Goal: Task Accomplishment & Management: Manage account settings

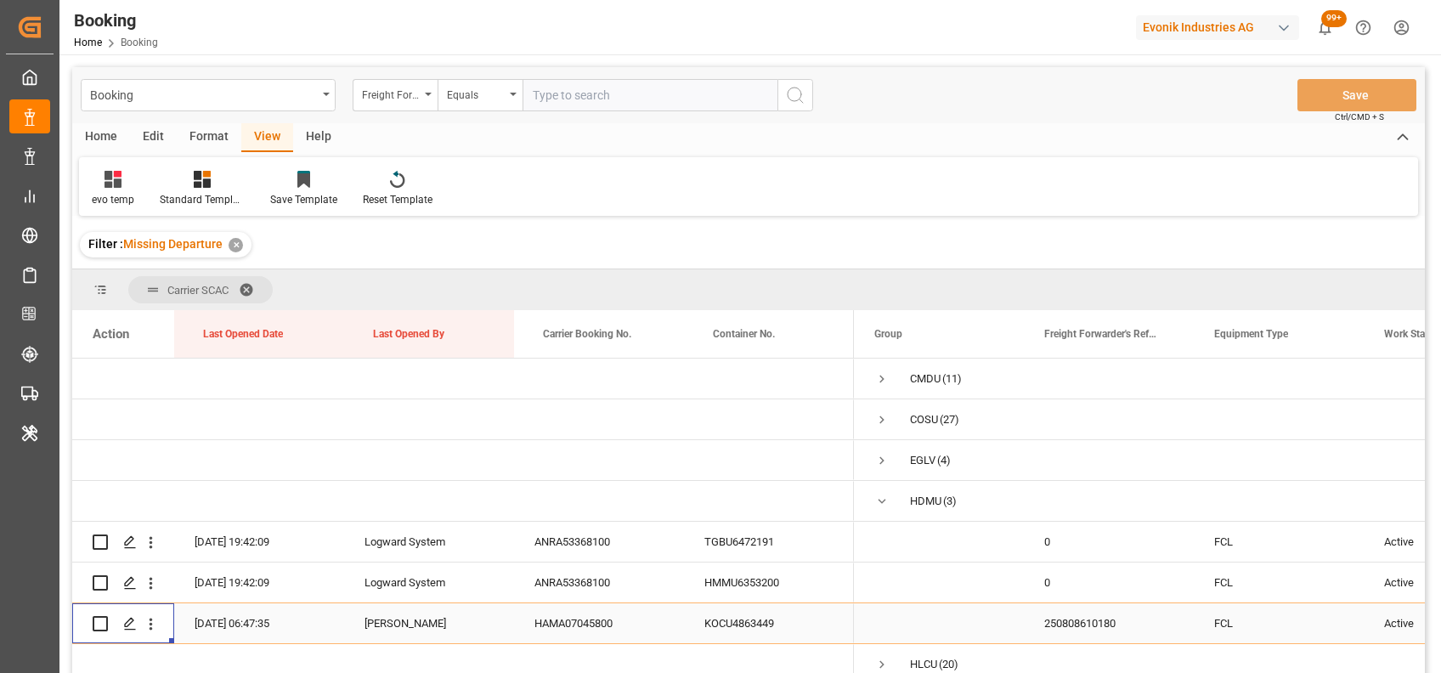
scroll to position [56, 0]
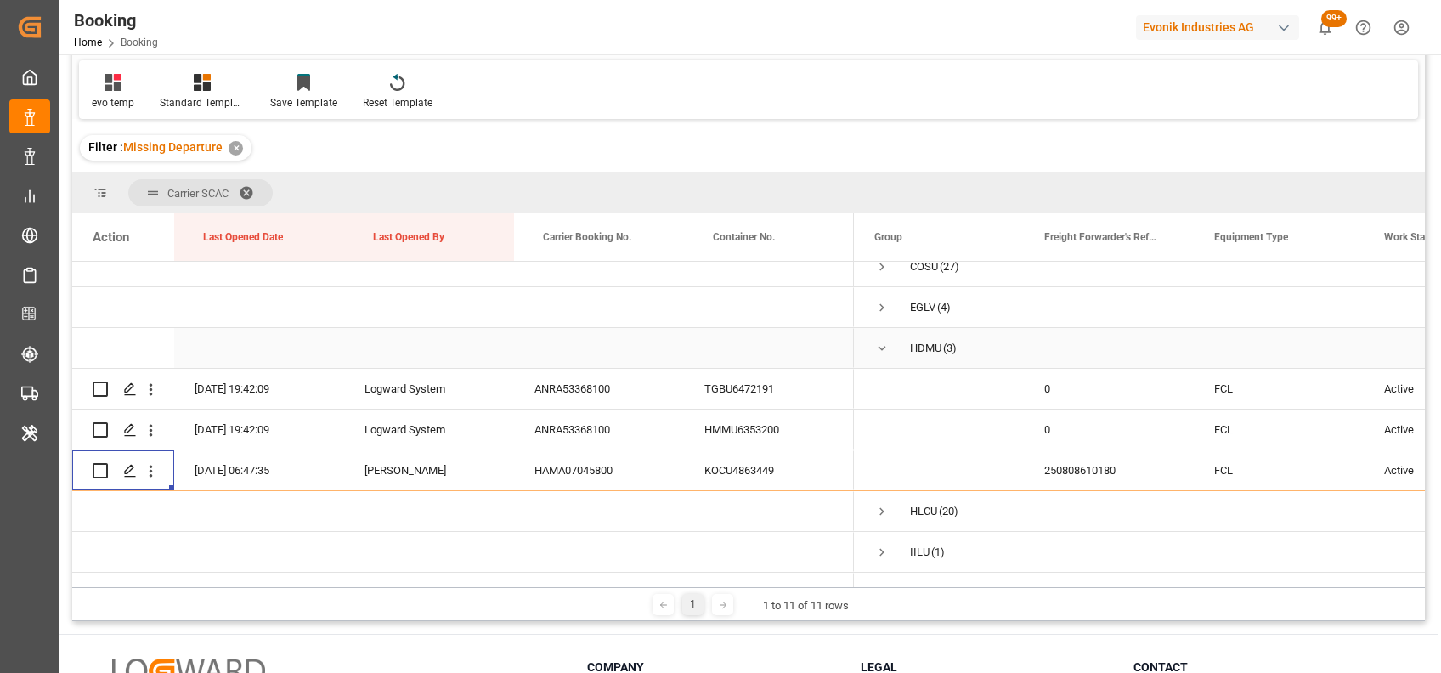
click at [877, 350] on span "Press SPACE to select this row." at bounding box center [881, 348] width 15 height 15
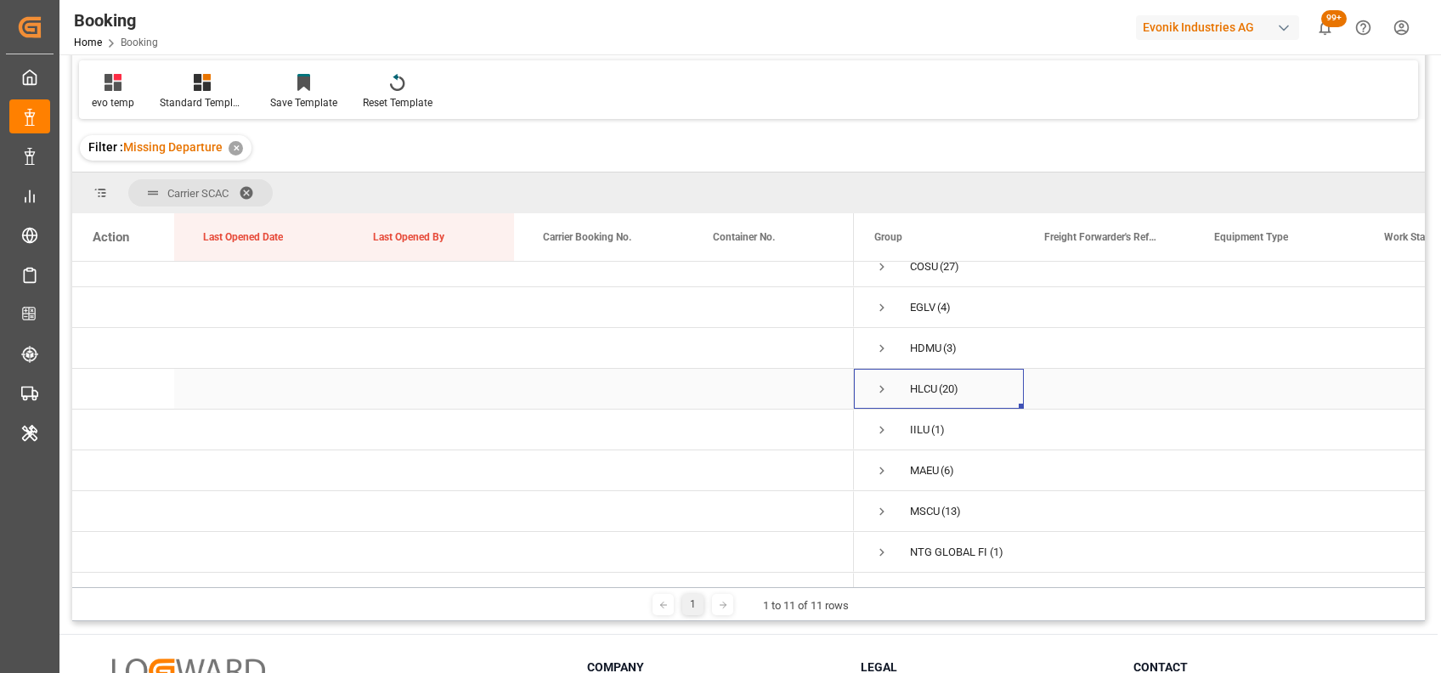
click at [883, 387] on span "Press SPACE to select this row." at bounding box center [881, 389] width 15 height 15
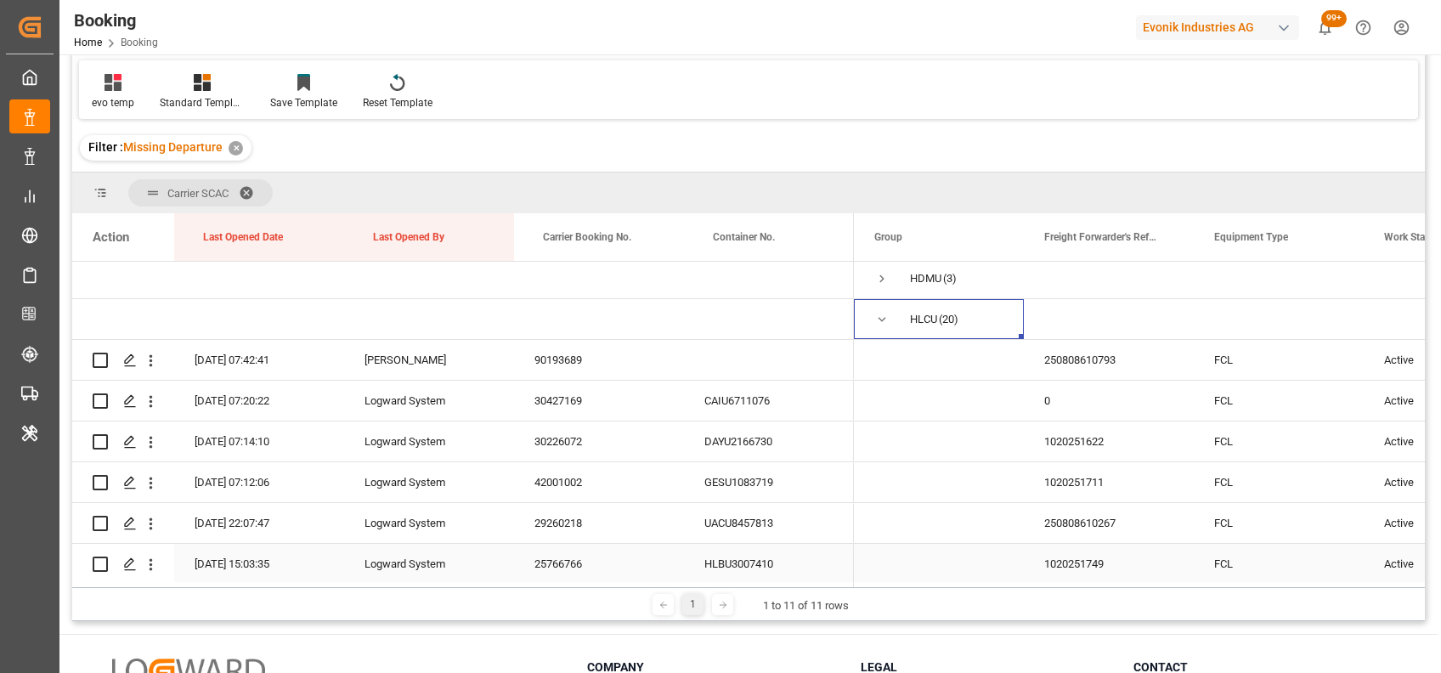
scroll to position [127, 0]
click at [153, 402] on icon "open menu" at bounding box center [151, 401] width 18 height 18
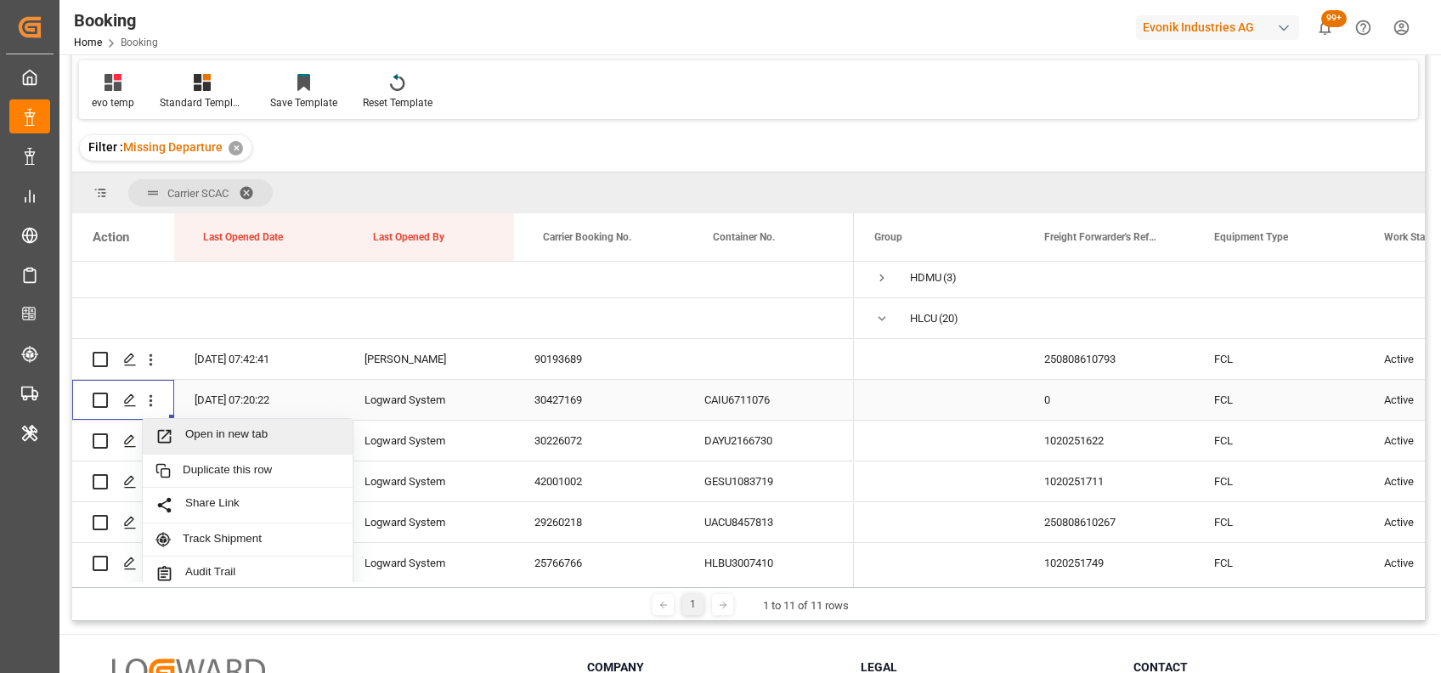
click at [228, 441] on span "Open in new tab" at bounding box center [262, 436] width 155 height 18
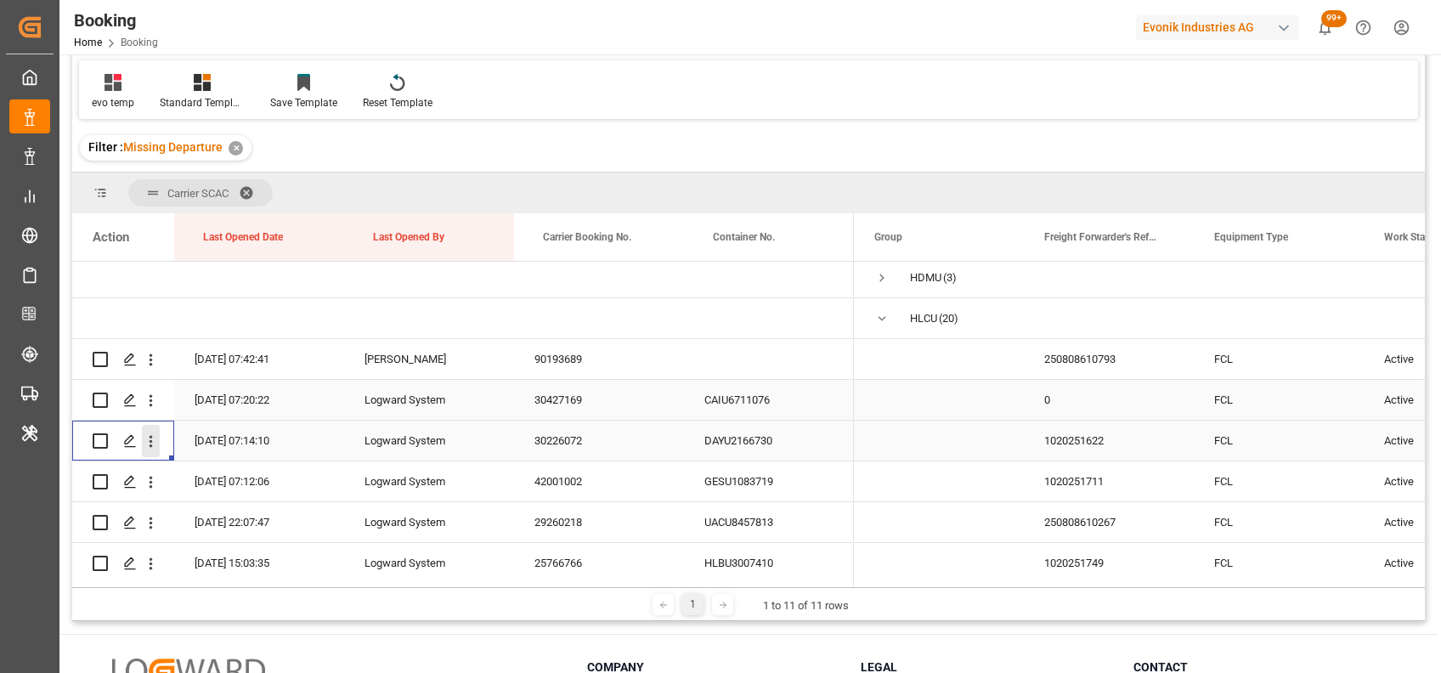
click at [149, 449] on button "open menu" at bounding box center [151, 441] width 18 height 32
click at [201, 468] on span "Open in new tab" at bounding box center [262, 477] width 155 height 18
click at [149, 485] on icon "open menu" at bounding box center [151, 482] width 18 height 18
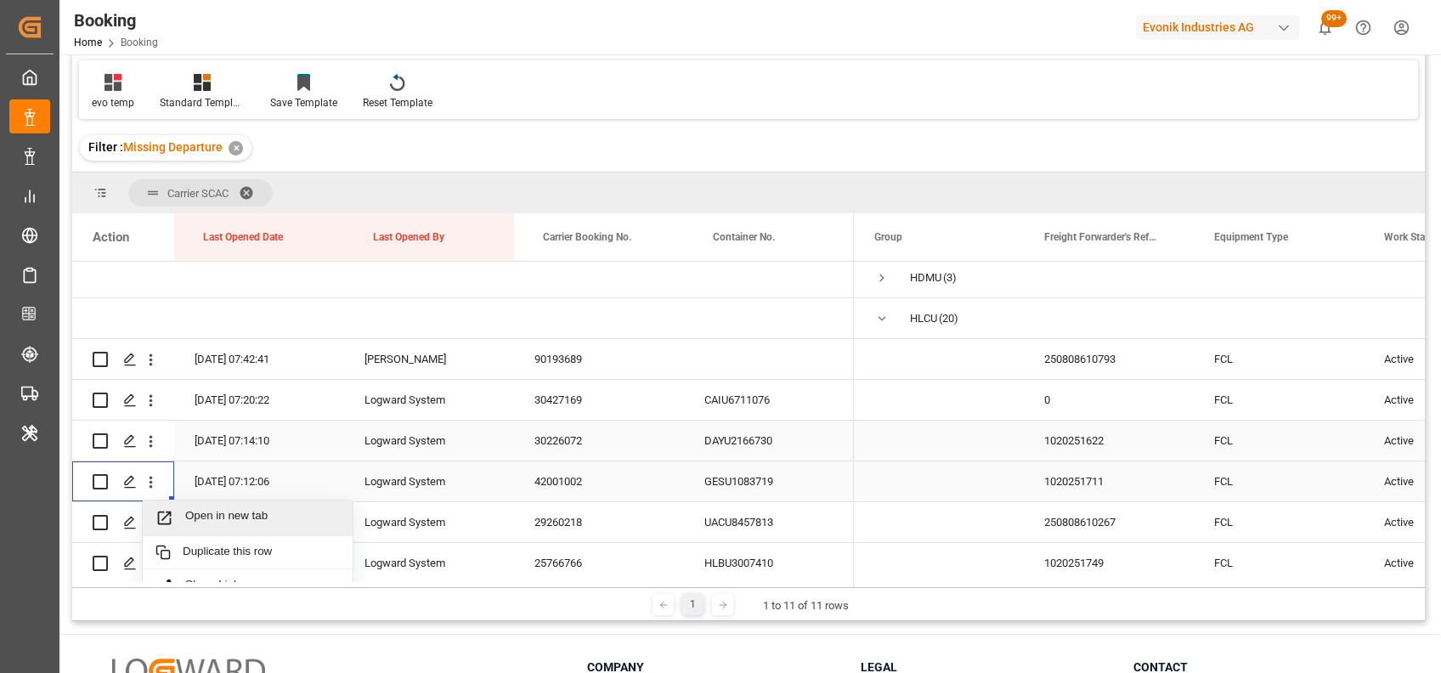
click at [199, 522] on span "Open in new tab" at bounding box center [262, 518] width 155 height 18
click at [144, 530] on icon "open menu" at bounding box center [151, 523] width 18 height 18
click at [201, 555] on span "Open in new tab" at bounding box center [262, 559] width 155 height 18
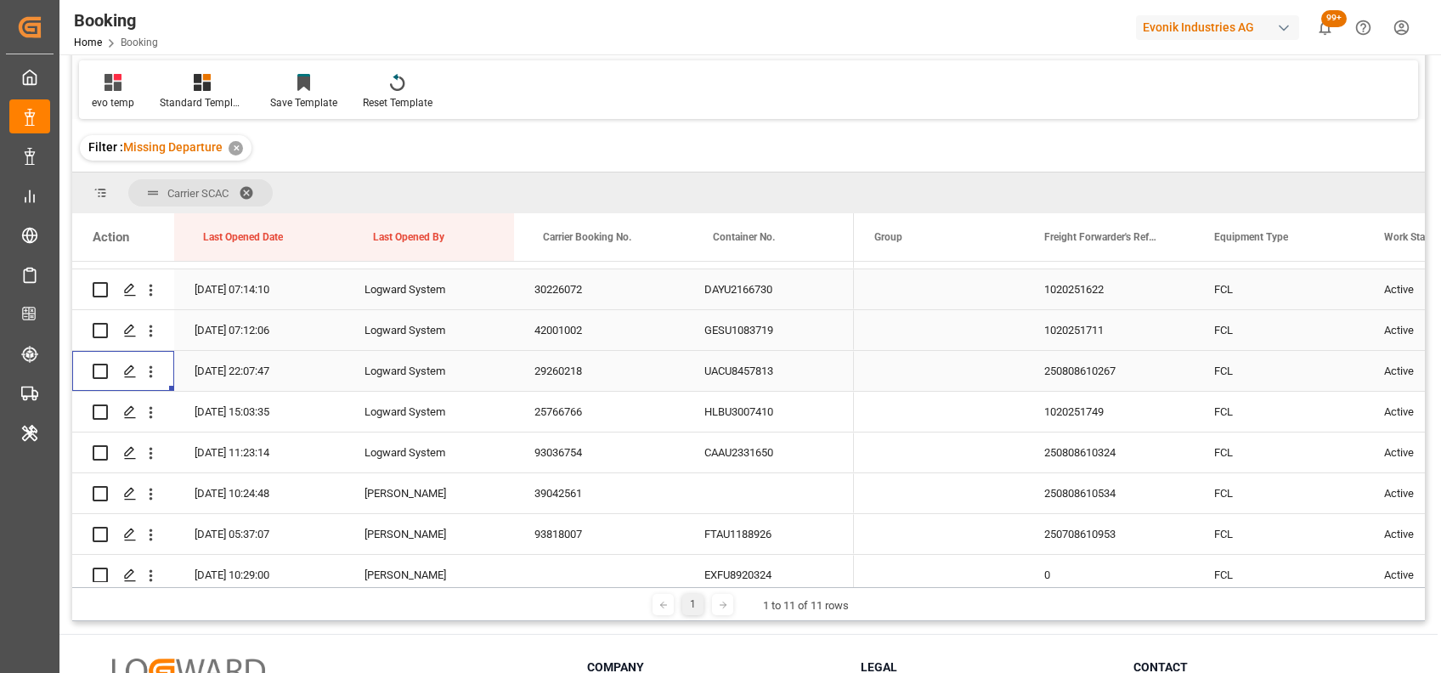
scroll to position [306, 0]
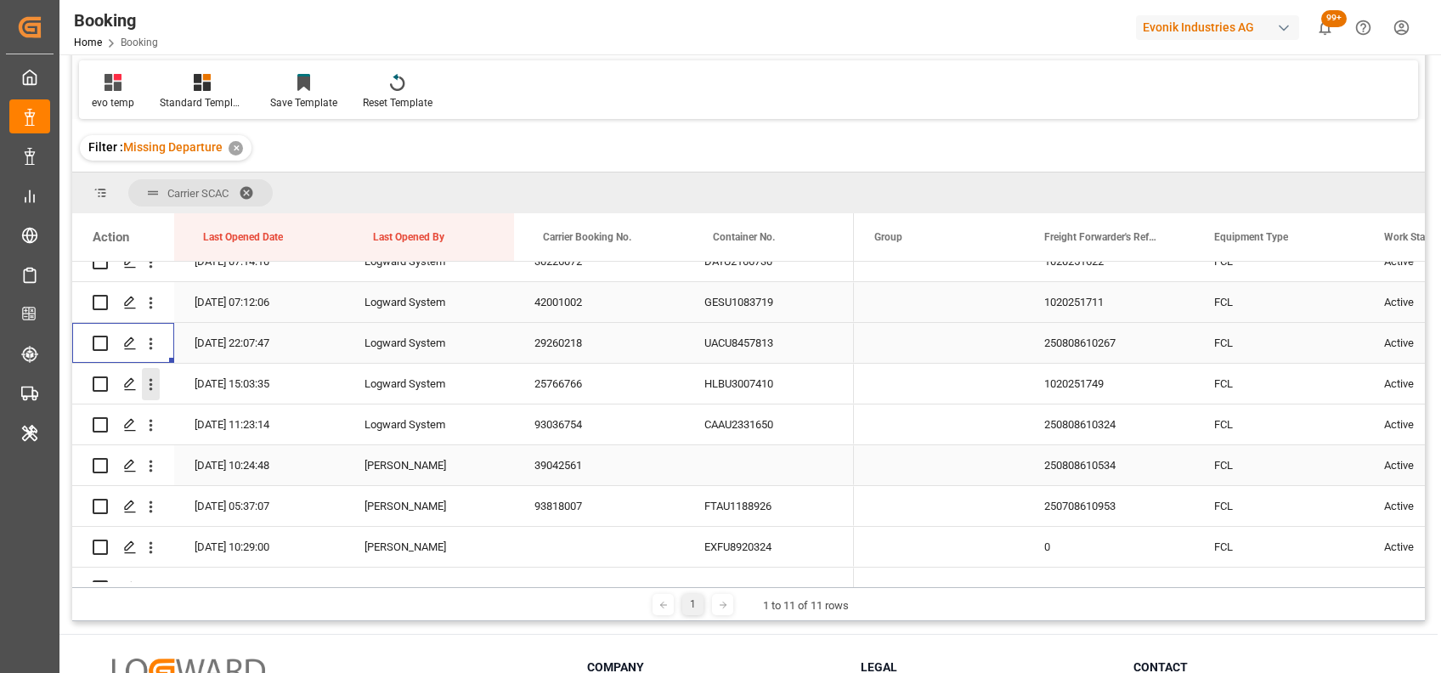
click at [146, 383] on icon "open menu" at bounding box center [151, 385] width 18 height 18
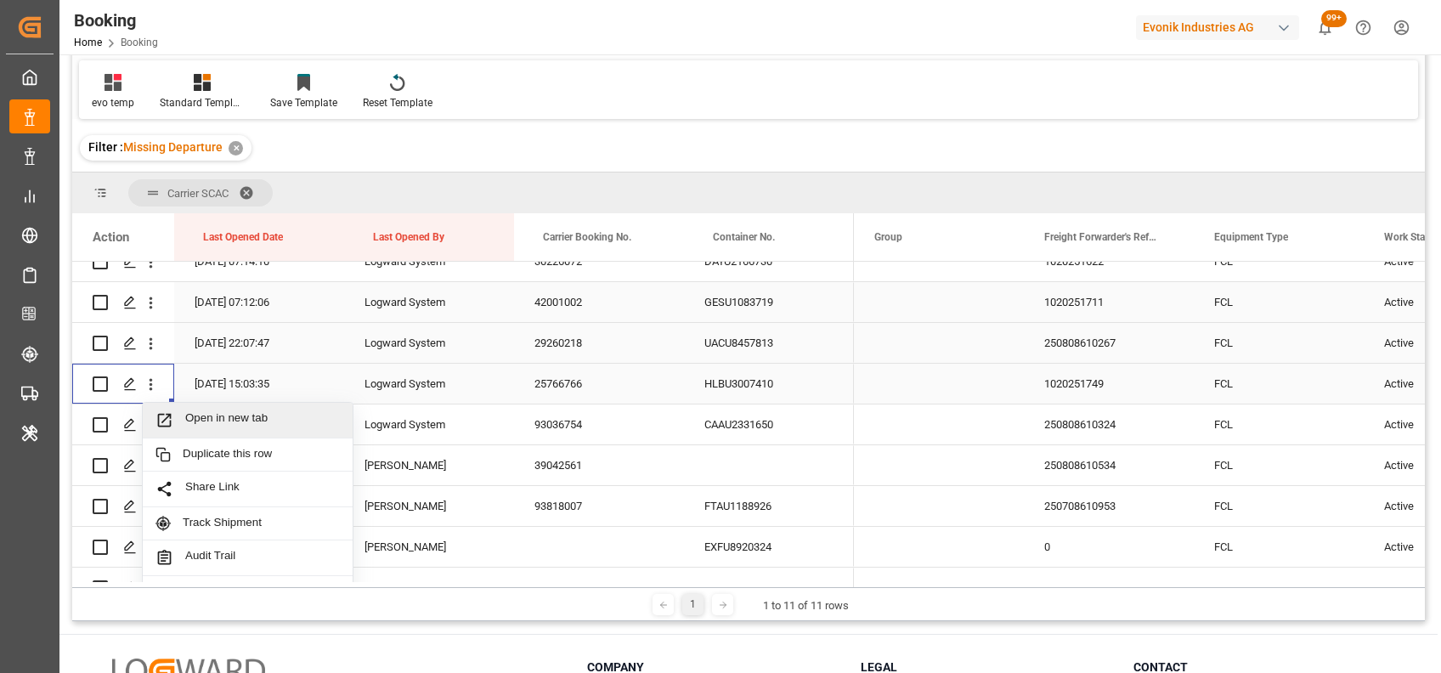
click at [212, 417] on span "Open in new tab" at bounding box center [262, 420] width 155 height 18
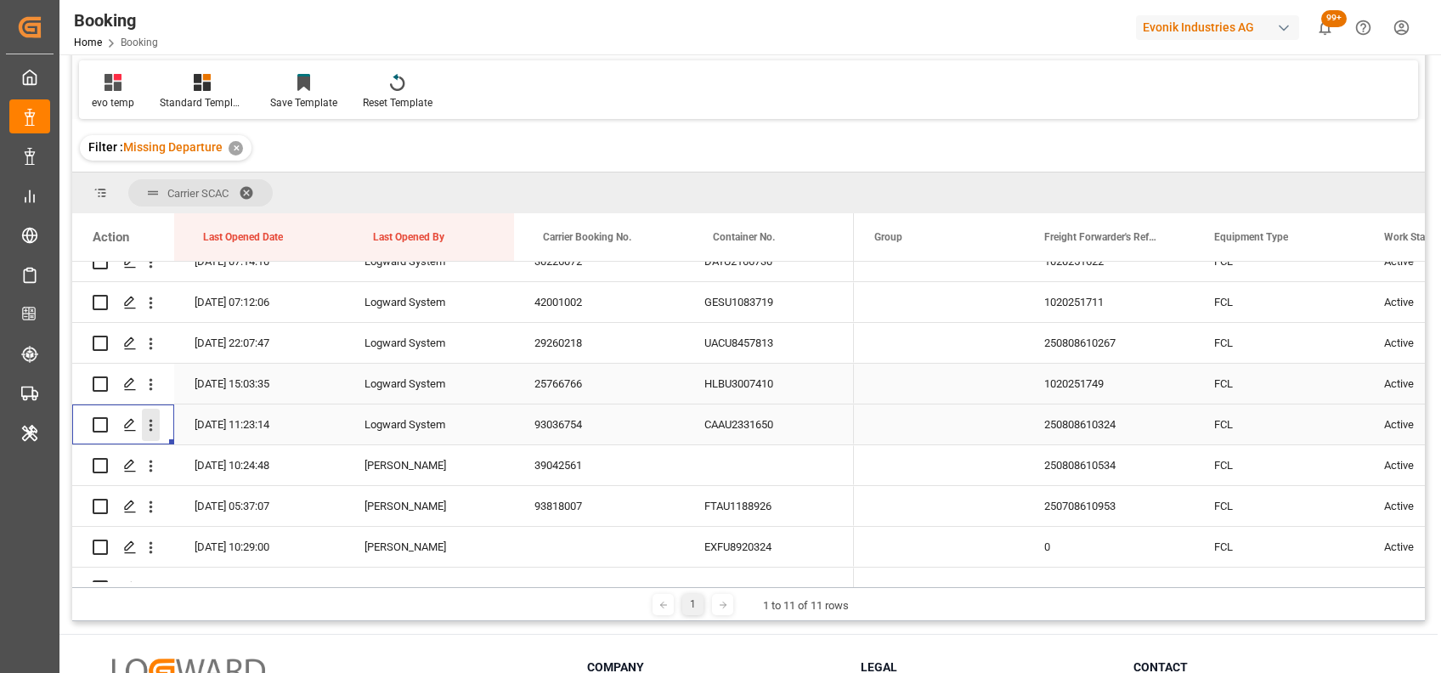
click at [151, 431] on icon "open menu" at bounding box center [151, 425] width 18 height 18
click at [205, 461] on span "Open in new tab" at bounding box center [262, 461] width 155 height 18
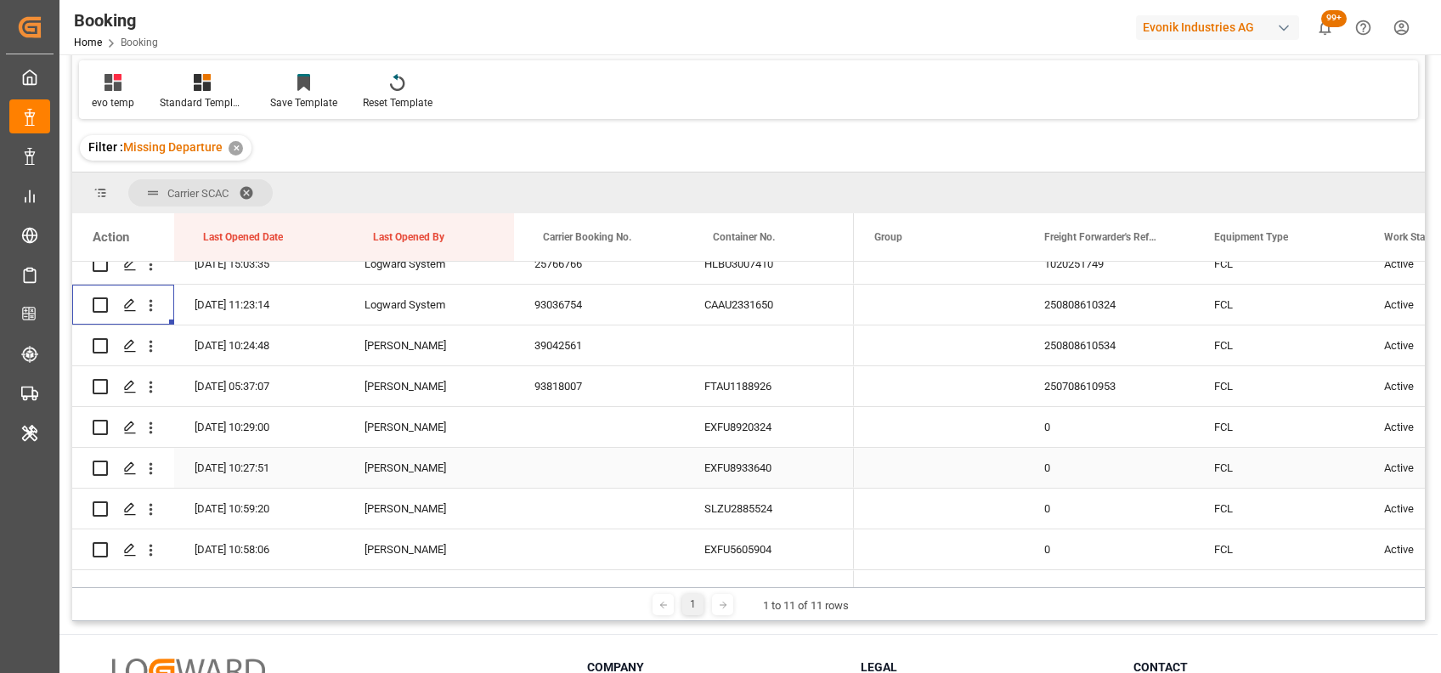
scroll to position [419, 0]
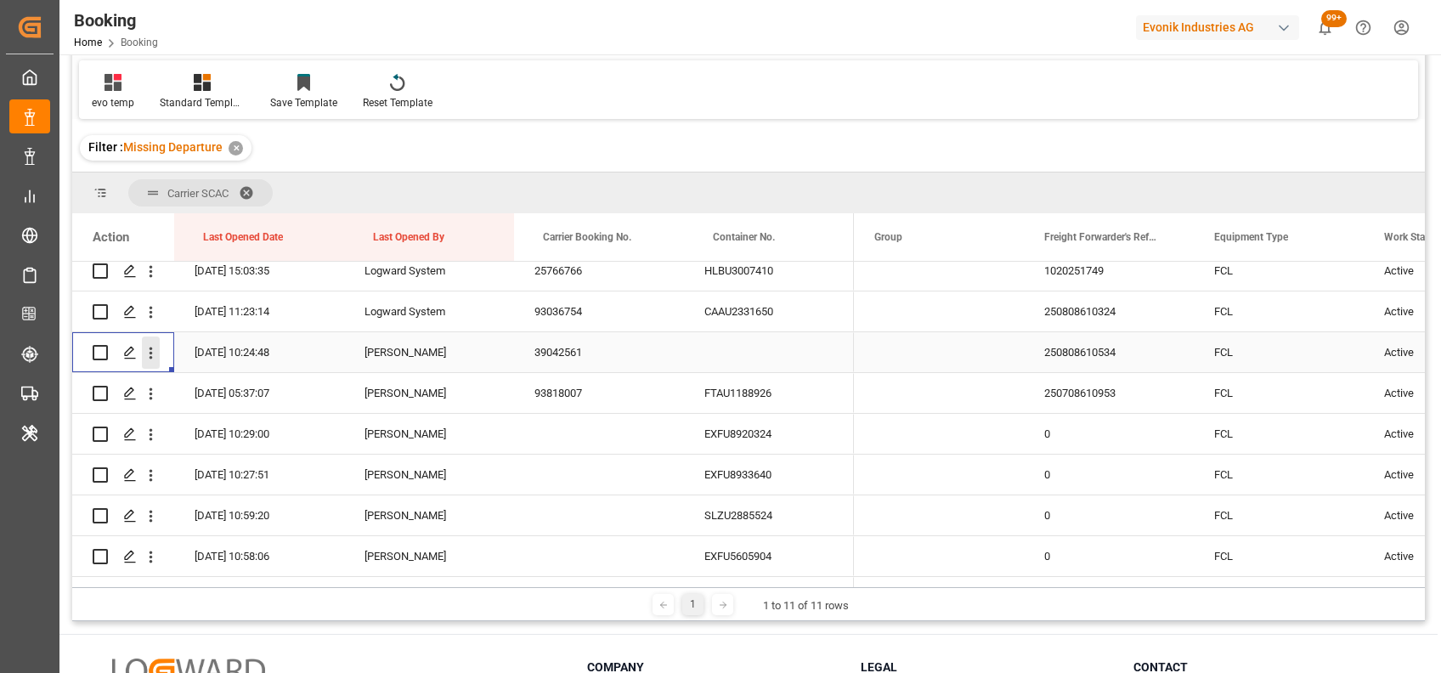
click at [149, 359] on icon "open menu" at bounding box center [151, 353] width 18 height 18
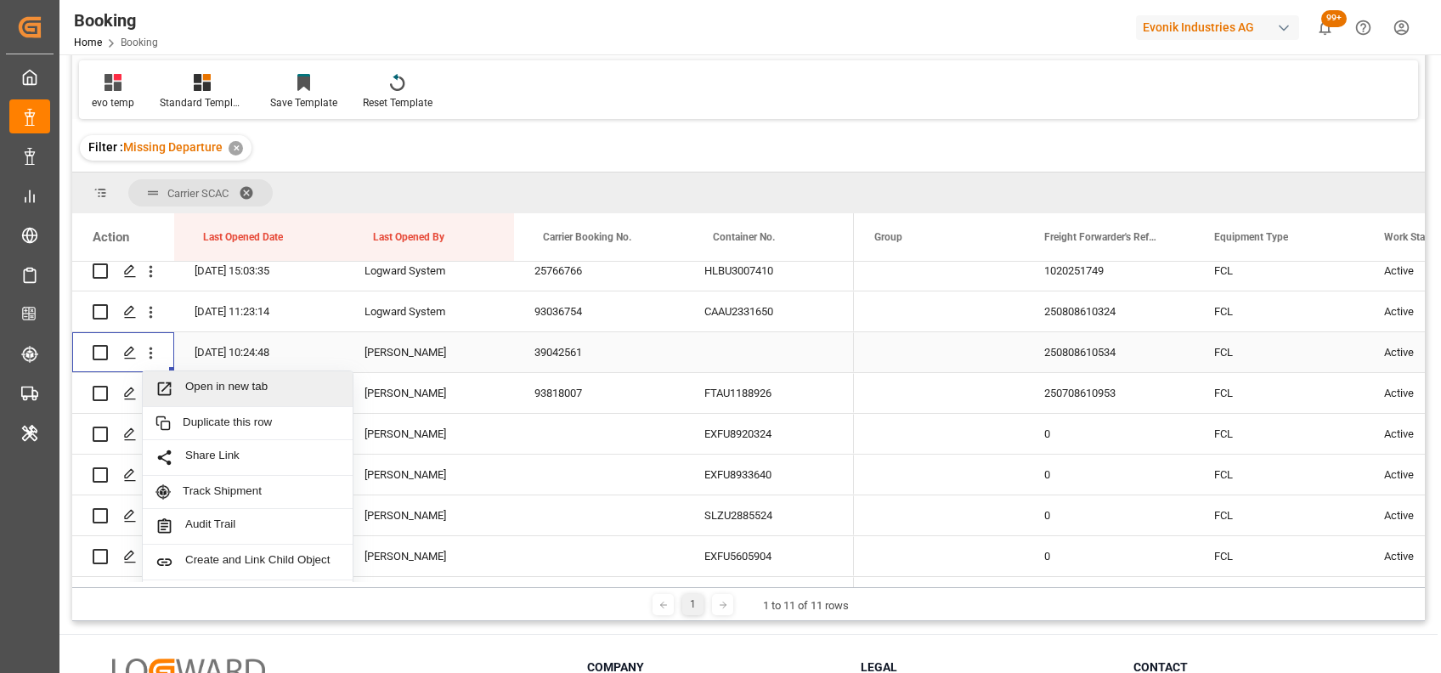
click at [232, 385] on span "Open in new tab" at bounding box center [262, 389] width 155 height 18
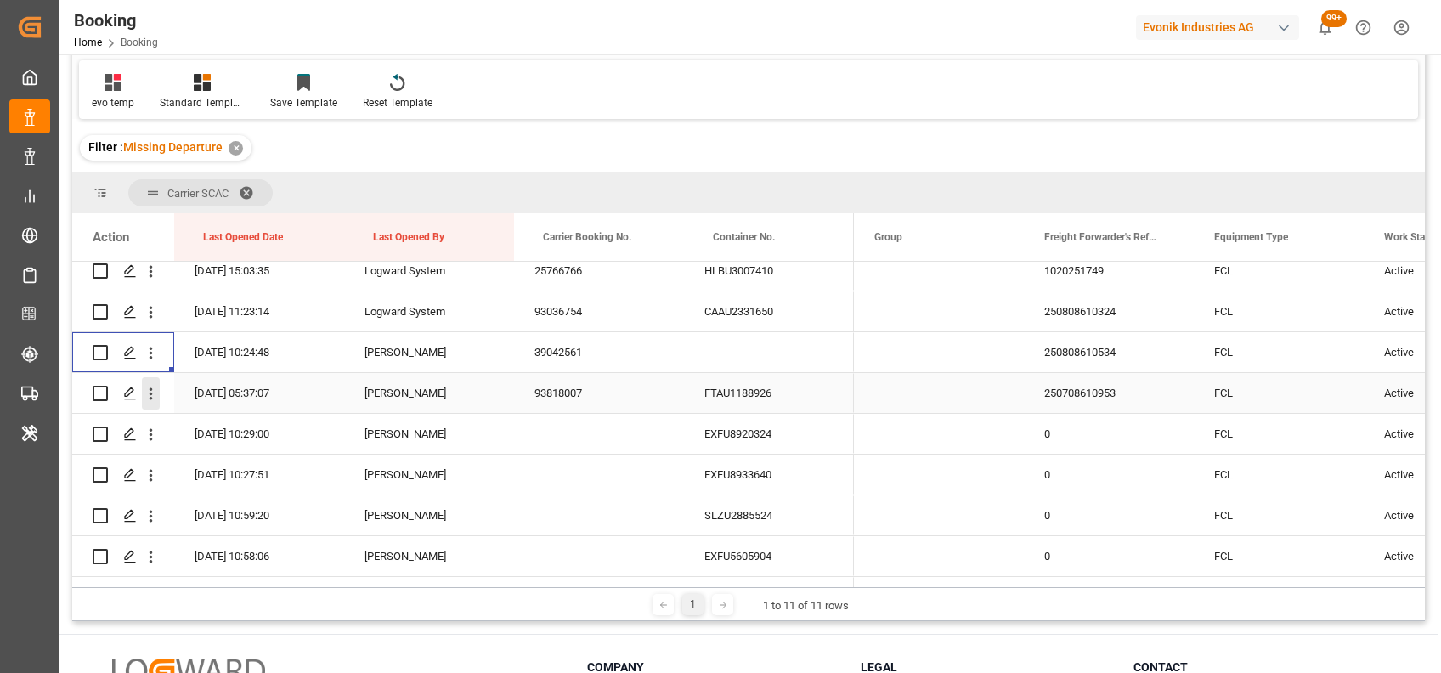
click at [146, 390] on icon "open menu" at bounding box center [151, 394] width 18 height 18
click at [219, 426] on span "Open in new tab" at bounding box center [262, 430] width 155 height 18
click at [150, 440] on icon "open menu" at bounding box center [151, 435] width 18 height 18
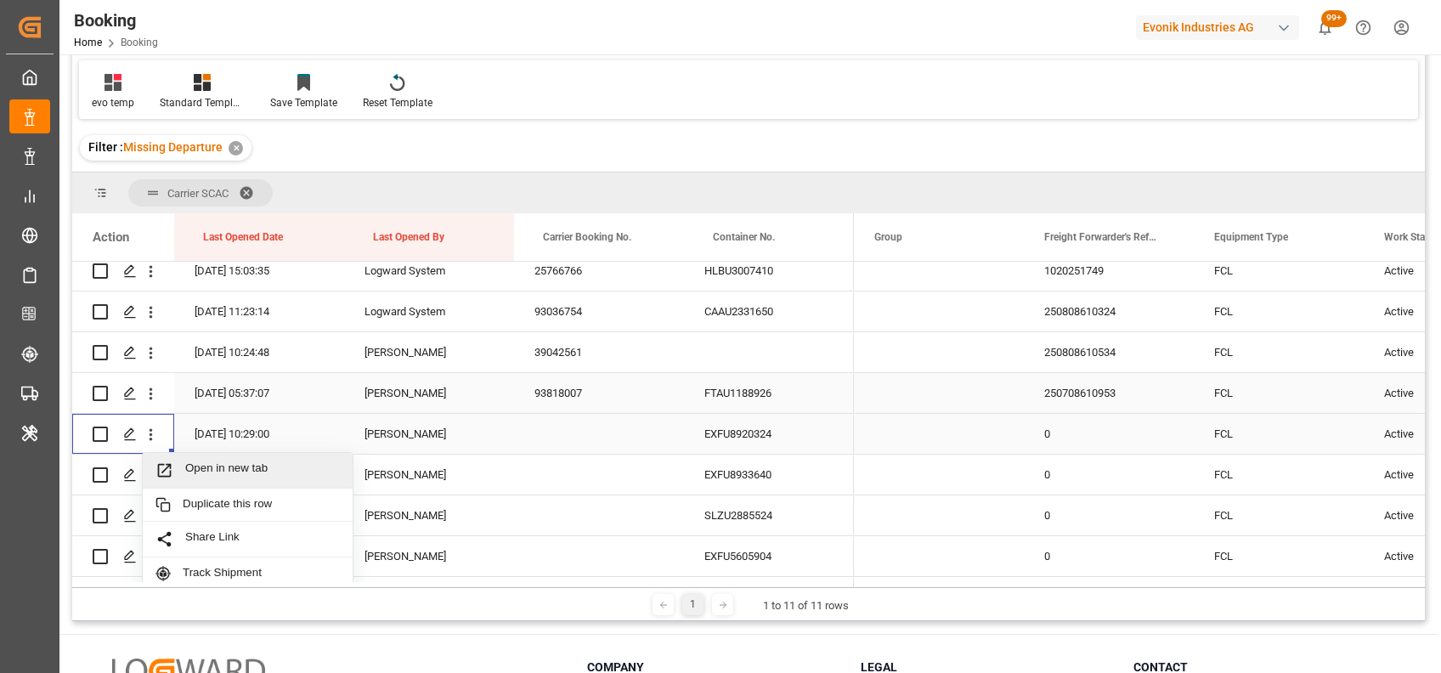
click at [210, 462] on span "Open in new tab" at bounding box center [262, 470] width 155 height 18
click at [154, 478] on icon "open menu" at bounding box center [151, 475] width 18 height 18
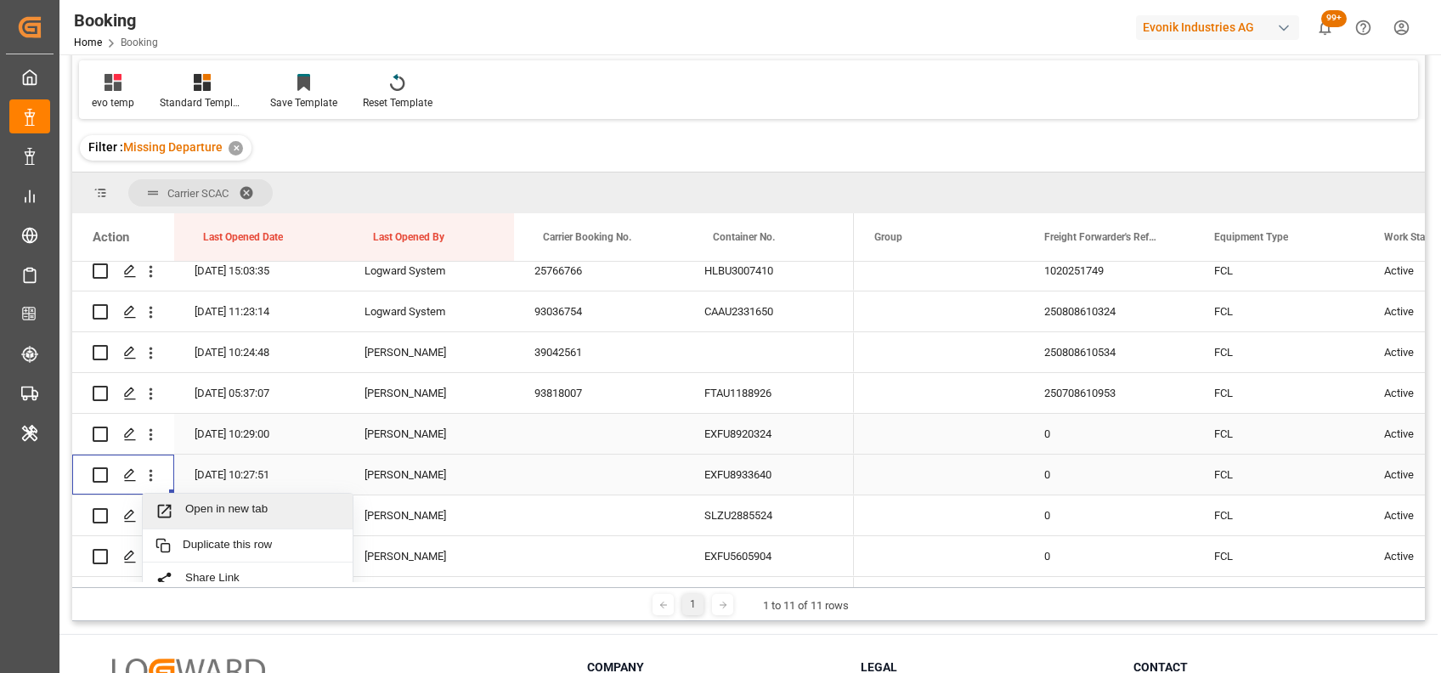
click at [188, 500] on div "Open in new tab" at bounding box center [248, 512] width 210 height 36
click at [149, 507] on icon "open menu" at bounding box center [151, 516] width 18 height 18
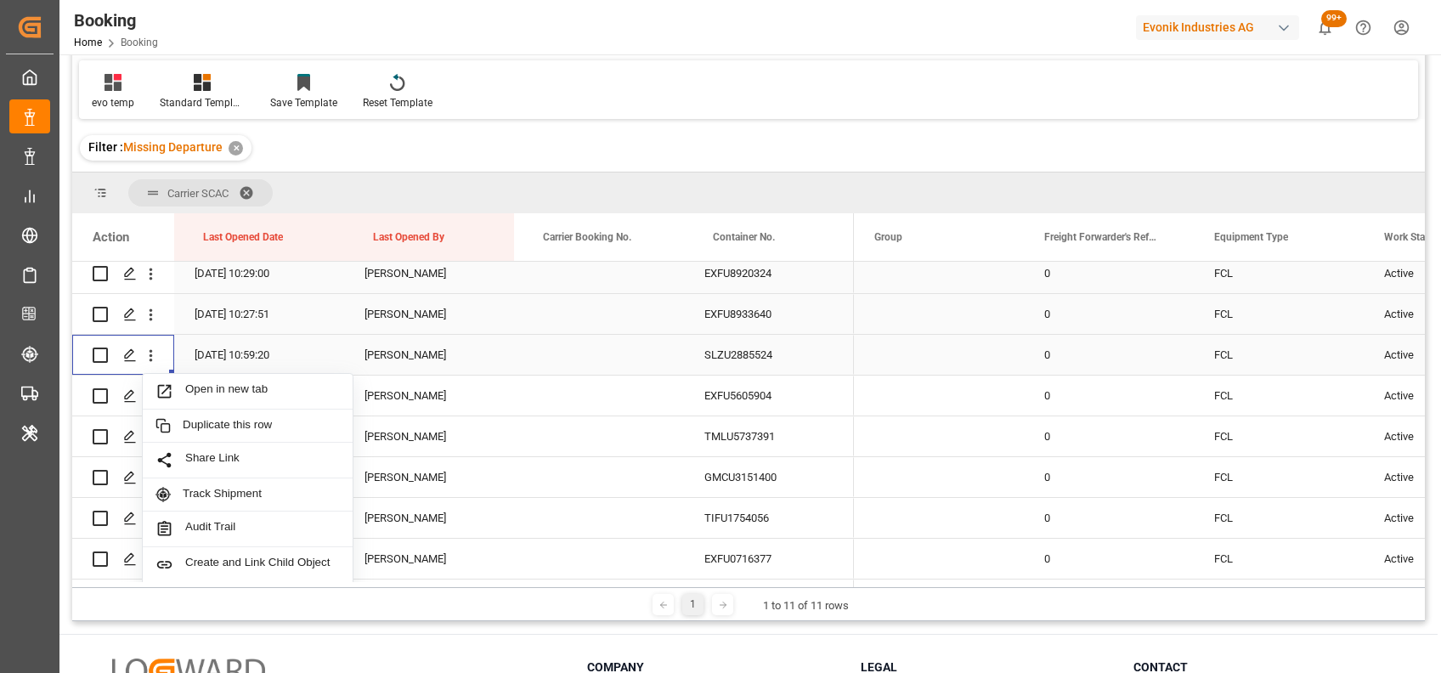
click at [194, 390] on span "Open in new tab" at bounding box center [262, 391] width 155 height 18
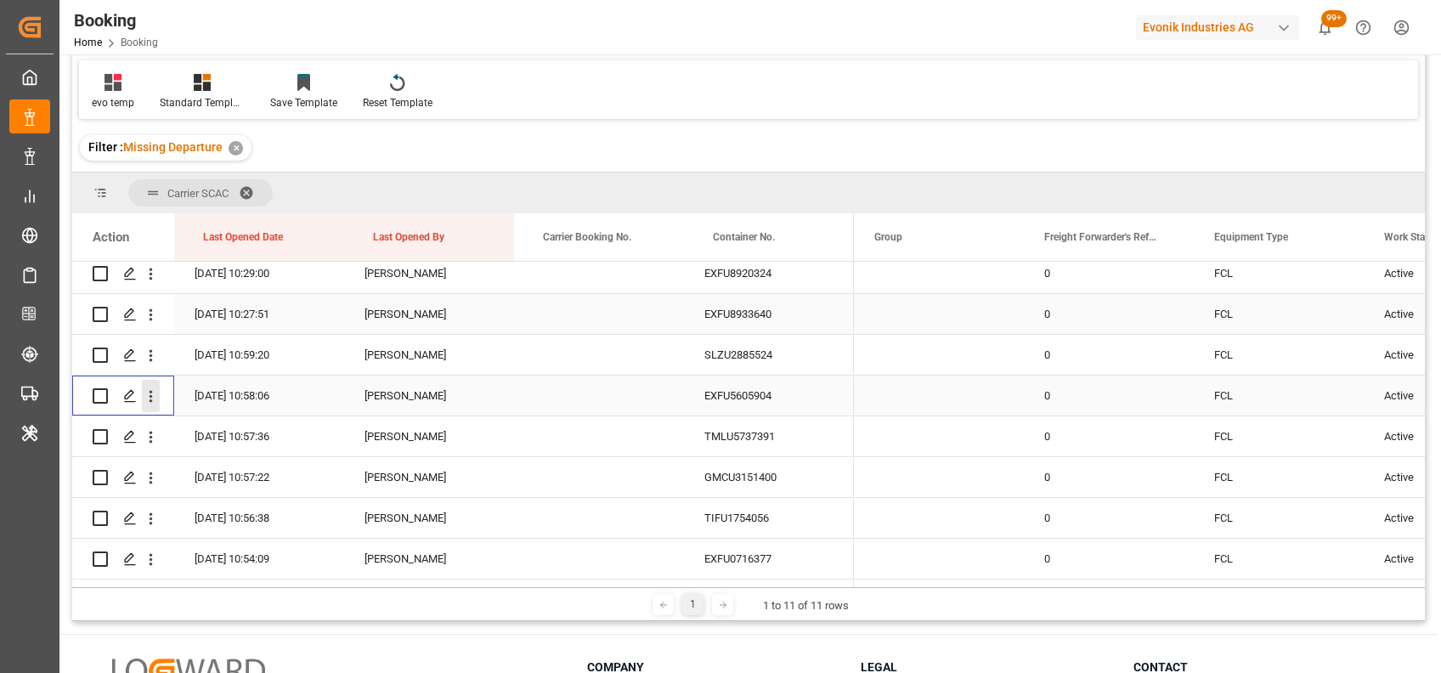
click at [150, 399] on icon "open menu" at bounding box center [151, 397] width 3 height 12
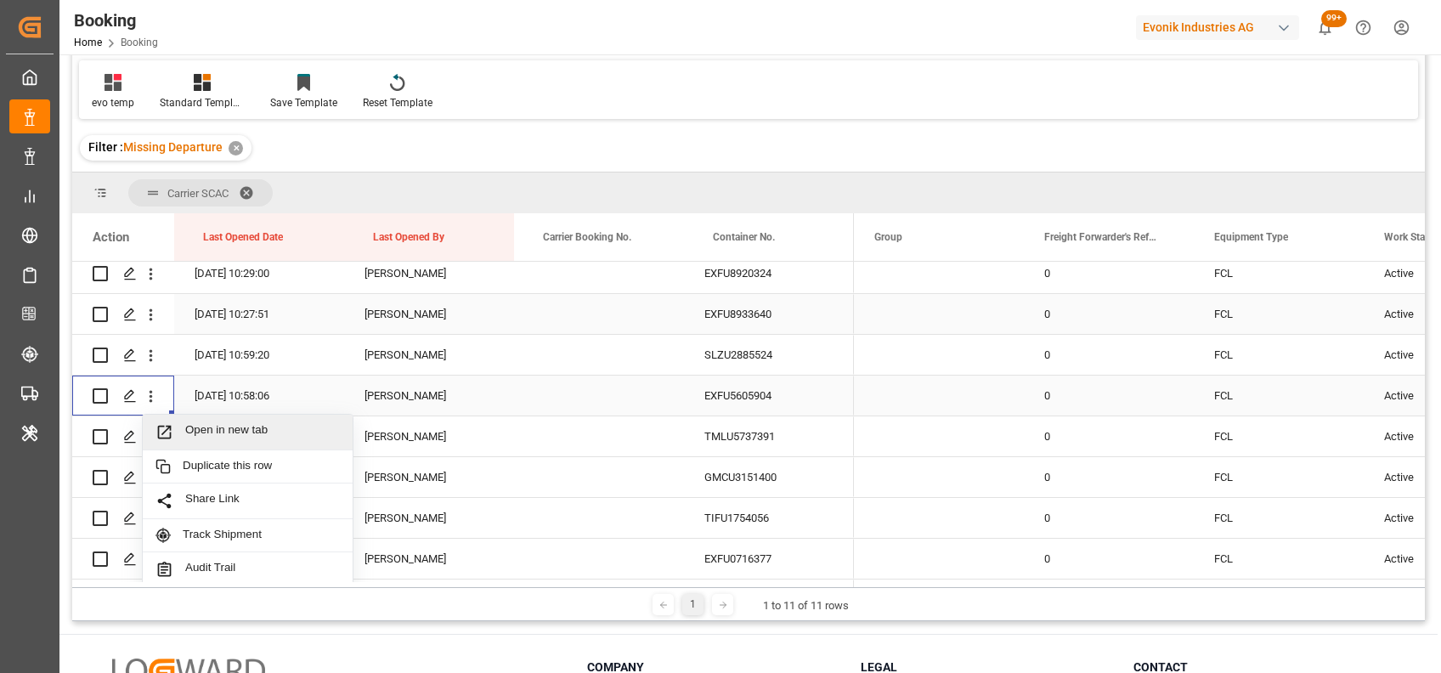
click at [199, 421] on div "Open in new tab" at bounding box center [248, 433] width 210 height 36
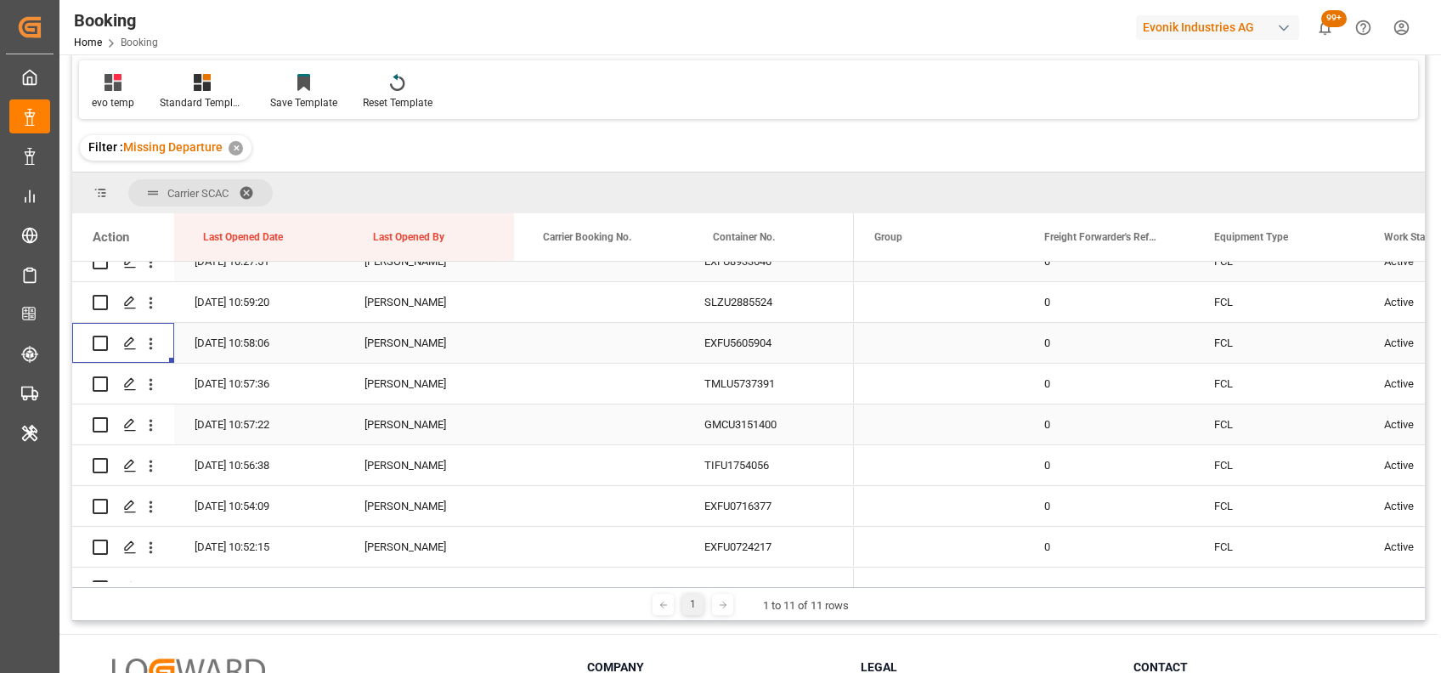
scroll to position [654, 0]
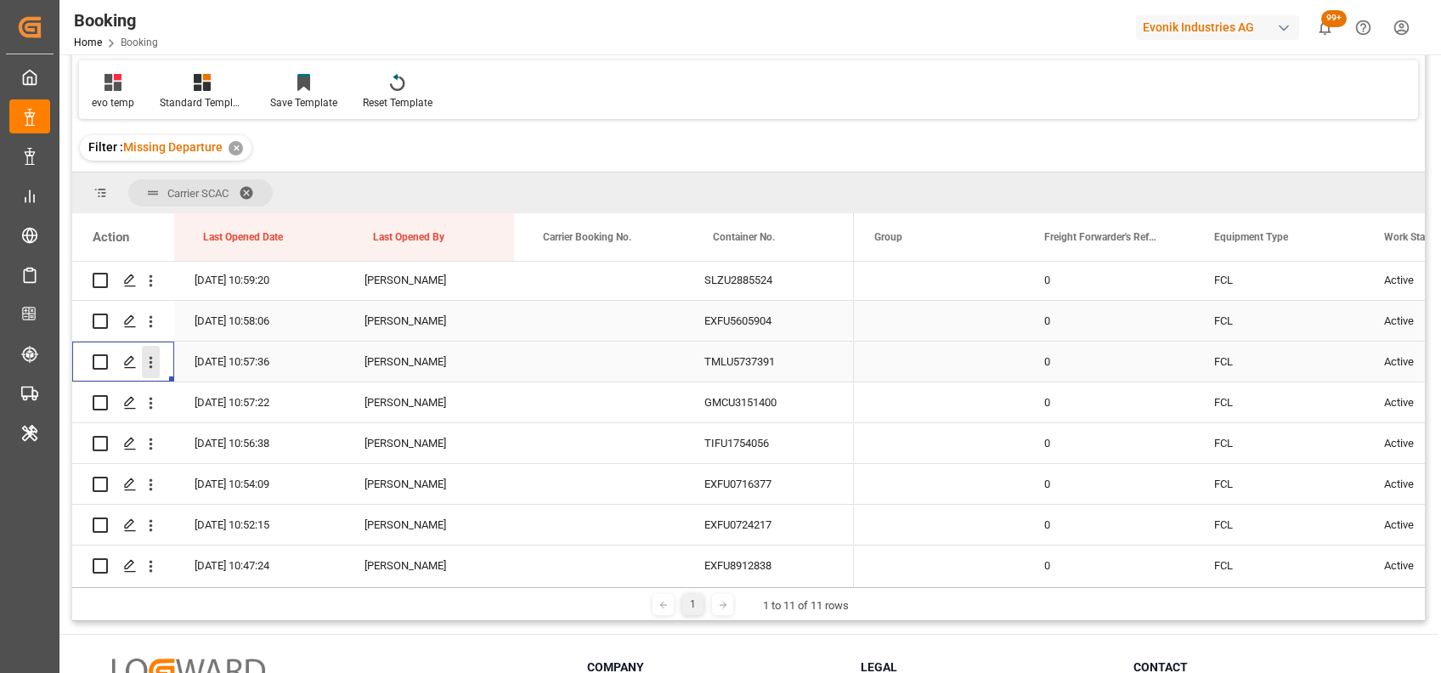
click at [153, 370] on icon "open menu" at bounding box center [151, 362] width 18 height 18
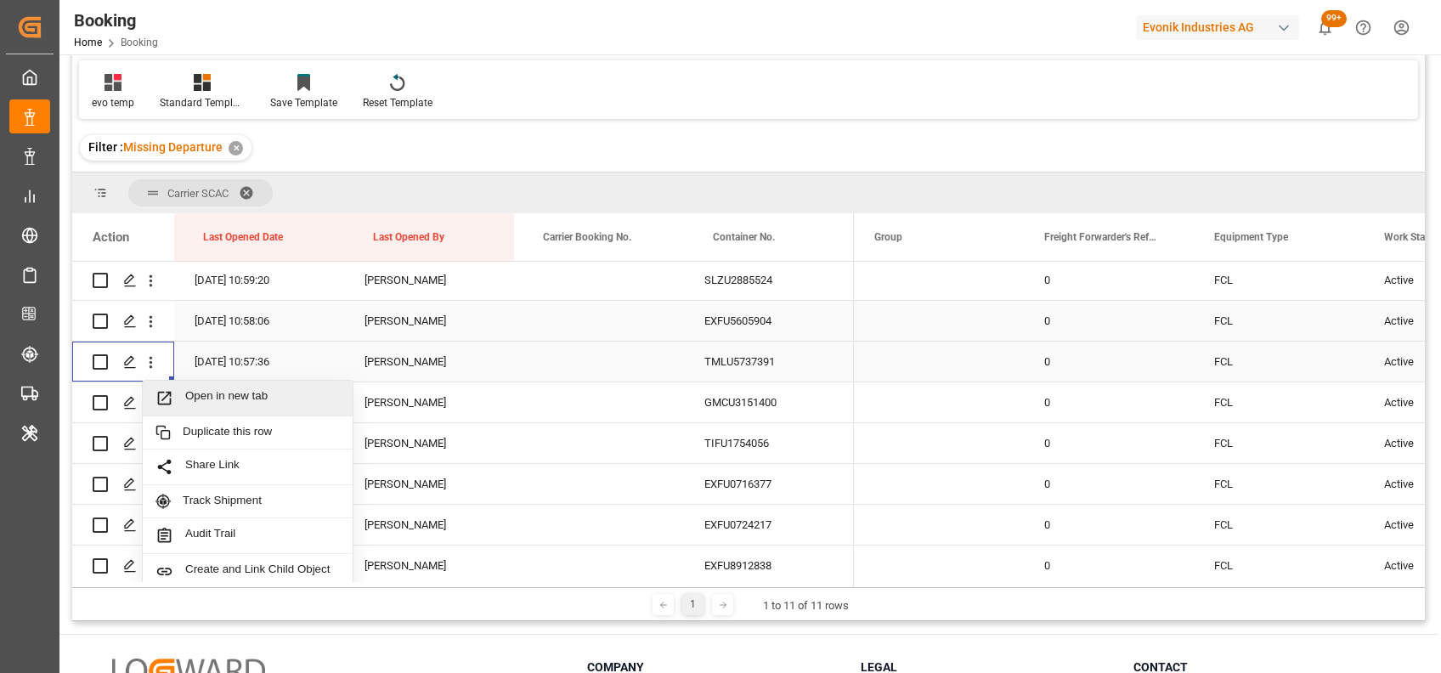
click at [210, 393] on span "Open in new tab" at bounding box center [262, 398] width 155 height 18
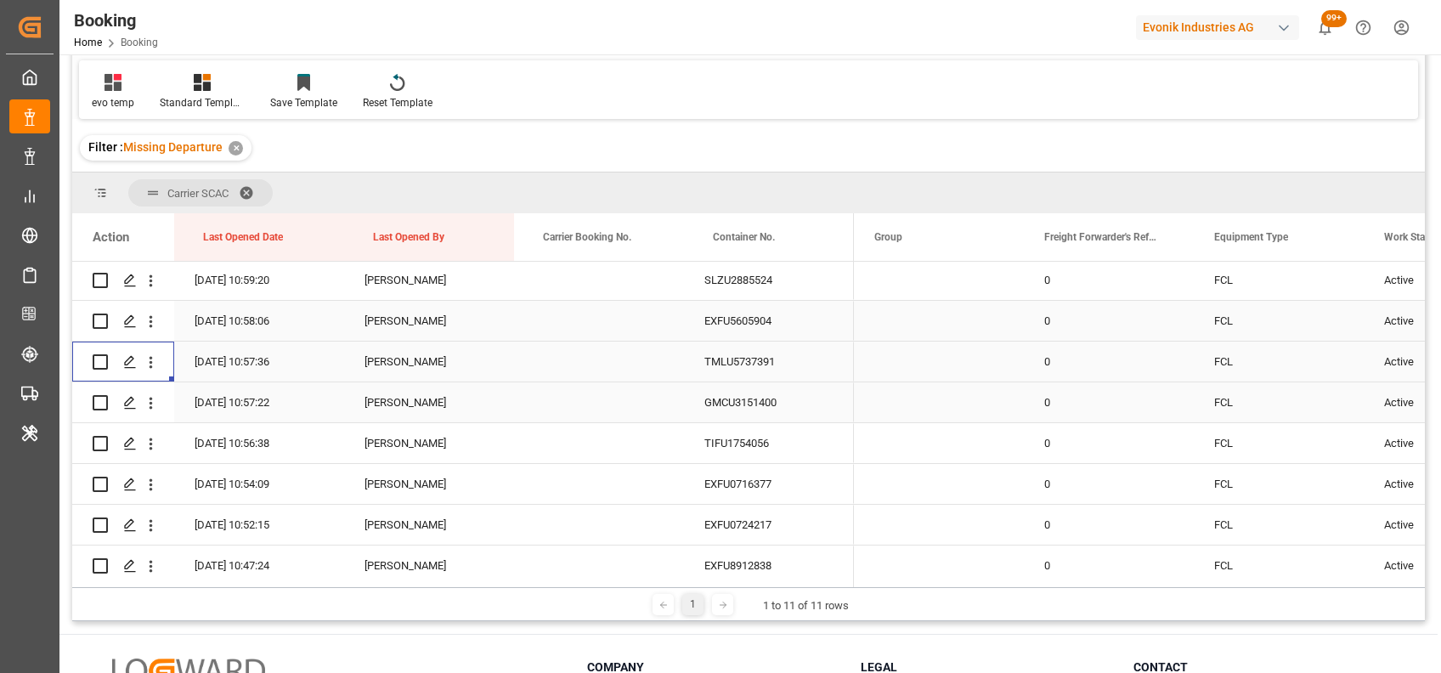
click at [203, 391] on div "11-08-2025 10:57:22" at bounding box center [259, 402] width 170 height 40
click at [150, 413] on button "open menu" at bounding box center [151, 403] width 18 height 32
click at [150, 402] on icon "open menu" at bounding box center [151, 404] width 3 height 12
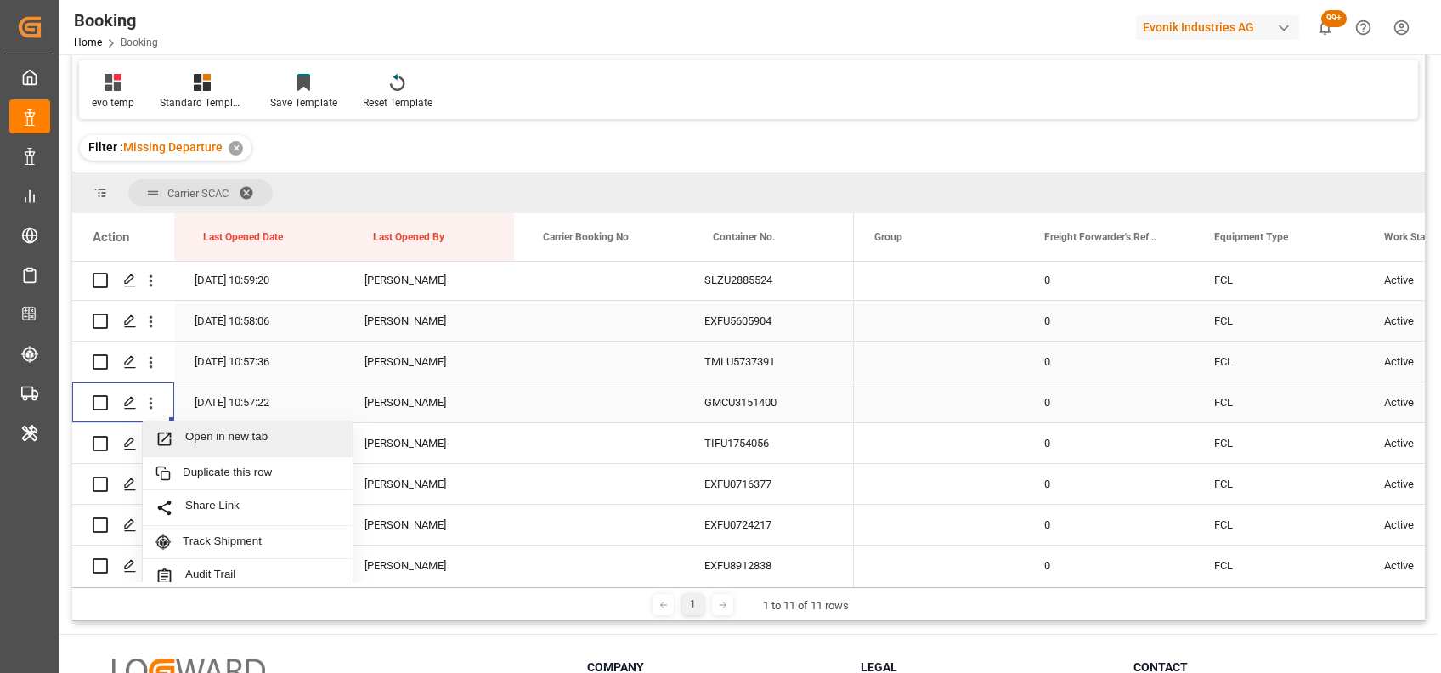
click at [223, 432] on span "Open in new tab" at bounding box center [262, 439] width 155 height 18
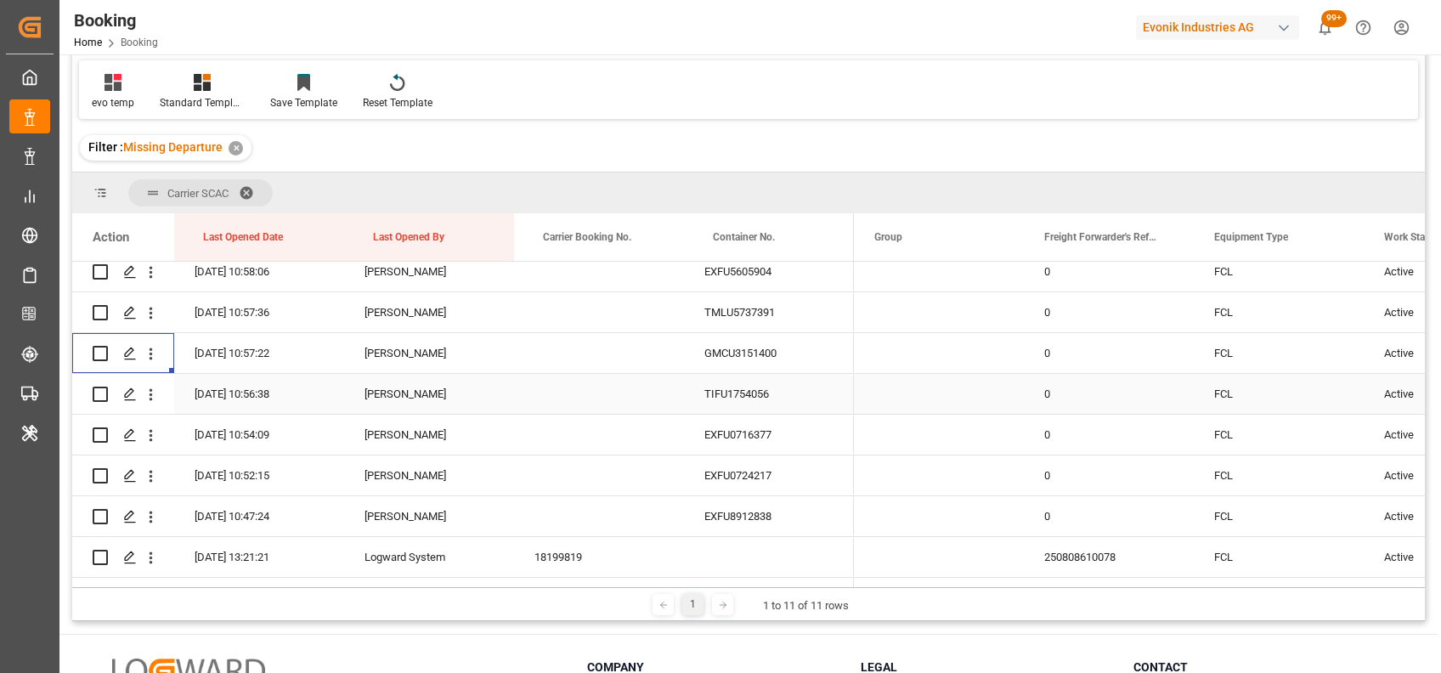
scroll to position [717, 0]
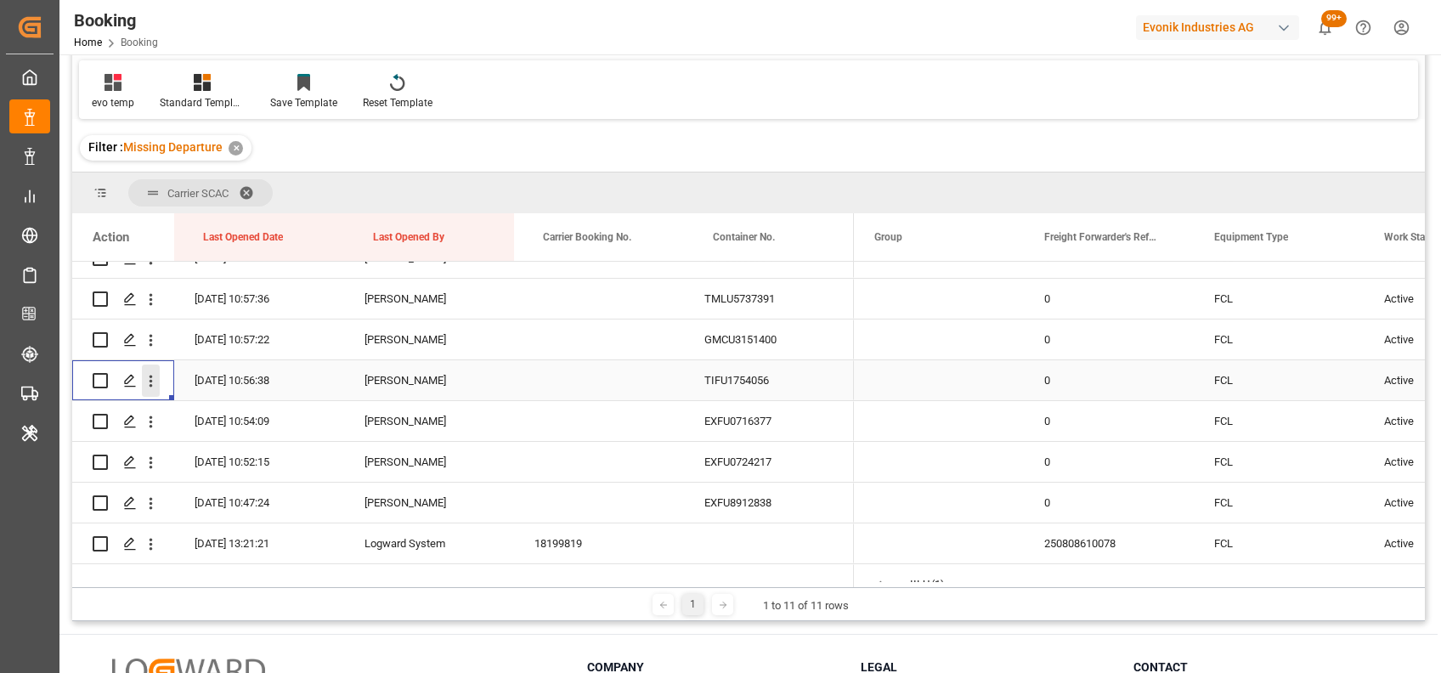
click at [151, 385] on icon "open menu" at bounding box center [151, 382] width 3 height 12
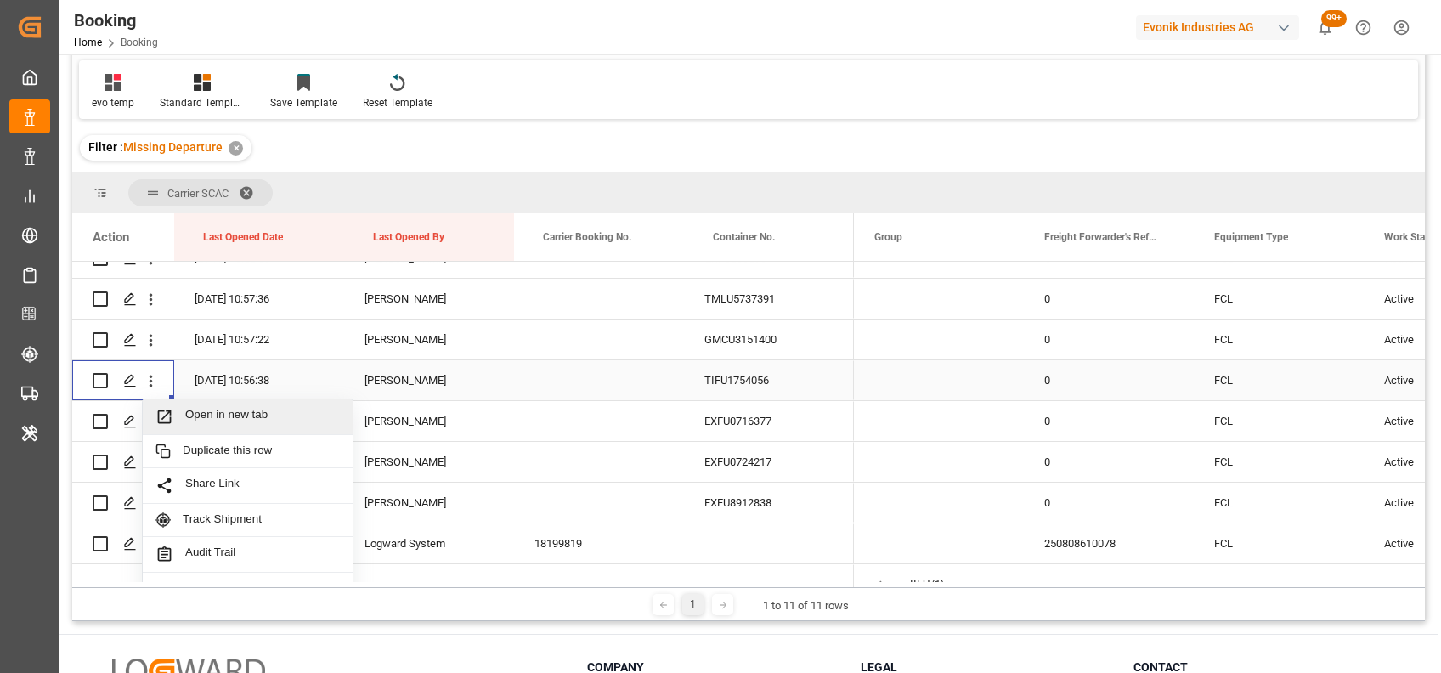
click at [212, 421] on span "Open in new tab" at bounding box center [262, 417] width 155 height 18
click at [143, 425] on icon "open menu" at bounding box center [151, 422] width 18 height 18
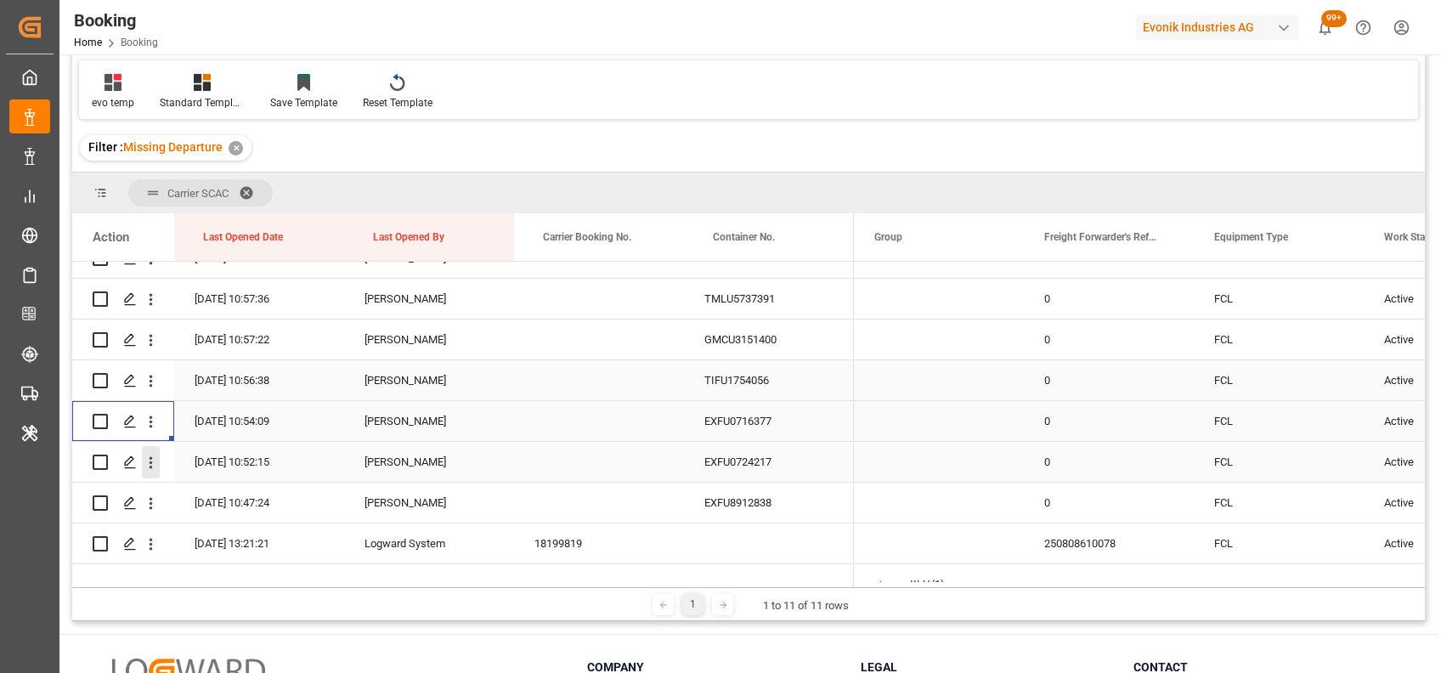
click at [154, 460] on icon "open menu" at bounding box center [151, 463] width 18 height 18
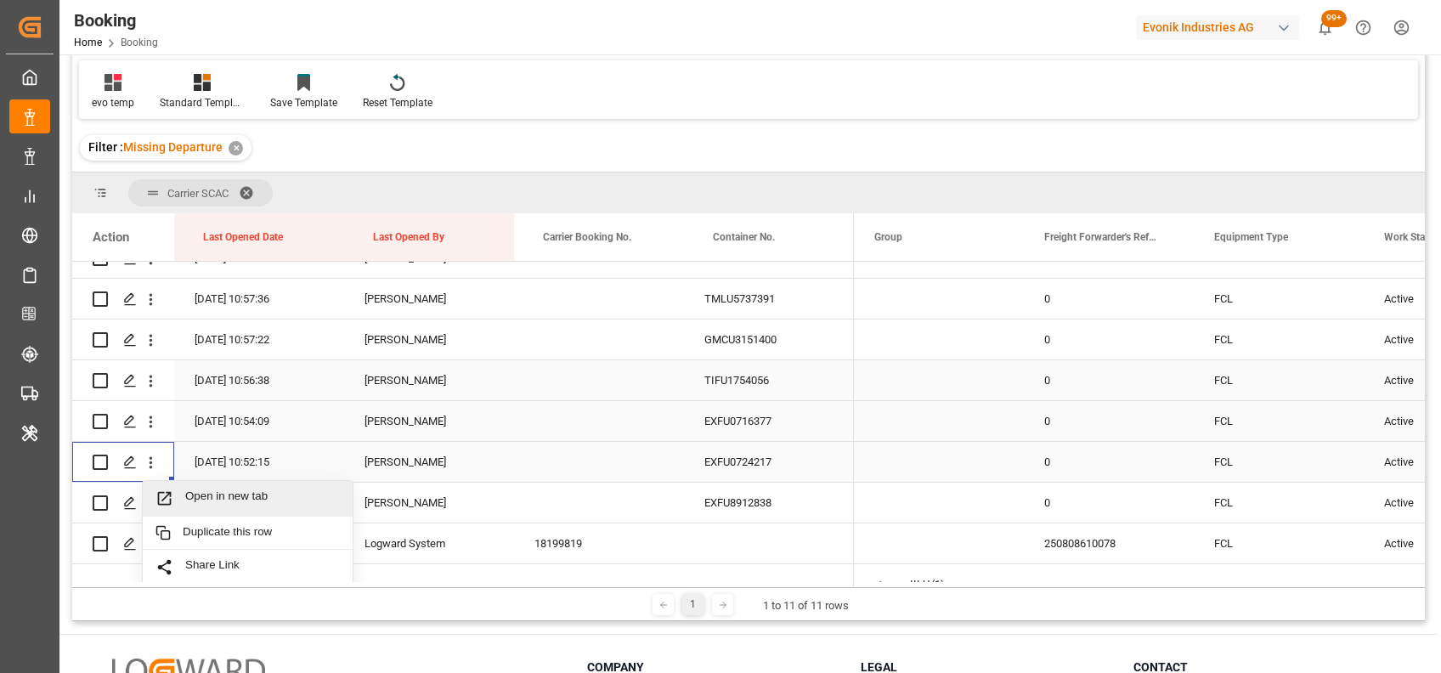
click at [190, 488] on div "Open in new tab" at bounding box center [248, 499] width 210 height 36
click at [156, 503] on icon "open menu" at bounding box center [151, 504] width 18 height 18
click at [201, 540] on span "Open in new tab" at bounding box center [262, 539] width 155 height 18
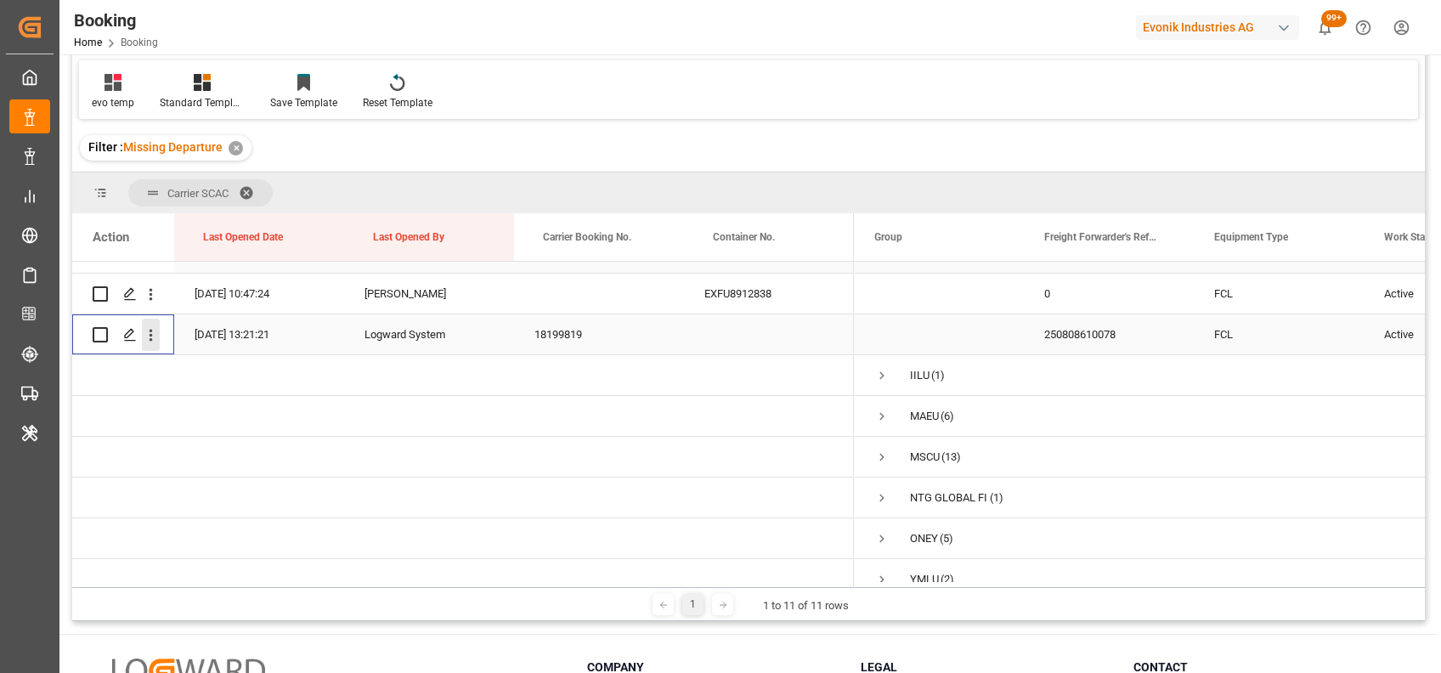
click at [147, 336] on icon "open menu" at bounding box center [151, 335] width 18 height 18
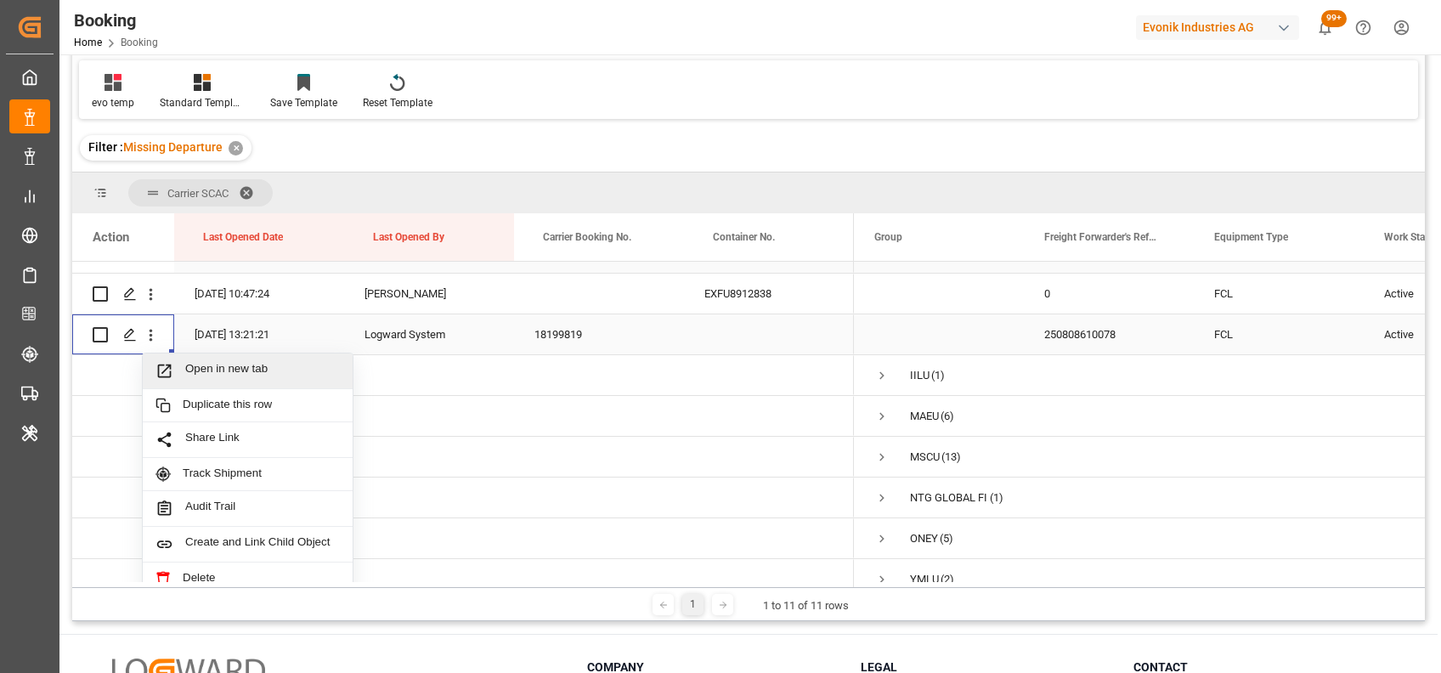
click at [211, 372] on span "Open in new tab" at bounding box center [262, 371] width 155 height 18
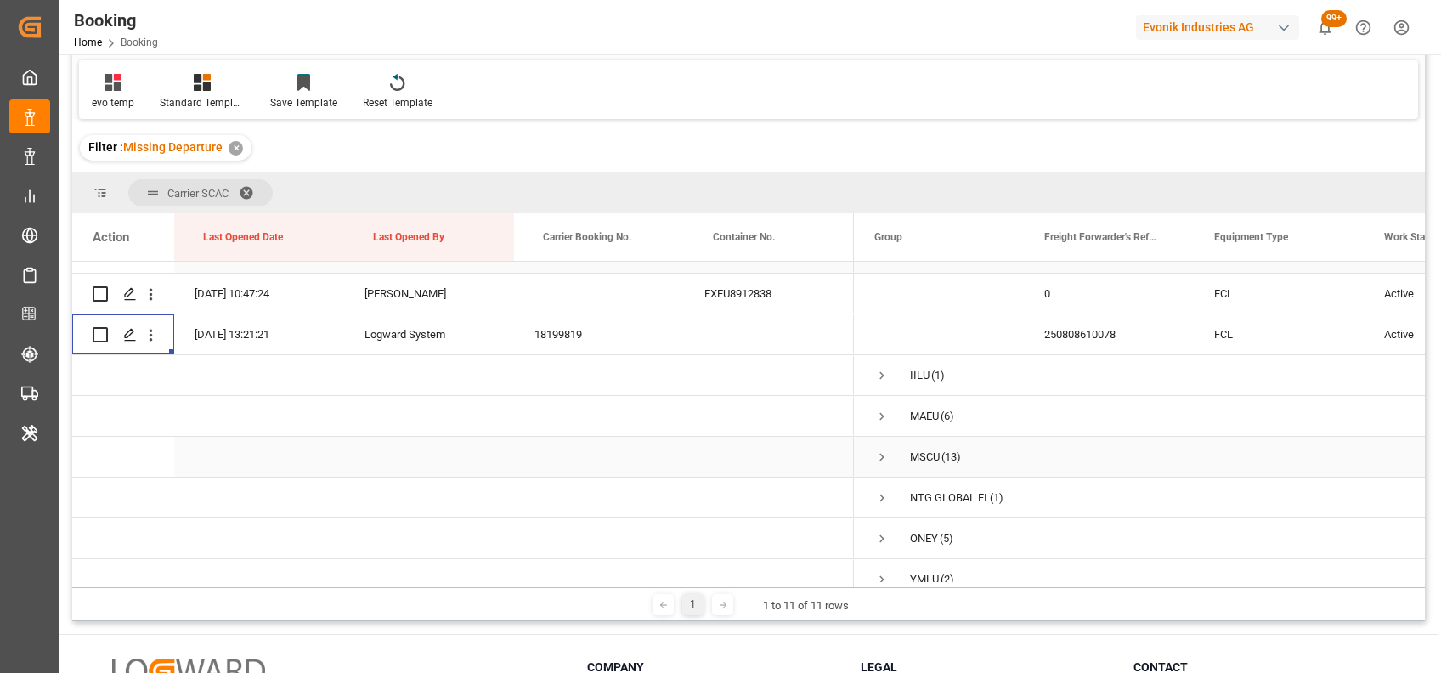
scroll to position [949, 0]
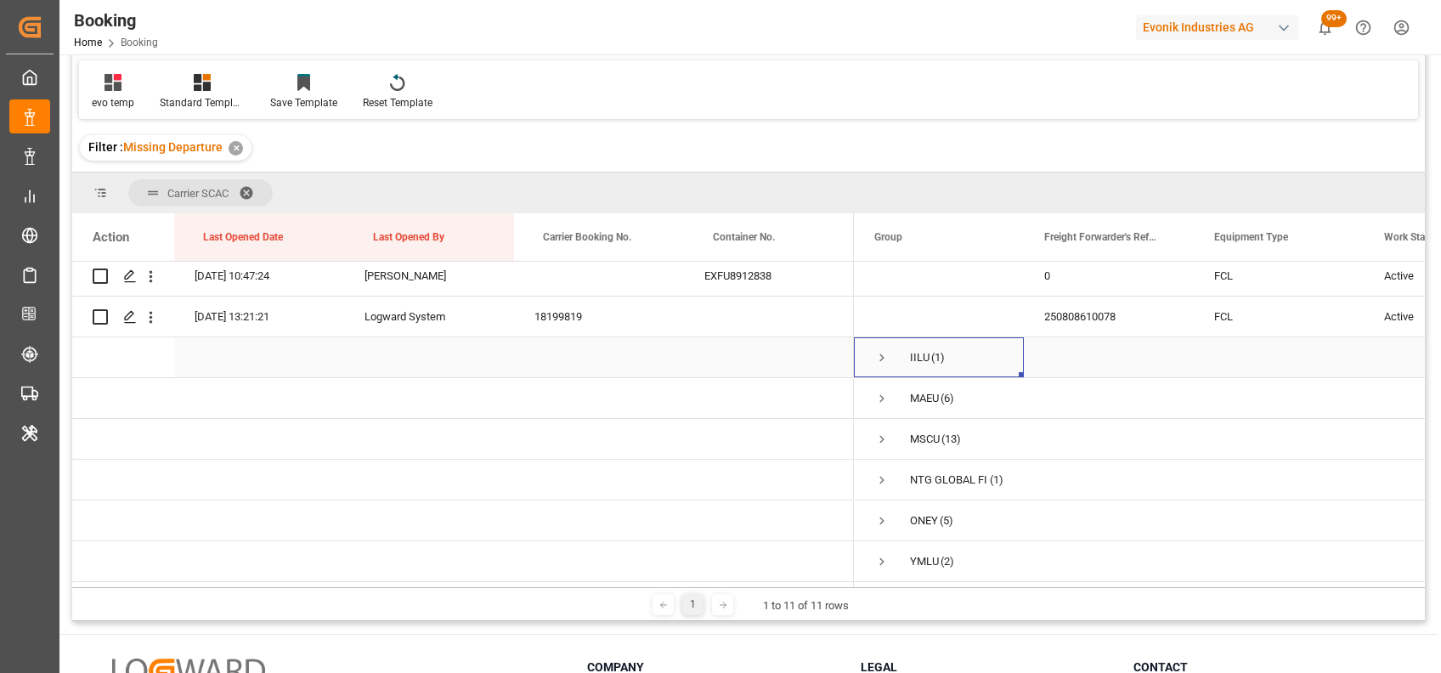
click at [878, 360] on span "Press SPACE to select this row." at bounding box center [881, 357] width 15 height 39
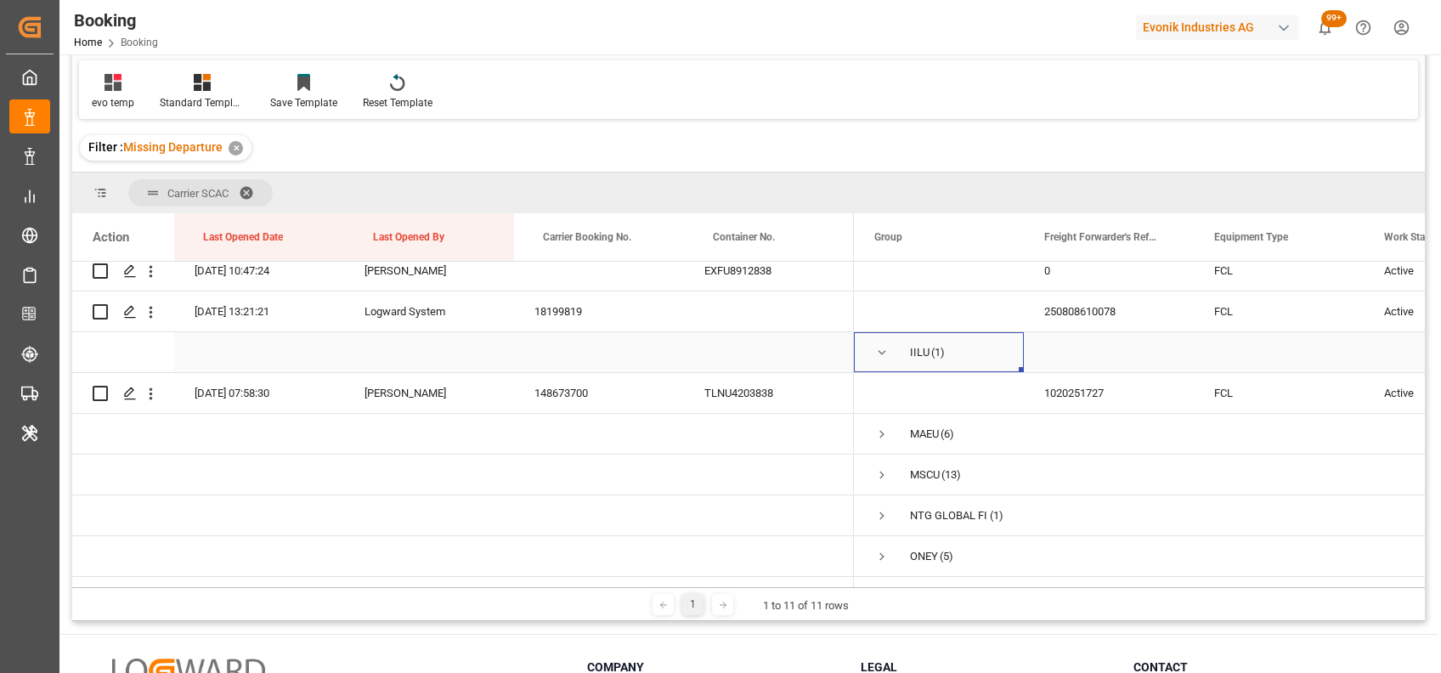
click at [880, 350] on span "Press SPACE to select this row." at bounding box center [881, 352] width 15 height 15
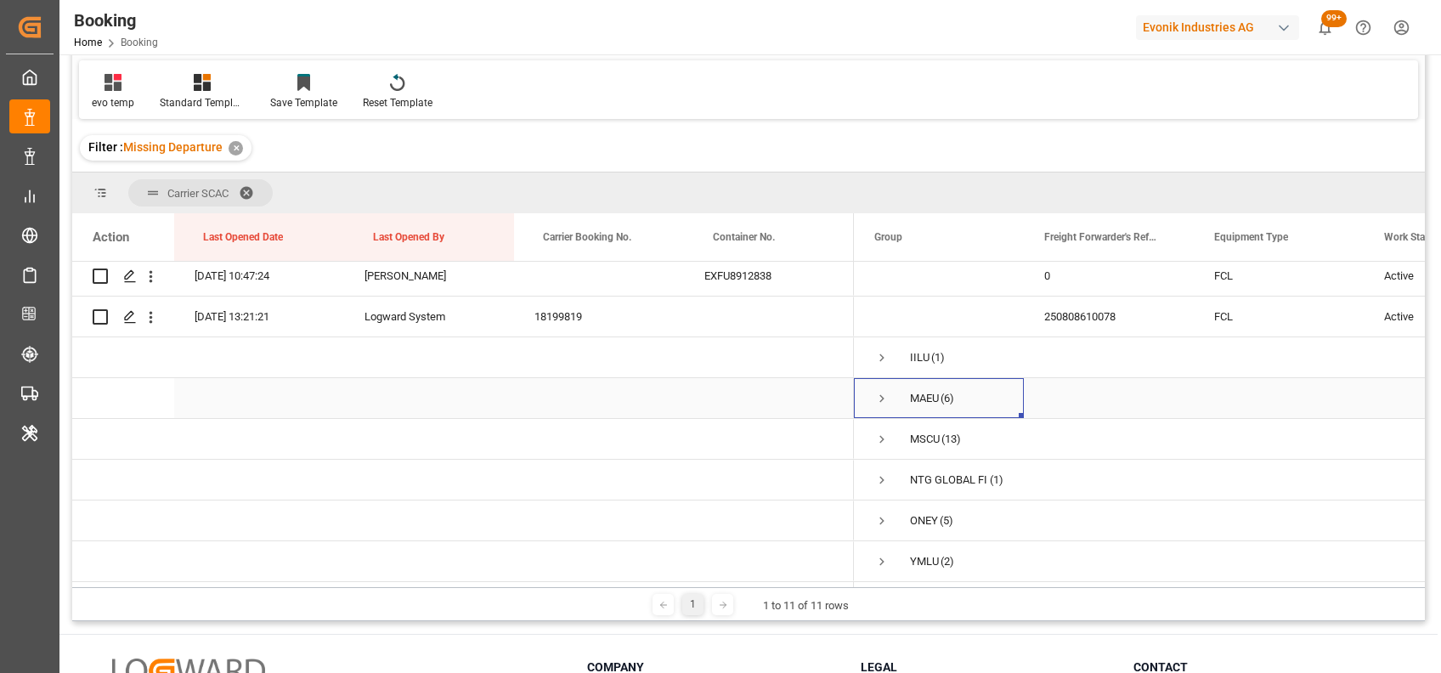
click at [880, 398] on span "Press SPACE to select this row." at bounding box center [881, 398] width 15 height 15
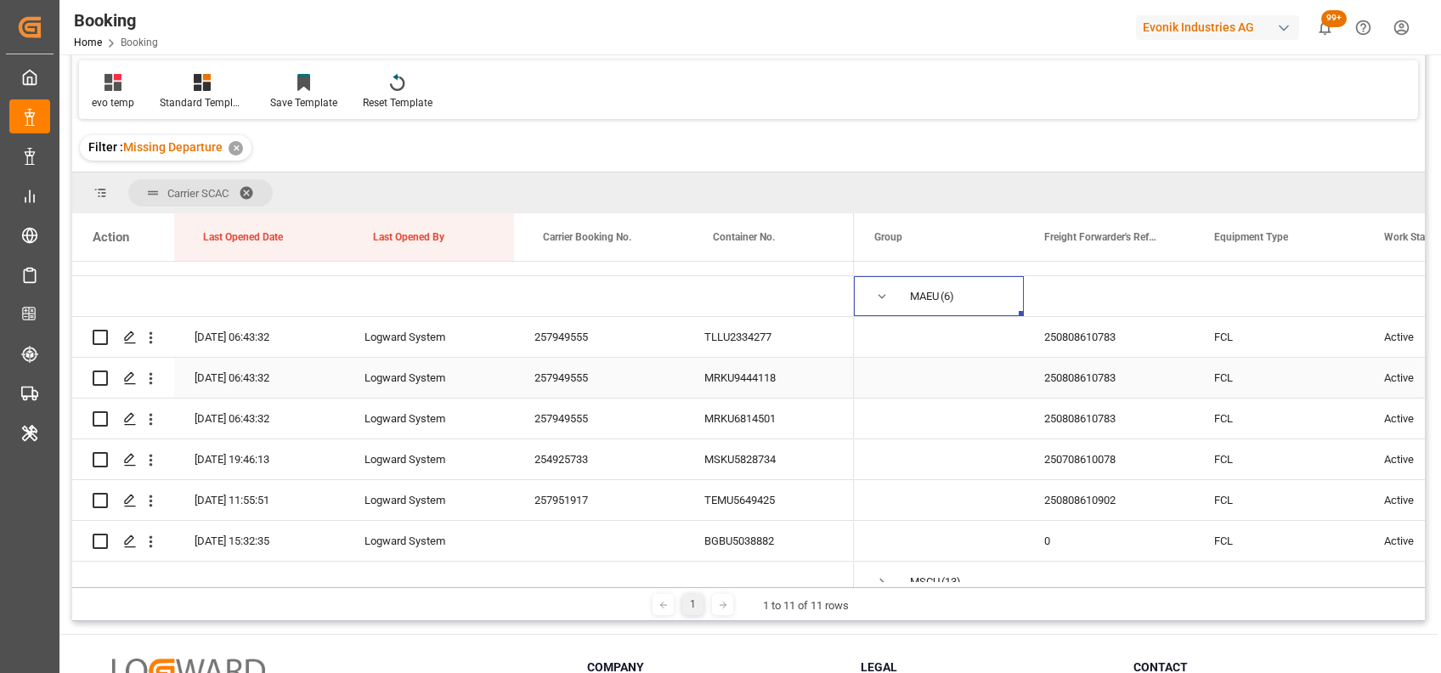
scroll to position [1047, 0]
click at [148, 337] on icon "open menu" at bounding box center [151, 337] width 18 height 18
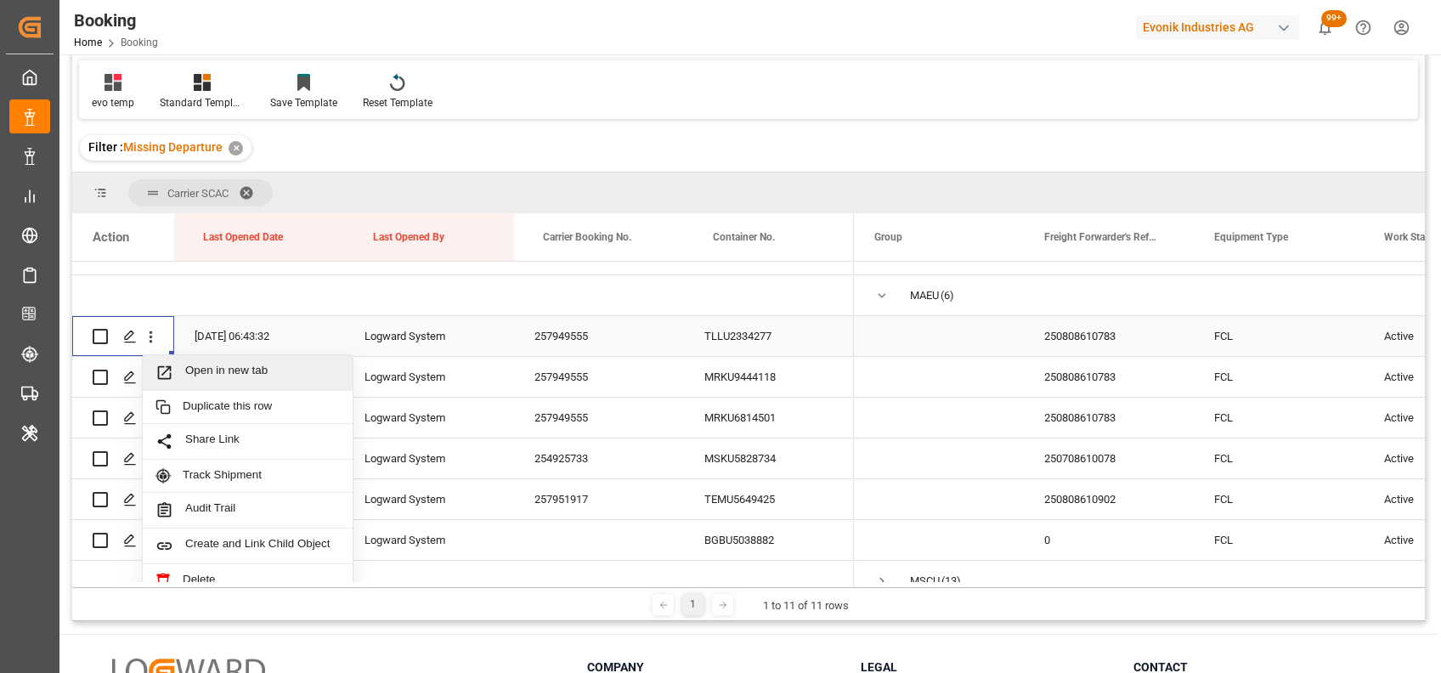
click at [238, 360] on div "Open in new tab" at bounding box center [248, 373] width 210 height 36
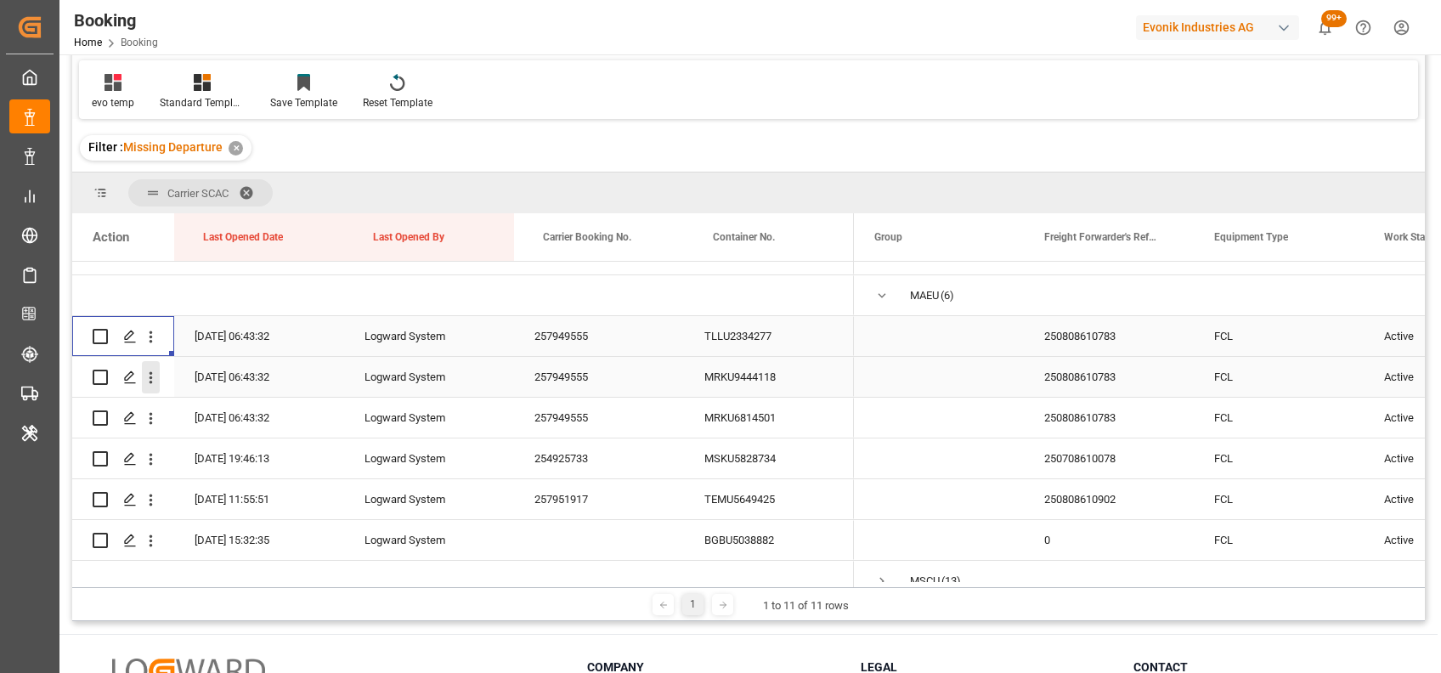
click at [145, 387] on button "open menu" at bounding box center [151, 377] width 18 height 32
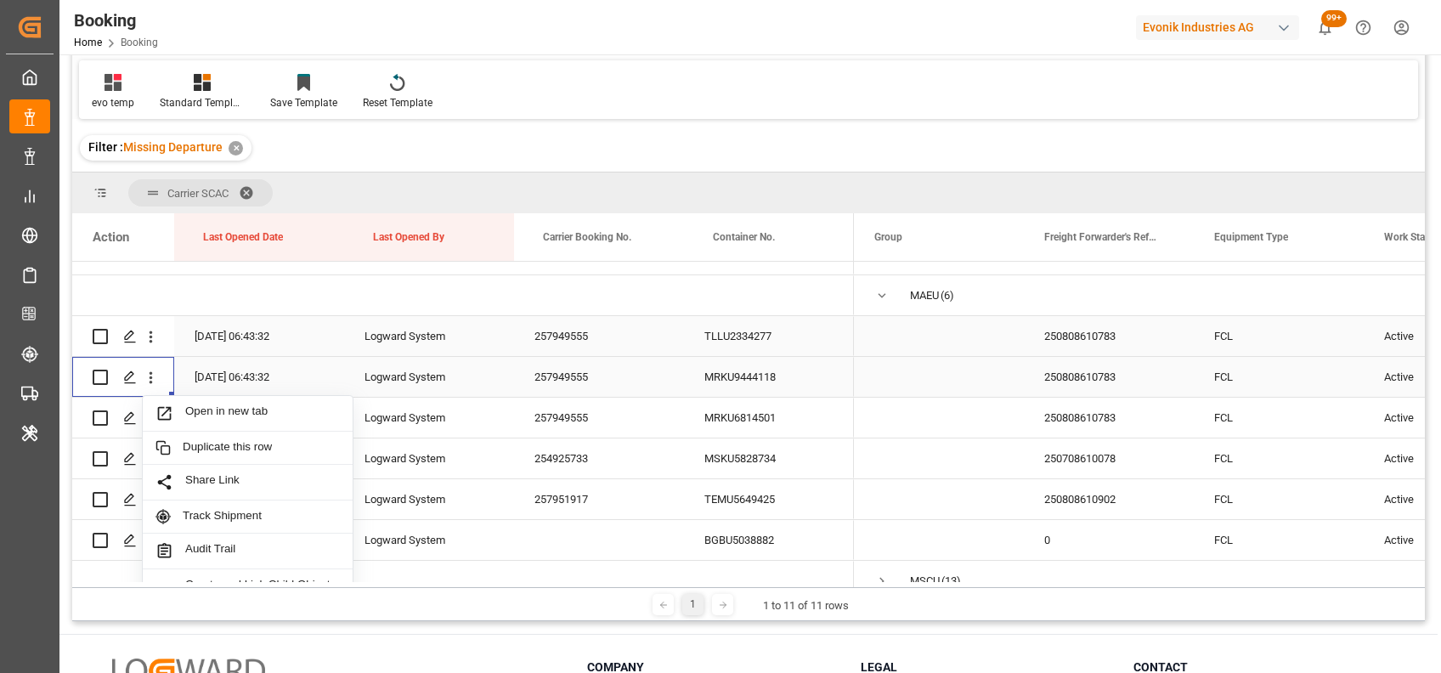
click at [208, 419] on span "Open in new tab" at bounding box center [262, 413] width 155 height 18
click at [151, 419] on icon "open menu" at bounding box center [151, 419] width 3 height 12
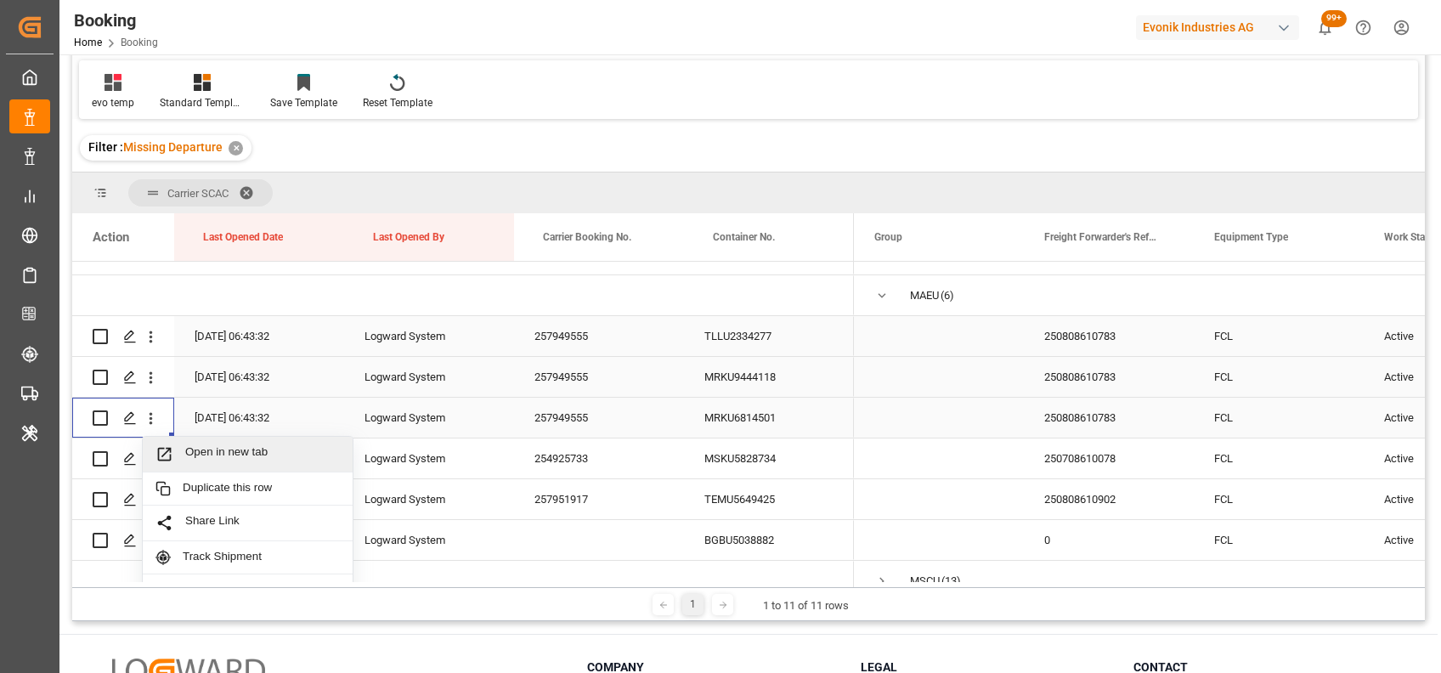
click at [212, 453] on span "Open in new tab" at bounding box center [262, 454] width 155 height 18
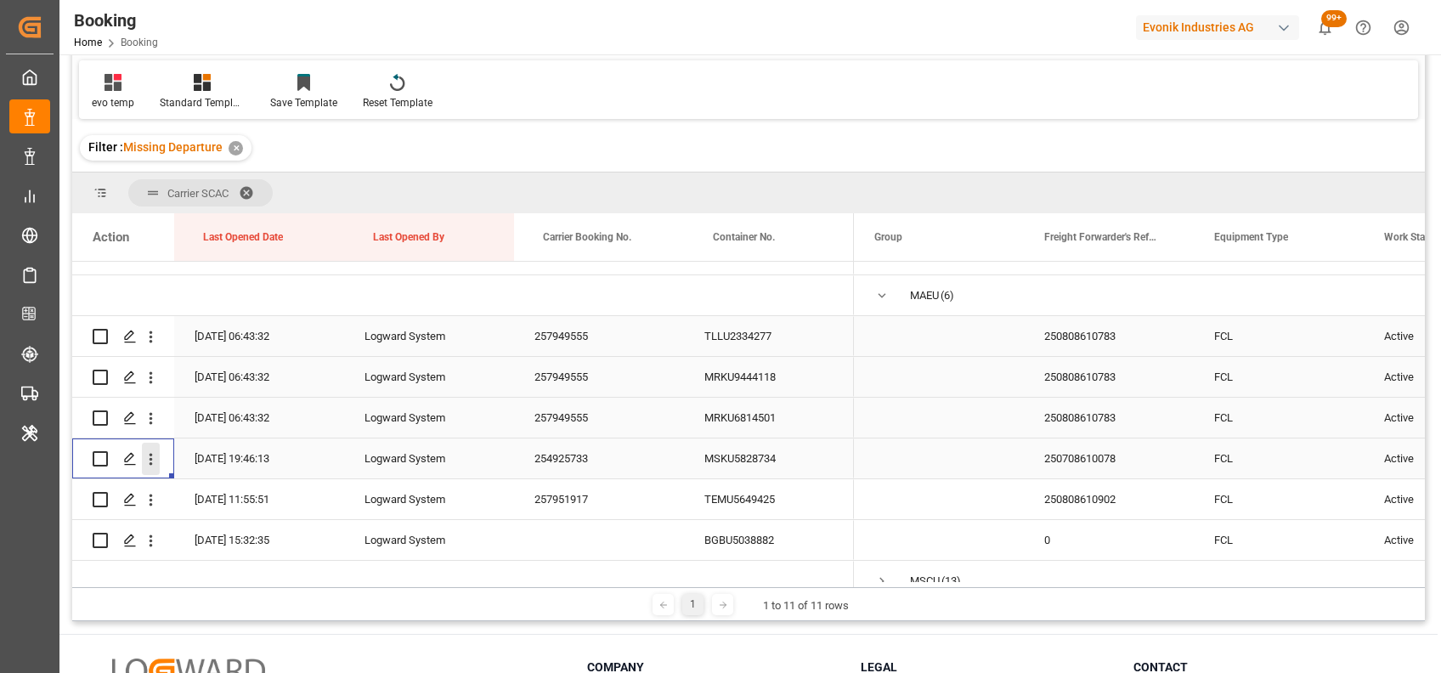
click at [149, 455] on icon "open menu" at bounding box center [151, 459] width 18 height 18
click at [232, 500] on span "Open in new tab" at bounding box center [262, 495] width 155 height 18
click at [146, 503] on icon "open menu" at bounding box center [151, 500] width 18 height 18
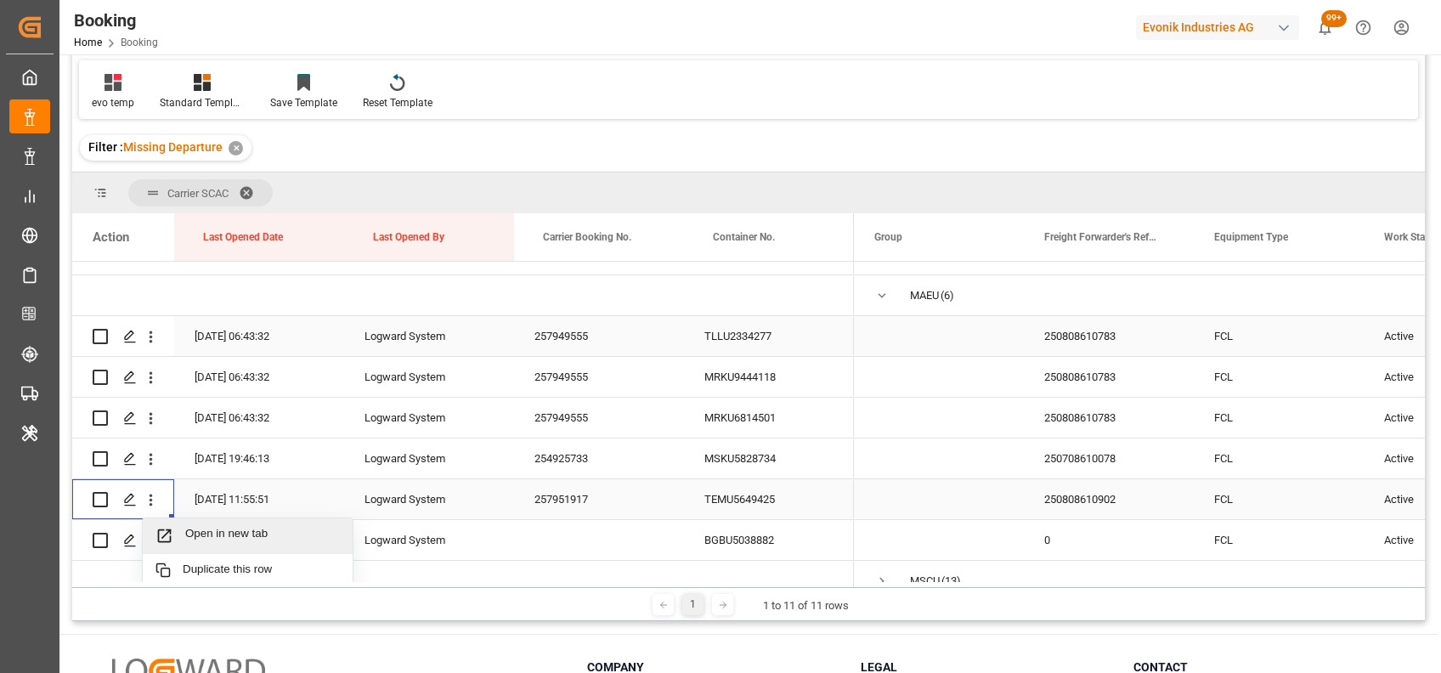
click at [215, 529] on span "Open in new tab" at bounding box center [262, 536] width 155 height 18
click at [150, 534] on icon "open menu" at bounding box center [151, 541] width 18 height 18
click at [185, 562] on div "Open in new tab" at bounding box center [248, 577] width 210 height 36
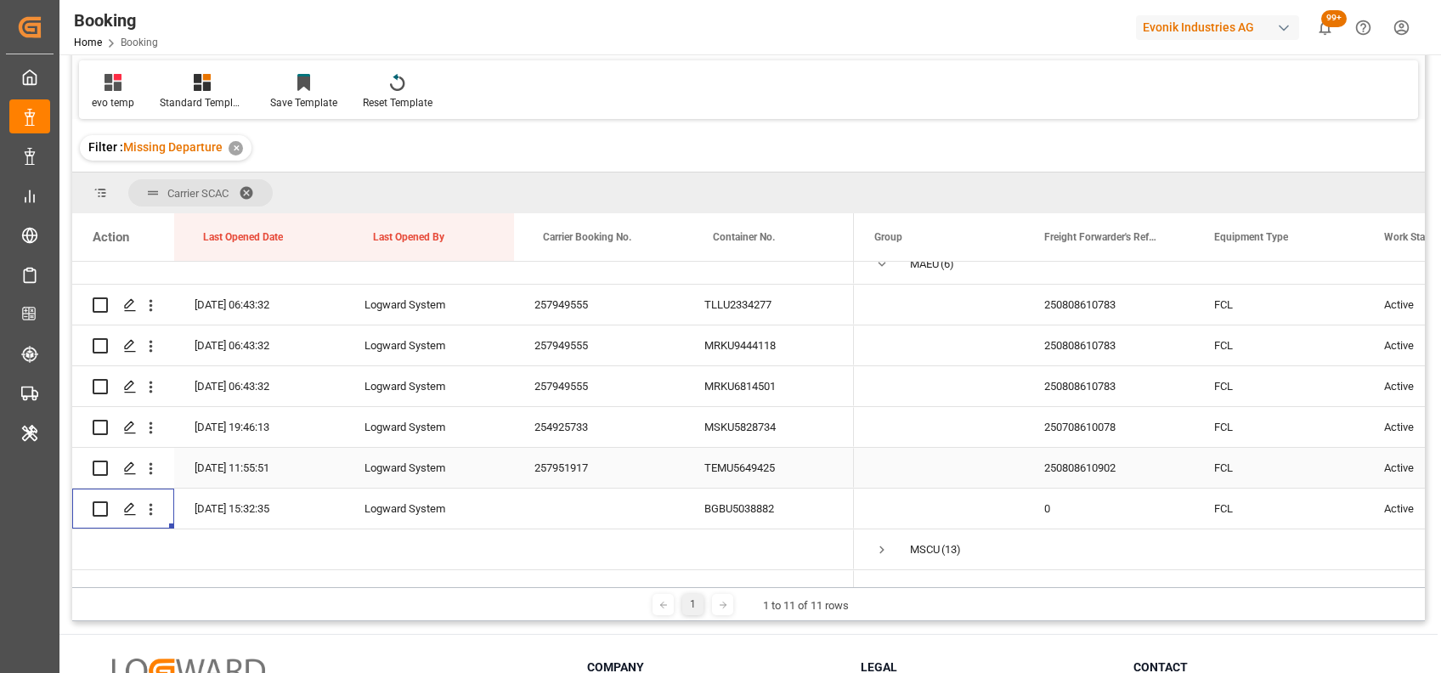
scroll to position [1194, 0]
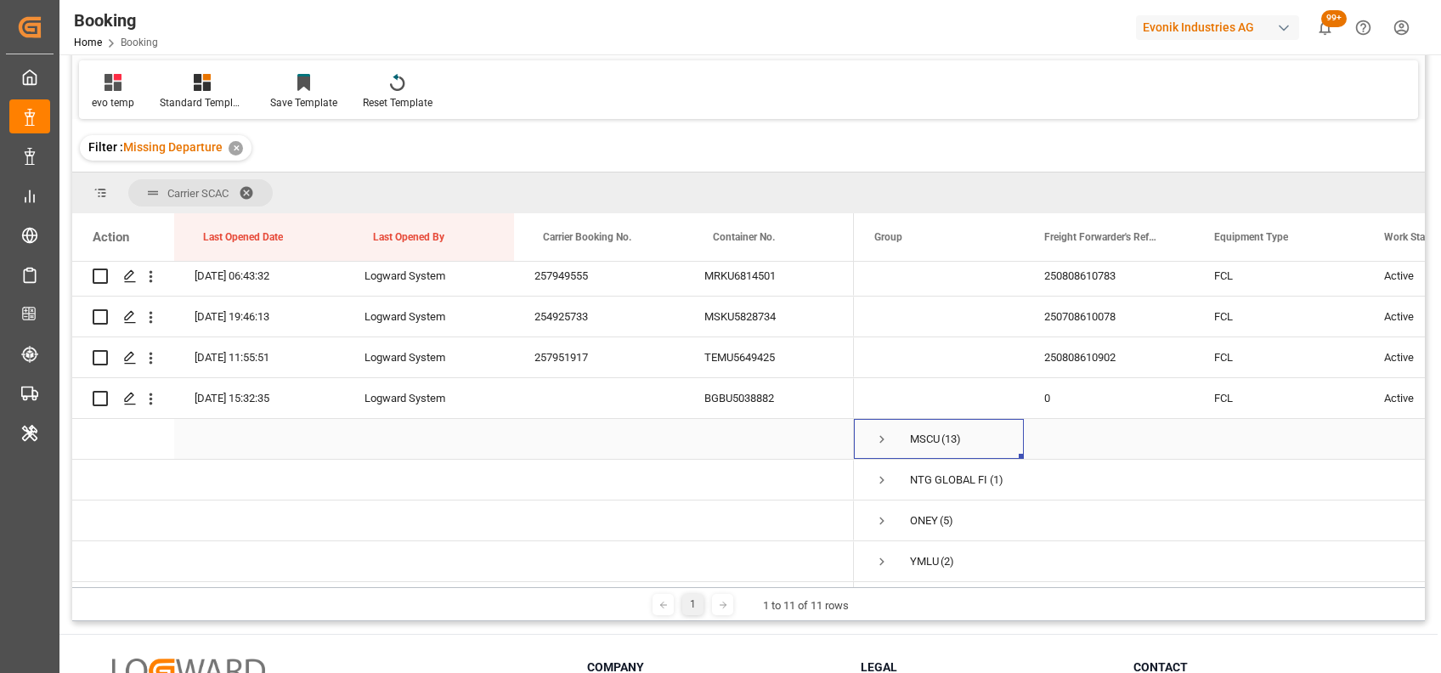
click at [879, 432] on span "Press SPACE to select this row." at bounding box center [881, 439] width 15 height 15
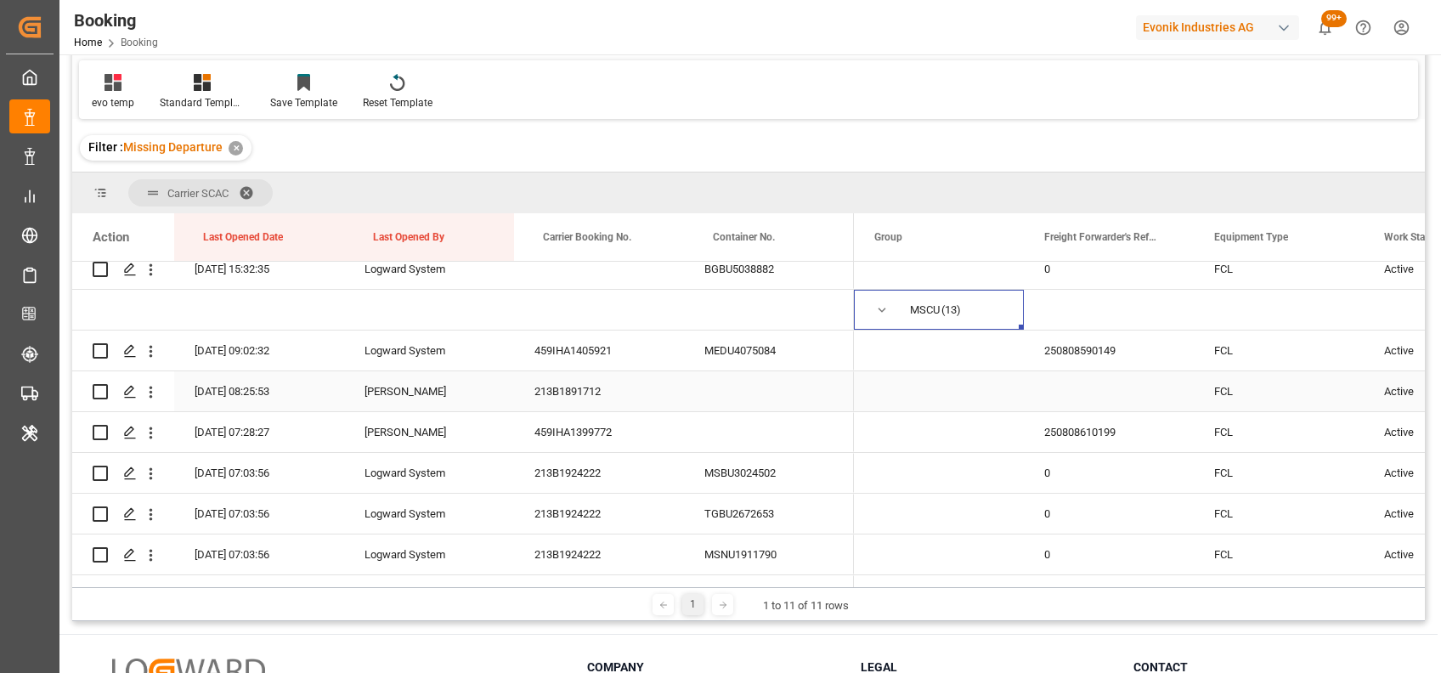
scroll to position [1316, 0]
click at [150, 351] on icon "open menu" at bounding box center [151, 354] width 3 height 12
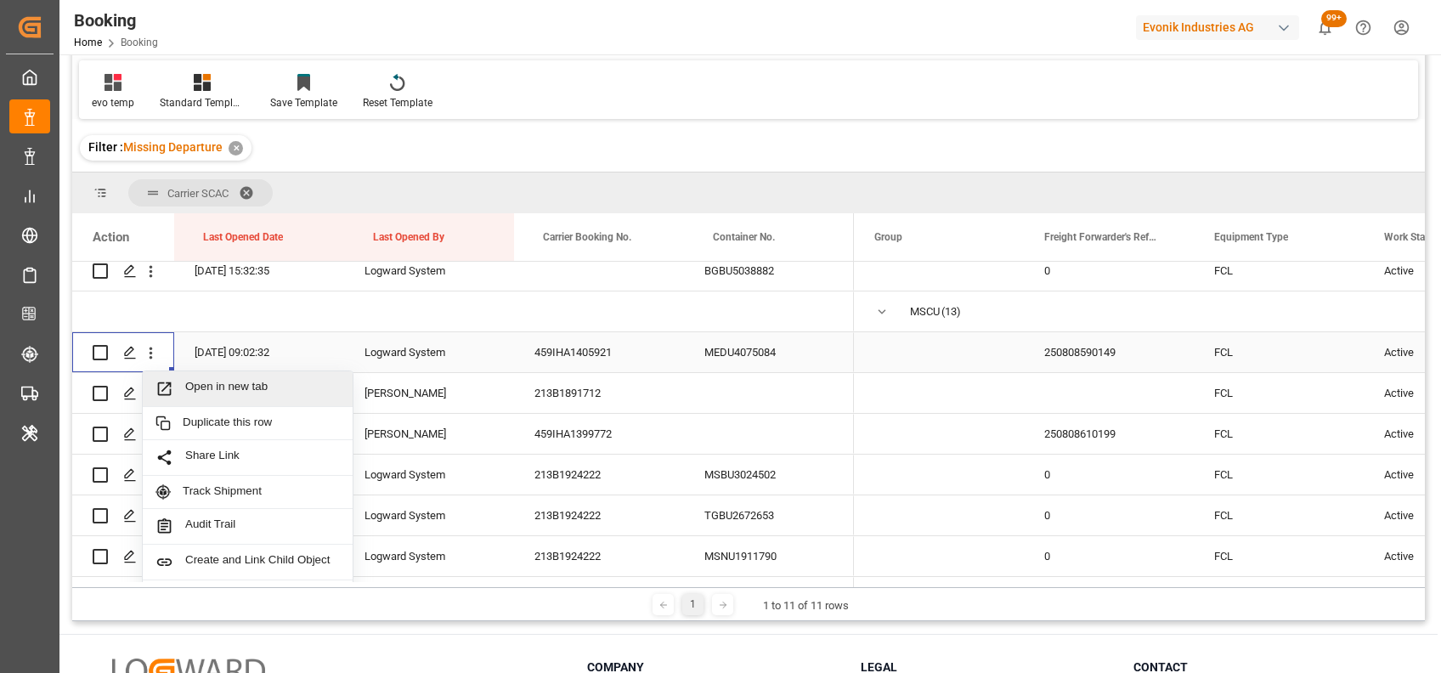
click at [220, 400] on div "Open in new tab" at bounding box center [248, 389] width 210 height 36
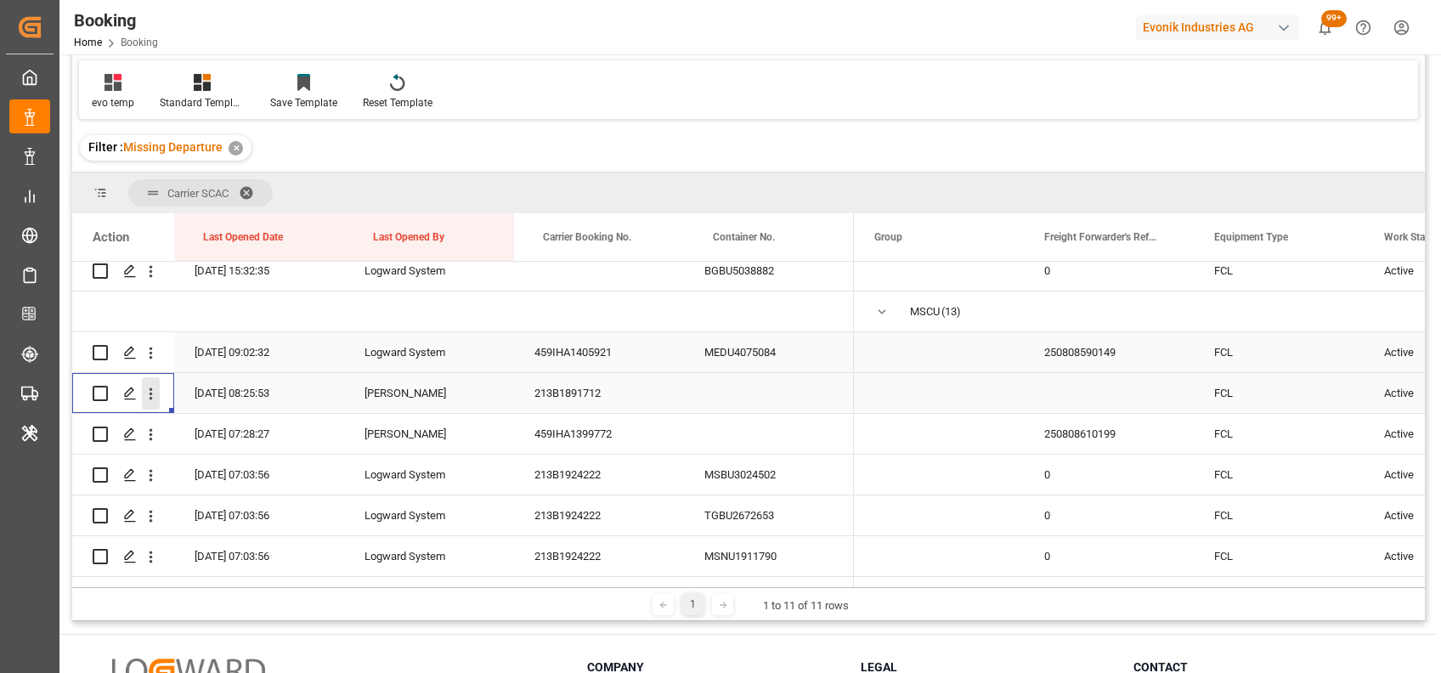
click at [150, 393] on icon "open menu" at bounding box center [151, 394] width 3 height 12
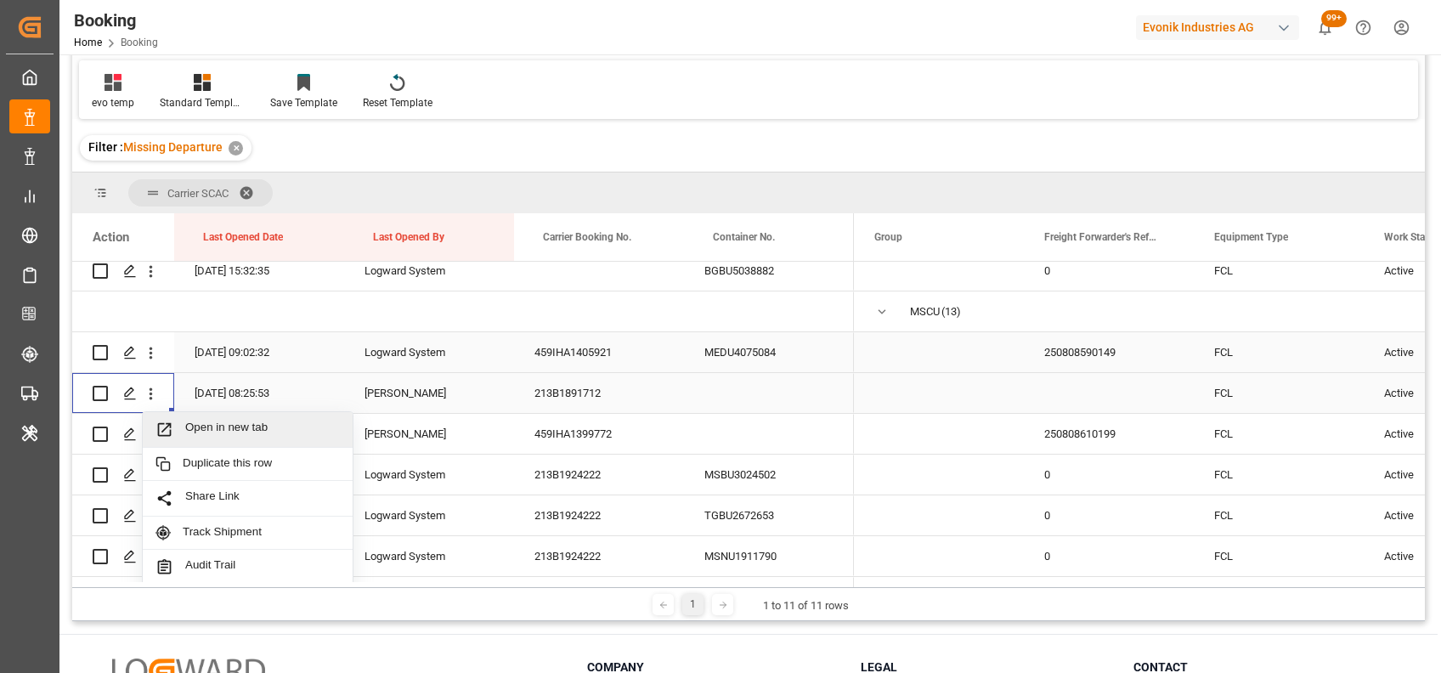
click at [201, 428] on span "Open in new tab" at bounding box center [262, 430] width 155 height 18
click at [150, 435] on icon "open menu" at bounding box center [151, 435] width 3 height 12
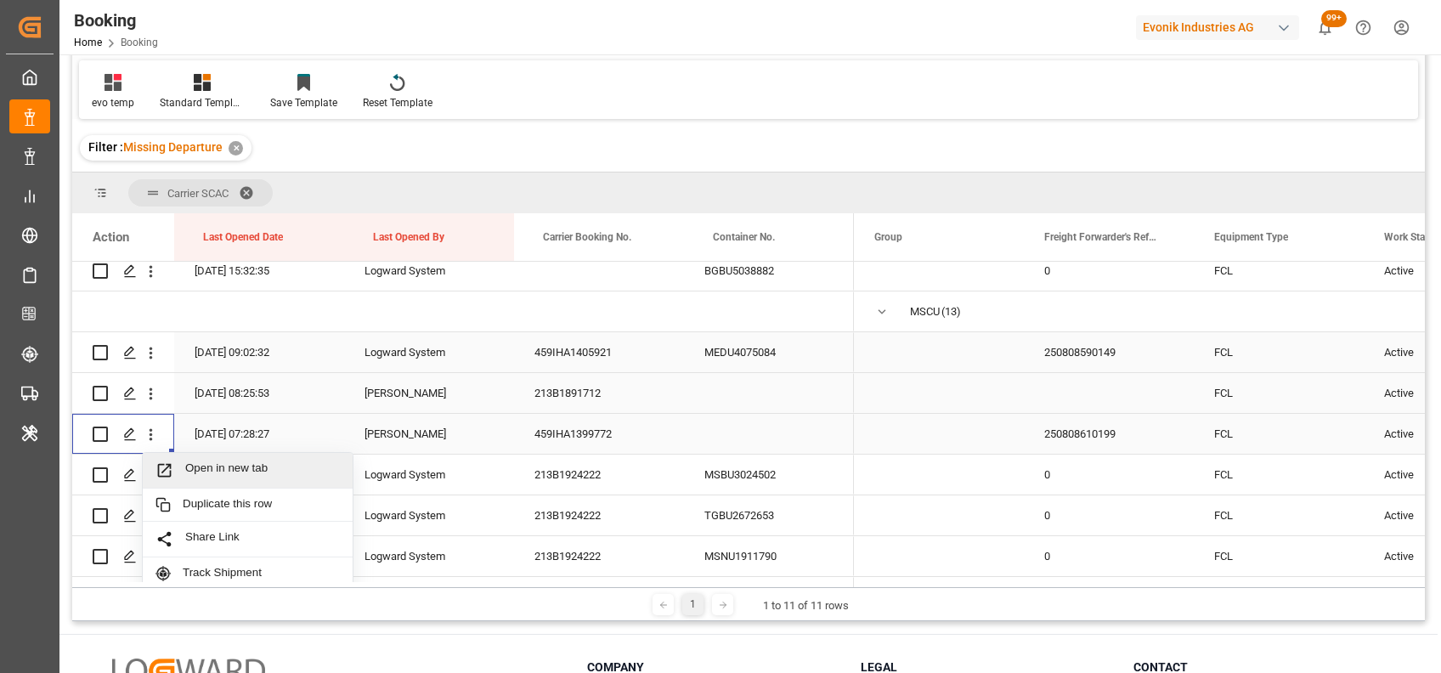
click at [191, 457] on div "Open in new tab" at bounding box center [248, 471] width 210 height 36
click at [144, 478] on icon "open menu" at bounding box center [151, 475] width 18 height 18
click at [185, 518] on span "Open in new tab" at bounding box center [262, 511] width 155 height 18
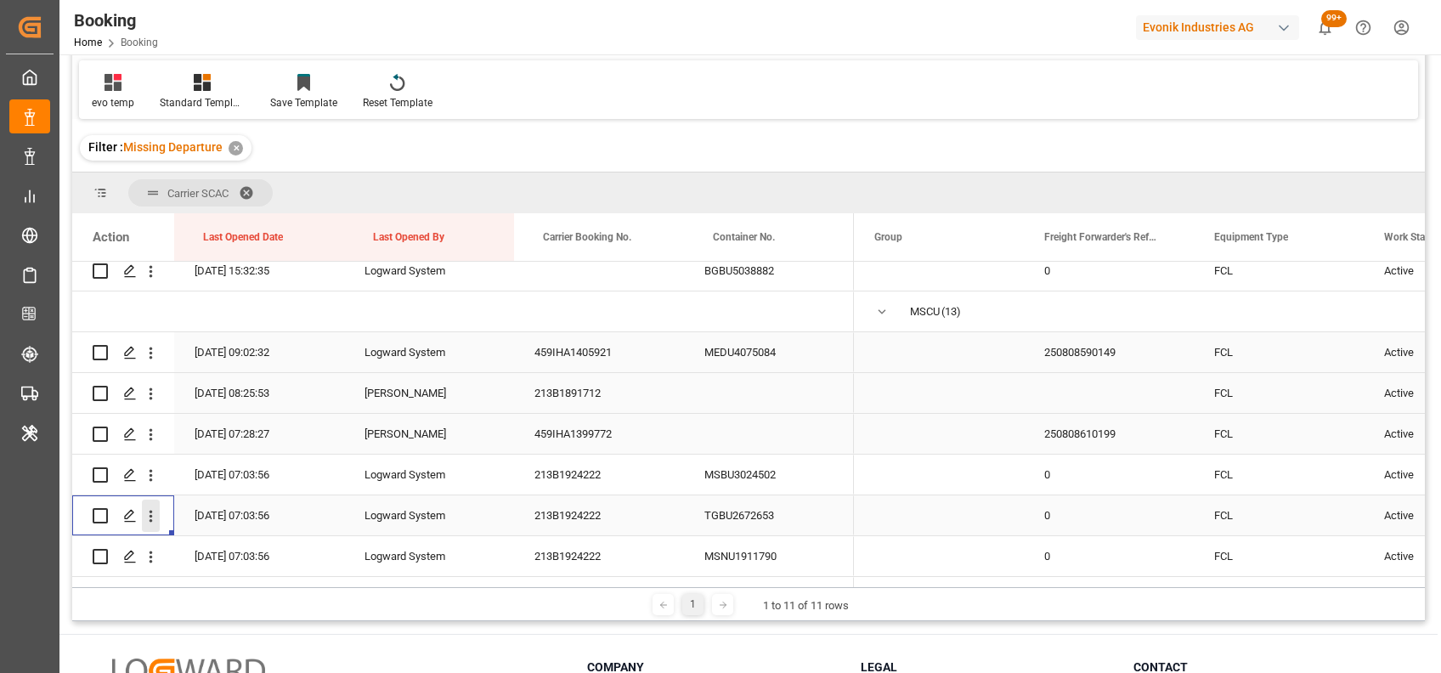
click at [150, 517] on icon "open menu" at bounding box center [151, 516] width 18 height 18
click at [189, 538] on div "Open in new tab" at bounding box center [248, 552] width 210 height 36
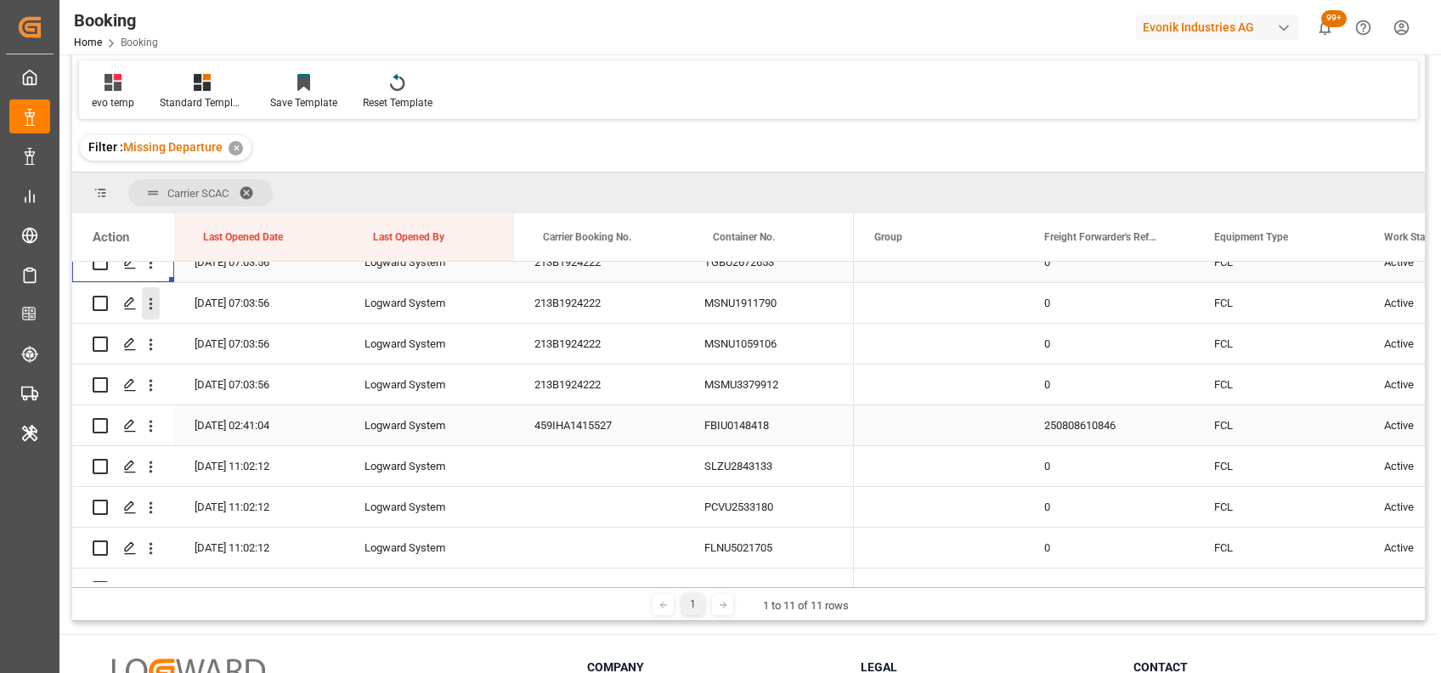
click at [144, 303] on icon "open menu" at bounding box center [151, 304] width 18 height 18
click at [147, 300] on icon "open menu" at bounding box center [151, 304] width 18 height 18
click at [150, 306] on icon "open menu" at bounding box center [151, 304] width 18 height 18
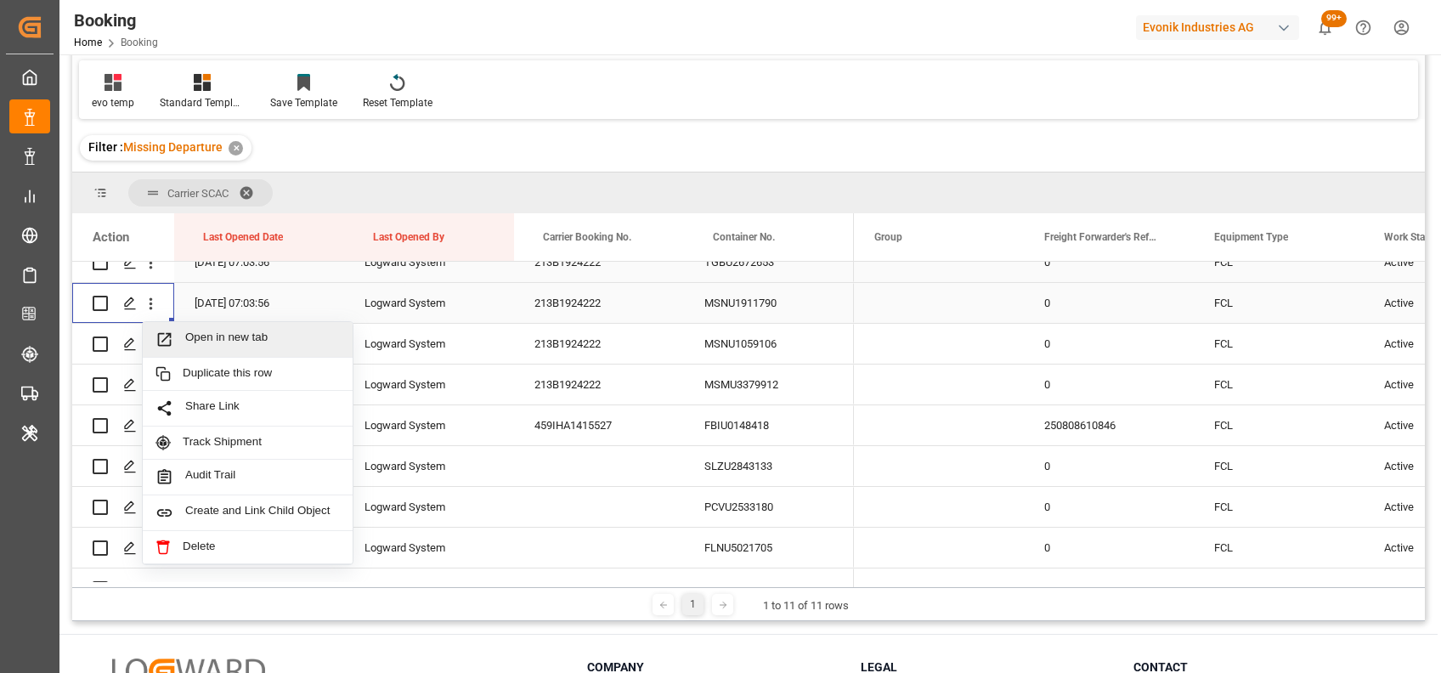
click at [212, 340] on span "Open in new tab" at bounding box center [262, 340] width 155 height 18
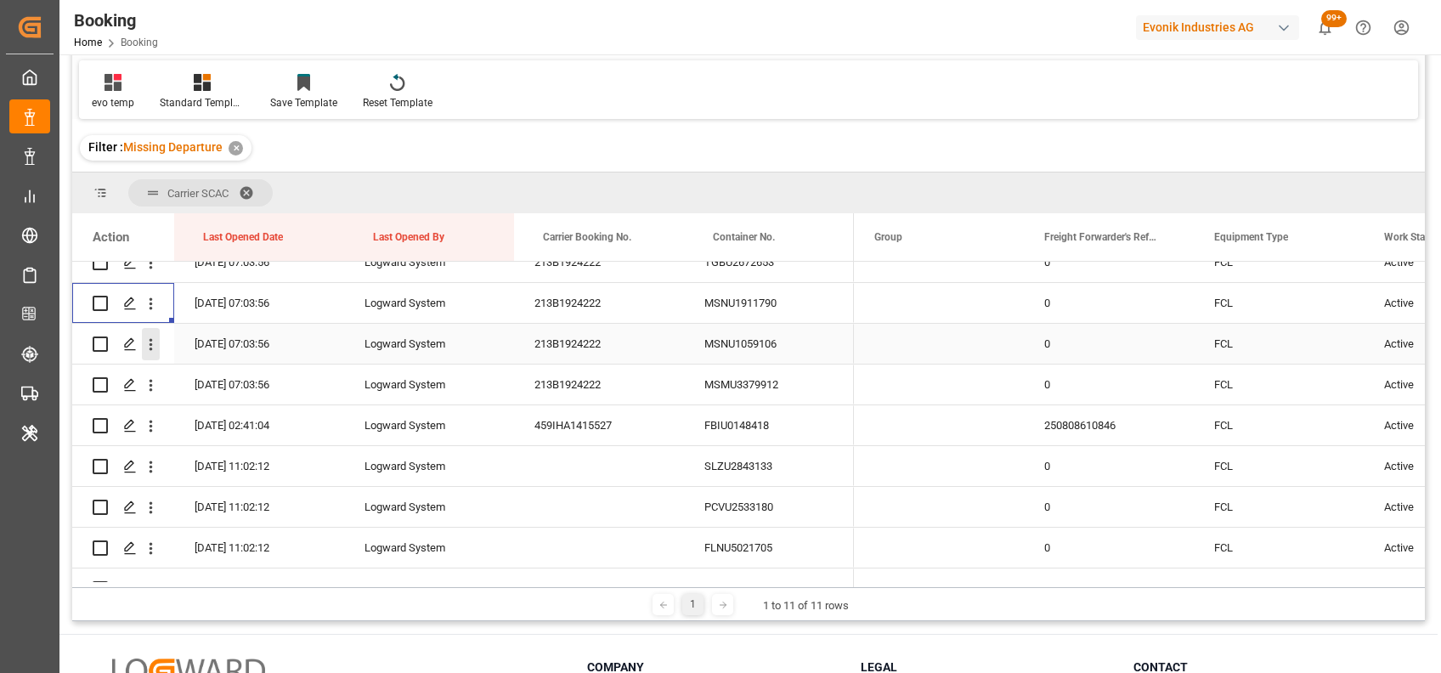
click at [152, 353] on button "open menu" at bounding box center [151, 344] width 18 height 32
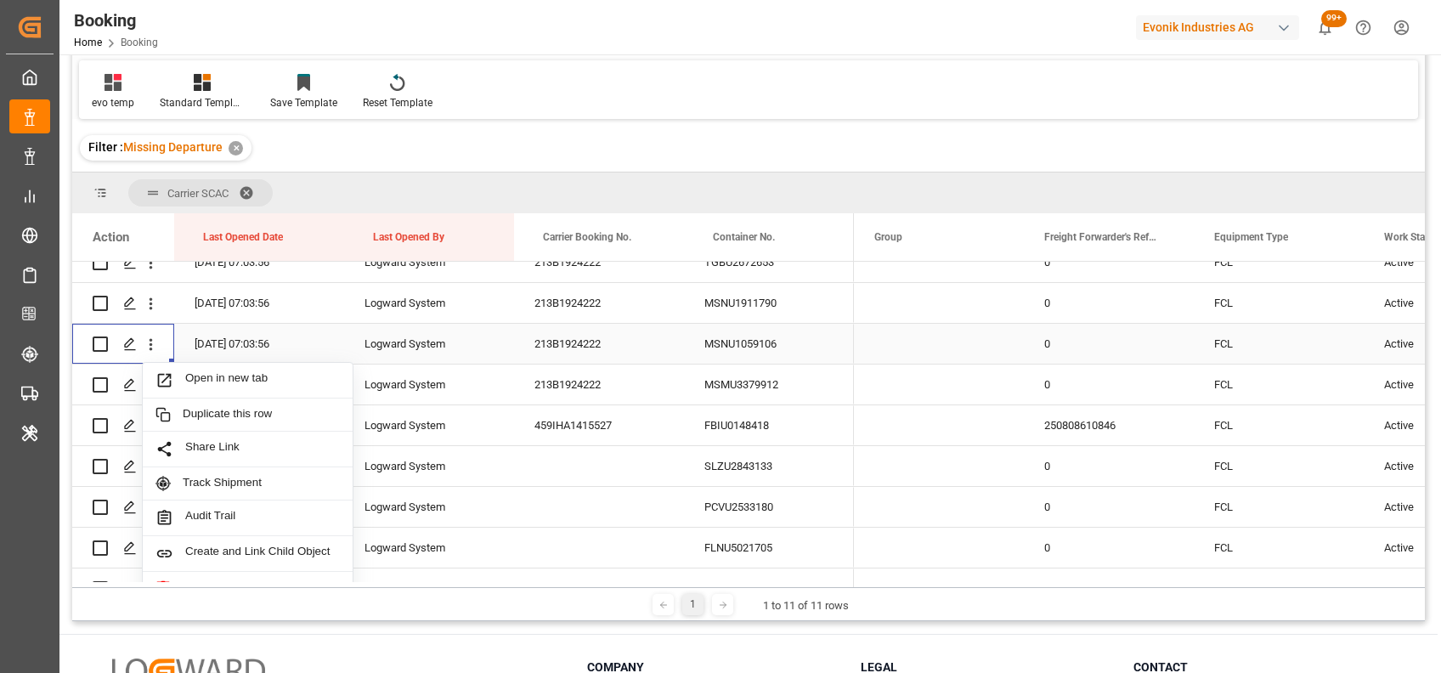
click at [179, 376] on span "Press SPACE to select this row." at bounding box center [170, 380] width 30 height 18
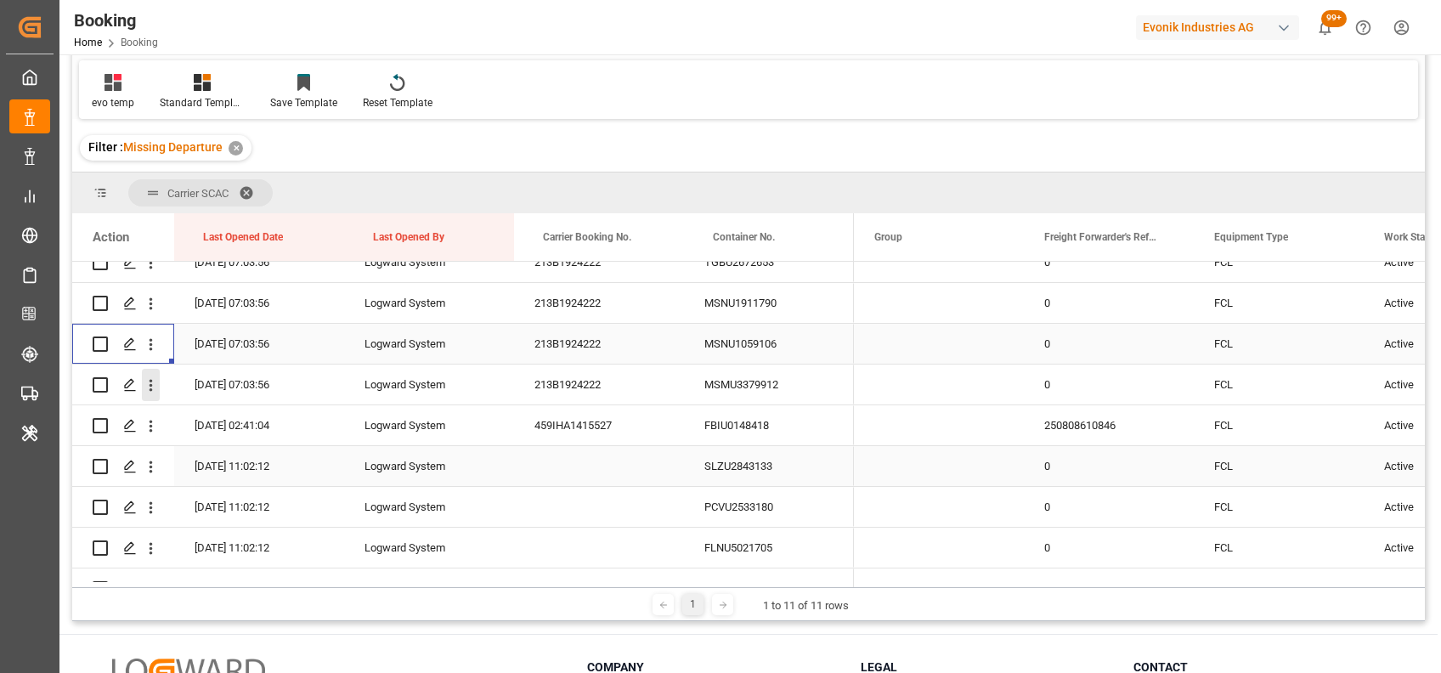
click at [150, 391] on icon "open menu" at bounding box center [151, 385] width 18 height 18
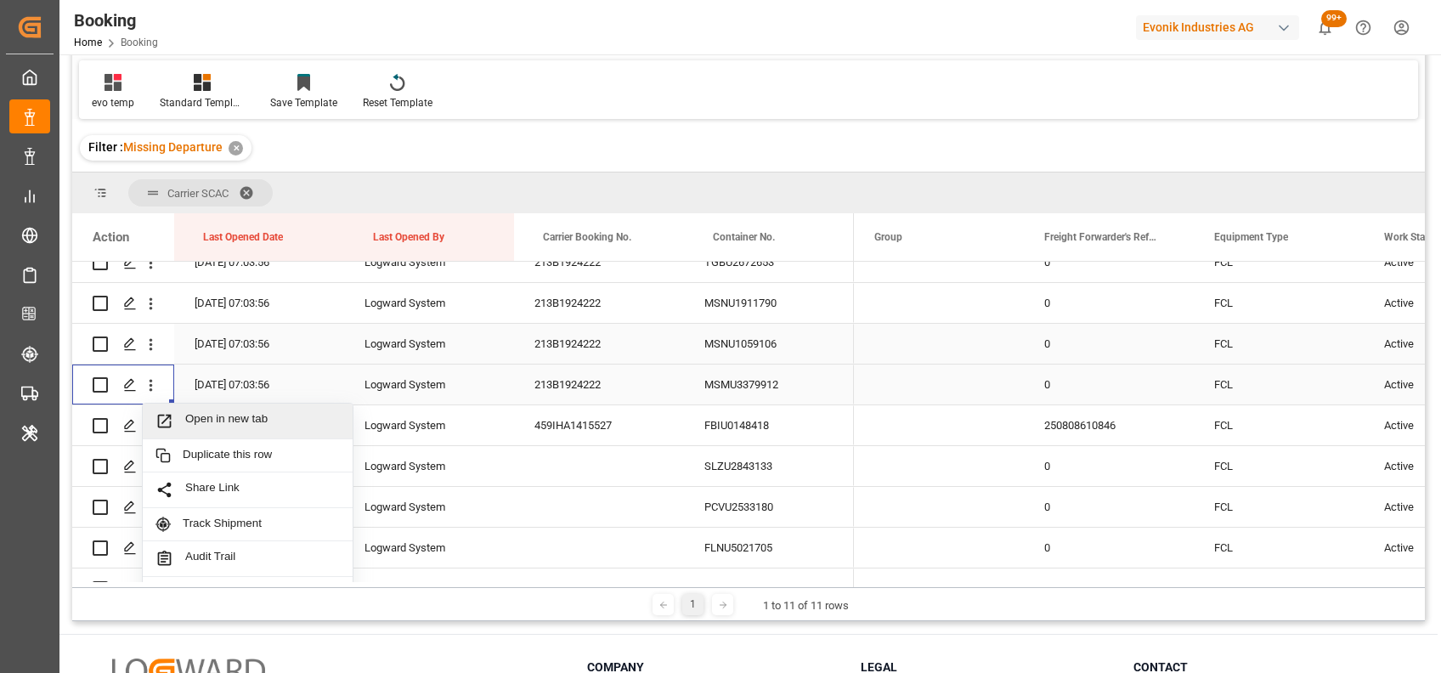
click at [188, 408] on div "Open in new tab" at bounding box center [248, 422] width 210 height 36
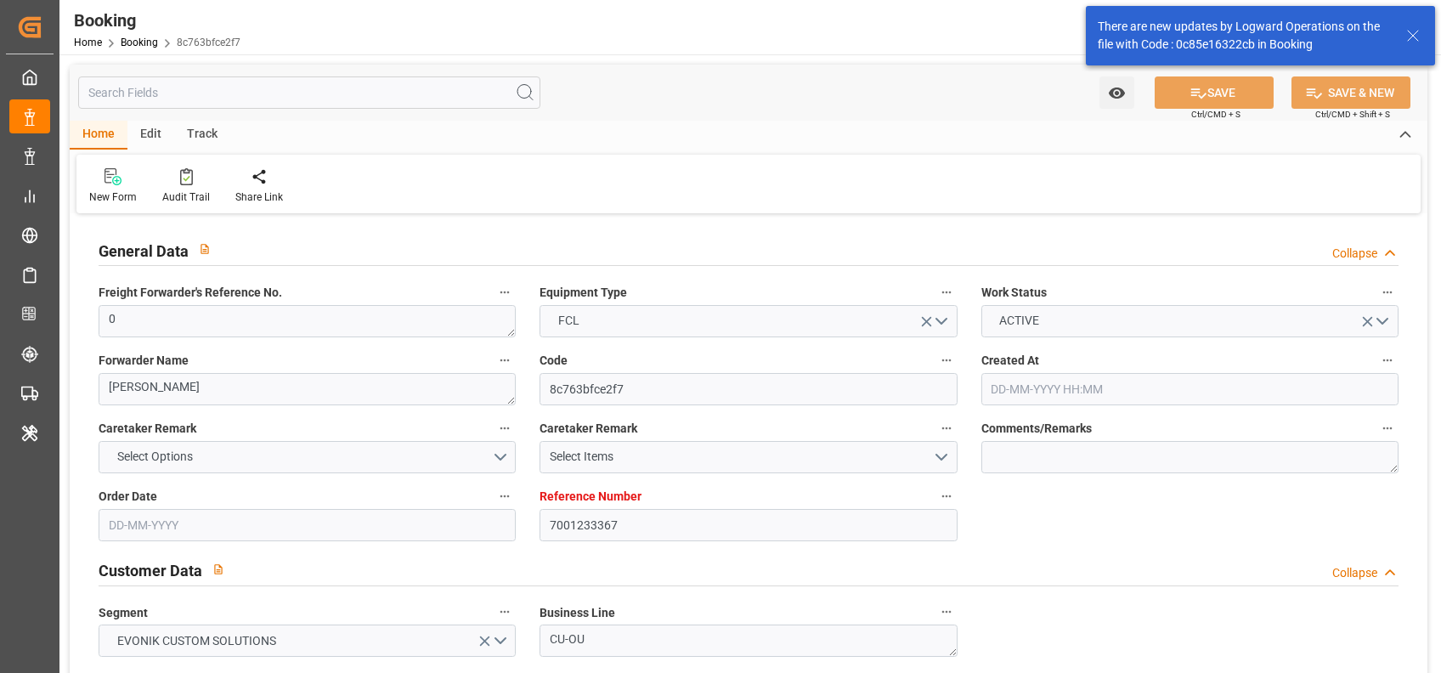
type input "28-07-2025 06:24"
type input "28-07-2025"
type input "07-09-2025"
type input "12-08-2025"
type input "18-08-2025 14:00"
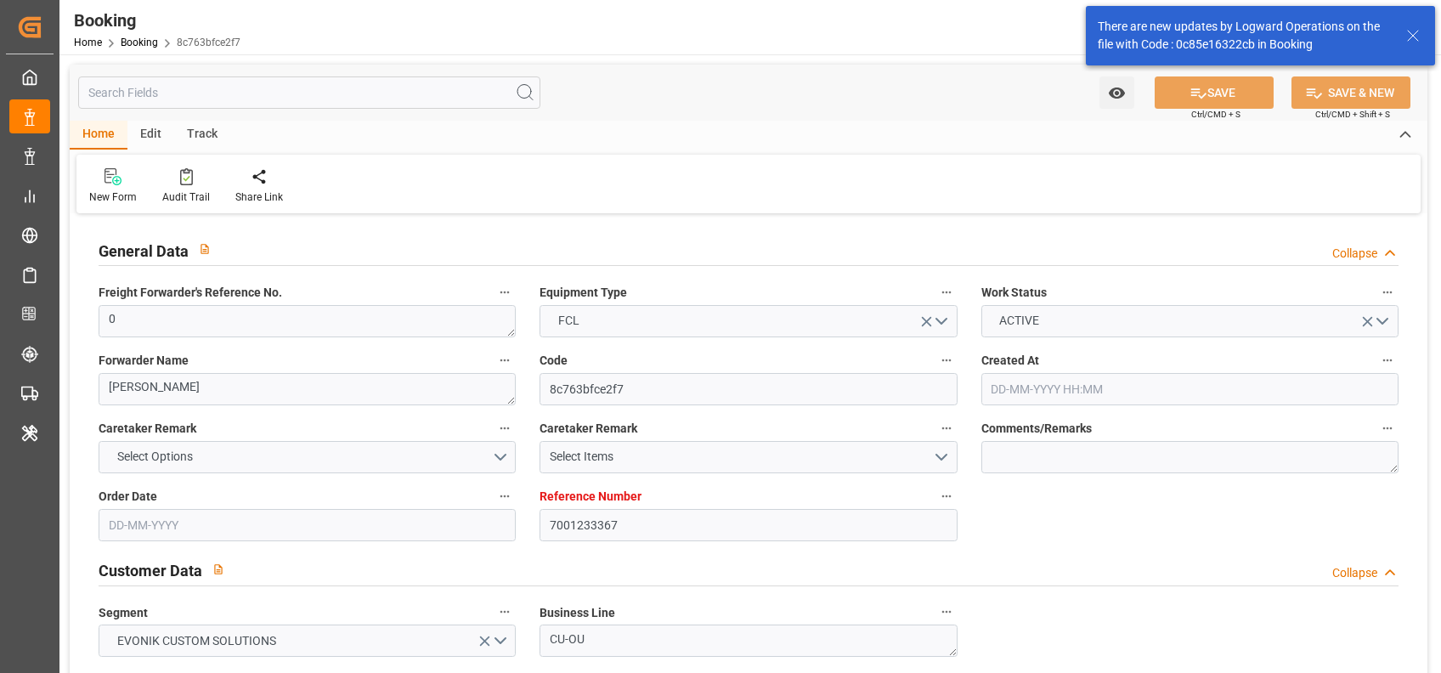
type input "18-08-2025 00:00"
type input "14-08-2025 23:35"
type input "10-09-2025 06:00"
type input "10-09-2025 00:00"
type input "02-09-2025 12:00"
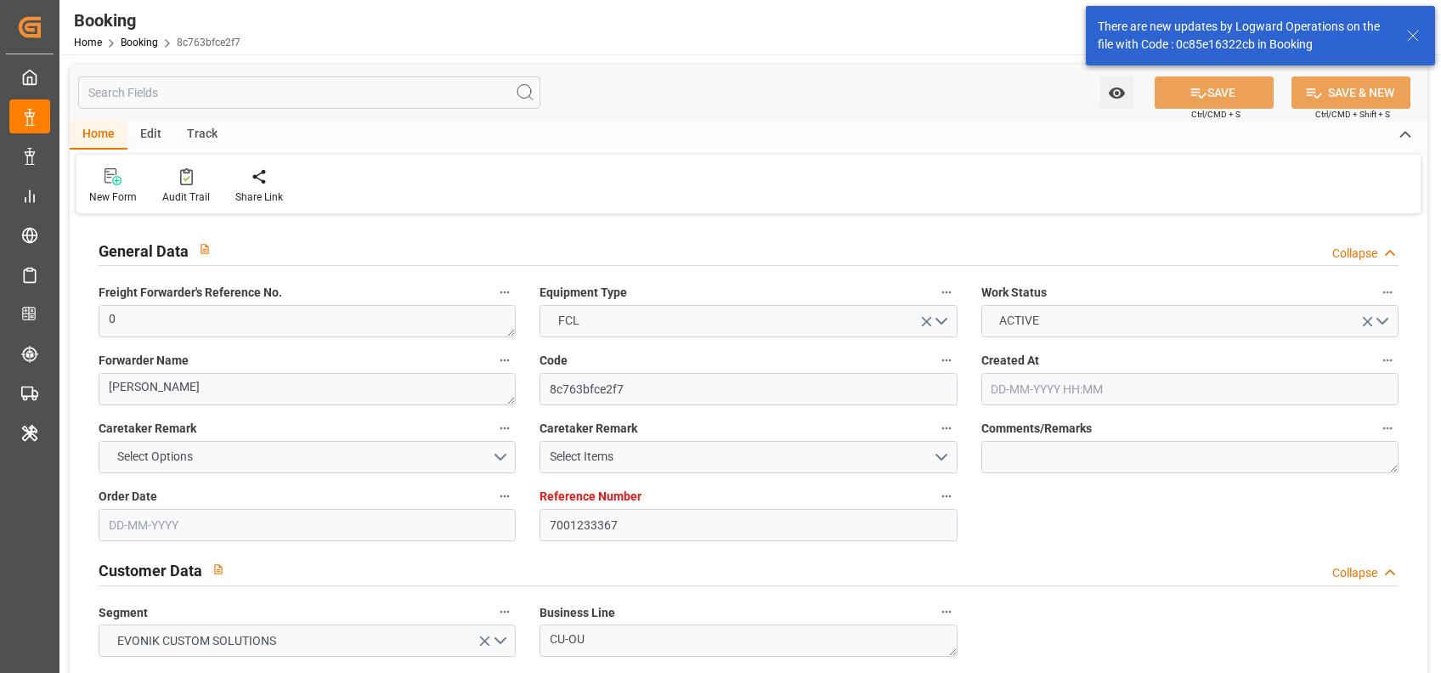
type input "02-09-2025 00:00"
type input "08-09-2025 11:00"
type input "08-09-2025 00:00"
type input "17-08-2025"
type input "18-08-2025 07:20"
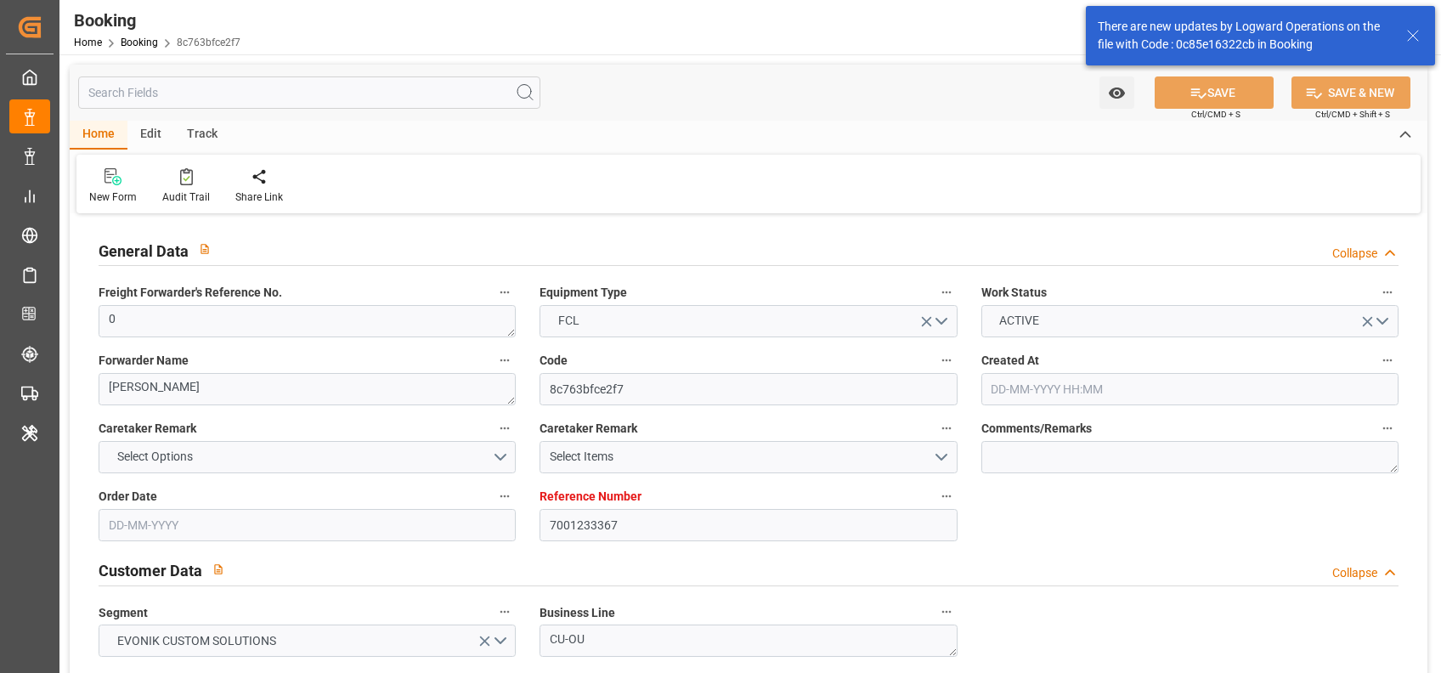
type input "18-08-2025"
type input "08-08-2025 13:35"
type input "08-08-2025 17:22"
type input "13-08-2025 02:05"
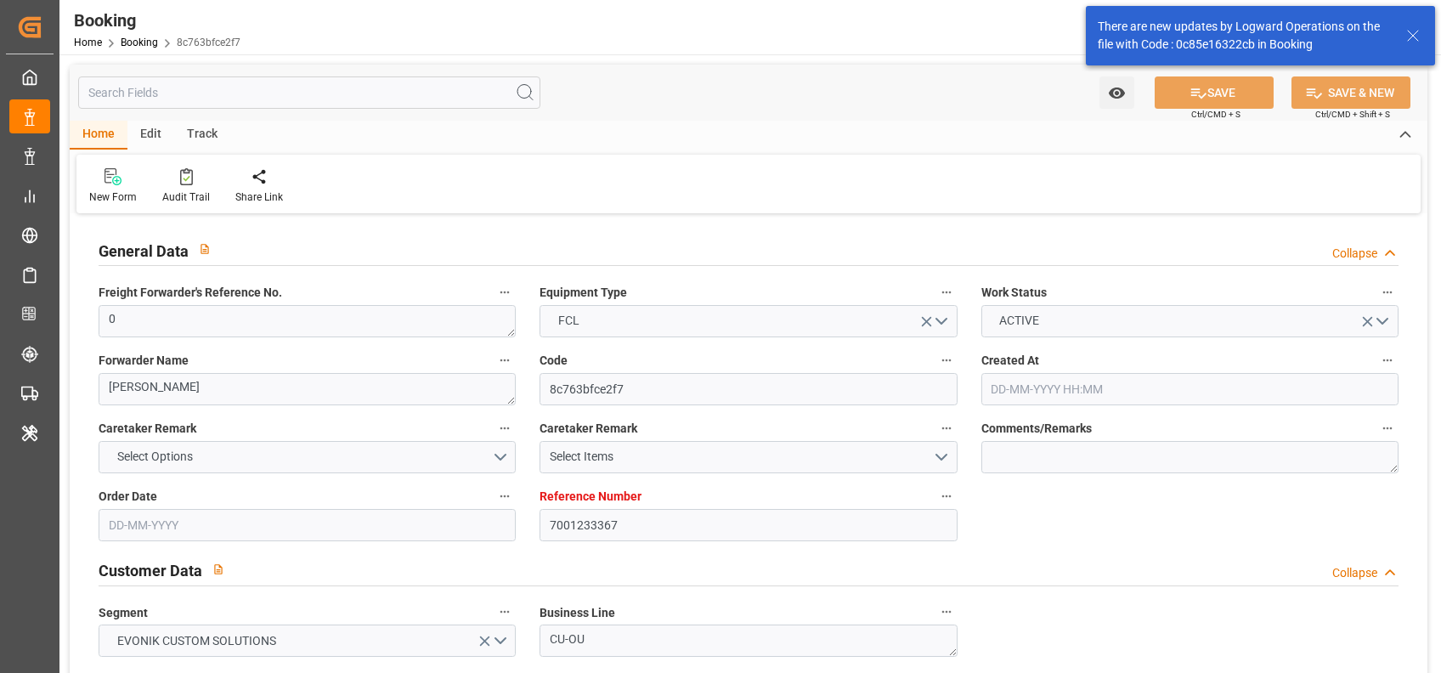
type input "12-09-2025 12:00"
type input "15-08-2025 23:59"
type input "18-08-2025 14:00"
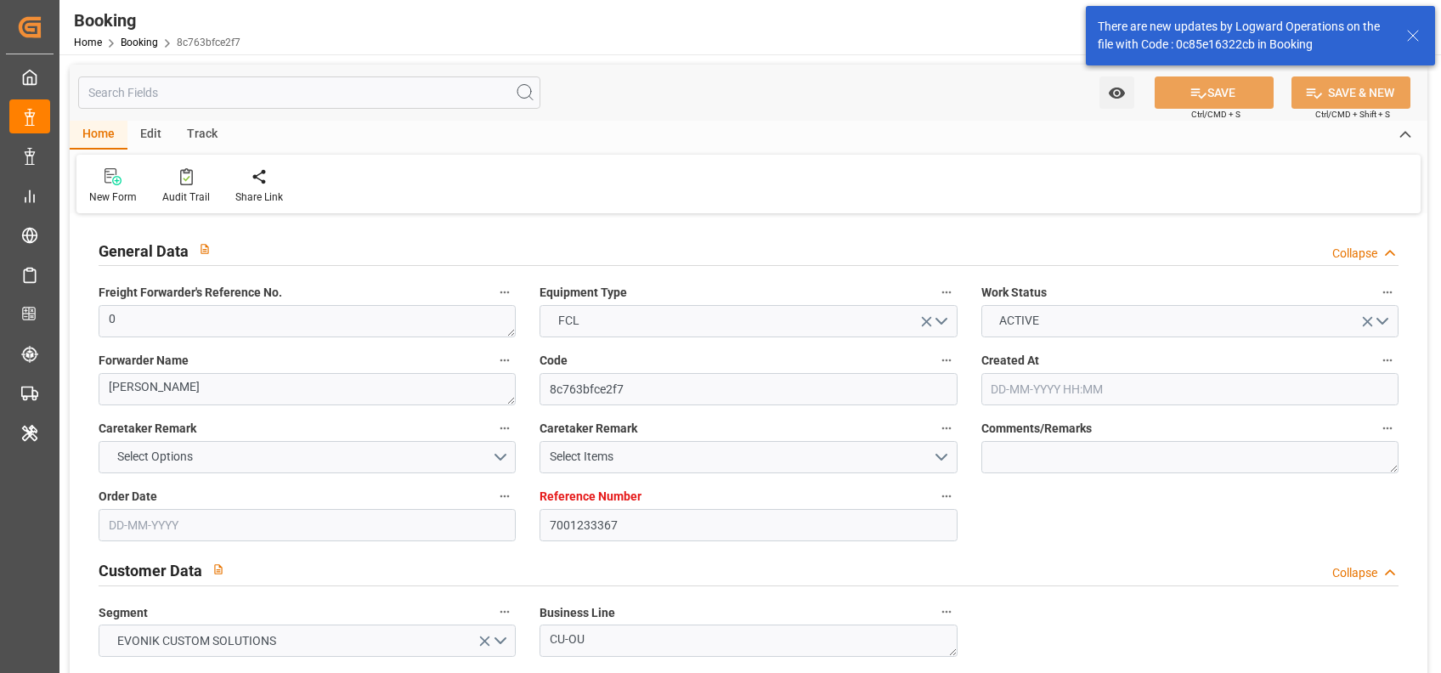
type input "02-09-2025 12:00"
type input "02-09-2025 17:38"
type input "08-09-2025 11:00"
type input "10-09-2025 06:00"
type input "10-09-2025 11:51"
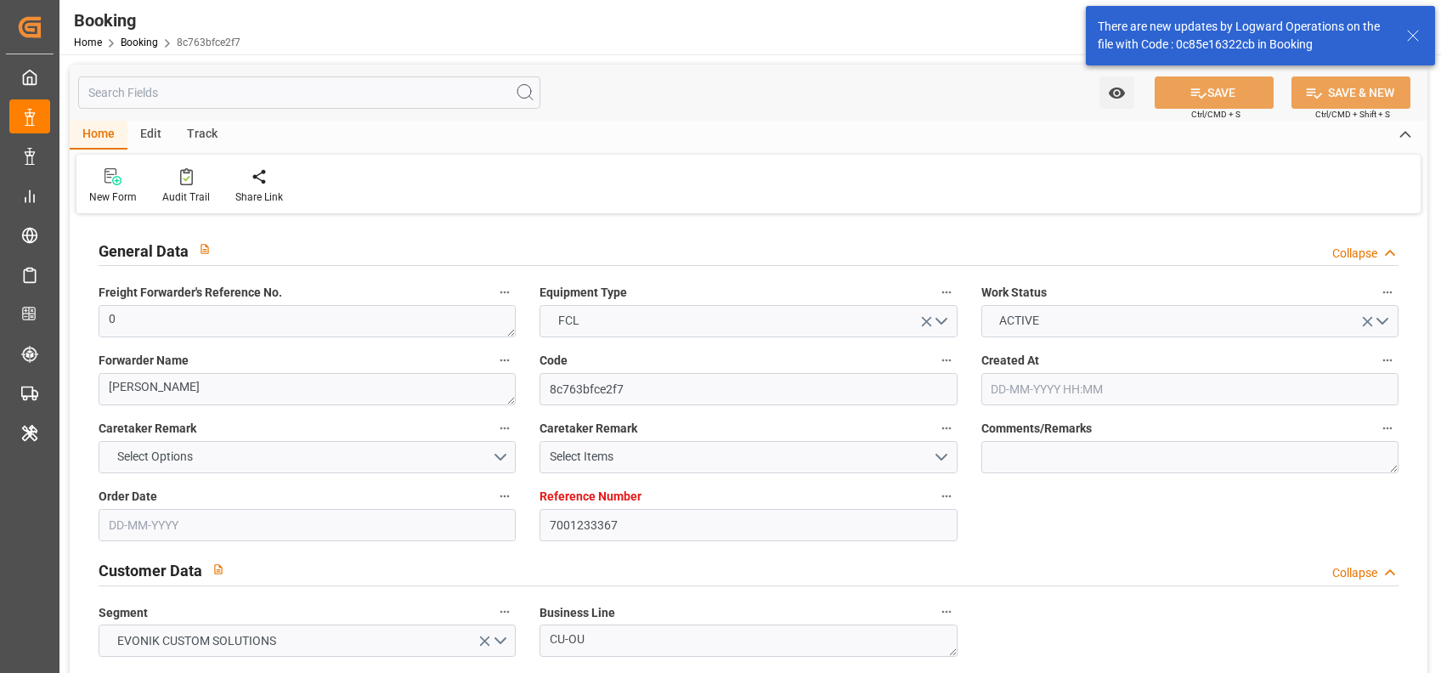
type input "11-09-2025 12:00"
type input "14-09-2025 11:51"
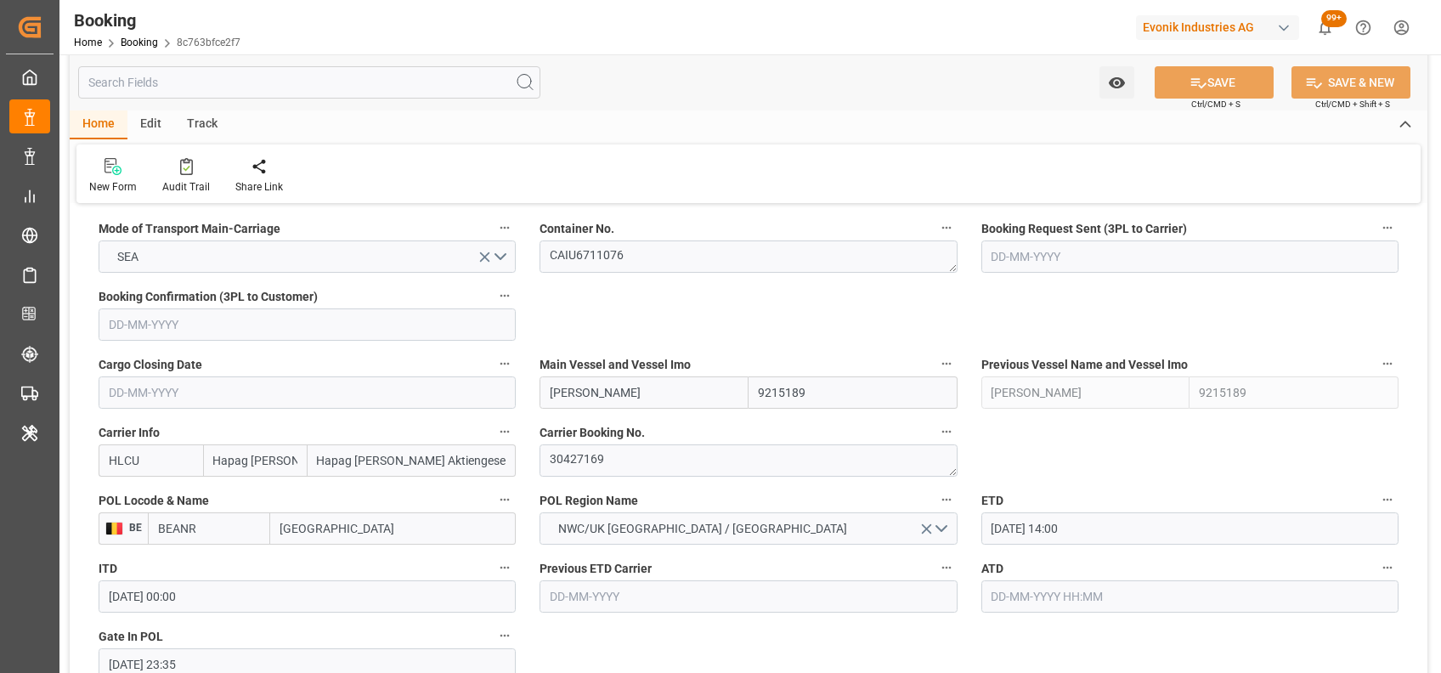
scroll to position [1094, 0]
click at [614, 462] on textarea "30427169" at bounding box center [748, 459] width 417 height 32
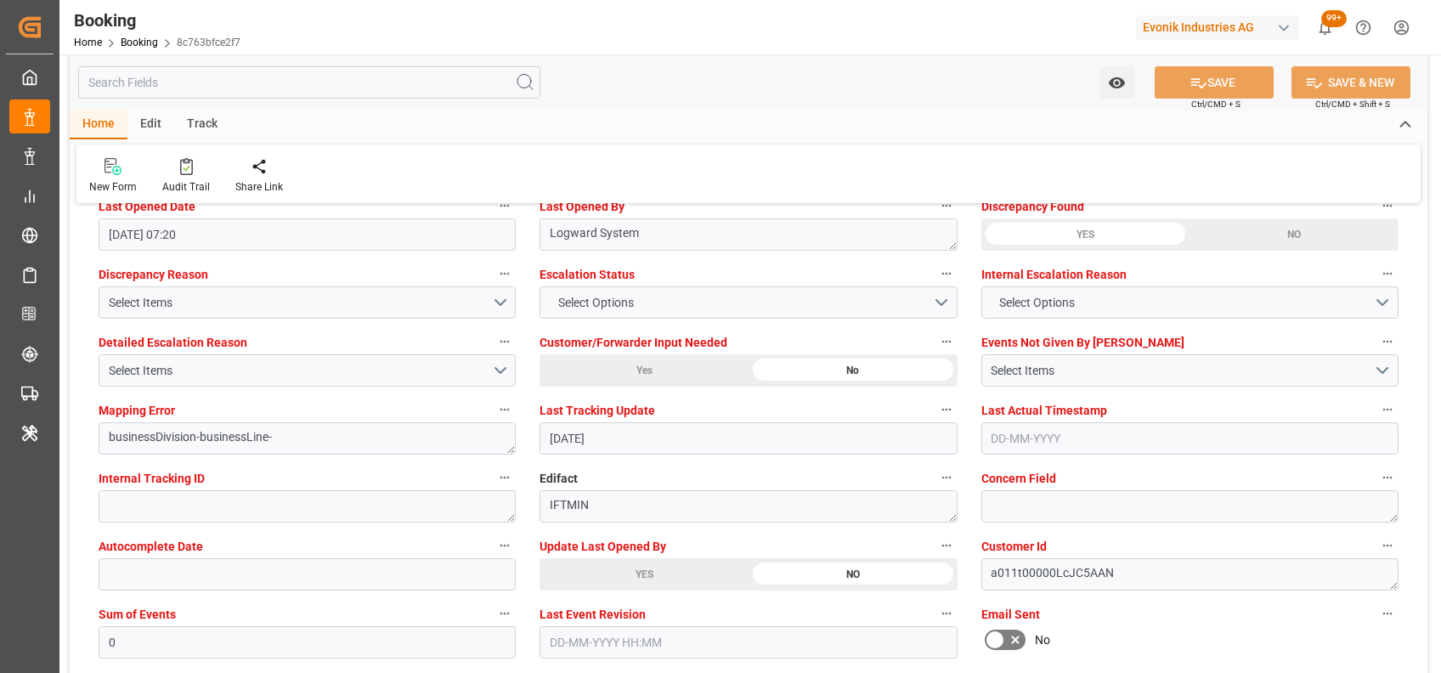
scroll to position [3145, 0]
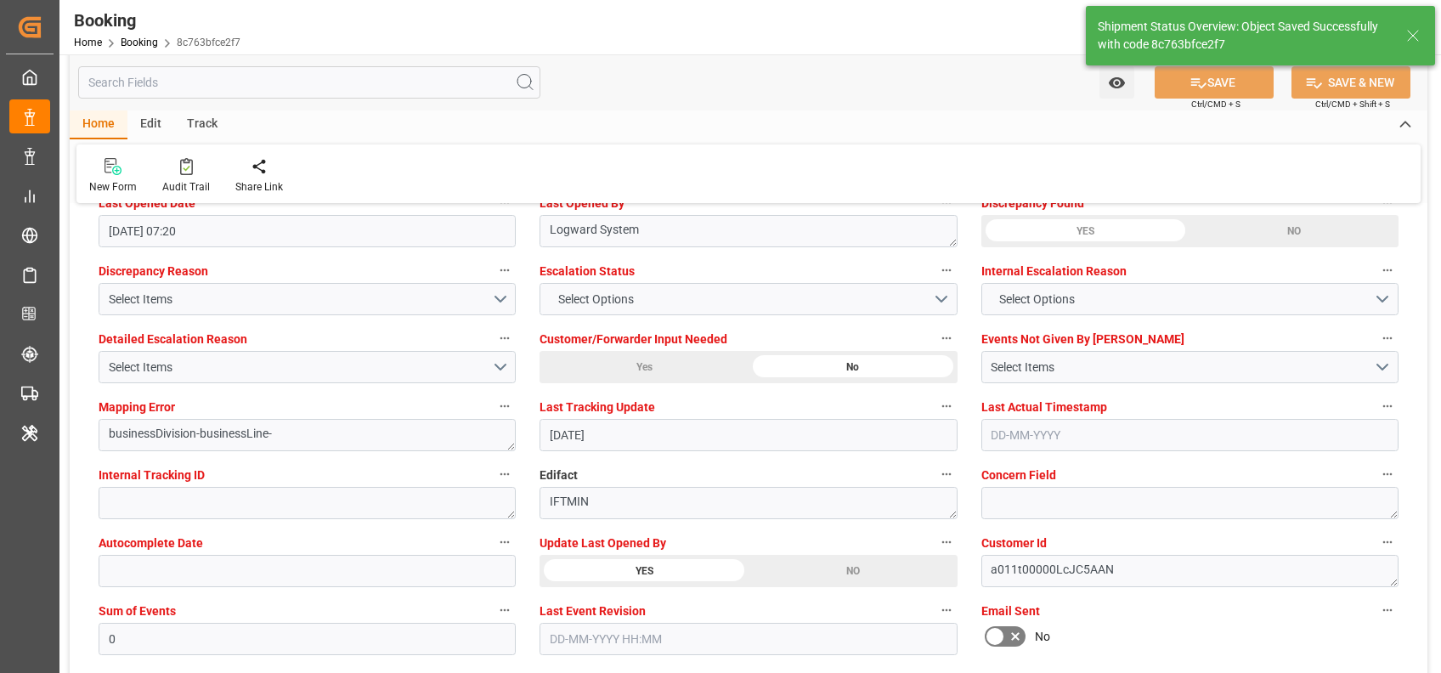
type textarea "[PERSON_NAME]"
type input "18-08-2025 08:55"
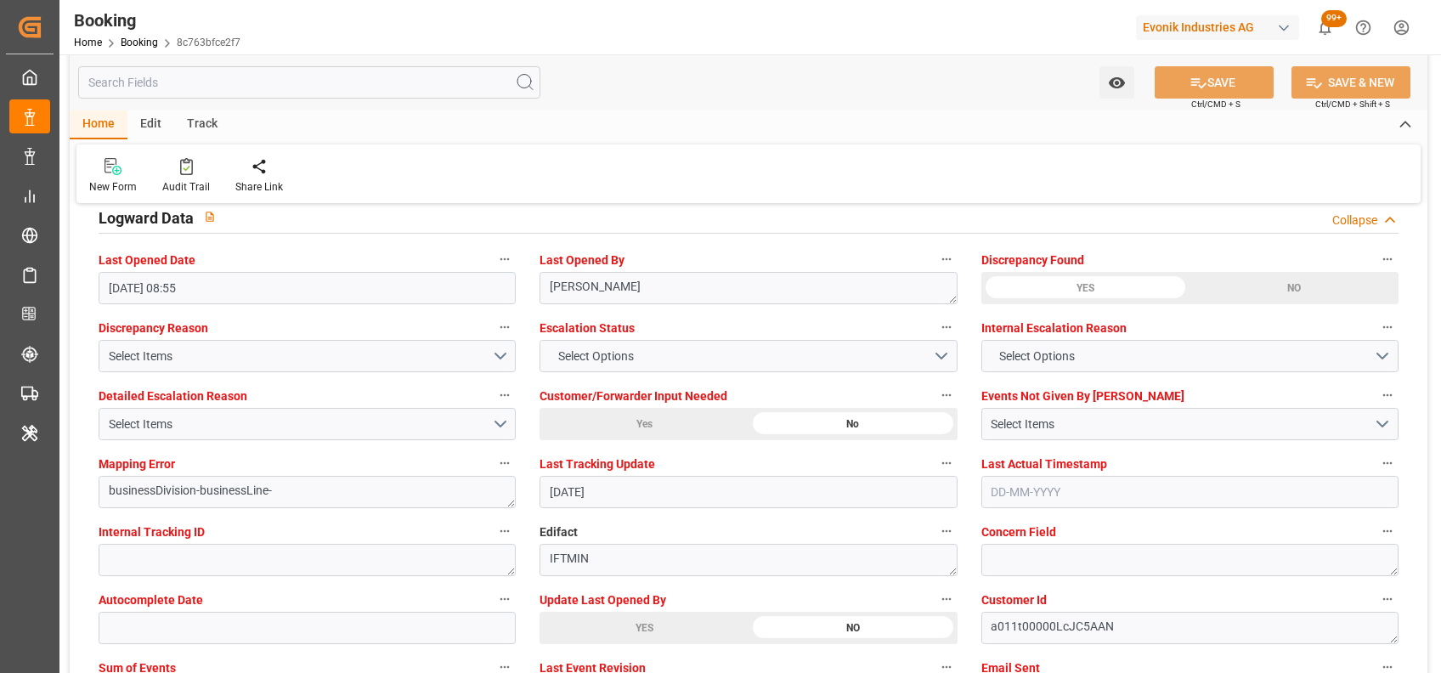
scroll to position [3086, 0]
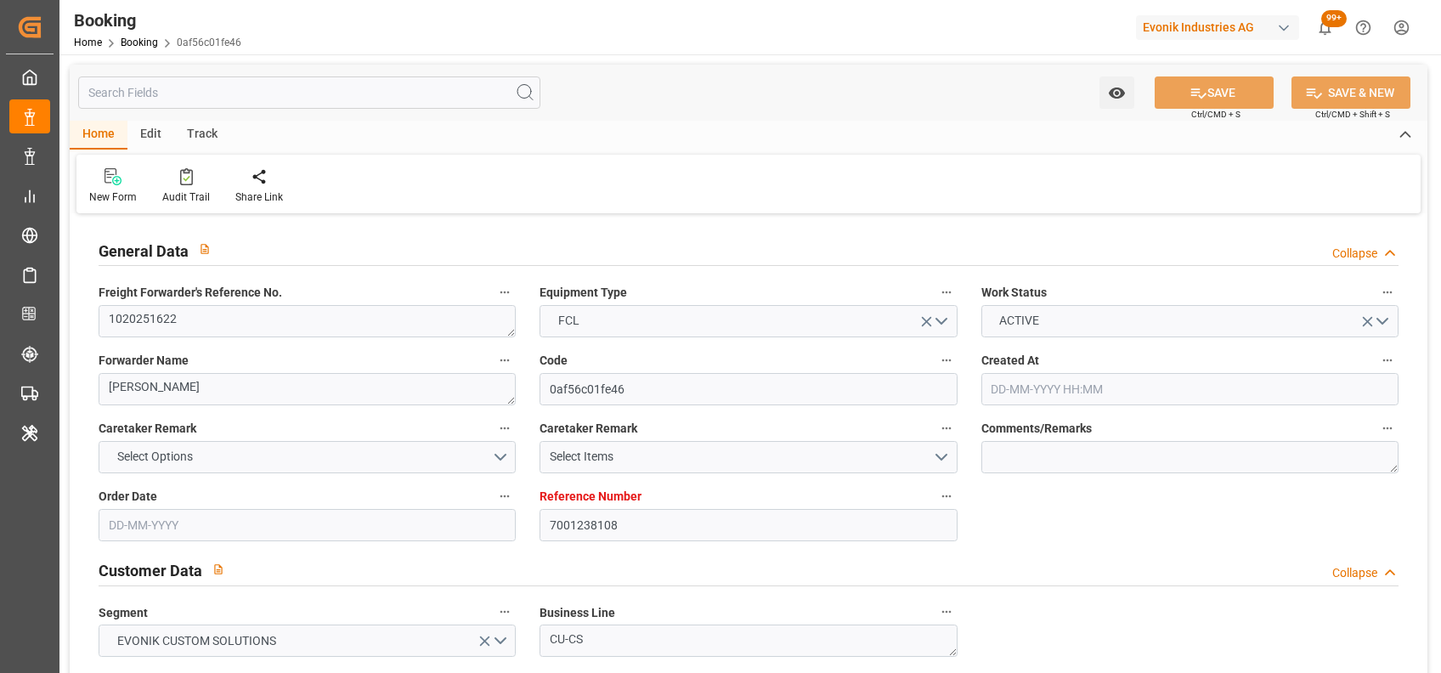
type input "01-08-2025 06:22"
type input "01-08-2025"
type input "10-09-2025"
type input "07-08-2025"
type input "18-08-2025 14:00"
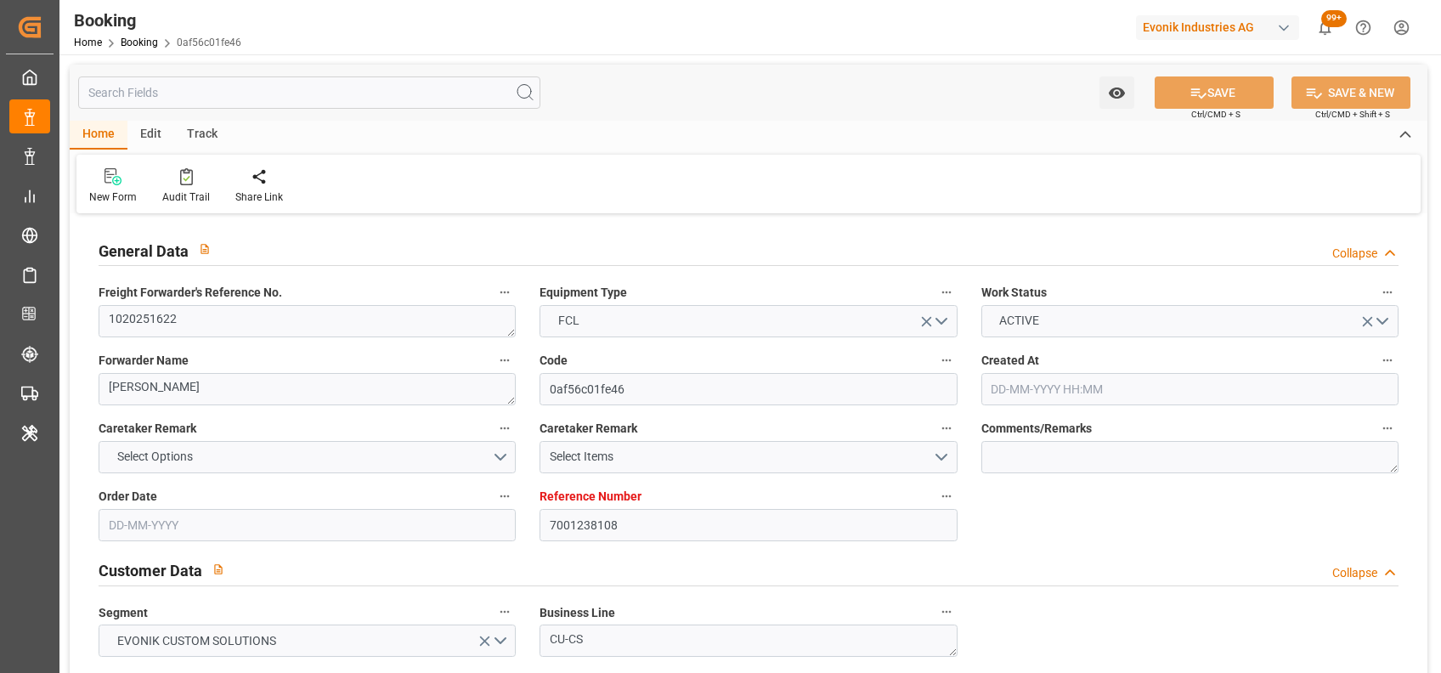
type input "18-08-2025 00:00"
type input "15-08-2025 23:24"
type input "08-09-2025 06:30"
type input "08-09-2025 00:00"
type input "02-09-2025 12:00"
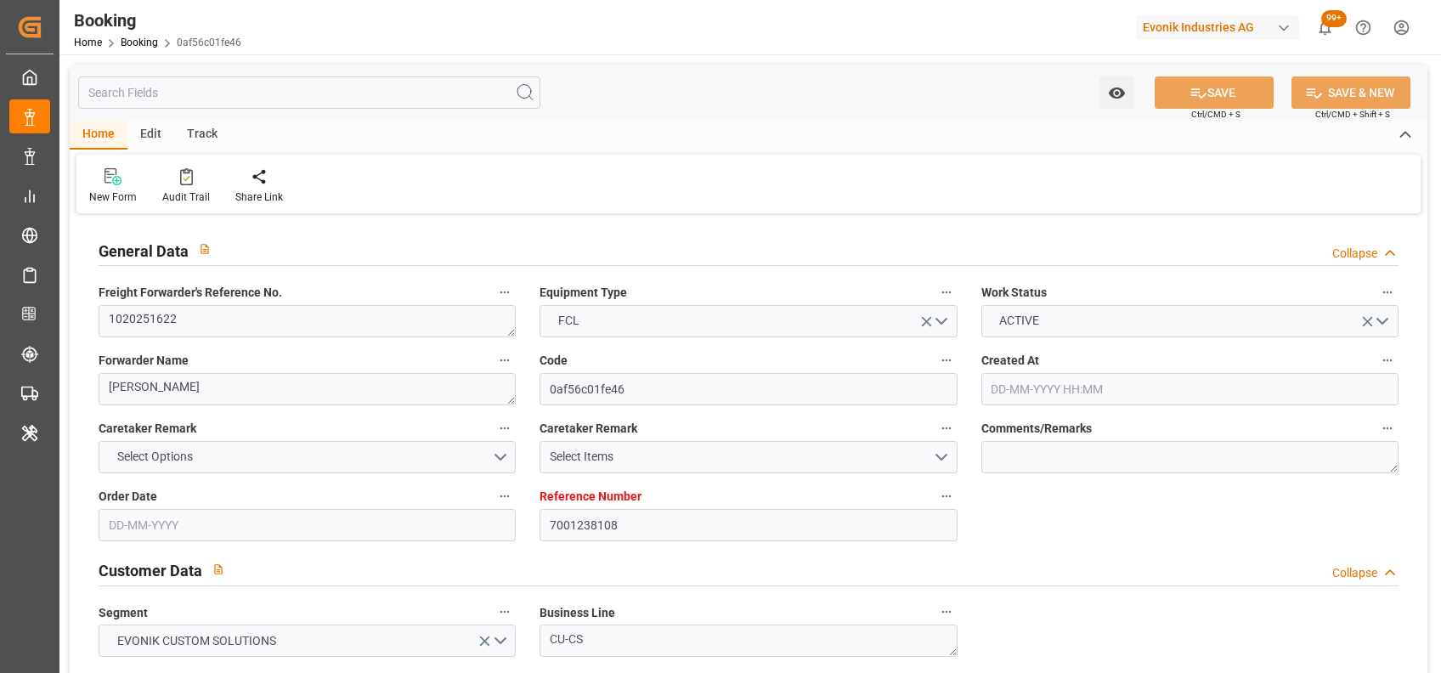
type input "02-09-2025 00:00"
type input "06-09-2025 03:00"
type input "06-09-2025 00:00"
type input "17-08-2025"
type input "18-08-2025 07:14"
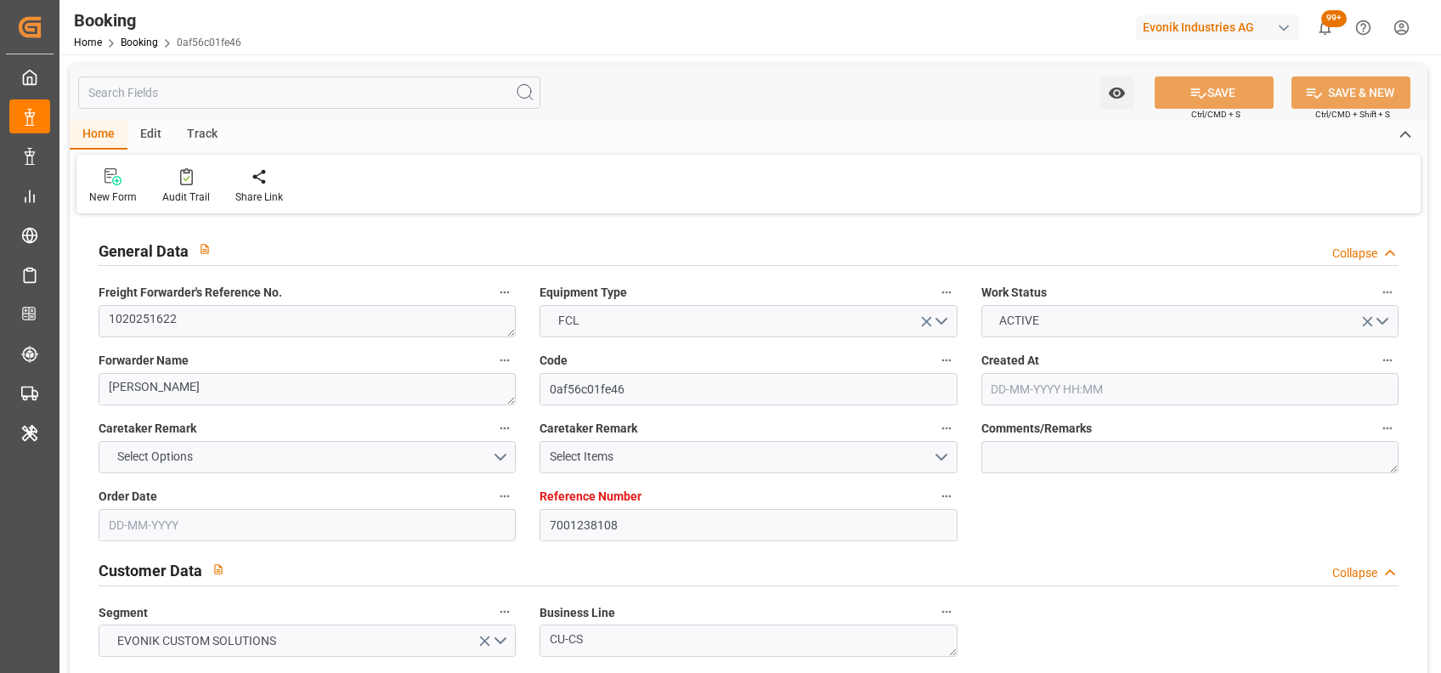
type input "18-08-2025"
type input "06-08-2025 16:16"
type input "07-08-2025 10:57"
type input "13-08-2025 18:00"
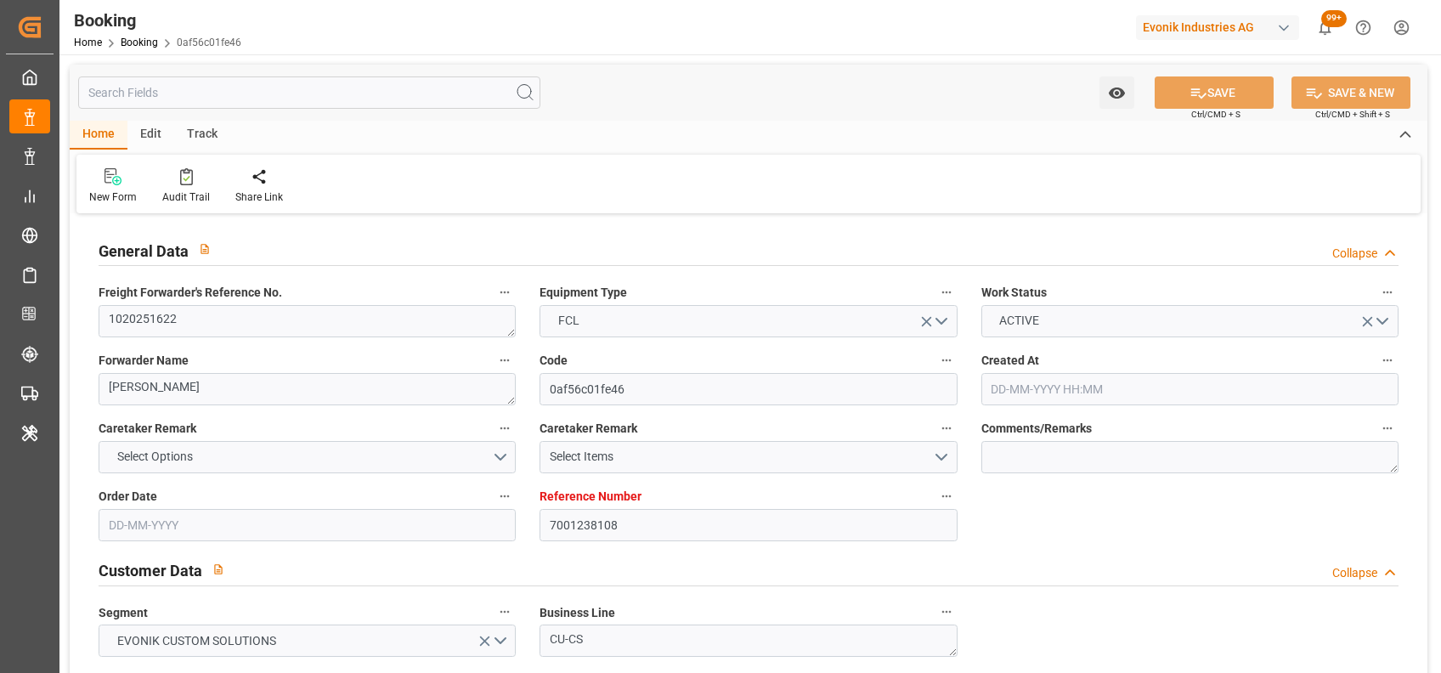
type input "15-08-2025 08:00"
type input "14-08-2025 12:00"
type input "18-08-2025 14:00"
type input "02-09-2025 12:00"
type input "02-09-2025 17:38"
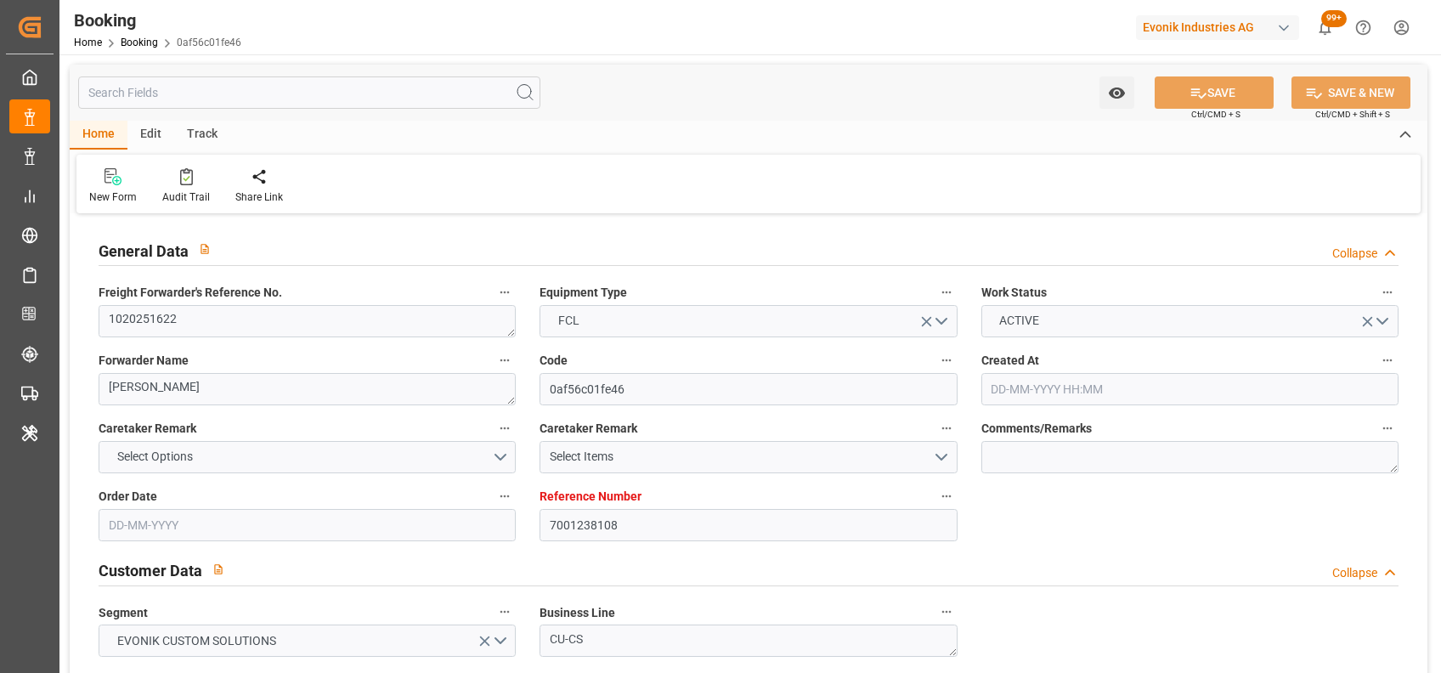
type input "06-09-2025 03:00"
type input "08-09-2025 06:30"
type input "08-09-2025 19:08"
type input "12-09-2025 19:08"
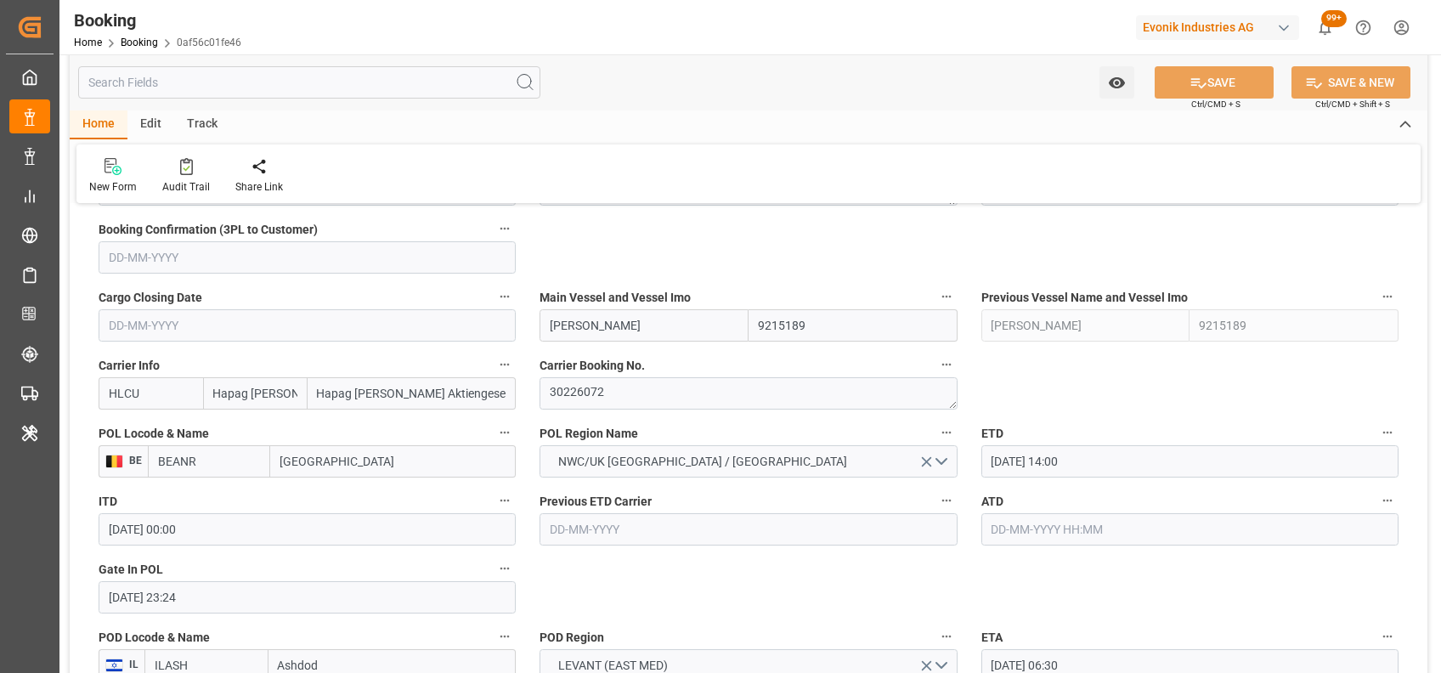
scroll to position [1160, 0]
click at [589, 387] on textarea "30226072" at bounding box center [748, 392] width 417 height 32
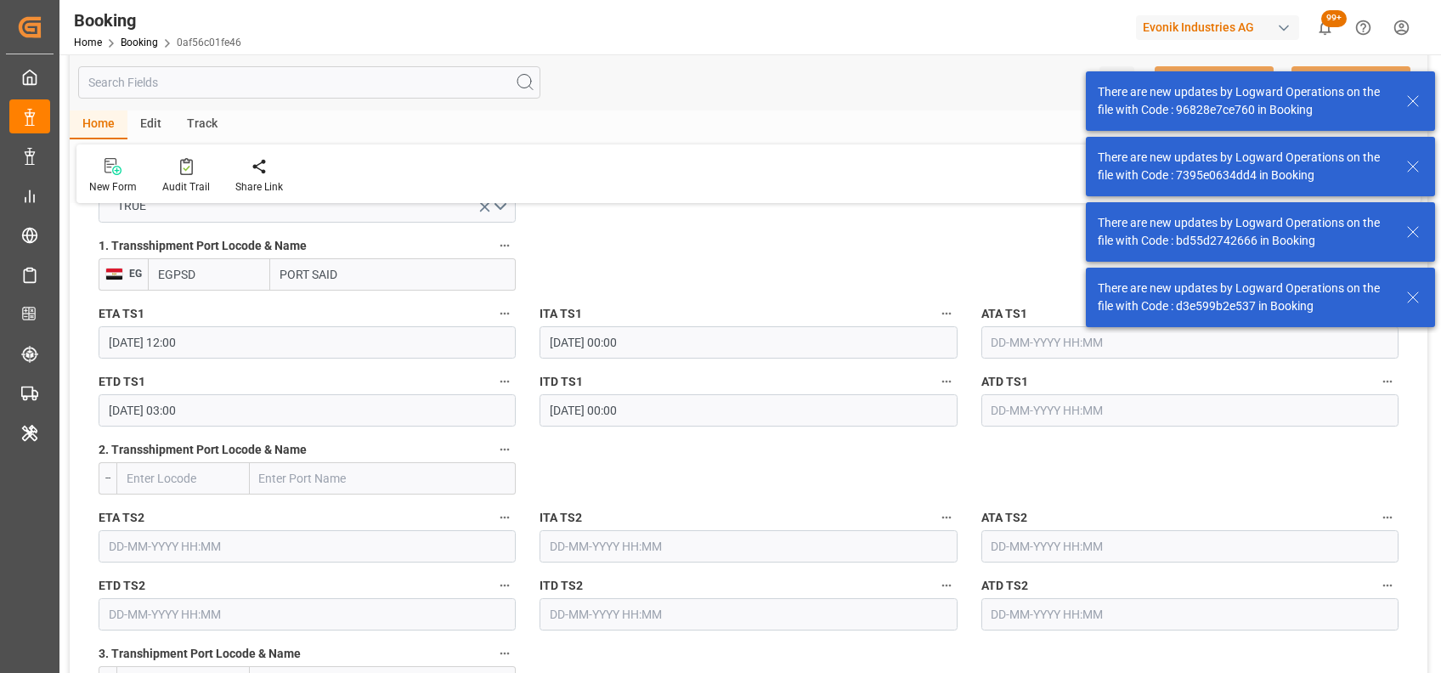
scroll to position [3747, 0]
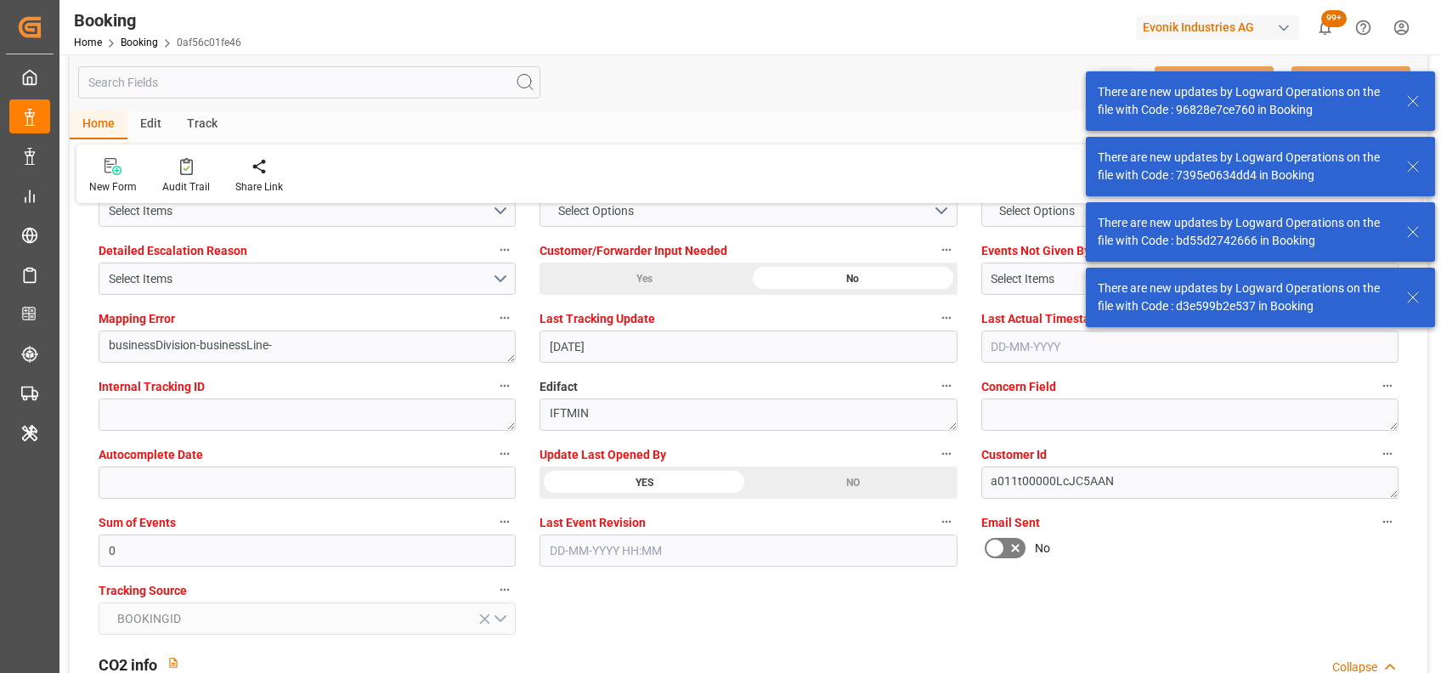
type textarea "[PERSON_NAME]"
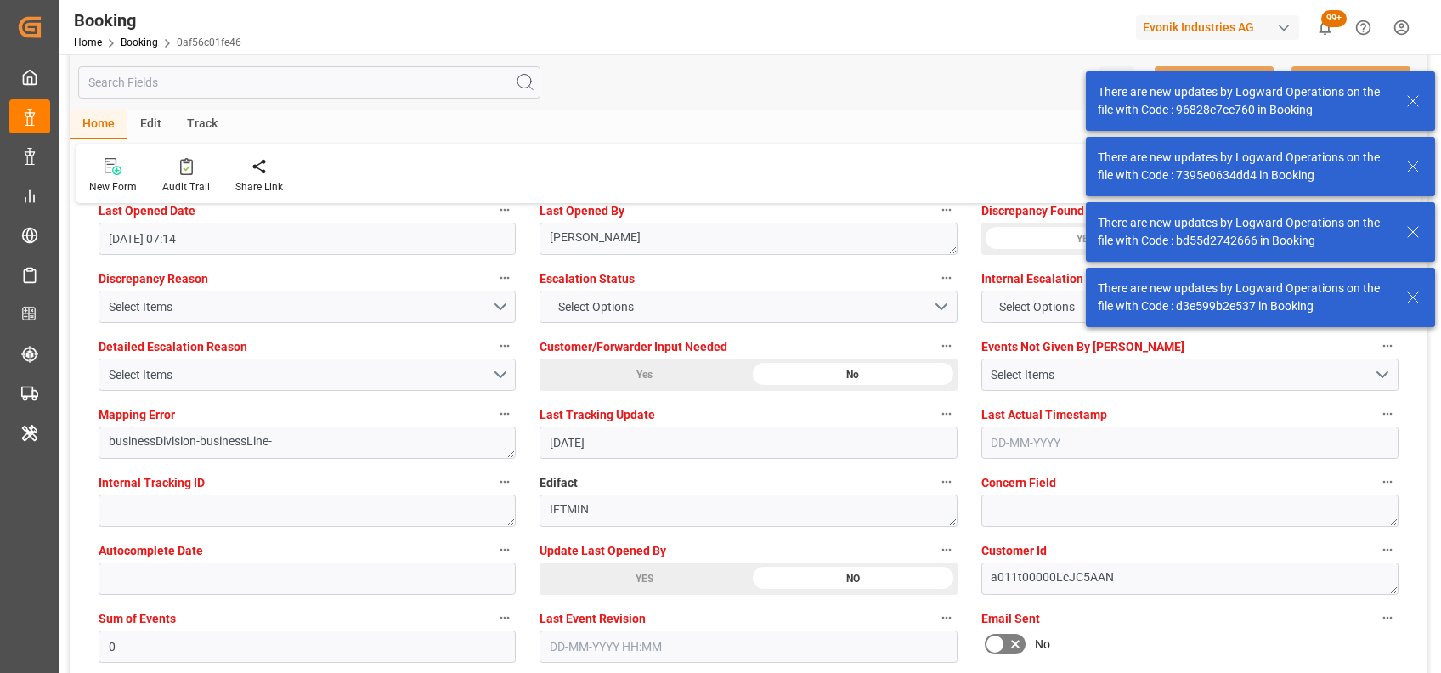
type input "18-08-2025 08:58"
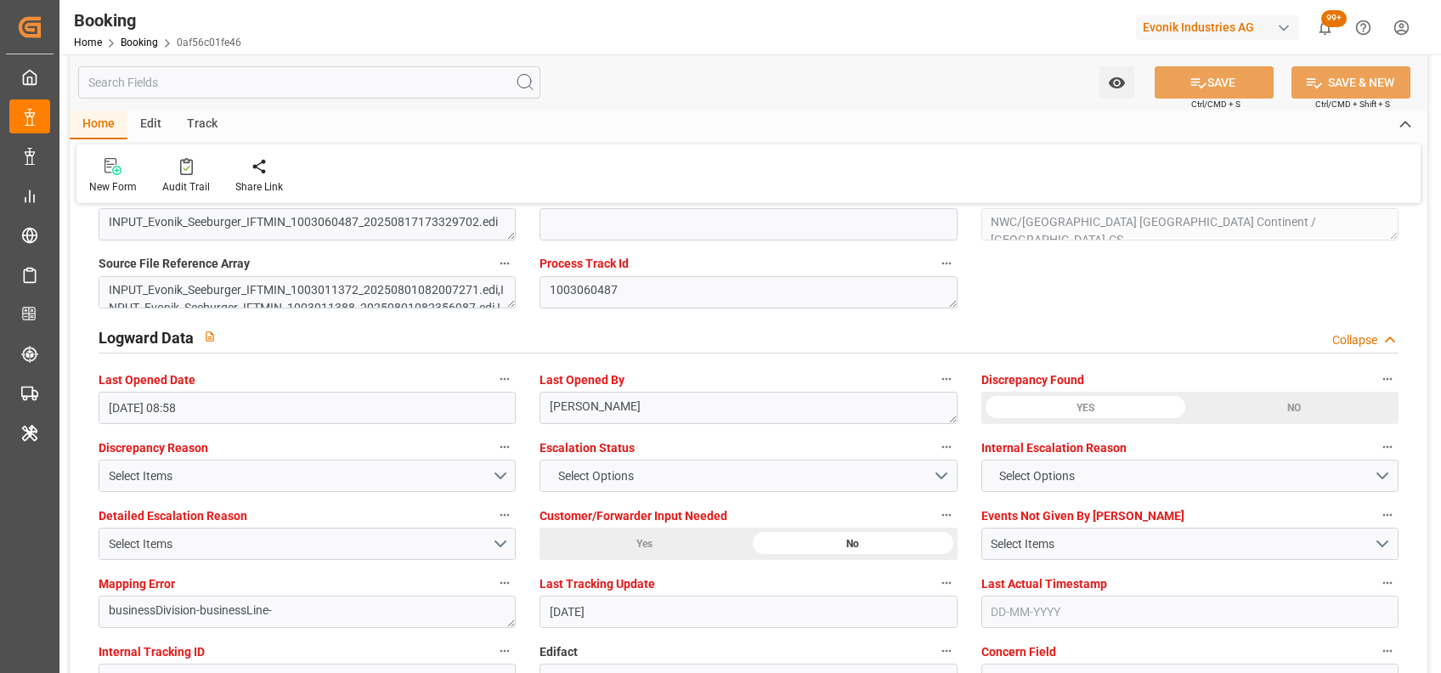
scroll to position [2967, 0]
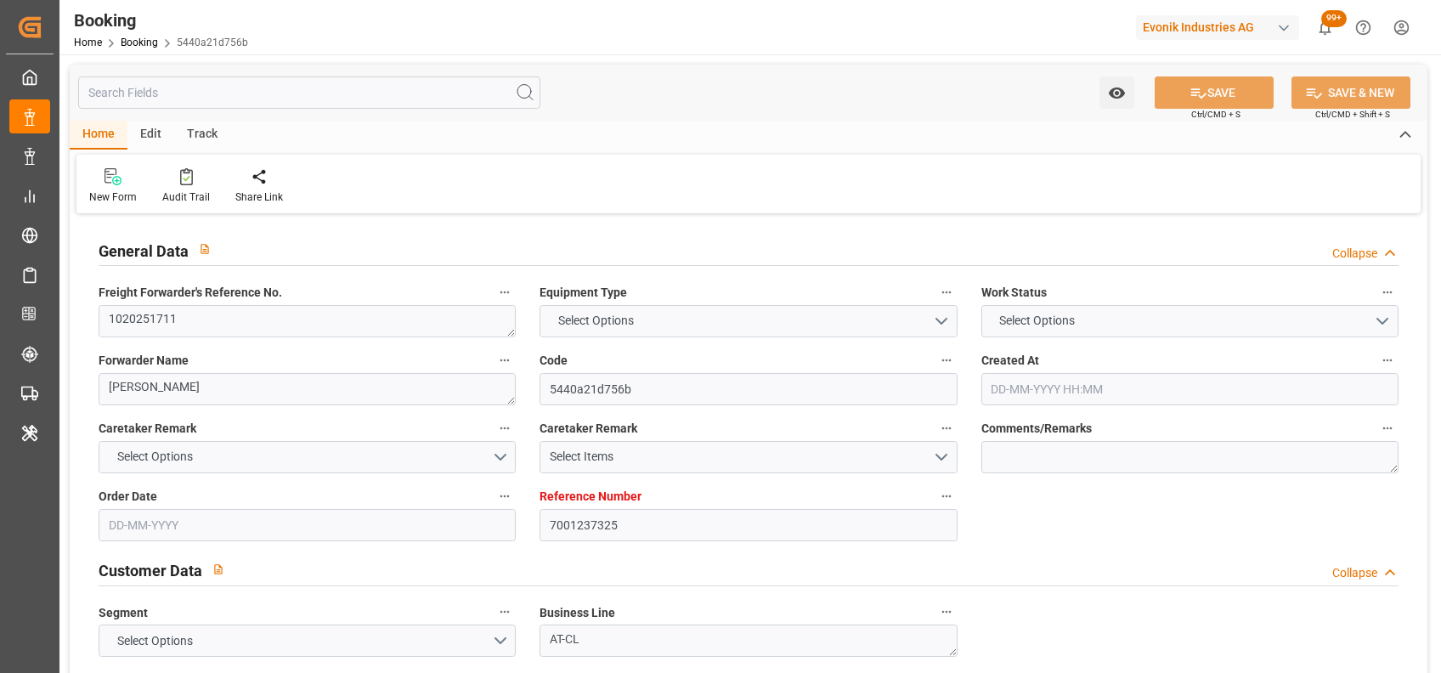
type input "7001237325"
type input "9632129"
type input "Hapag Lloyd"
type input "Hapag Lloyd Aktiengesellschaft"
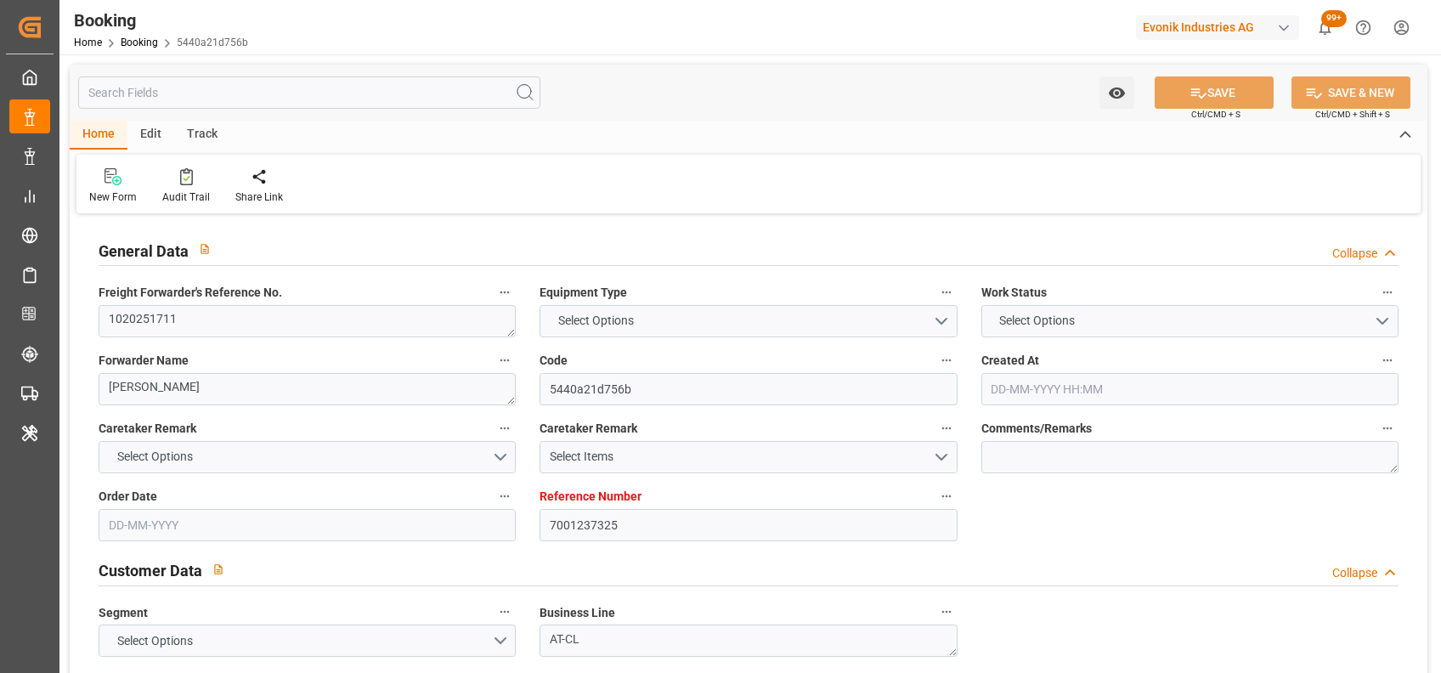
type input "NLRTM"
type input "THLCH"
type input "MYTPP"
type input "0"
type input "NLRTM"
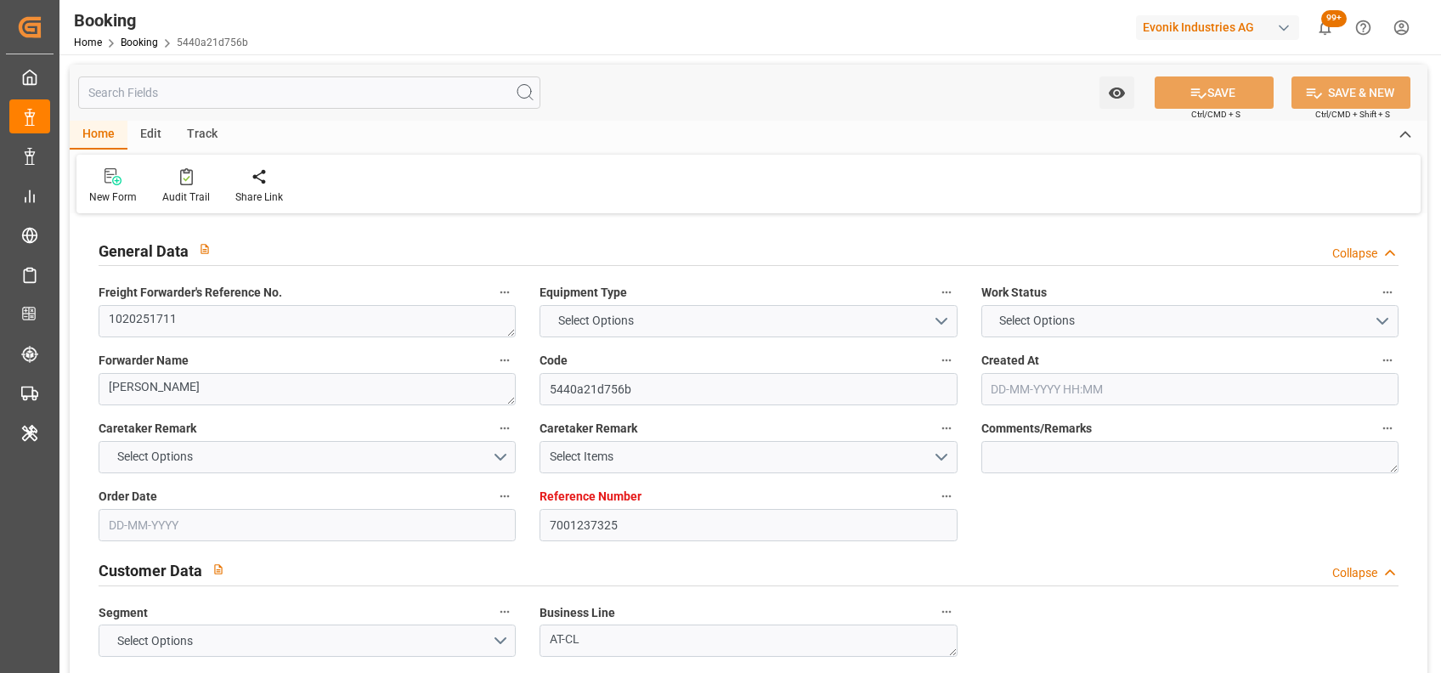
type input "THLCH"
type input "9439759"
type input "31-07-2025 11:12"
type input "31-07-2025"
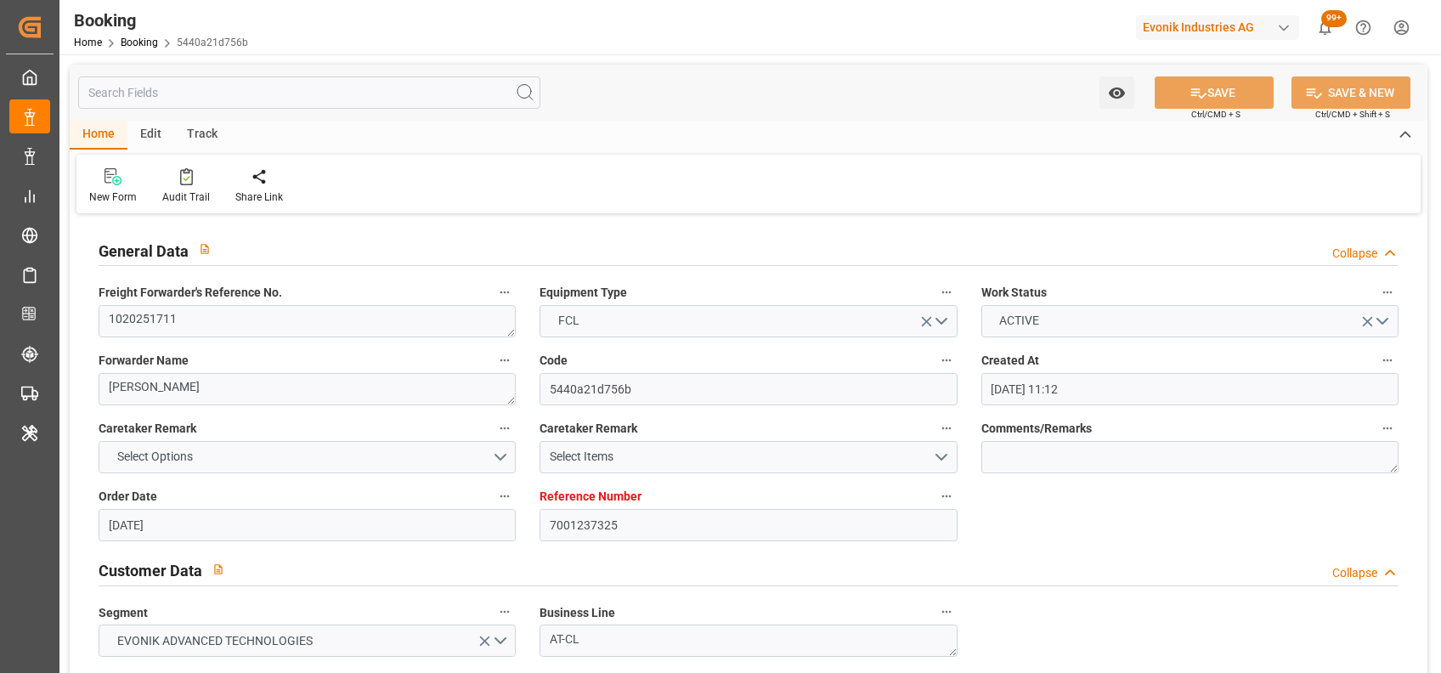
type input "15-09-2025"
type input "23-07-2025"
type input "18-08-2025 14:00"
type input "18-08-2025 00:00"
type input "13-08-2025 16:05"
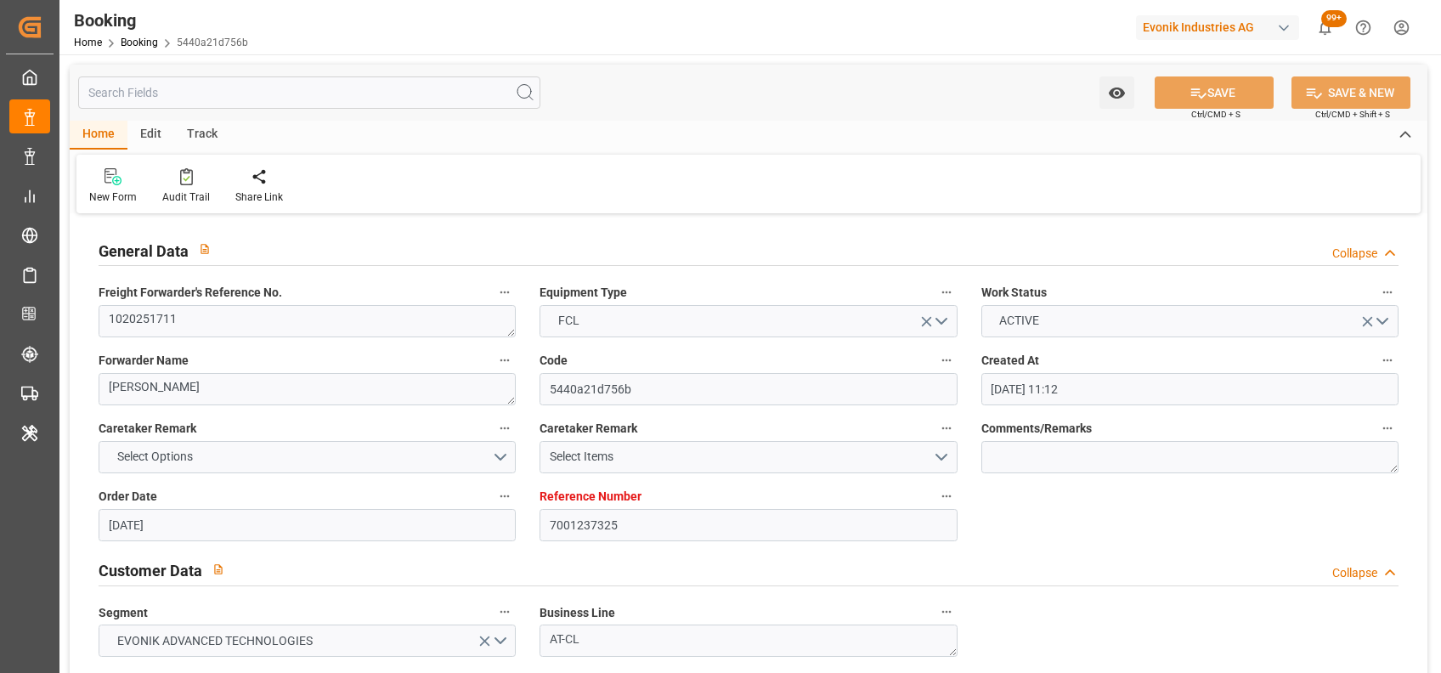
type input "24-09-2025 12:00"
type input "24-09-2025 00:00"
type input "20-09-2025 08:00"
type input "20-09-2025 00:00"
type input "22-09-2025 07:00"
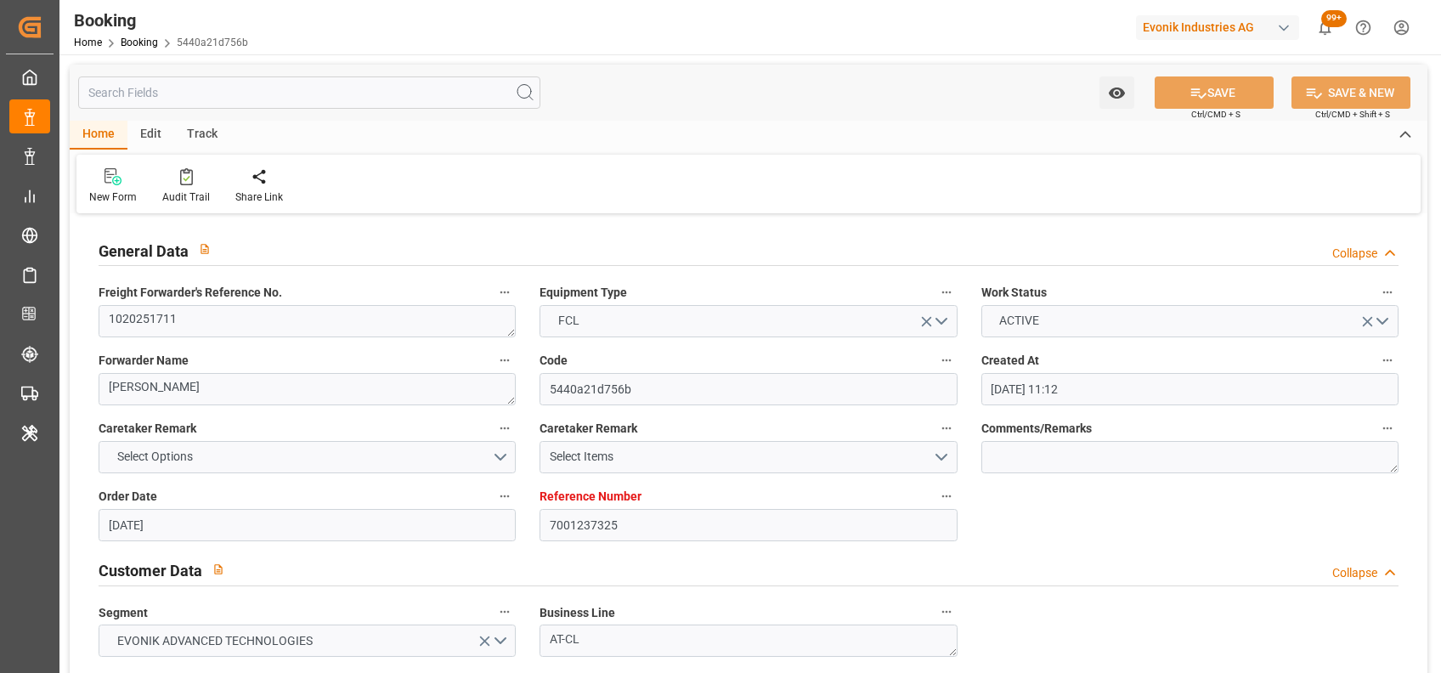
type input "22-09-2025 00:00"
type input "17-08-2025"
type input "18-08-2025 07:12"
type input "18-08-2025"
type input "12-08-2025 08:31"
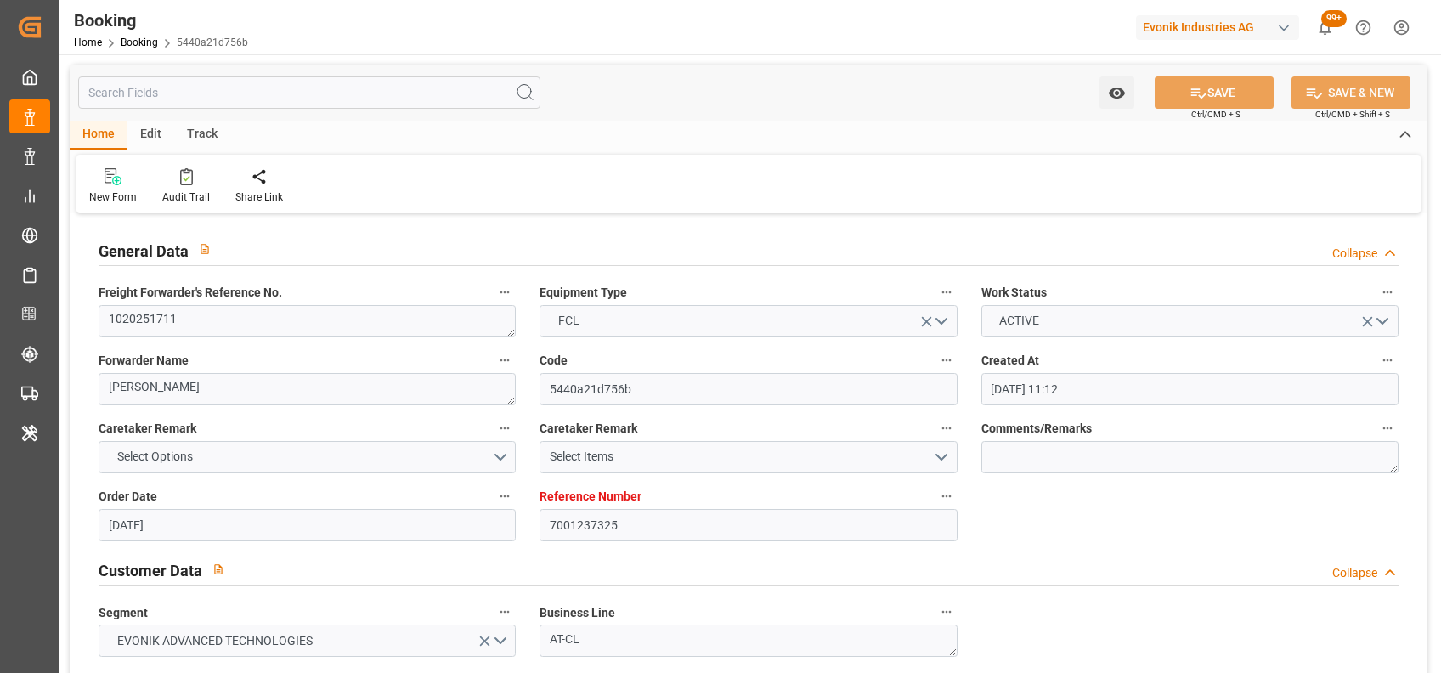
type input "15-08-2025 12:00"
type input "16-08-2025 12:00"
type input "18-08-2025 05:46"
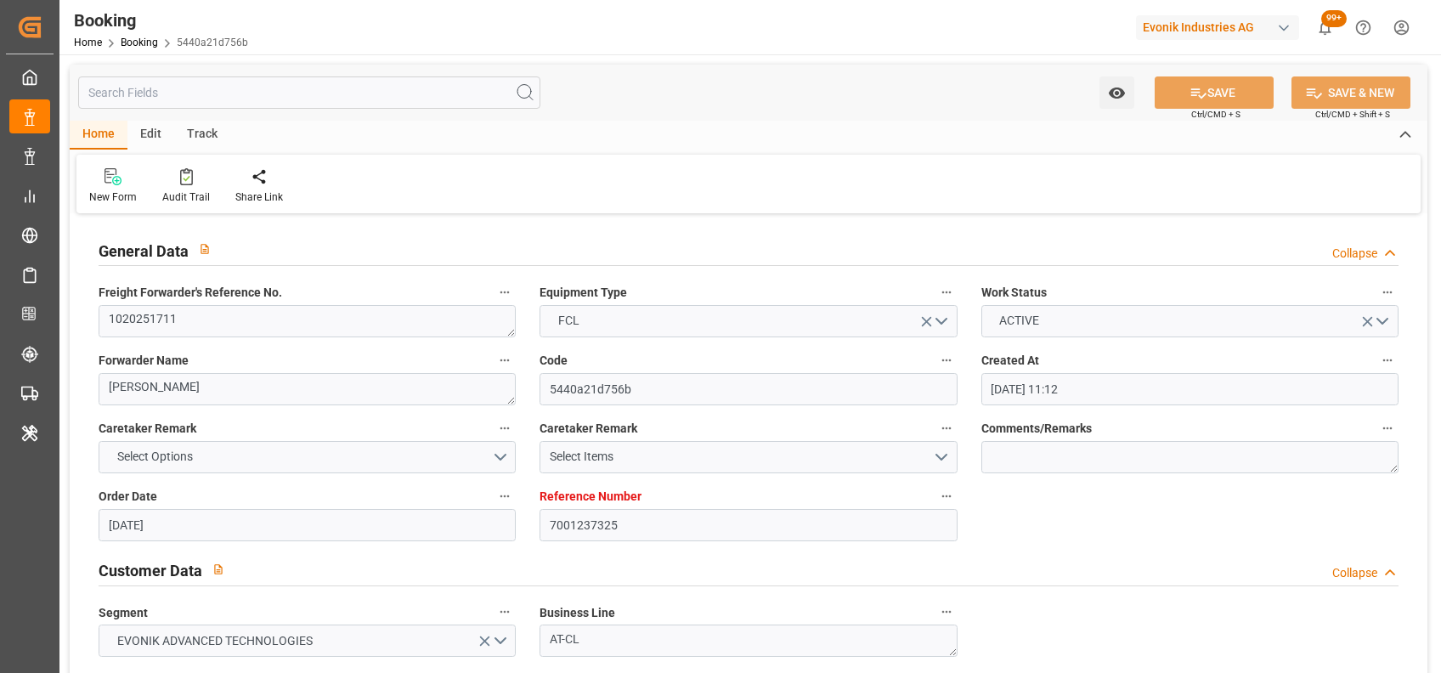
type input "18-08-2025 14:00"
type input "20-09-2025 08:00"
type input "21-09-2025 01:11"
type input "22-09-2025 07:00"
type input "24-09-2025 12:00"
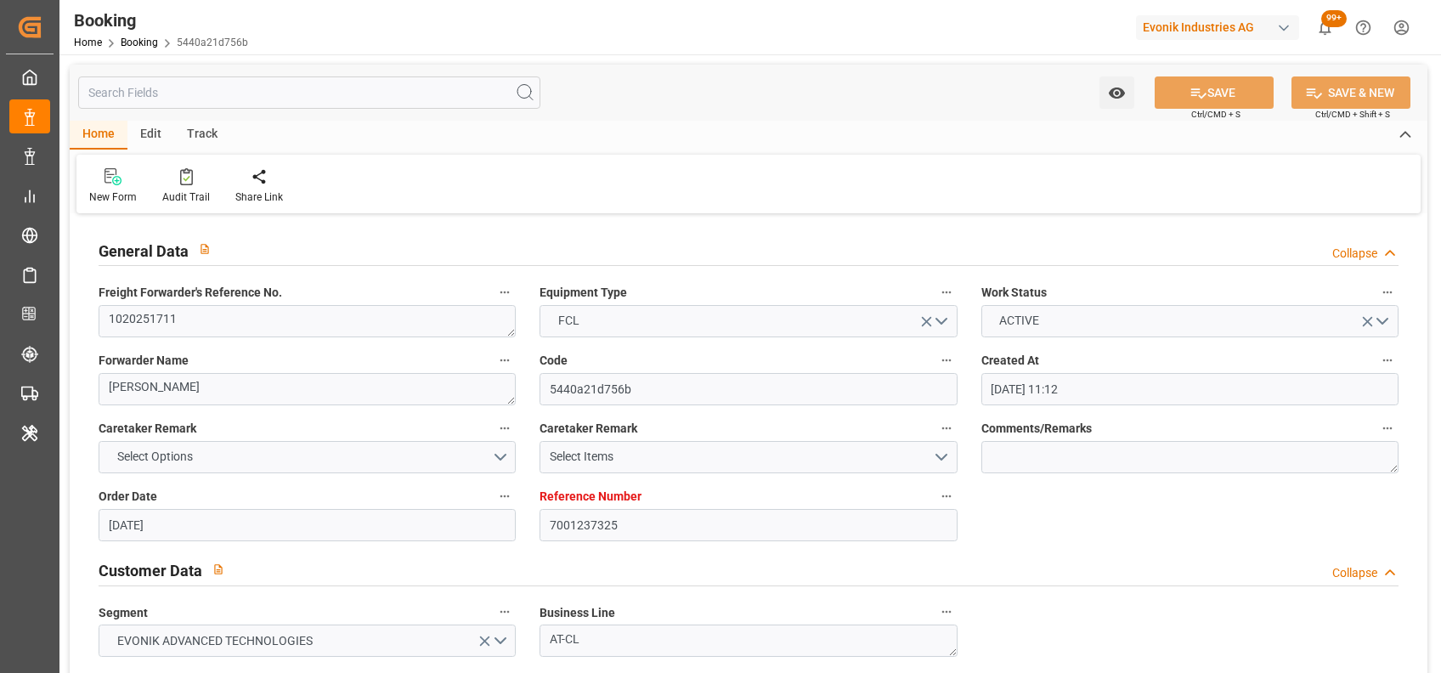
type input "25-09-2025 02:42"
type input "29-09-2025 02:42"
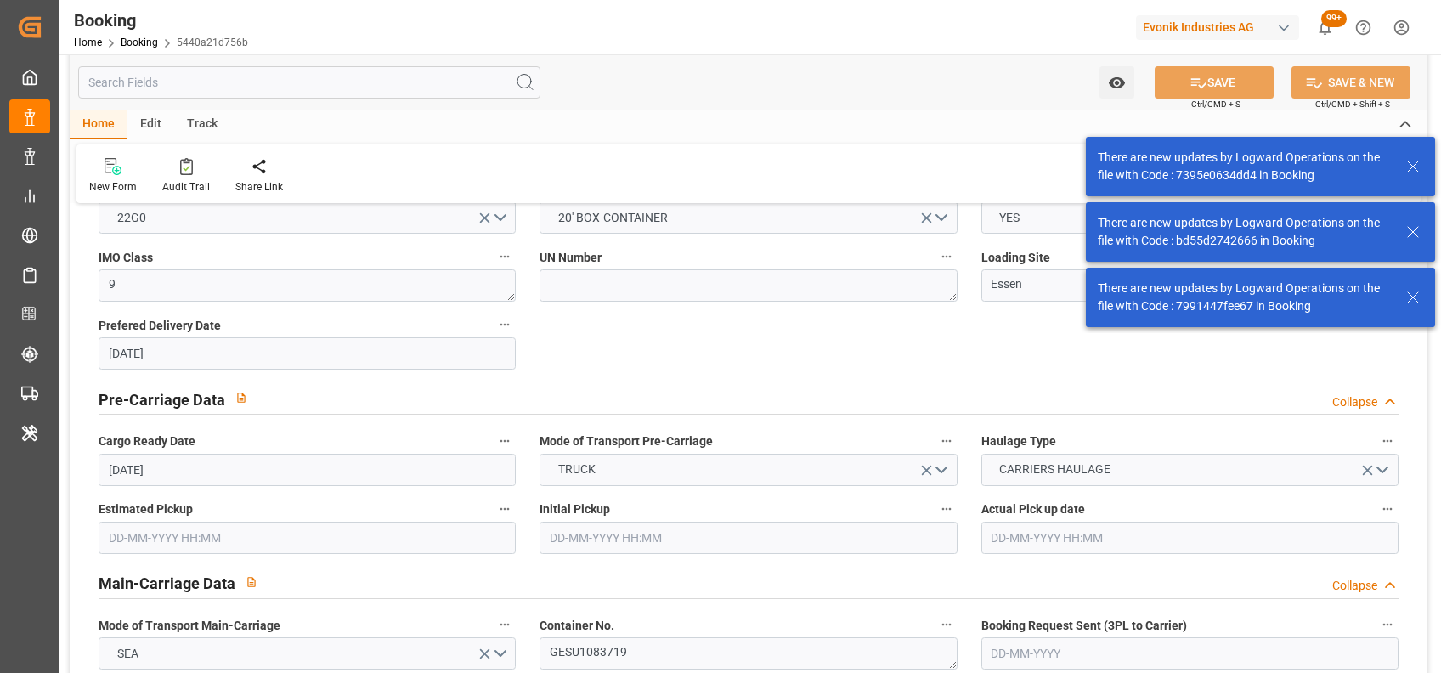
scroll to position [933, 0]
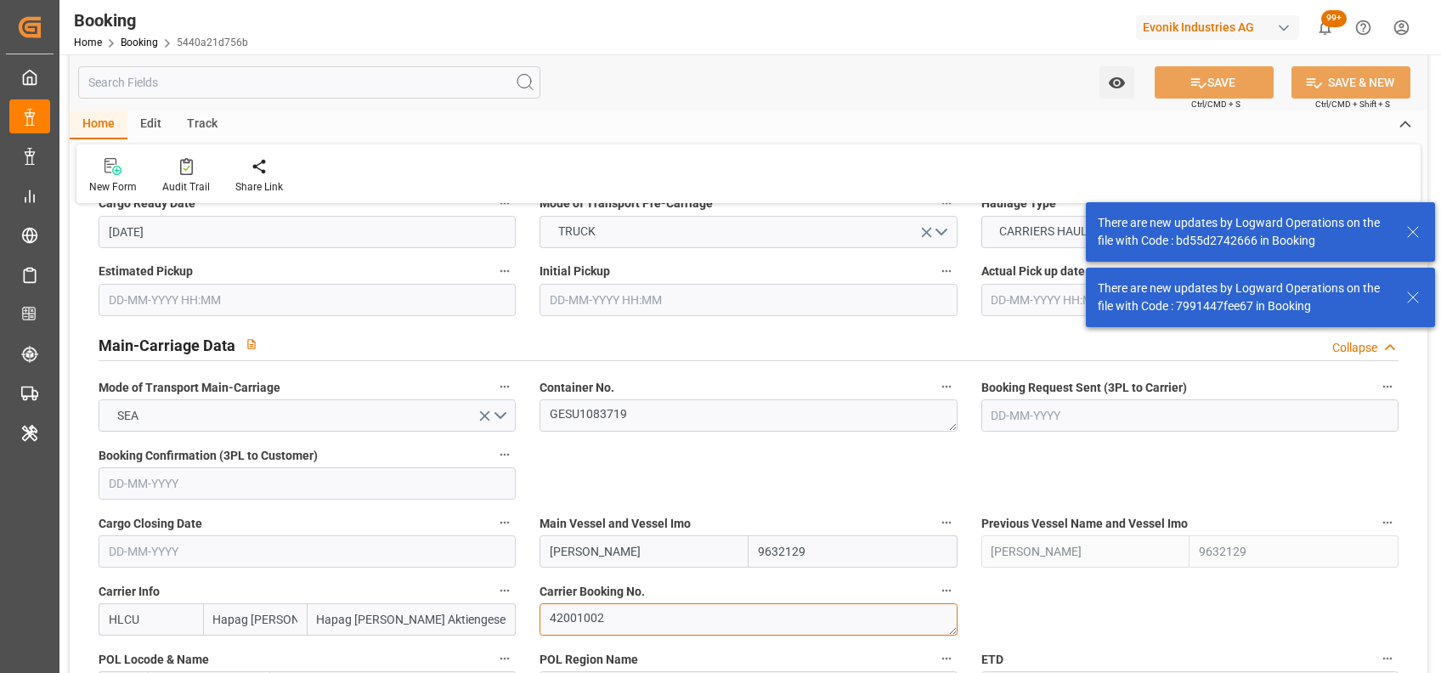
click at [604, 603] on textarea "42001002" at bounding box center [748, 619] width 417 height 32
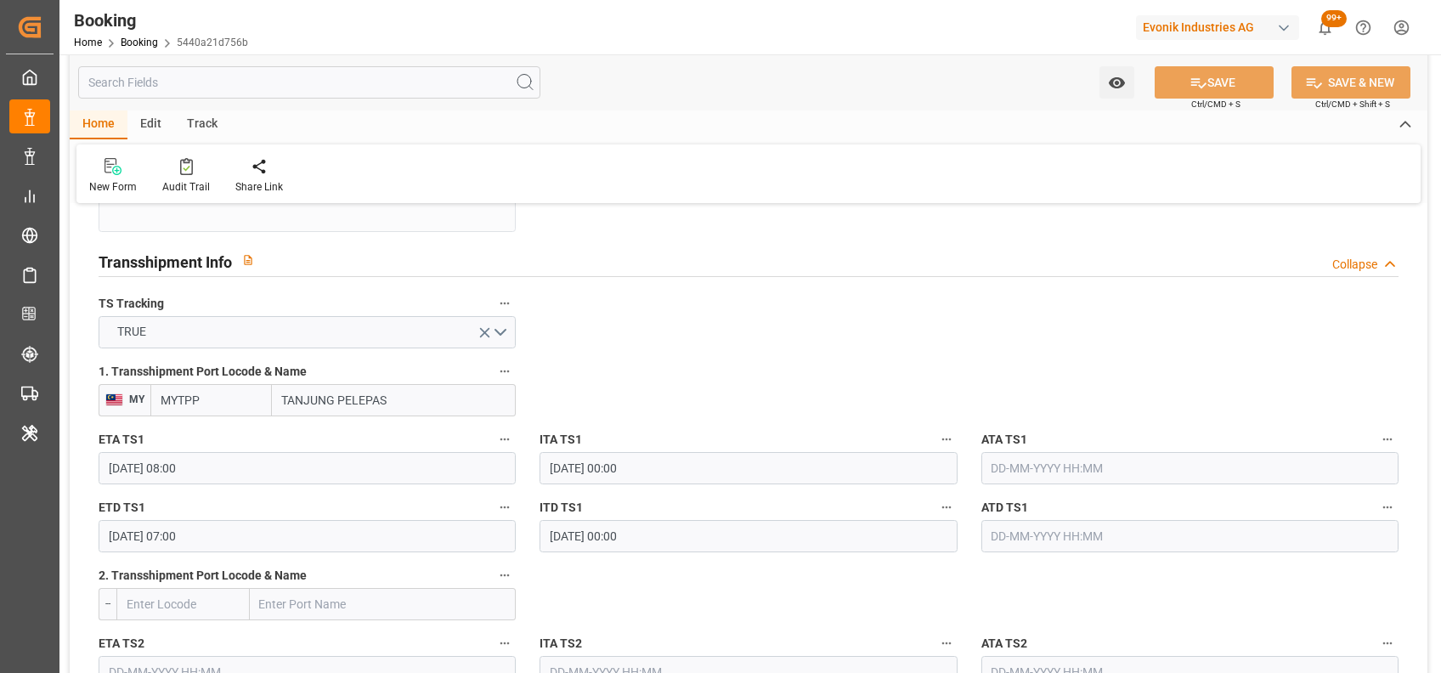
scroll to position [1748, 0]
click at [110, 467] on input "20-09-2025 08:00" at bounding box center [307, 465] width 417 height 32
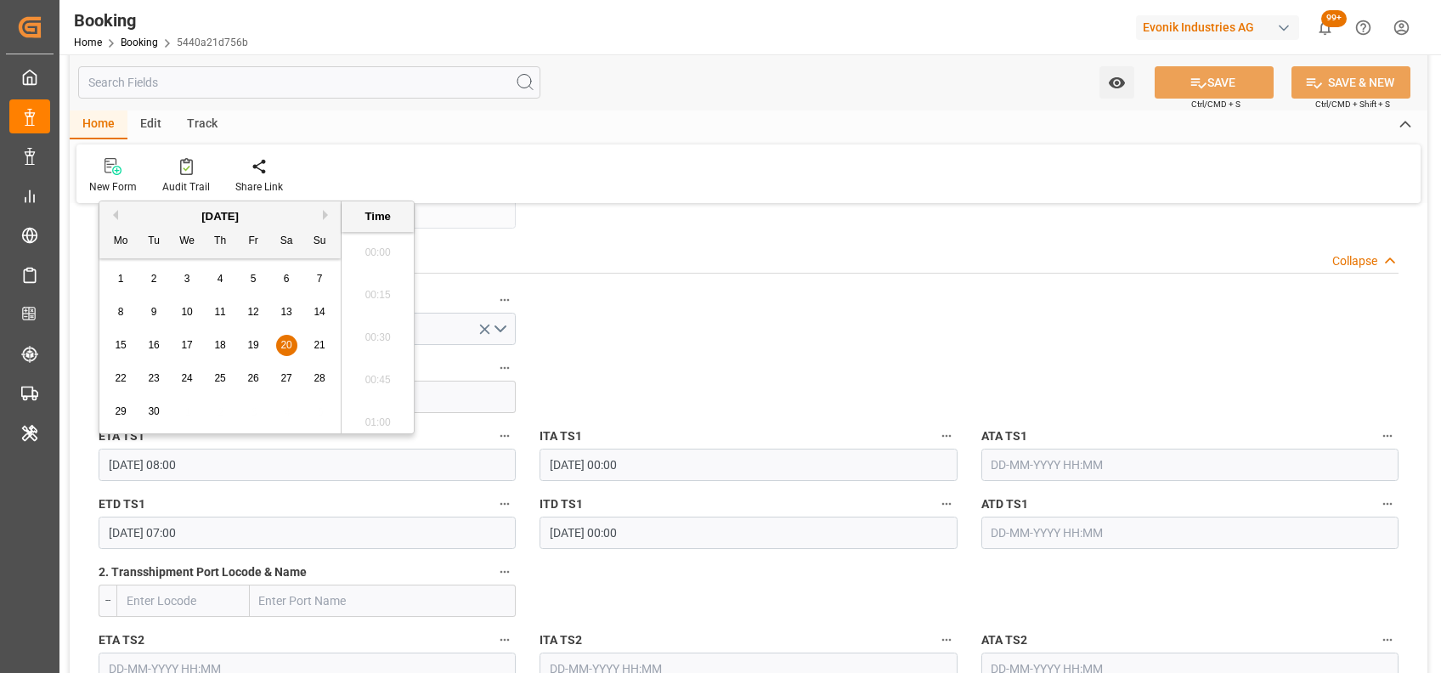
scroll to position [1280, 0]
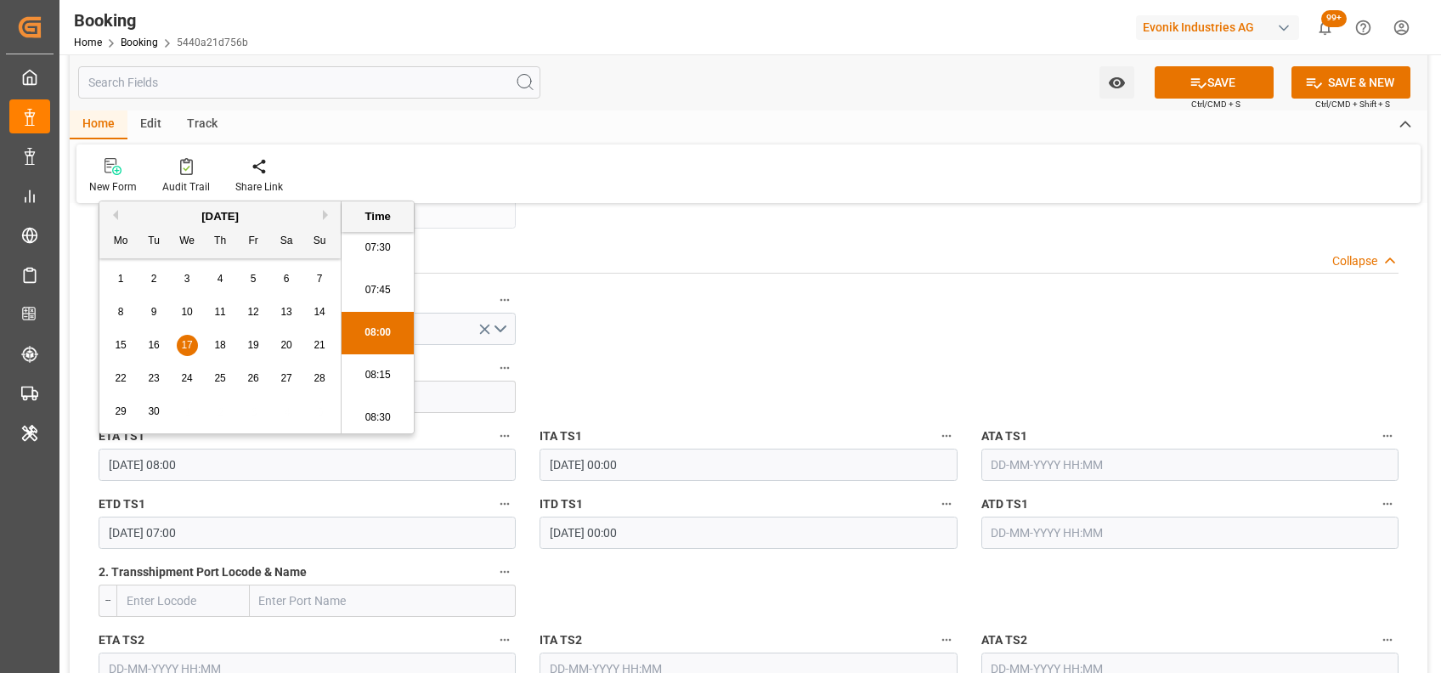
type input "17-09-2025 08:00"
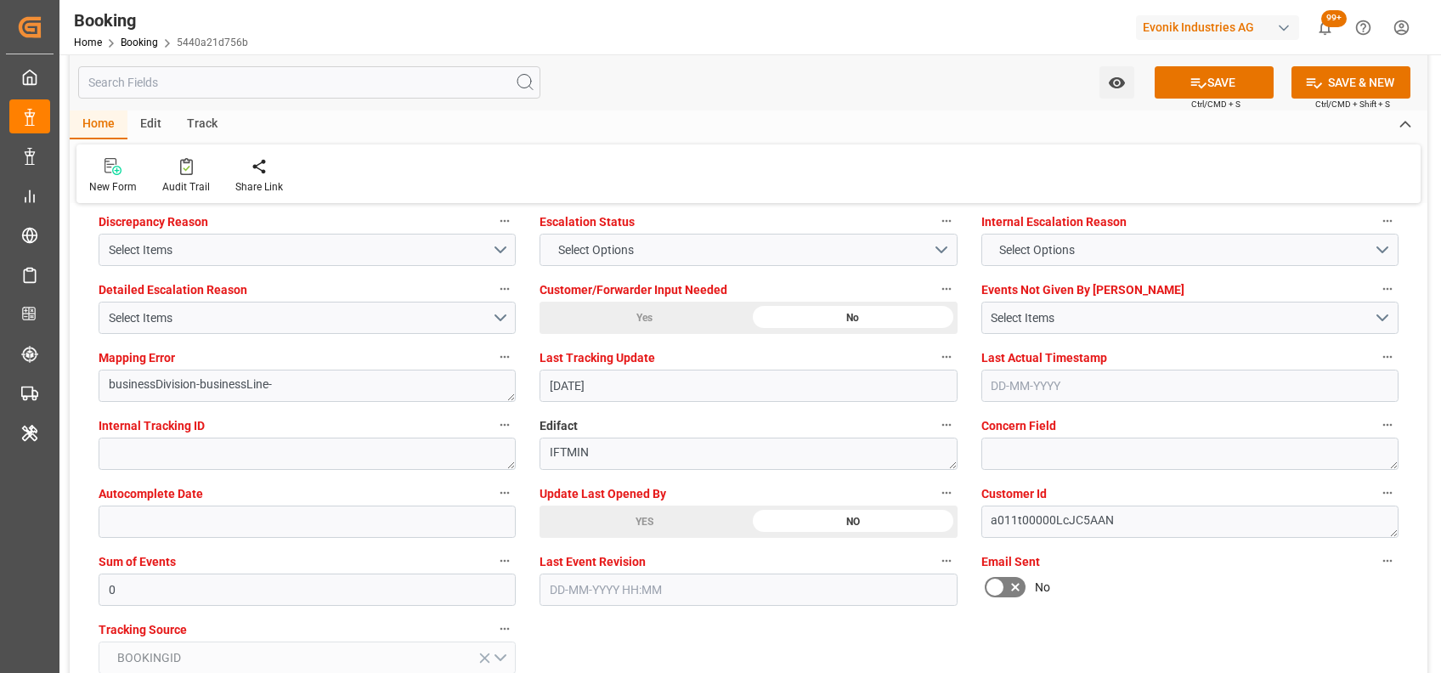
scroll to position [3195, 0]
type textarea "[PERSON_NAME]"
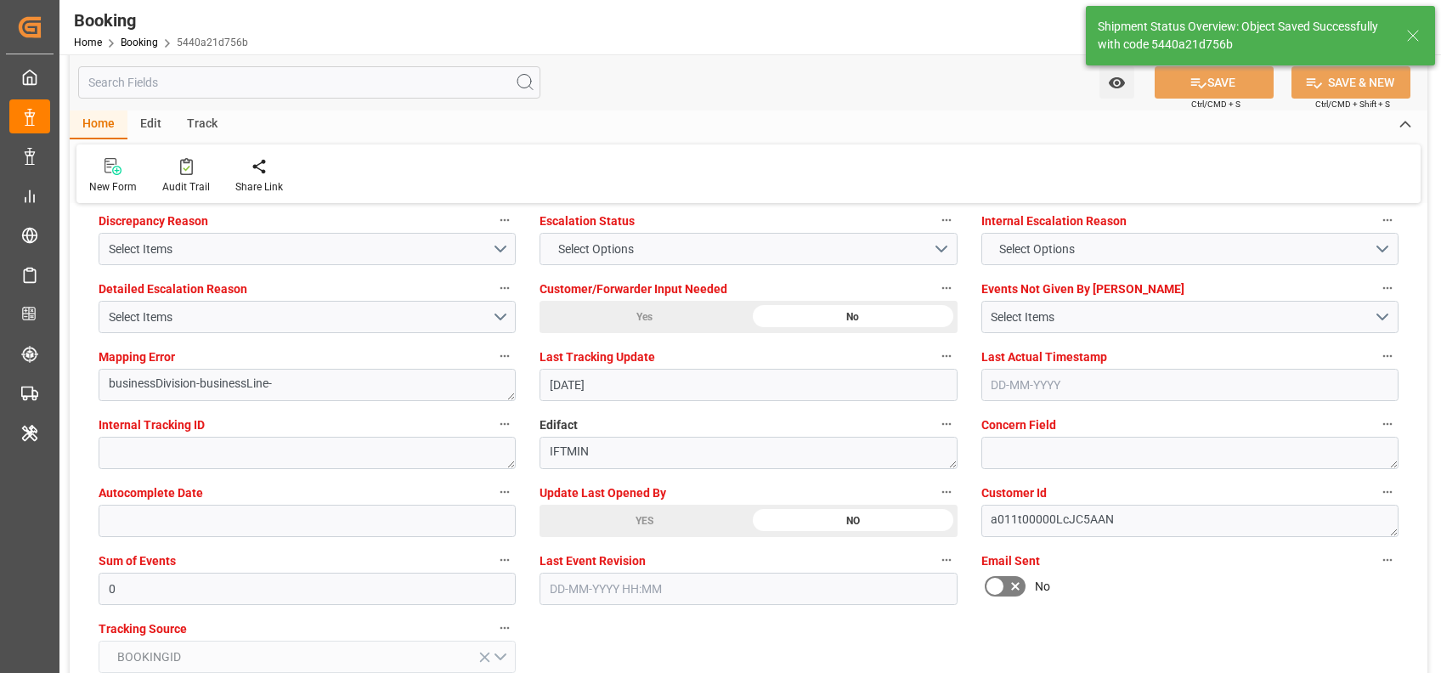
type input "18-08-2025 09:01"
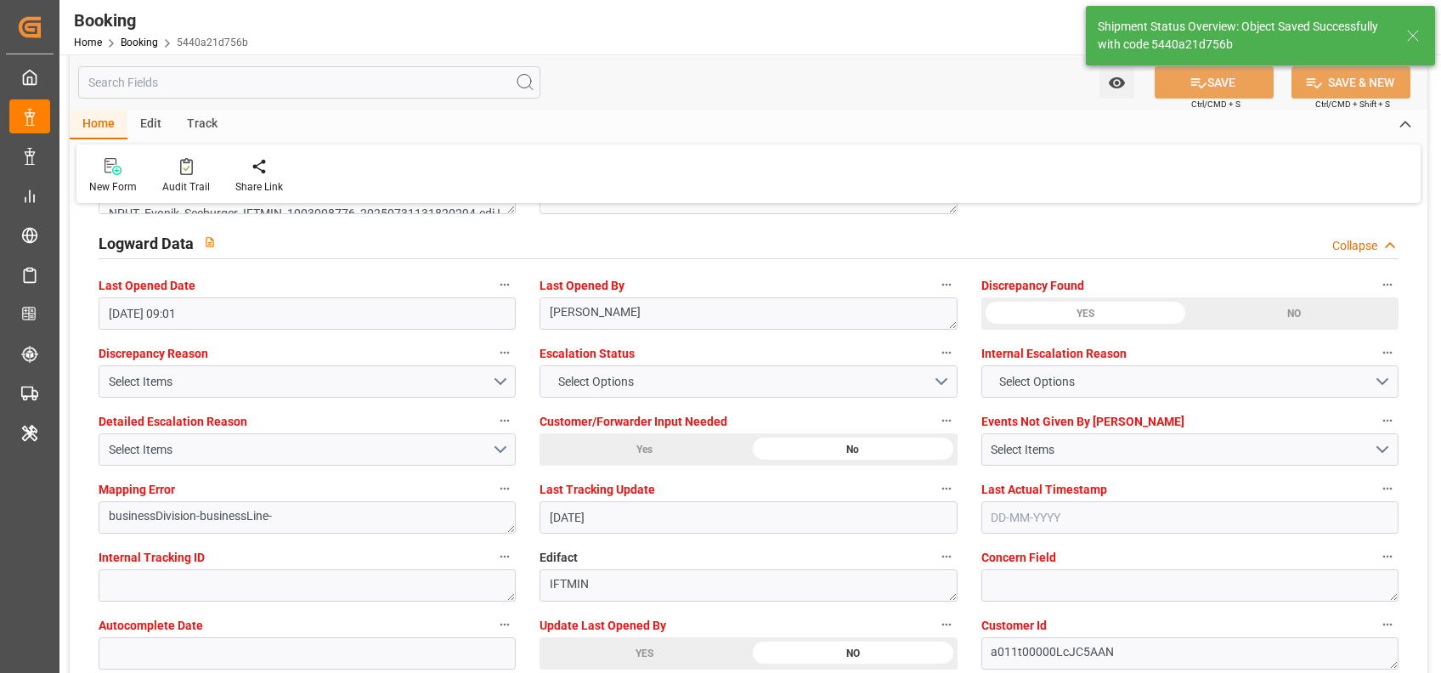
scroll to position [3047, 0]
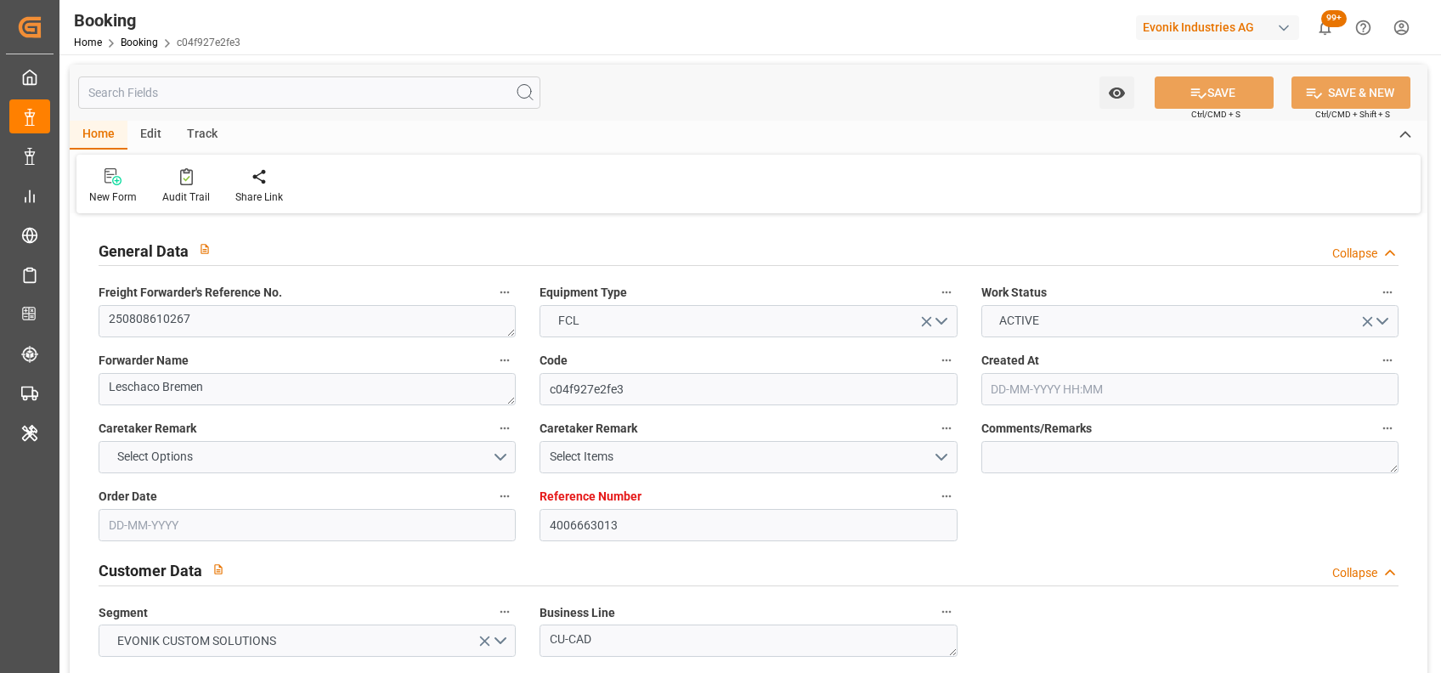
type input "[DATE] 12:04"
type input "[DATE]"
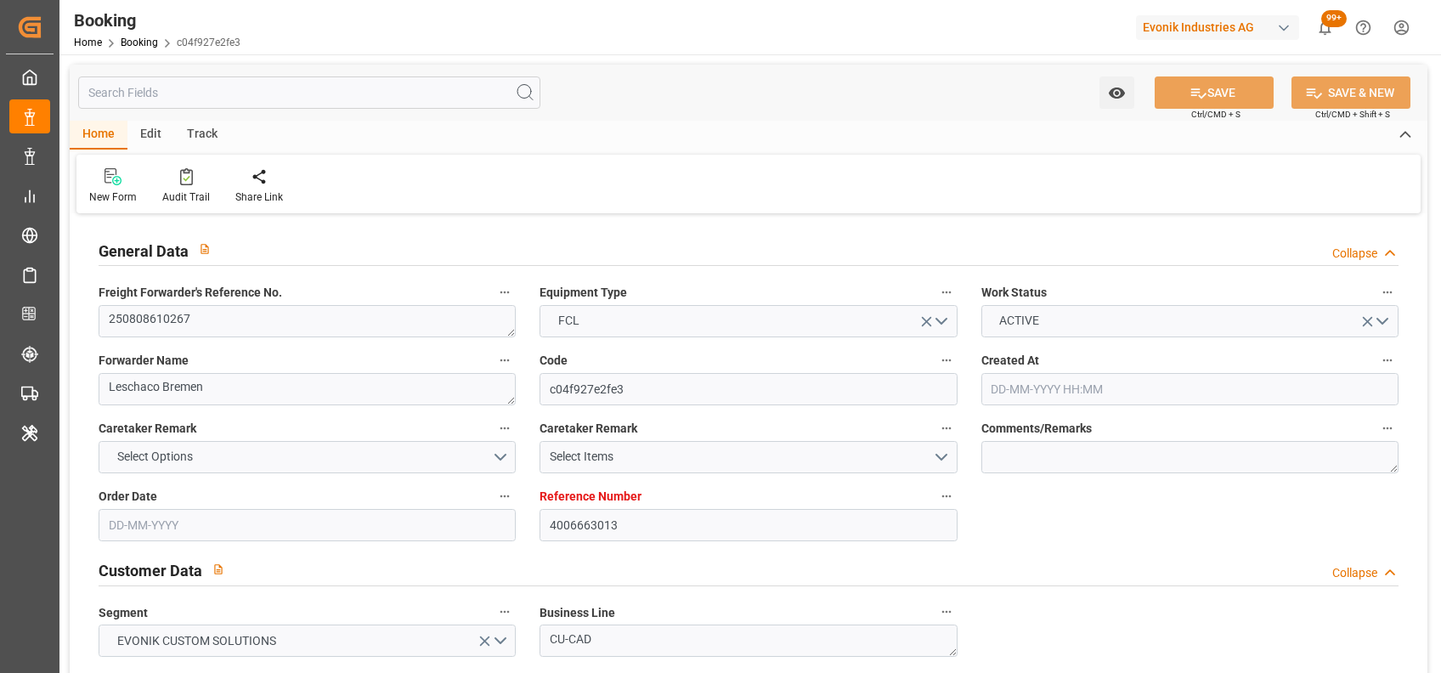
type input "[DATE] 14:00"
type input "[DATE] 00:00"
type input "11-08-2025 22:17"
type input "30-08-2025 08:00"
type input "30-08-2025 00:00"
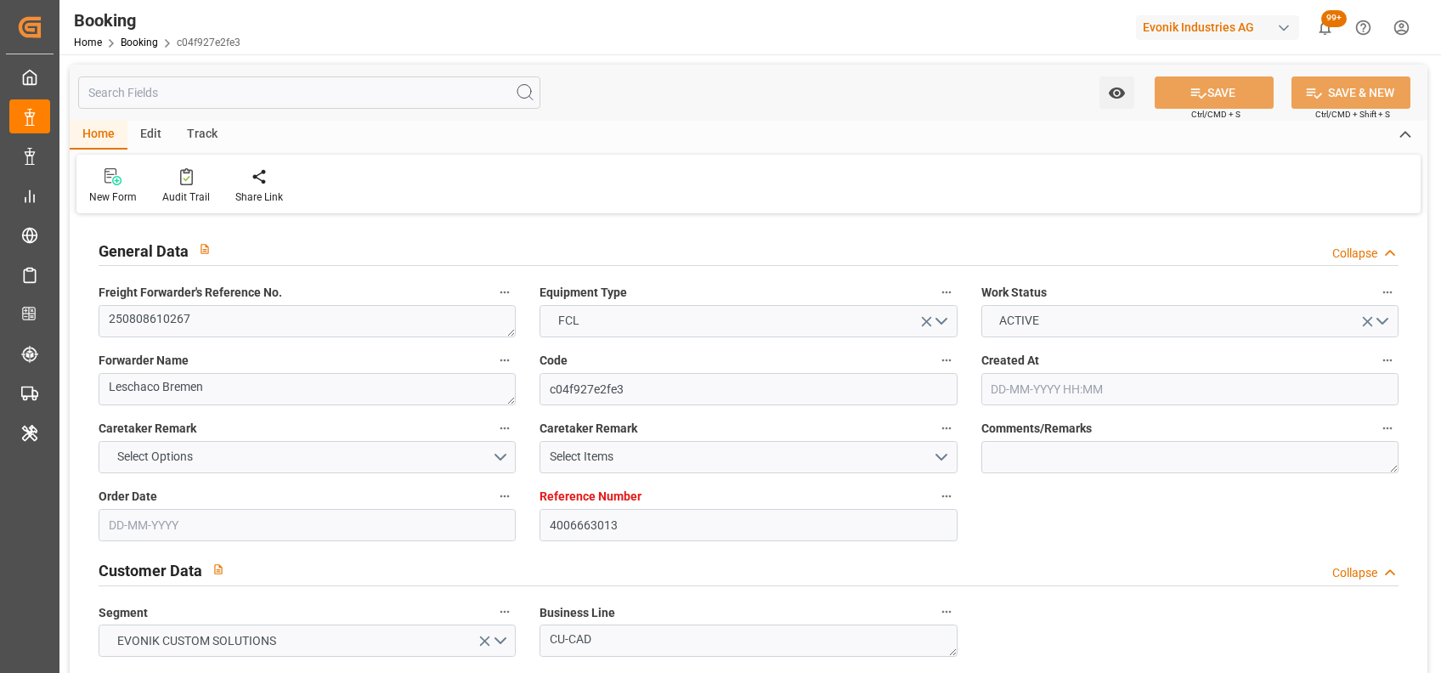
type input "12-08-2025"
type input "17-08-2025 22:07"
type input "[DATE]"
type input "05-08-2025 07:23"
type input "03-09-2025 12:00"
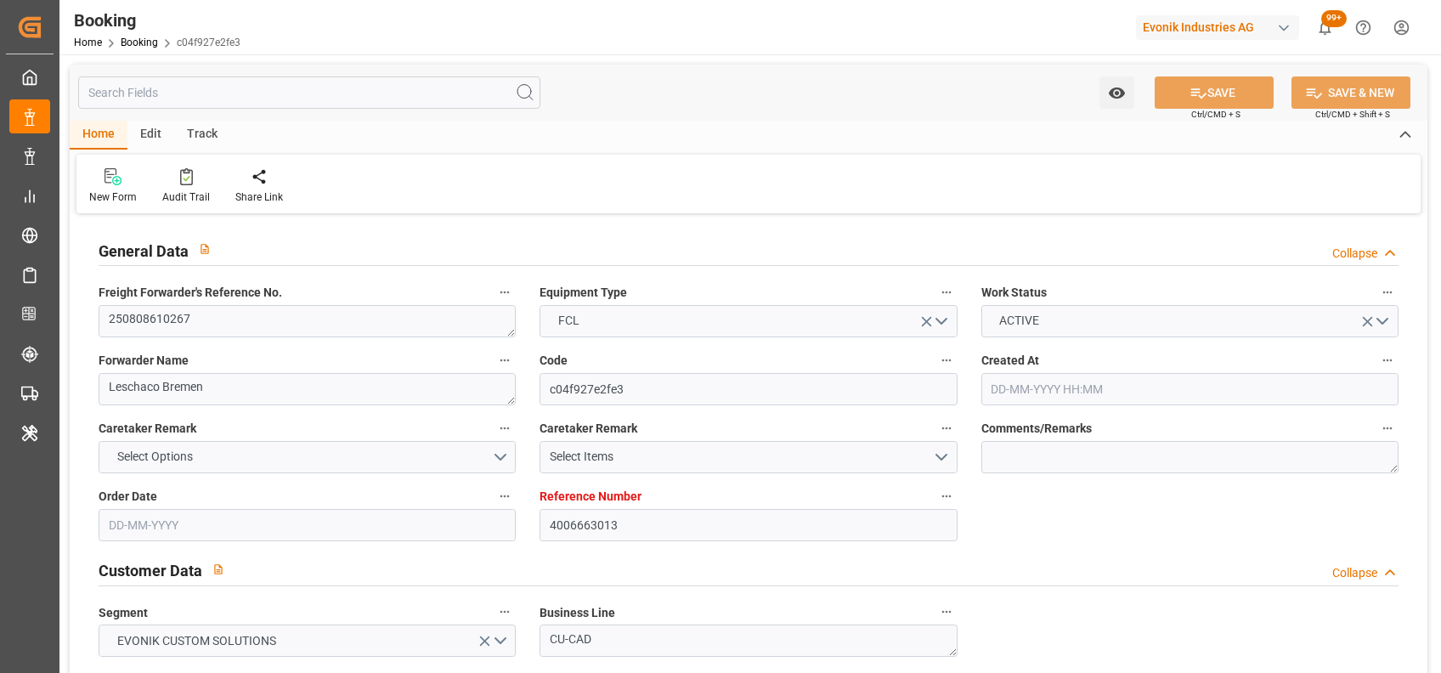
type input "03-09-2025 12:00"
type input "17-08-2025 18:06"
type input "18-08-2025 14:00"
type input "30-08-2025 08:00"
type input "31-08-2025 02:16"
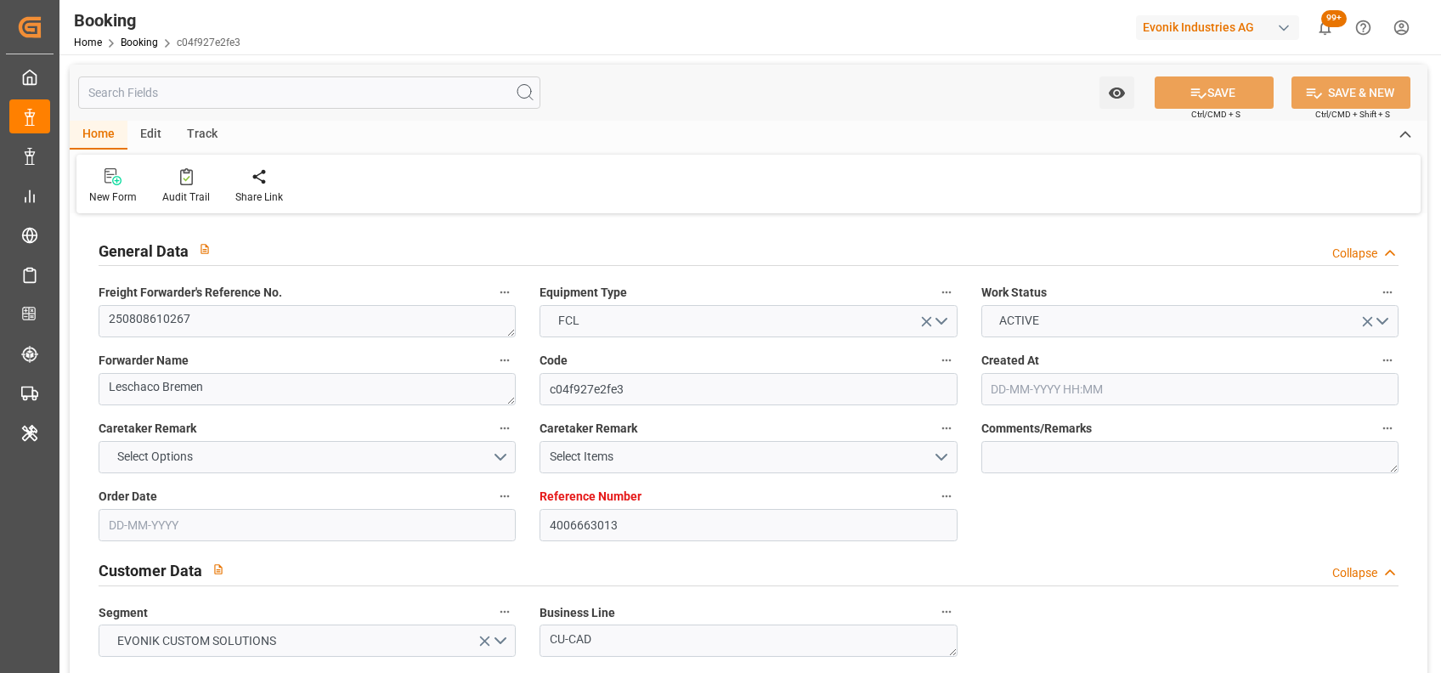
type input "02-09-2025 12:00"
type input "04-09-2025 02:16"
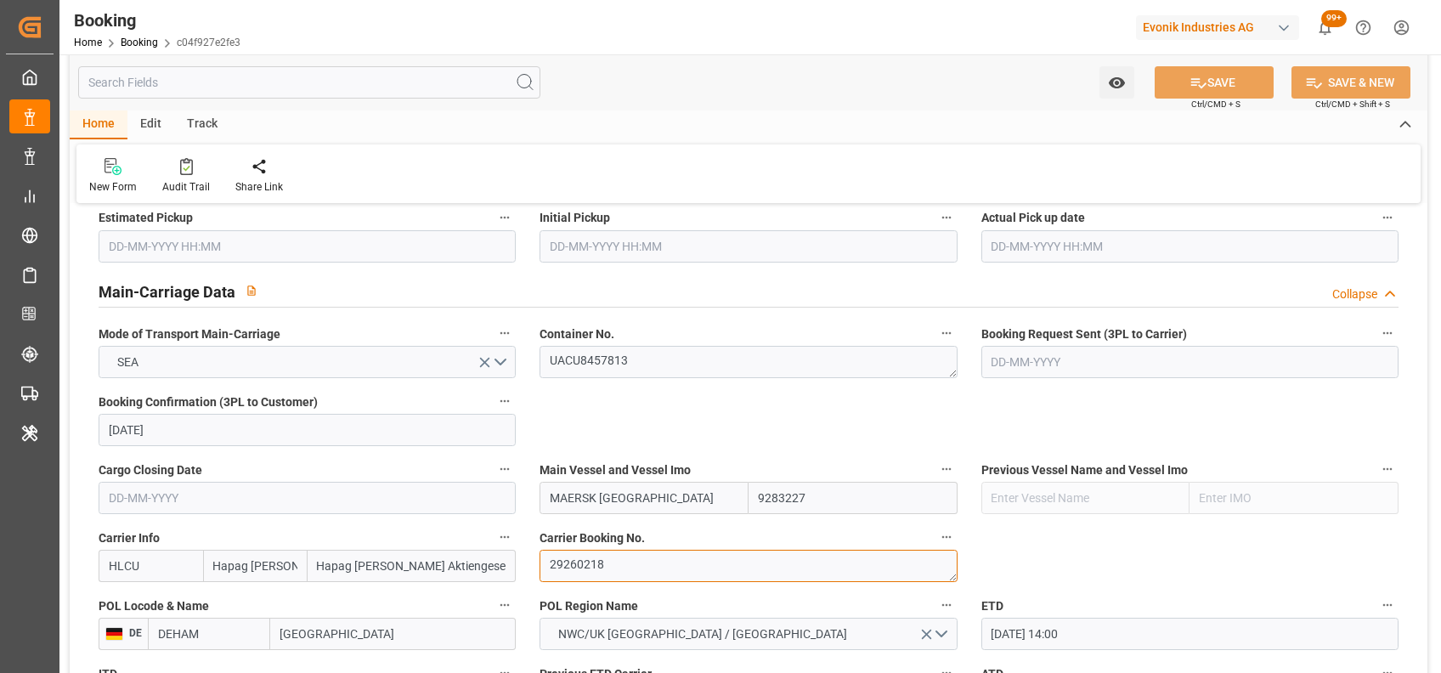
click at [597, 557] on textarea "29260218" at bounding box center [748, 566] width 417 height 32
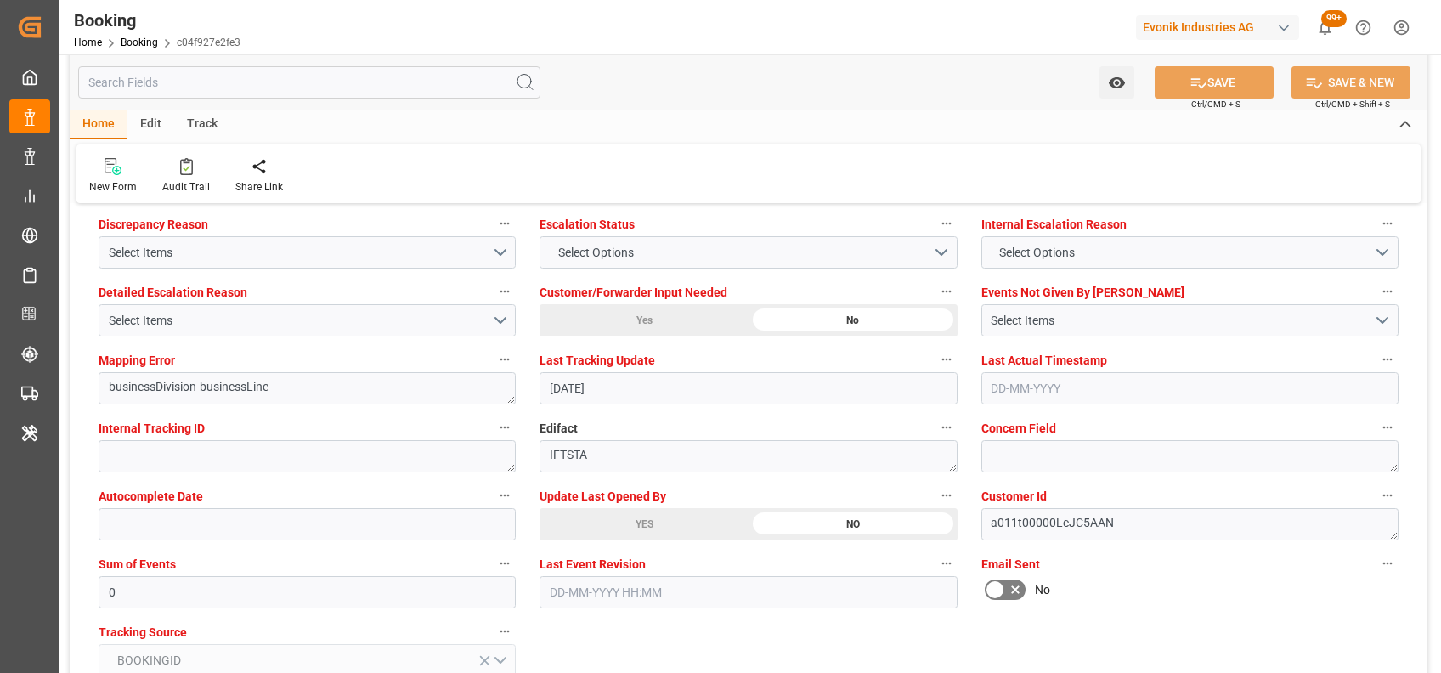
scroll to position [3195, 0]
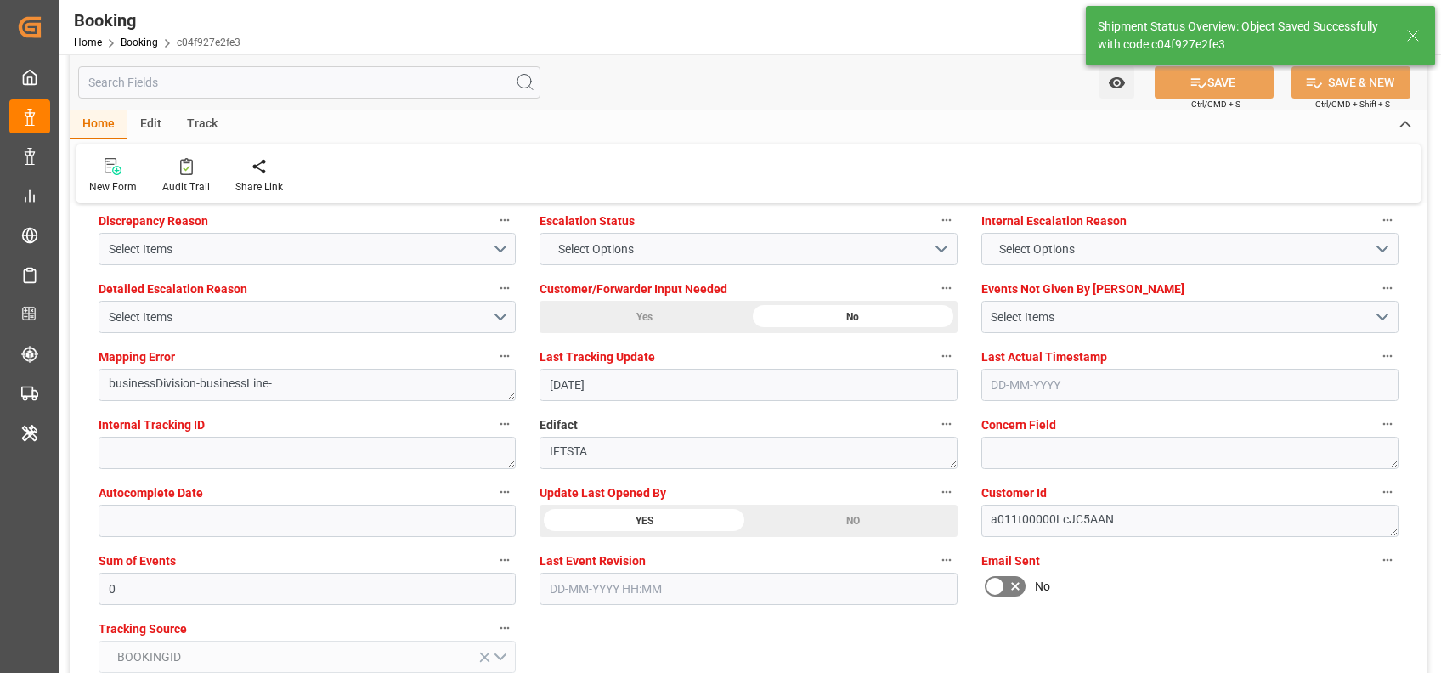
type textarea "shaini ghorai"
type input "18-08-2025 09:03"
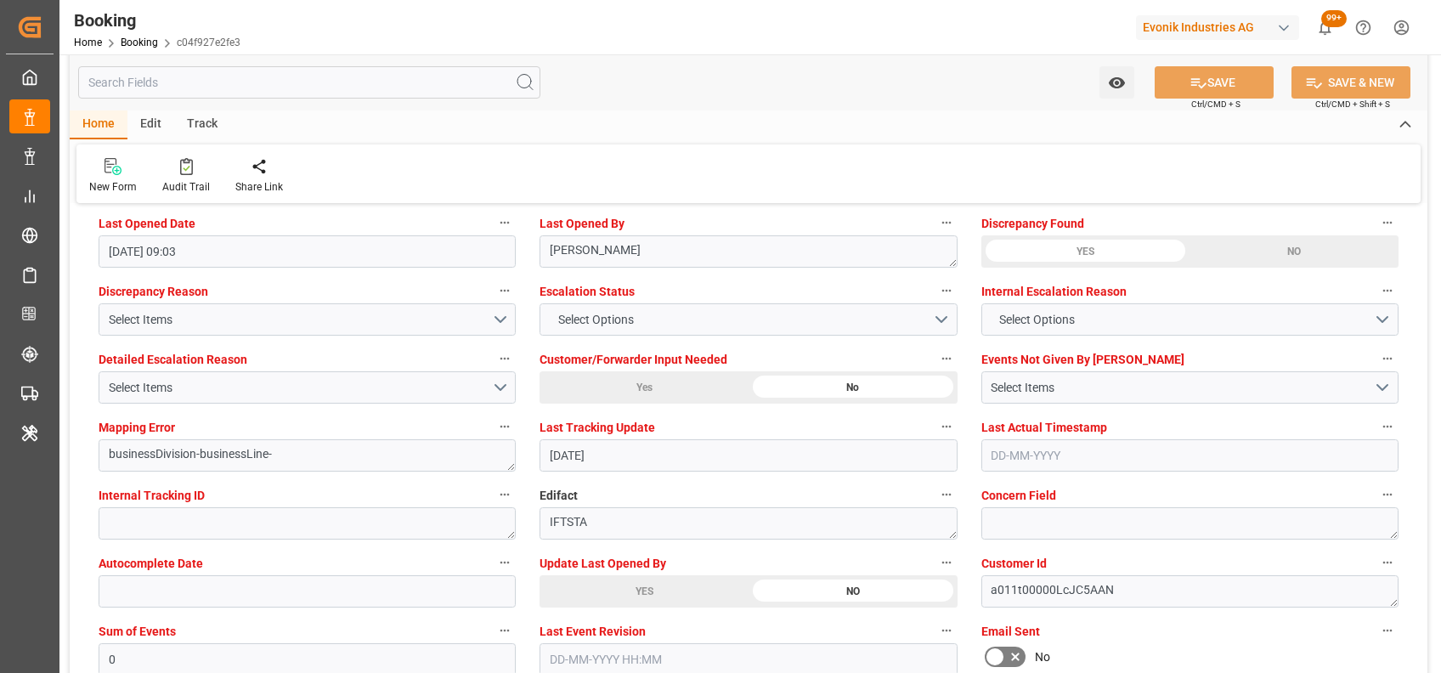
scroll to position [3106, 0]
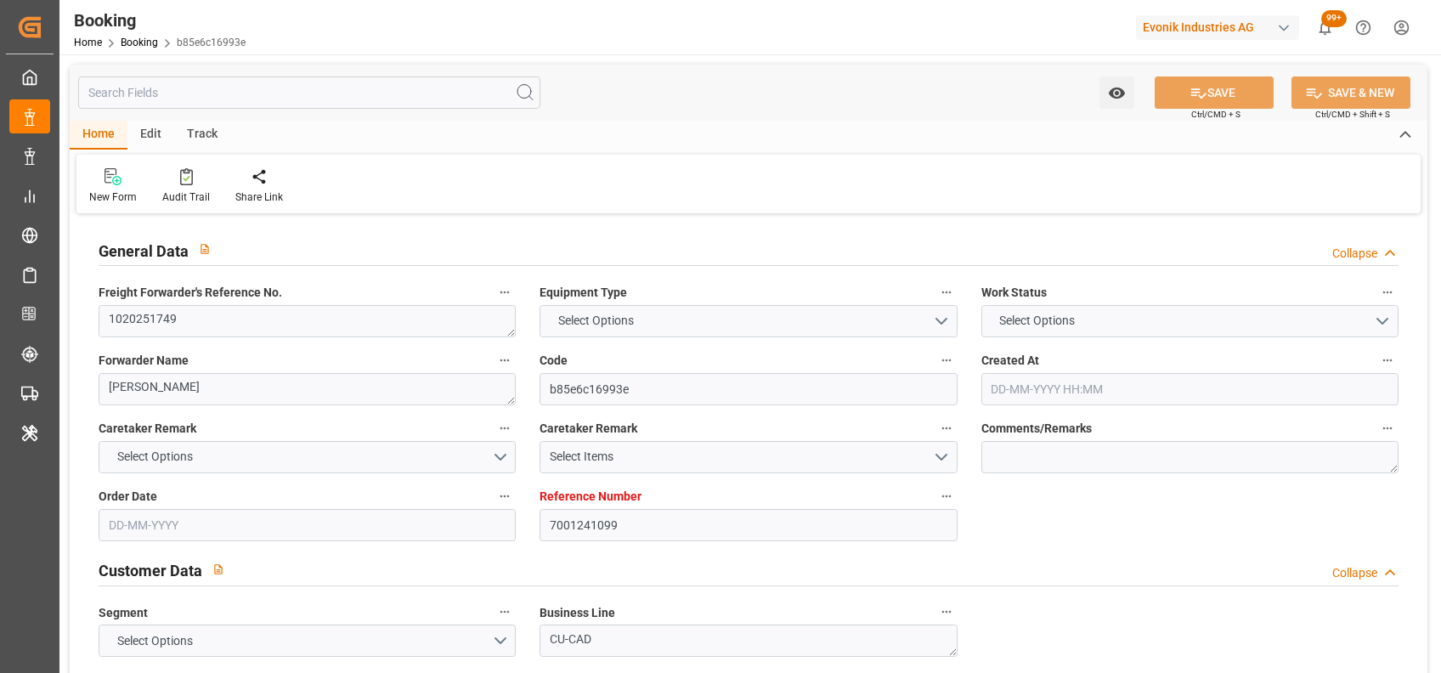
type input "7001241099"
type input "9632129"
type input "Hapag [PERSON_NAME]"
type input "Hapag [PERSON_NAME] Aktiengesellschaft"
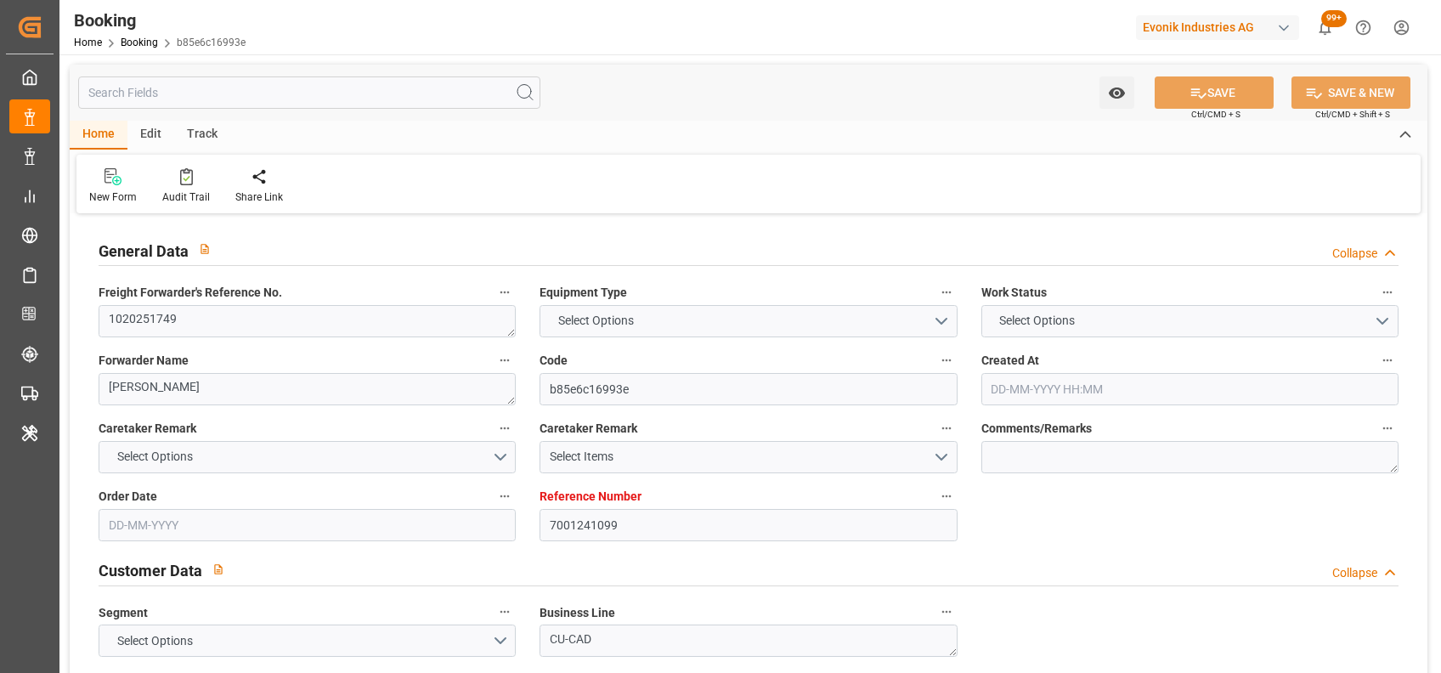
type input "NLRTM"
type input "THLCH"
type input "MYTPP"
type input "0"
type input "NLRTM"
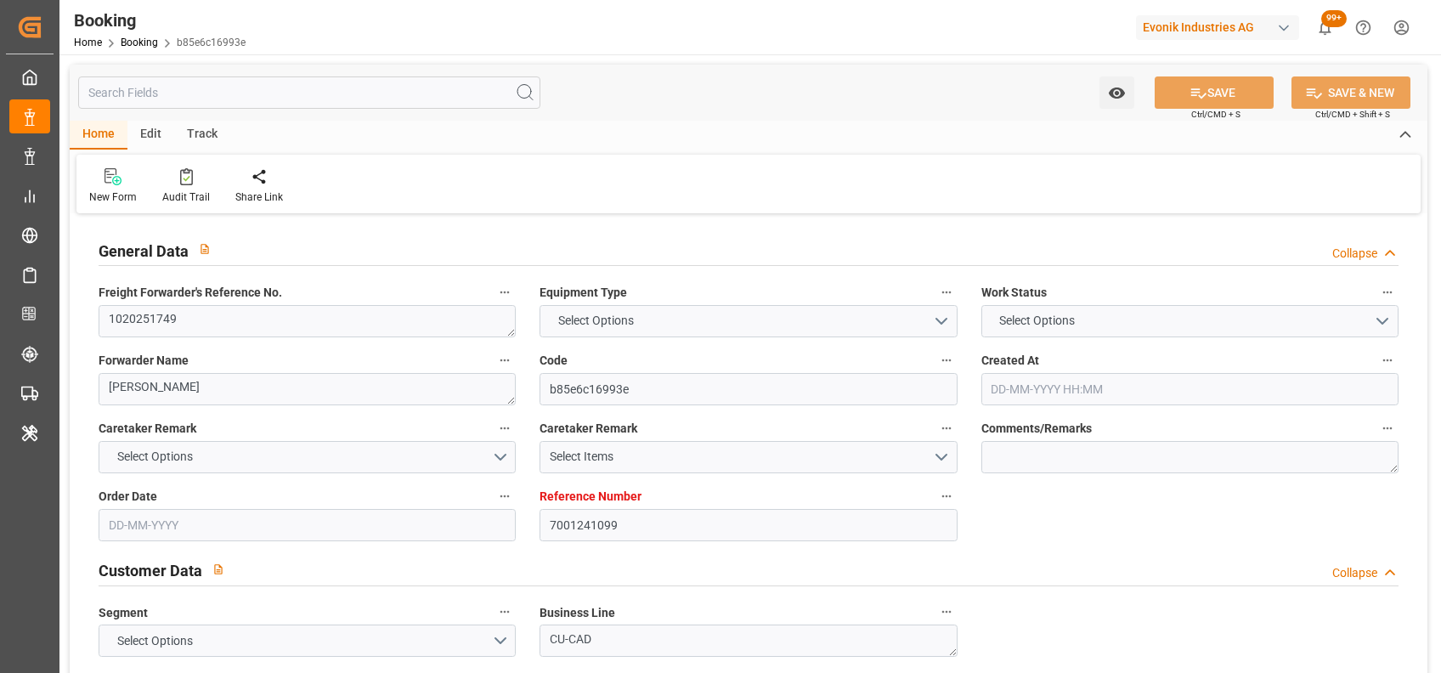
type input "THLCH"
type input "9439759"
type input "[DATE] 14:14"
type input "[DATE]"
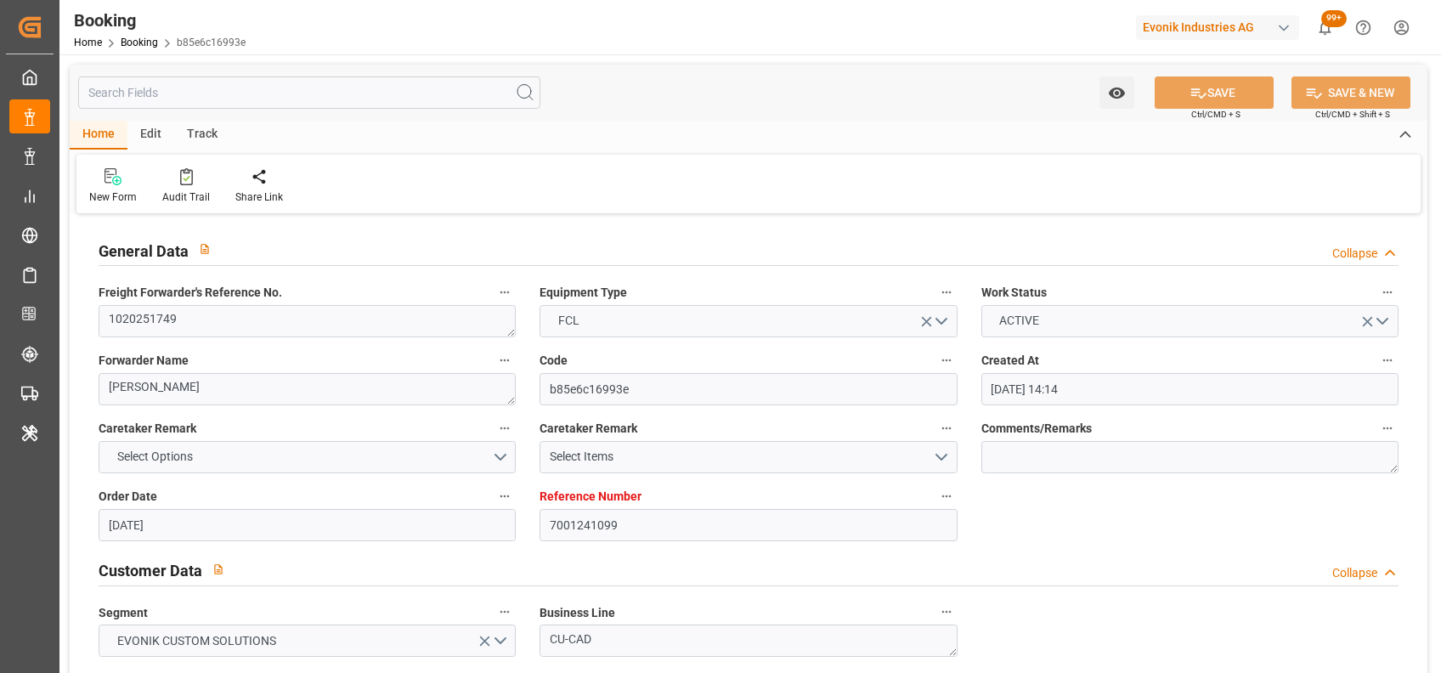
type input "13-10-2025"
type input "13-08-2025"
type input "18-08-2025 12:00"
type input "18-08-2025 00:00"
type input "12-08-2025 13:44"
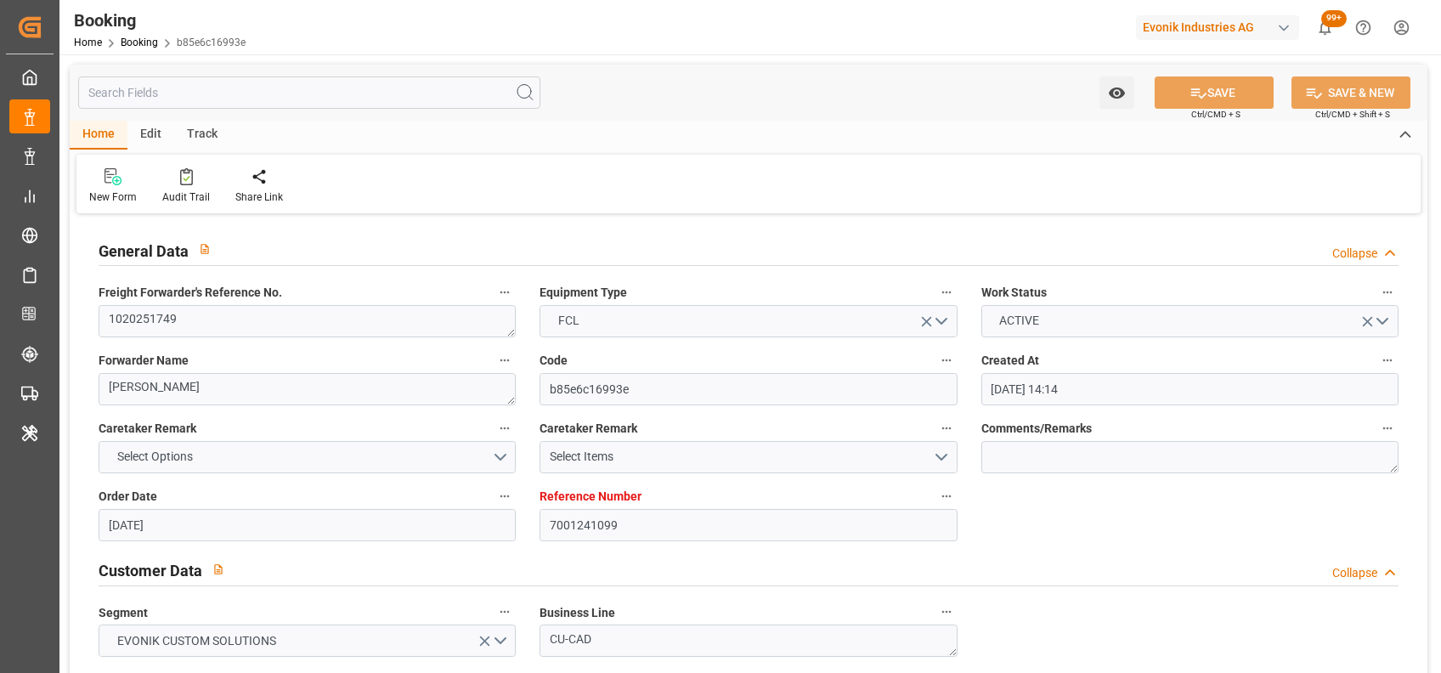
type input "24-09-2025 12:00"
type input "24-09-2025 00:00"
type input "20-09-2025 08:00"
type input "20-09-2025 00:00"
type input "22-09-2025 07:00"
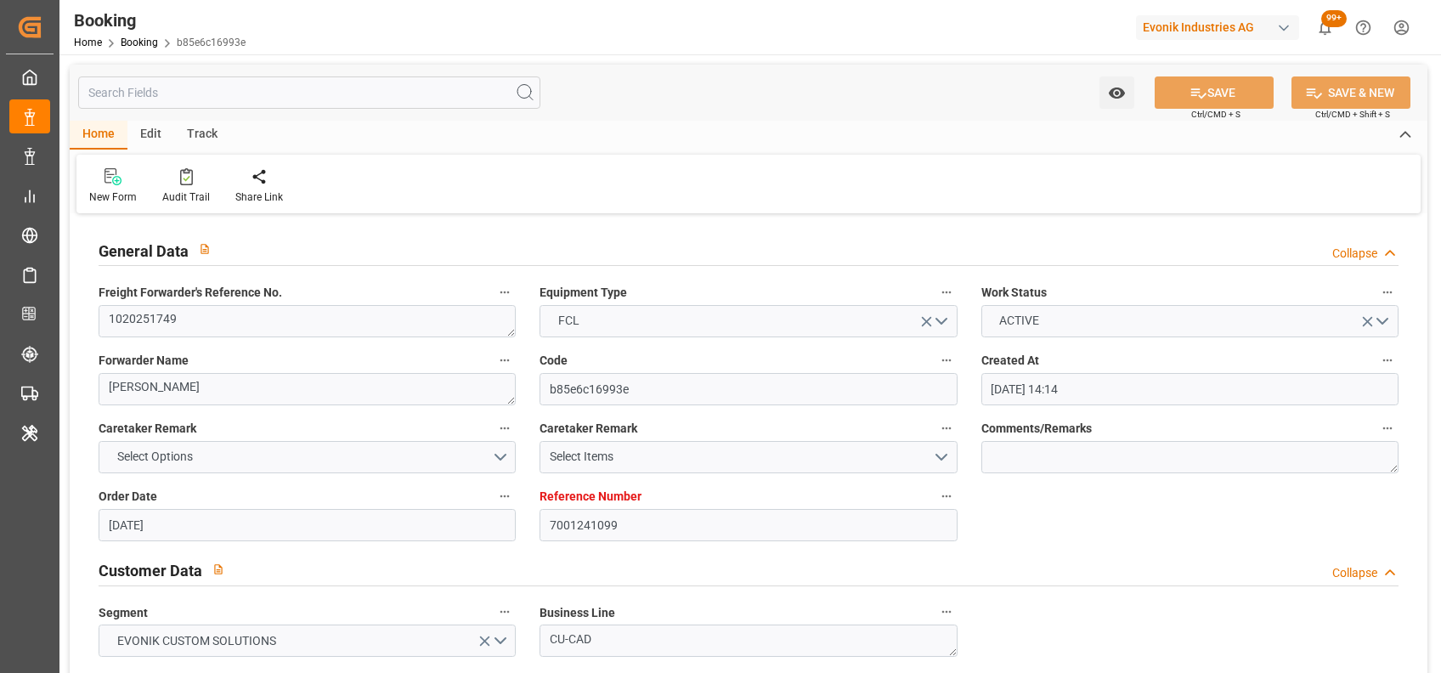
type input "22-09-2025 00:00"
type input "[DATE]"
type input "17-08-2025 15:03"
type input "[DATE]"
type input "11-08-2025 16:19"
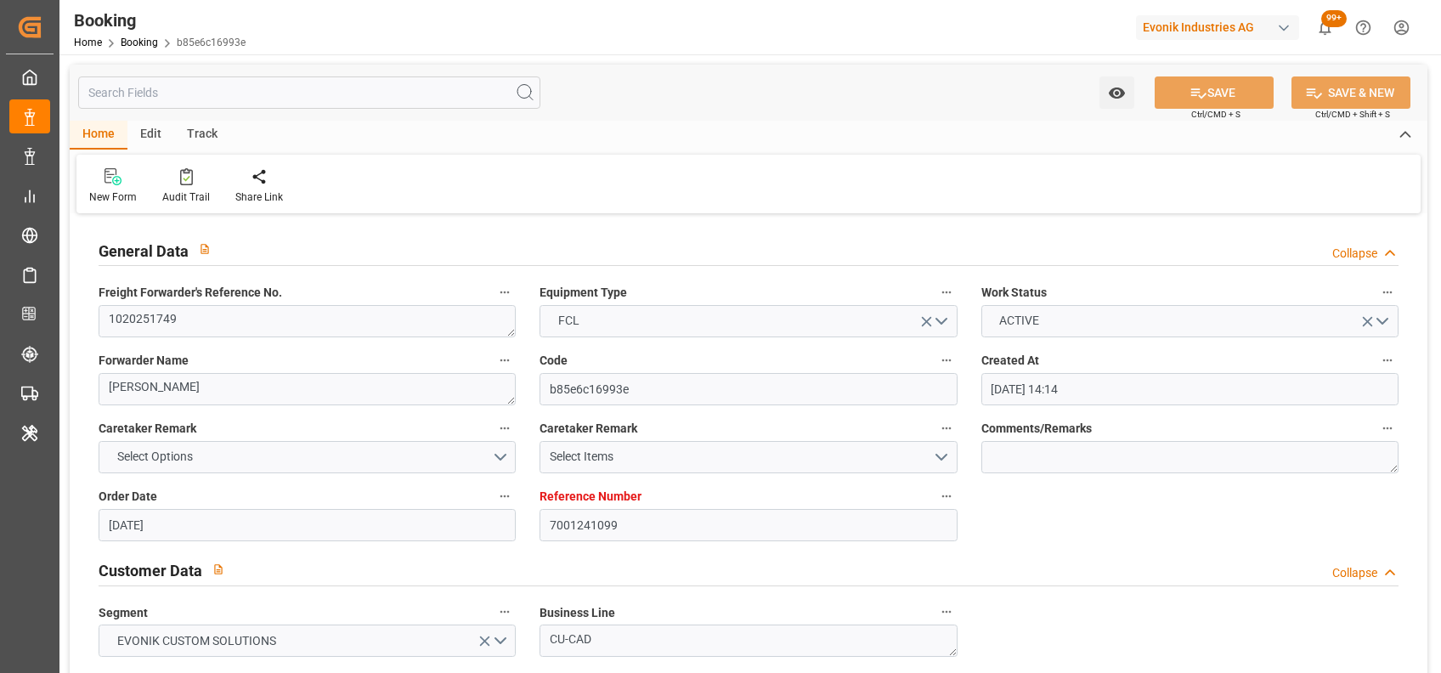
type input "18-08-2025 12:00"
type input "20-09-2025 08:00"
type input "21-09-2025 01:11"
type input "22-09-2025 07:00"
type input "24-09-2025 12:00"
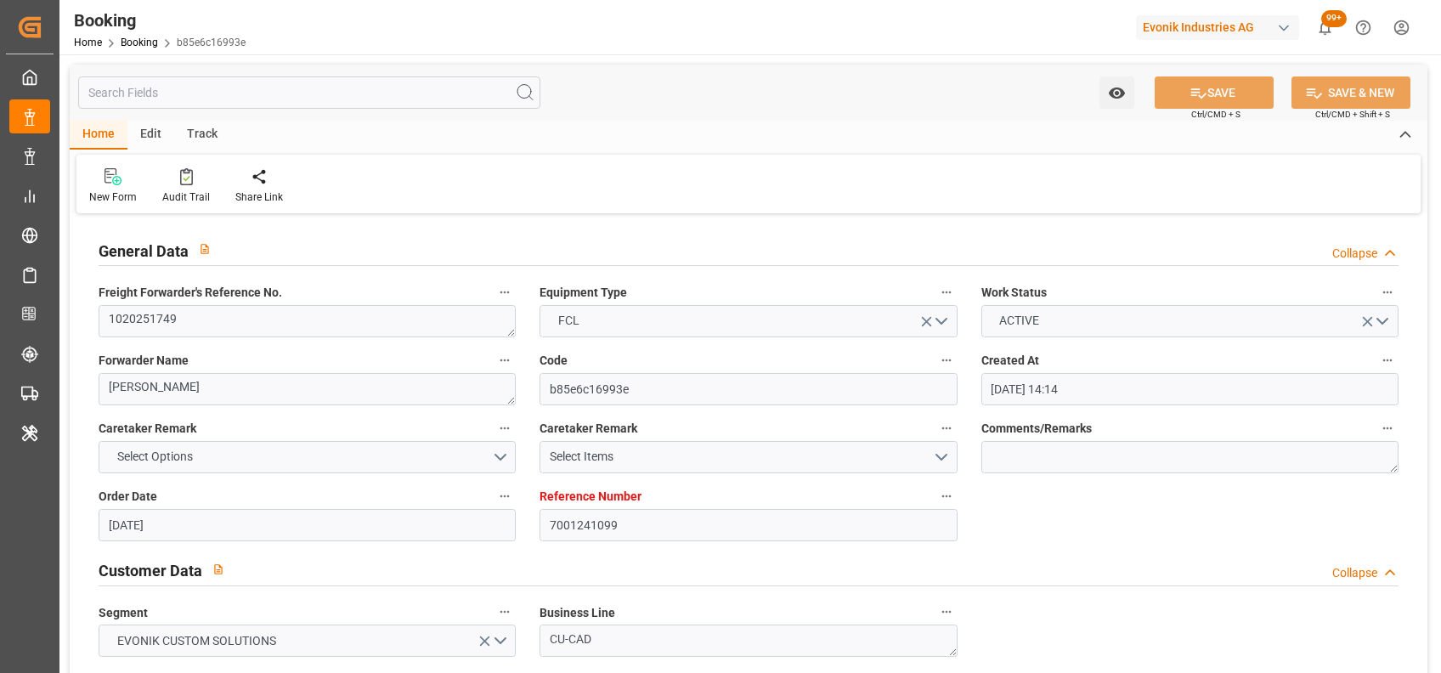
type input "25-09-2025 02:42"
type input "29-09-2025 02:42"
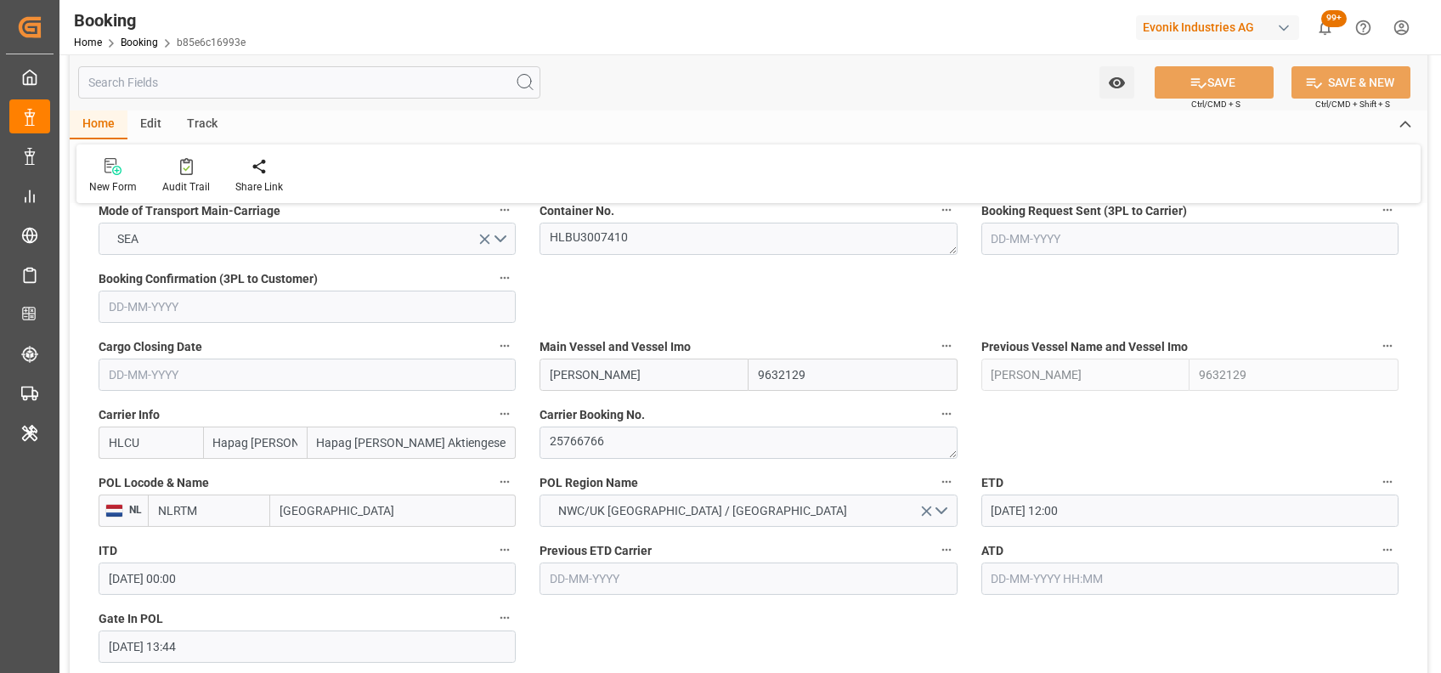
scroll to position [1119, 0]
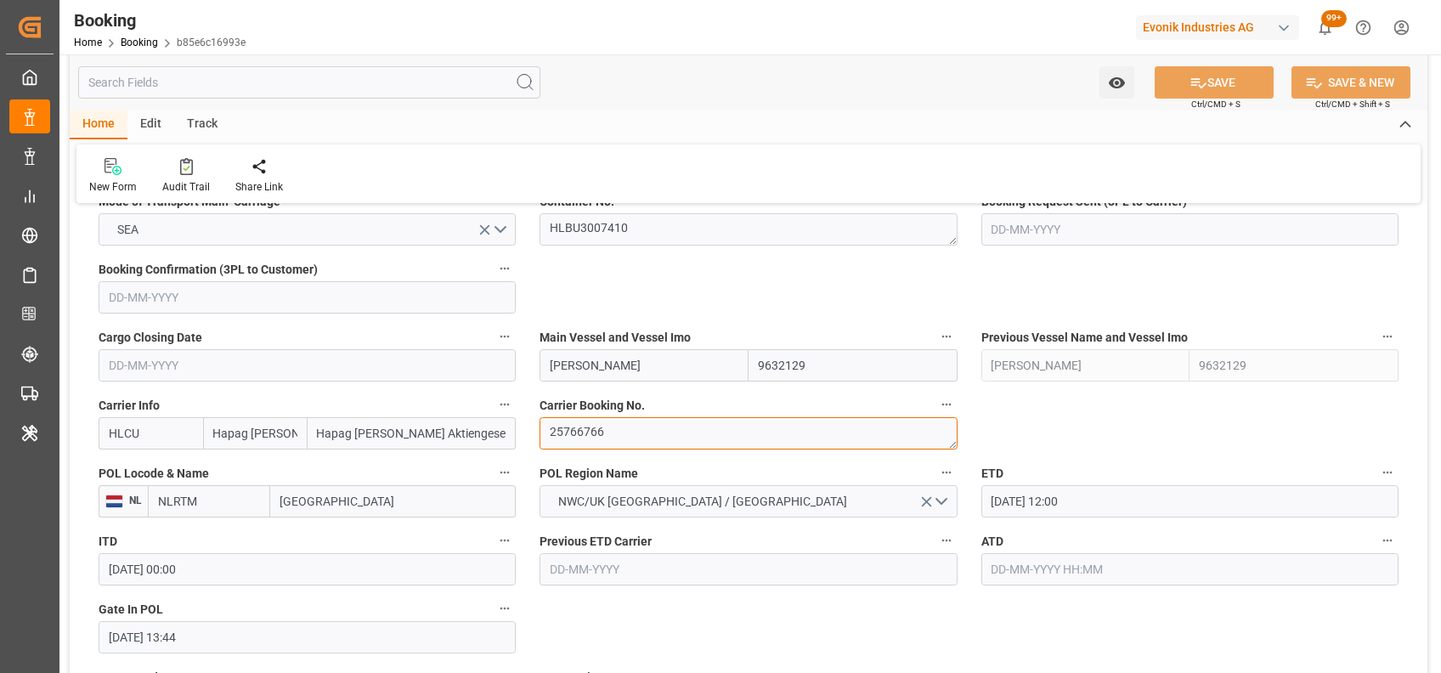
click at [584, 440] on textarea "25766766" at bounding box center [748, 433] width 417 height 32
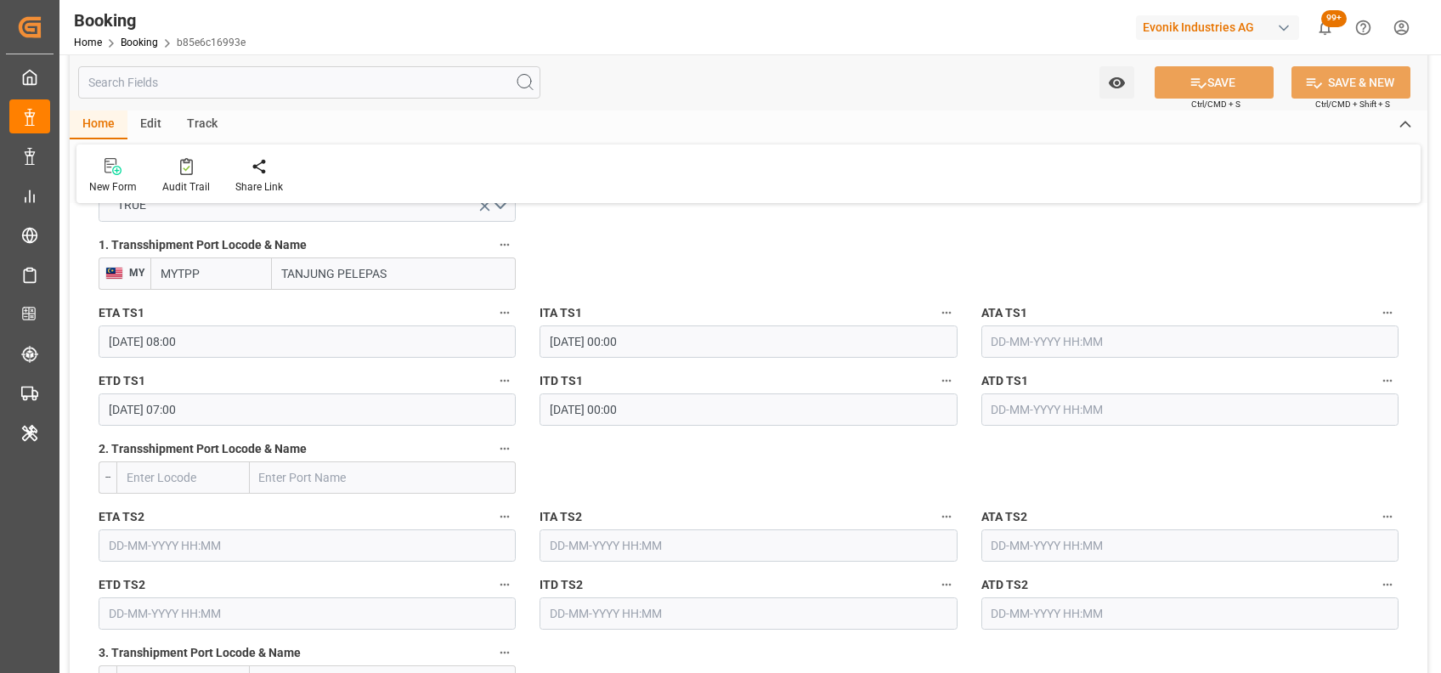
scroll to position [1876, 0]
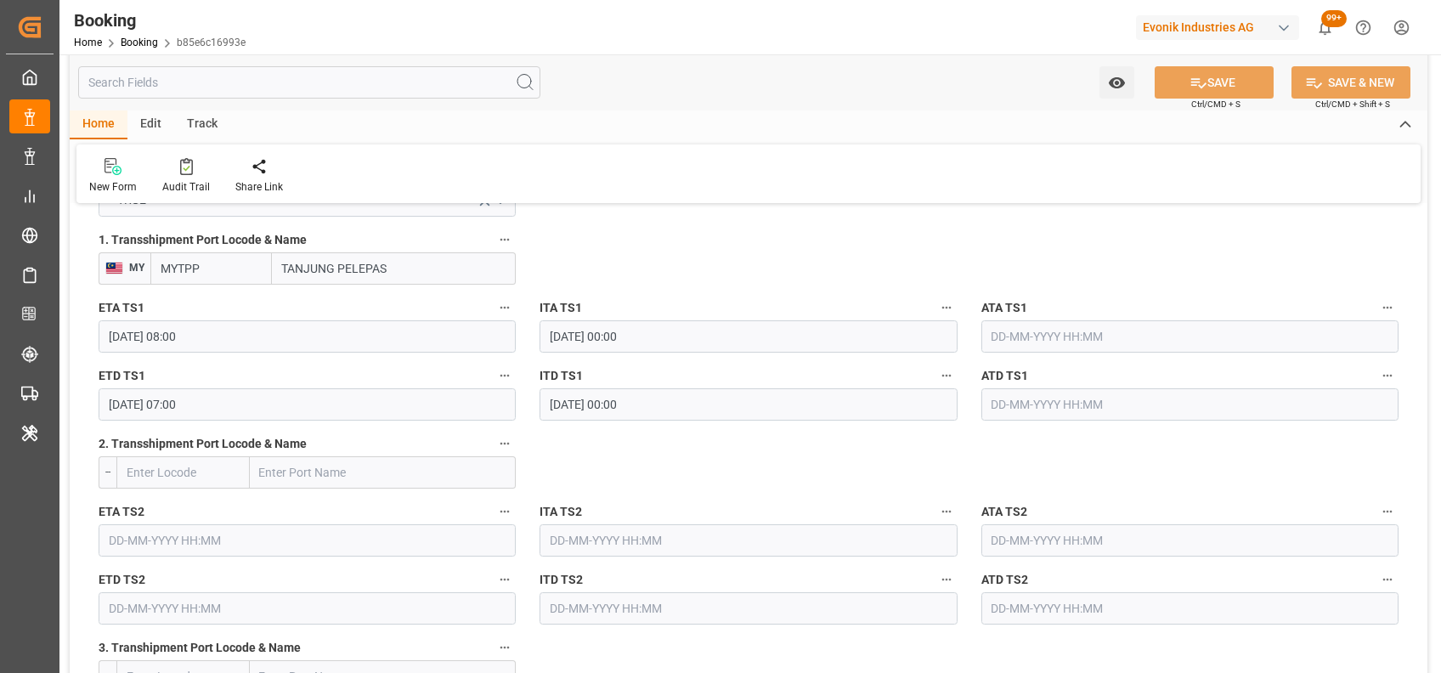
click at [116, 342] on input "20-09-2025 08:00" at bounding box center [307, 336] width 417 height 32
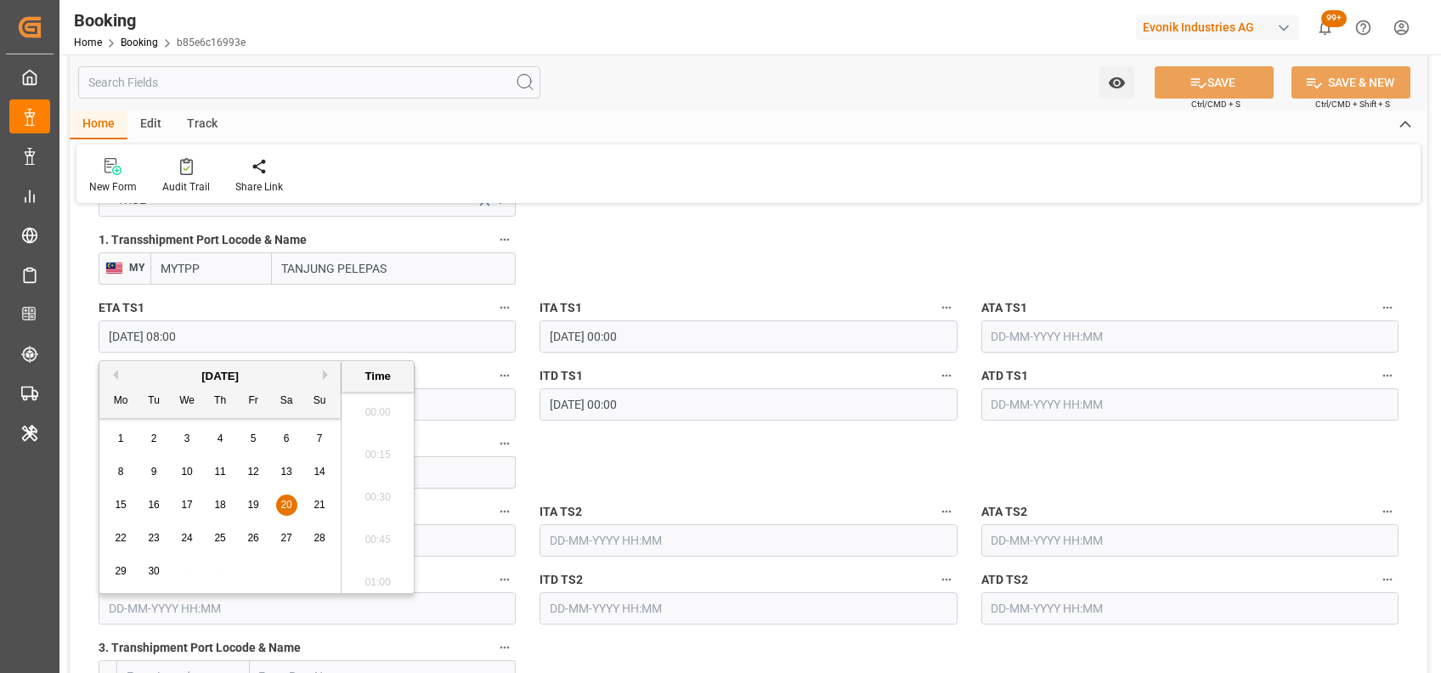
scroll to position [1280, 0]
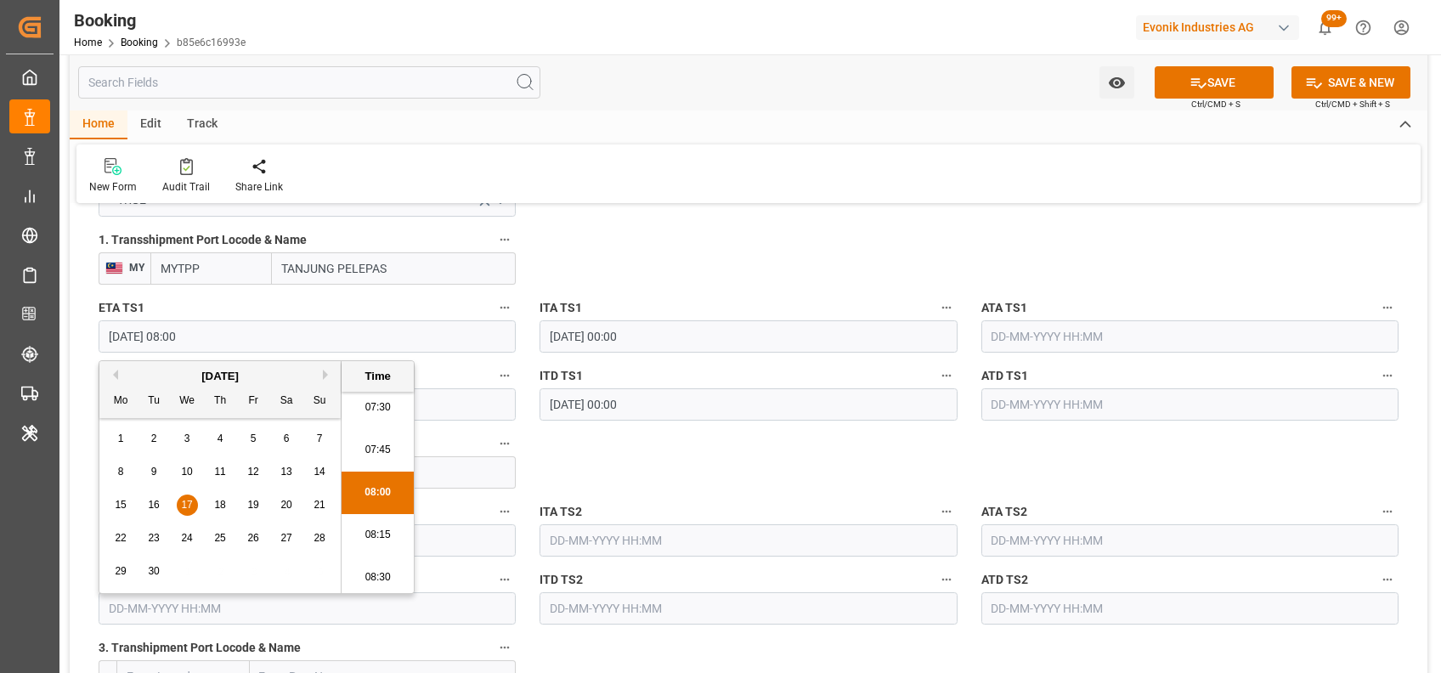
type input "17-09-2025 08:00"
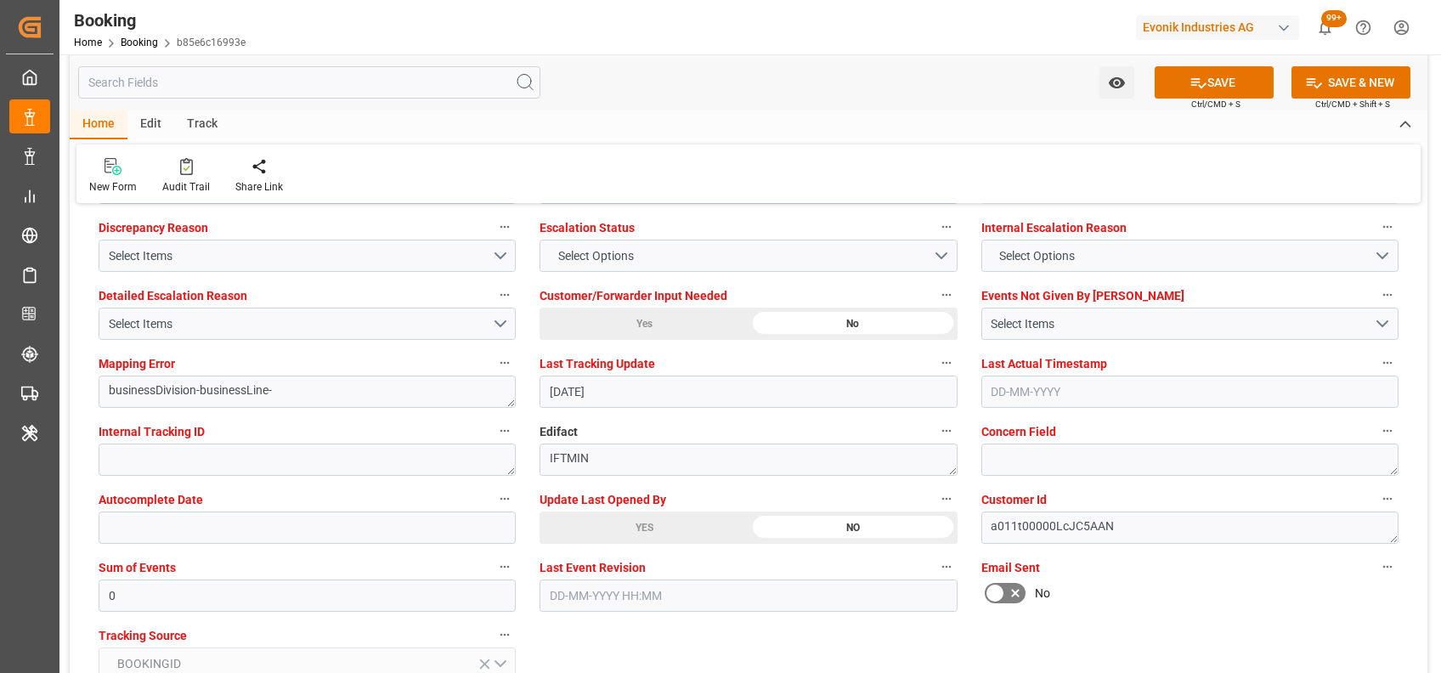
scroll to position [3199, 0]
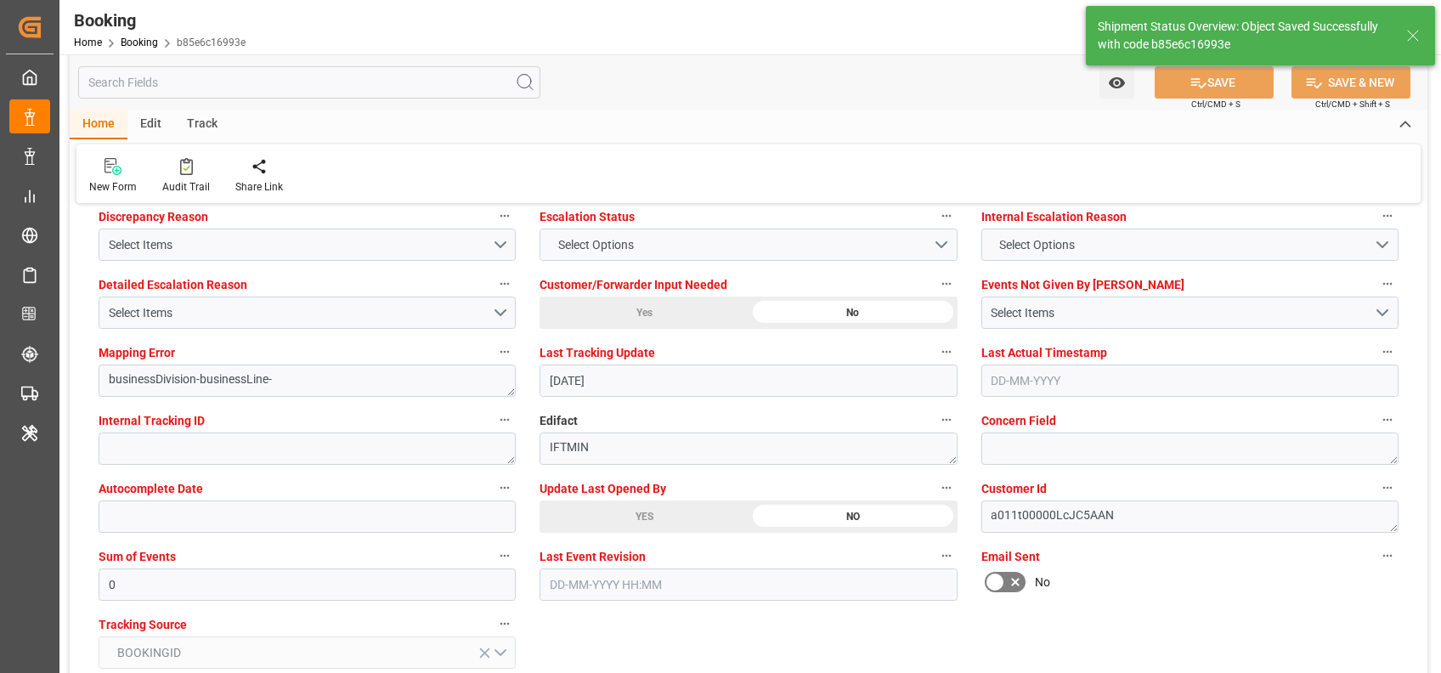
type textarea "shaini ghorai"
type input "18-08-2025 09:04"
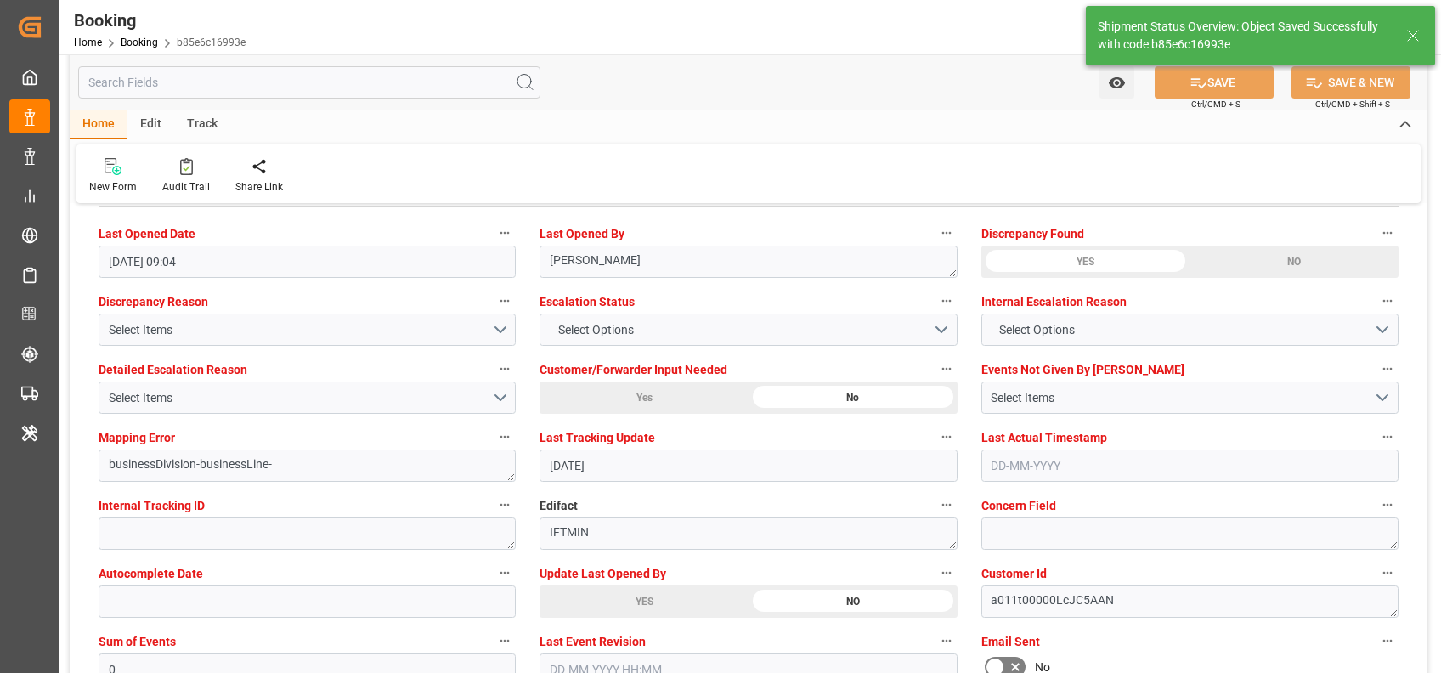
scroll to position [3111, 0]
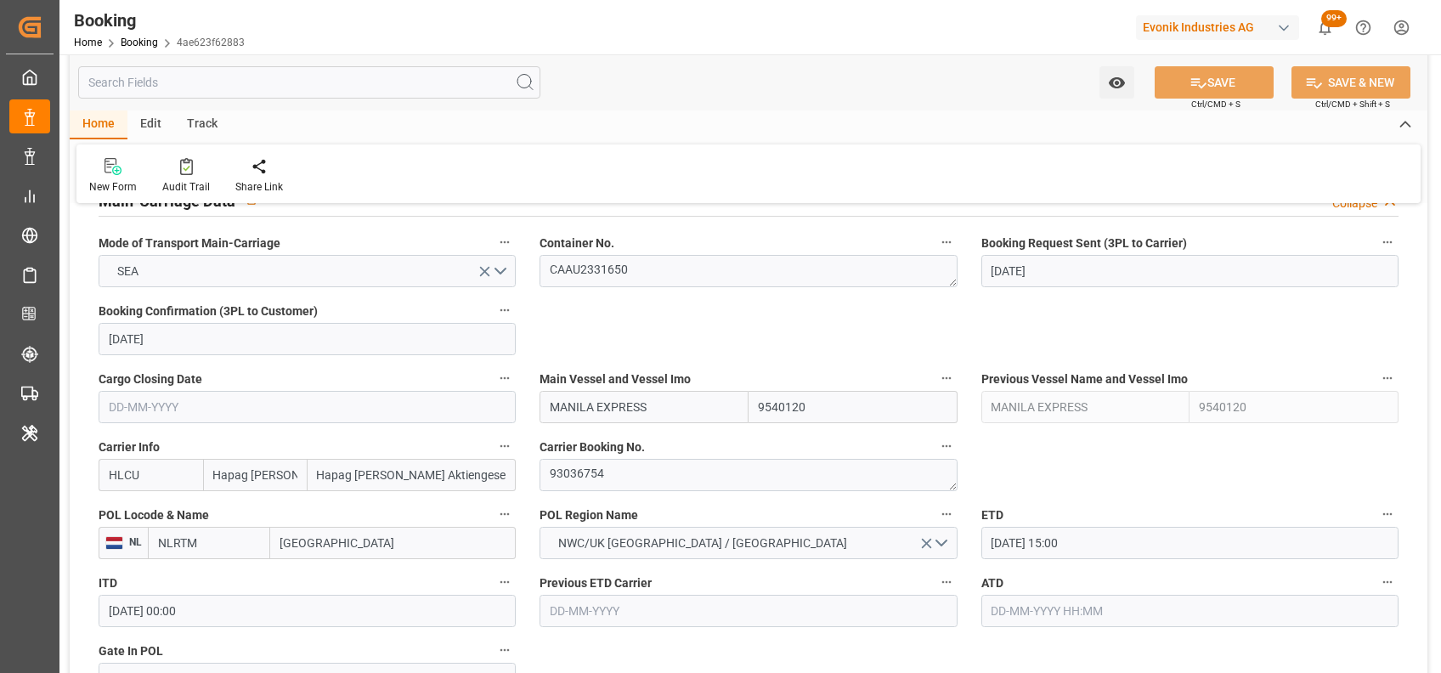
scroll to position [1078, 0]
click at [604, 478] on textarea "93036754" at bounding box center [748, 474] width 417 height 32
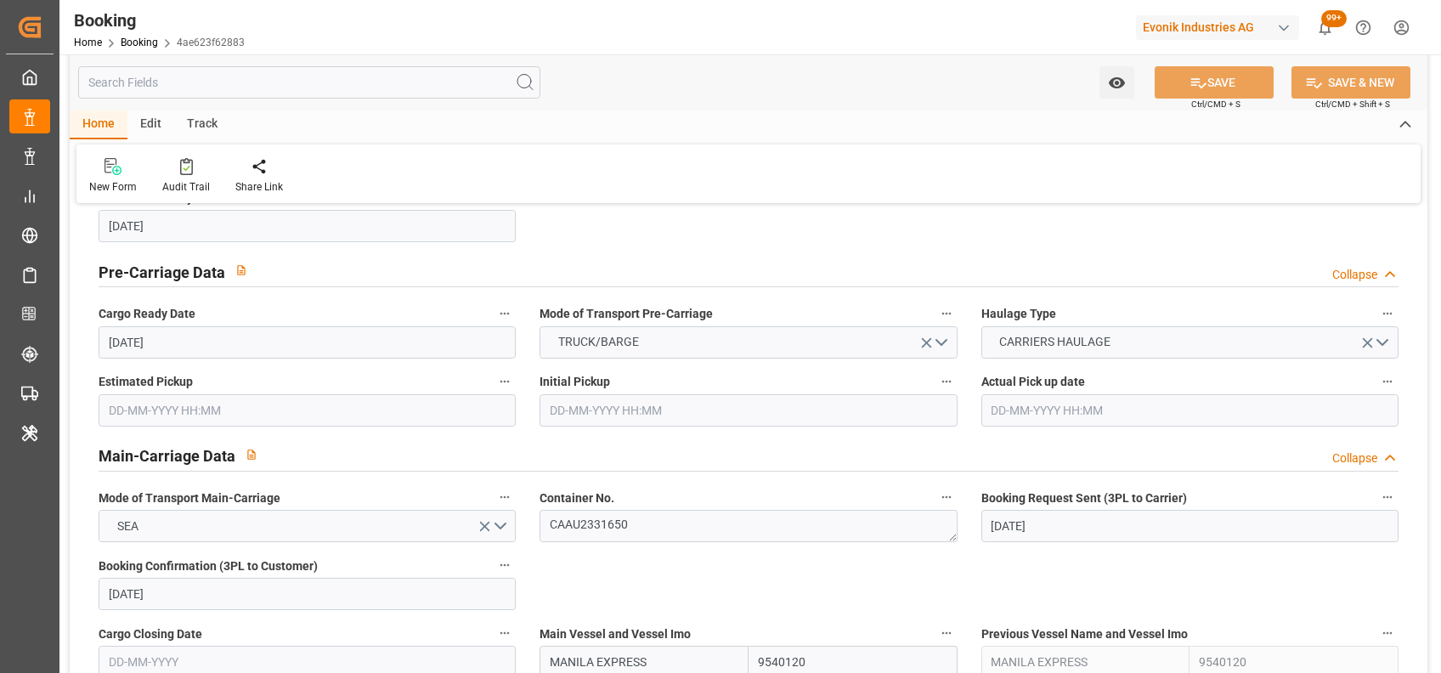
scroll to position [0, 0]
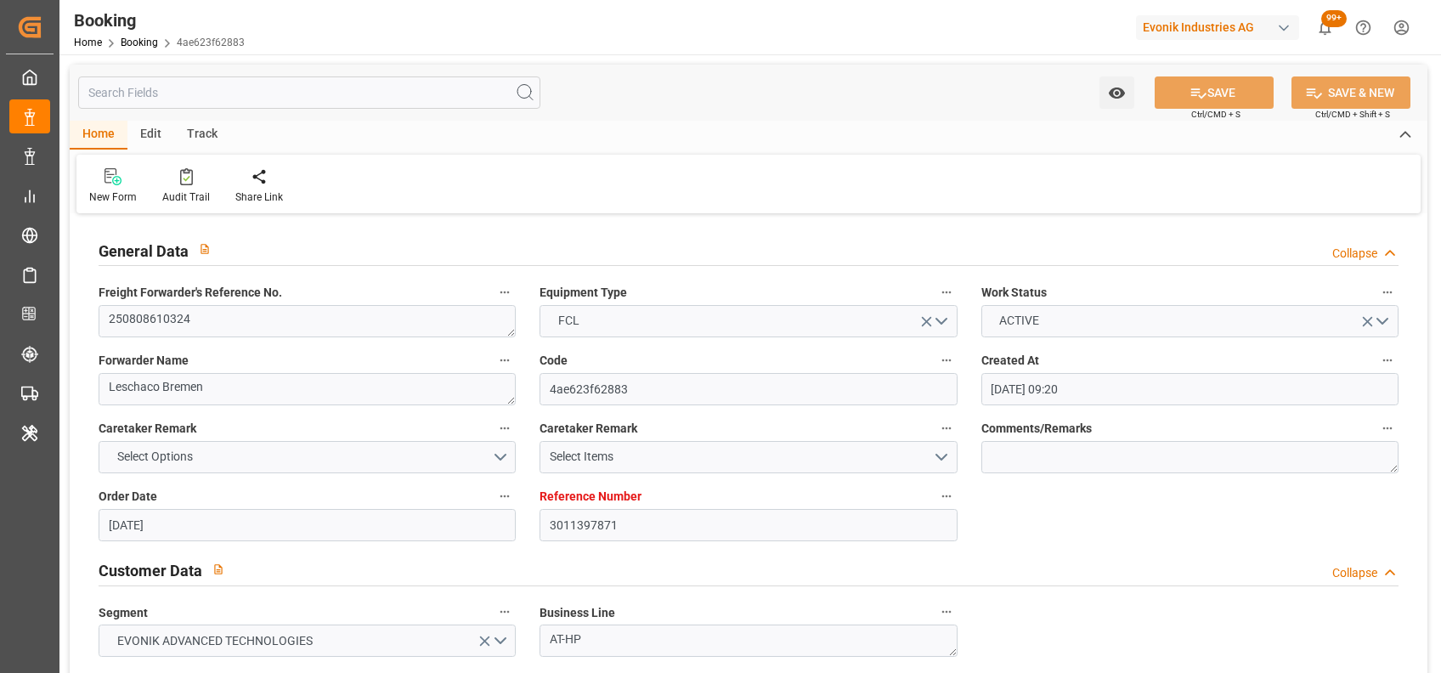
drag, startPoint x: 306, startPoint y: 337, endPoint x: 280, endPoint y: 329, distance: 26.9
click at [280, 329] on div "Freight Forwarder's Reference No. 250808610324" at bounding box center [307, 309] width 441 height 68
click at [280, 329] on textarea "250808610324" at bounding box center [307, 321] width 417 height 32
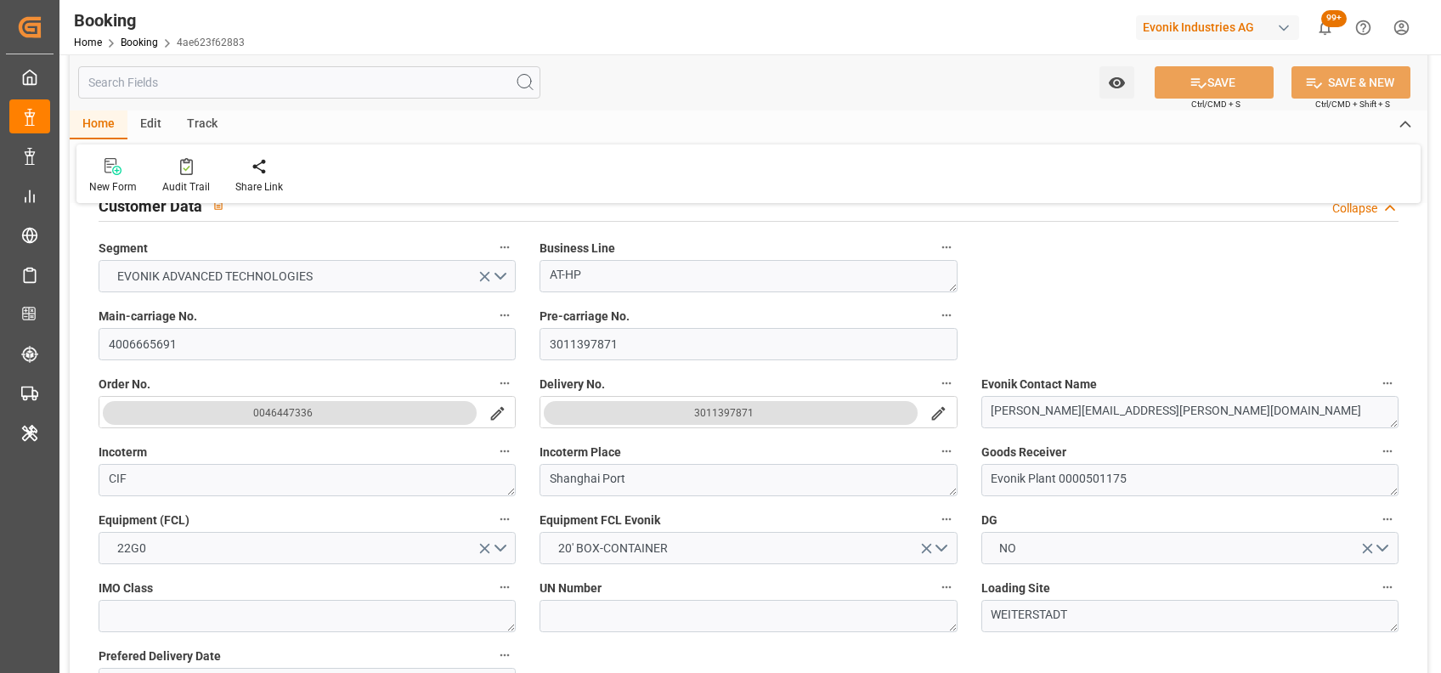
scroll to position [396, 0]
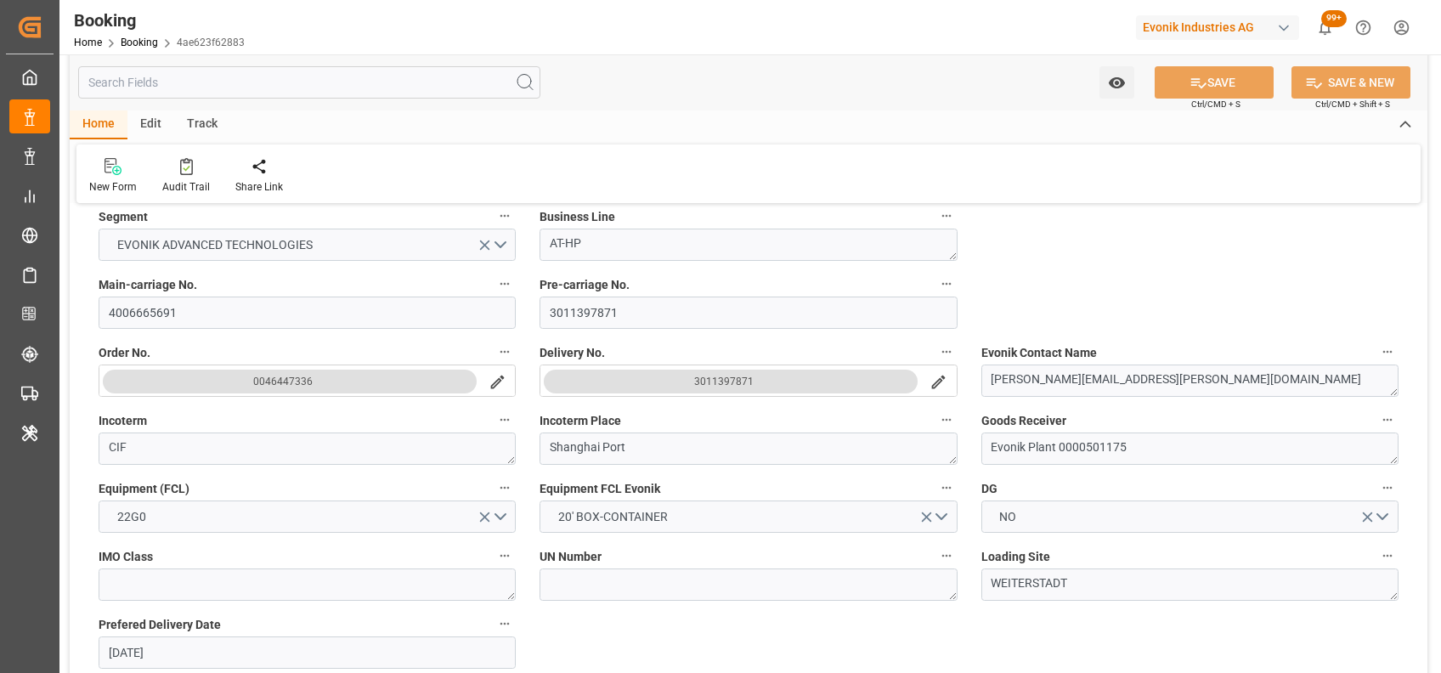
click at [592, 291] on span "Pre-carriage No." at bounding box center [585, 285] width 90 height 18
click at [936, 291] on button "Pre-carriage No." at bounding box center [947, 284] width 22 height 22
click at [592, 291] on div at bounding box center [720, 336] width 1441 height 673
click at [592, 314] on input "3011397871" at bounding box center [748, 313] width 417 height 32
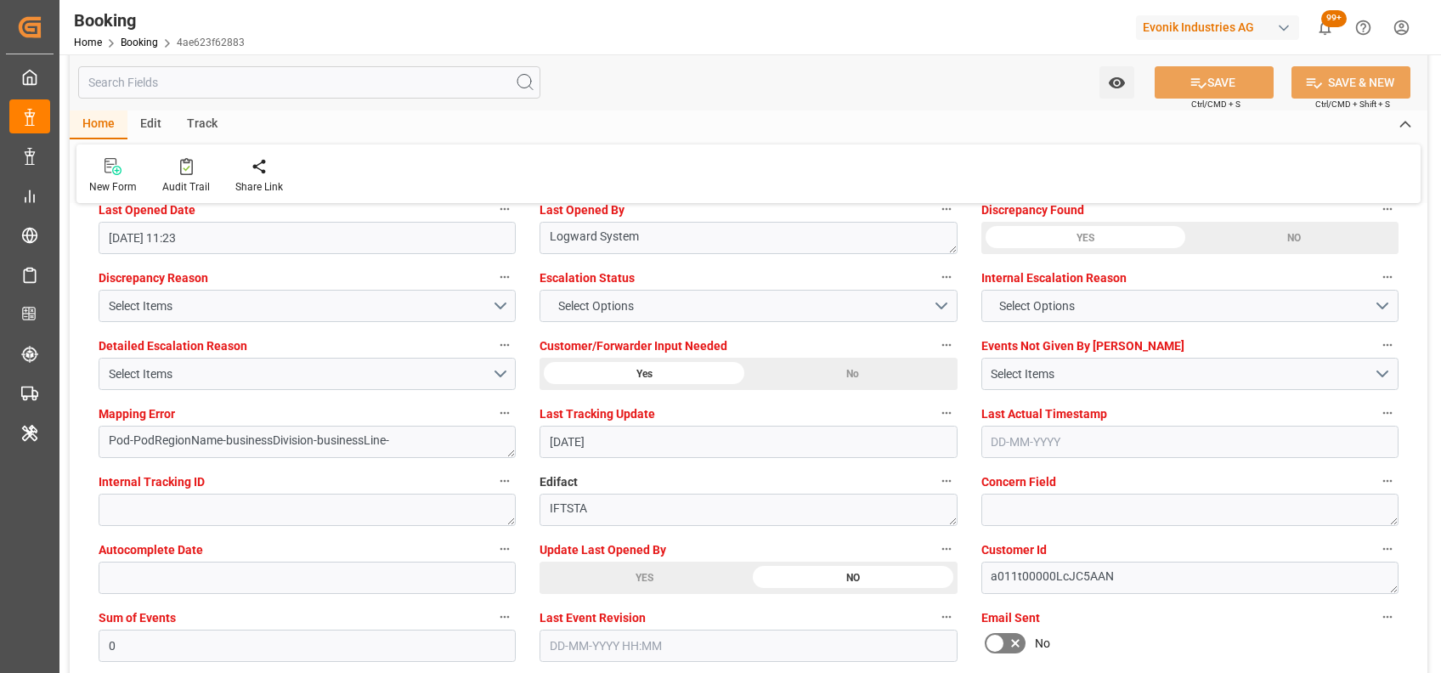
scroll to position [3067, 0]
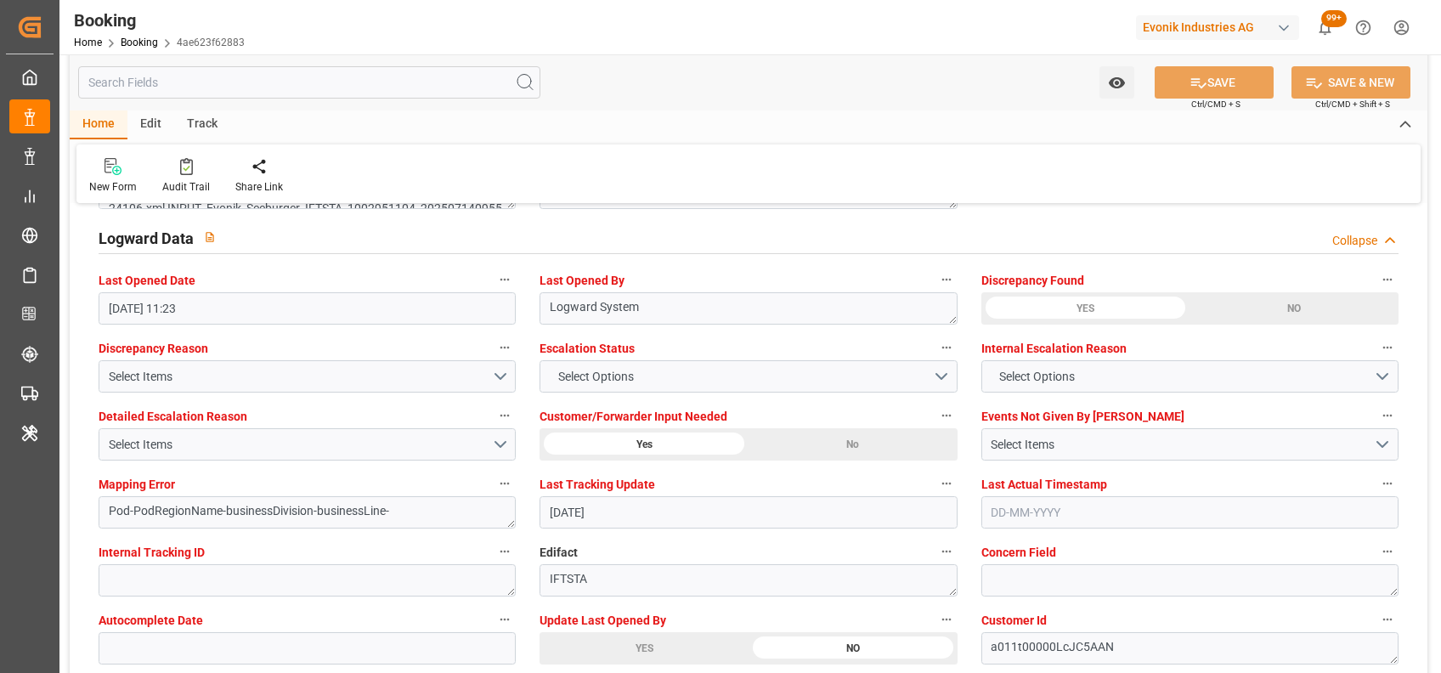
click at [664, 154] on div "New Form Audit Trail Share Link" at bounding box center [748, 173] width 1344 height 59
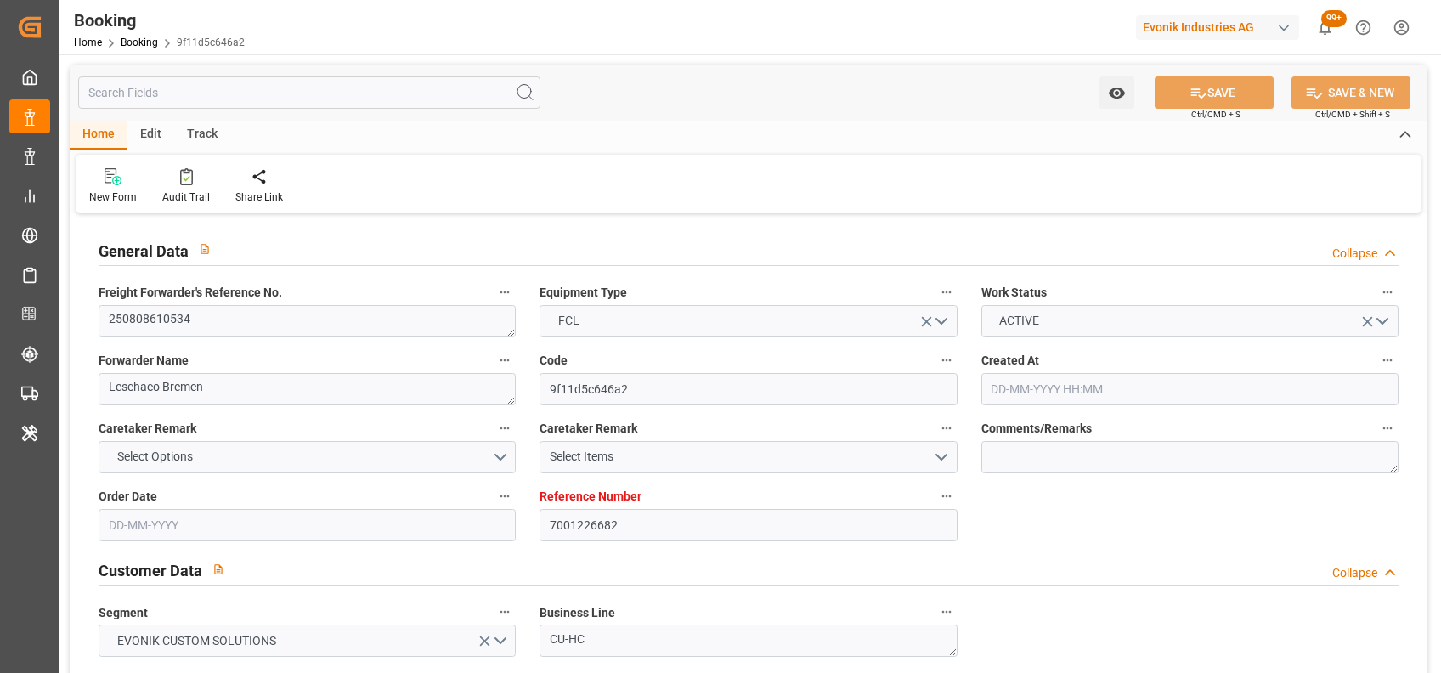
type input "18-07-2025 12:25"
type input "18-07-2025"
type input "27-09-2025"
type input "01-08-2025"
type input "23-07-2025"
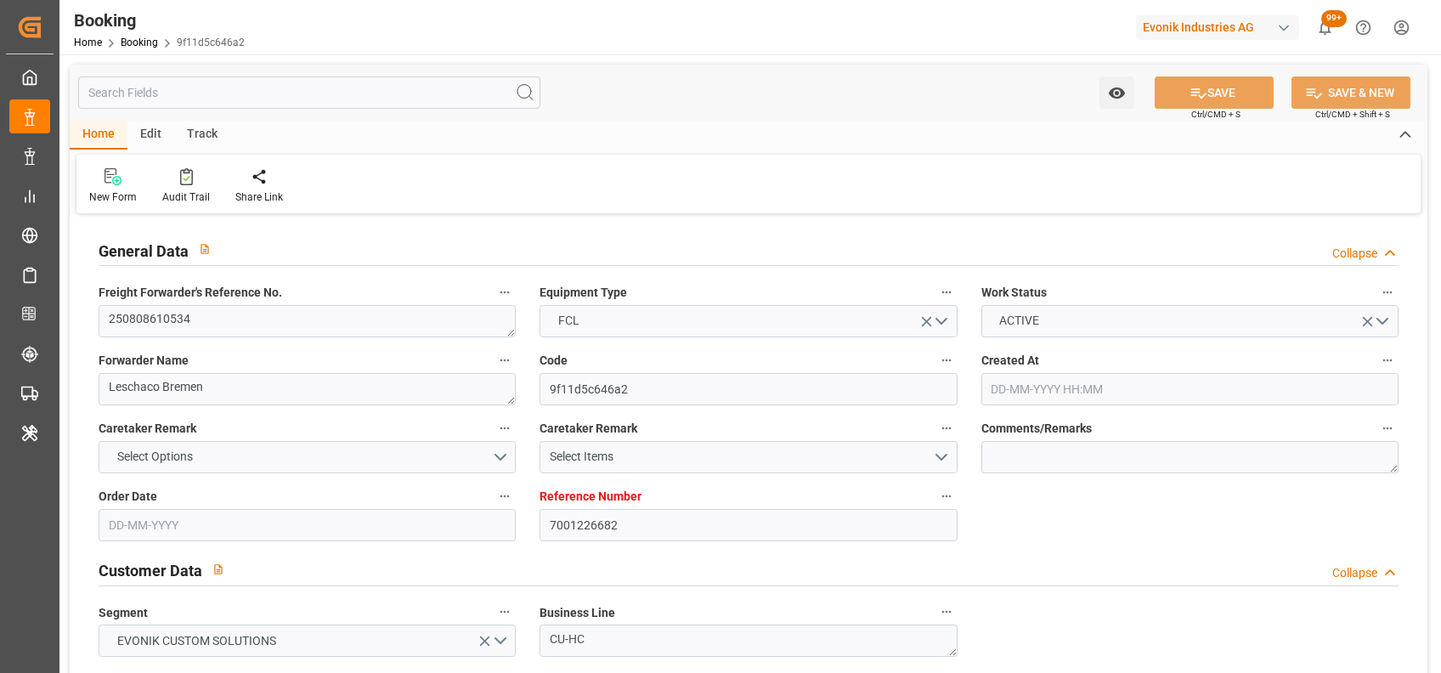
type input "25-07-2025"
type input "15-08-2025 00:00"
type input "[DATE] 00:00"
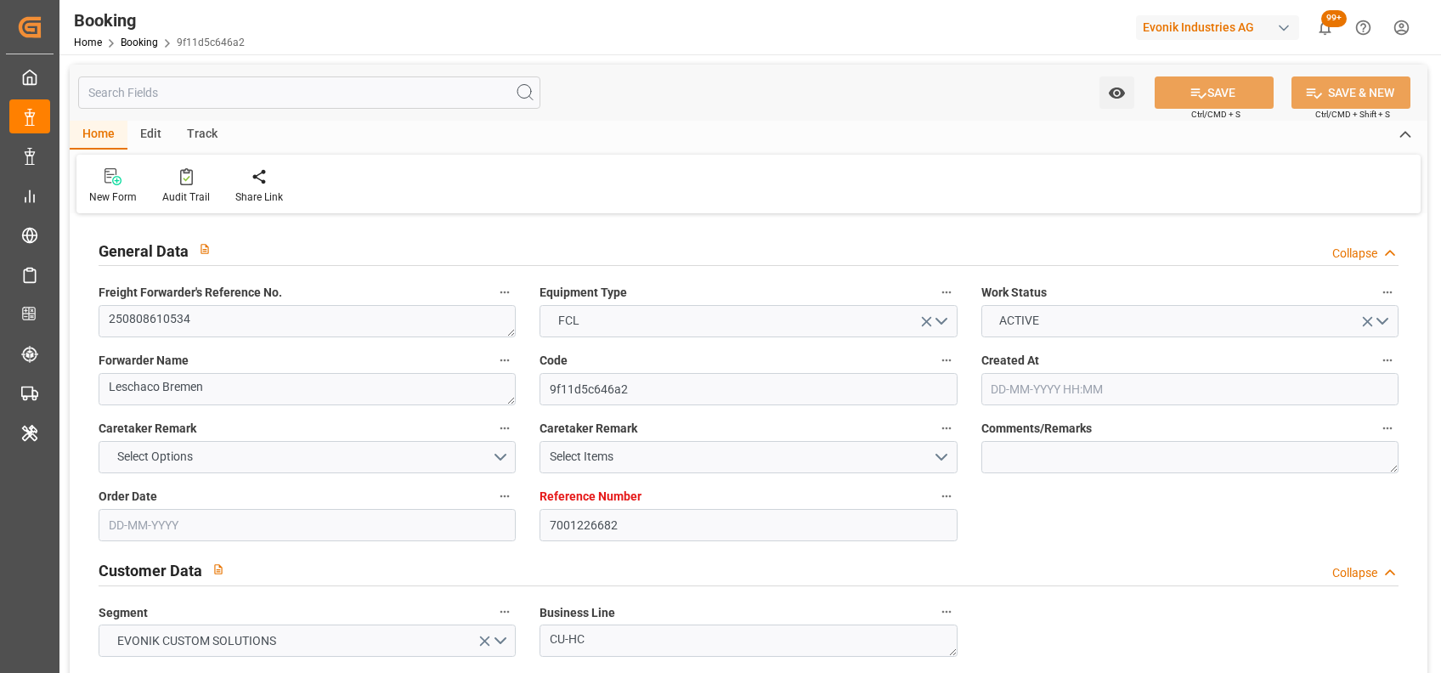
type input "31-07-2025"
type input "14-08-2025 10:24"
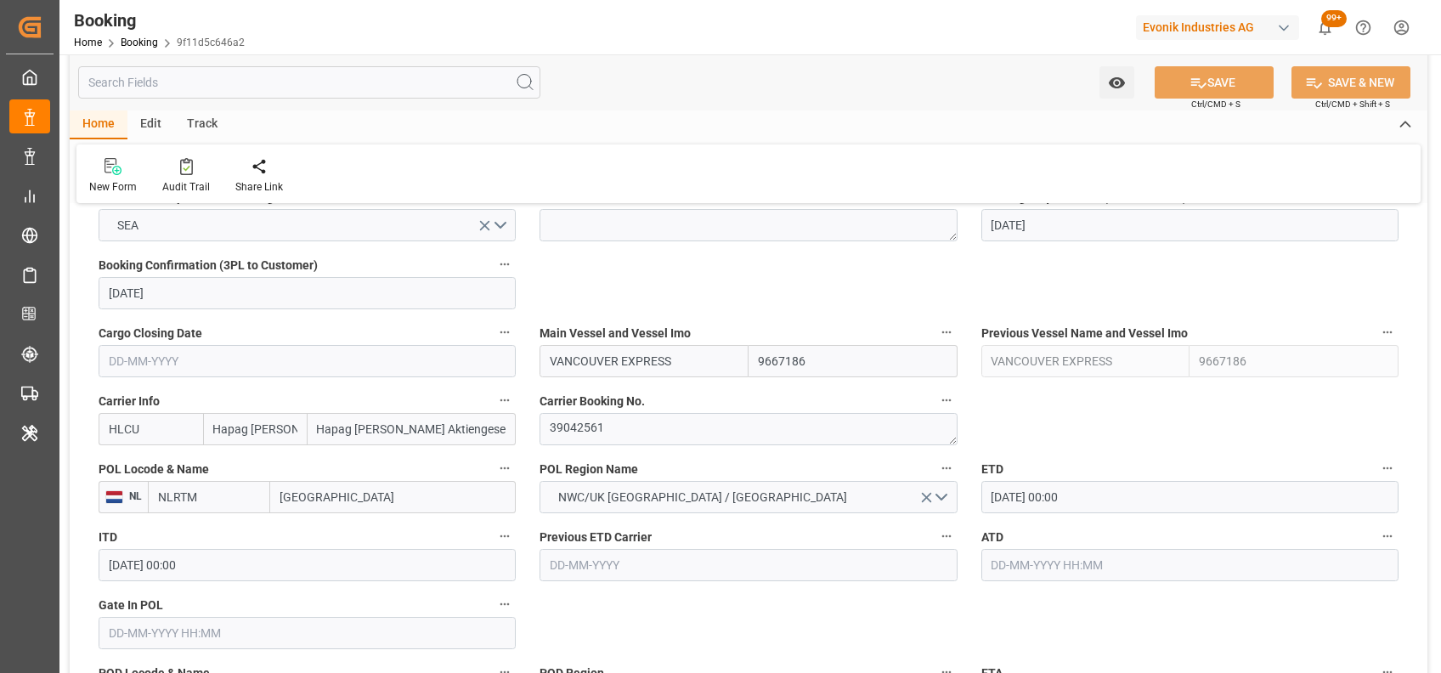
scroll to position [1126, 0]
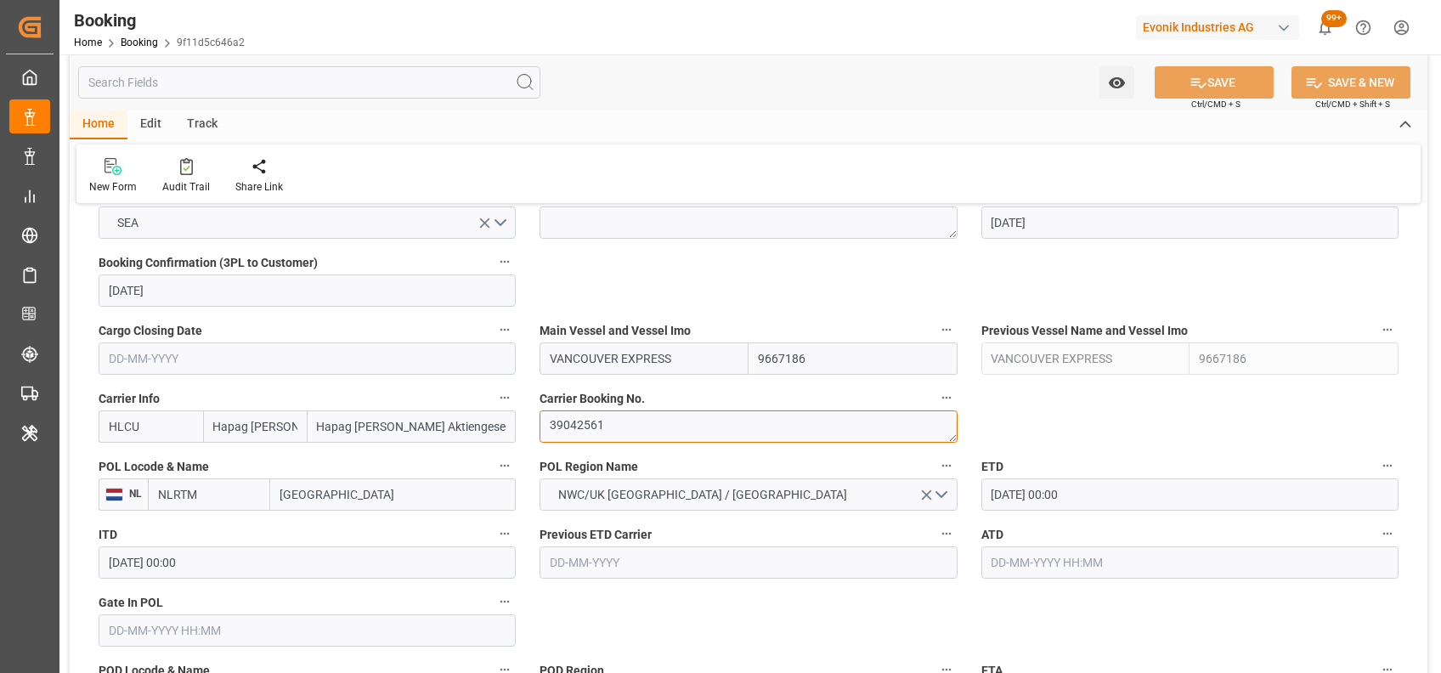
click at [597, 422] on textarea "39042561" at bounding box center [748, 426] width 417 height 32
click at [705, 143] on div "Home Edit Track New Form Audit Trail Share Link" at bounding box center [749, 156] width 1358 height 93
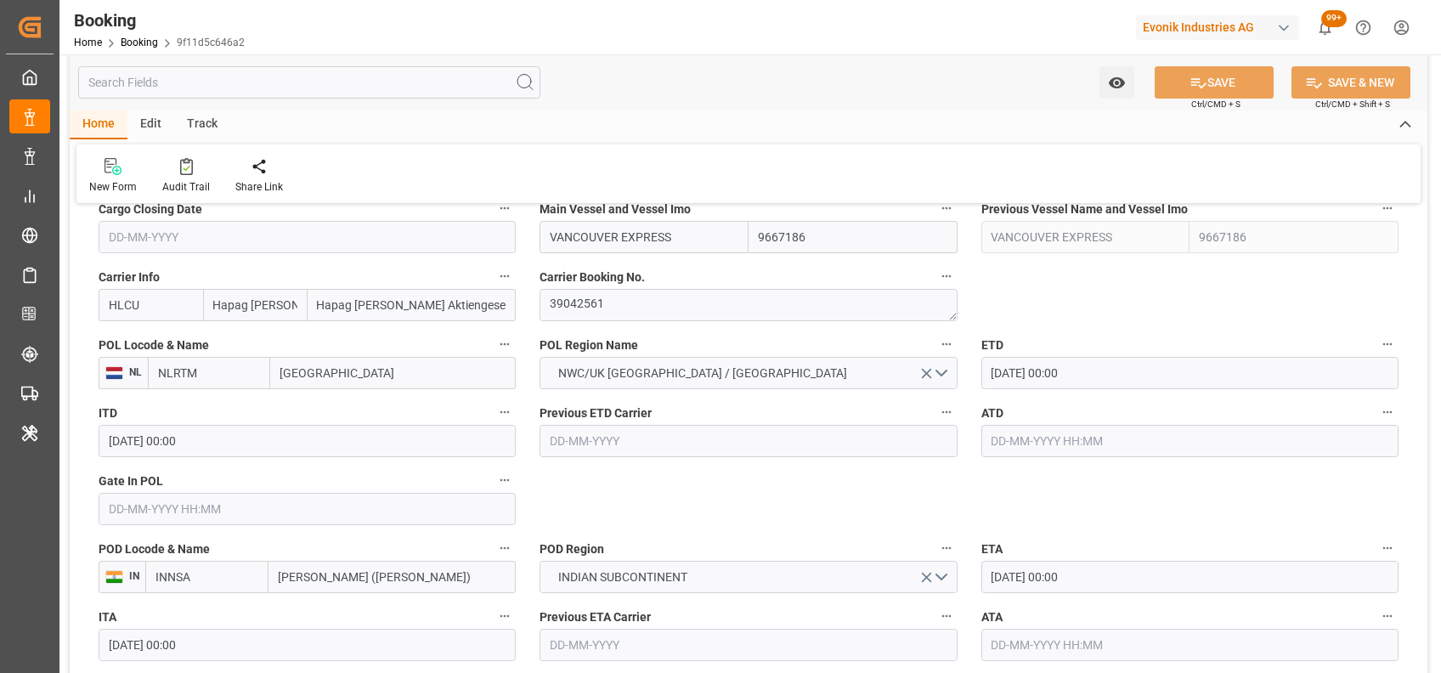
scroll to position [1250, 0]
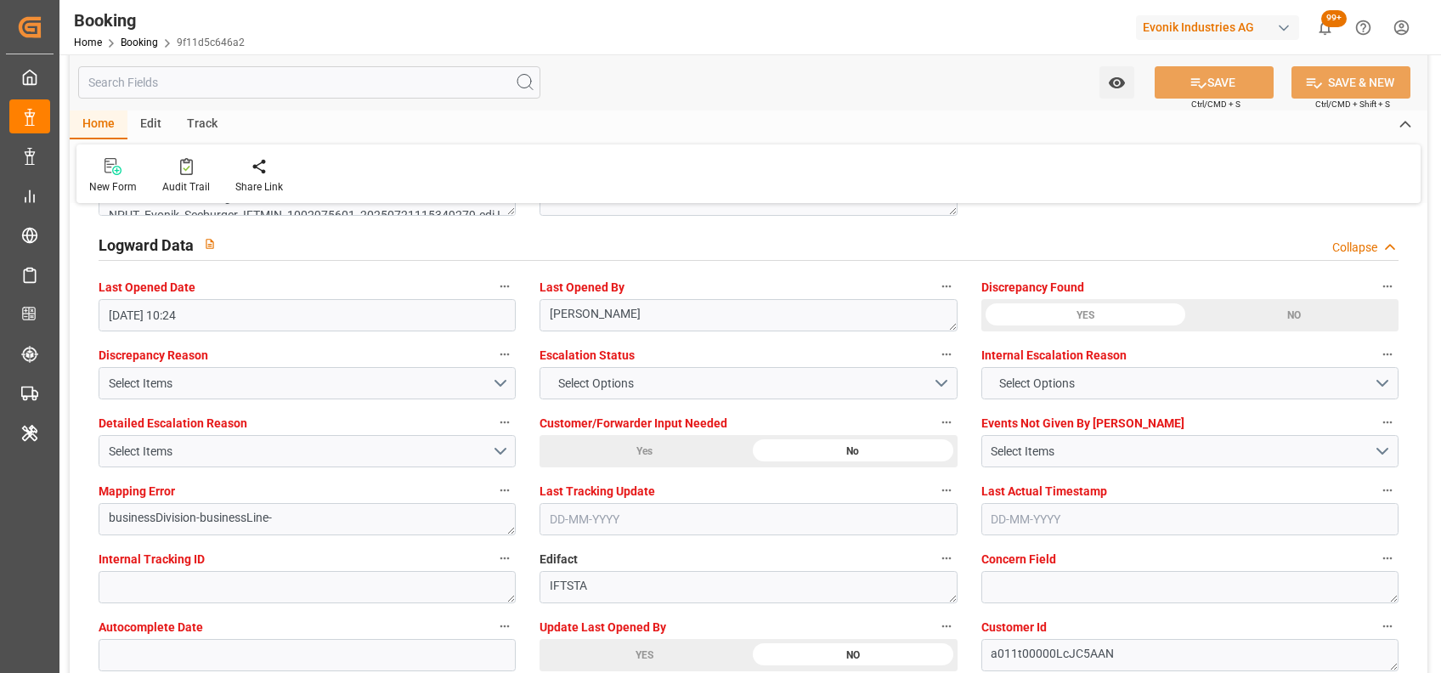
scroll to position [3062, 0]
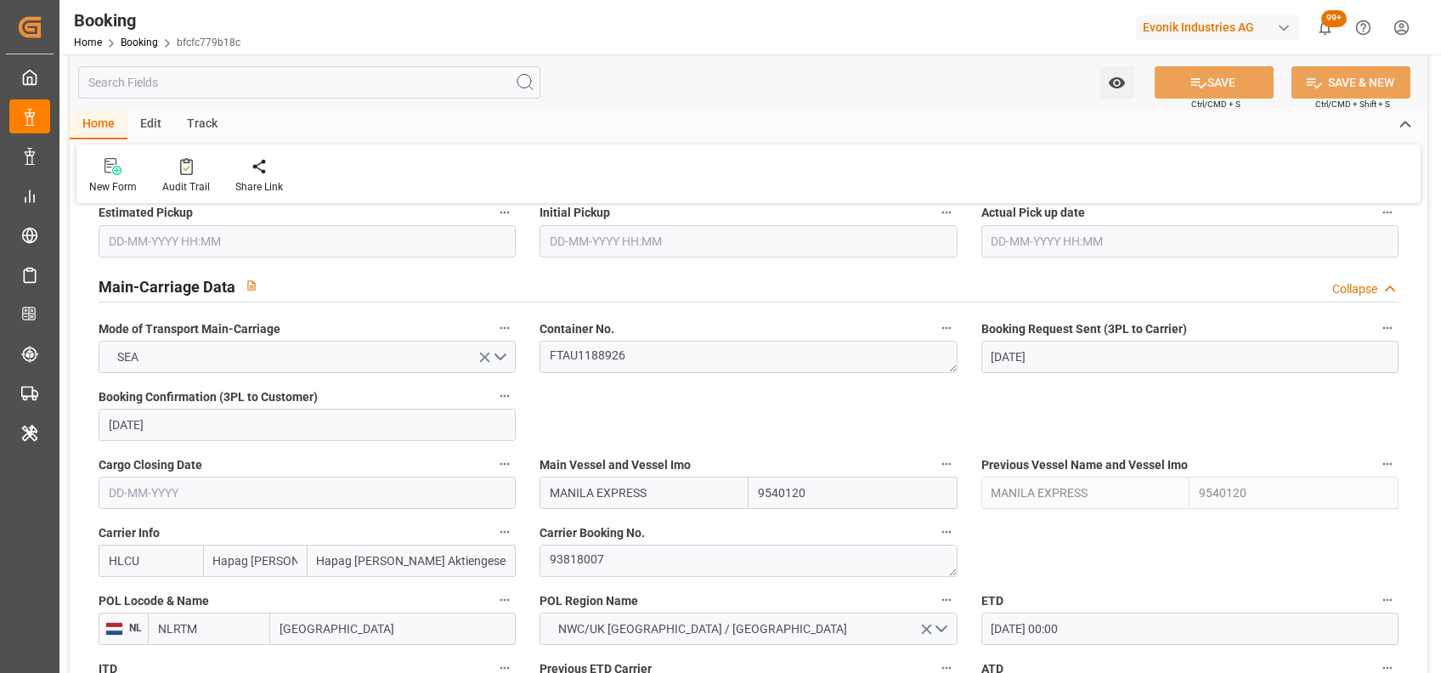
scroll to position [992, 0]
click at [579, 562] on textarea "93818007" at bounding box center [748, 560] width 417 height 32
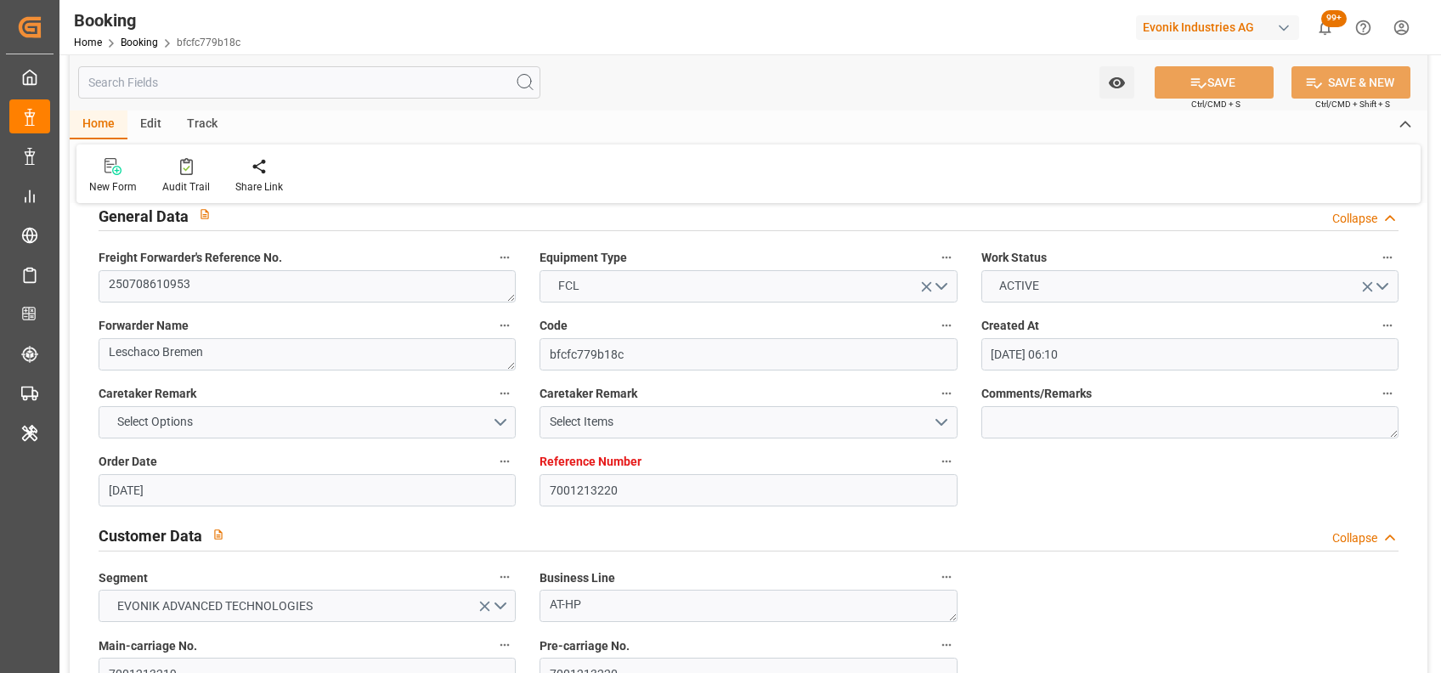
scroll to position [0, 0]
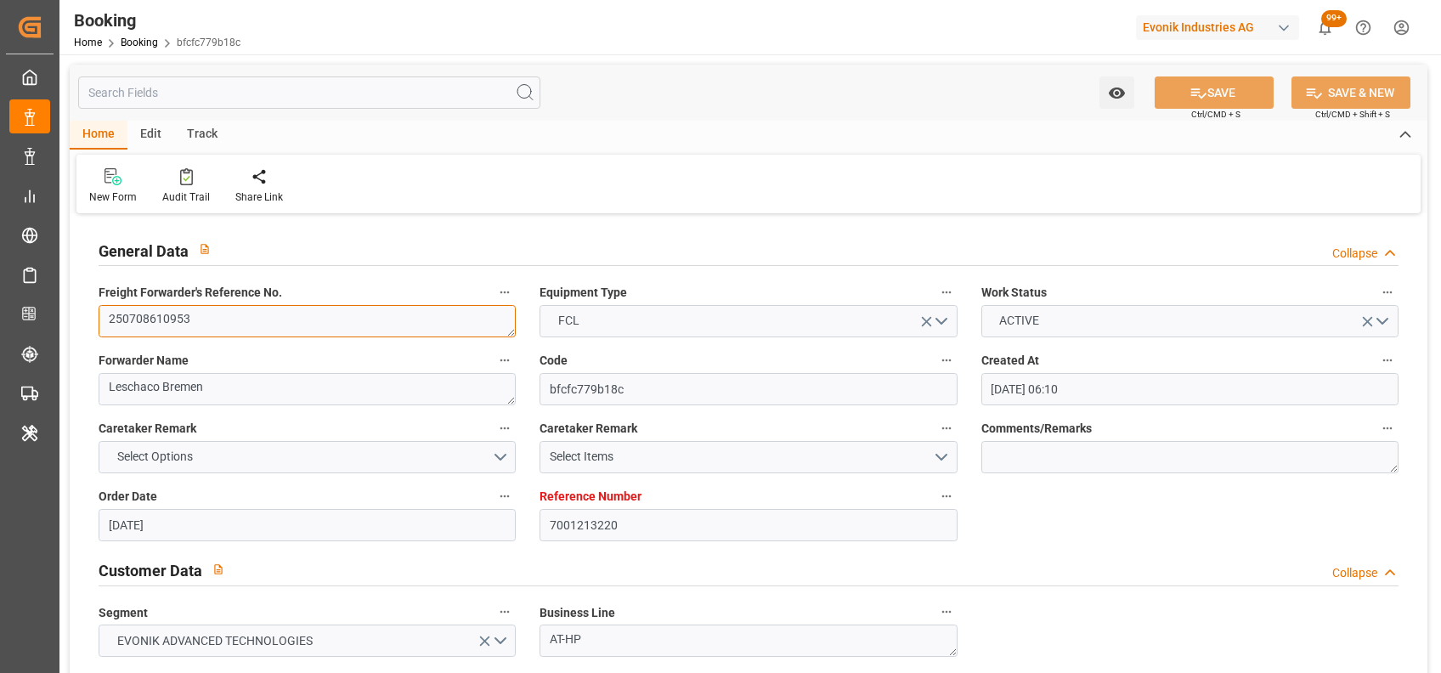
click at [172, 333] on textarea "250708610953" at bounding box center [307, 321] width 417 height 32
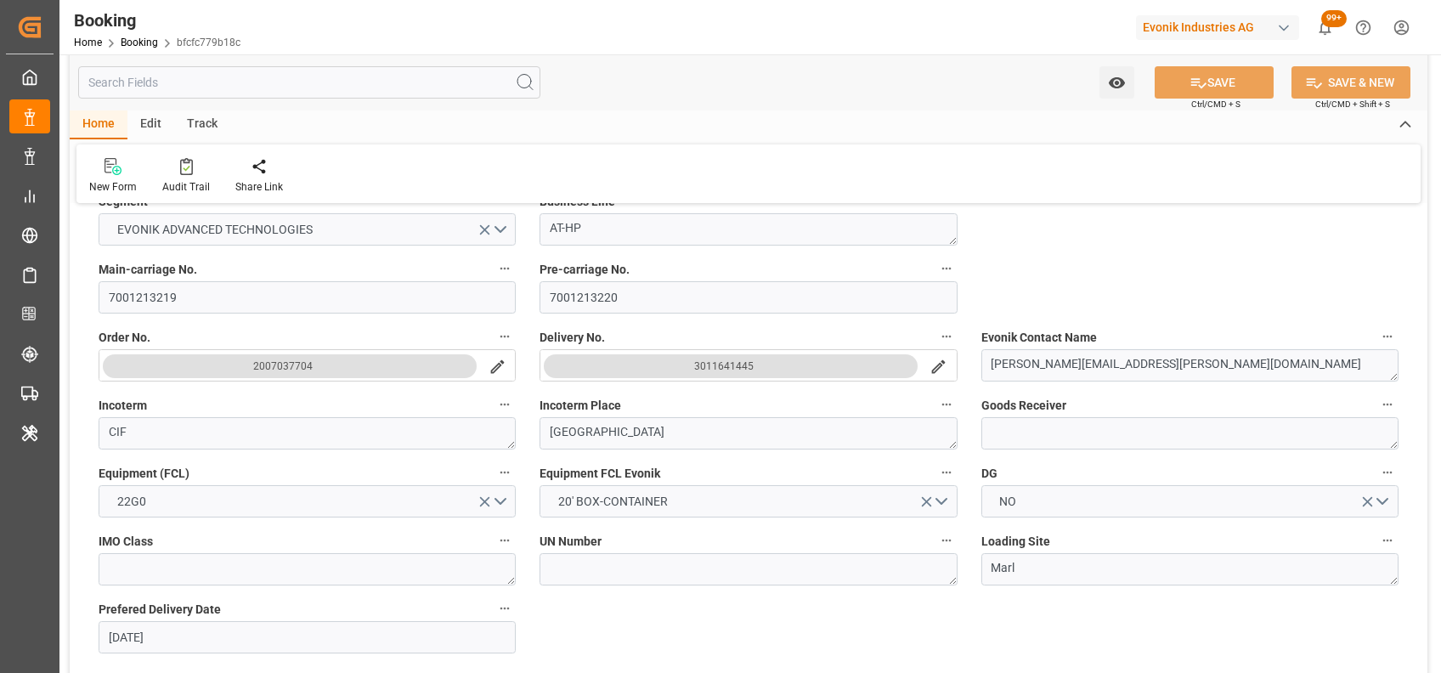
scroll to position [412, 0]
drag, startPoint x: 766, startPoint y: 360, endPoint x: 681, endPoint y: 367, distance: 86.1
click at [681, 367] on button "3011641445" at bounding box center [731, 365] width 374 height 24
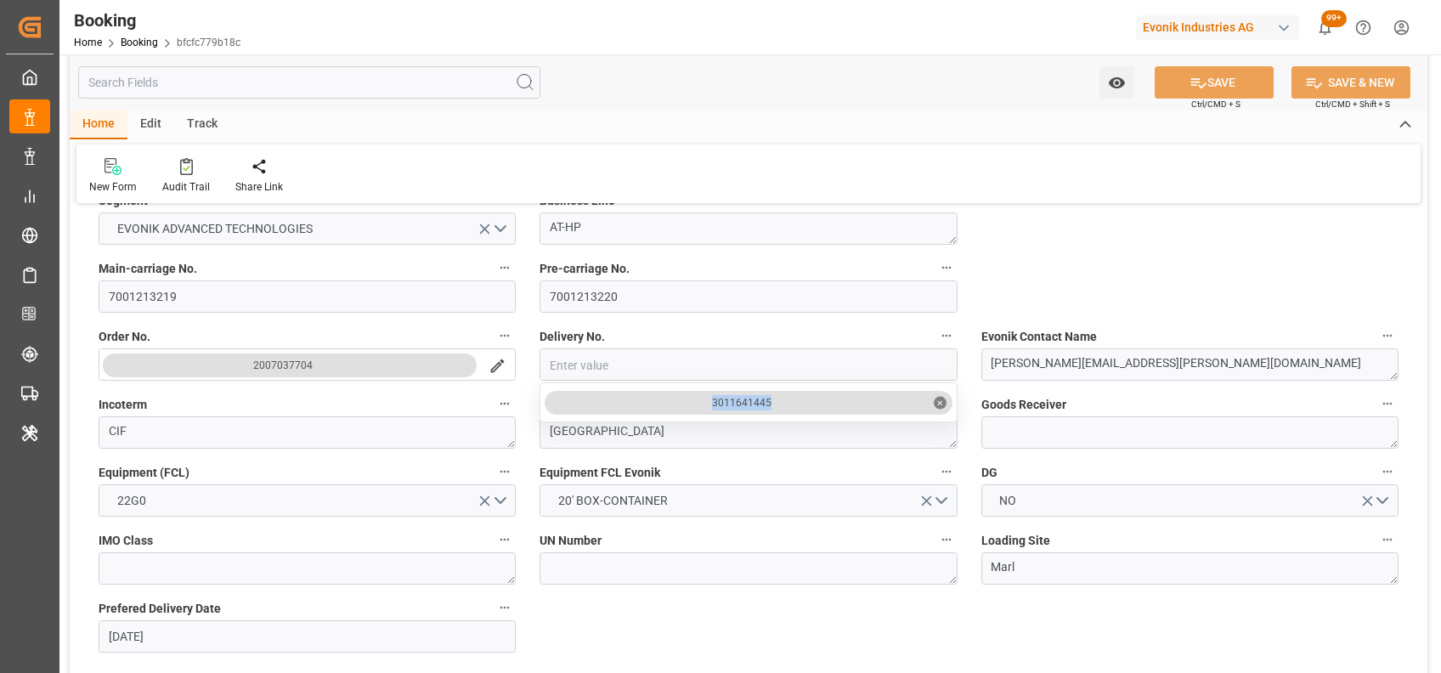
drag, startPoint x: 790, startPoint y: 404, endPoint x: 707, endPoint y: 406, distance: 83.3
copy div "3011641445"
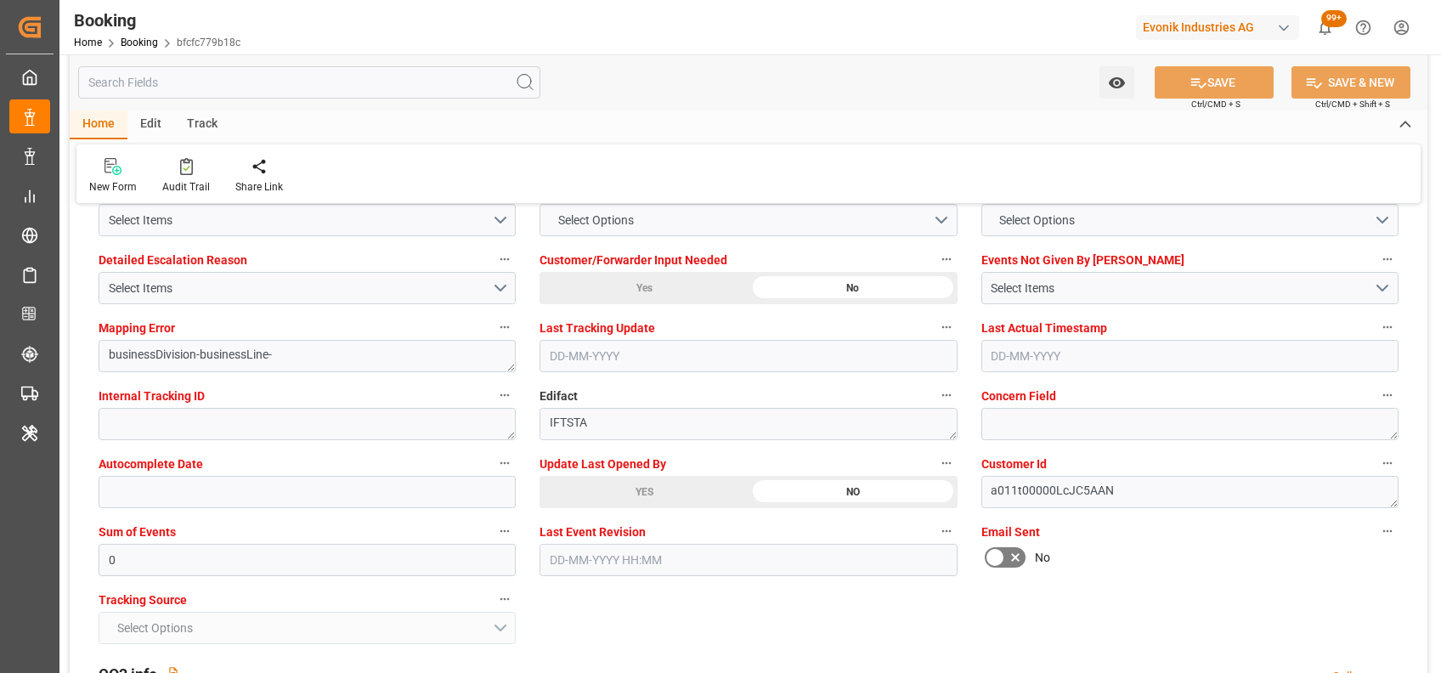
scroll to position [3225, 0]
click at [1303, 173] on div "New Form Audit Trail Share Link" at bounding box center [748, 173] width 1344 height 59
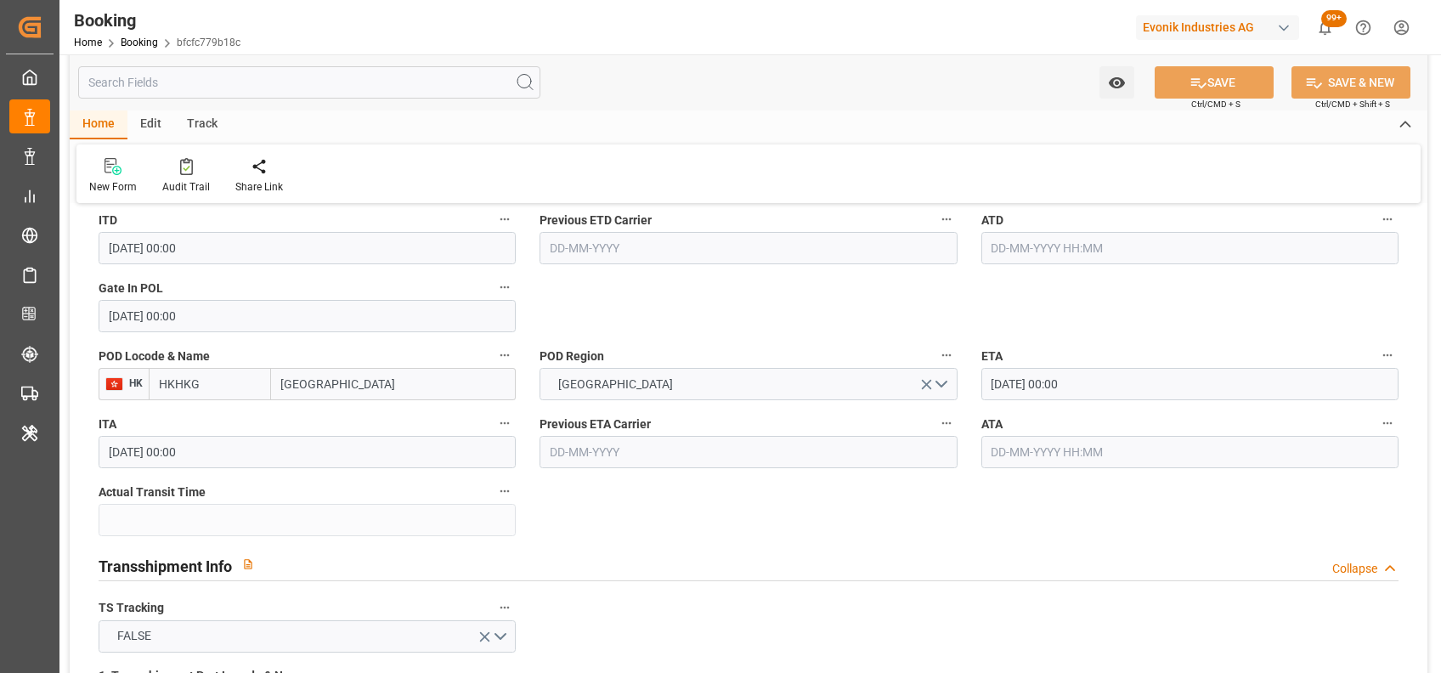
scroll to position [1077, 0]
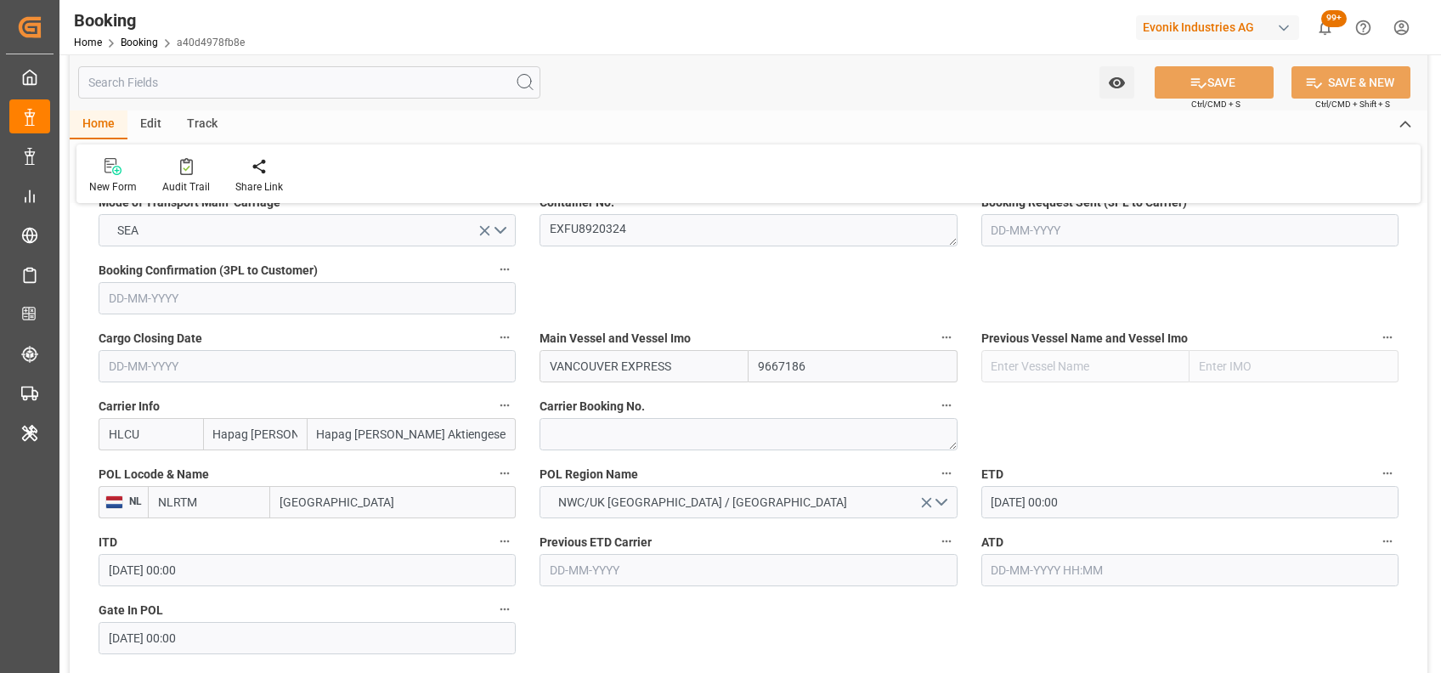
scroll to position [1122, 0]
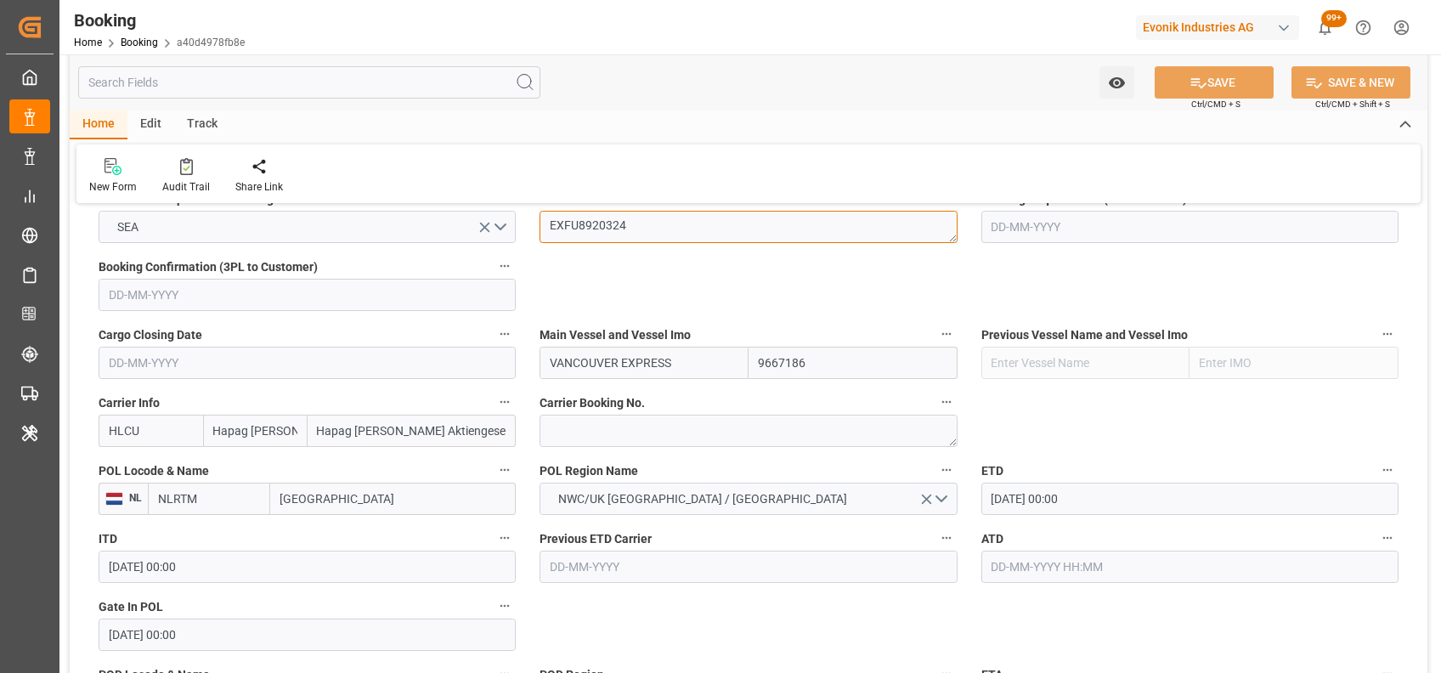
click at [591, 235] on textarea "EXFU8920324" at bounding box center [748, 227] width 417 height 32
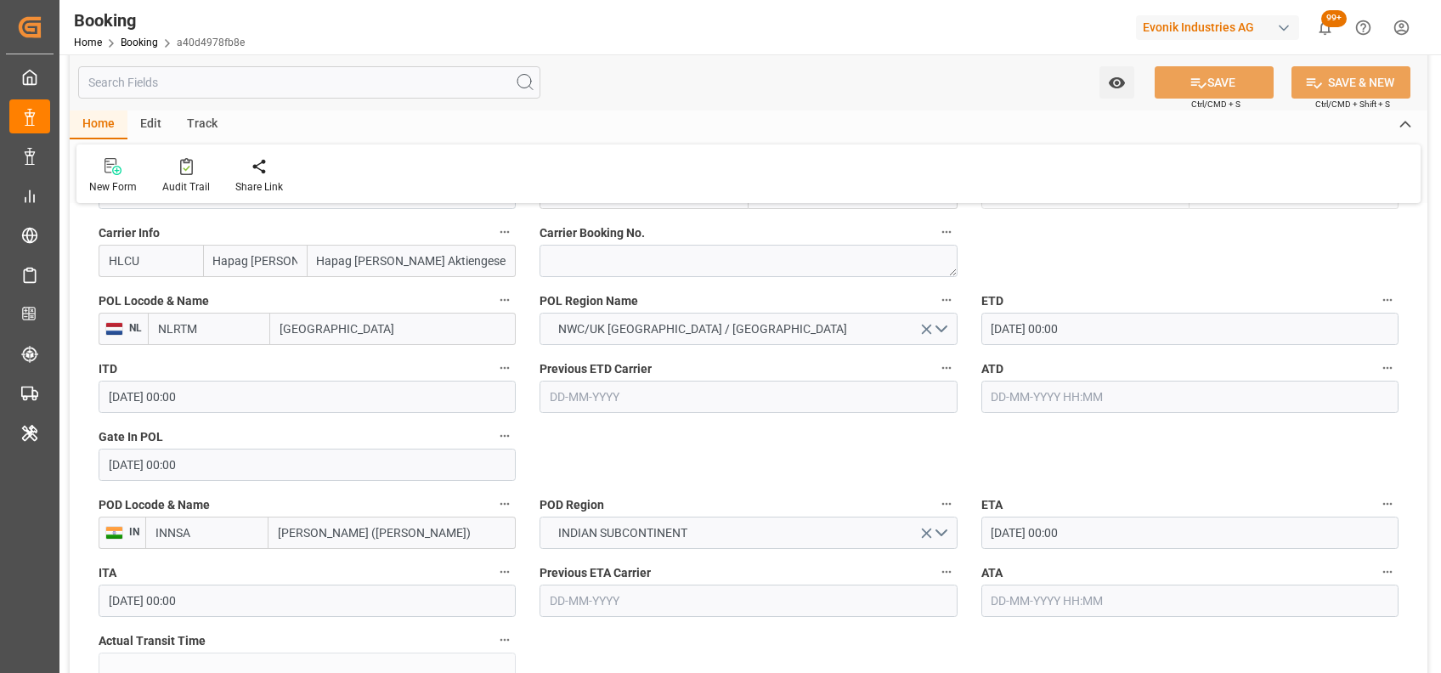
scroll to position [1345, 0]
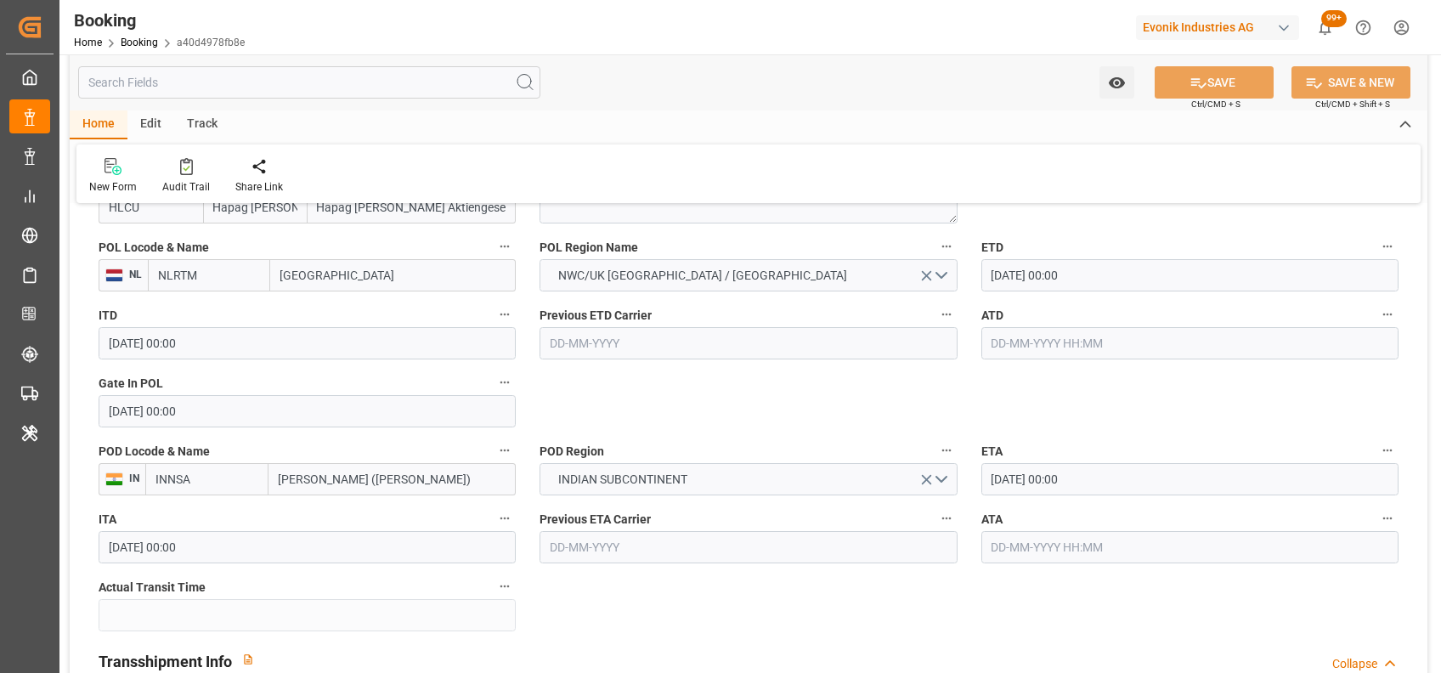
click at [998, 346] on input "text" at bounding box center [1189, 343] width 417 height 32
type input "[DATE] 00:00"
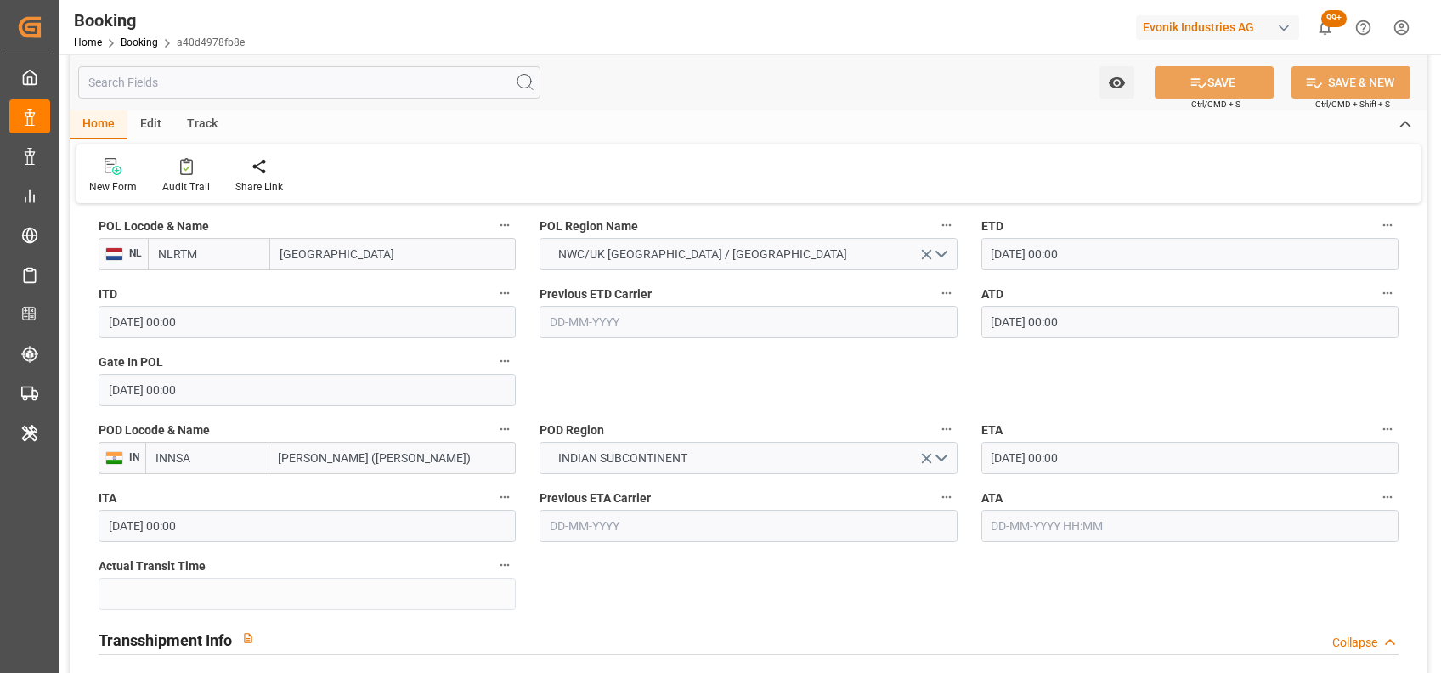
scroll to position [2839, 0]
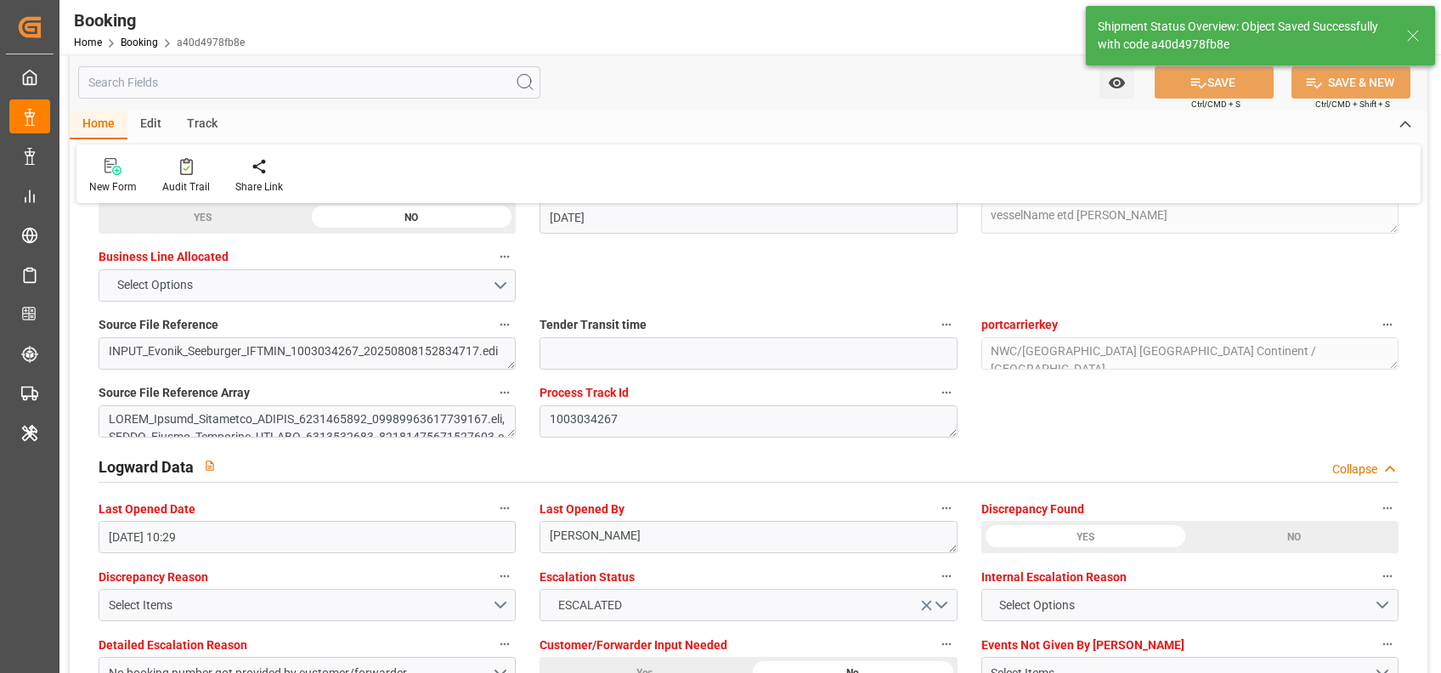
type textarea "[PERSON_NAME]"
type input "18-08-2025 09:14"
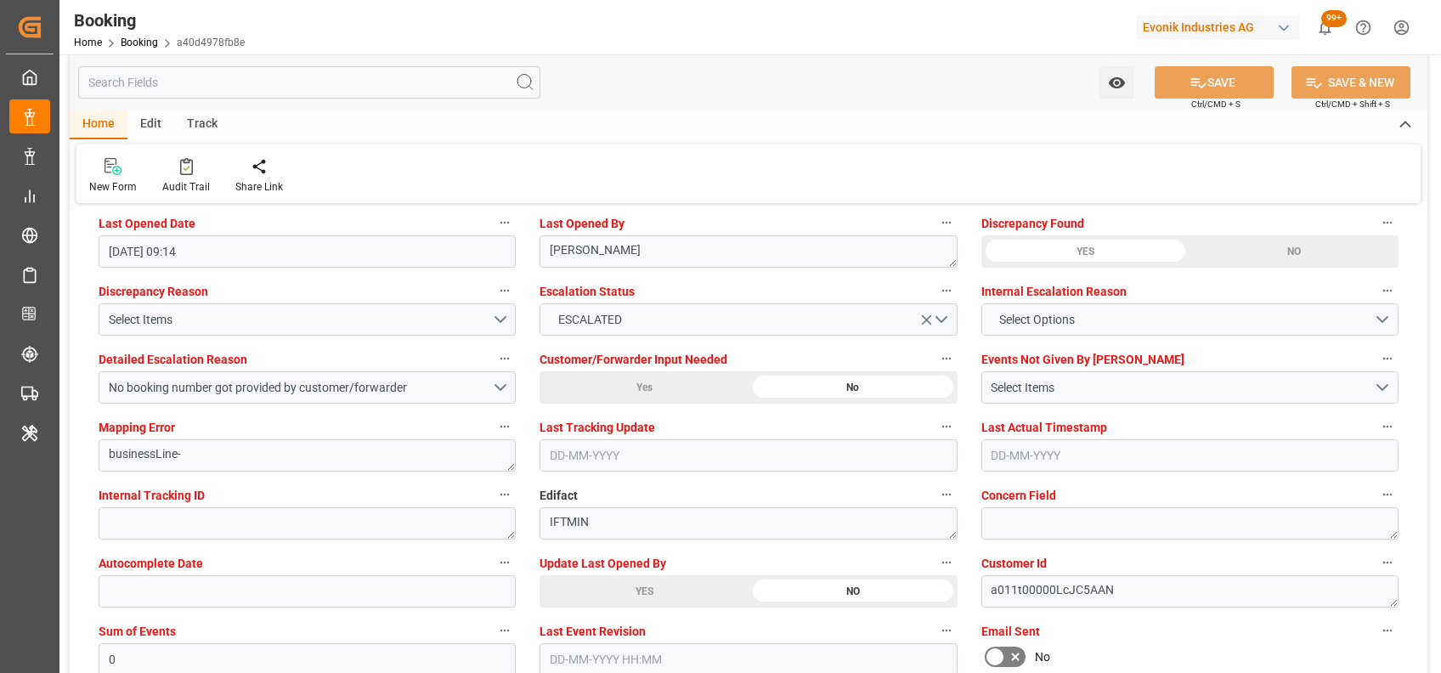
scroll to position [3113, 0]
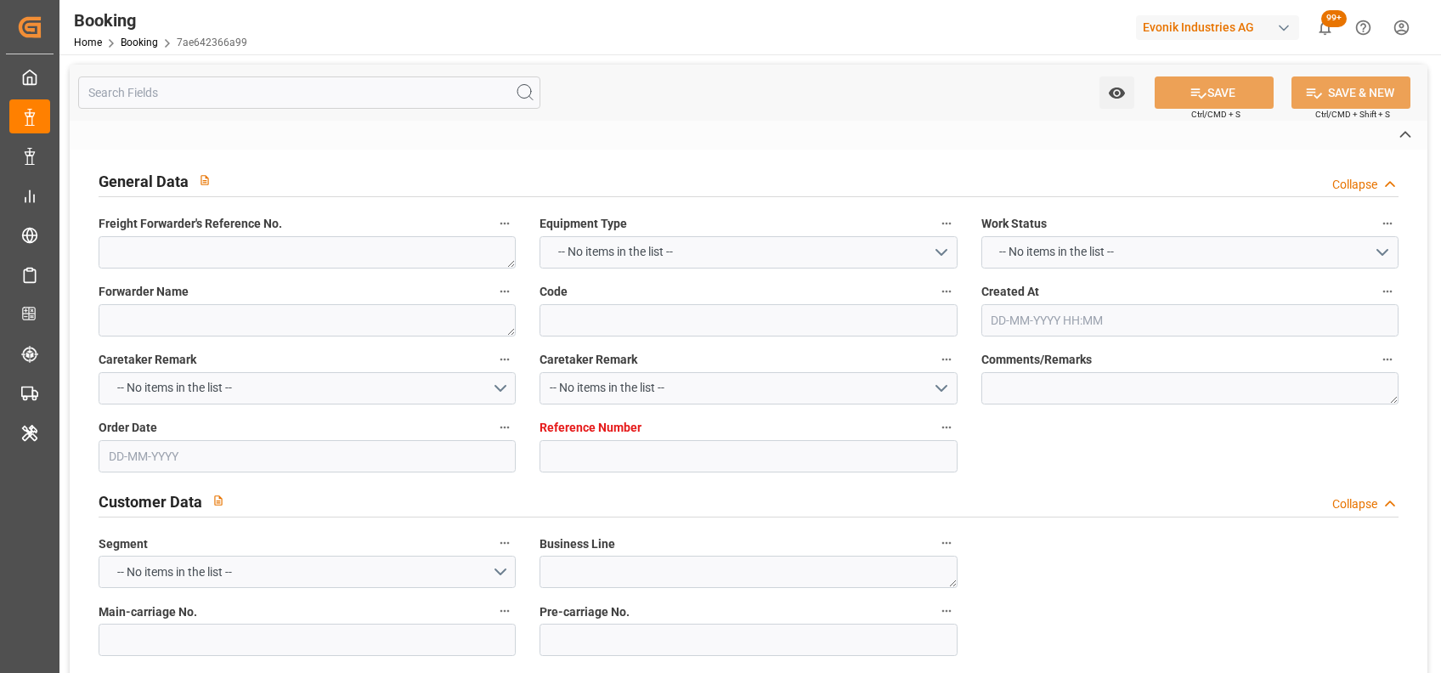
type textarea "0"
type textarea "Lanfer (TC Operator)"
type input "7ae642366a99"
type input "7001217491"
type textarea "Oxeno"
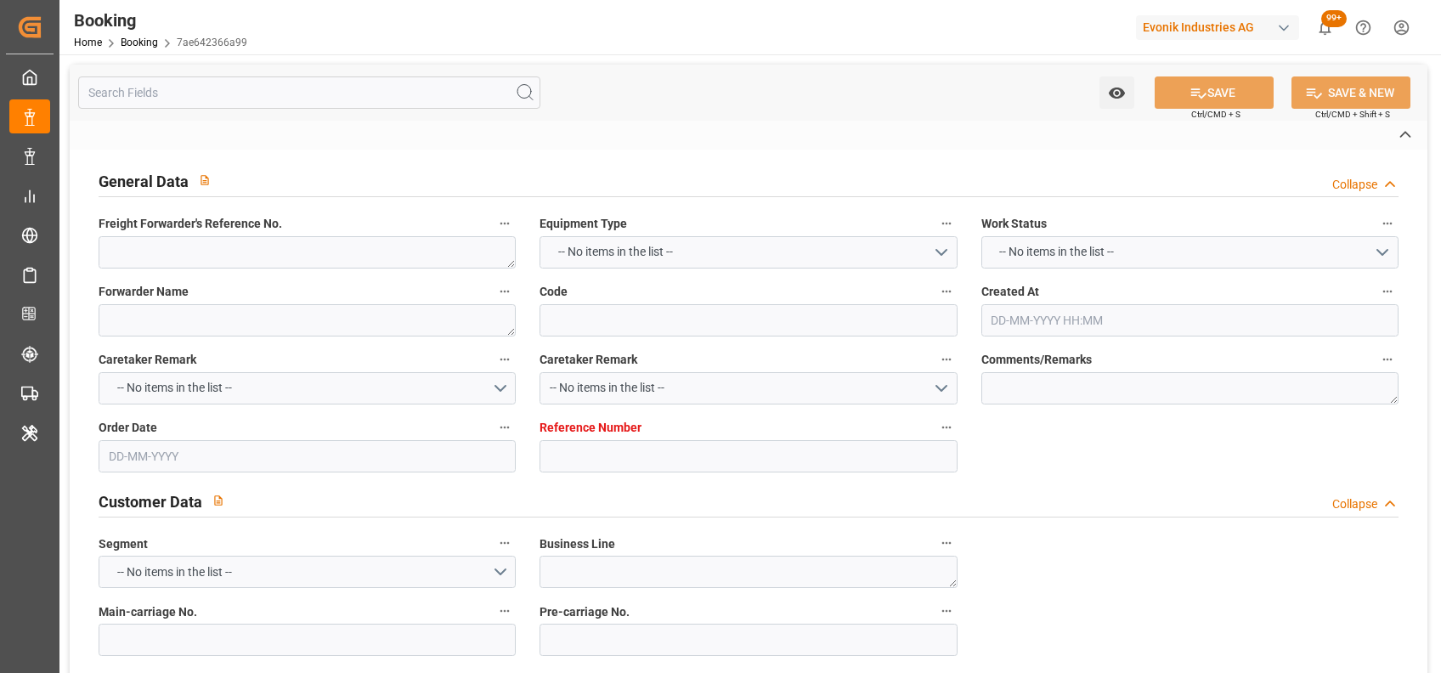
type input "7001217489"
type textarea "[PERSON_NAME][EMAIL_ADDRESS][PERSON_NAME][DOMAIN_NAME]"
type textarea "CIF"
type textarea "NHAVA SHEVA BY SEA"
type textarea "9"
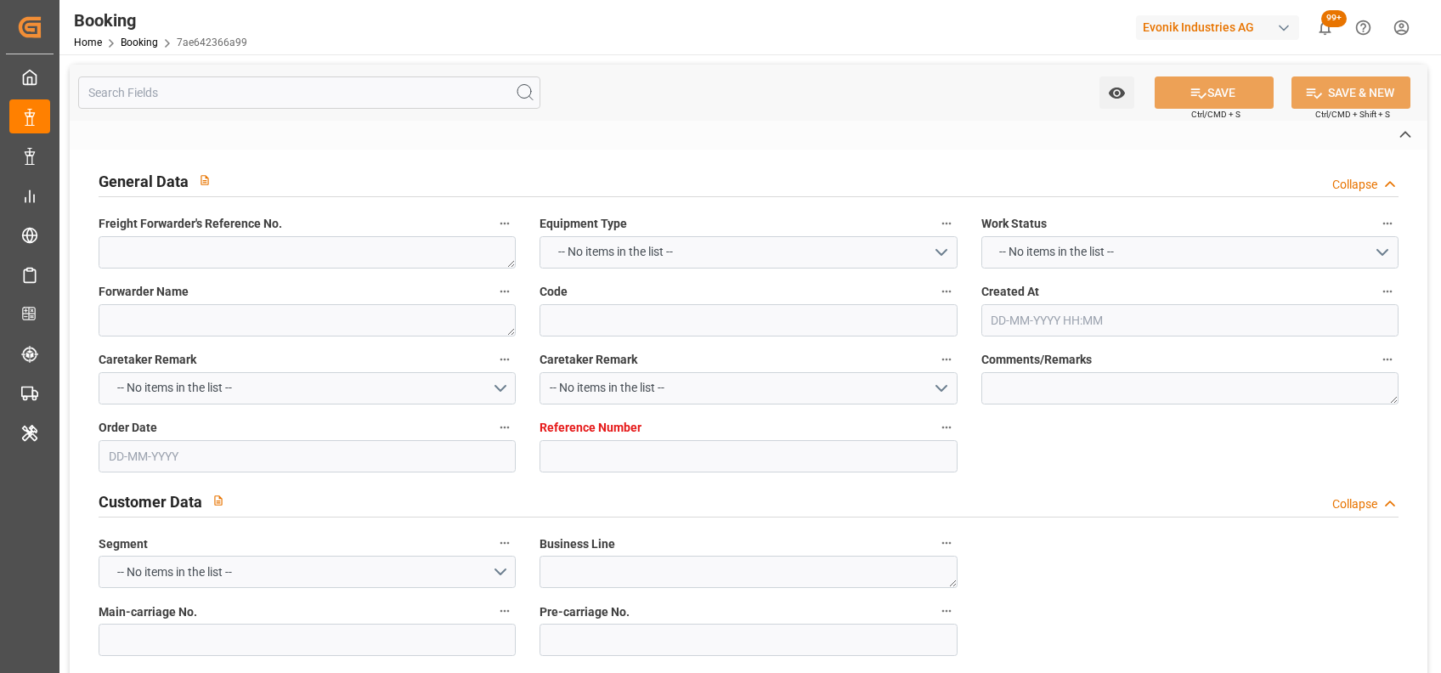
type textarea "Marl"
type textarea "EXFU8933640"
type input "VANCOUVER EXPRESS"
type input "HLCU"
type input "[GEOGRAPHIC_DATA]"
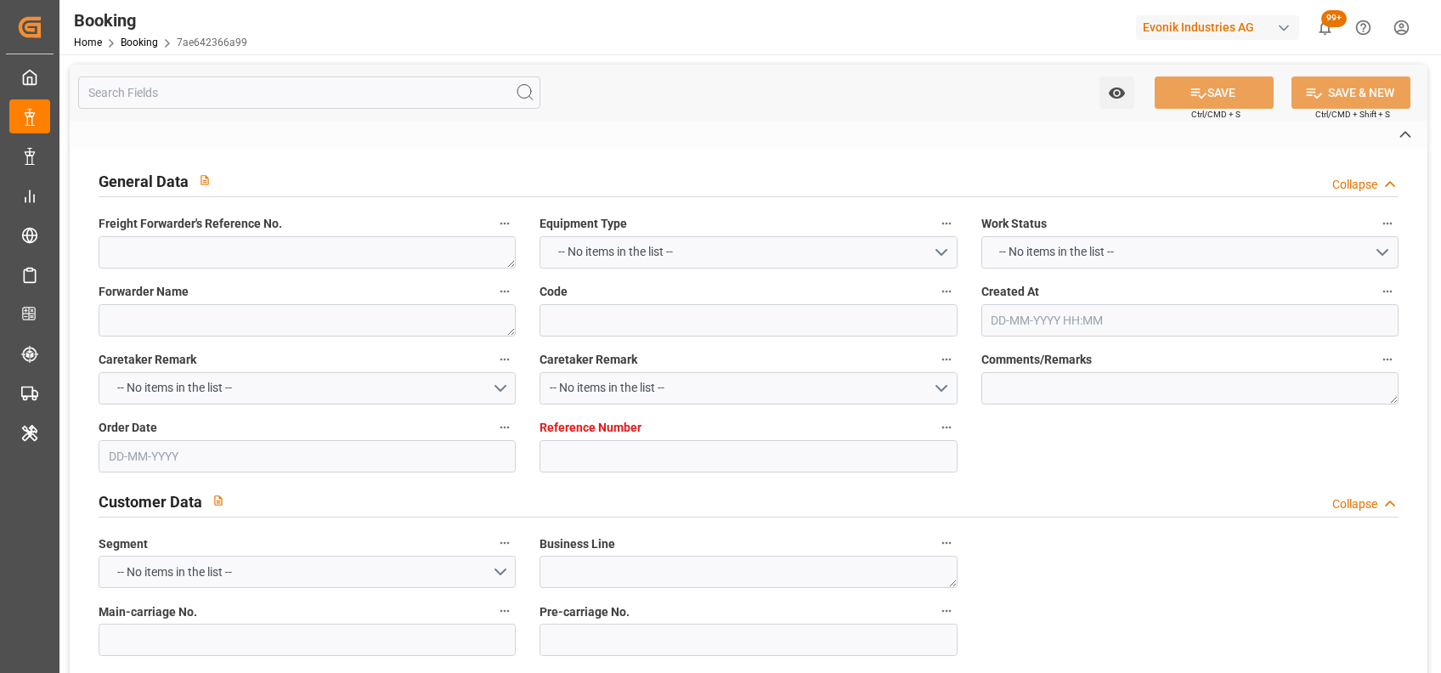
type input "[PERSON_NAME] ([PERSON_NAME])"
type textarea "vesselName etd [PERSON_NAME]"
type textarea "INPUT_Evonik_Seeburger_IFTMIN_1003034267_20250808152834717.edi"
type textarea "NWC/[GEOGRAPHIC_DATA] [GEOGRAPHIC_DATA] Continent / [GEOGRAPHIC_DATA]"
type textarea "INPUT_Evonik_Seeburger_IFTMIN_1002936795_20250709114737346.edi,INPUT_Evonik_See…"
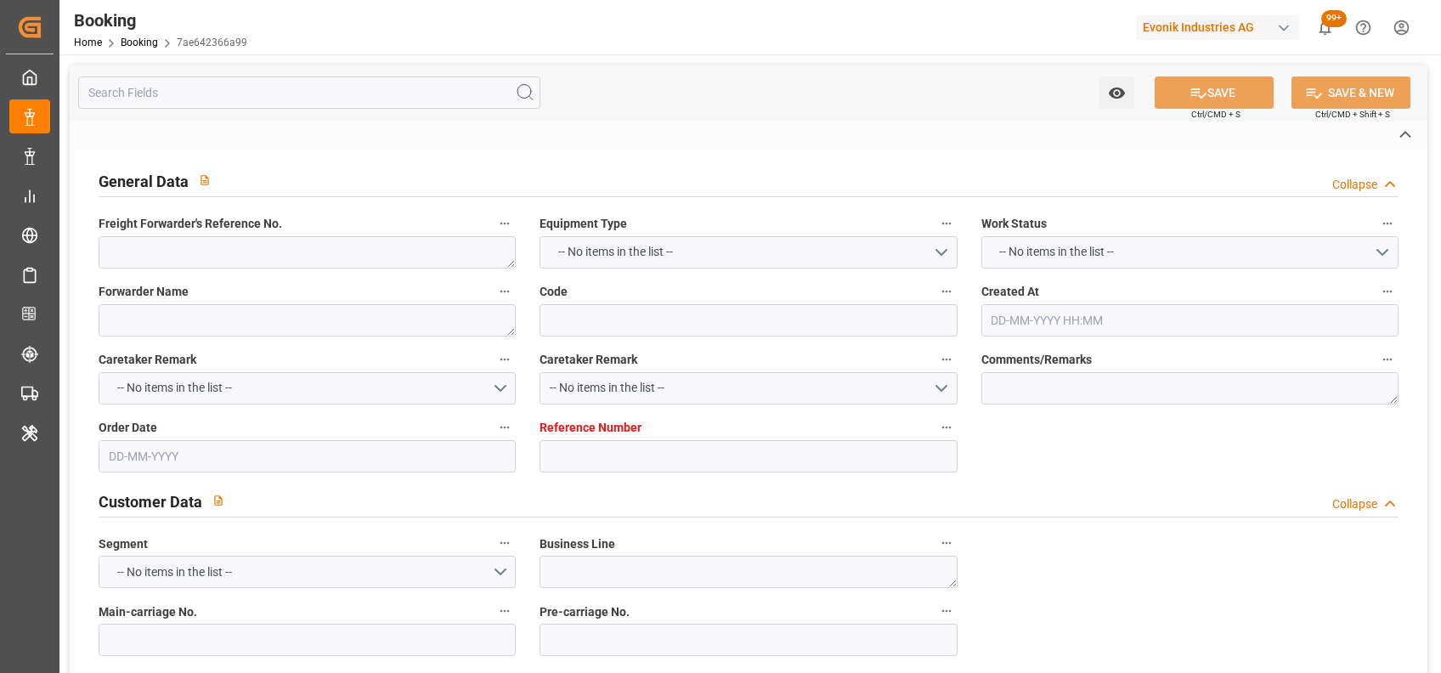
type textarea "1003034267"
type textarea "[PERSON_NAME]"
type textarea "businessLine-"
type textarea "IFTMIN"
type textarea "a011t00000LcJC5AAN"
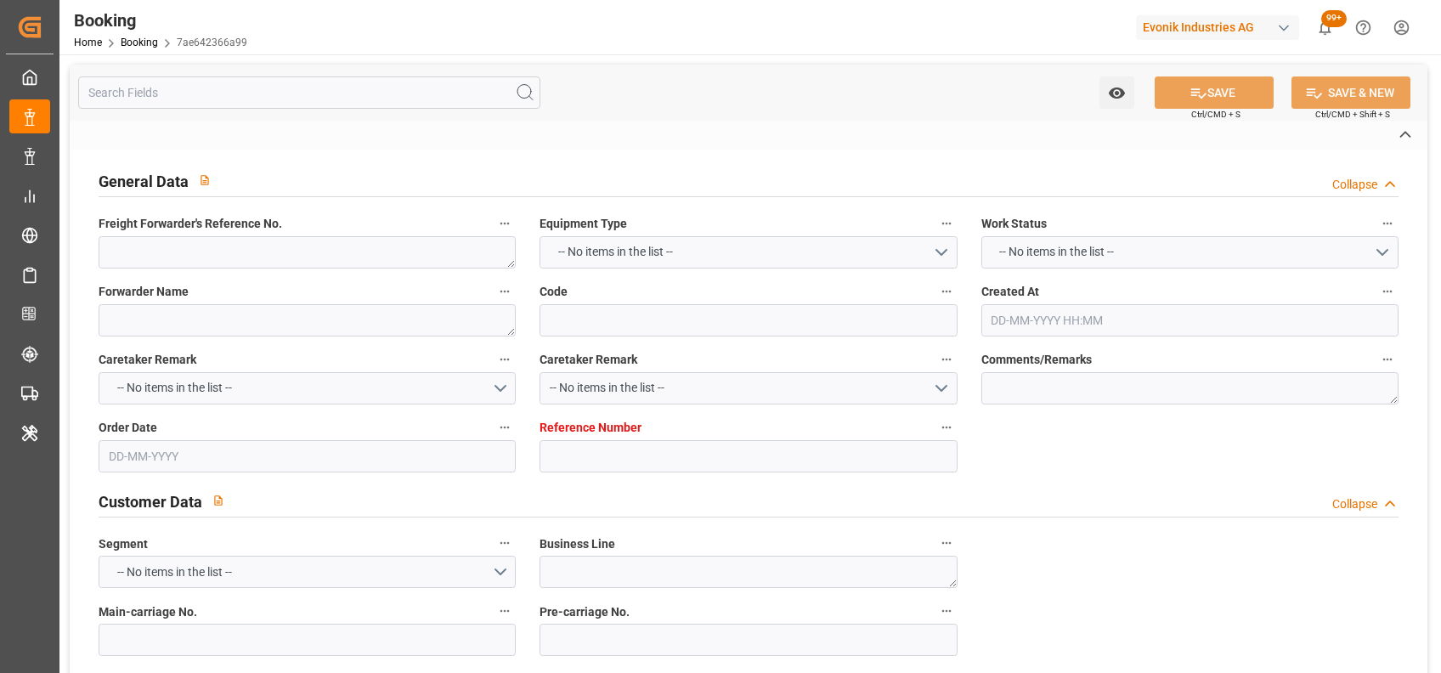
type textarea "No"
type input "7001217491"
type input "9667186"
type input "Hapag [PERSON_NAME]"
type input "Hapag [PERSON_NAME] Aktiengesellschaft"
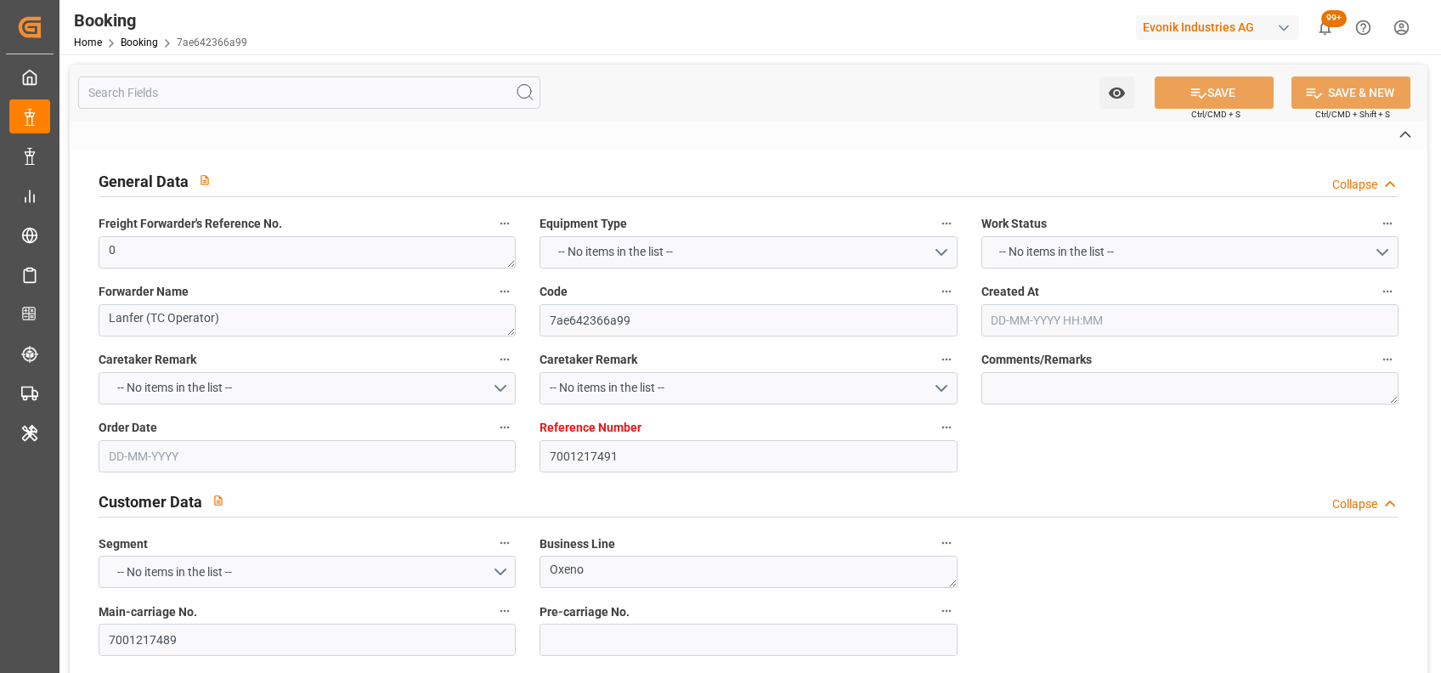
type input "NLRTM"
type input "INNSA"
type input "0"
type input "09-07-2025 09:49"
type input "09-07-2025"
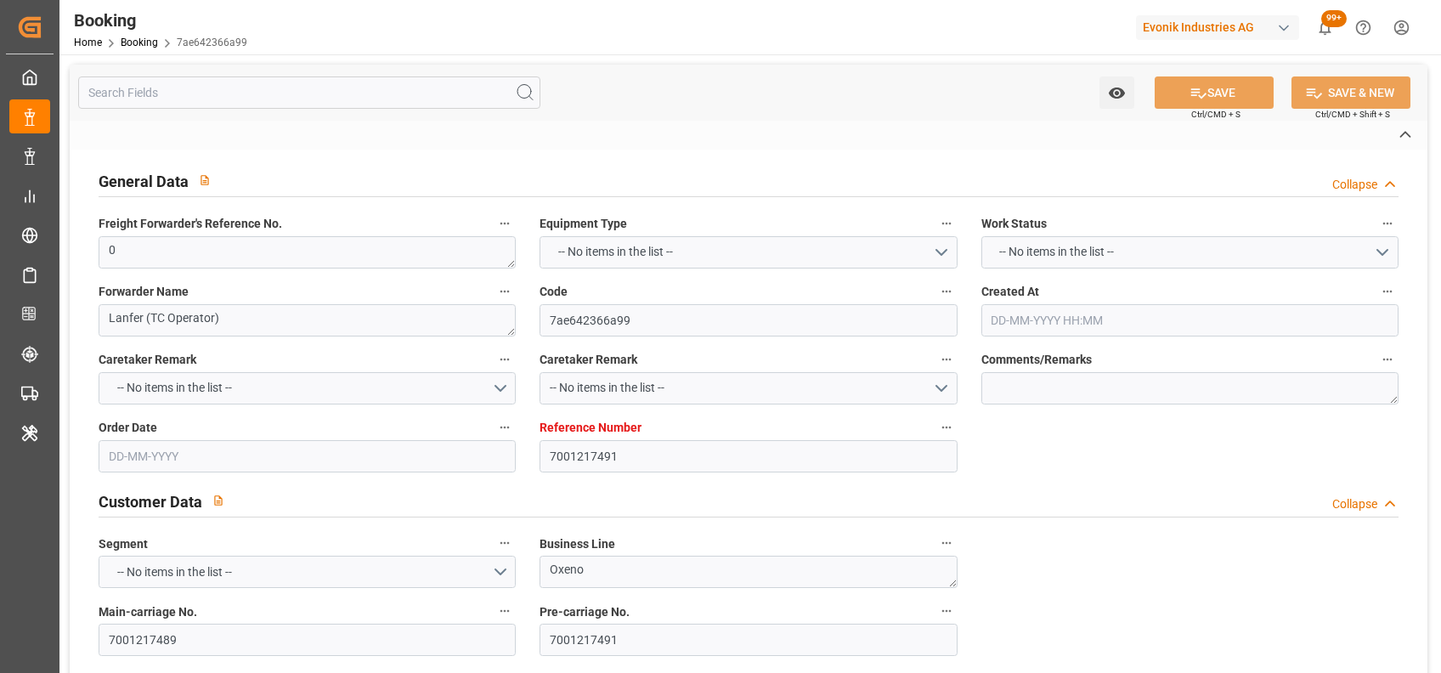
type input "30-09-2025"
type input "07-08-2025"
type input "[DATE] 00:00"
type input "11-08-2025 00:00"
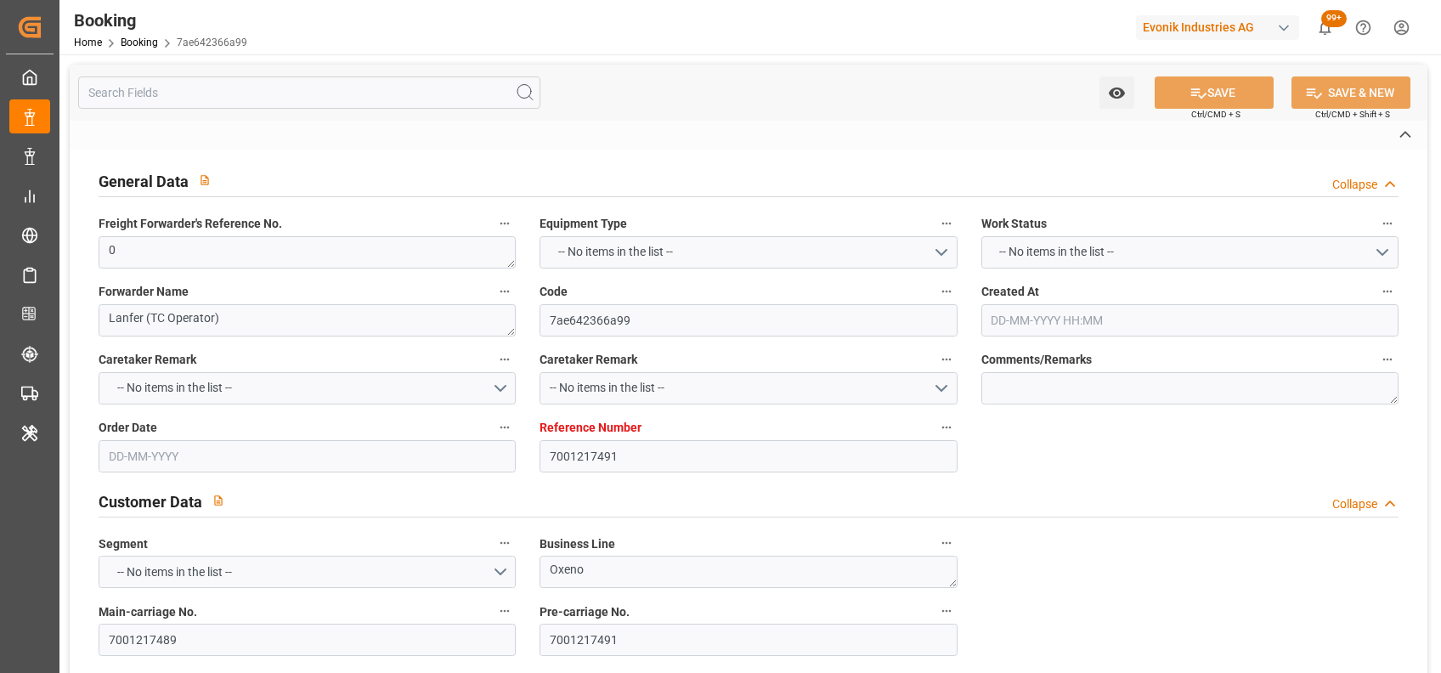
type input "[DATE] 00:00"
type input "[DATE]"
type input "13-08-2025 10:27"
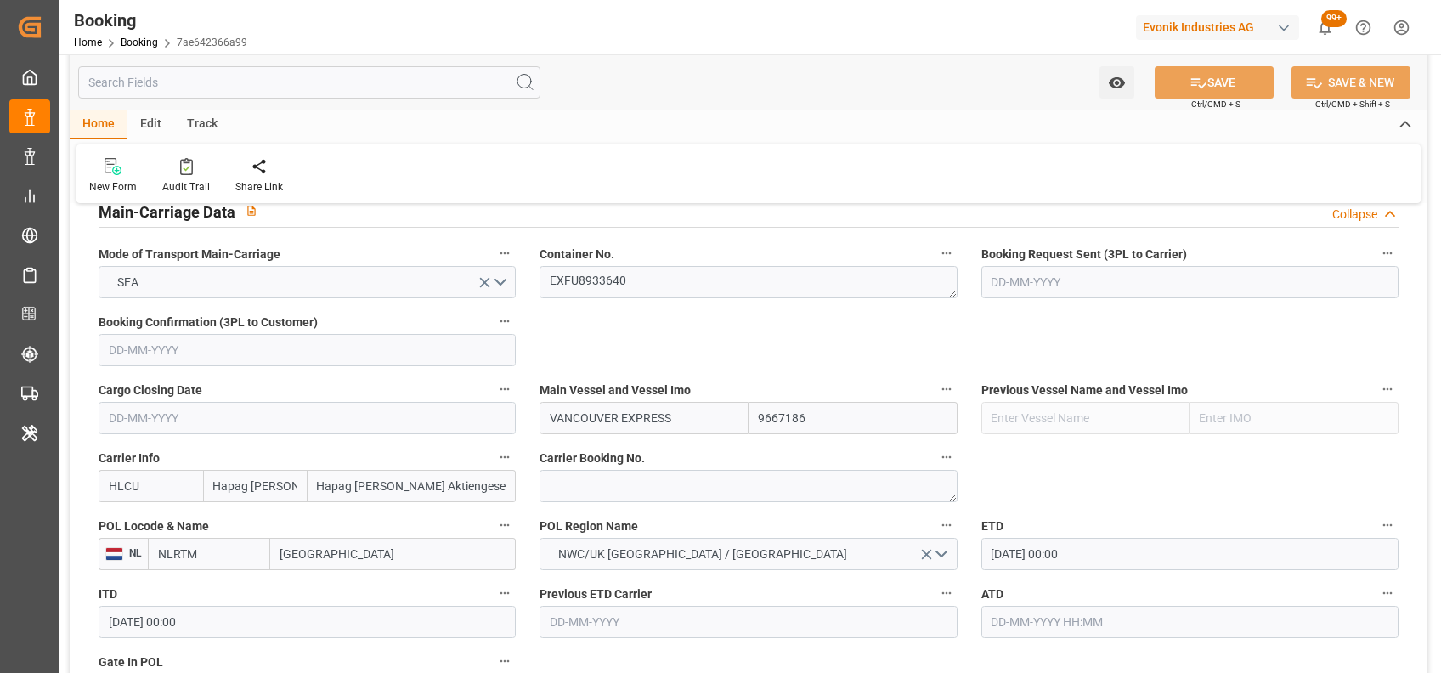
scroll to position [1061, 0]
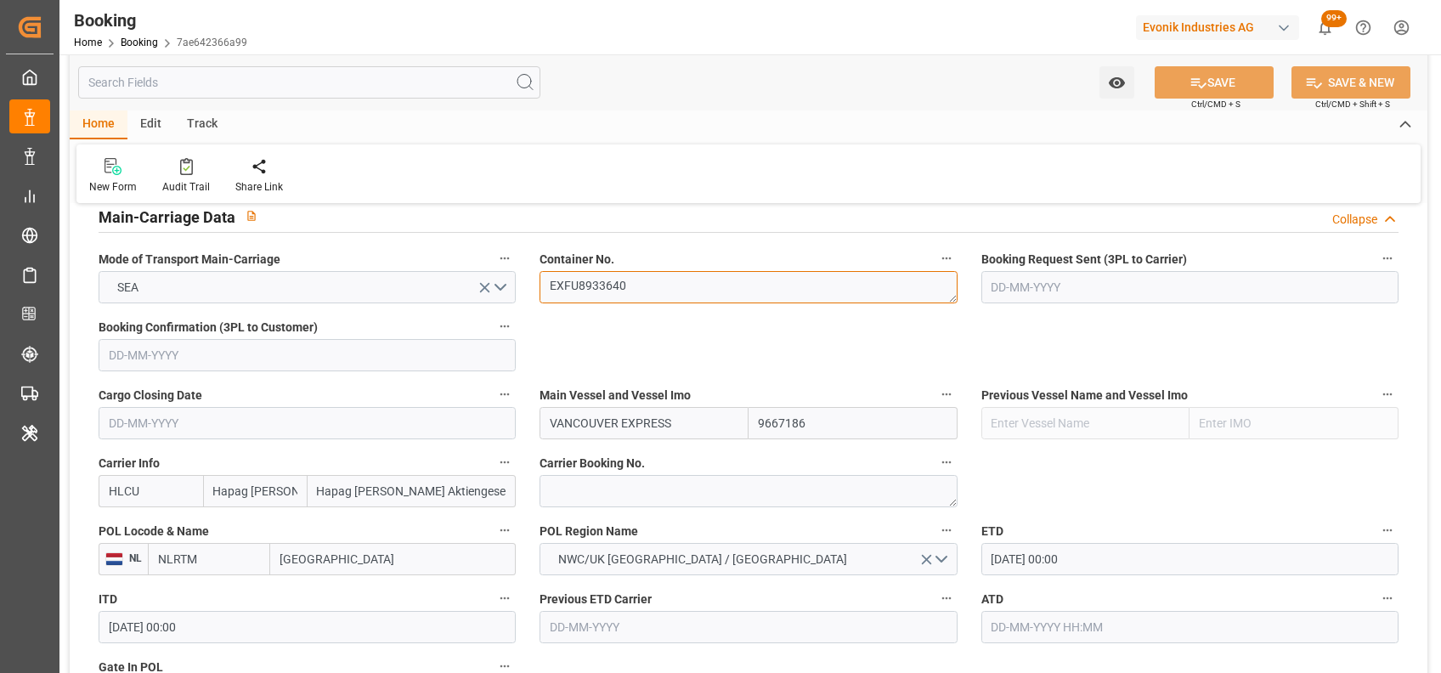
click at [600, 294] on textarea "EXFU8933640" at bounding box center [748, 287] width 417 height 32
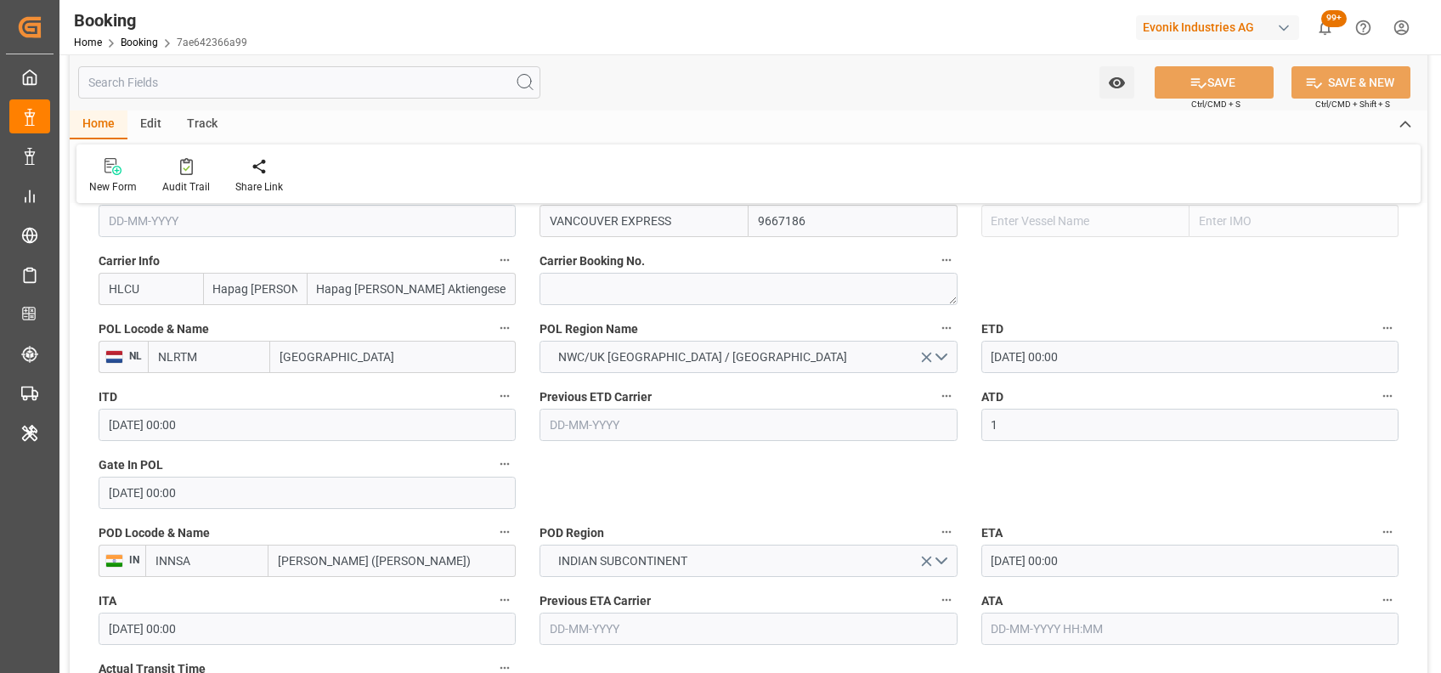
click at [1018, 435] on input "1" at bounding box center [1189, 425] width 417 height 32
type input "[DATE] 00:00"
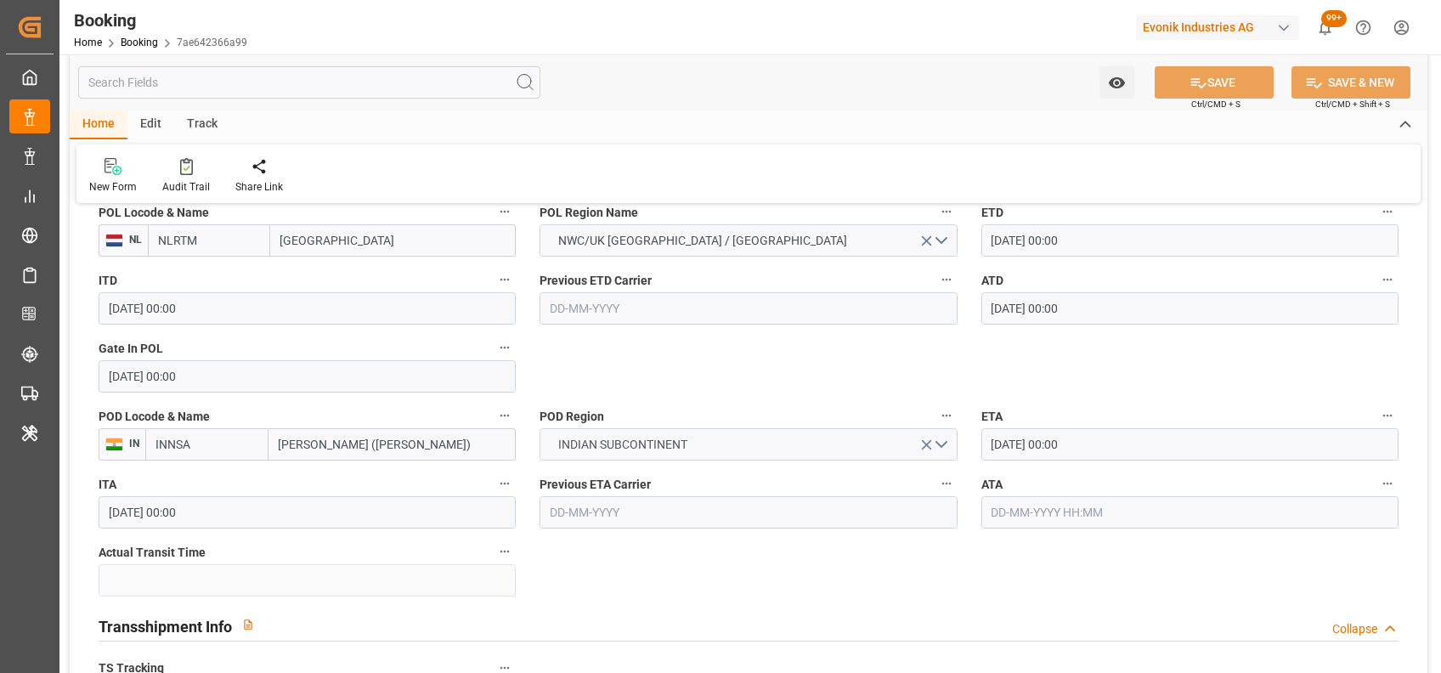
scroll to position [3025, 0]
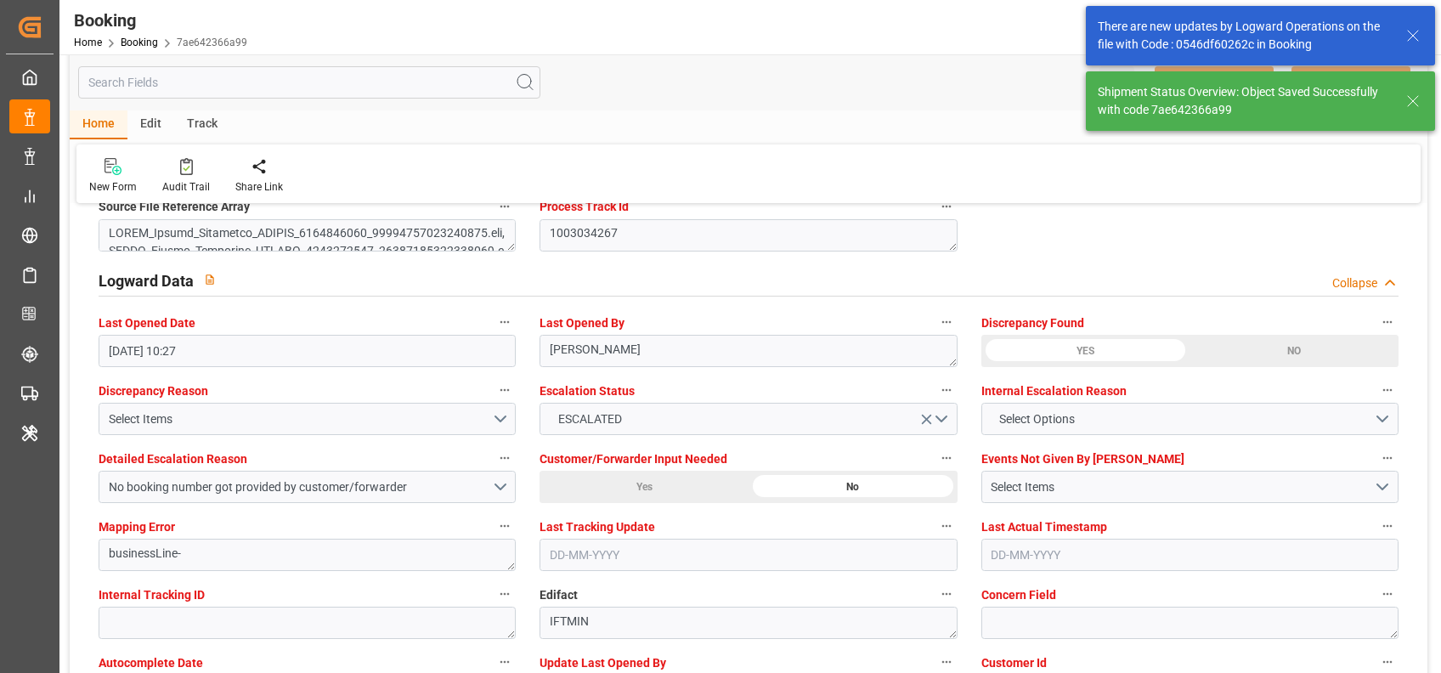
type textarea "[PERSON_NAME]"
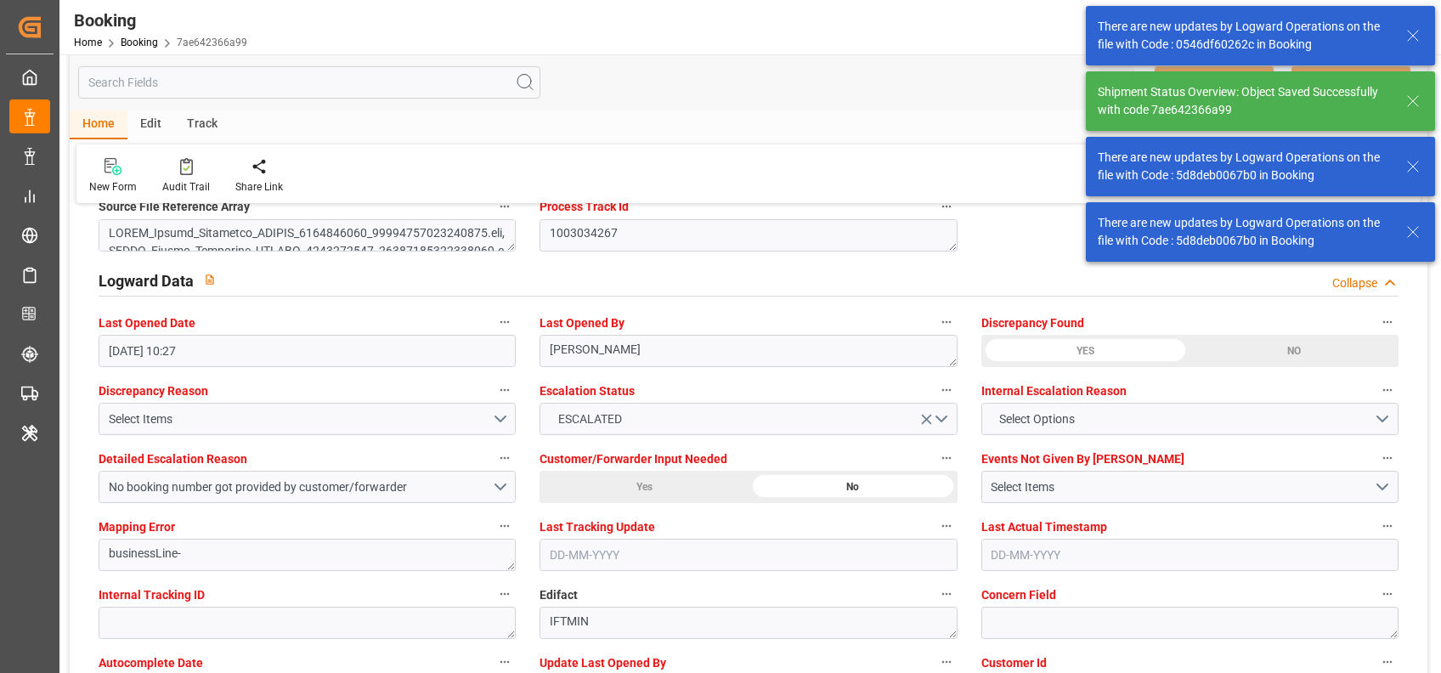
type input "18-08-2025 09:15"
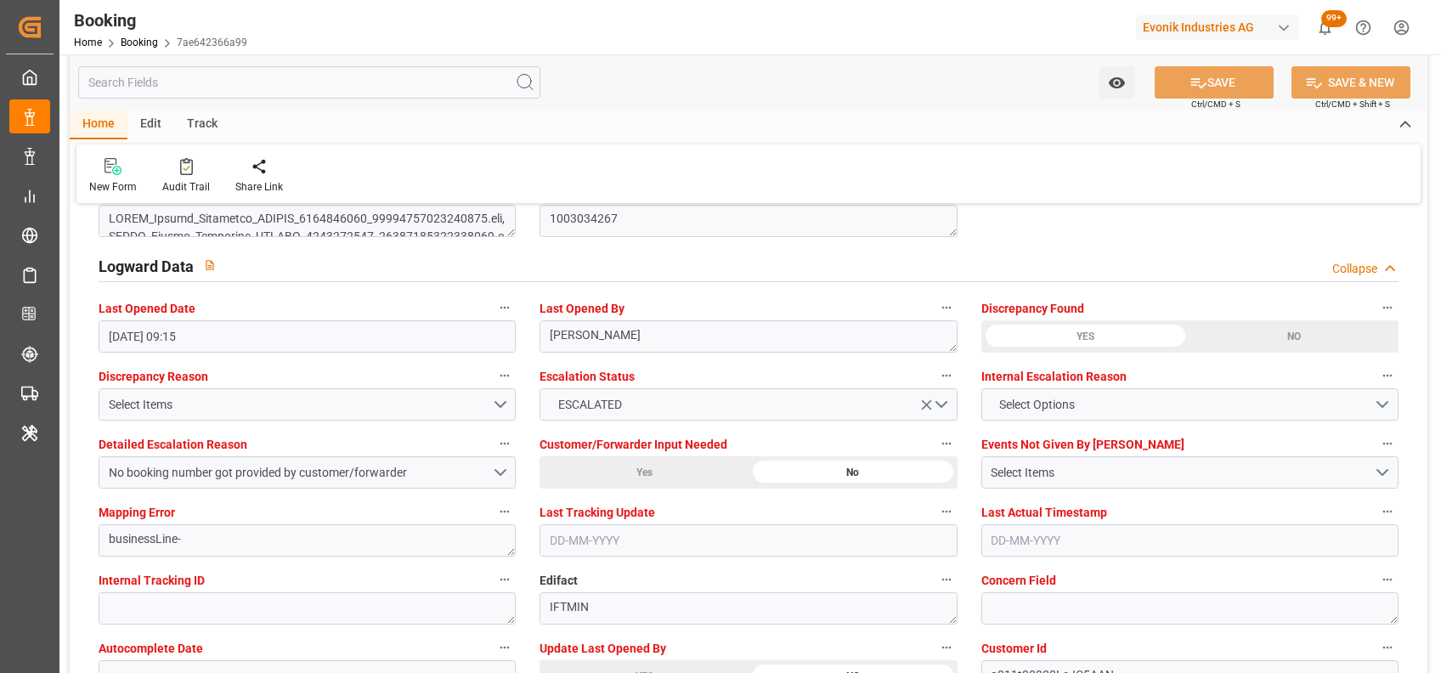
scroll to position [3039, 0]
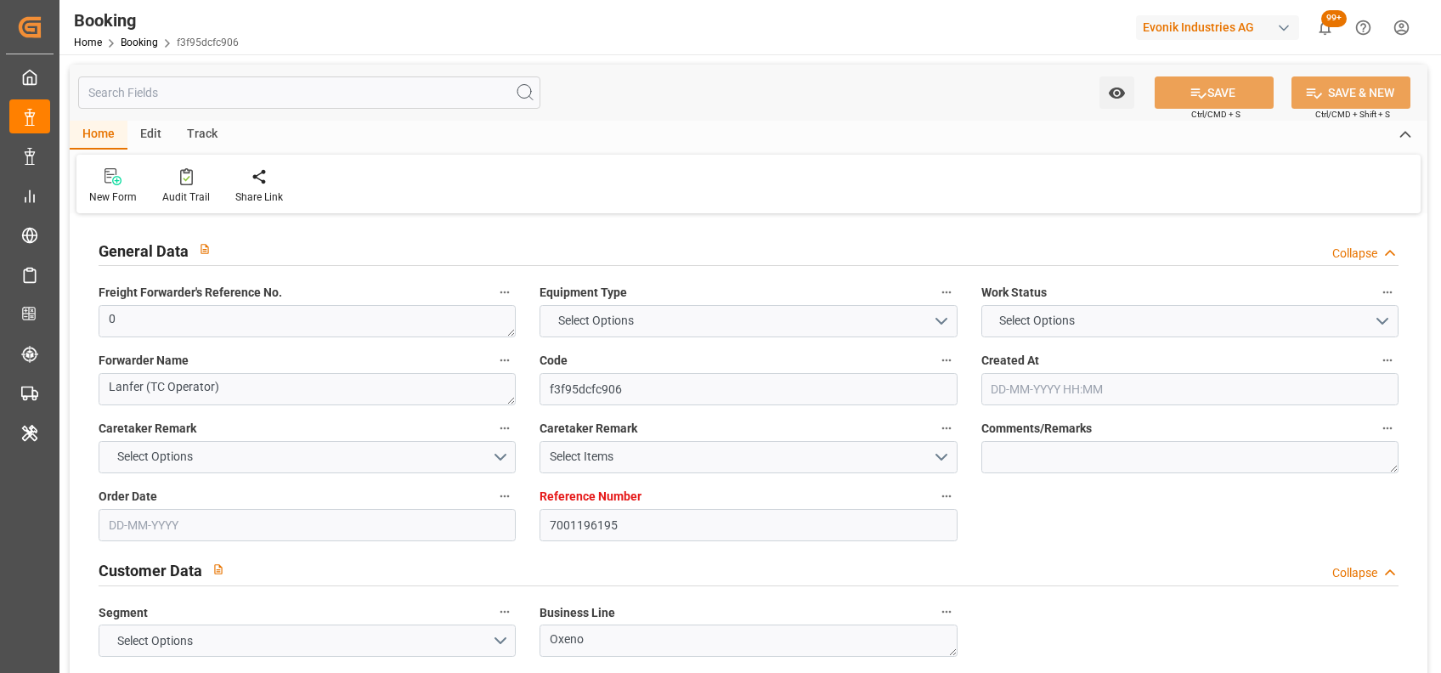
type input "7001196195"
type input "9667186"
type input "Hapag [PERSON_NAME]"
type input "Hapag [PERSON_NAME] Aktiengesellschaft"
type input "NLRTM"
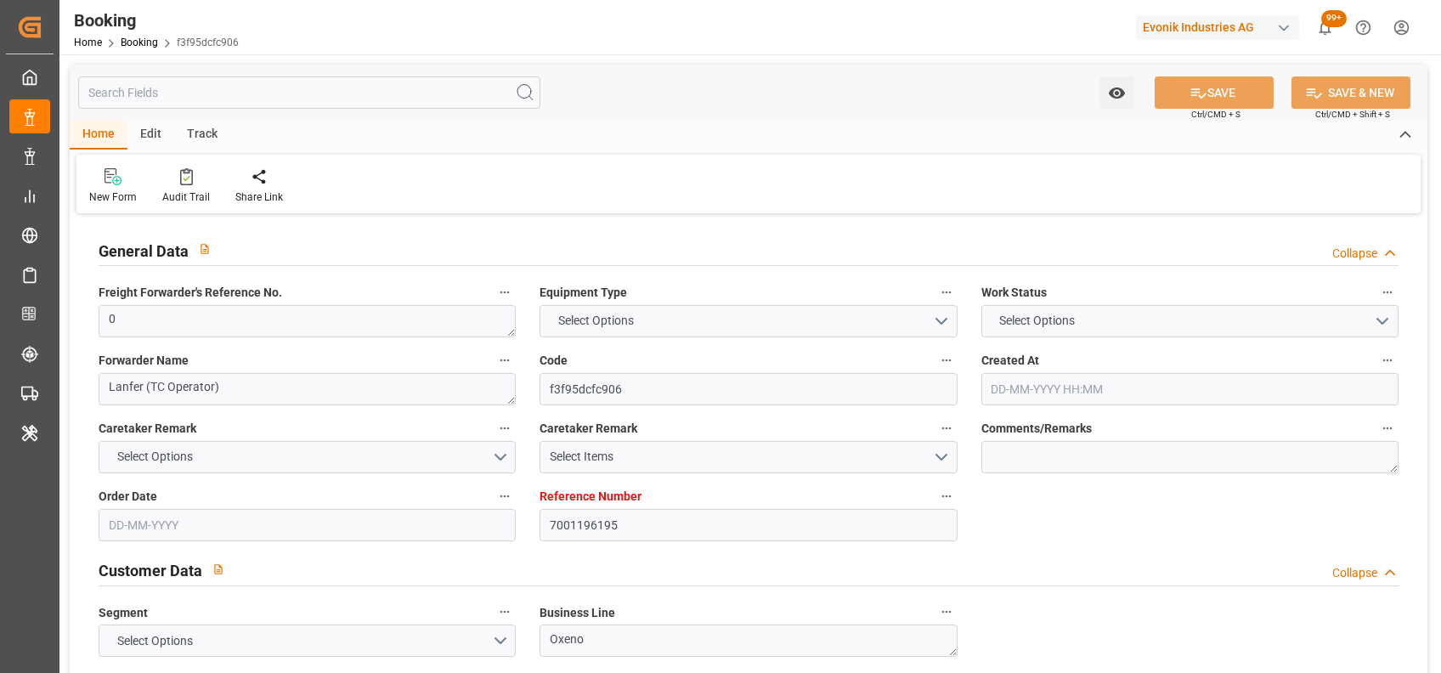
type input "INNSA"
type input "0"
type input "[DATE] 13:15"
type input "[DATE]"
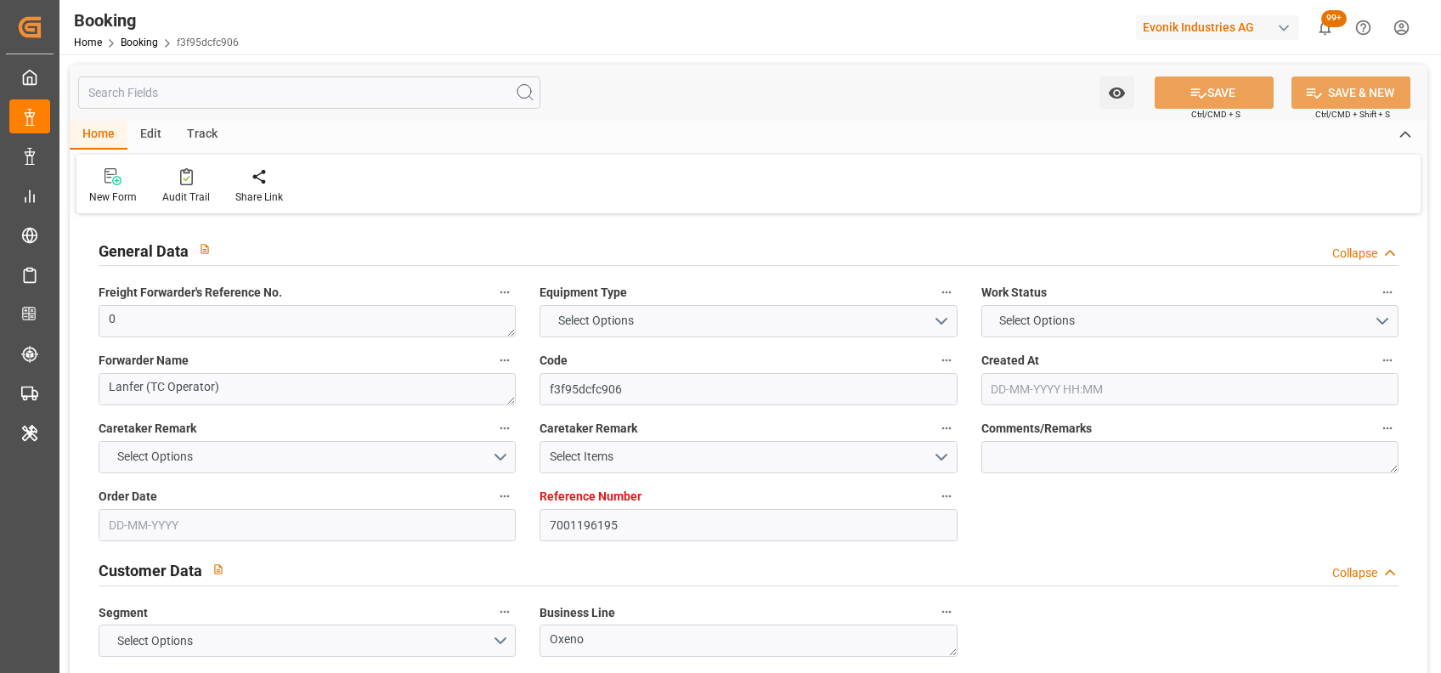
type input "[DATE]"
type input "[DATE] 00:00"
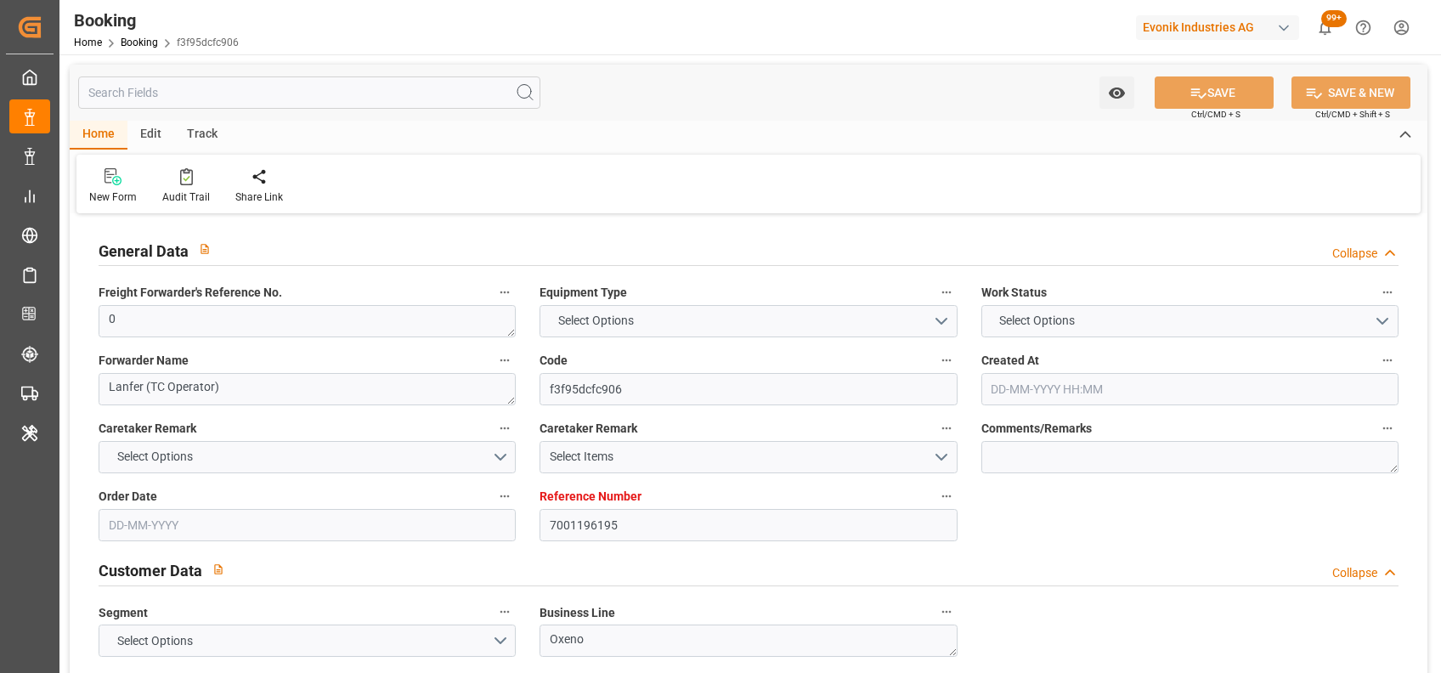
type input "[DATE] 00:00"
type input "[DATE]"
type input "[DATE] 10:59"
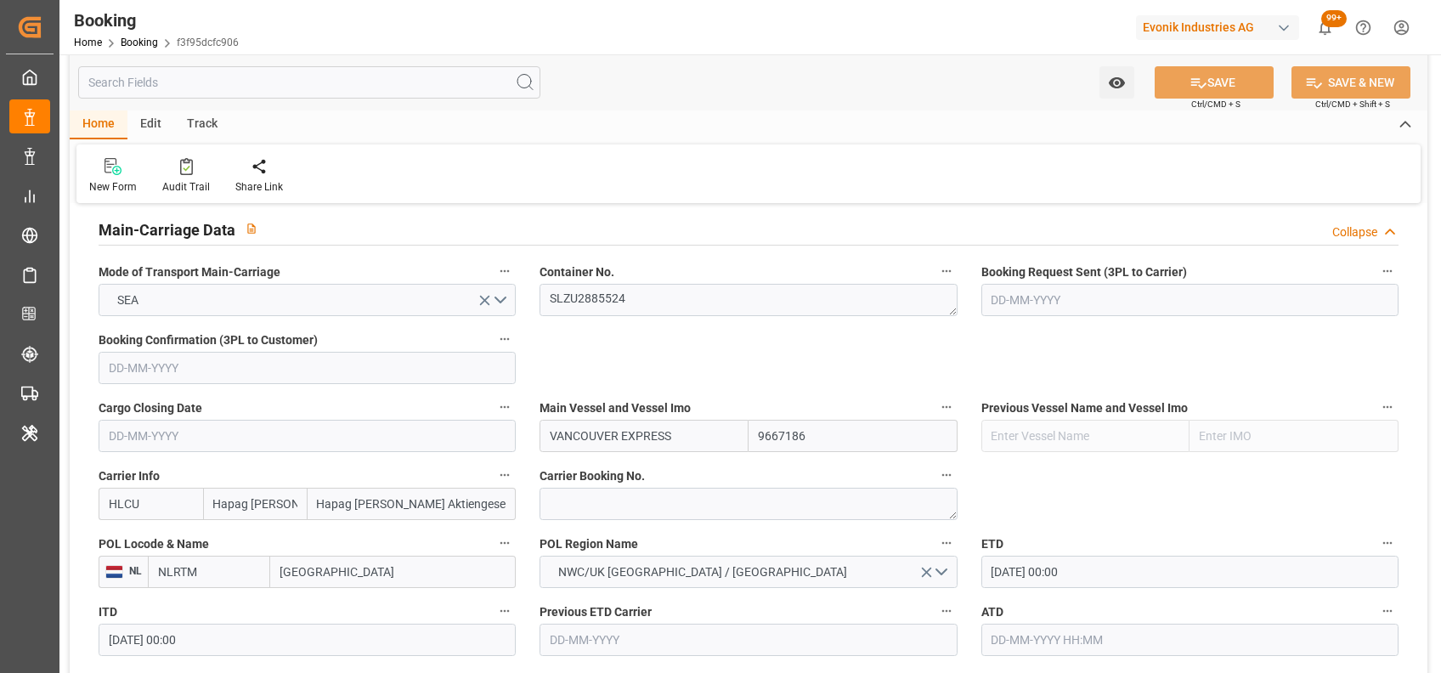
scroll to position [1048, 0]
click at [569, 308] on textarea "SLZU2885524" at bounding box center [748, 301] width 417 height 32
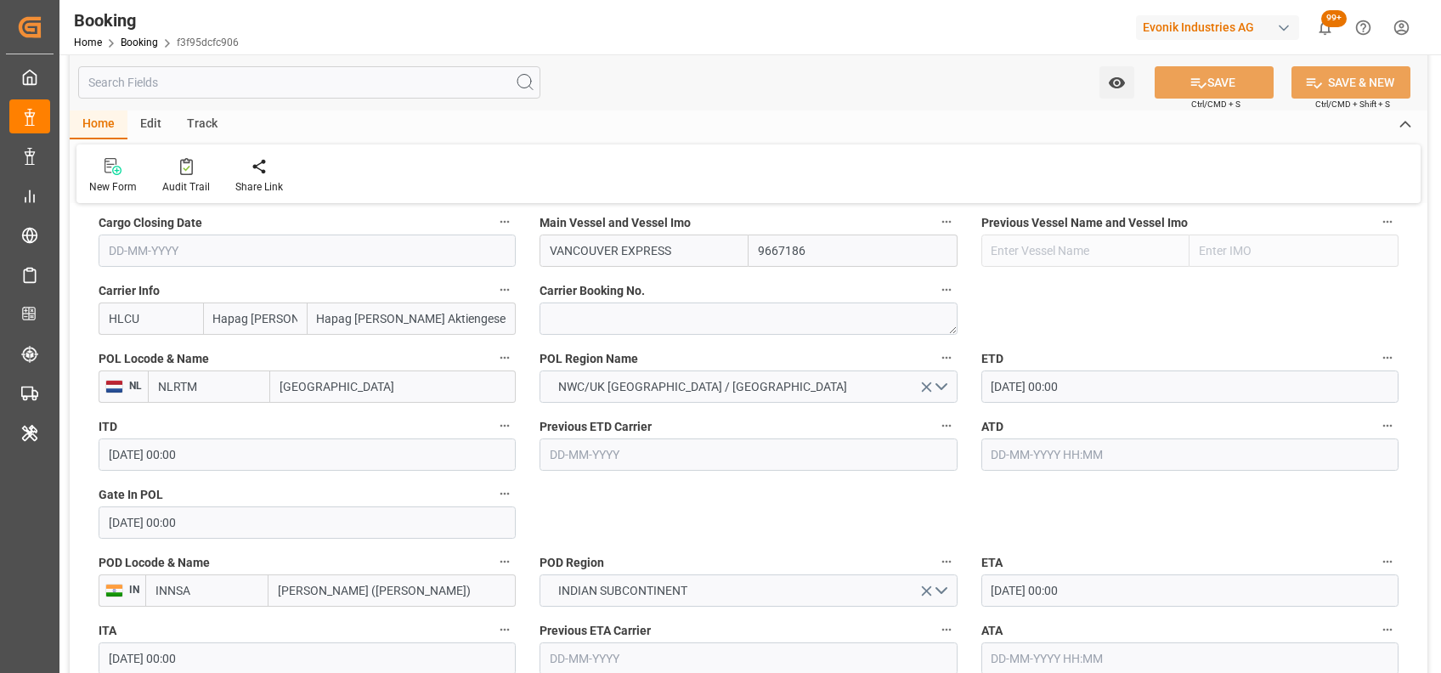
scroll to position [1261, 0]
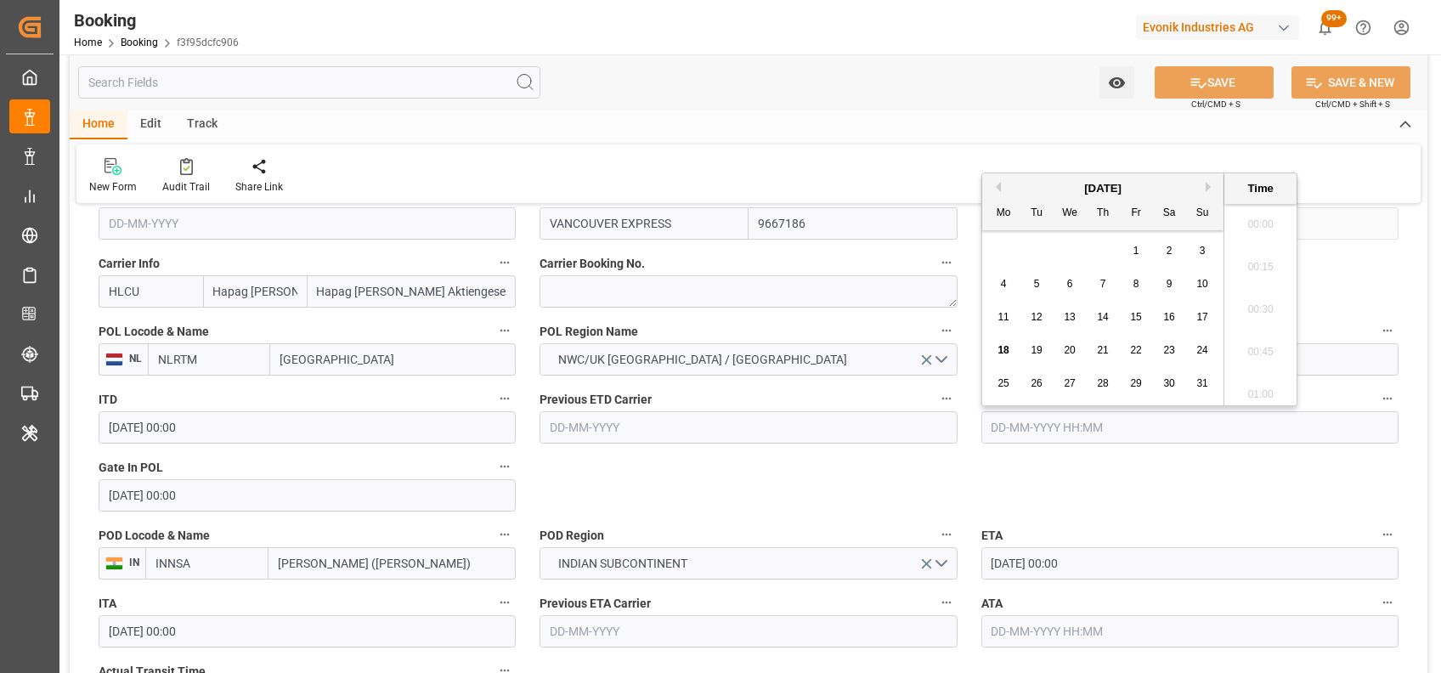
click at [1023, 426] on input "text" at bounding box center [1189, 427] width 417 height 32
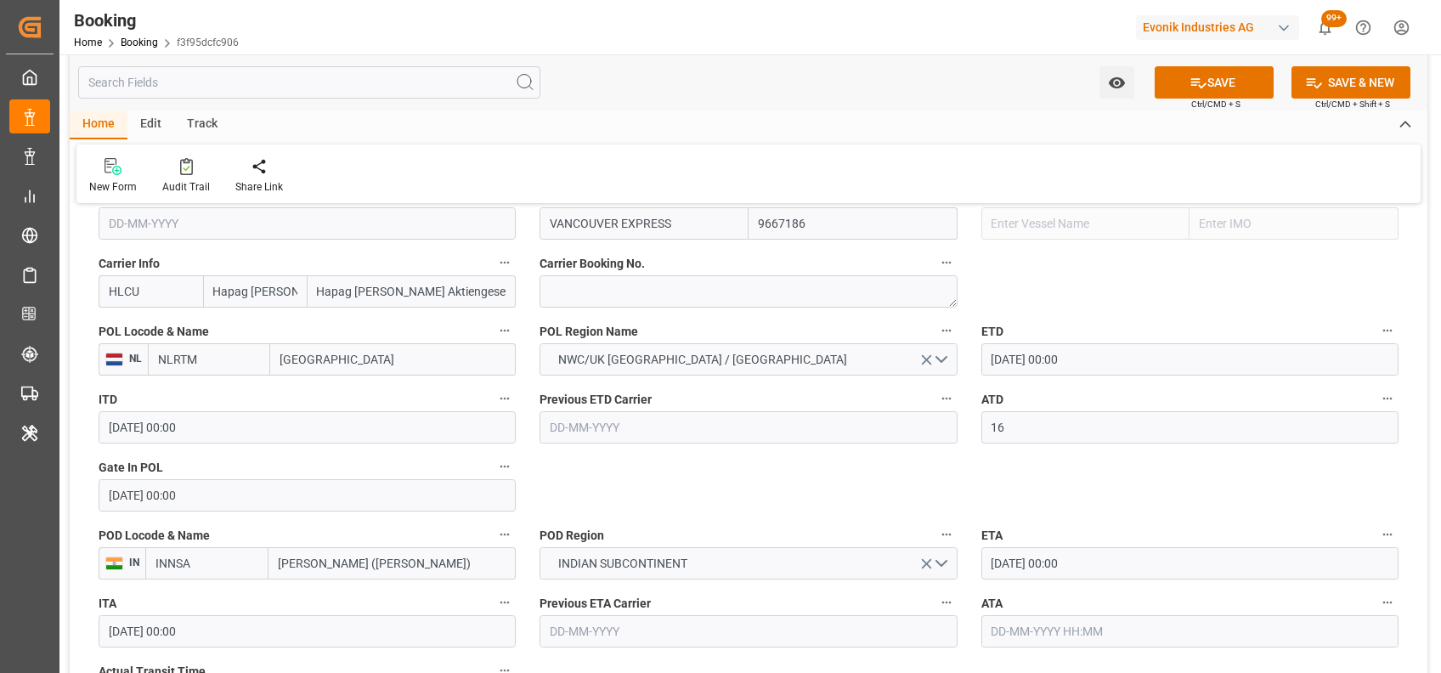
type input "[DATE] 00:00"
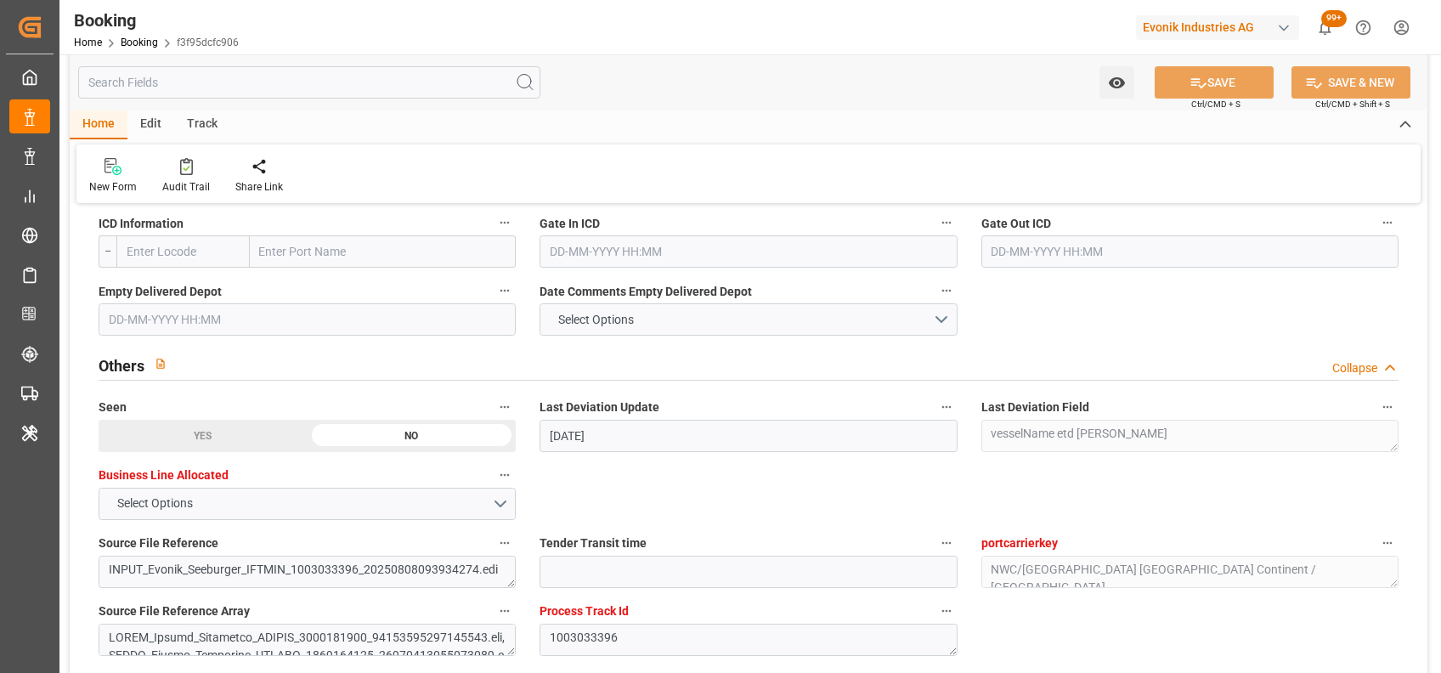
scroll to position [2631, 0]
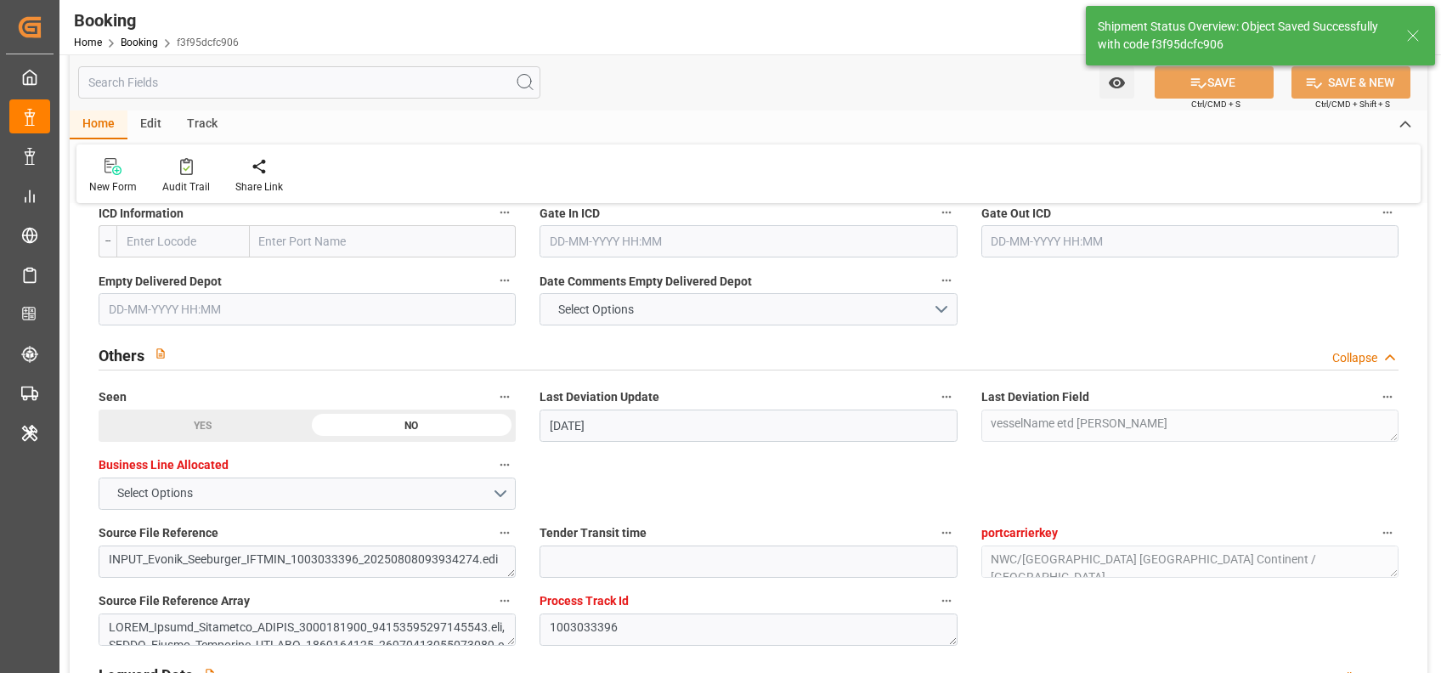
type textarea "[PERSON_NAME]"
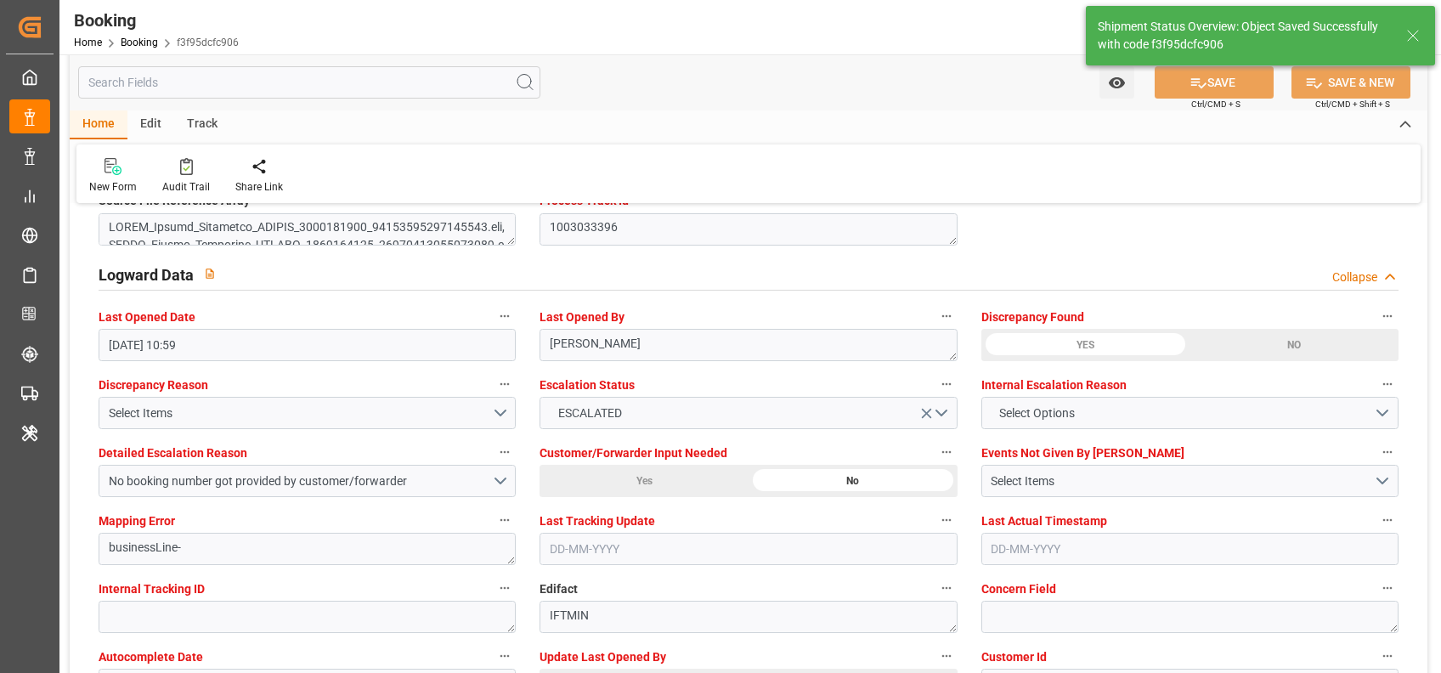
type input "[DATE] 09:17"
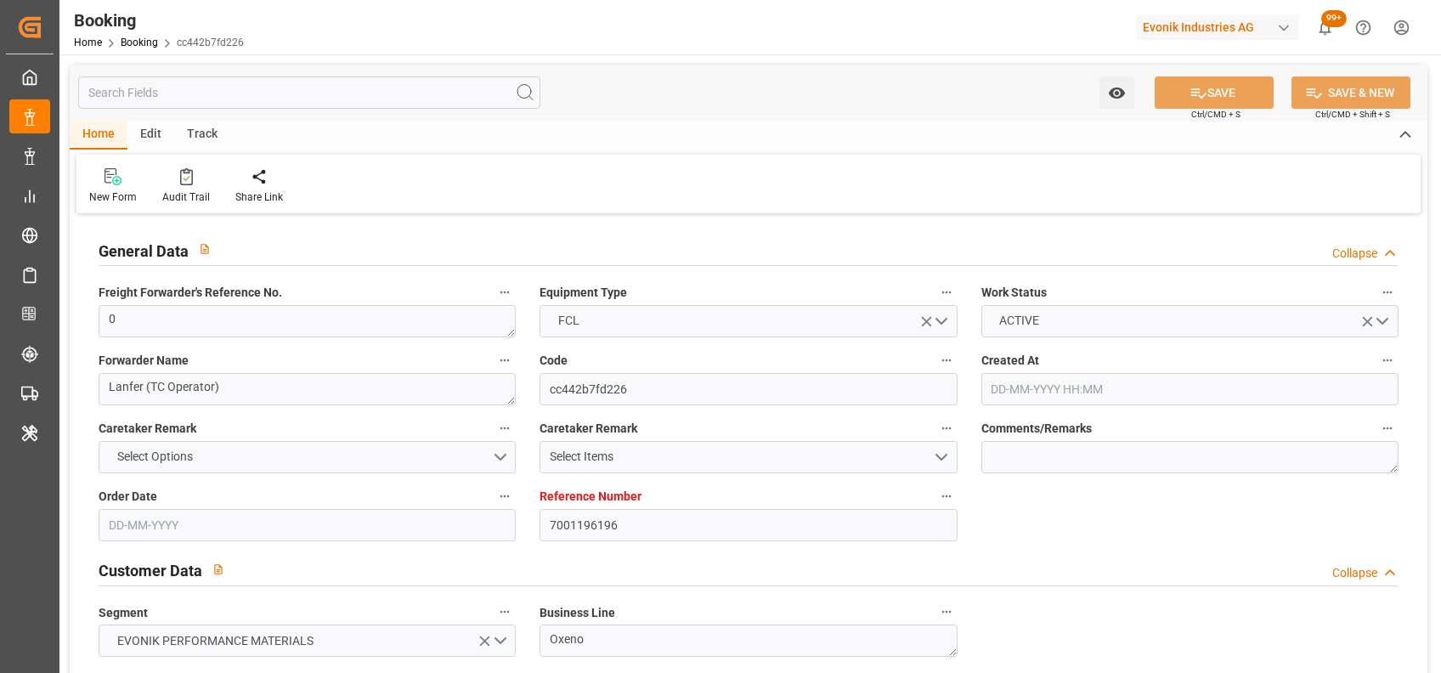
type input "[DATE] 13:15"
type input "[DATE]"
type input "[DATE] 00:00"
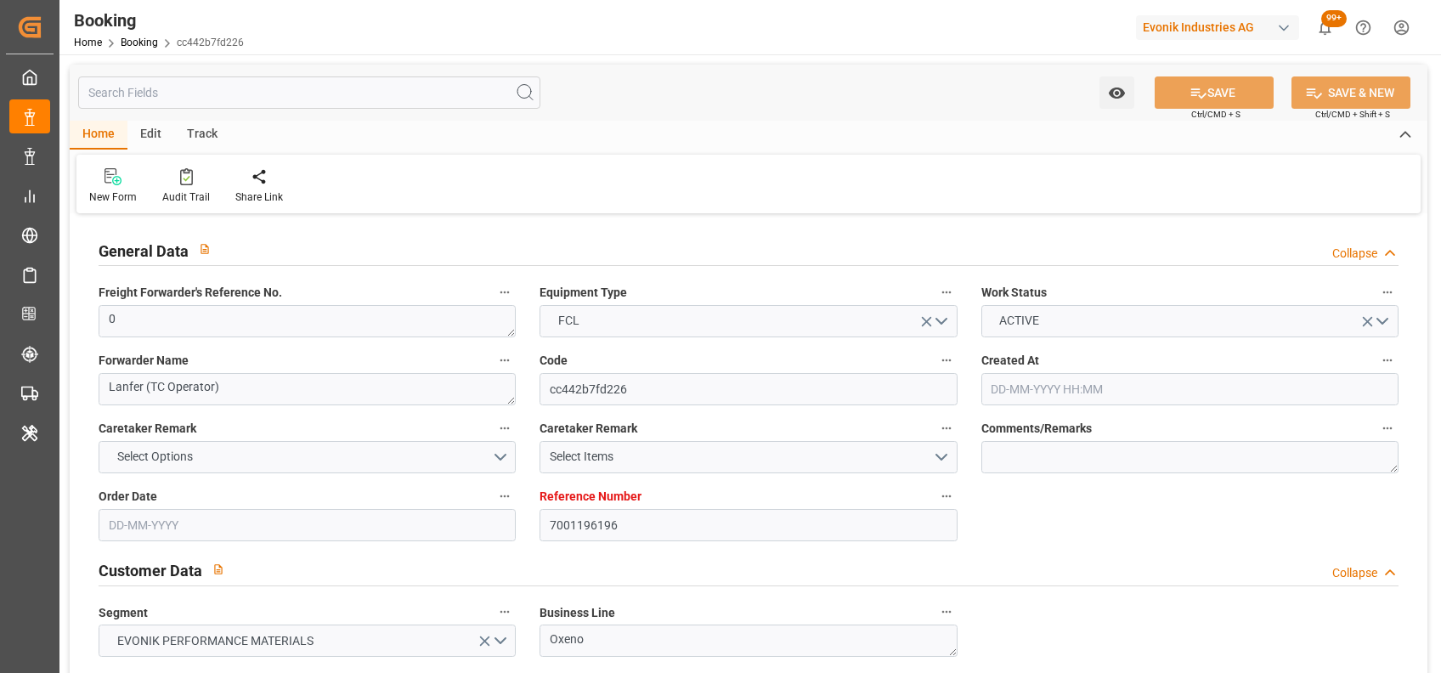
type input "[DATE] 00:00"
type input "[DATE]"
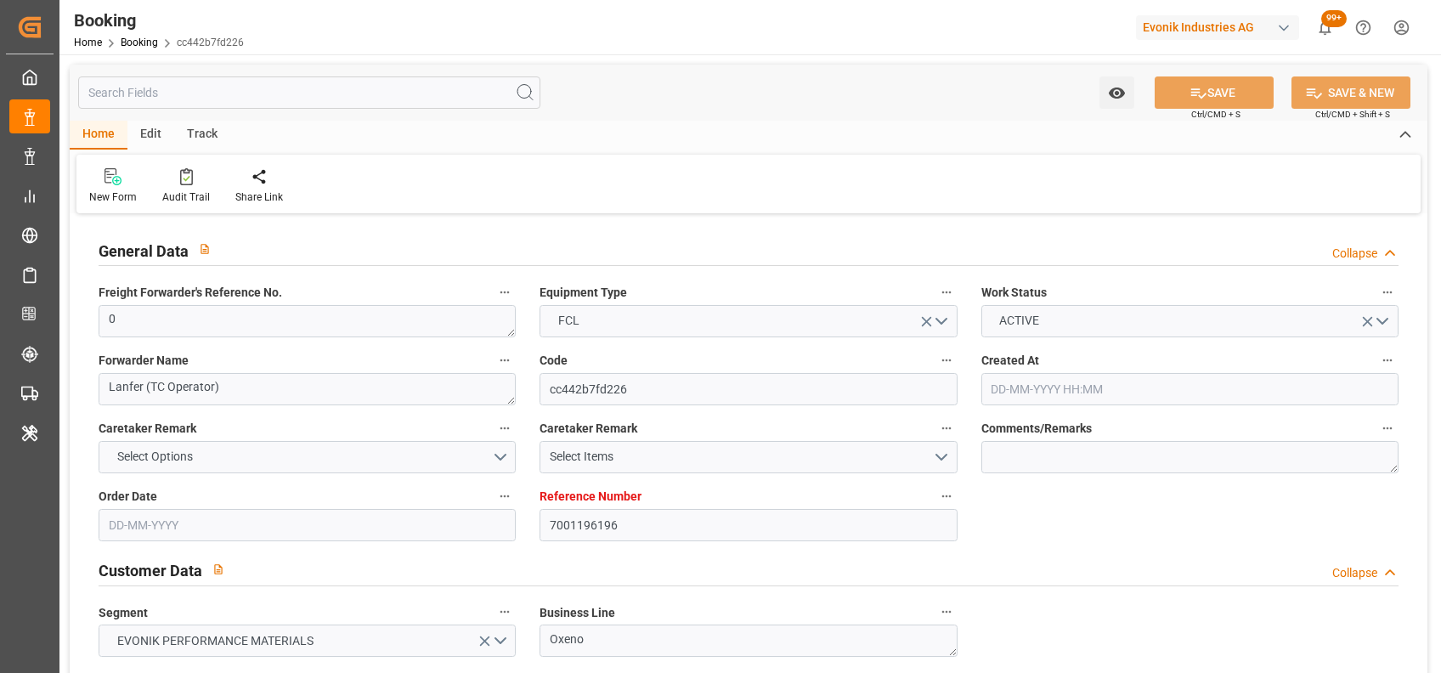
type input "[DATE] 10:58"
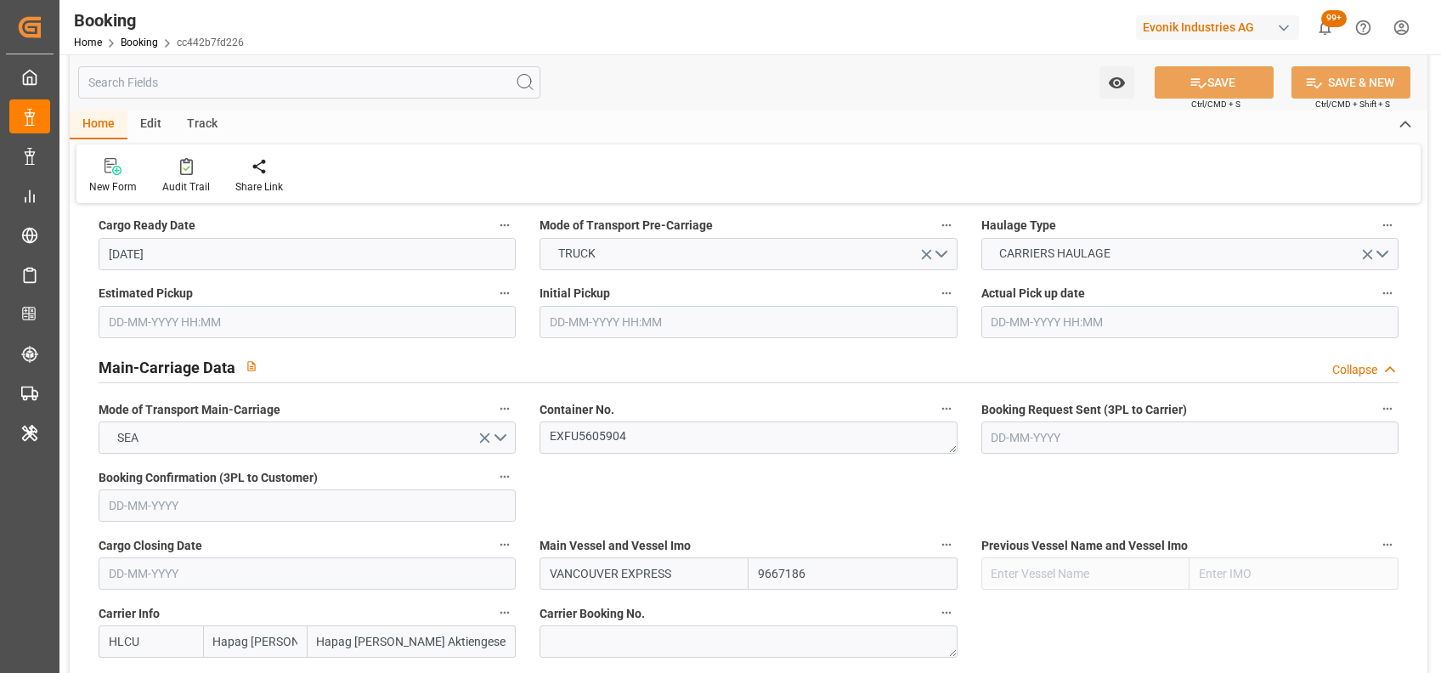
scroll to position [912, 0]
click at [623, 448] on textarea "EXFU5605904" at bounding box center [748, 437] width 417 height 32
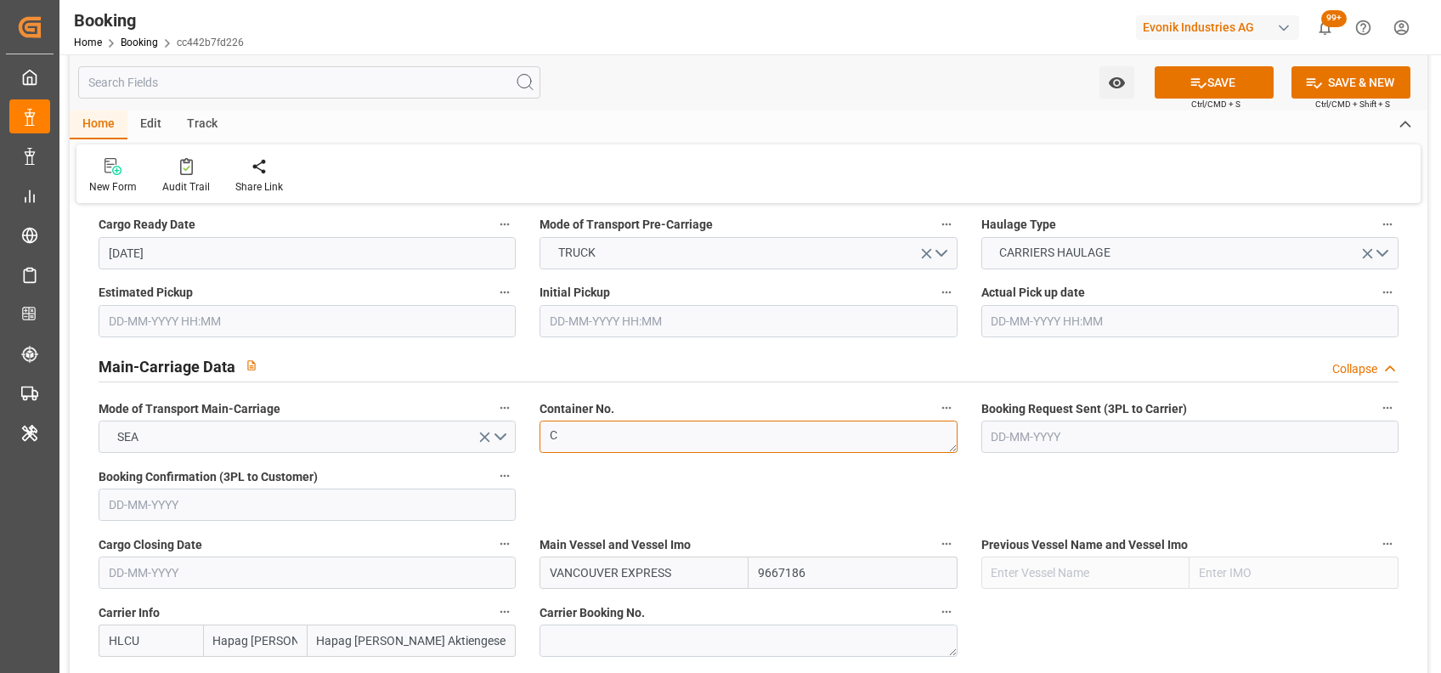
type textarea "EXFU5605904"
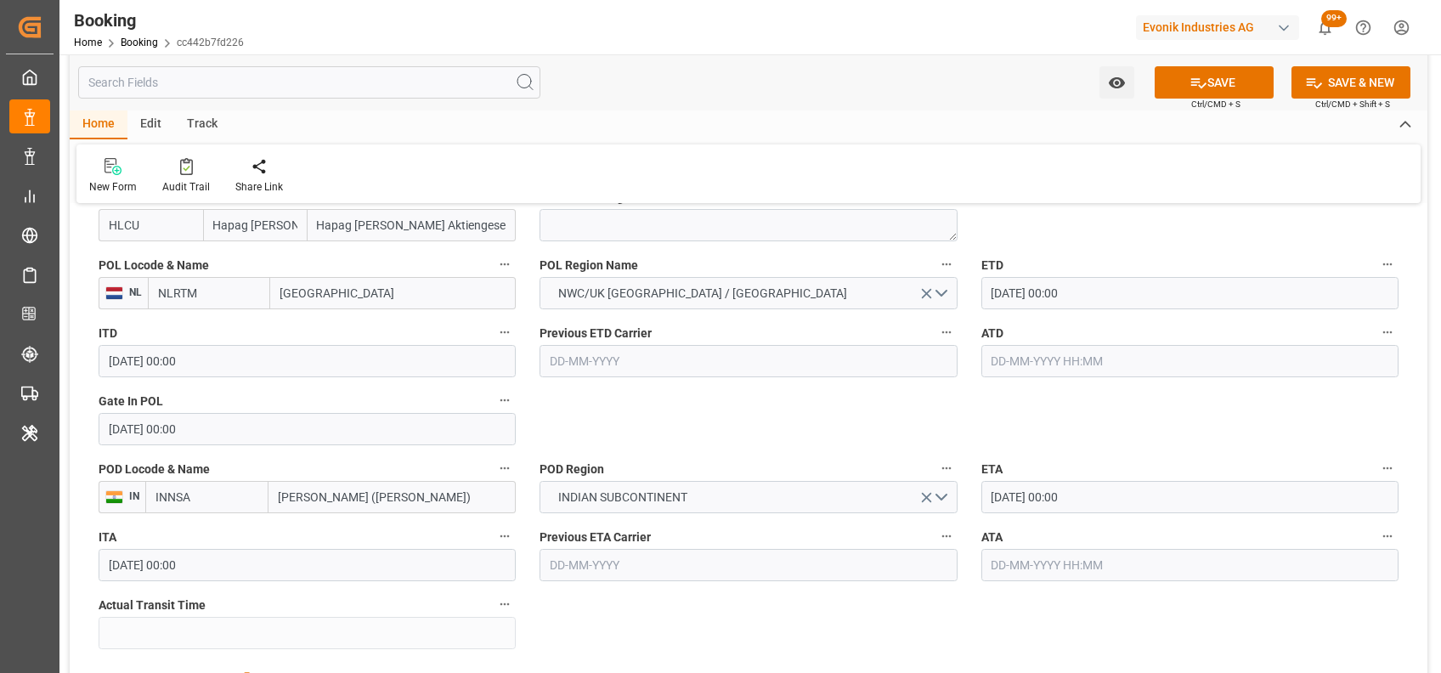
click at [1028, 349] on input "text" at bounding box center [1189, 361] width 417 height 32
type input "[DATE] 00:00"
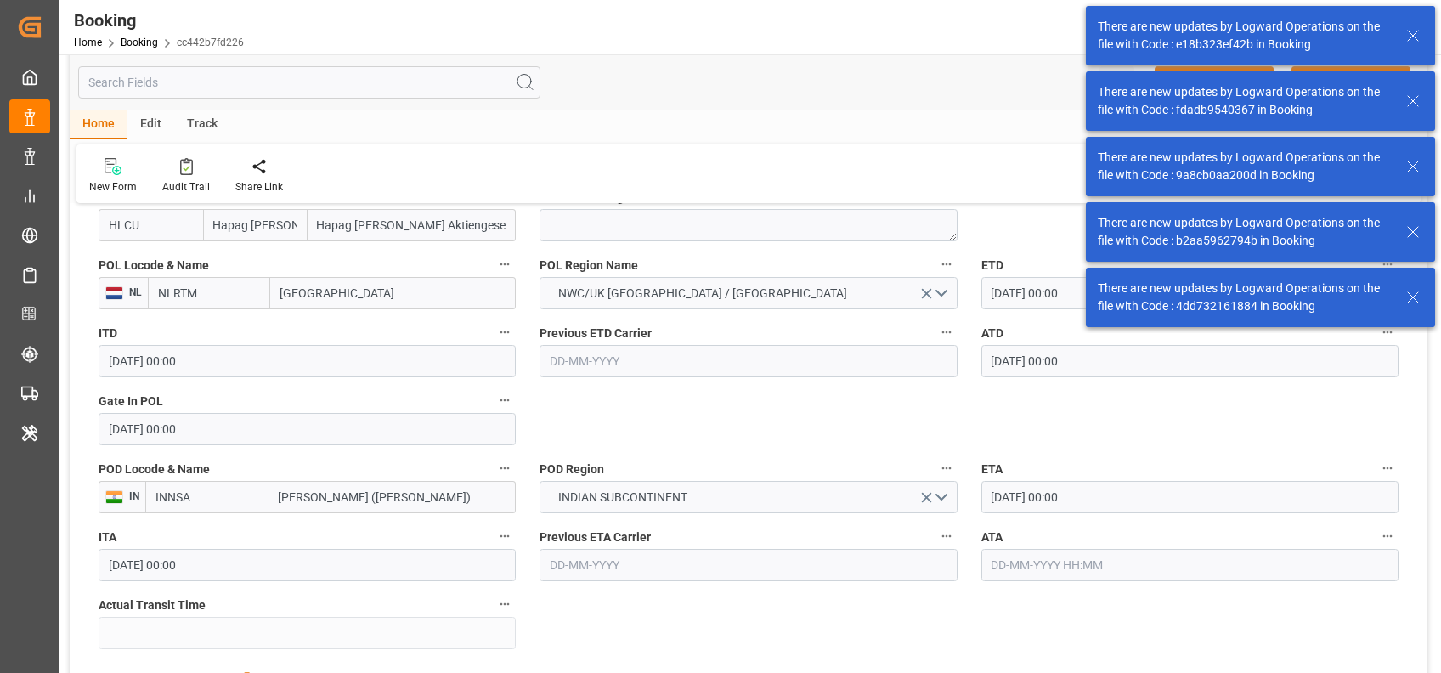
scroll to position [3199, 0]
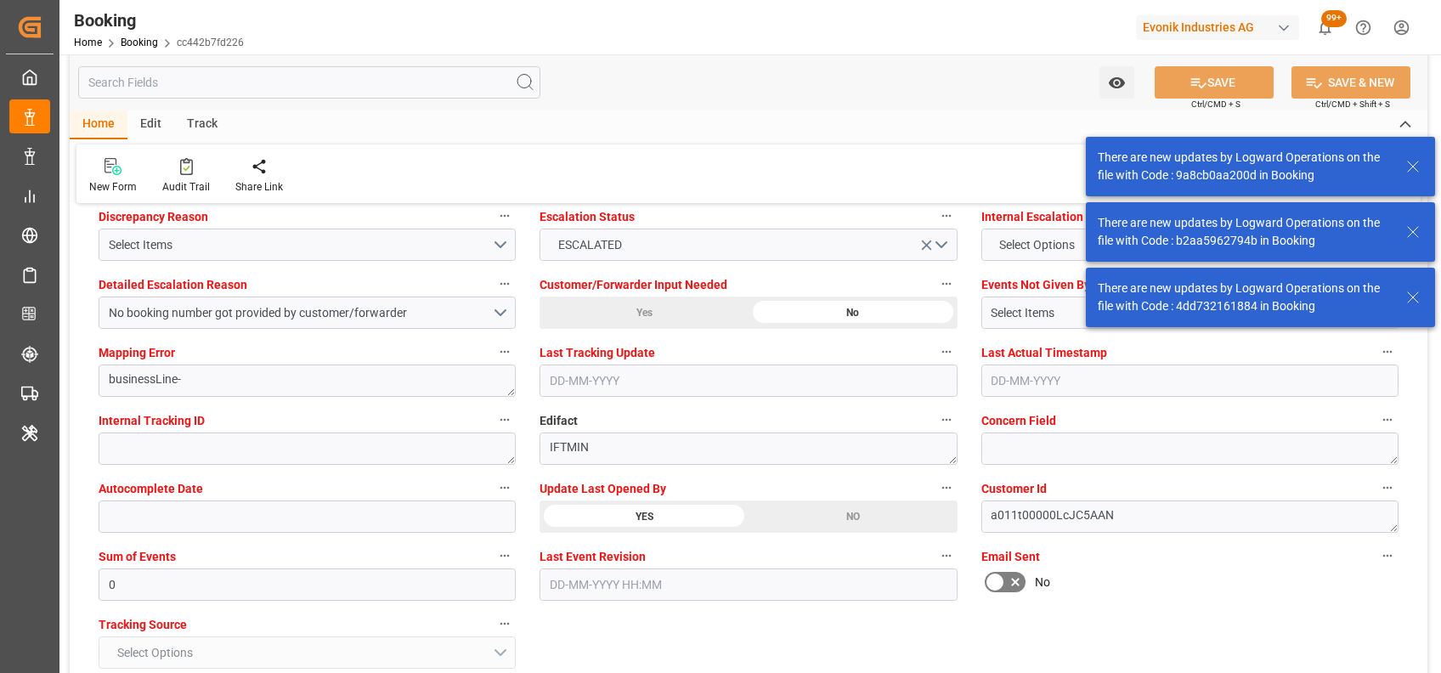
type textarea "[PERSON_NAME]"
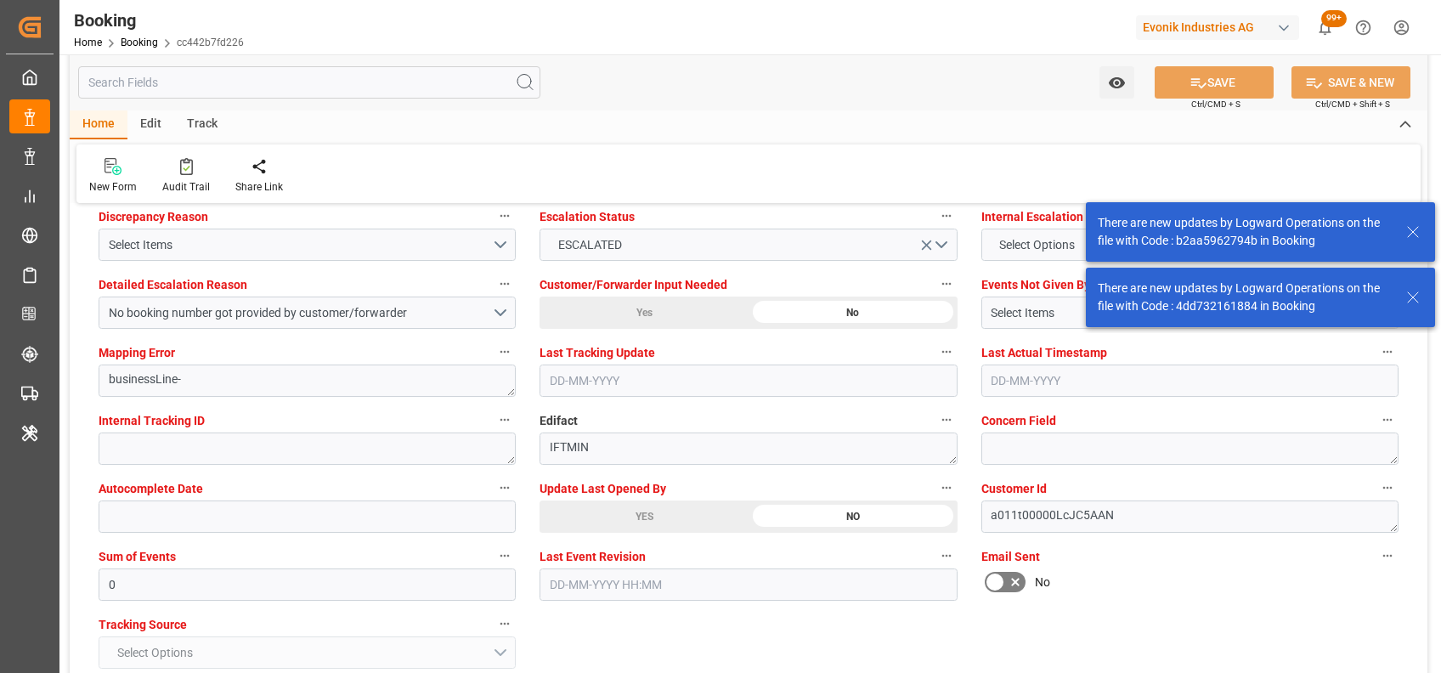
type input "18-08-2025 09:19"
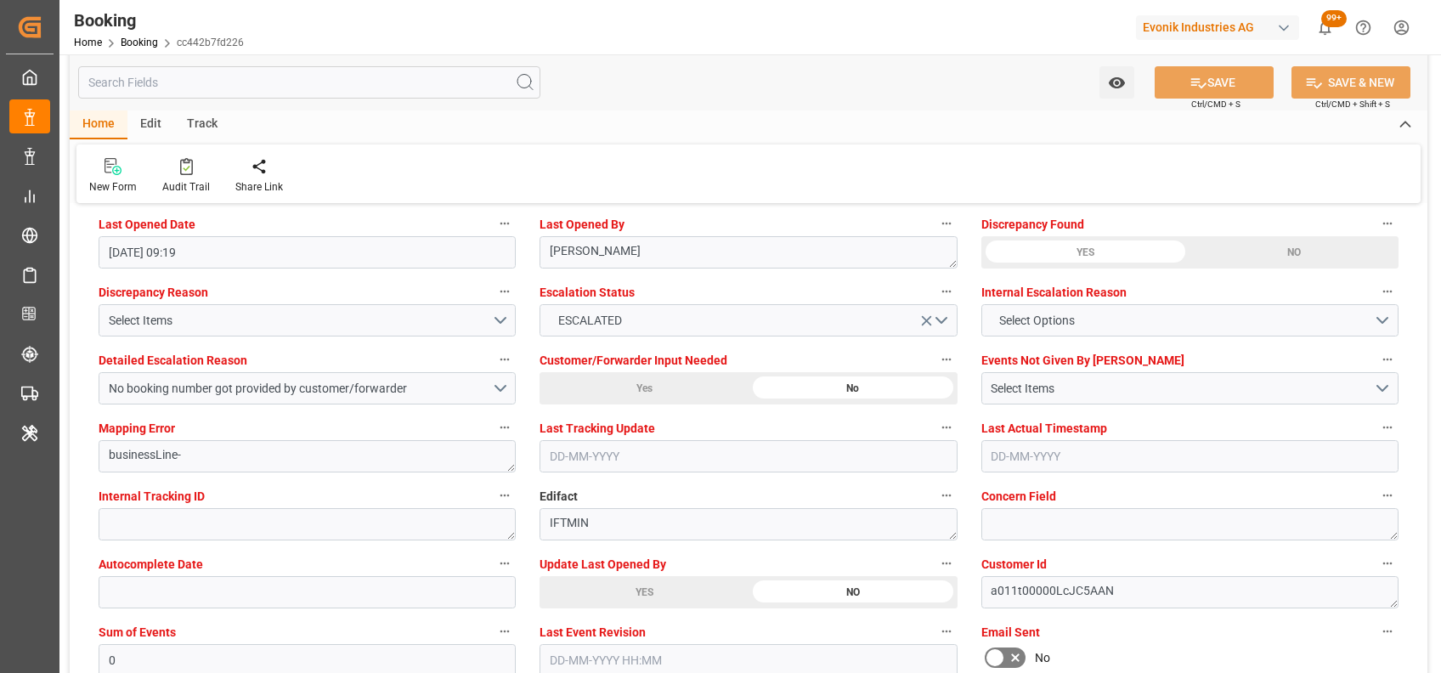
scroll to position [3121, 0]
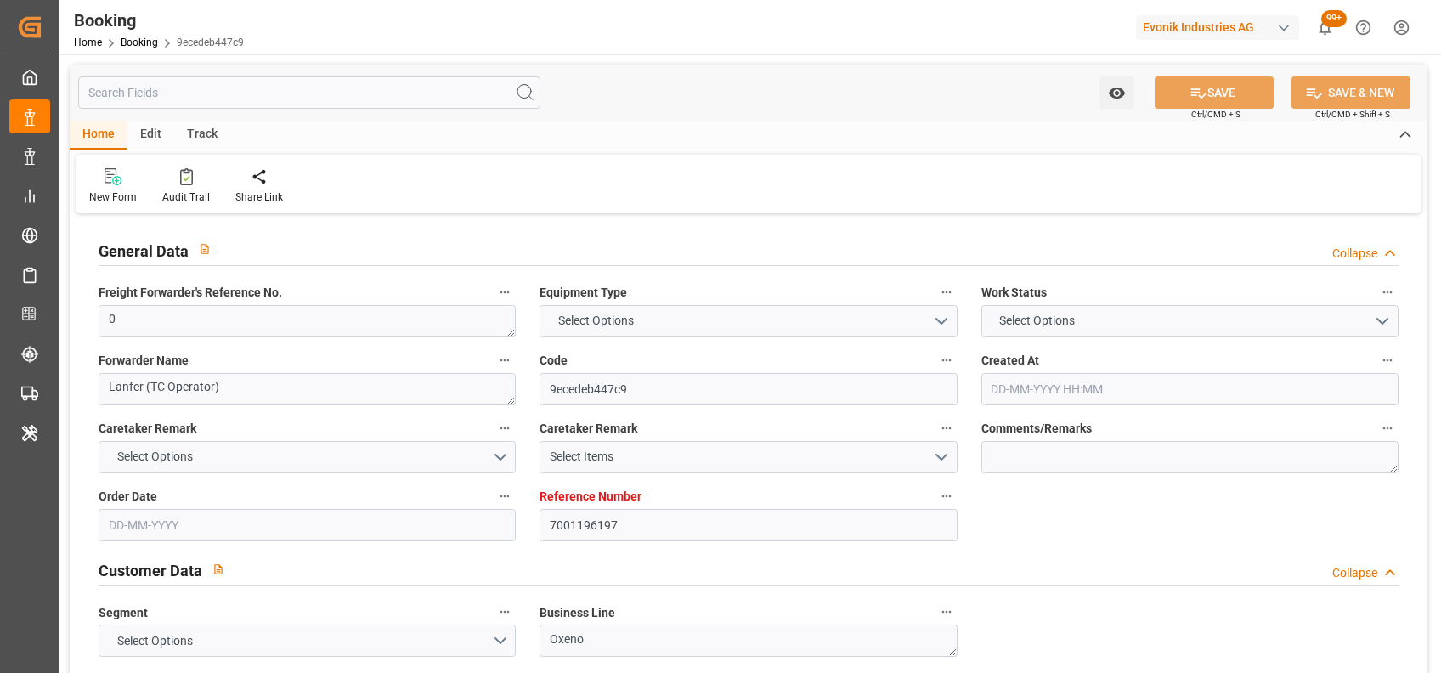
type textarea "0"
type textarea "Lanfer (TC Operator)"
type input "9ecedeb447c9"
type input "7001196197"
type textarea "Oxeno"
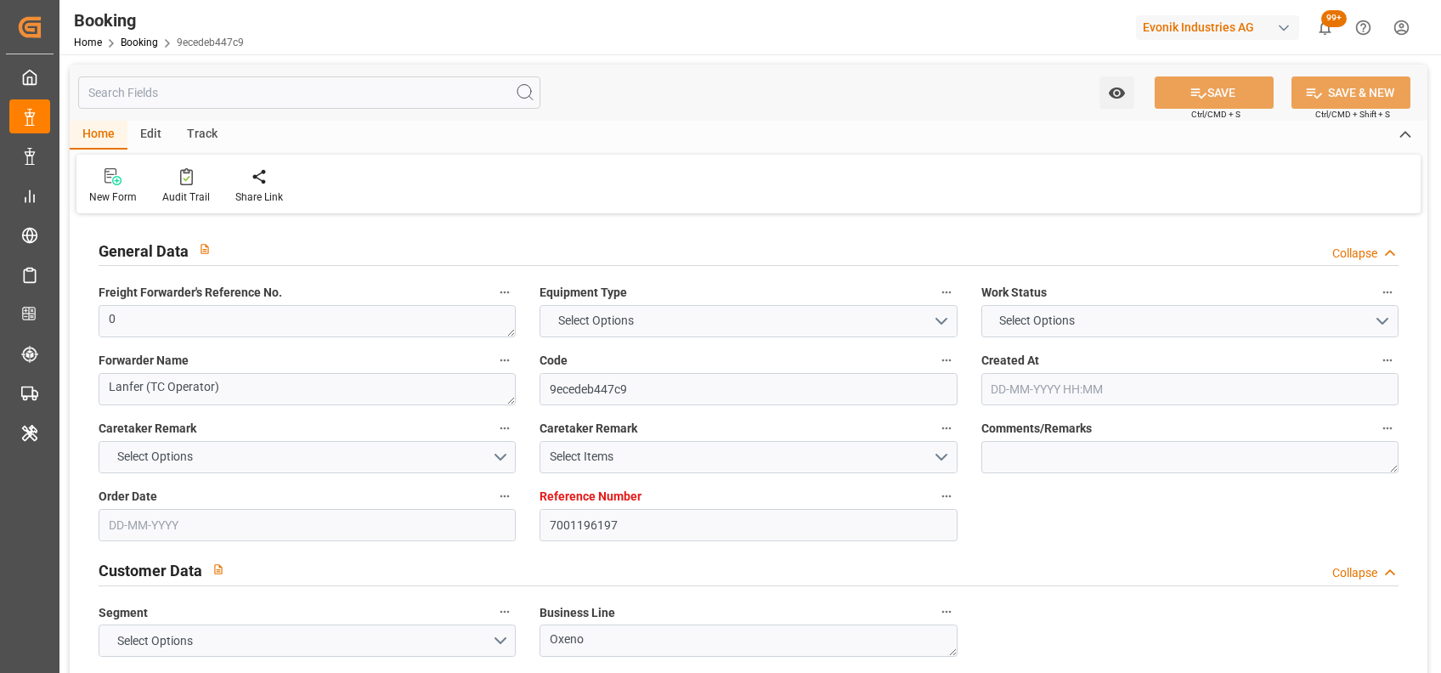
type input "7001196192"
type textarea "[PERSON_NAME][EMAIL_ADDRESS][PERSON_NAME][DOMAIN_NAME]"
type textarea "CIF"
type textarea "NHAVA SHEVA"
type textarea "9"
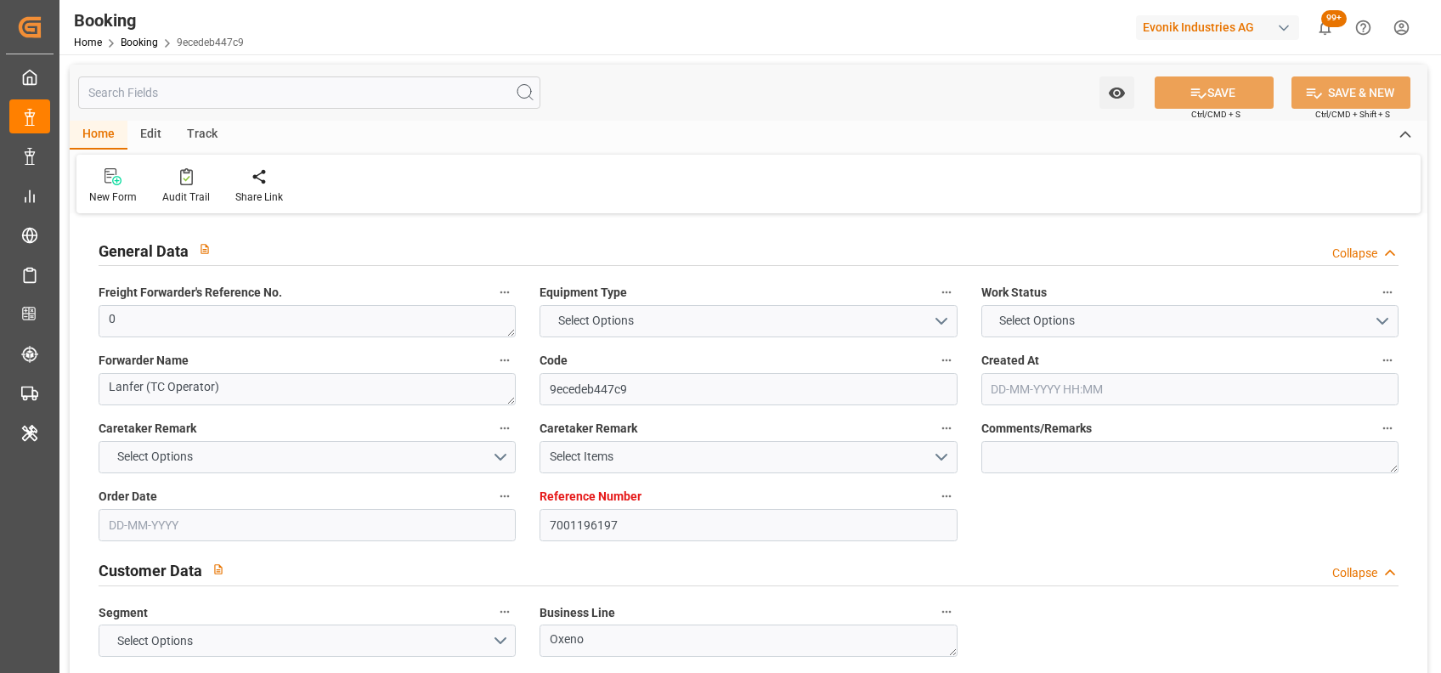
type textarea "Marl"
type textarea "TMLU5737391"
type input "VANCOUVER EXPRESS"
type input "HLCU"
type input "[GEOGRAPHIC_DATA]"
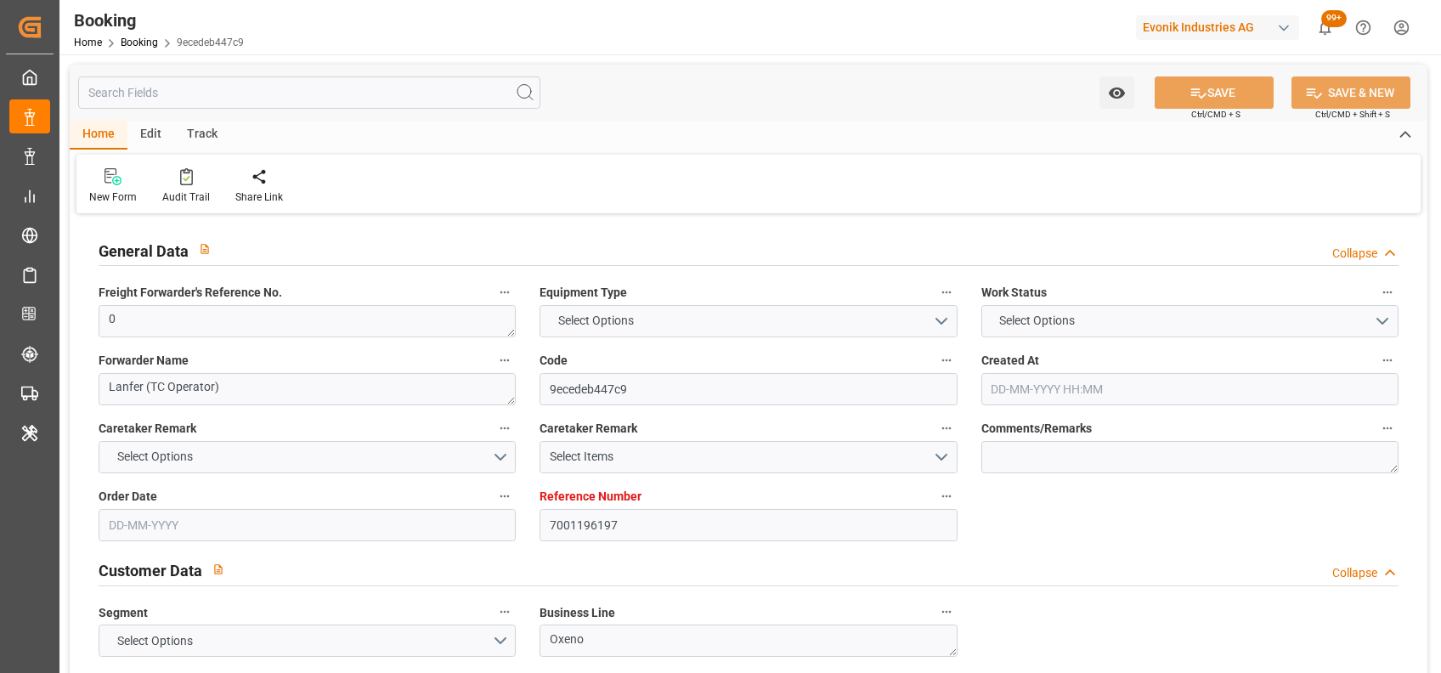
type input "[PERSON_NAME] ([PERSON_NAME])"
type textarea "vesselName etd [PERSON_NAME]"
type textarea "INPUT_Evonik_Seeburger_IFTMIN_1003033396_20250808093934274.edi"
type textarea "NWC/[GEOGRAPHIC_DATA] [GEOGRAPHIC_DATA] Continent / [GEOGRAPHIC_DATA]"
type textarea "INPUT_Evonik_Seeburger_IFTMIN_1002863851_20250616130211433.edi,INPUT_Evonik_See…"
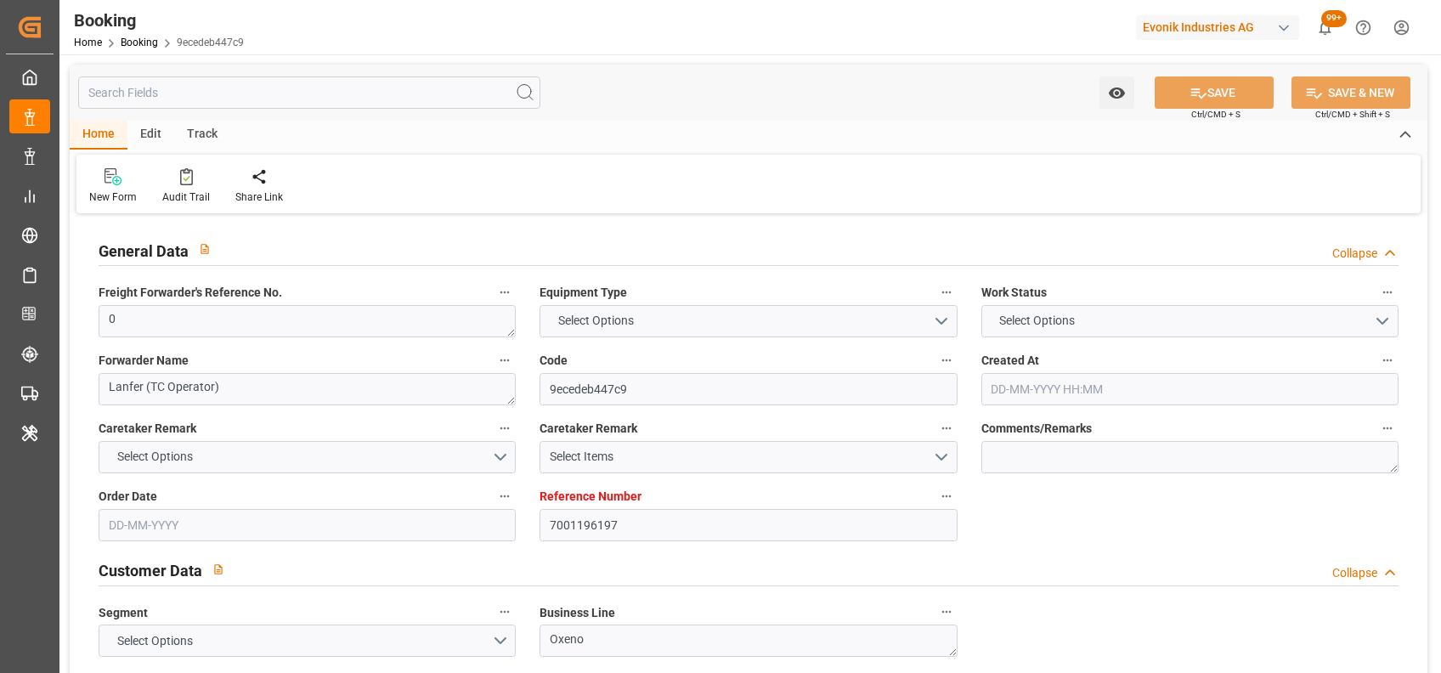
type textarea "1003033396"
type textarea "[PERSON_NAME]"
type textarea "businessLine-"
type textarea "IFTMIN"
type textarea "a011t00000LcJC5AAN"
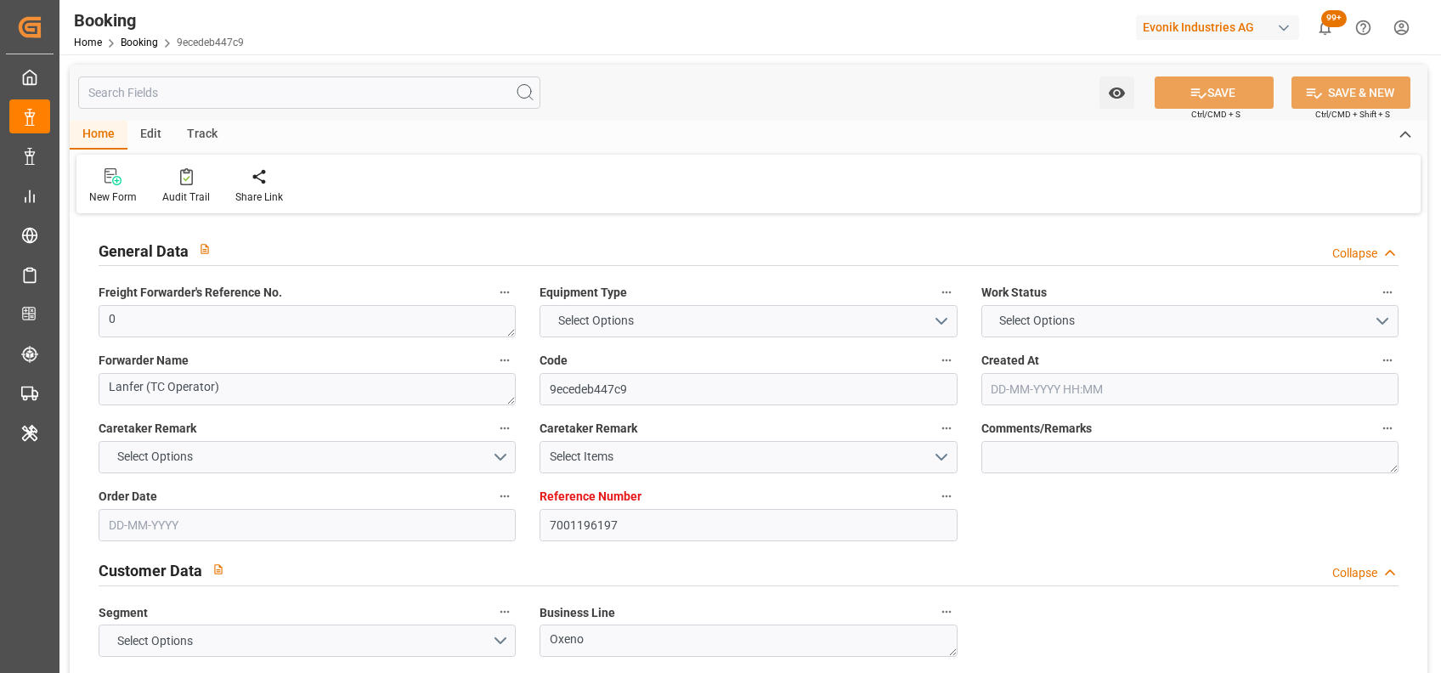
type textarea "No"
type input "7001196197"
type input "9667186"
type input "Hapag [PERSON_NAME]"
type input "Hapag [PERSON_NAME] Aktiengesellschaft"
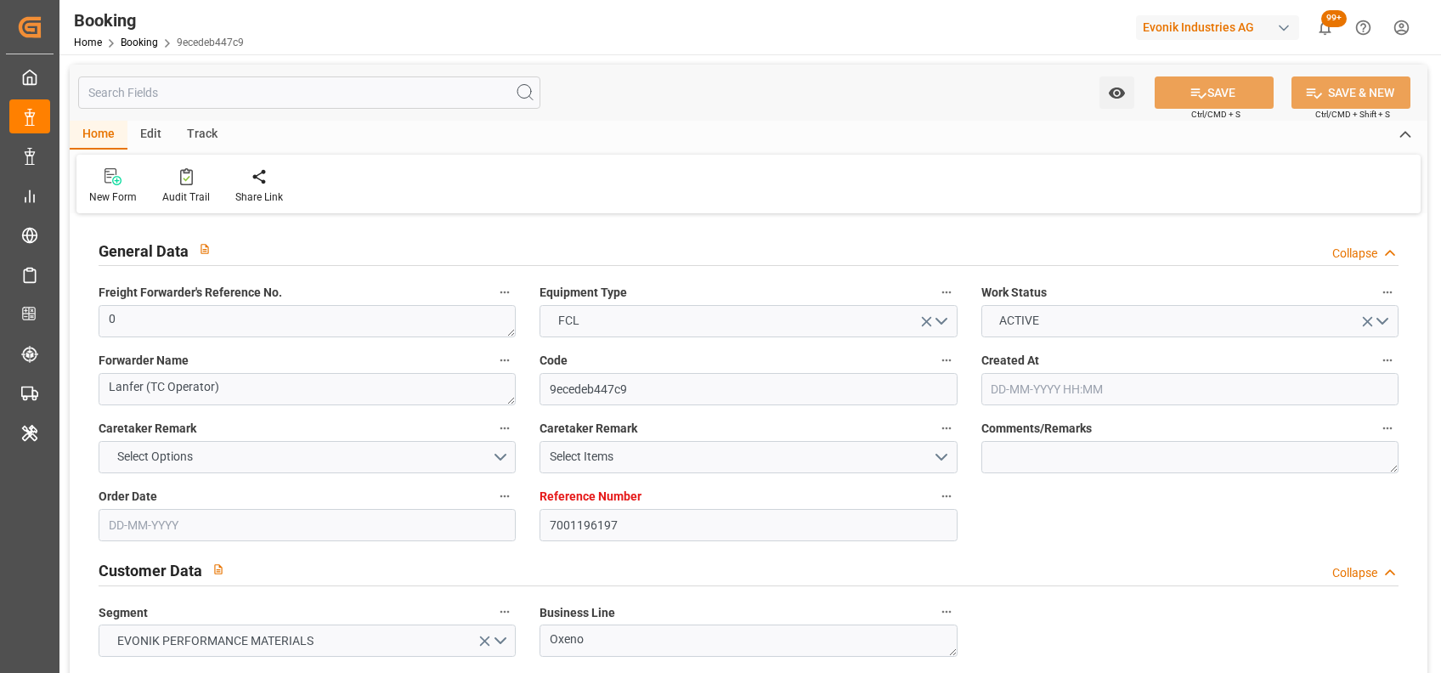
type input "NLRTM"
type input "INNSA"
type input "0"
type input "[DATE] 13:15"
type input "[DATE]"
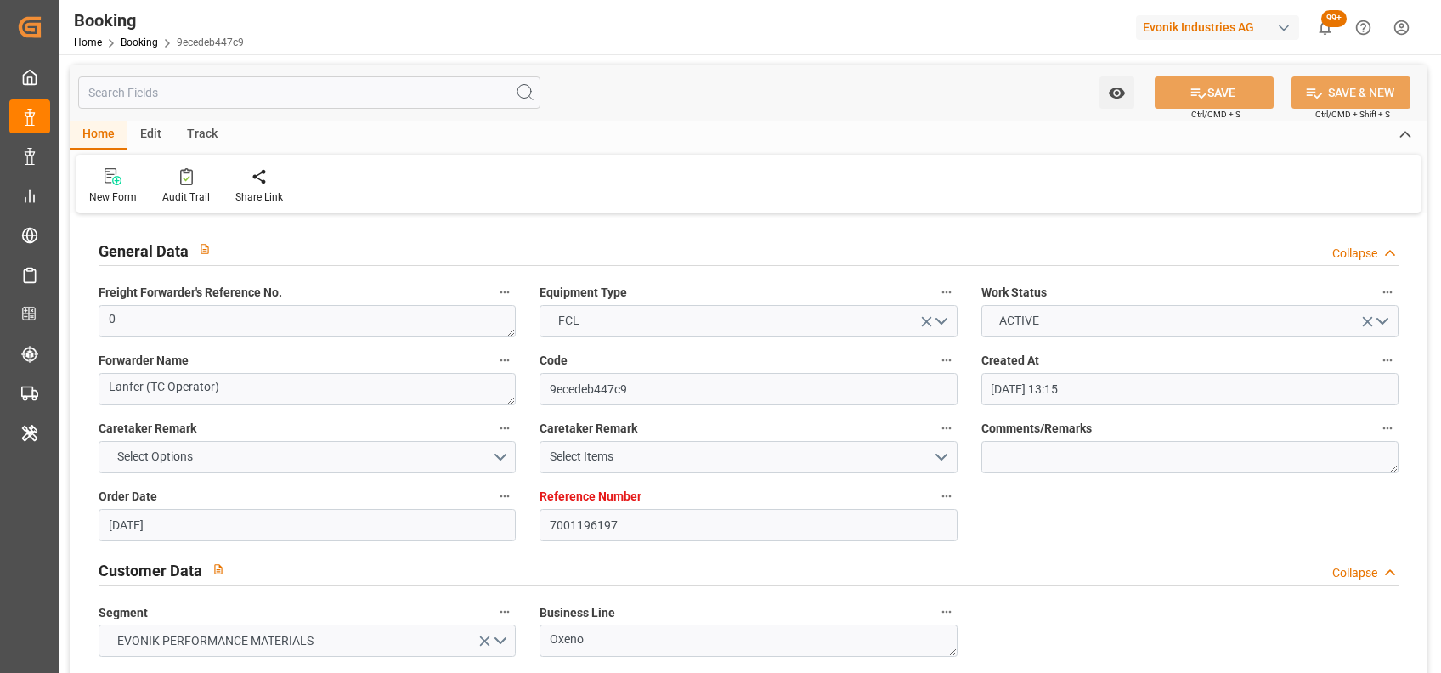
type input "[DATE]"
type input "[DATE] 00:00"
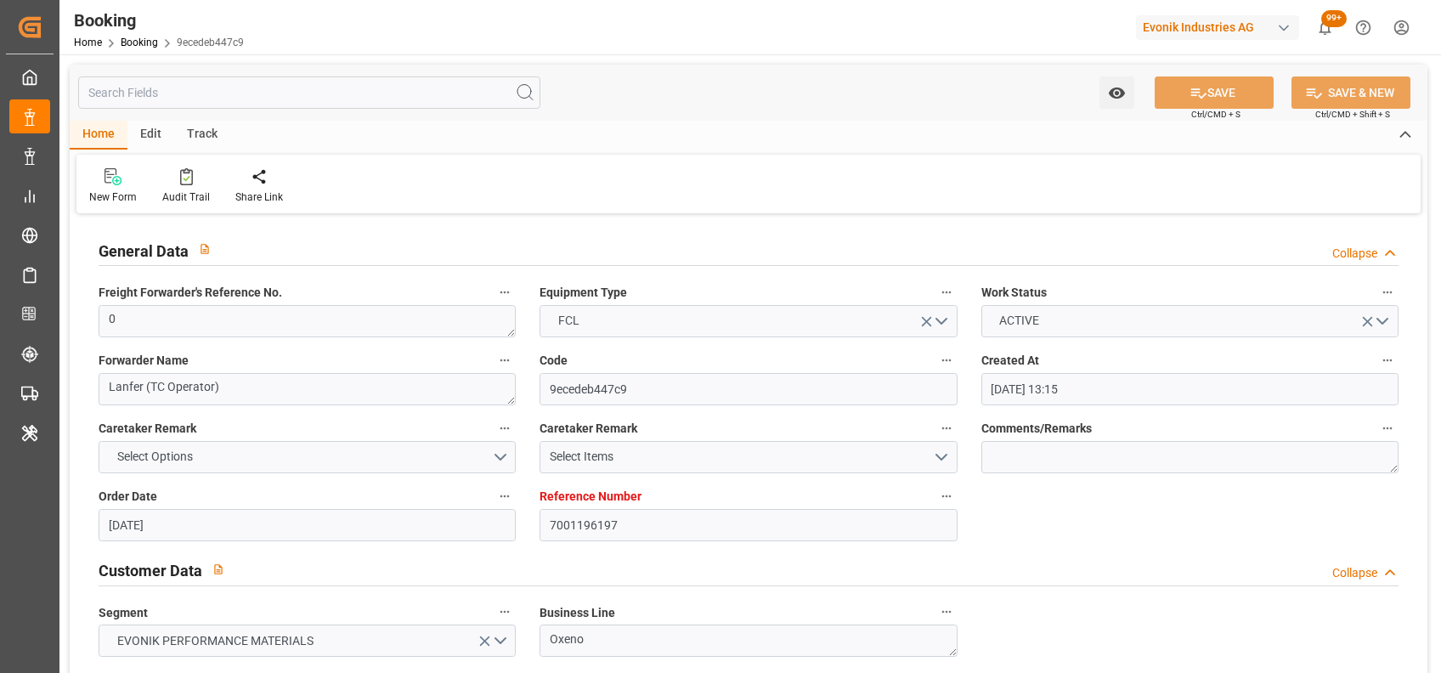
type input "[DATE] 00:00"
type input "[DATE]"
type input "[DATE] 10:57"
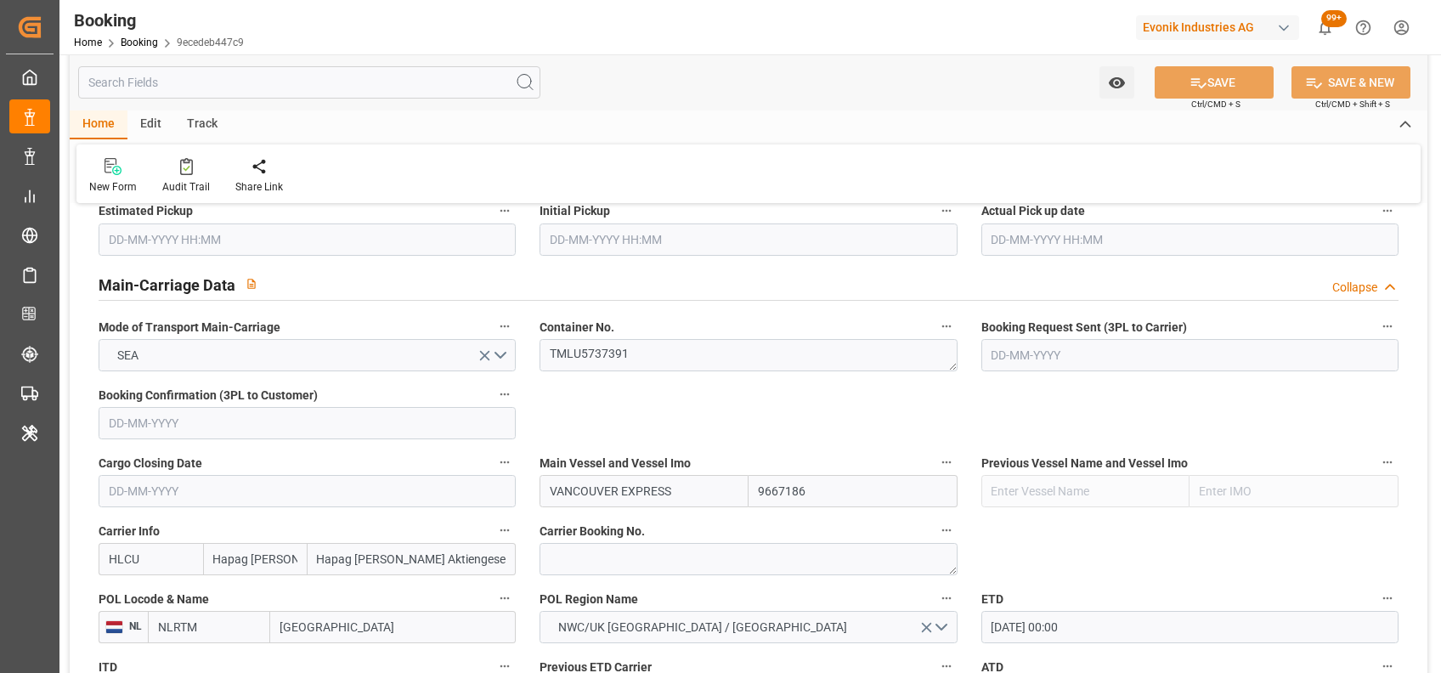
scroll to position [1003, 0]
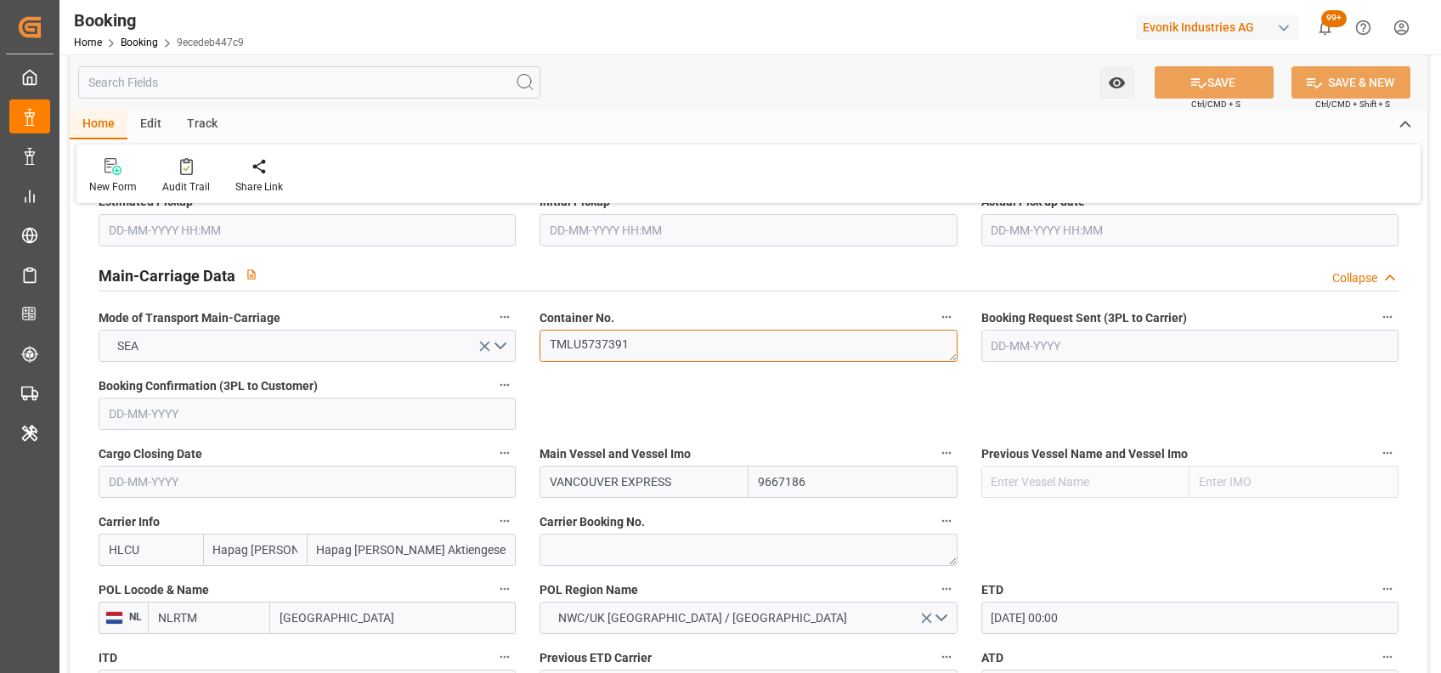
click at [594, 349] on textarea "TMLU5737391" at bounding box center [748, 346] width 417 height 32
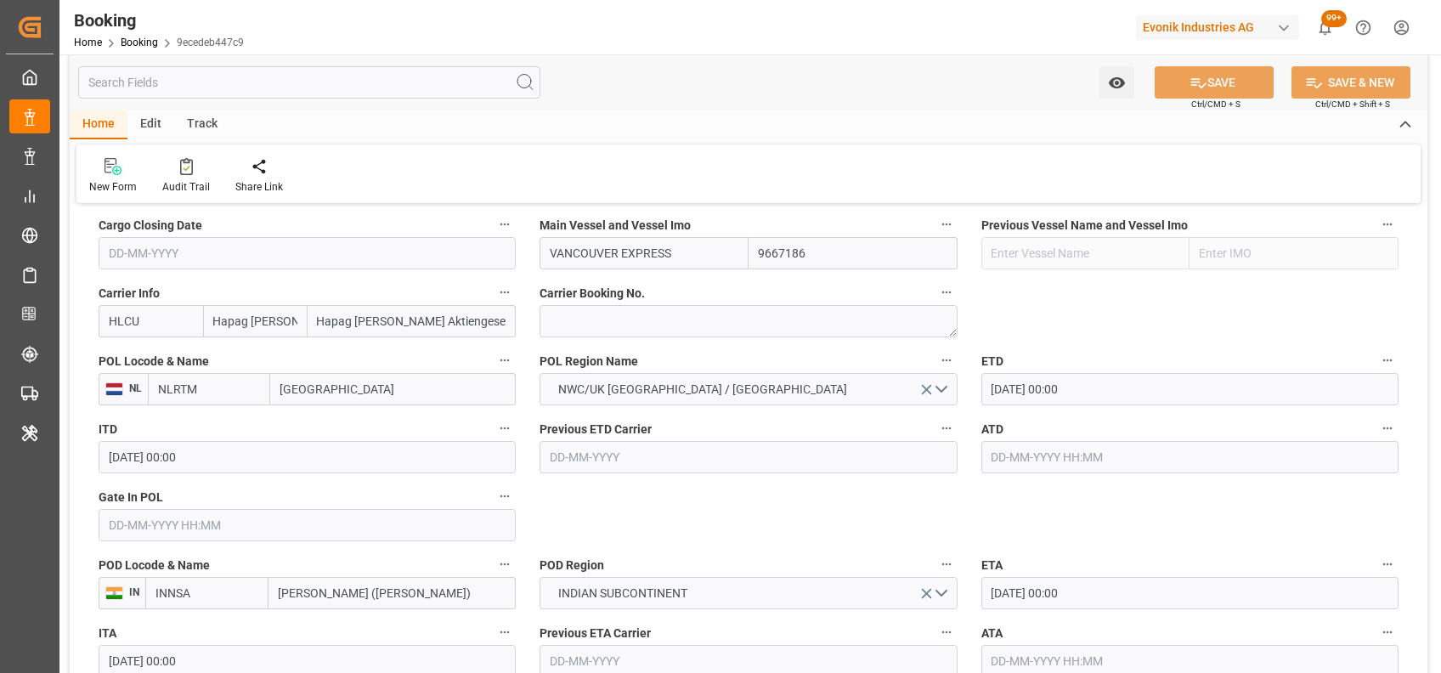
scroll to position [1232, 0]
click at [264, 511] on input "text" at bounding box center [307, 524] width 417 height 32
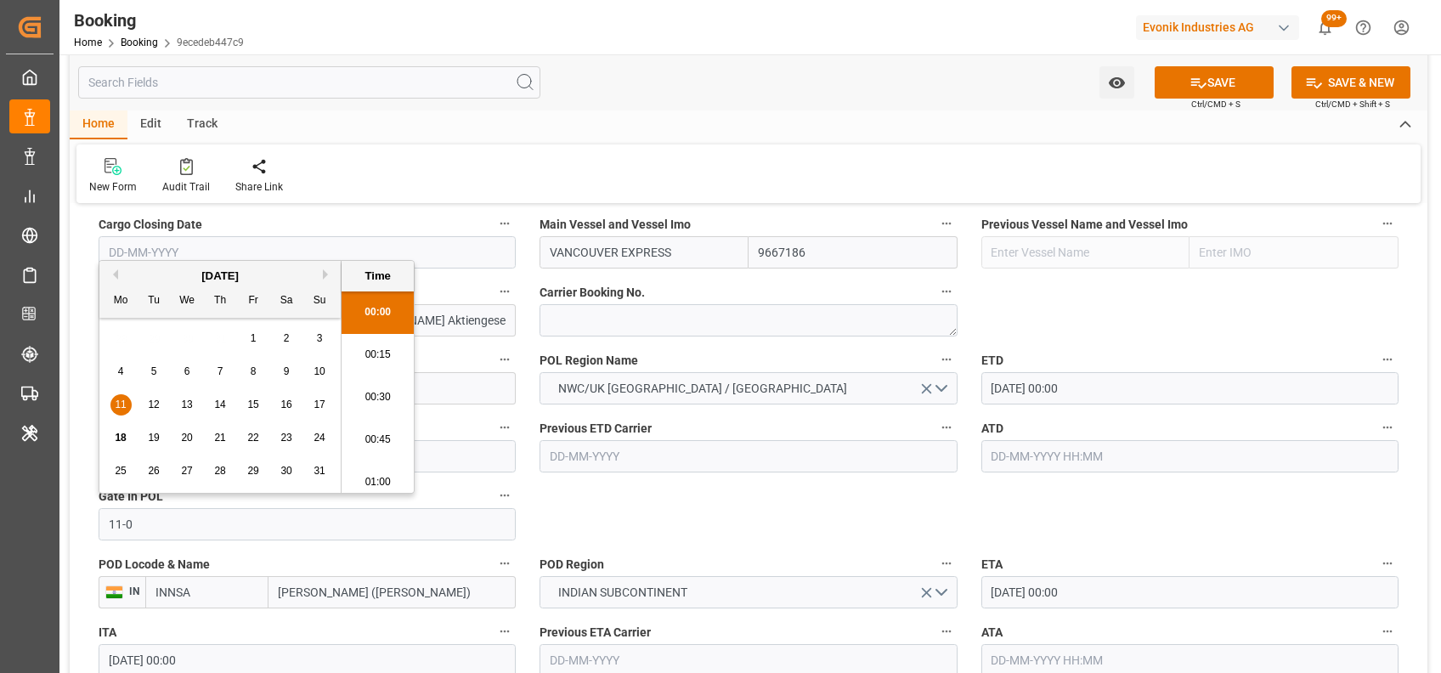
scroll to position [2427, 0]
type input "[DATE] 00:00"
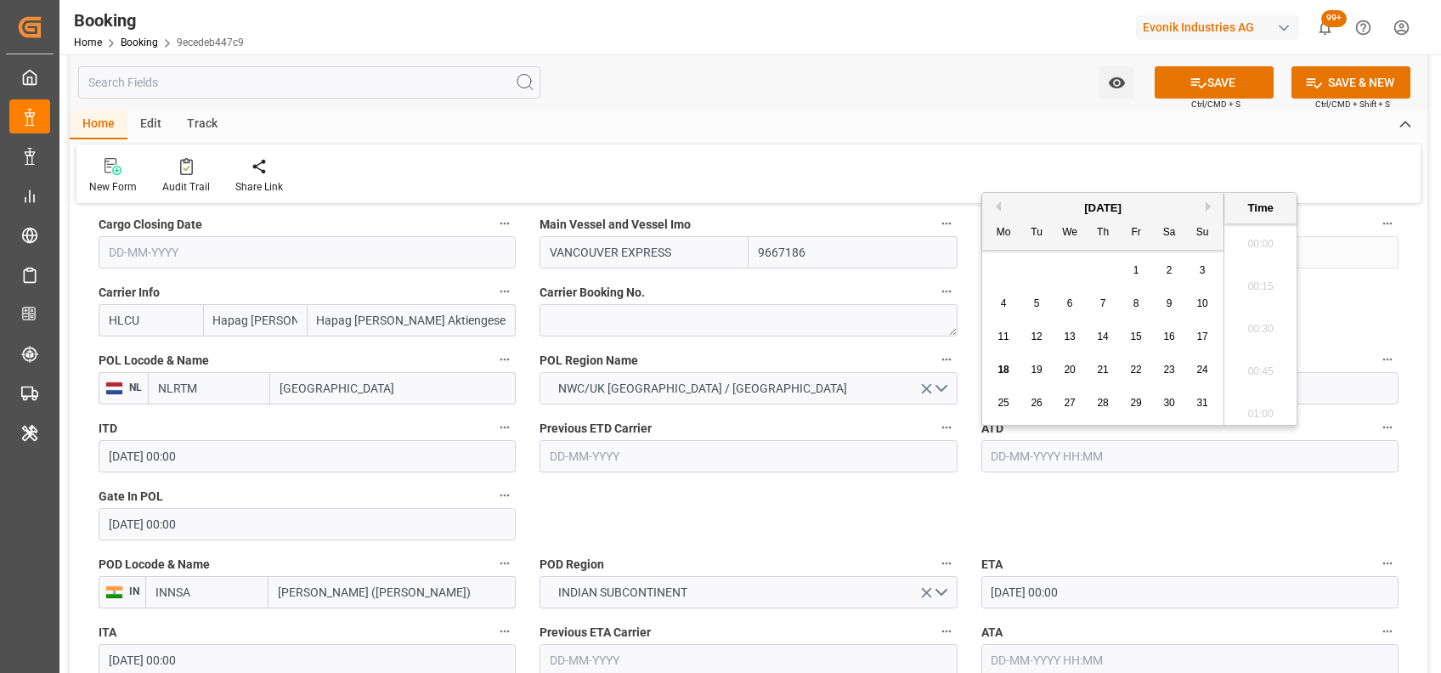
click at [1016, 454] on input "text" at bounding box center [1189, 456] width 417 height 32
type input "[DATE] 00:00"
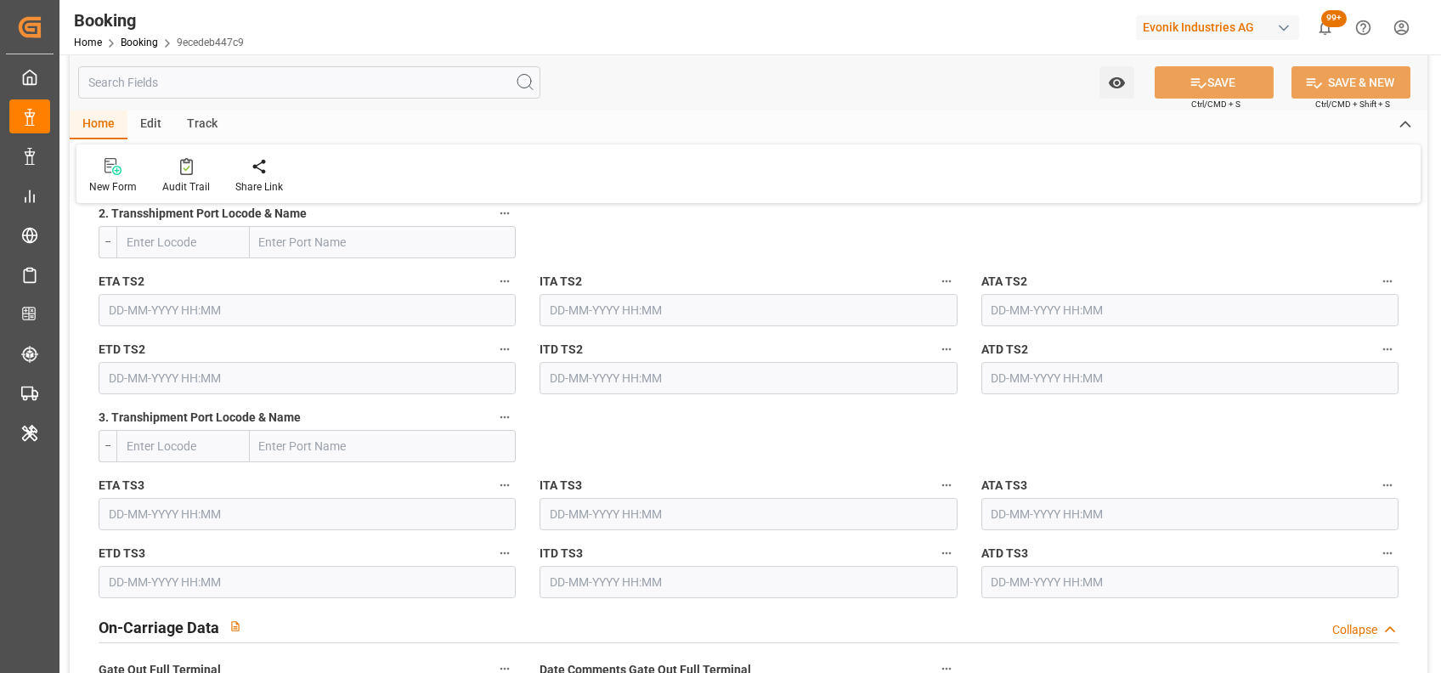
scroll to position [2496, 0]
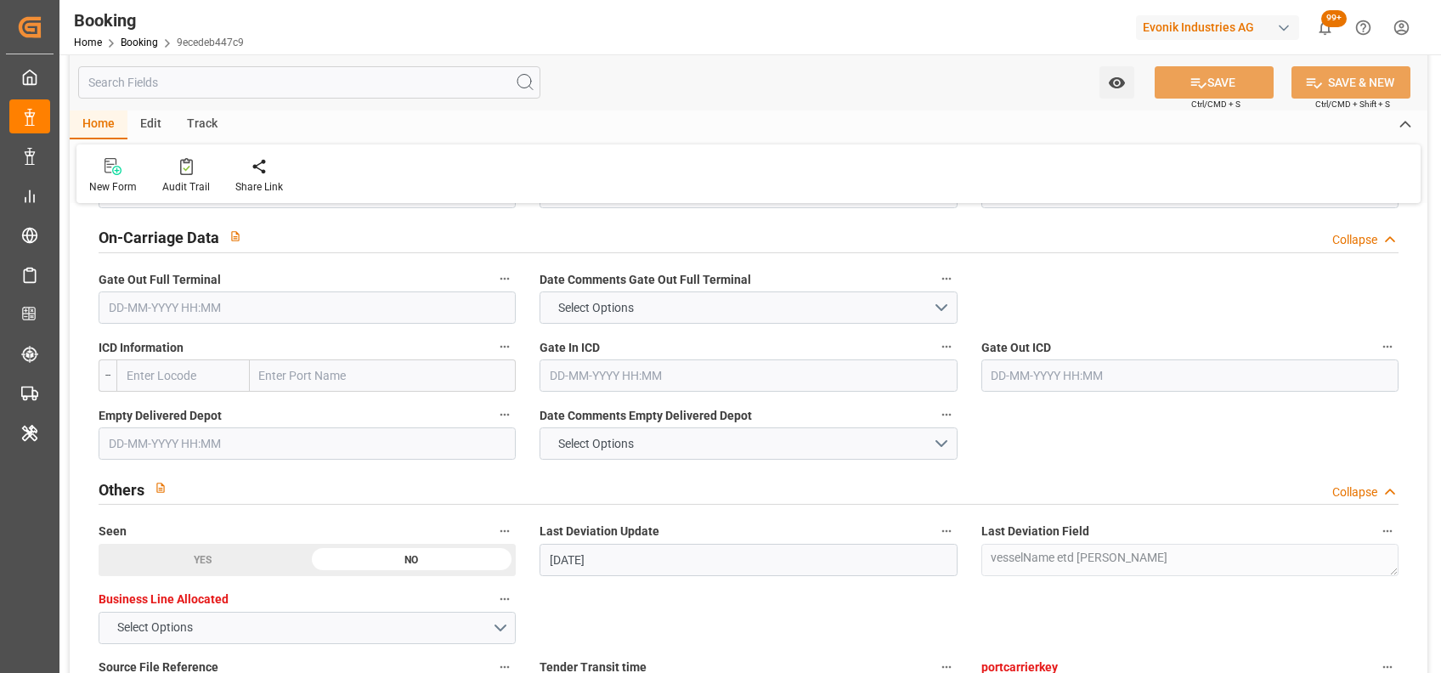
type textarea "[PERSON_NAME]"
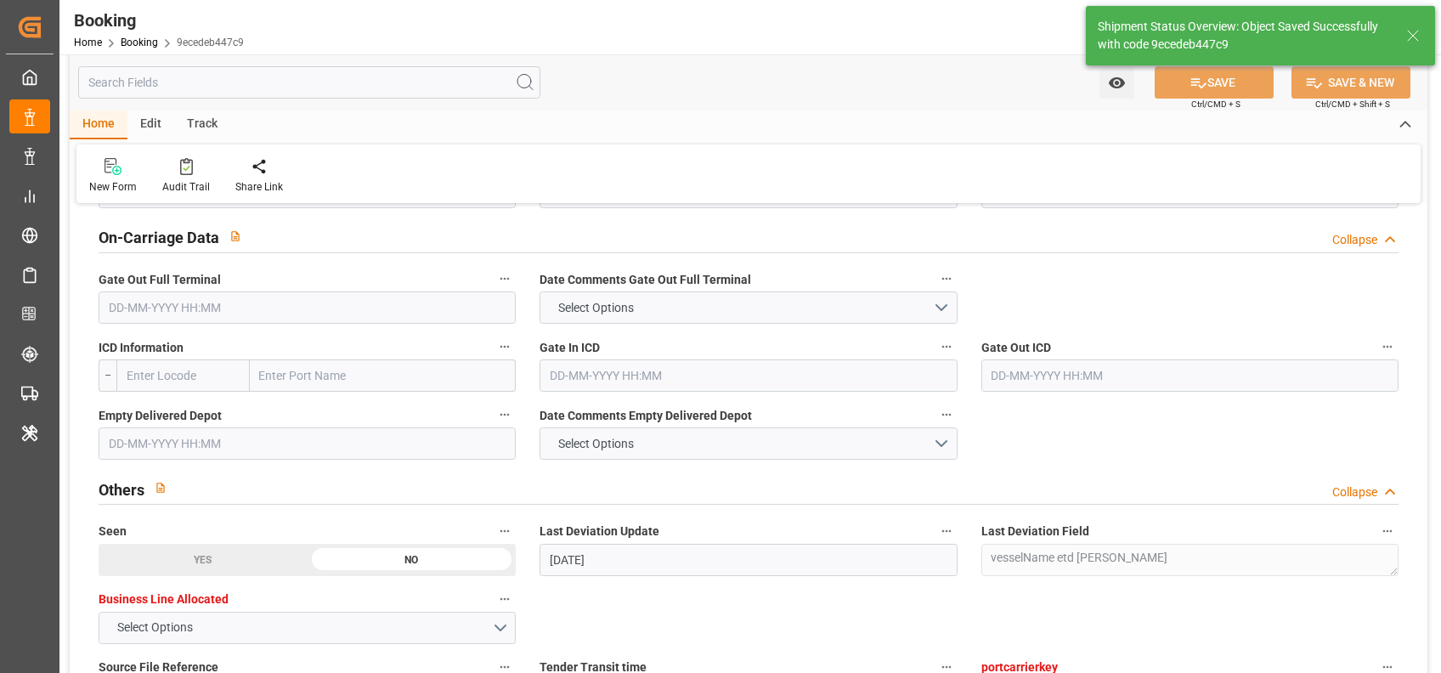
type input "18-08-2025 09:21"
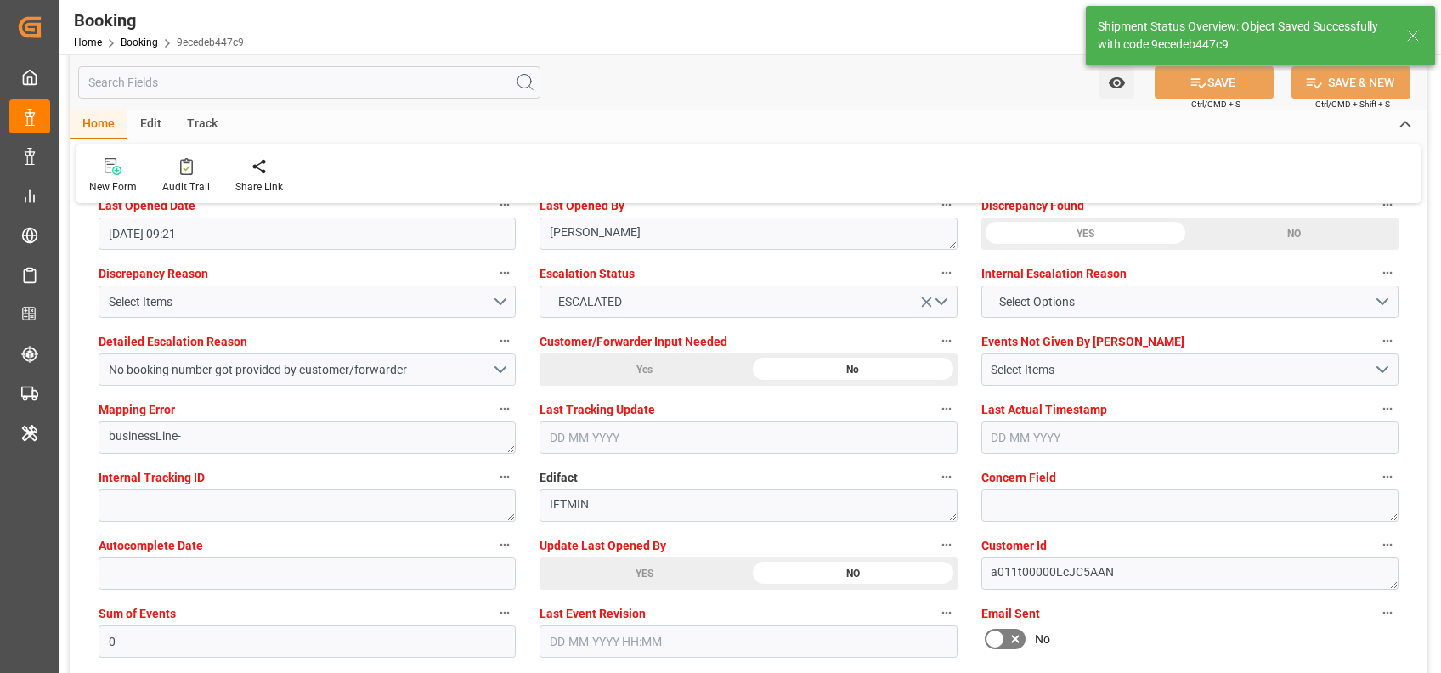
scroll to position [3140, 0]
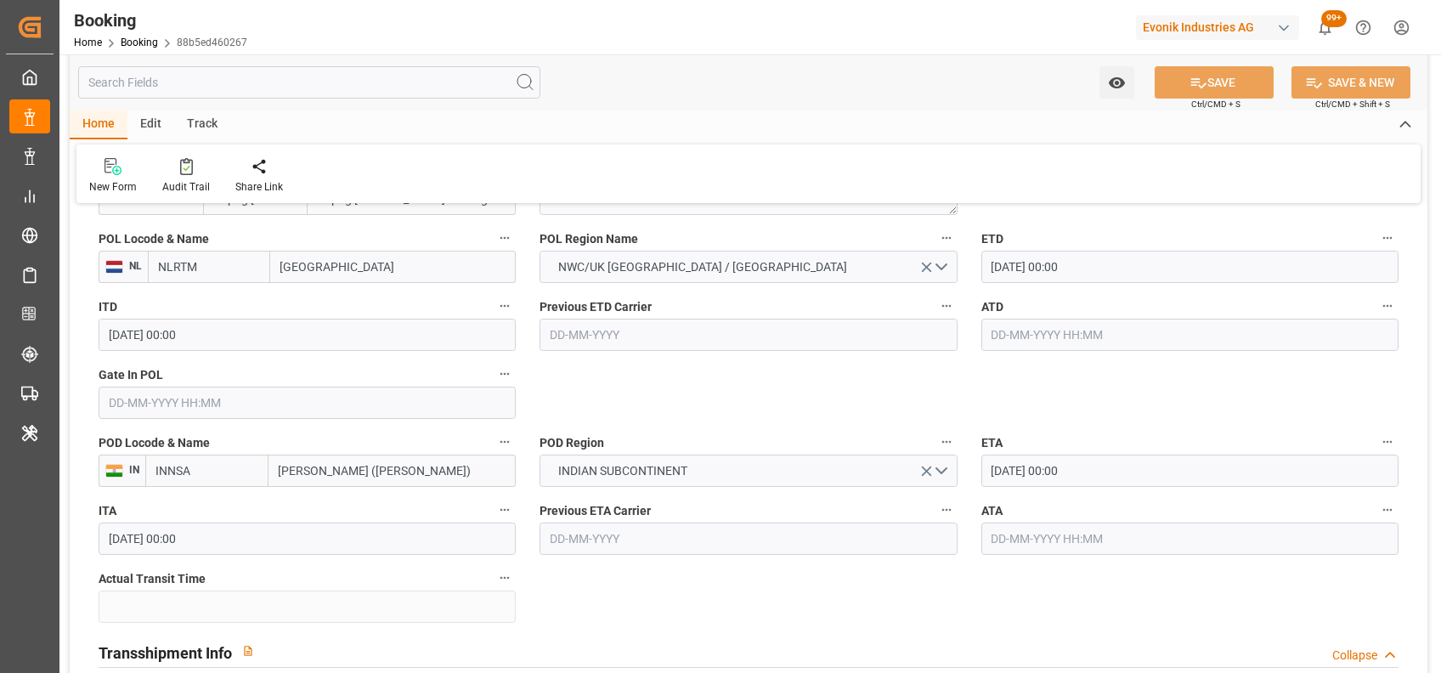
scroll to position [1080, 0]
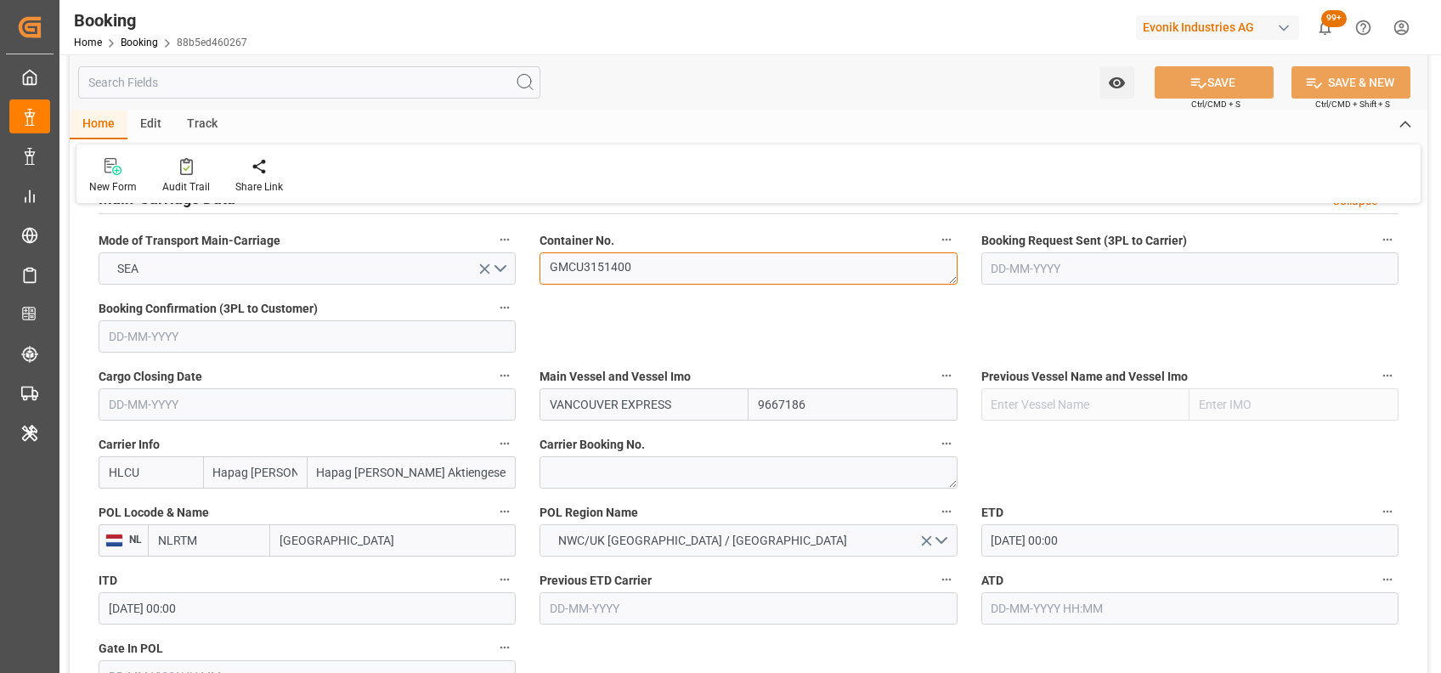
click at [564, 264] on textarea "GMCU3151400" at bounding box center [748, 268] width 417 height 32
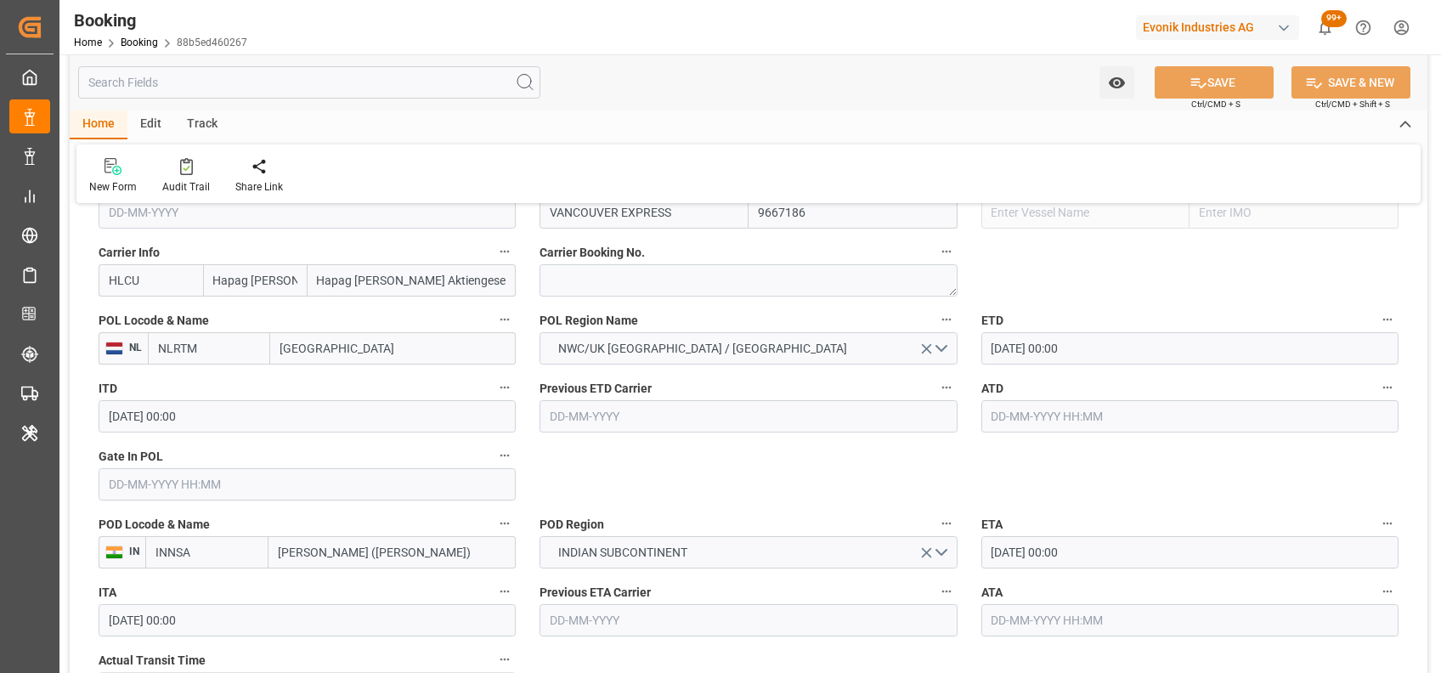
scroll to position [1284, 0]
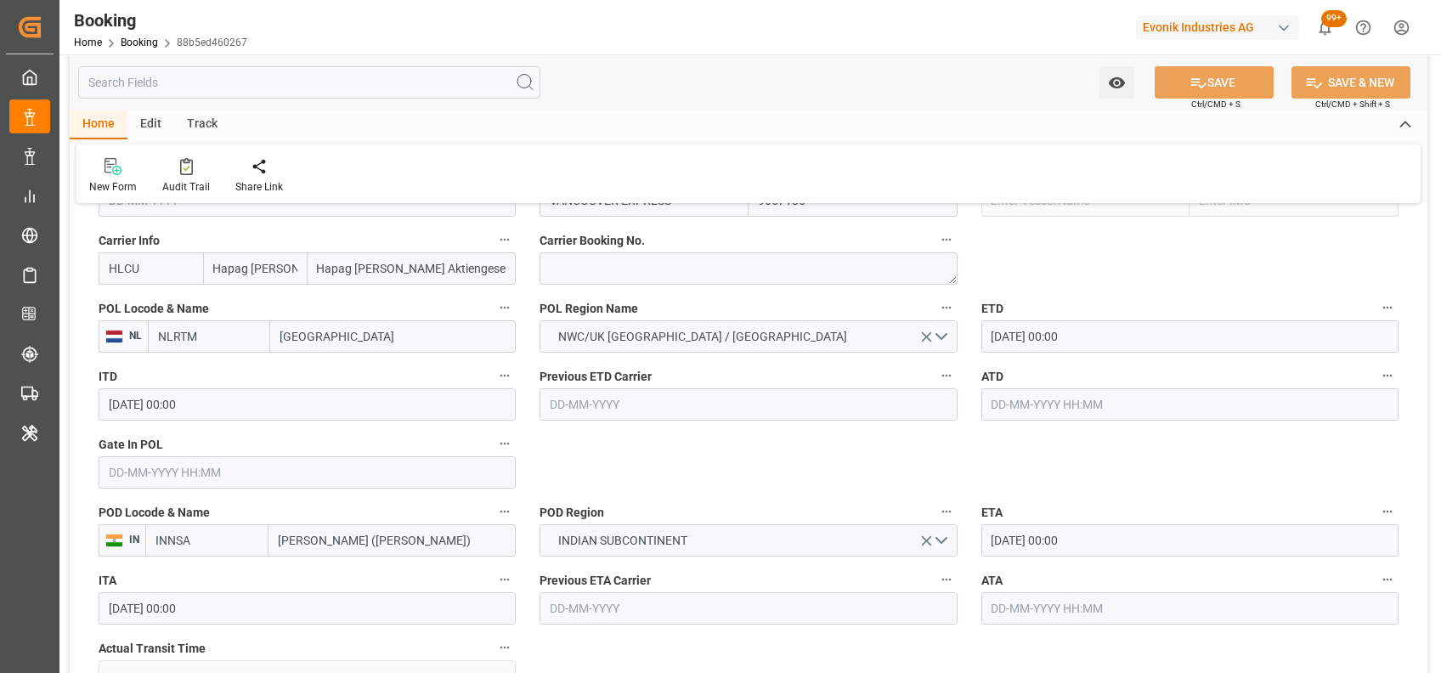
click at [300, 480] on input "text" at bounding box center [307, 472] width 417 height 32
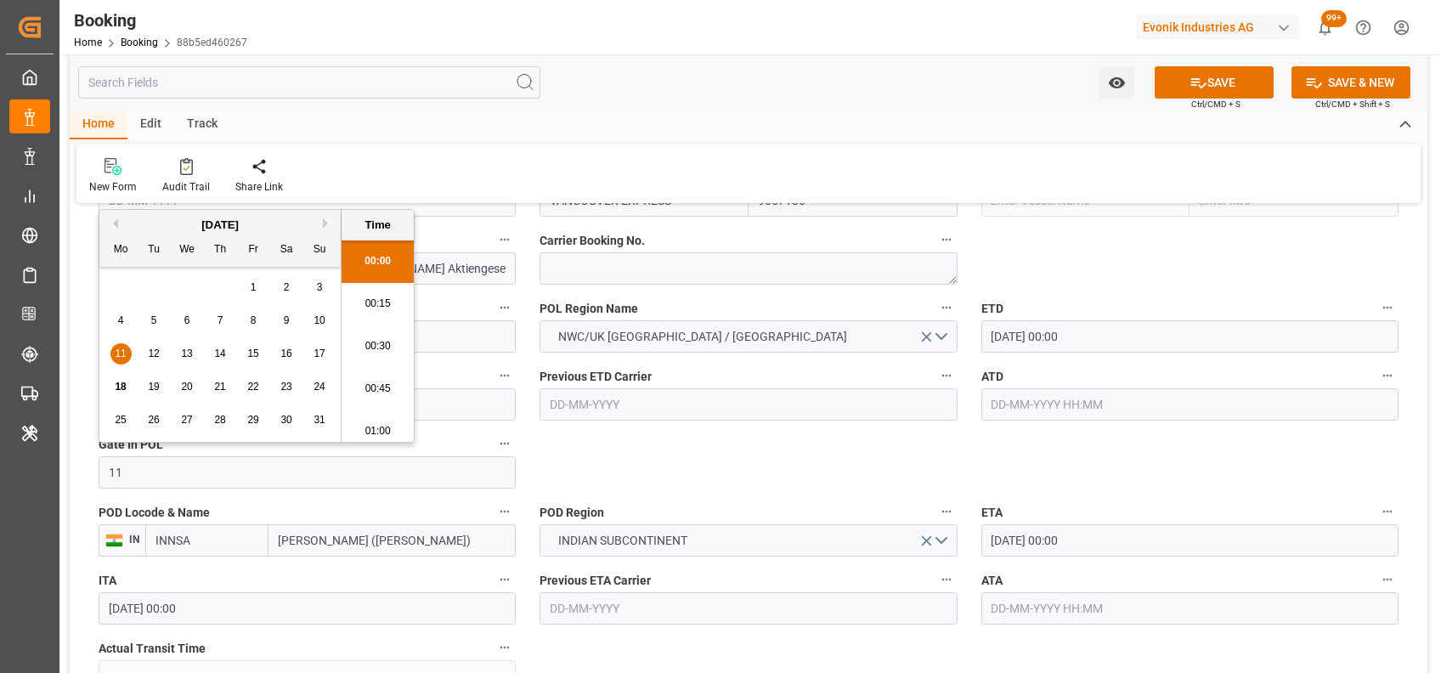
type input "[DATE] 00:00"
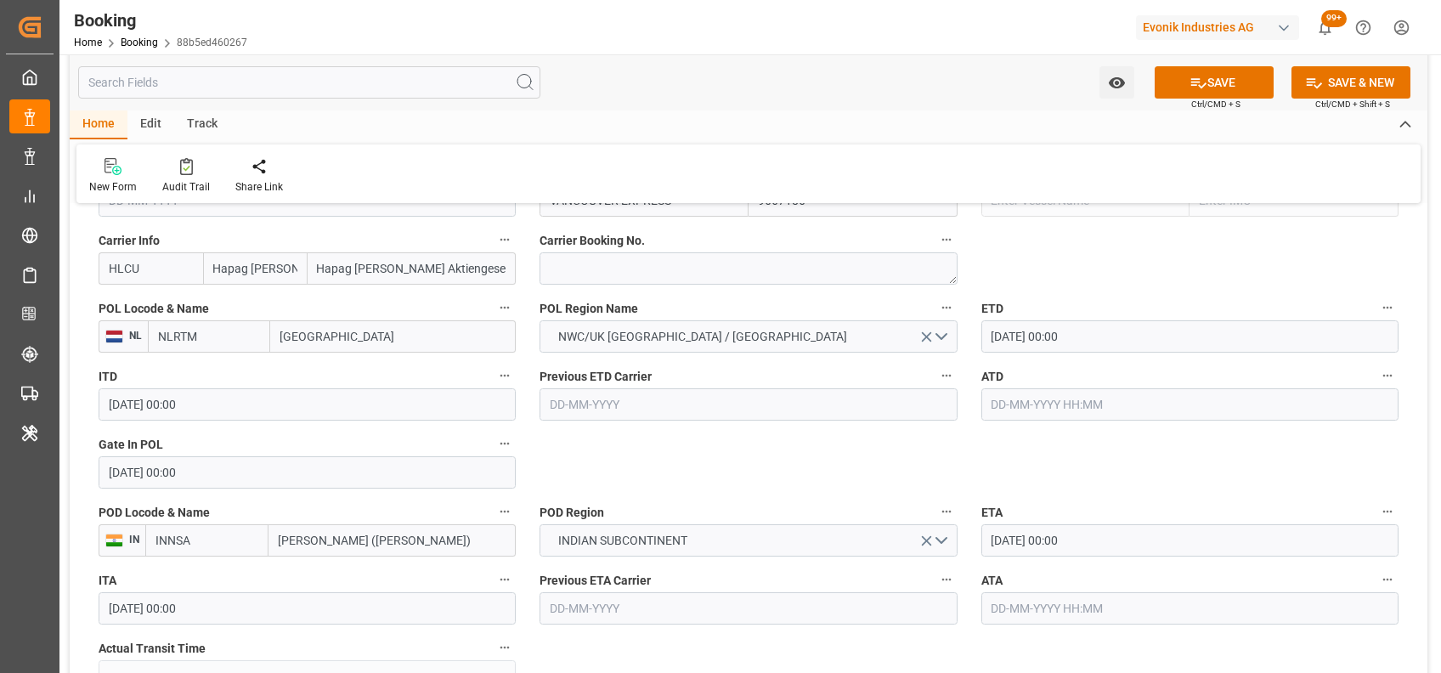
click at [1043, 408] on input "text" at bounding box center [1189, 404] width 417 height 32
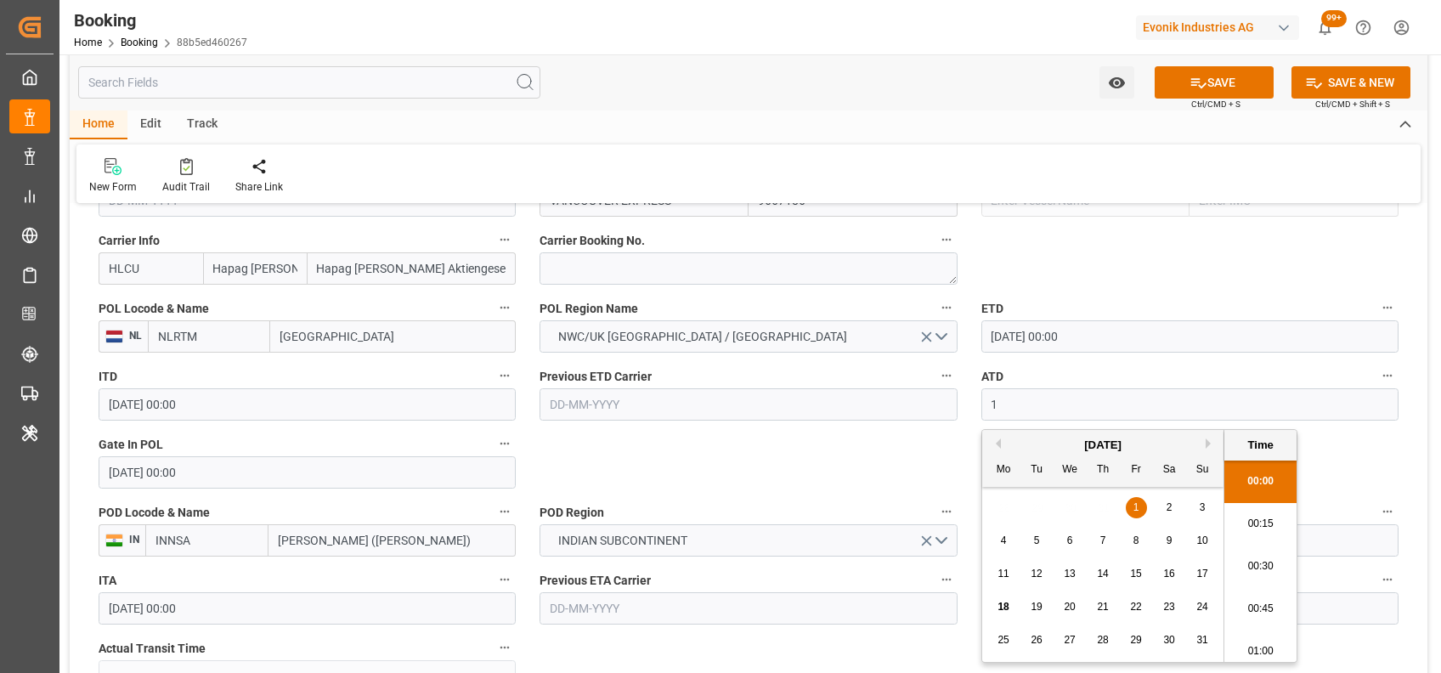
scroll to position [2427, 0]
type input "[DATE] 00:00"
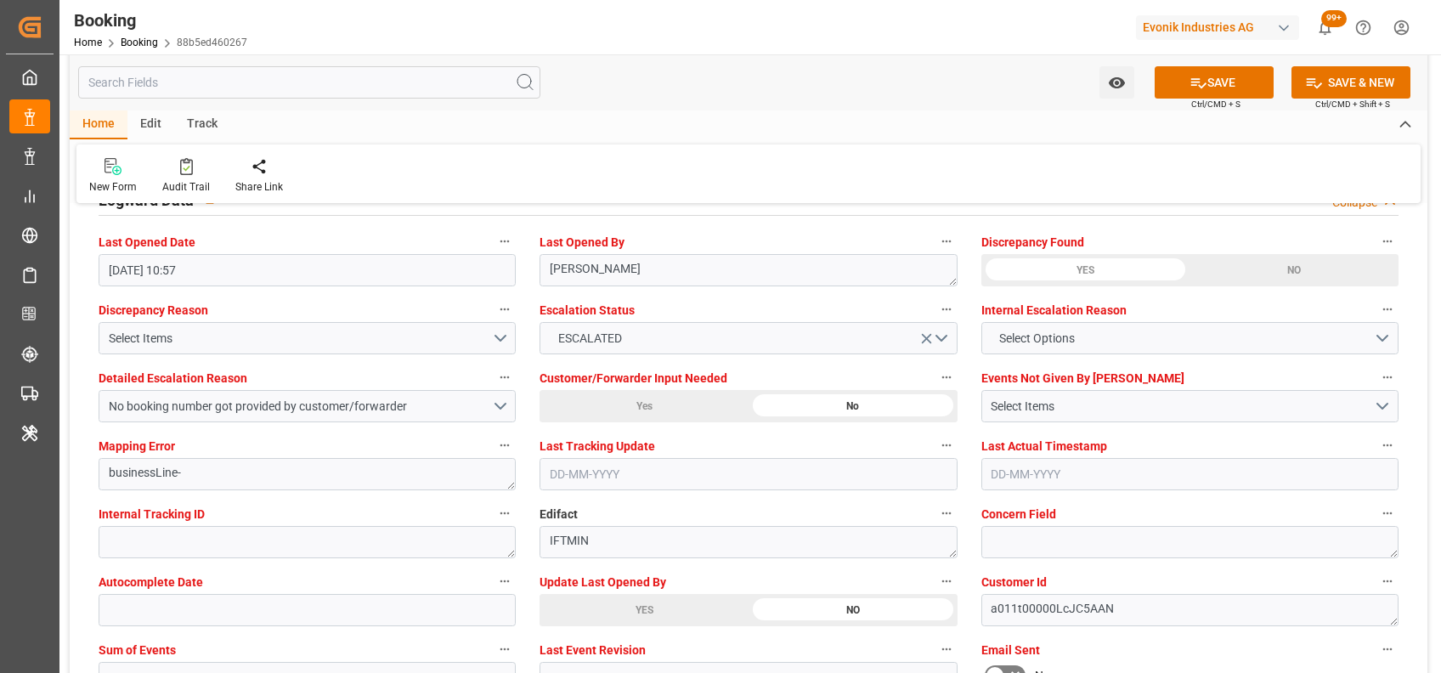
scroll to position [3107, 0]
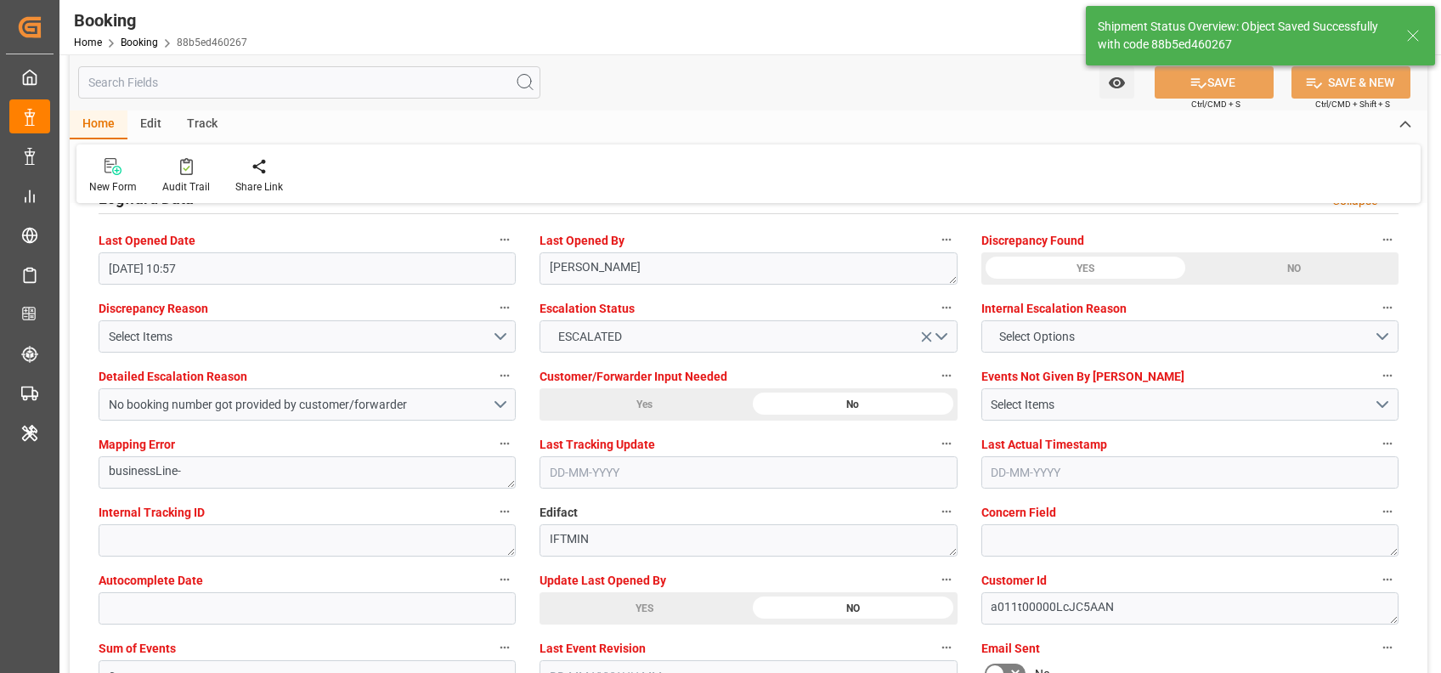
type textarea "[PERSON_NAME]"
type input "[DATE] 09:22"
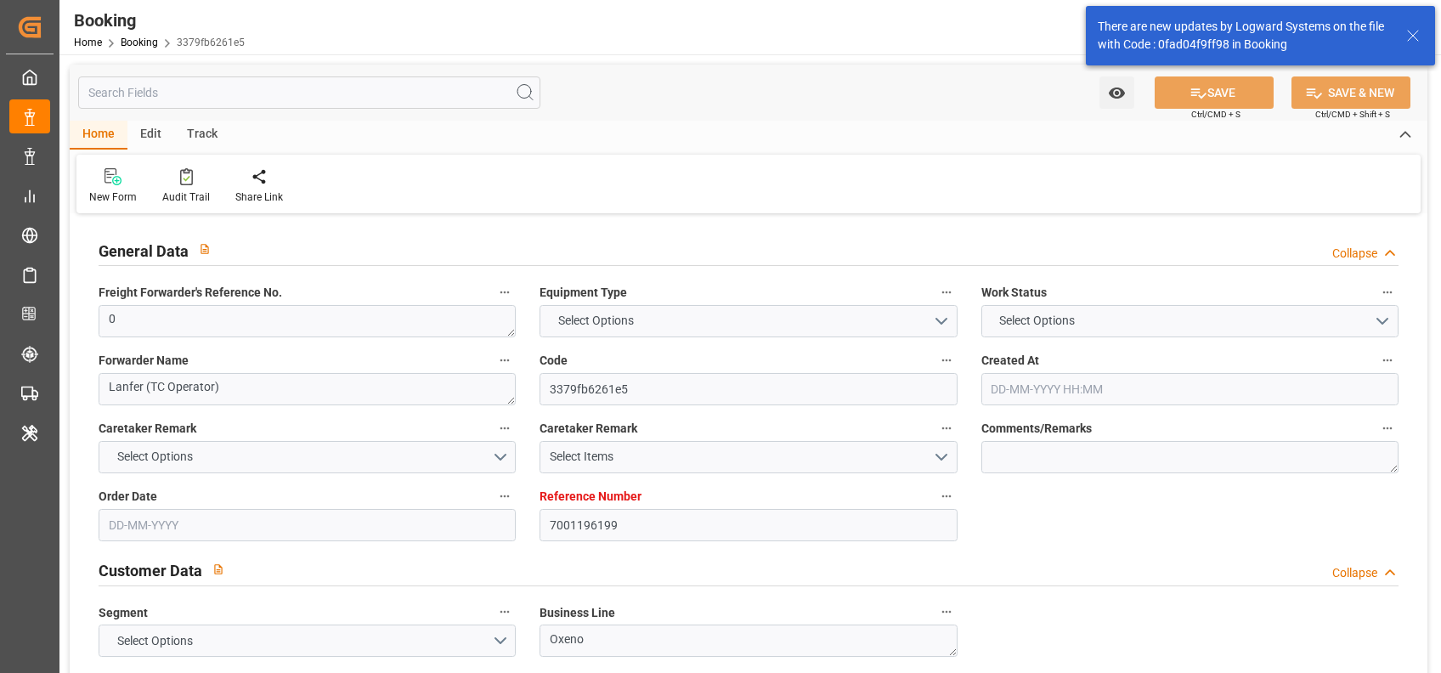
type input "7001196199"
type input "9667186"
type input "Hapag [PERSON_NAME]"
type input "Hapag [PERSON_NAME] Aktiengesellschaft"
type input "NLRTM"
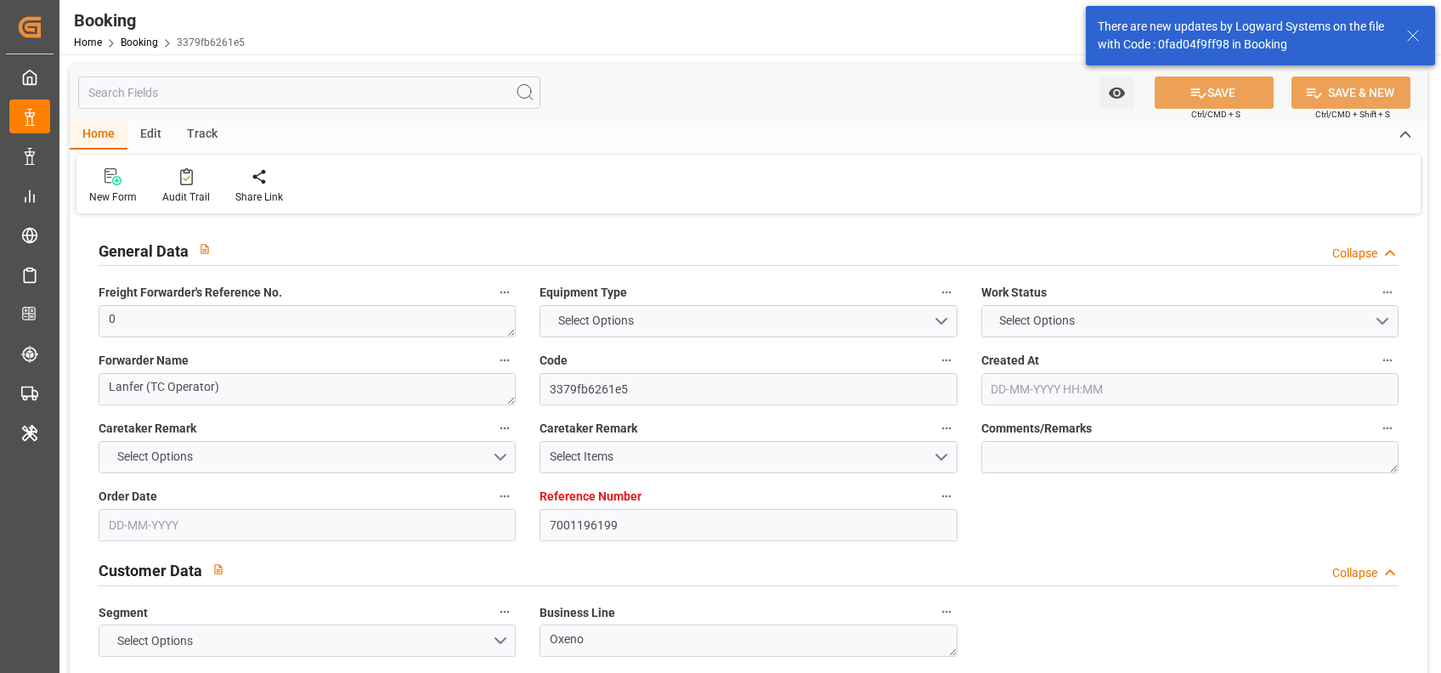
type input "INNSA"
type input "0"
type input "[DATE] 13:15"
type input "[DATE]"
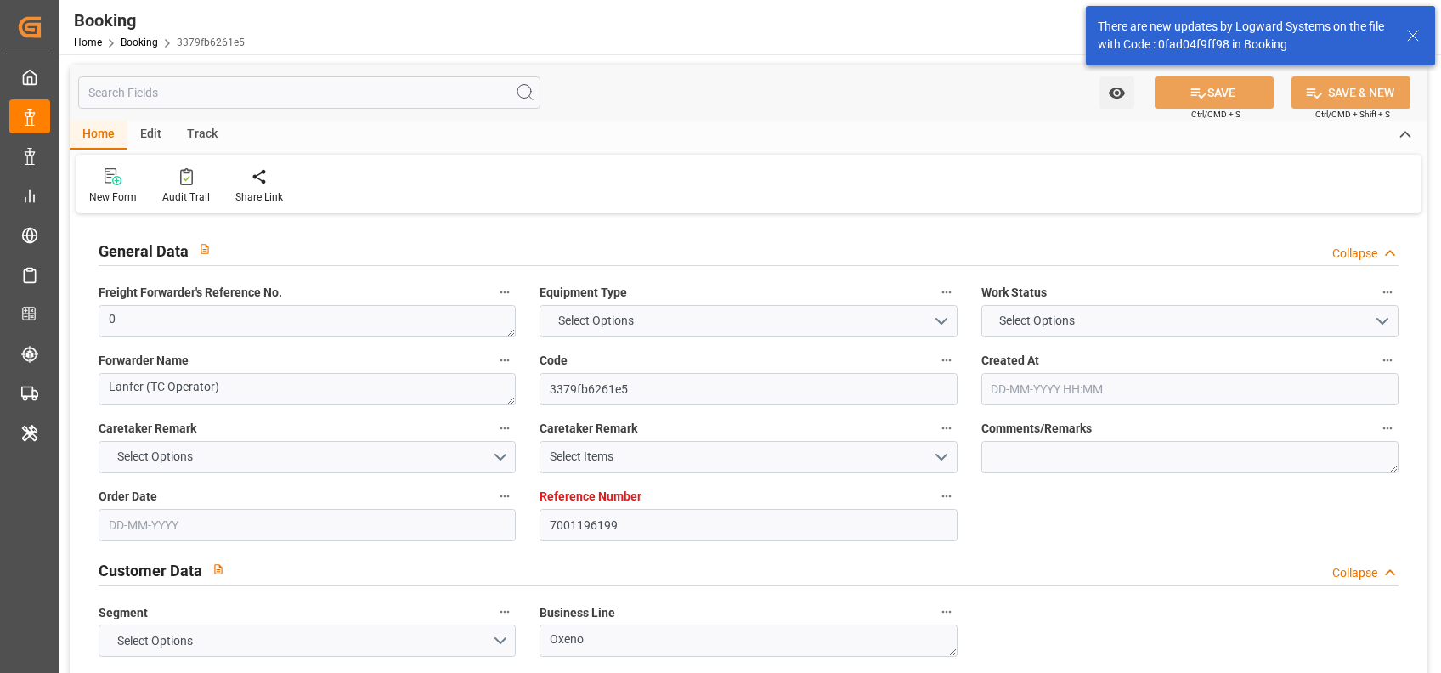
type input "[DATE]"
type input "[DATE] 00:00"
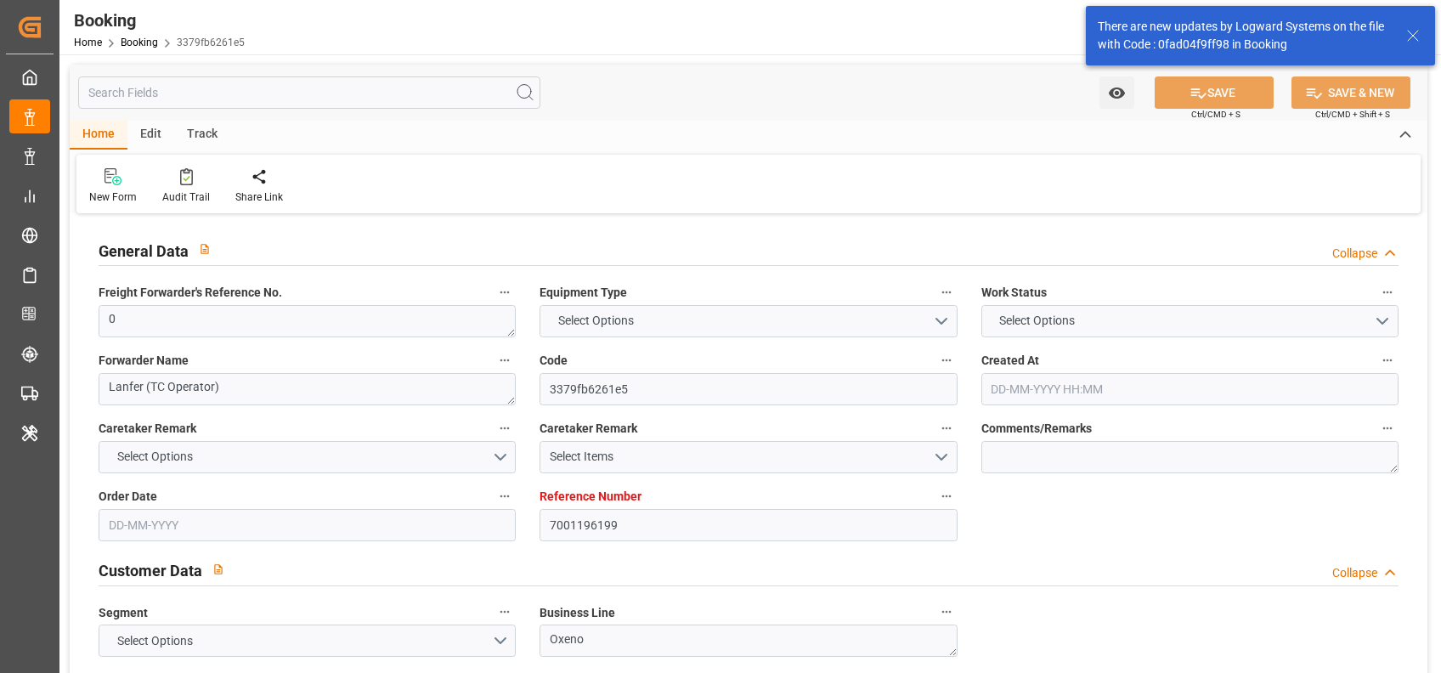
type input "[DATE]"
type input "11-08-2025 10:56"
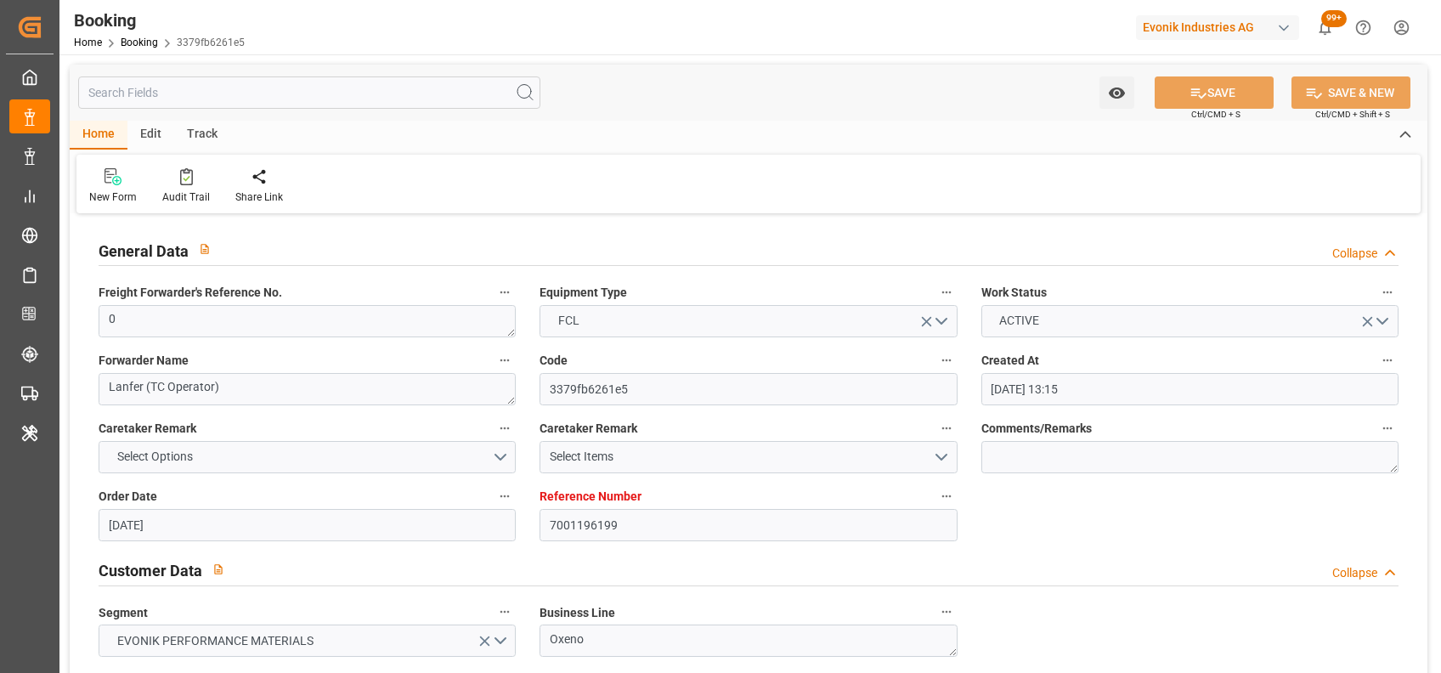
drag, startPoint x: 576, startPoint y: 368, endPoint x: 565, endPoint y: 353, distance: 18.9
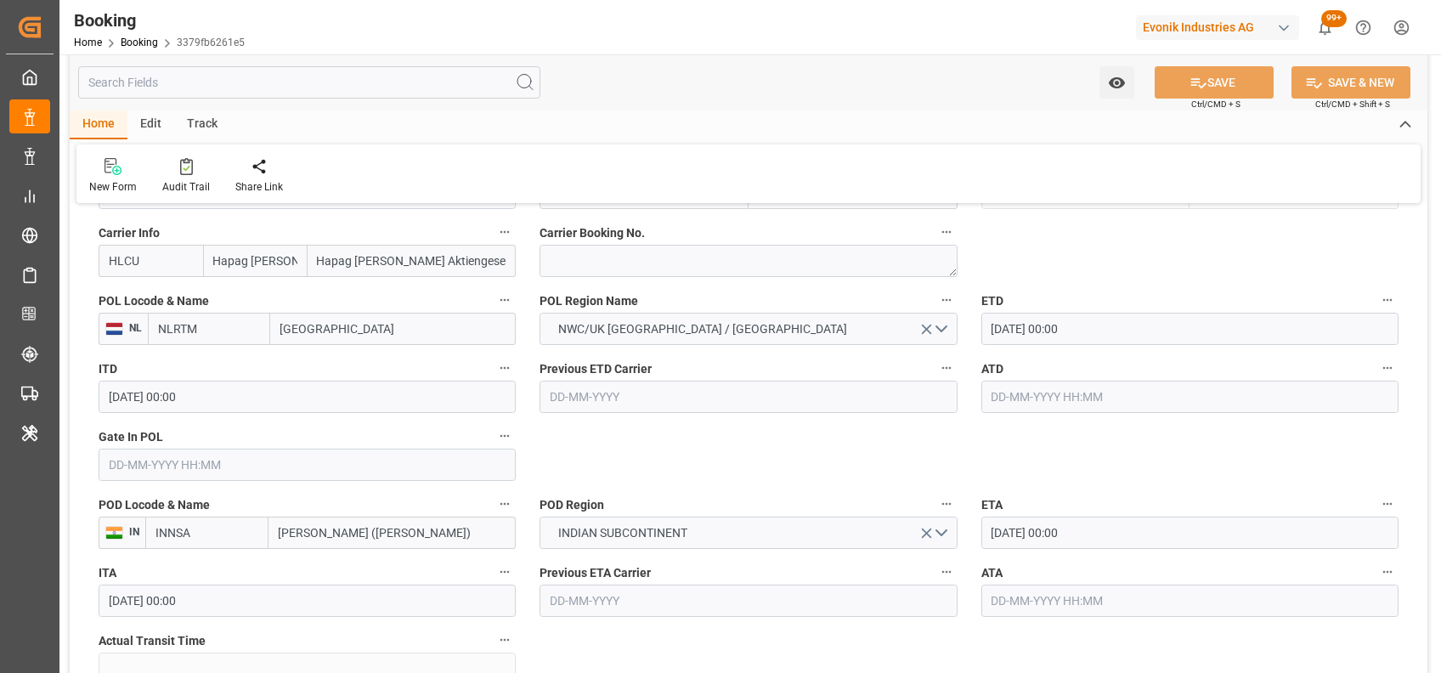
scroll to position [1292, 0]
click at [1009, 396] on input "text" at bounding box center [1189, 396] width 417 height 32
type input "16-08-2025 00:00"
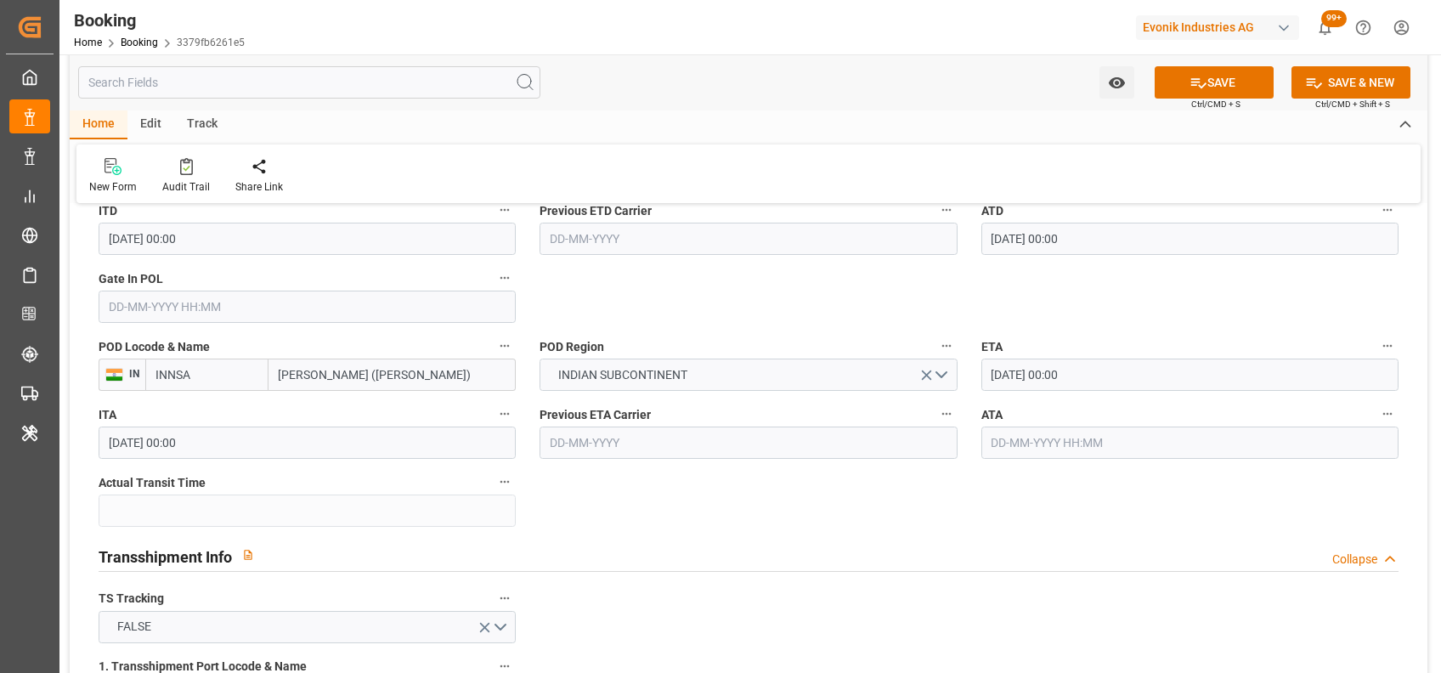
scroll to position [1452, 0]
click at [466, 292] on input "text" at bounding box center [307, 304] width 417 height 32
type input "11-08-2025 00:00"
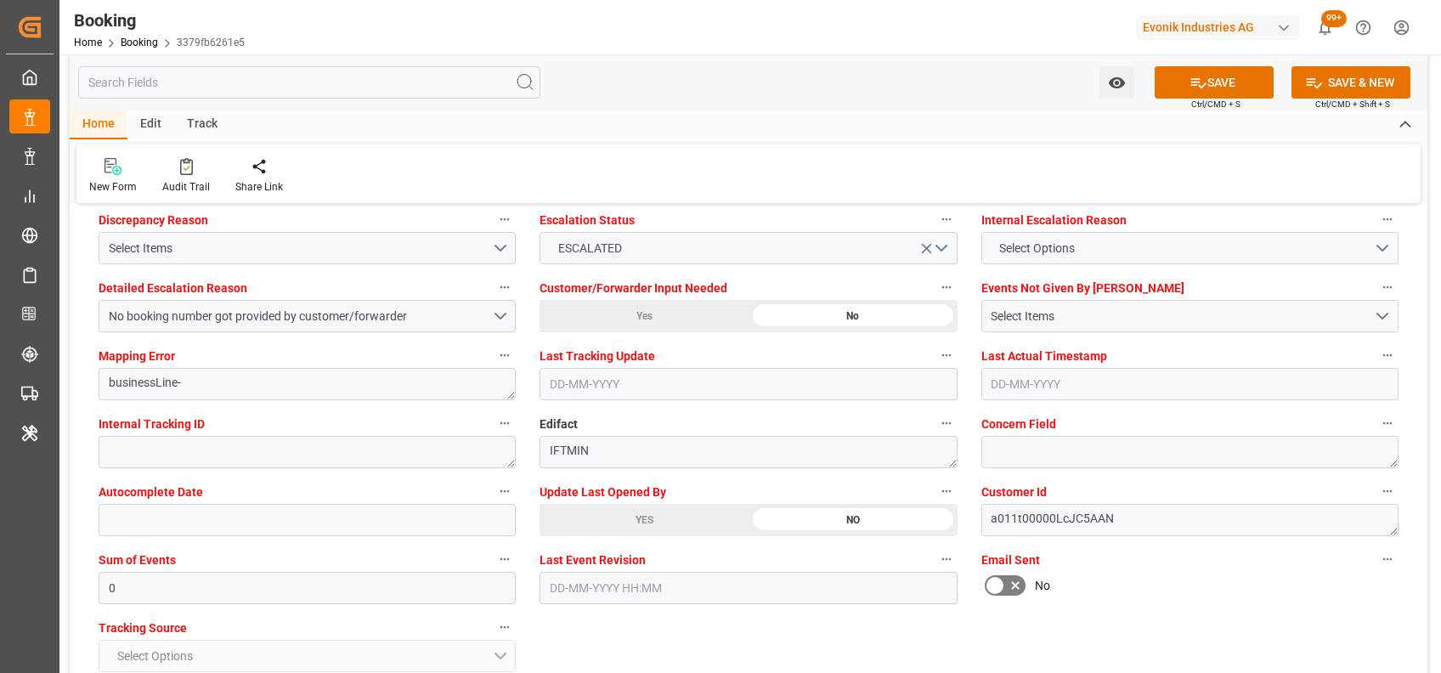
scroll to position [3119, 0]
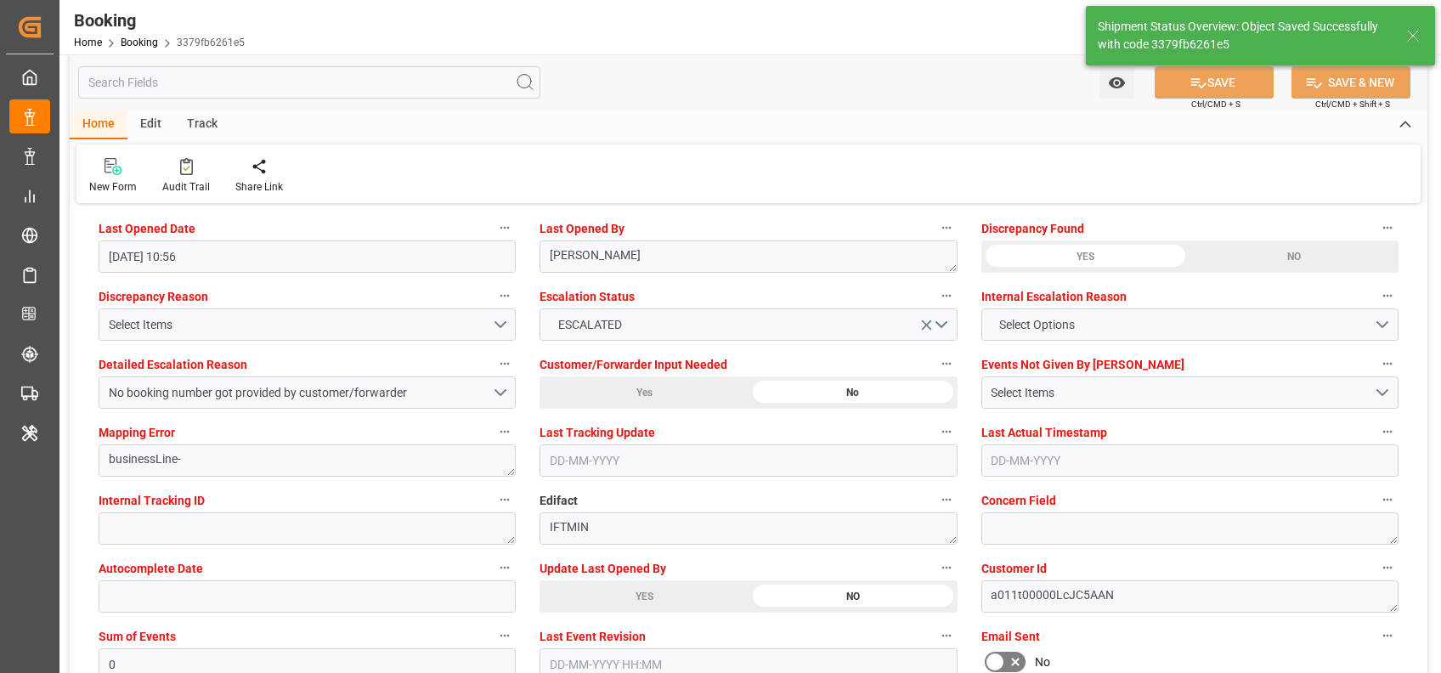
type input "18-08-2025 09:25"
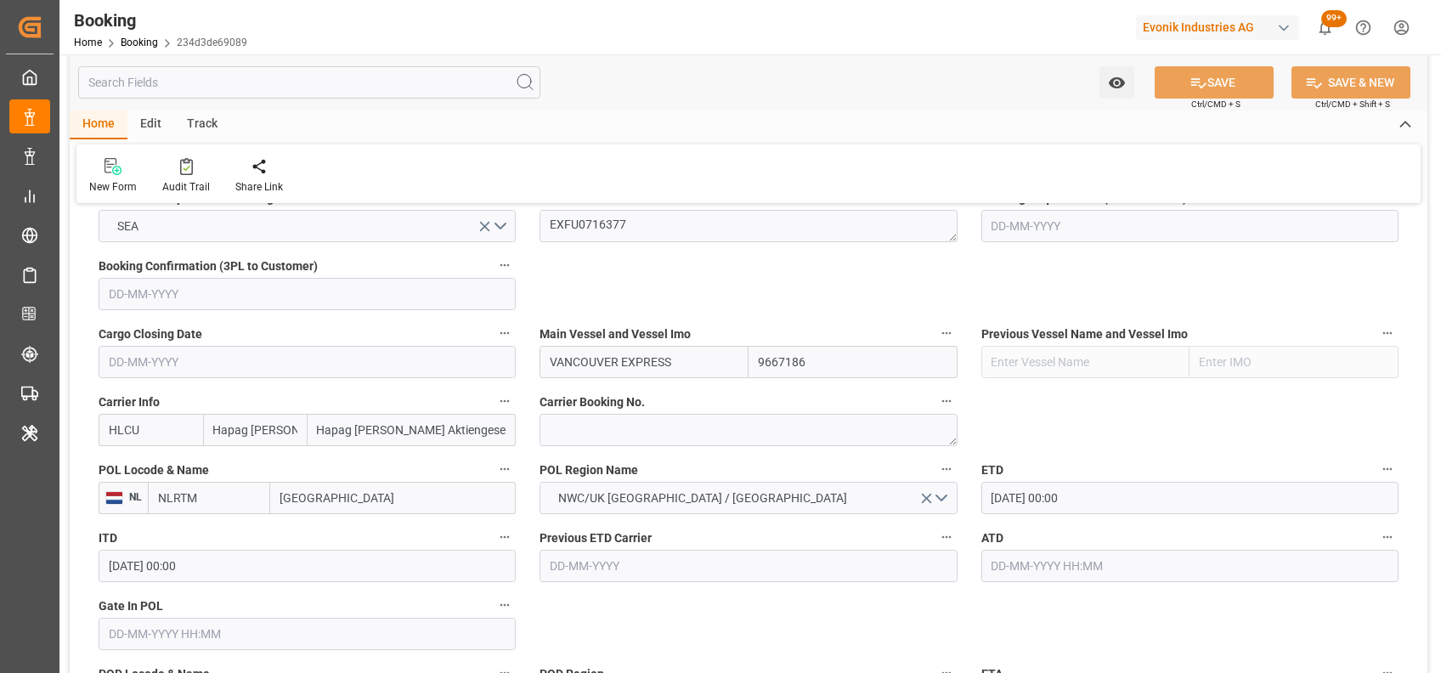
scroll to position [1118, 0]
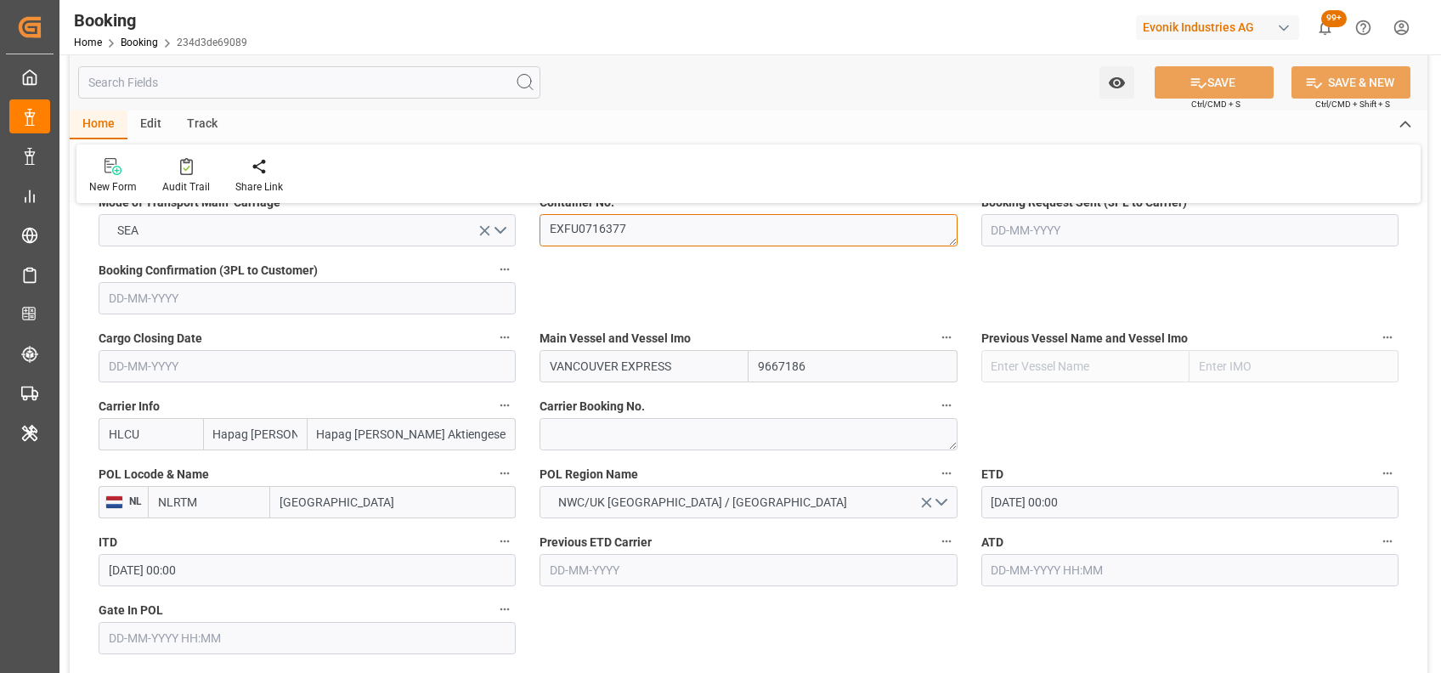
click at [579, 245] on textarea "EXFU0716377" at bounding box center [748, 230] width 417 height 32
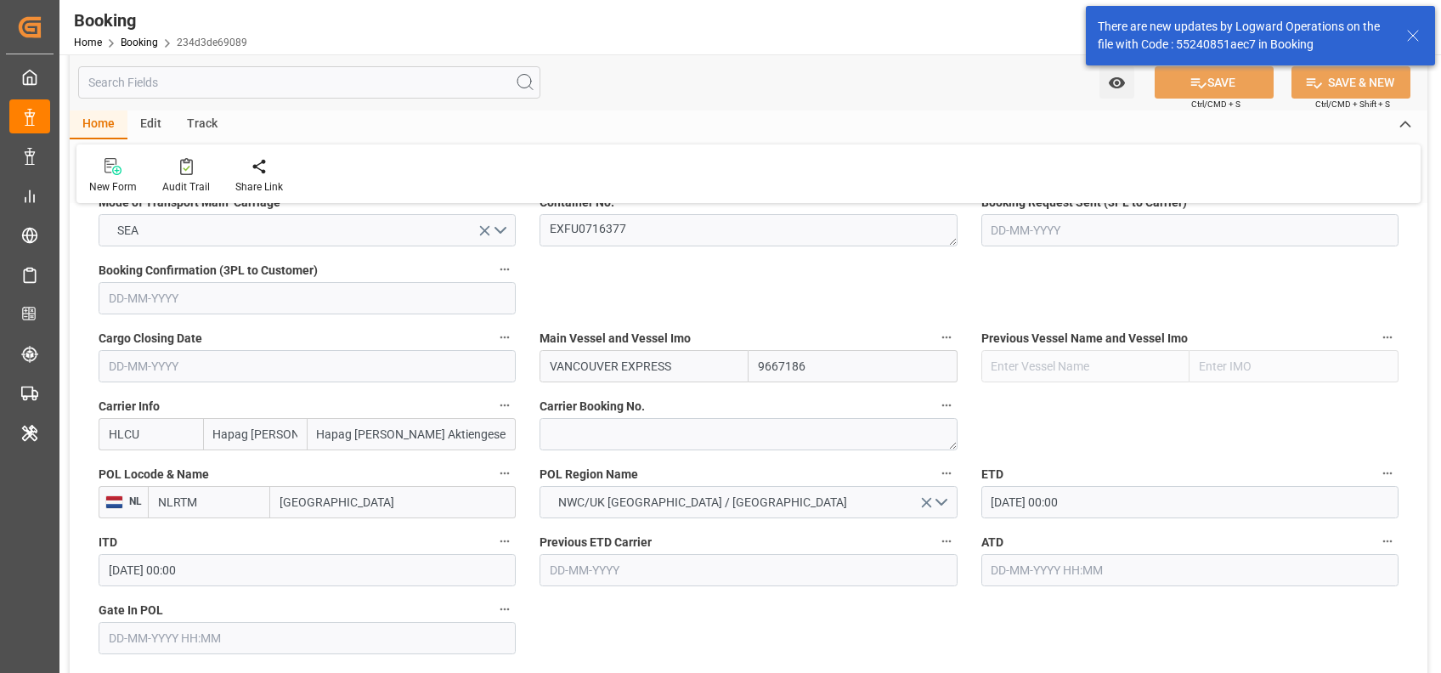
scroll to position [1196, 0]
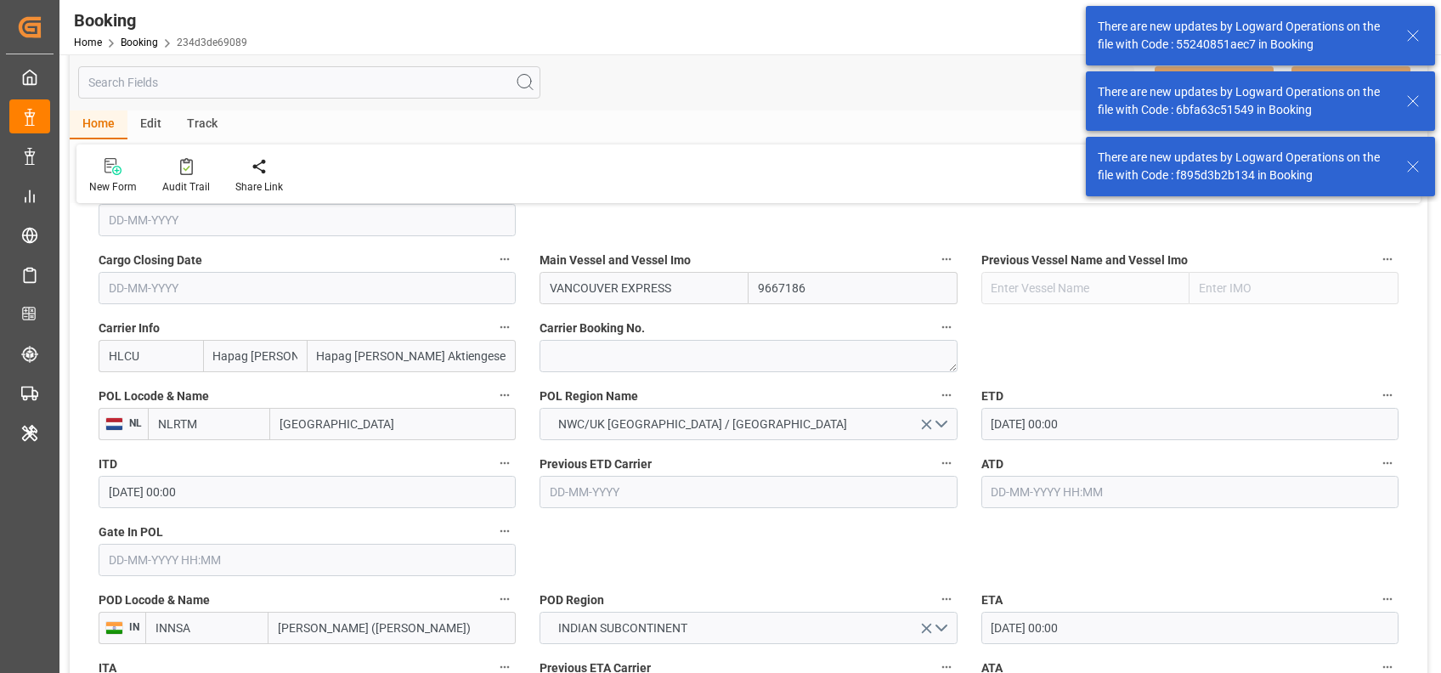
click at [406, 553] on input "text" at bounding box center [307, 560] width 417 height 32
type input "[DATE] 00:00"
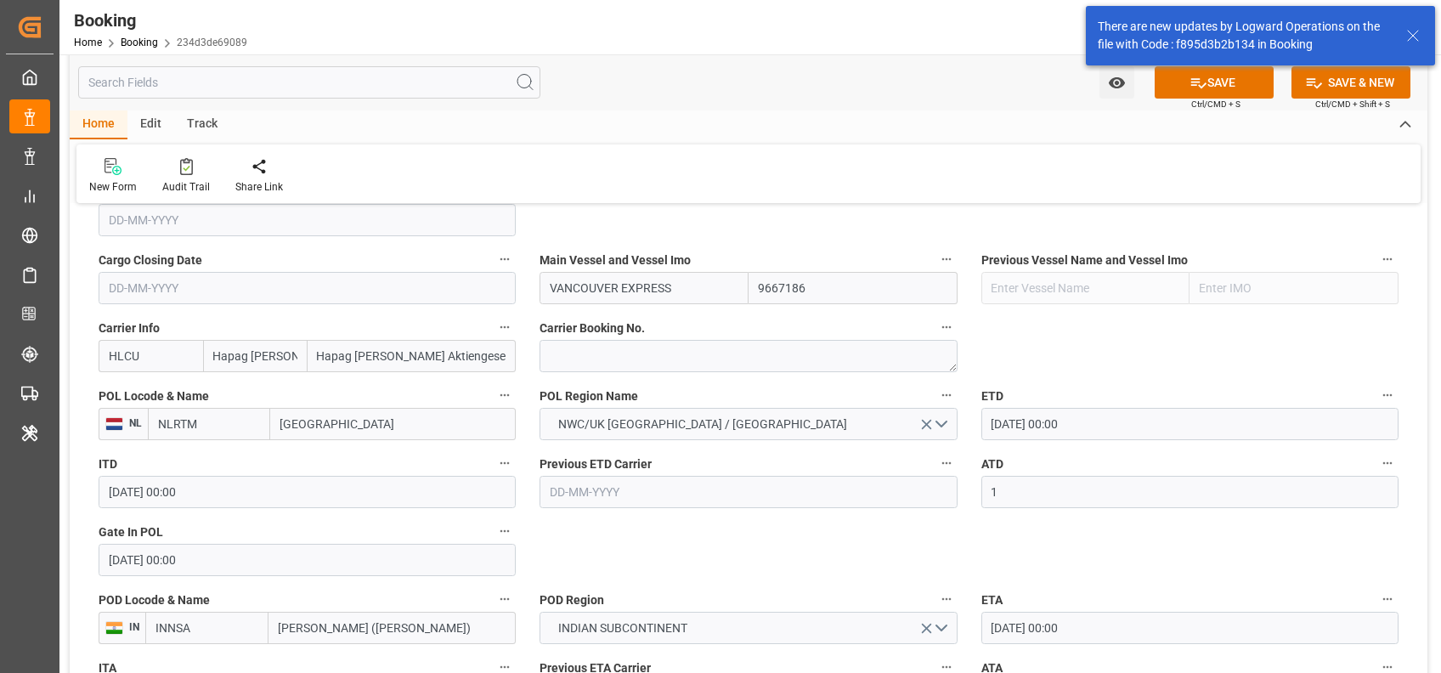
click at [1032, 494] on input "1" at bounding box center [1189, 492] width 417 height 32
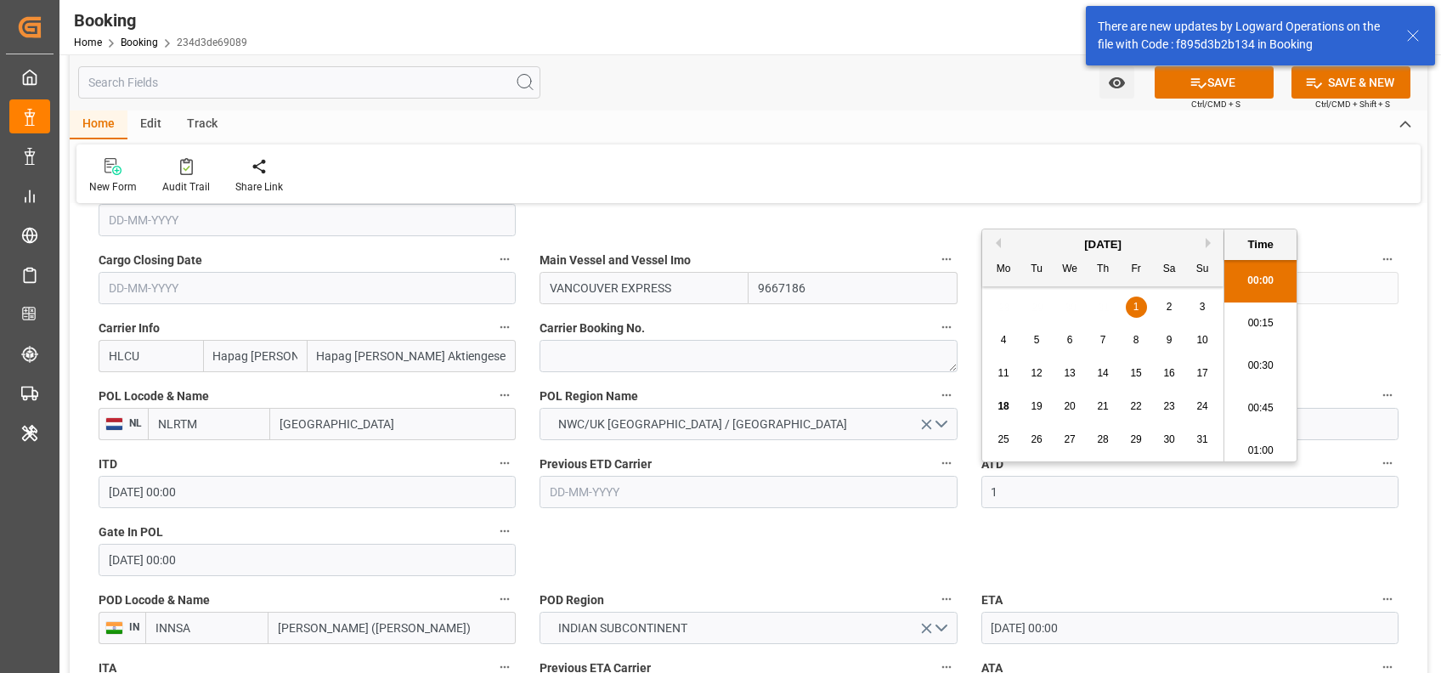
scroll to position [2427, 0]
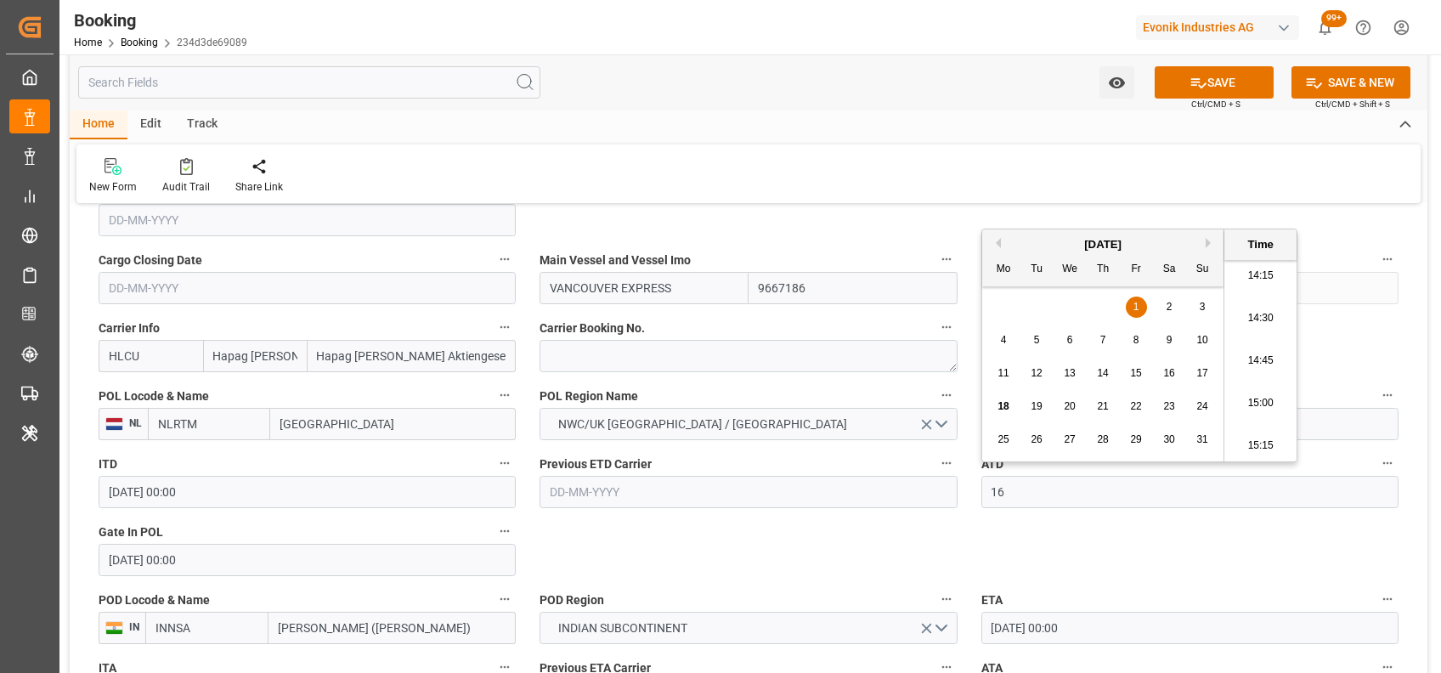
type input "[DATE] 00:00"
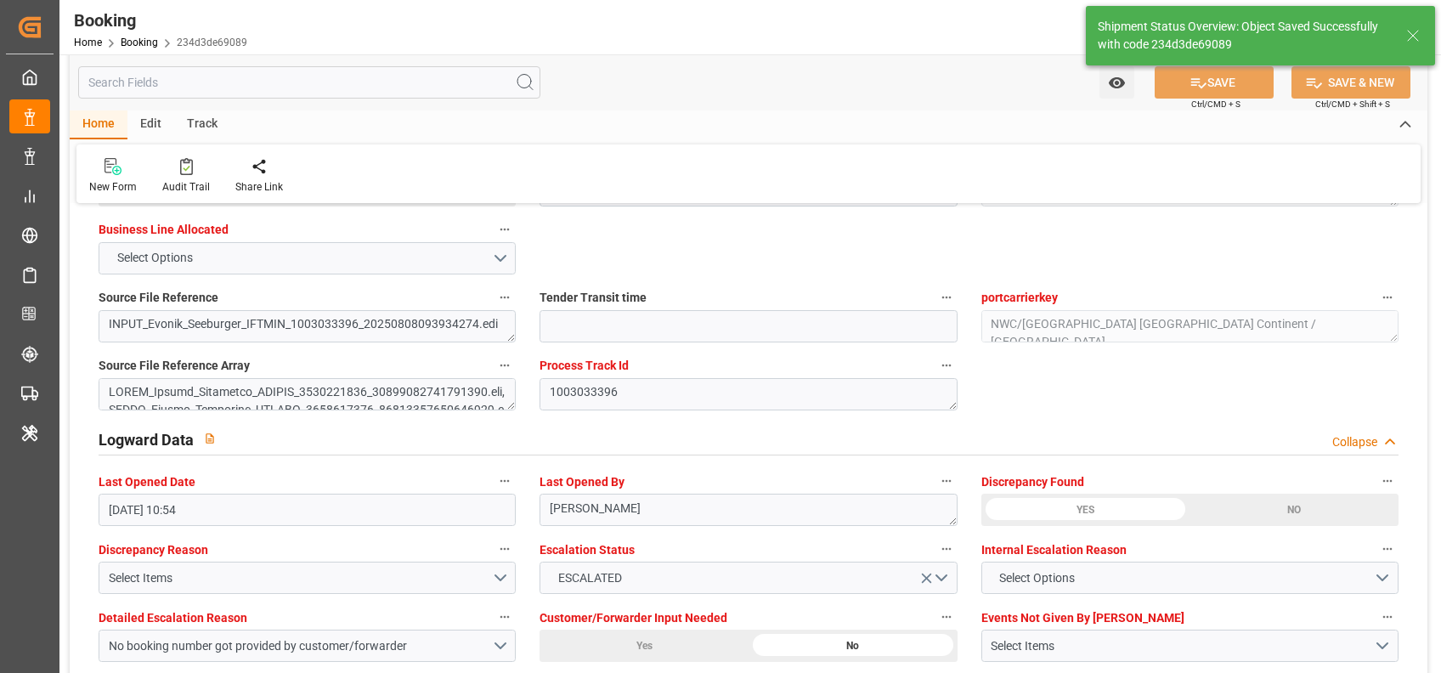
scroll to position [3110, 0]
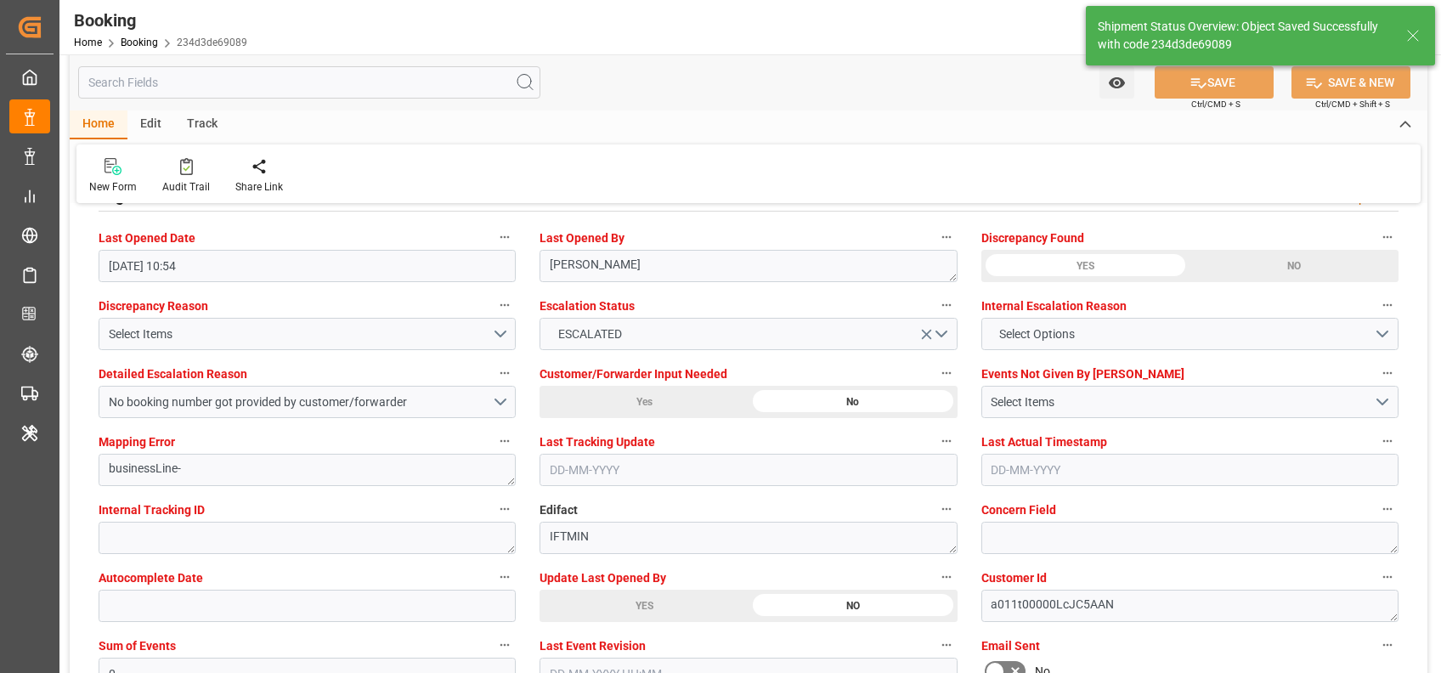
type input "18-08-2025 09:26"
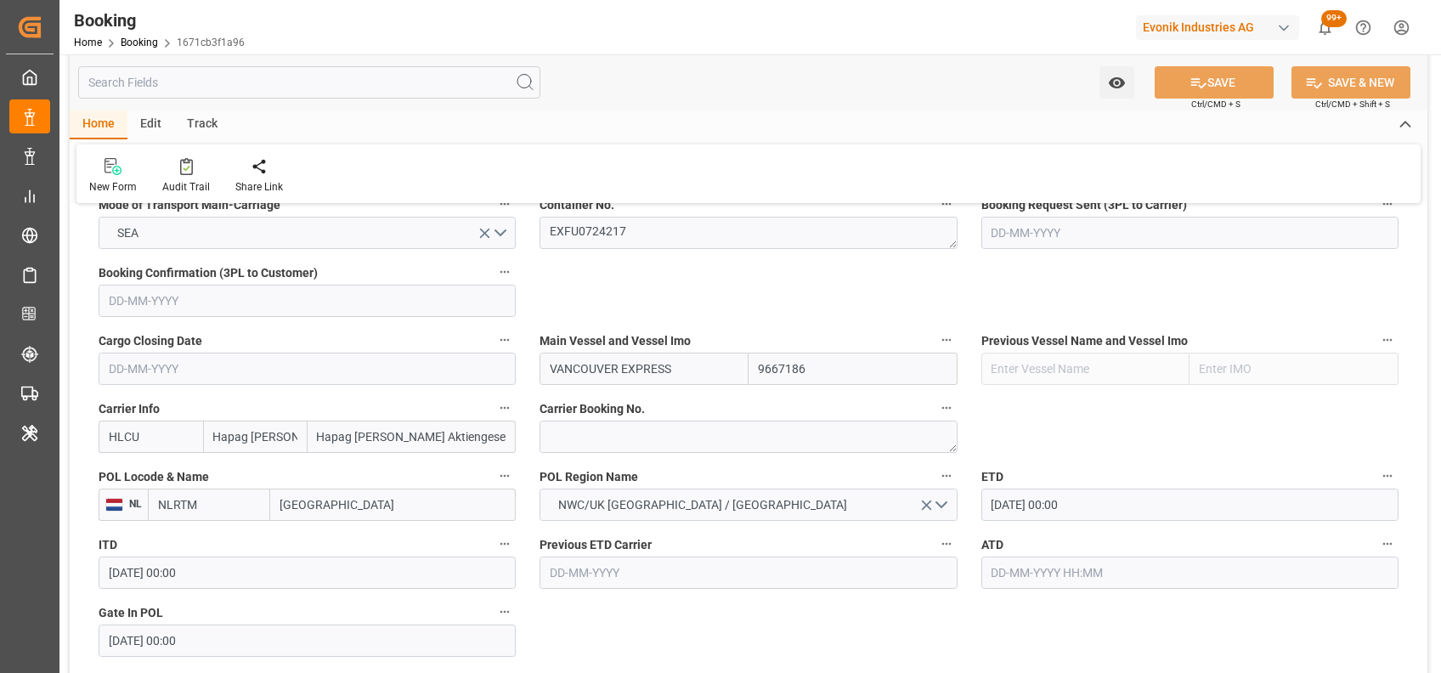
scroll to position [1116, 0]
click at [618, 232] on textarea "EXFU0724217" at bounding box center [748, 232] width 417 height 32
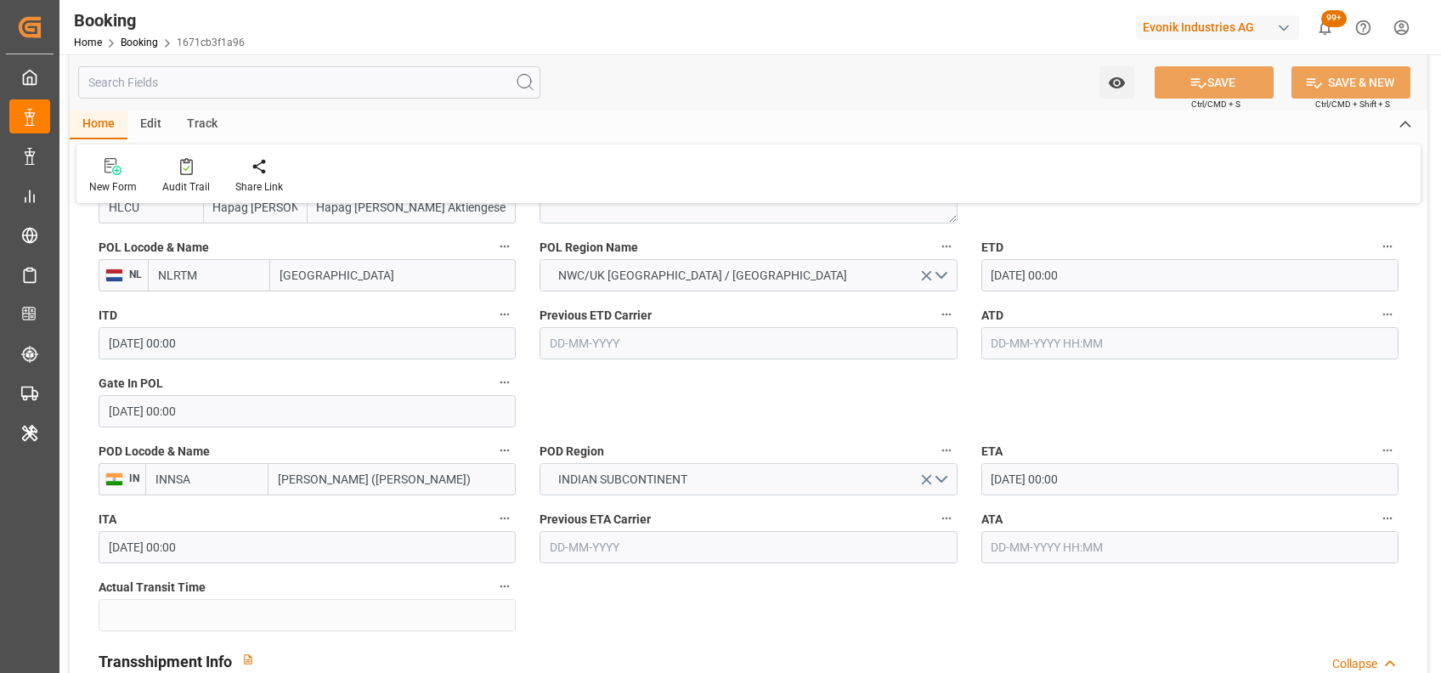
scroll to position [1346, 0]
click at [1006, 340] on input "text" at bounding box center [1189, 342] width 417 height 32
type input "[DATE] 00:00"
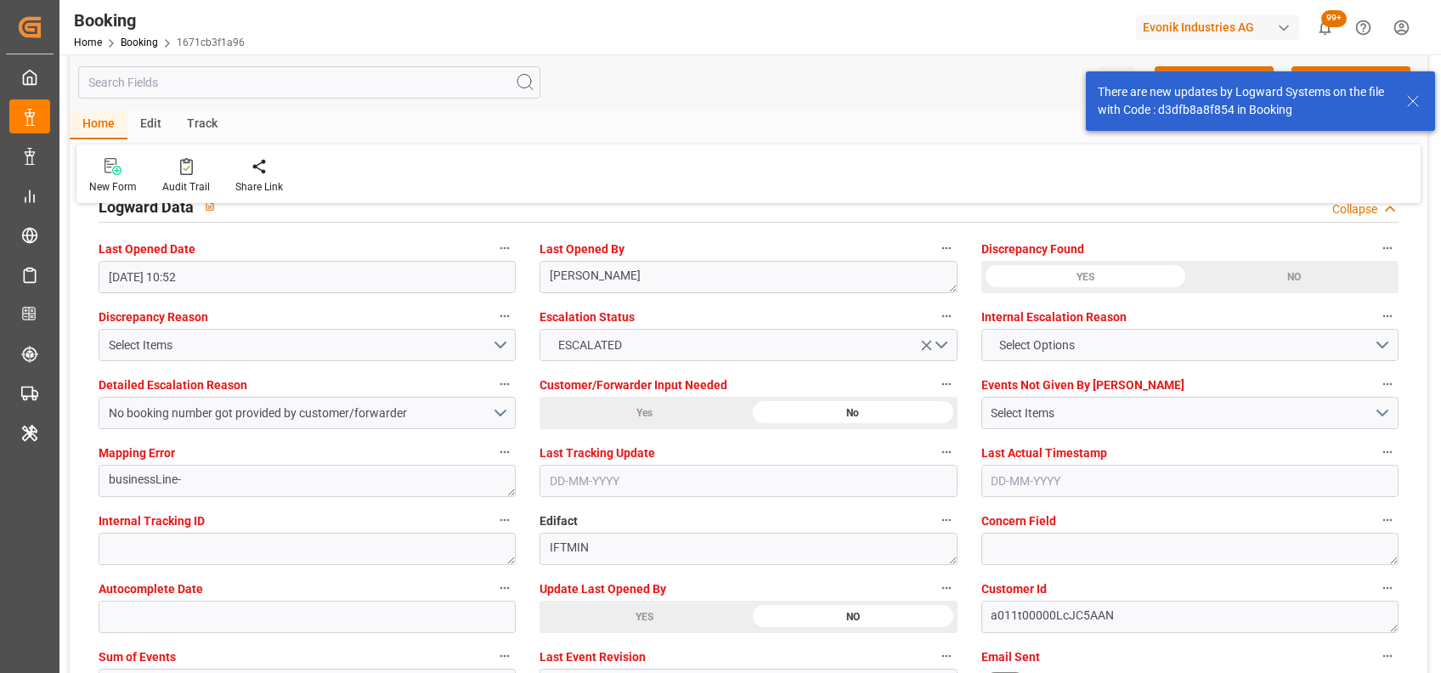
scroll to position [3100, 0]
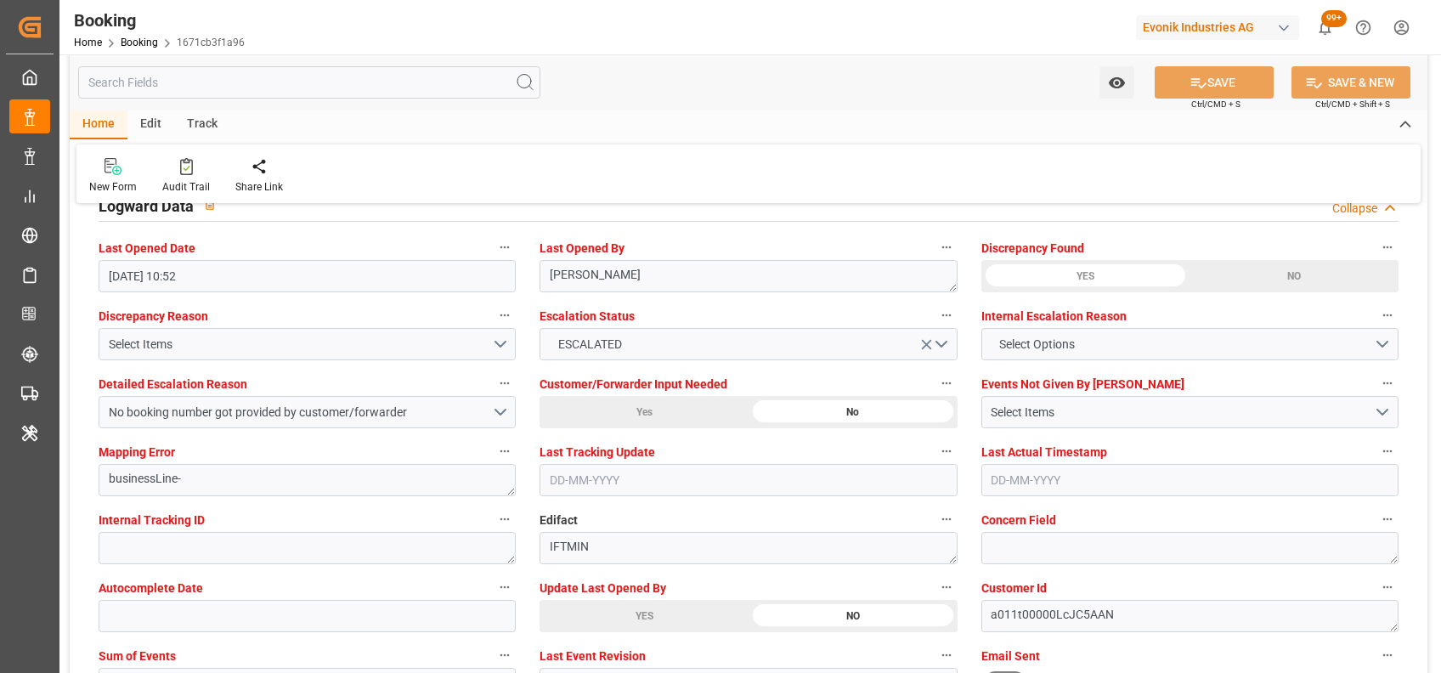
type textarea "[PERSON_NAME]"
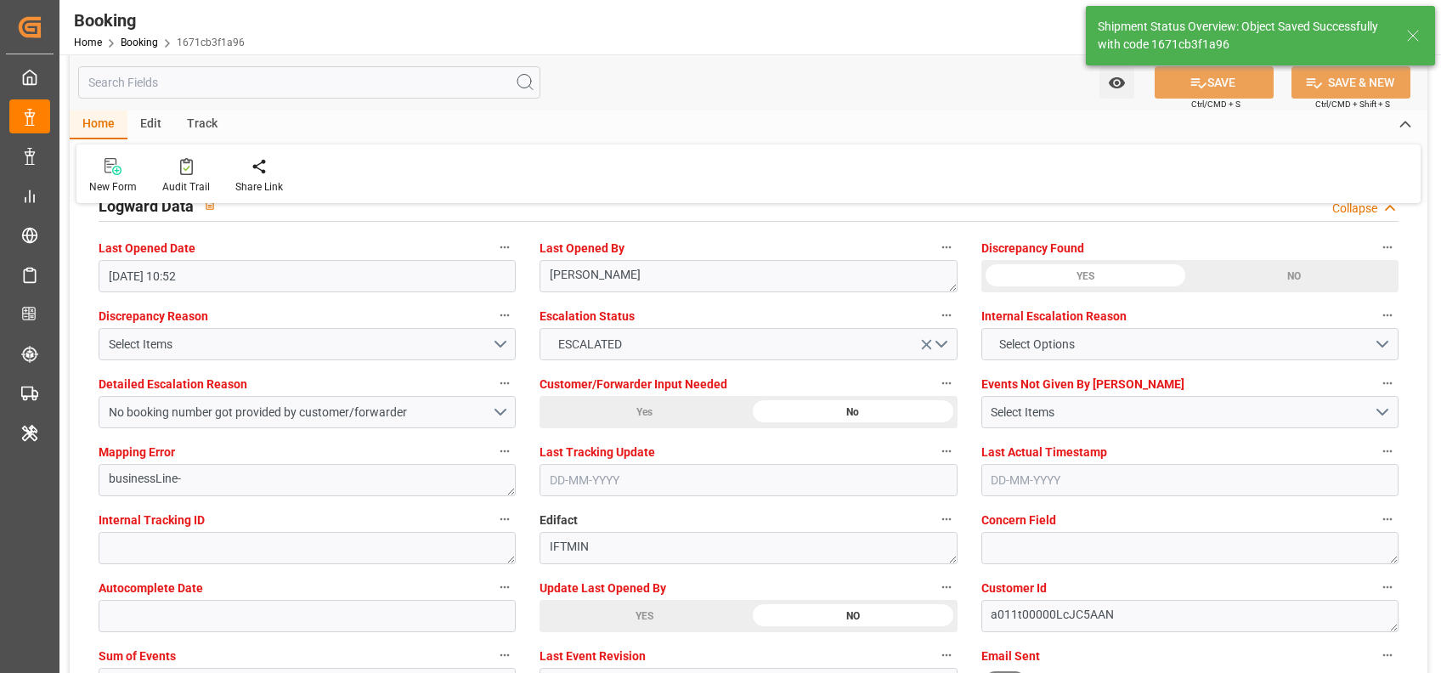
type input "18-08-2025 09:27"
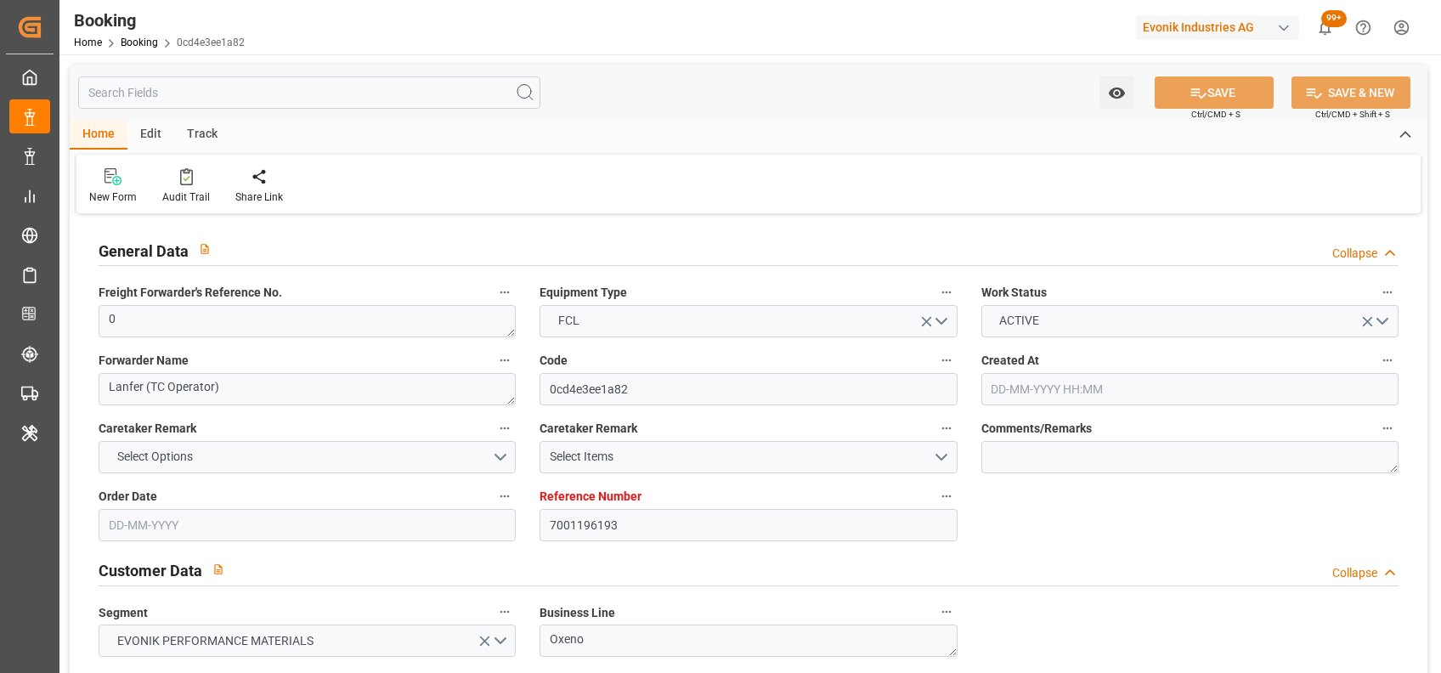
type input "[DATE] 13:15"
type input "[DATE]"
type input "[DATE] 00:00"
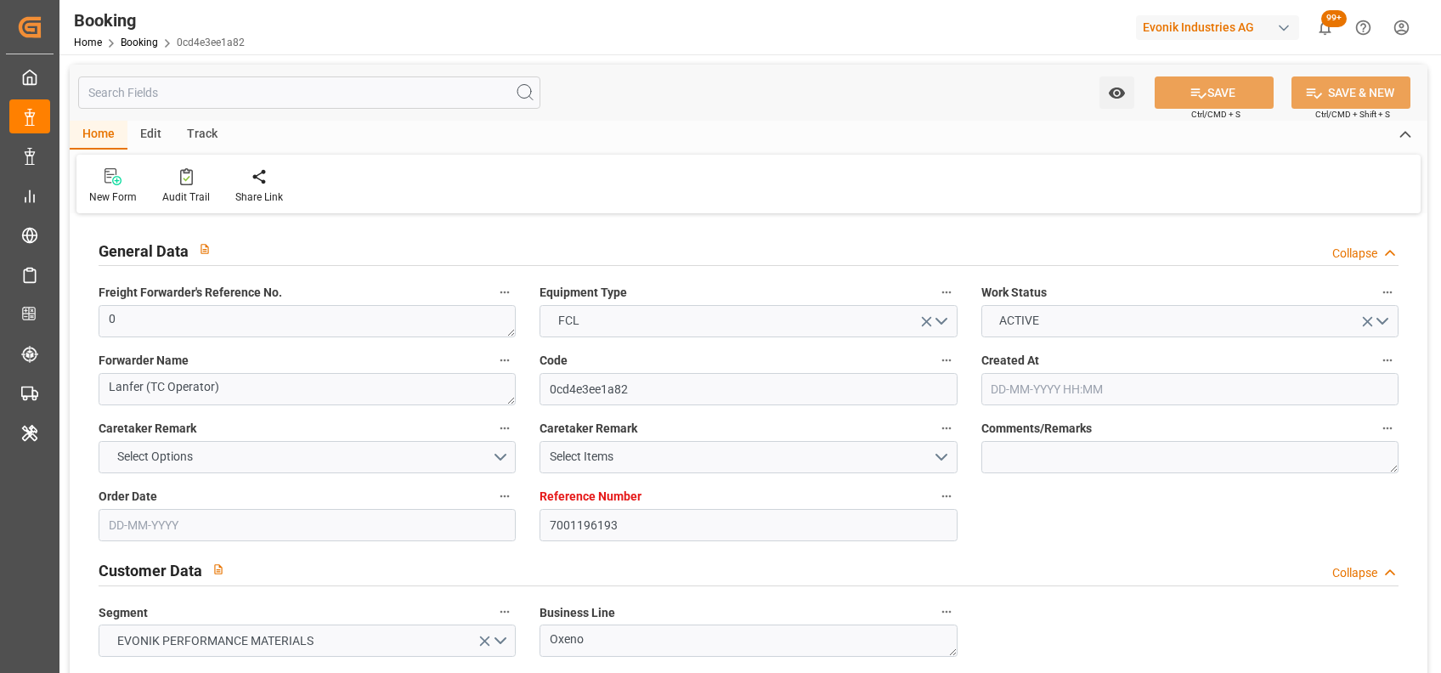
type input "[DATE] 00:00"
type input "[DATE]"
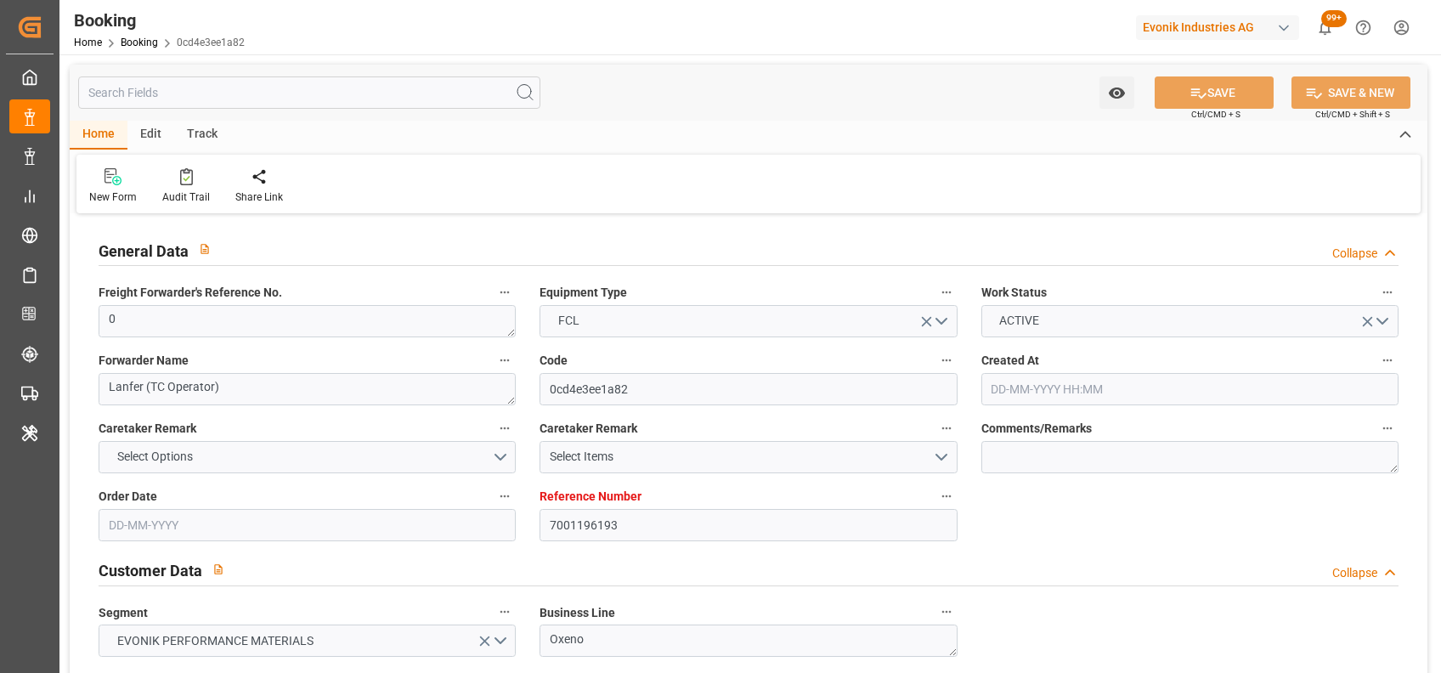
type input "[DATE] 10:47"
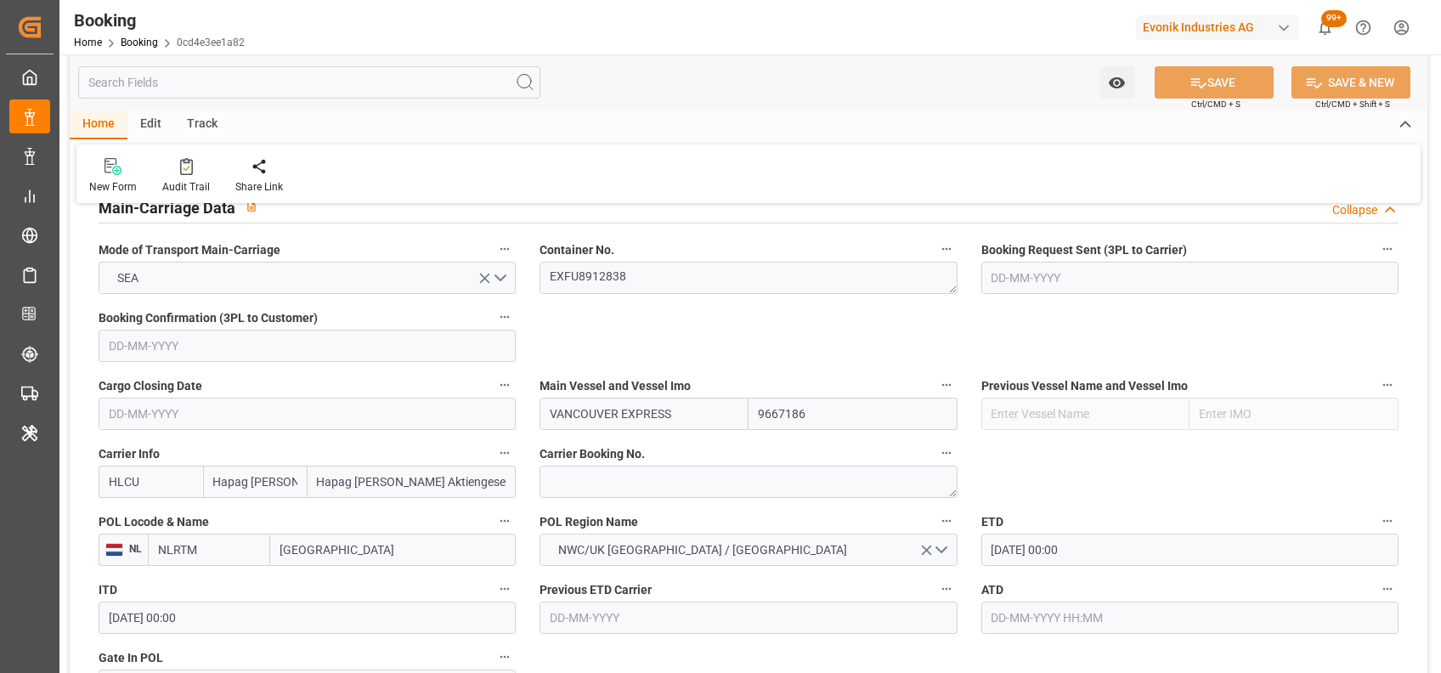
scroll to position [1071, 0]
click at [580, 282] on textarea "EXFU8912838" at bounding box center [748, 277] width 417 height 32
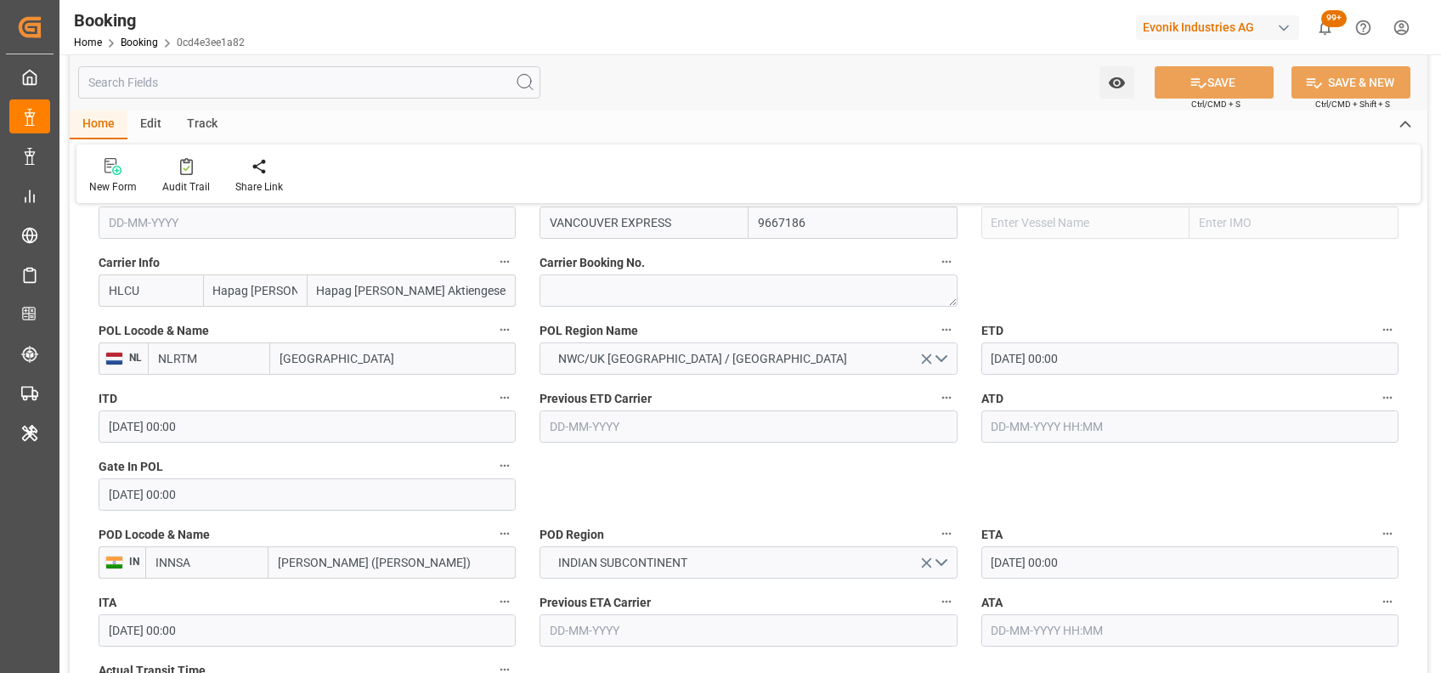
scroll to position [1263, 0]
click at [1079, 425] on input "1" at bounding box center [1189, 425] width 417 height 32
type input "[DATE] 00:00"
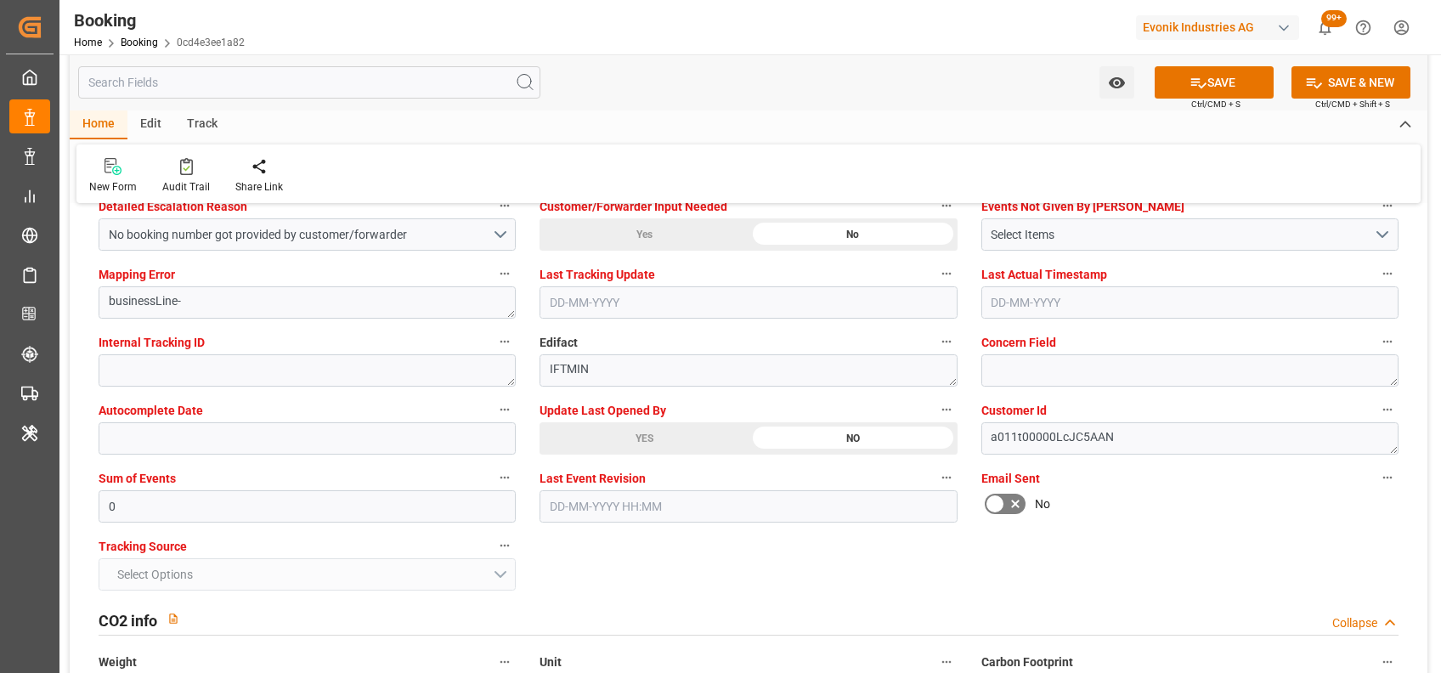
scroll to position [3278, 0]
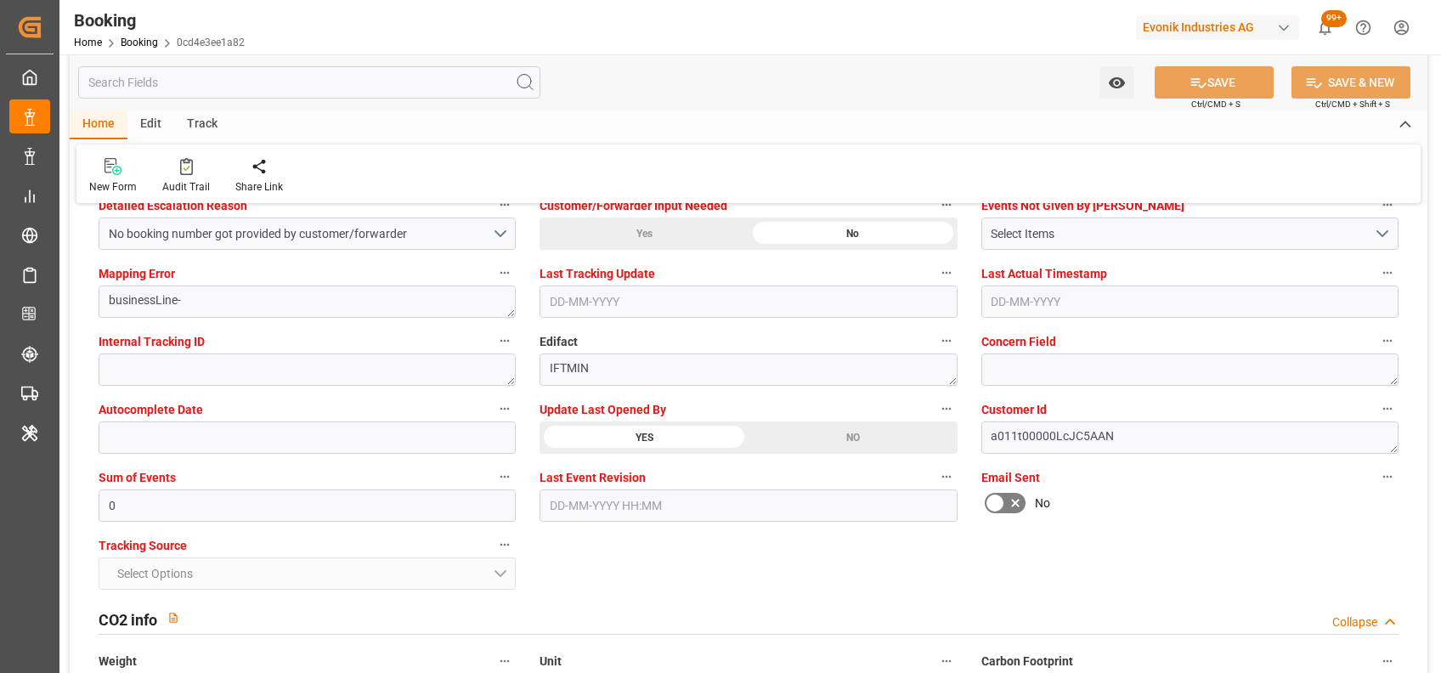
type textarea "shaini ghorai"
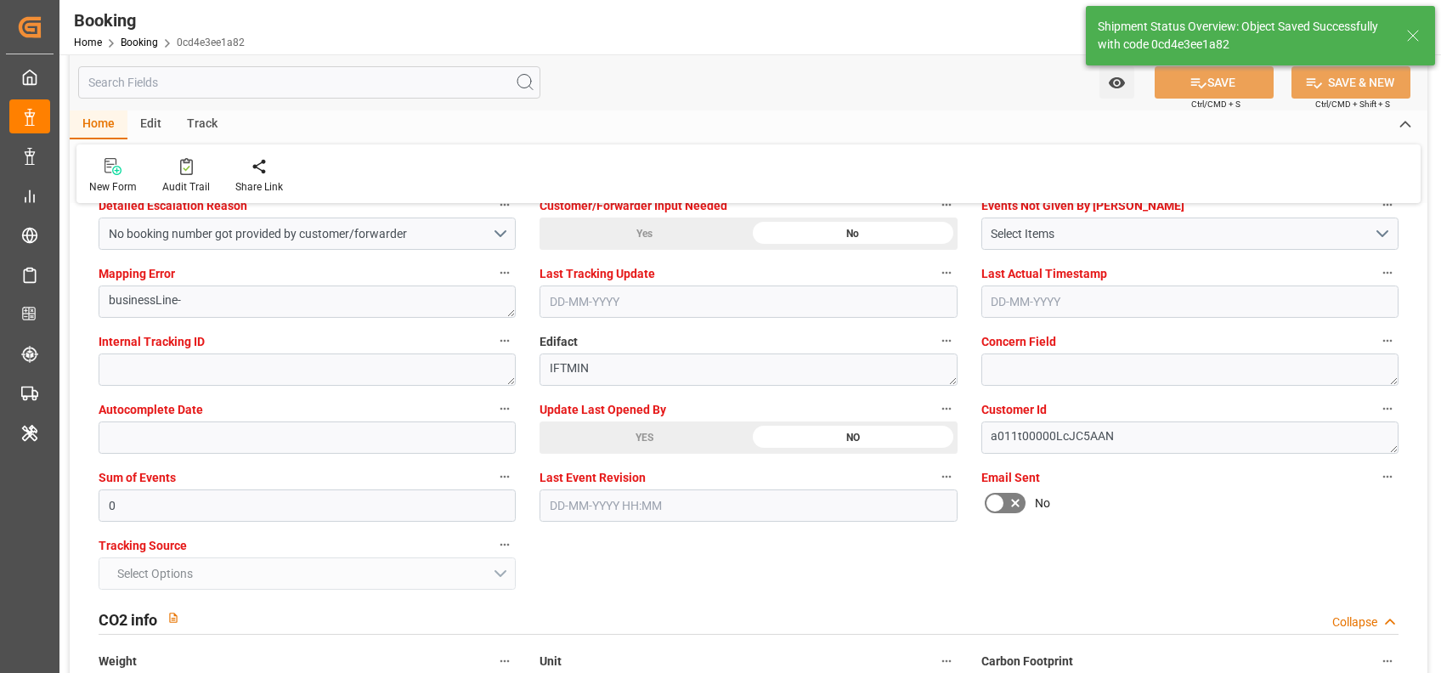
type input "18-08-2025 09:29"
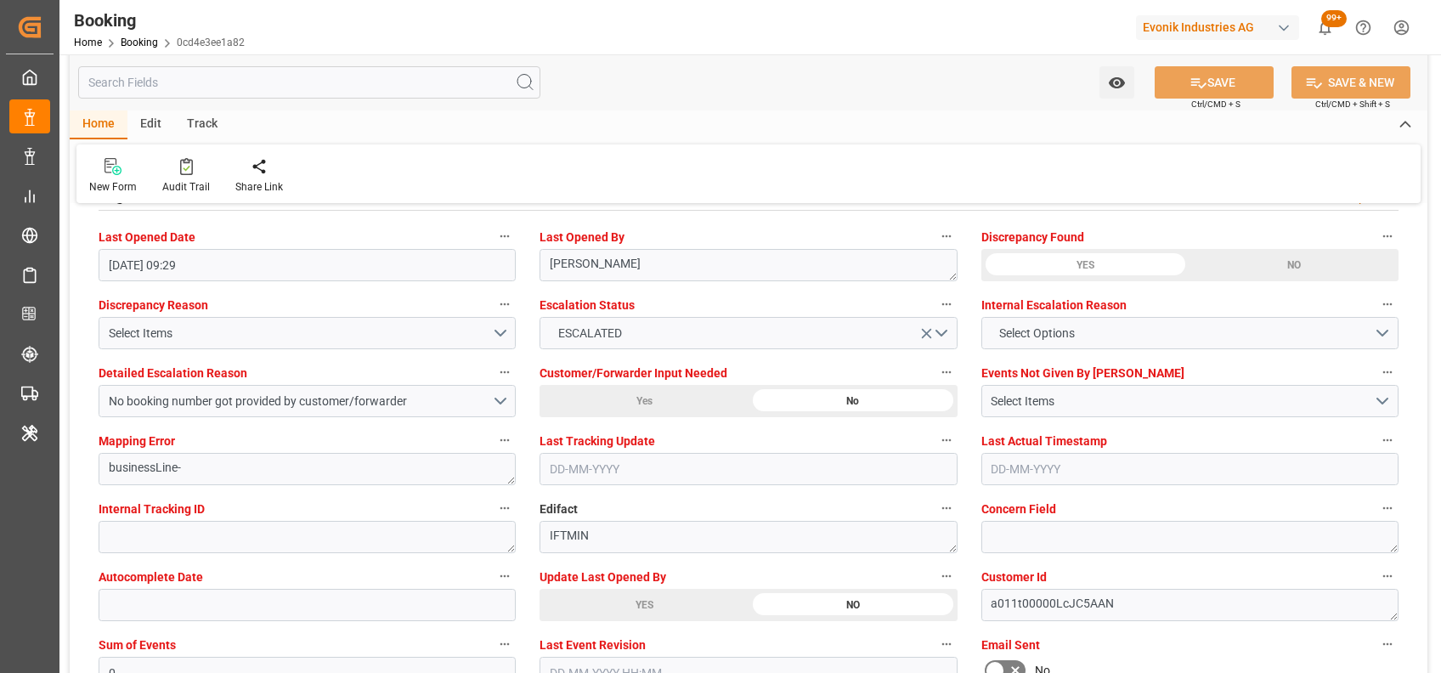
scroll to position [3108, 0]
click at [603, 426] on div "Last Tracking Update" at bounding box center [748, 460] width 441 height 68
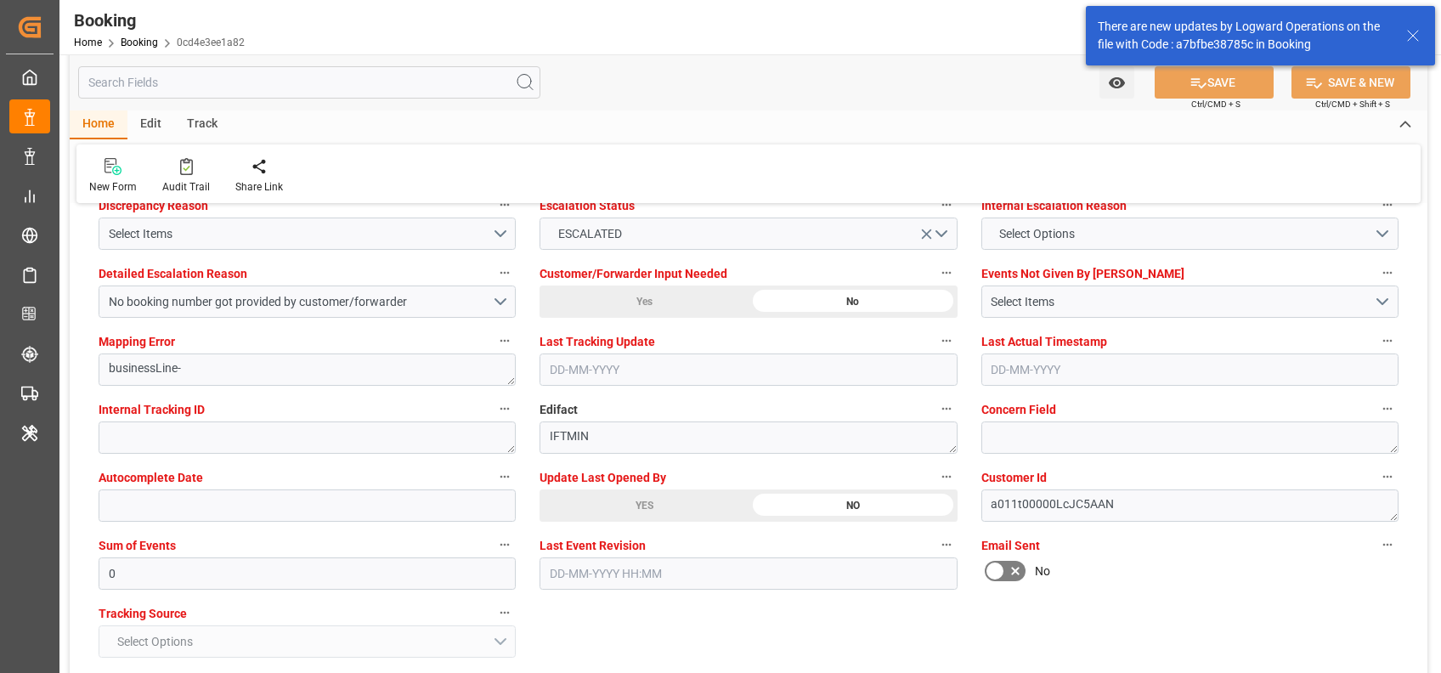
scroll to position [3040, 0]
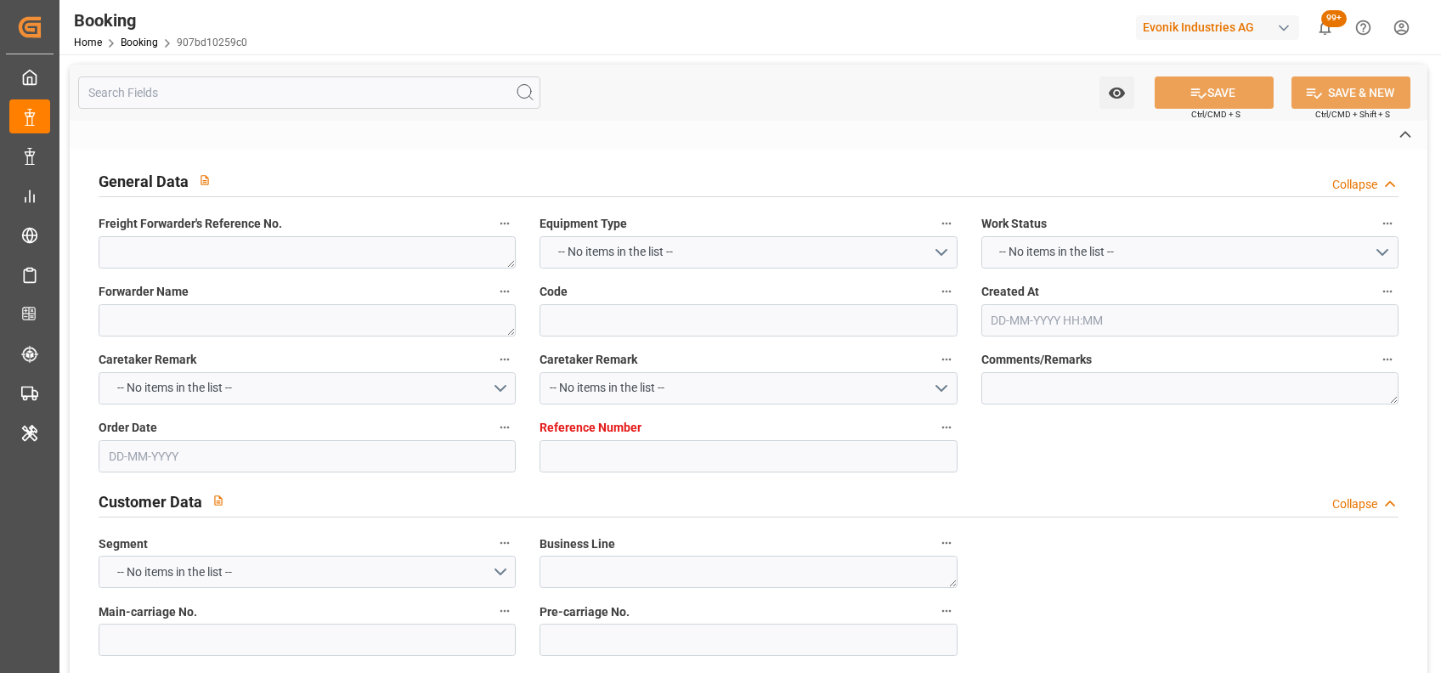
type textarea "250808610078"
type textarea "Leschaco Bremen"
type input "907bd10259c0"
type input "7001206089"
type textarea "CU-HC"
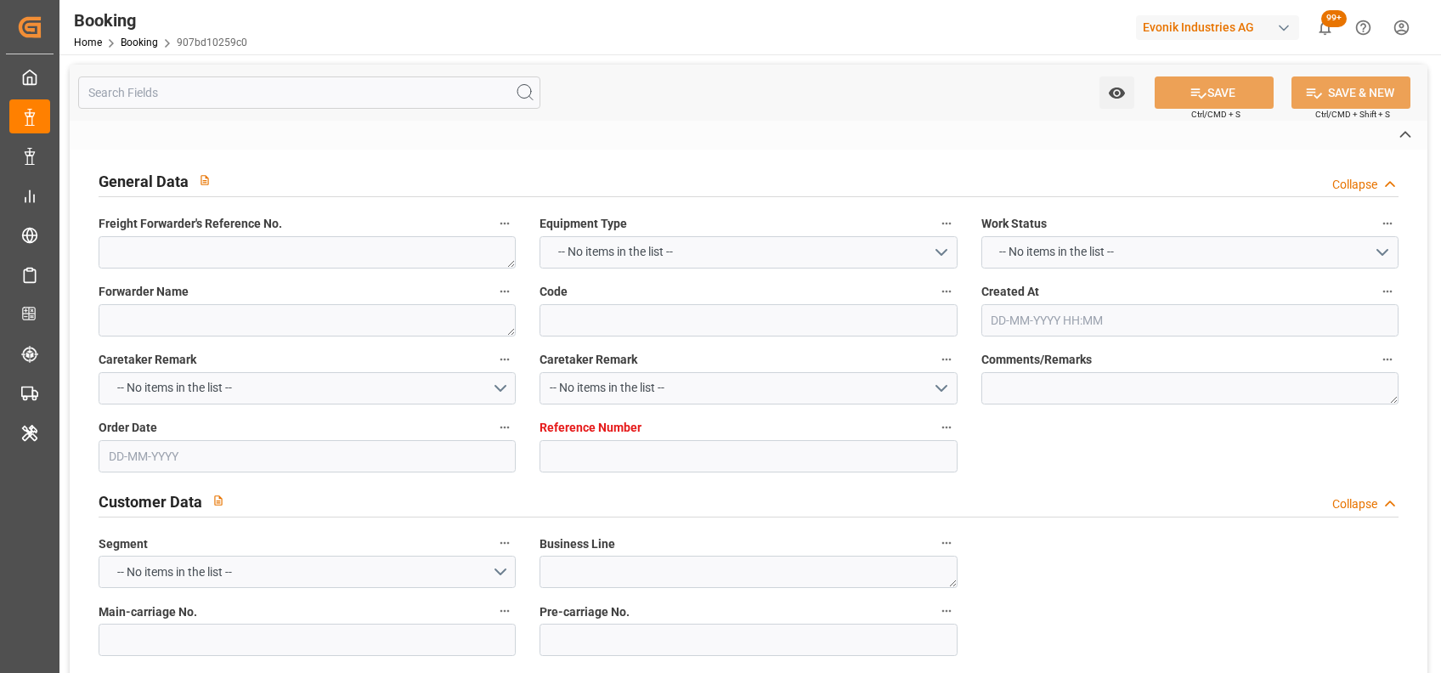
type input "7001206088"
type textarea "[PERSON_NAME][EMAIL_ADDRESS][DOMAIN_NAME]"
type textarea "CIF"
type textarea "JAKARTA SEAPORT INDONESIA"
type textarea "Weiterstadt"
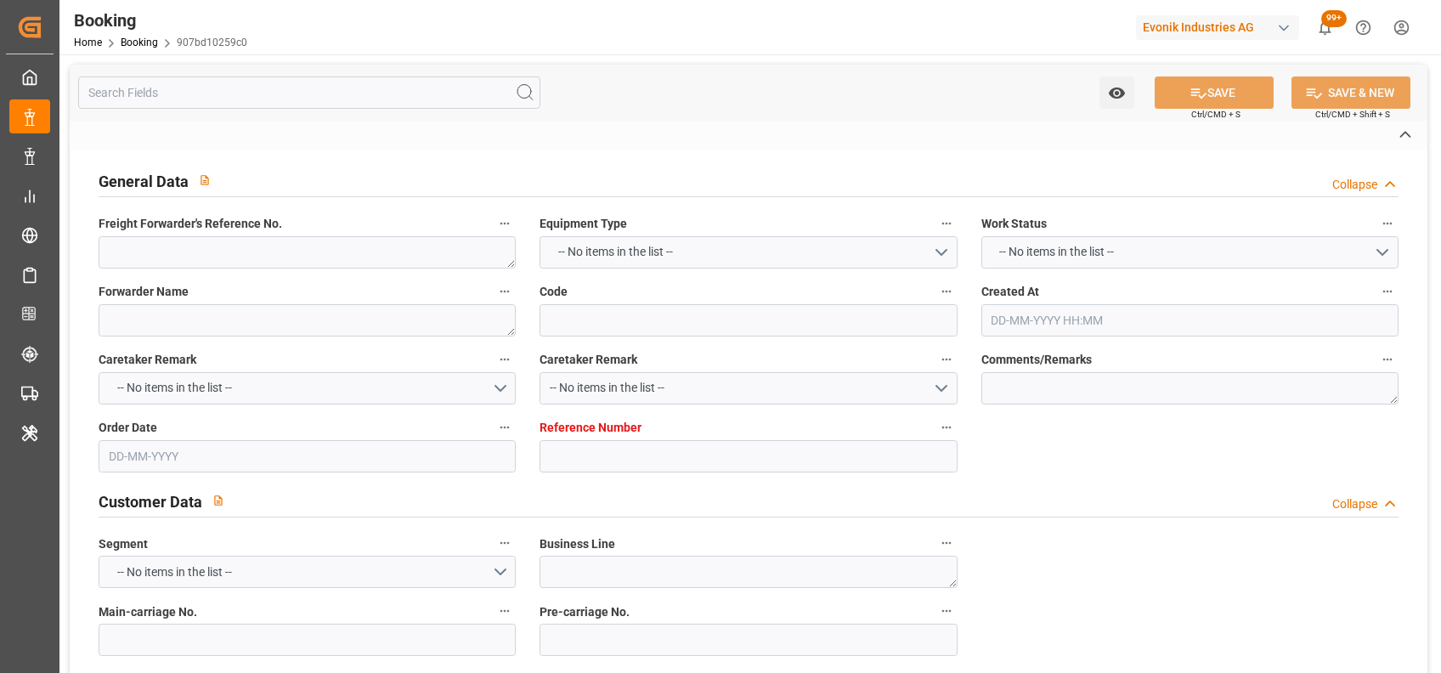
type input "MANCHESTER MAERSK"
type input "HLCU"
type textarea "18199819"
type input "Hamburg"
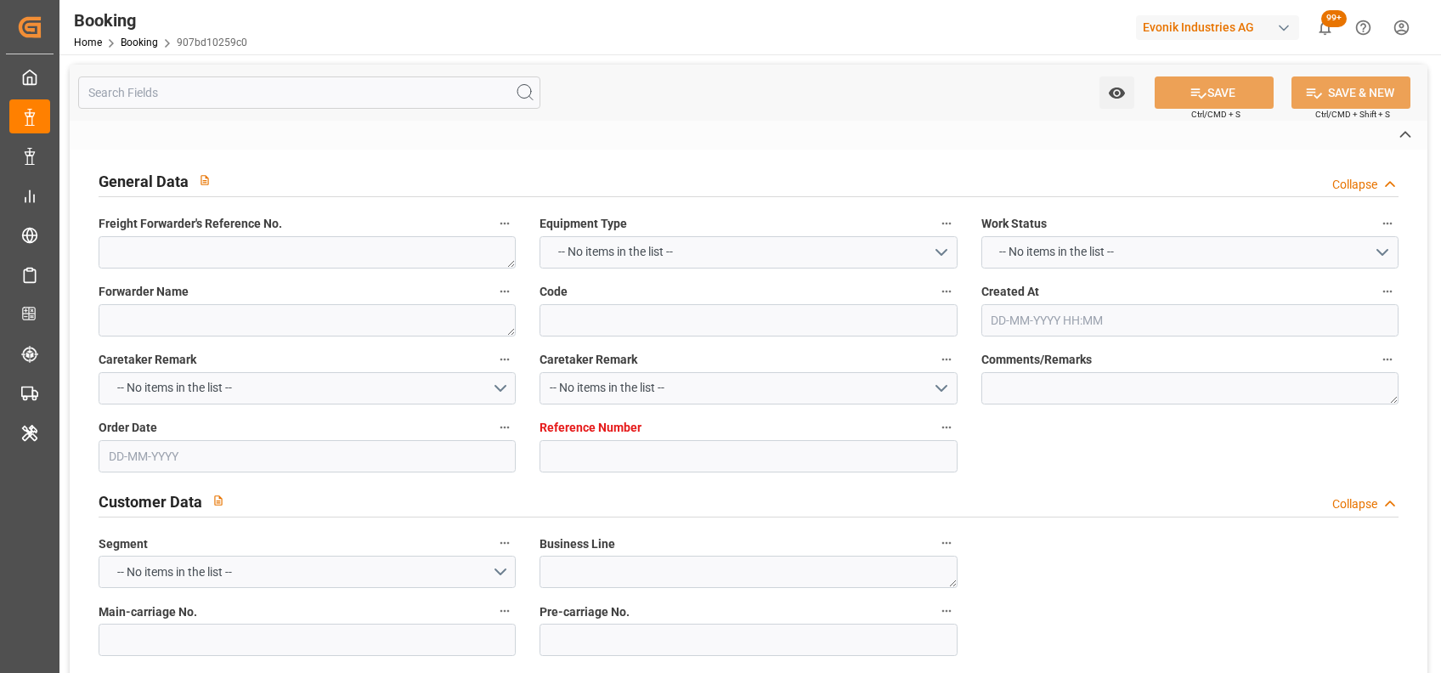
type input "Jakarta, Java"
type input "Singapore"
type textarea "vesselName eta"
type textarea "INPUT_Evonik_Seeburger_IFTSTA_1003009157_20250731151937818.edi"
type textarea "NWC/UK North West Continent / UK_IDJKT_HLCU_CU-HC"
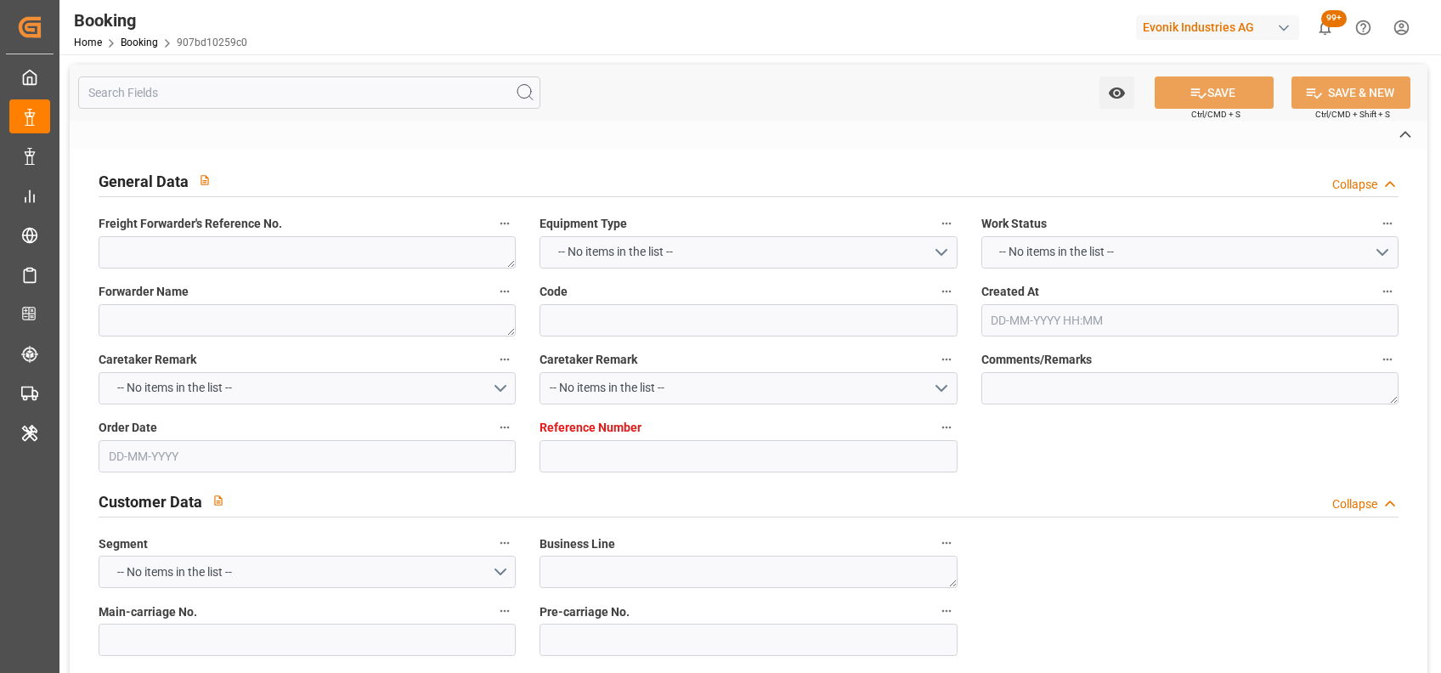
type textarea "INPUT_Evonik_Seeburger_IFTMIN_1002897932_20250626145646264.edi,INPUT_Evonik_See…"
type textarea "1003009157"
type textarea "Logward System"
type textarea "businessLine-"
type textarea "IFTSTA"
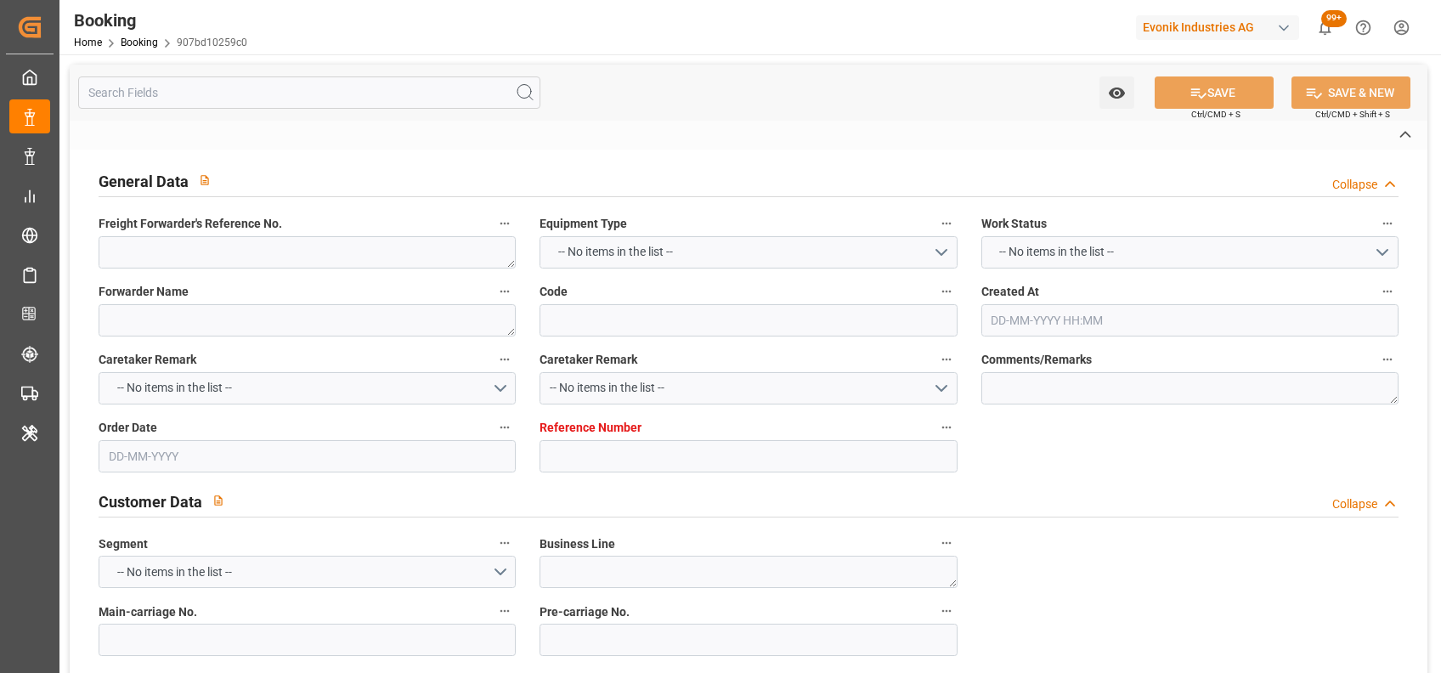
type textarea "a011t00000LcJC5AAN"
type textarea "Yes"
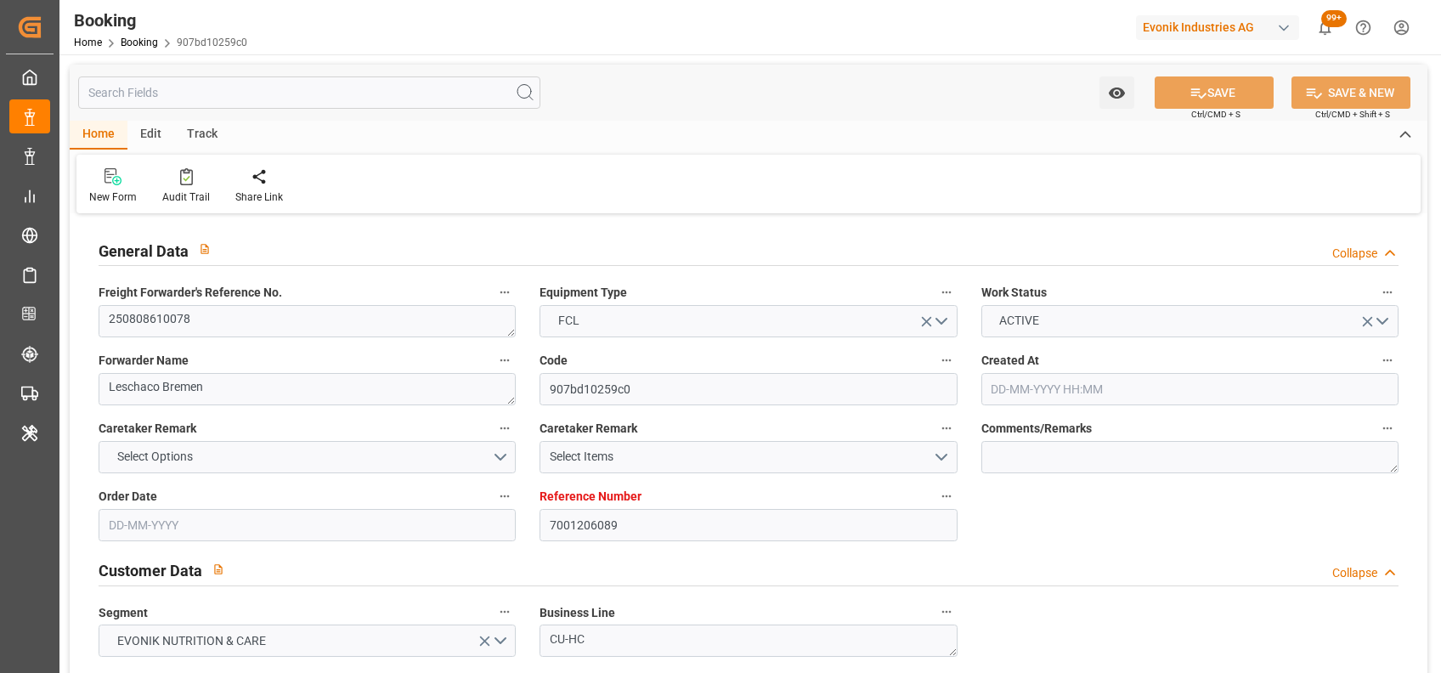
type input "7001206089"
type input "9780445"
type input "Hapag Lloyd"
type input "Hapag Lloyd Aktiengesellschaft"
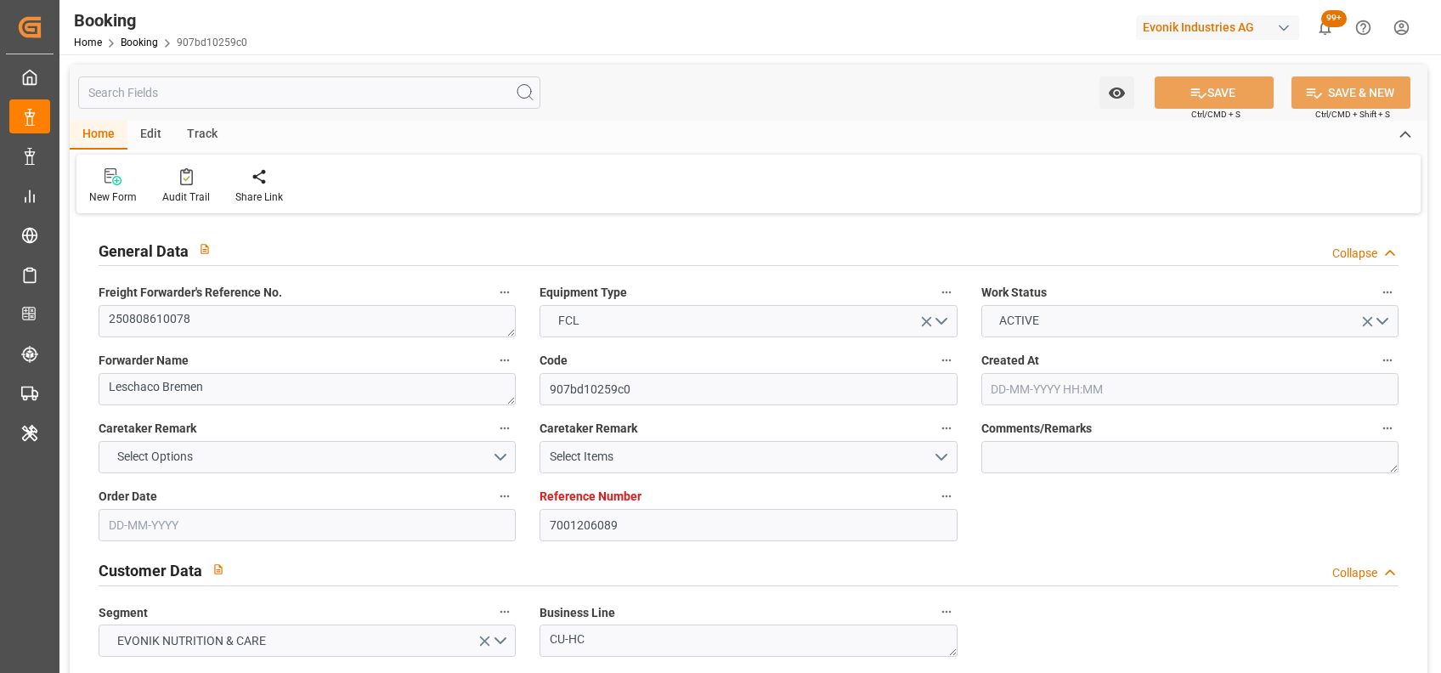
type input "DEHAM"
type input "IDJKT"
type input "SGSIN"
type input "26-06-2025 12:58"
type input "26-06-2025"
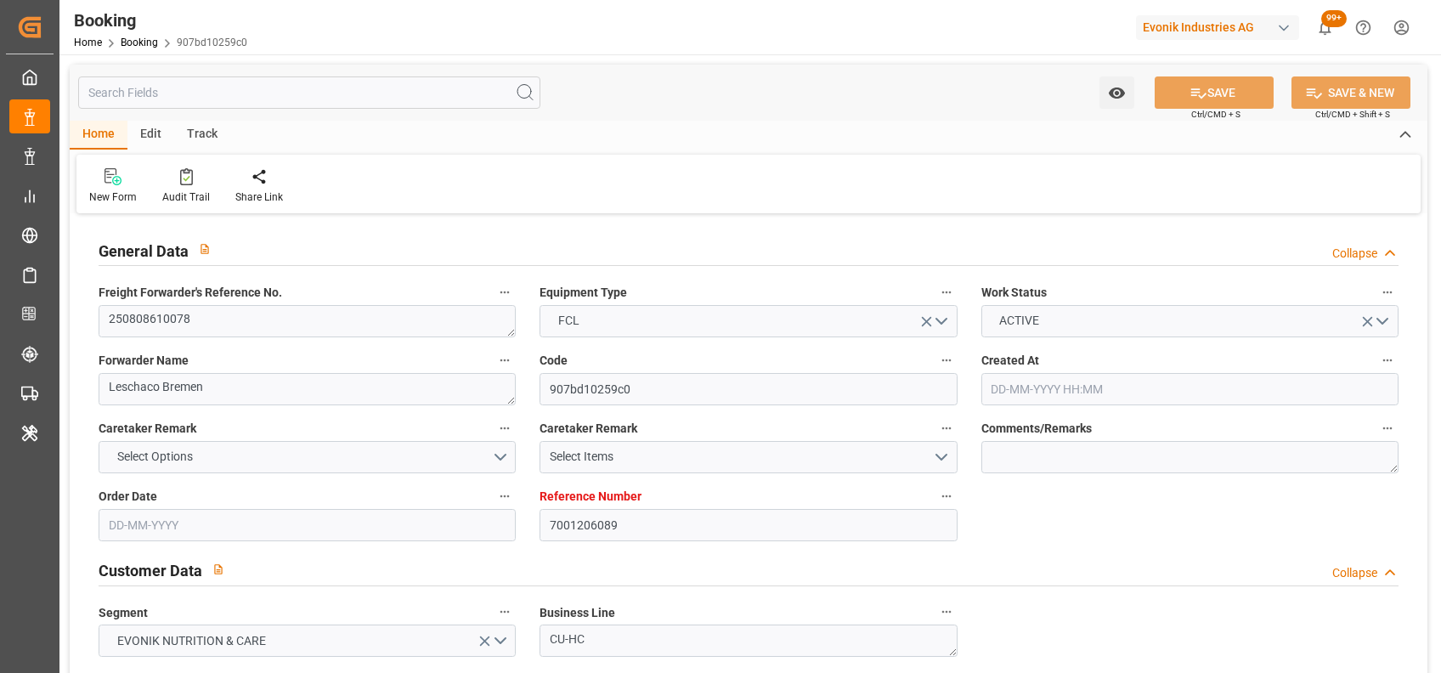
type input "25-09-2025"
type input "30-07-2025"
type input "31-07-2025"
type input "29-07-2025"
type input "[DATE] 00:00"
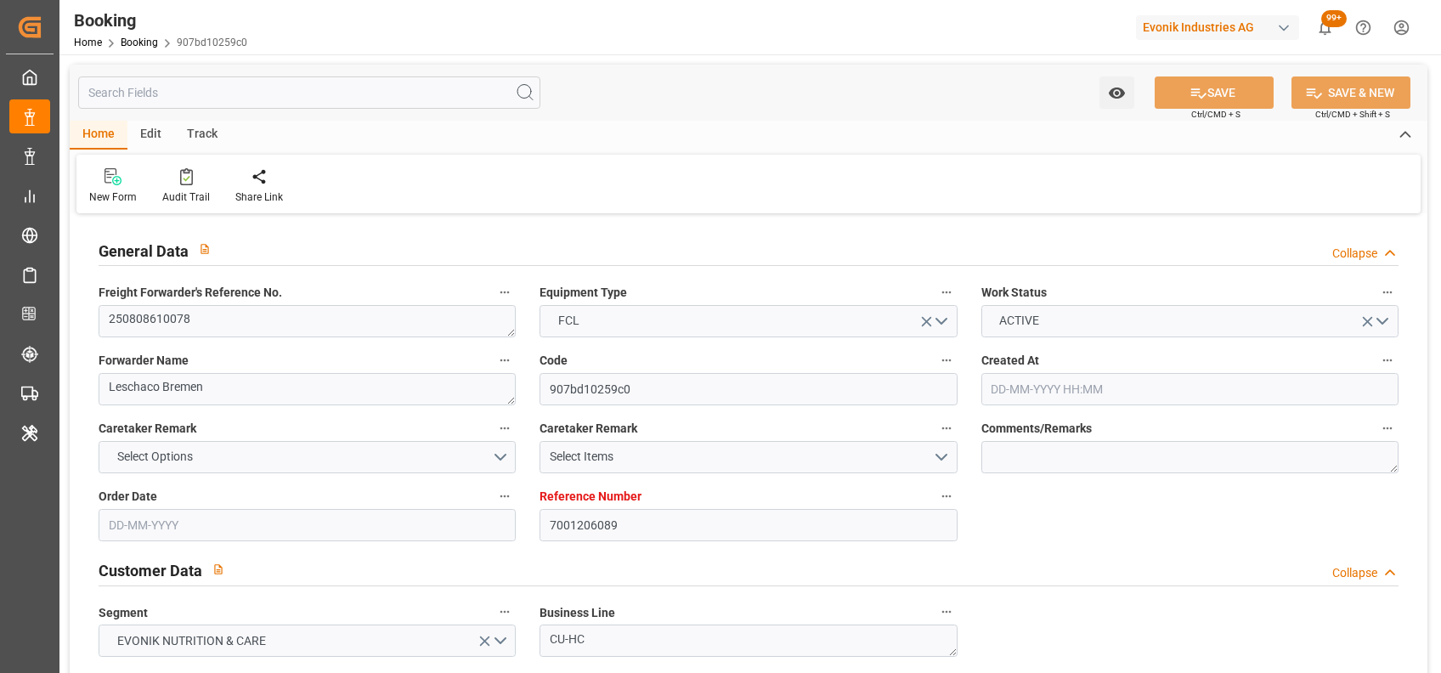
type input "[DATE] 00:00"
type input "02-10-2025 00:00"
type input "23-09-2025 00:00"
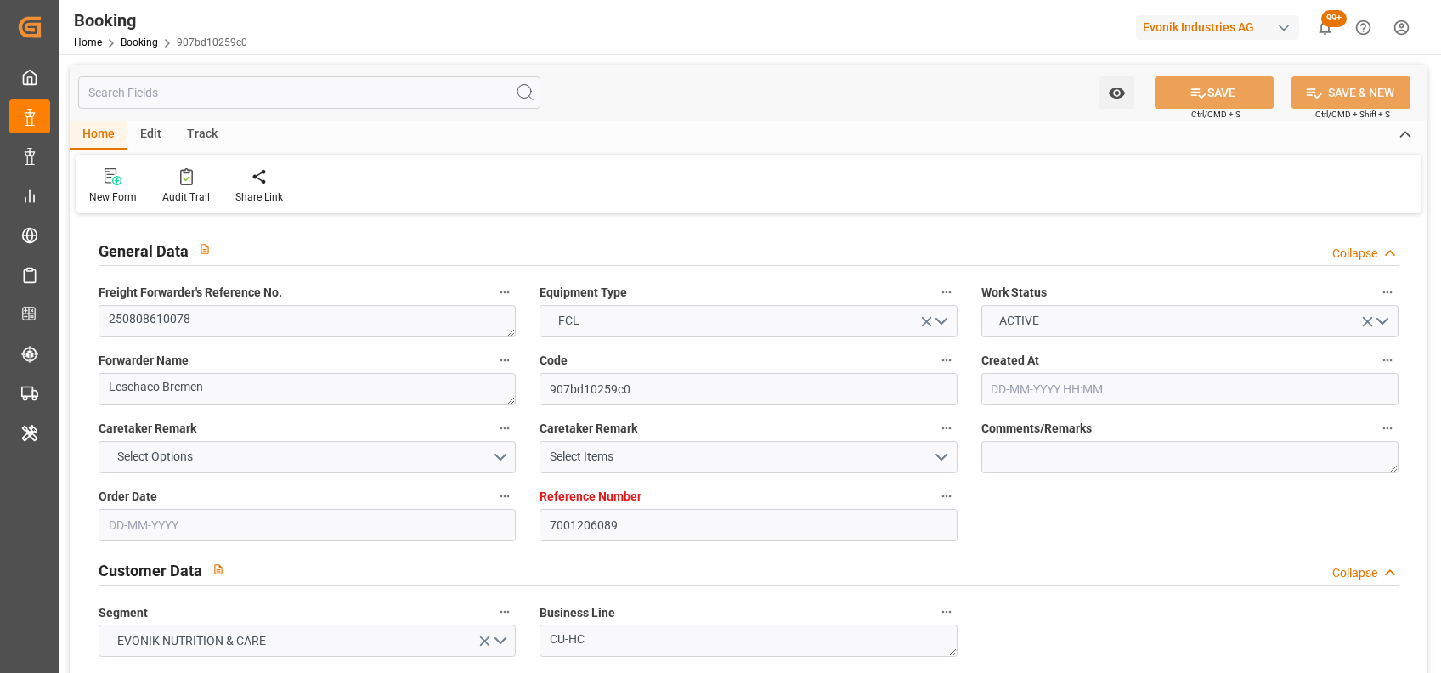
type input "27-09-2025 00:00"
type input "31-07-2025"
type input "31-07-2025 13:21"
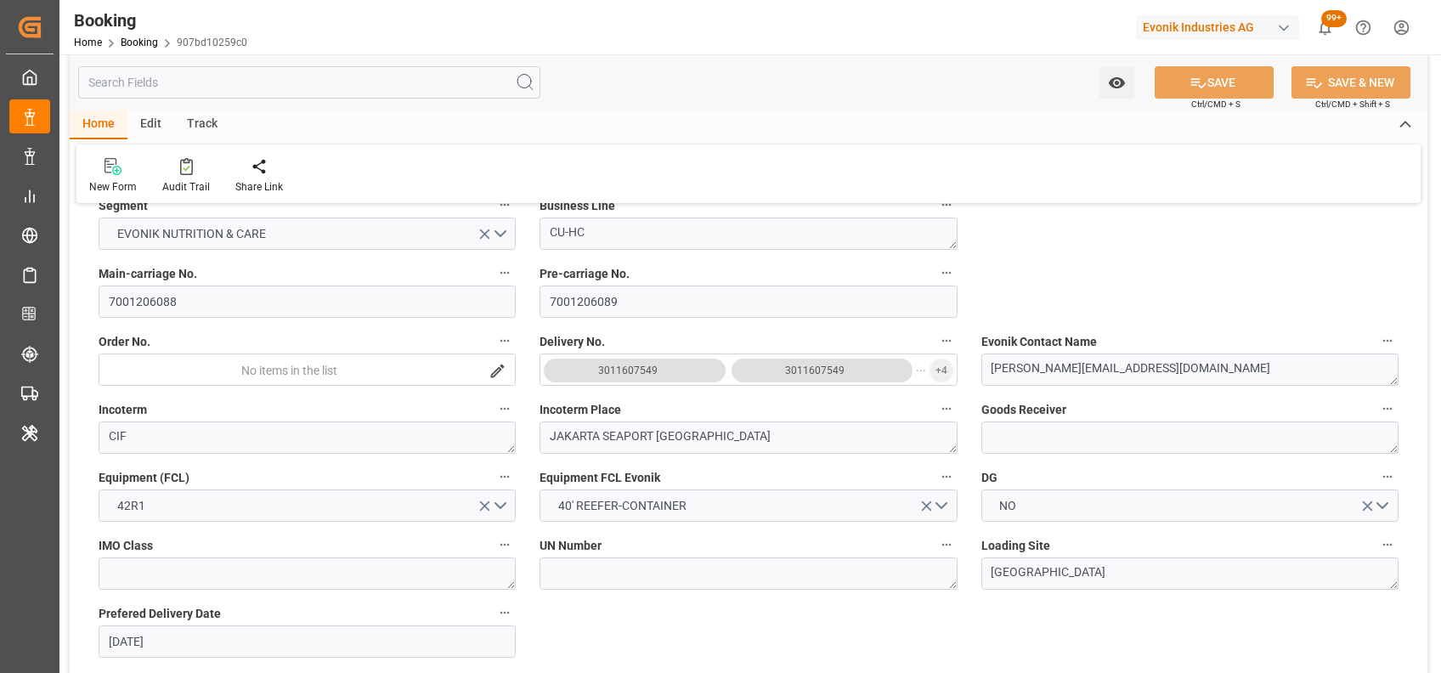
scroll to position [410, 0]
click at [940, 363] on span "+ 4" at bounding box center [942, 367] width 12 height 27
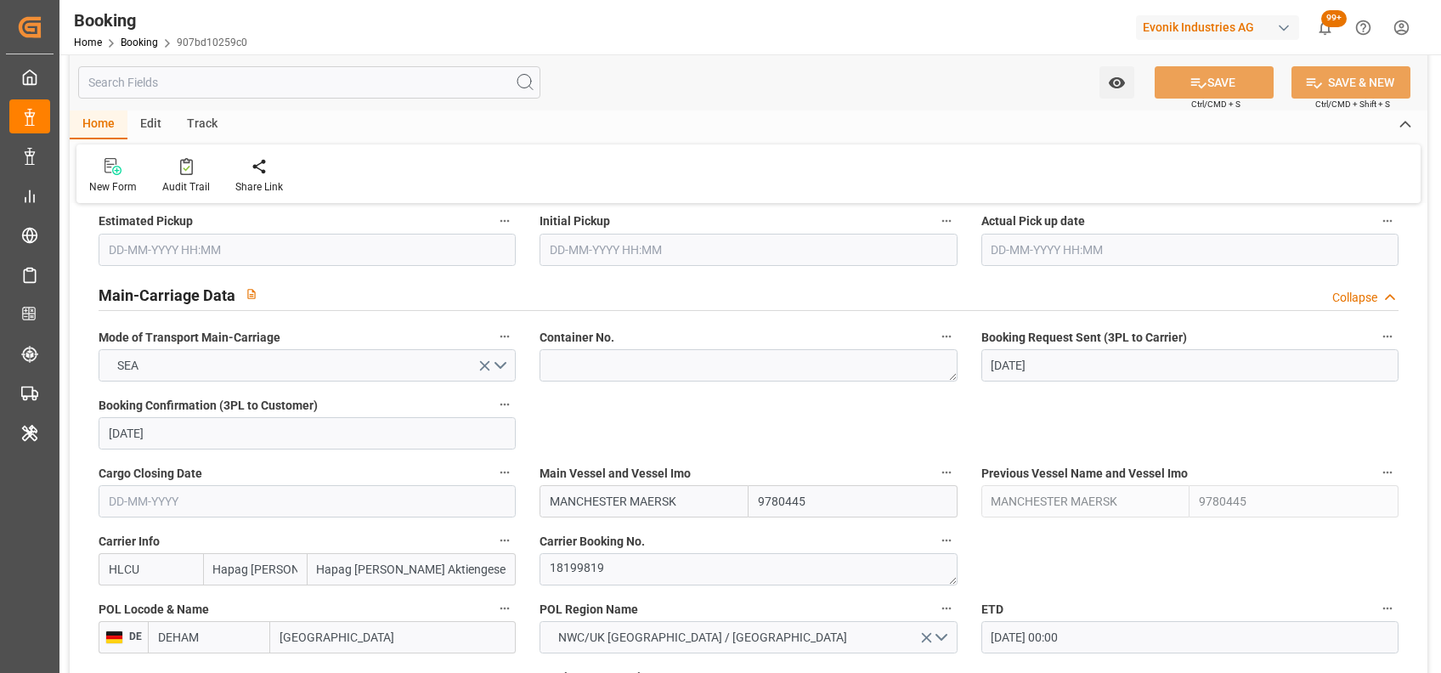
scroll to position [986, 0]
click at [589, 579] on textarea "18199819" at bounding box center [748, 567] width 417 height 32
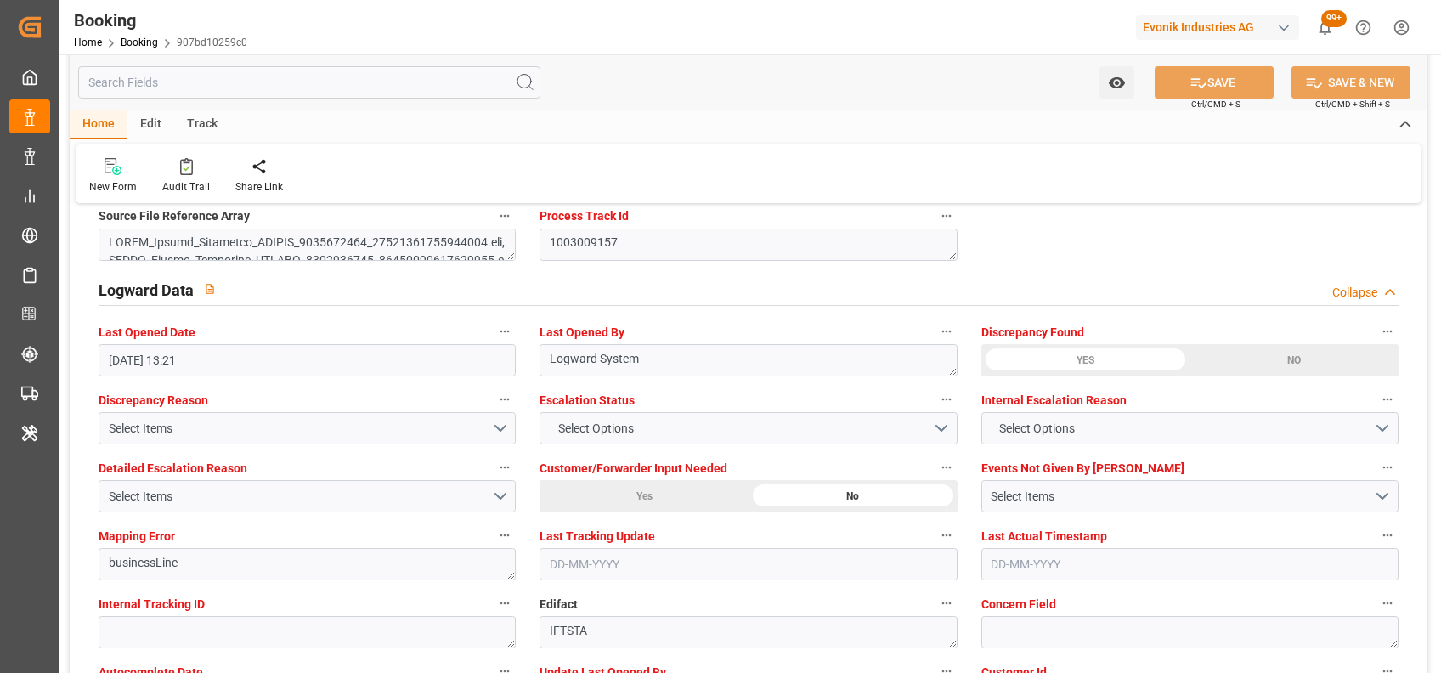
scroll to position [3017, 0]
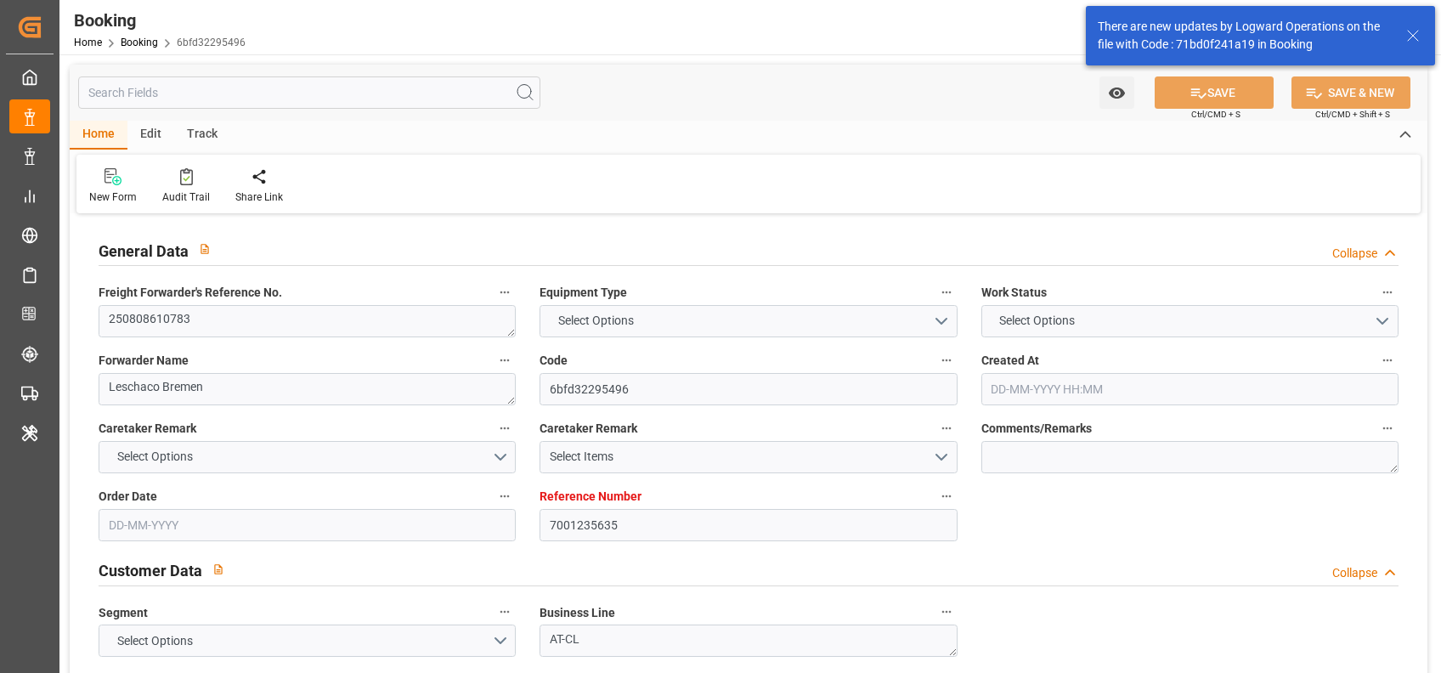
type input "7001235635"
type input "9632129"
type input "Maersk"
type input "Maersk Line AS"
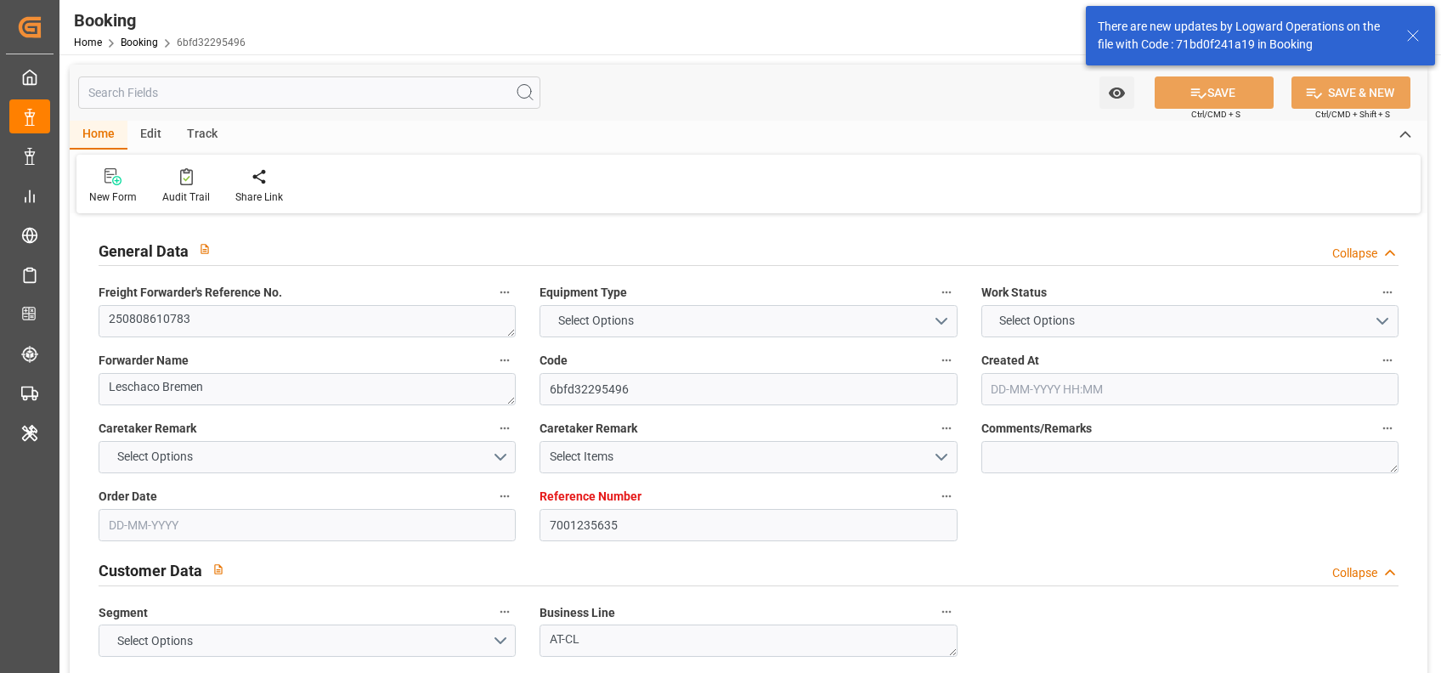
type input "NLRTM"
type input "CNNSA"
type input "MYTPP"
type input "NLRTM"
type input "CNNSA"
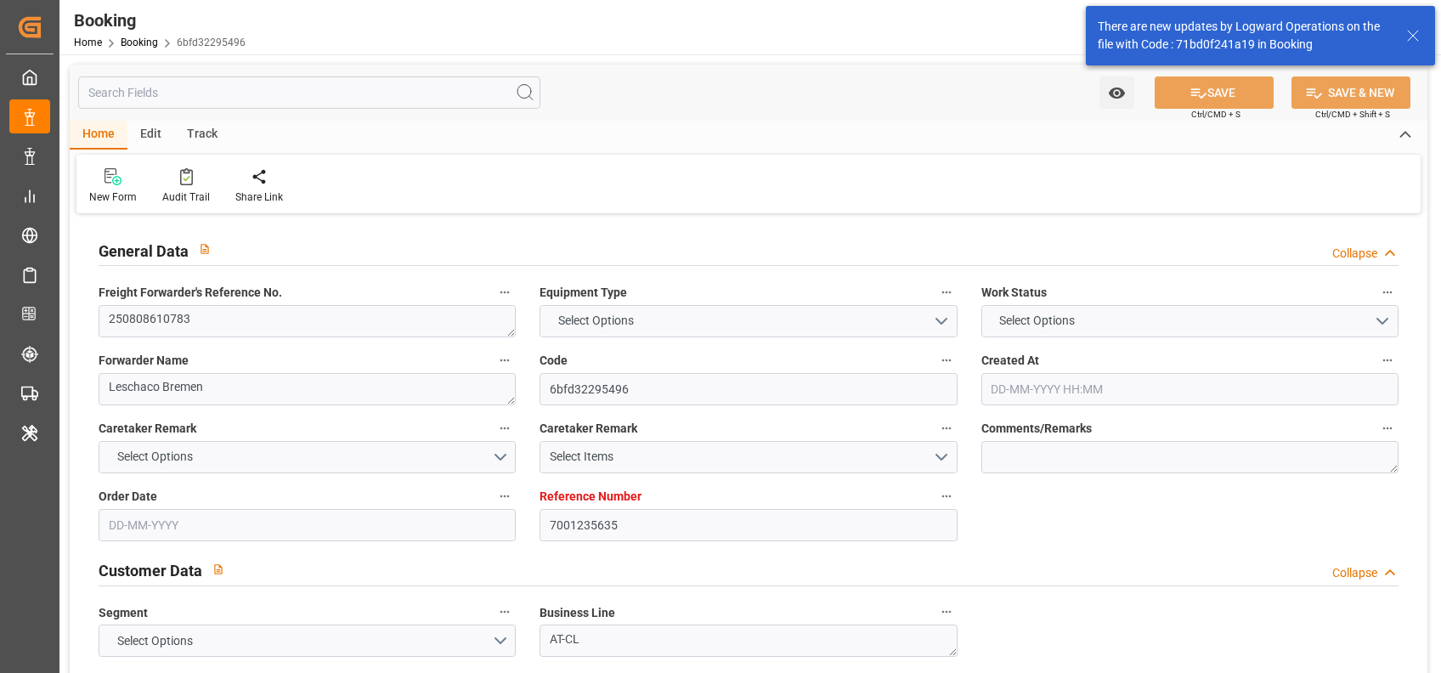
type input "9894674"
type input "[DATE] 05:44"
type input "[DATE]"
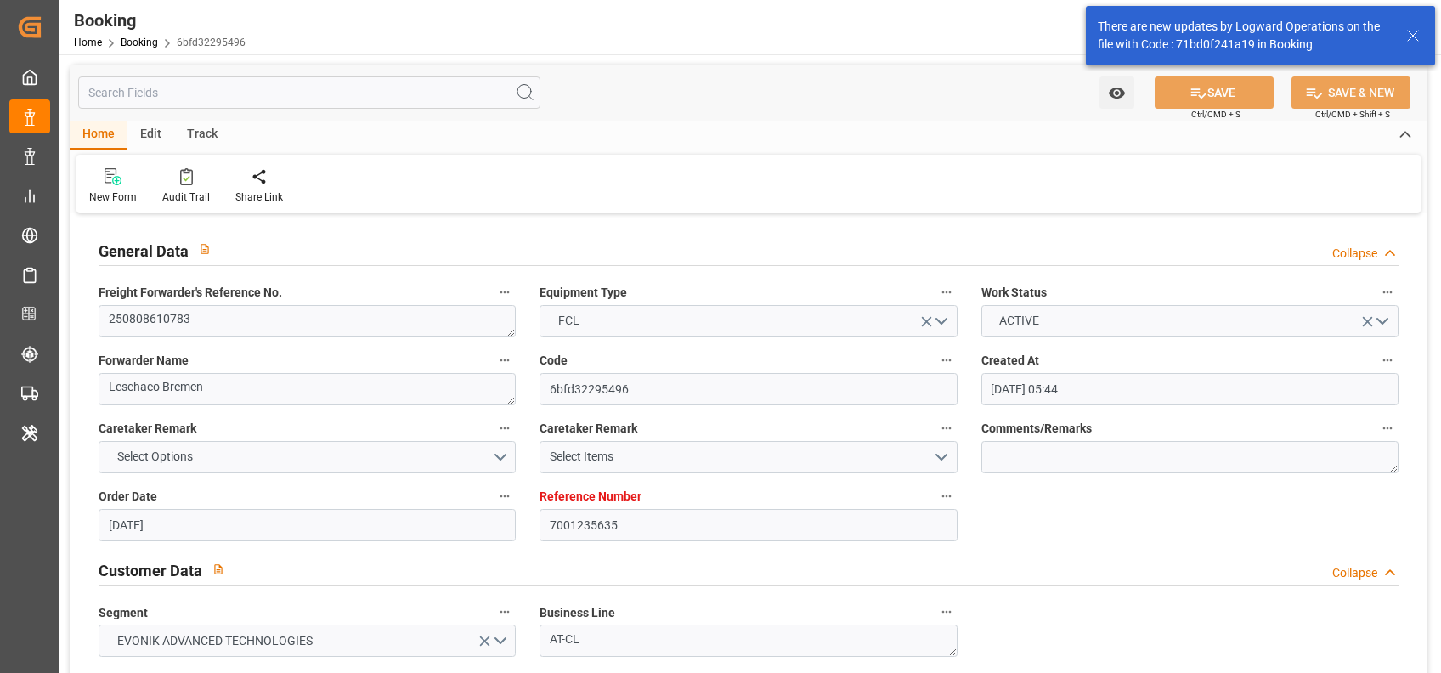
type input "[DATE]"
type input "[DATE] 14:00"
type input "[DATE] 00:00"
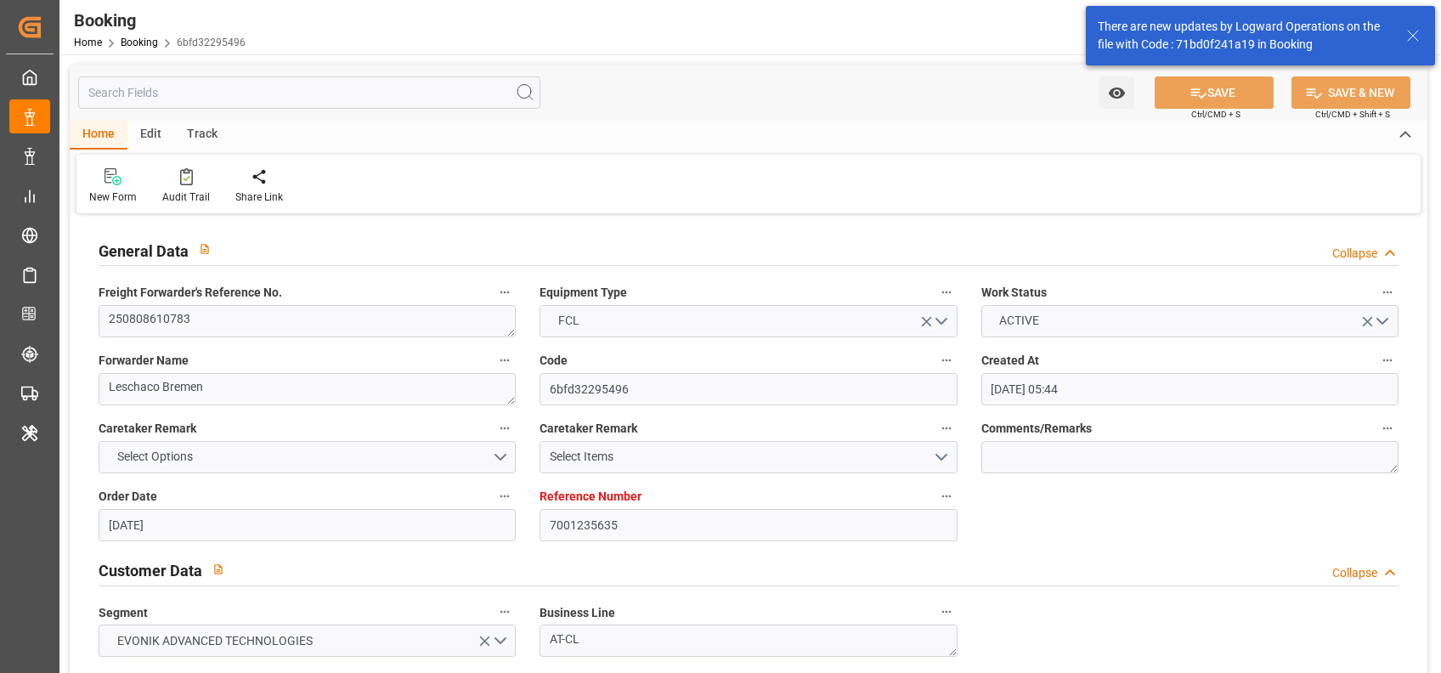
type input "[DATE] 14:47"
type input "[DATE] 17:00"
type input "[DATE] 00:00"
type input "[DATE] 01:00"
type input "[DATE] 00:00"
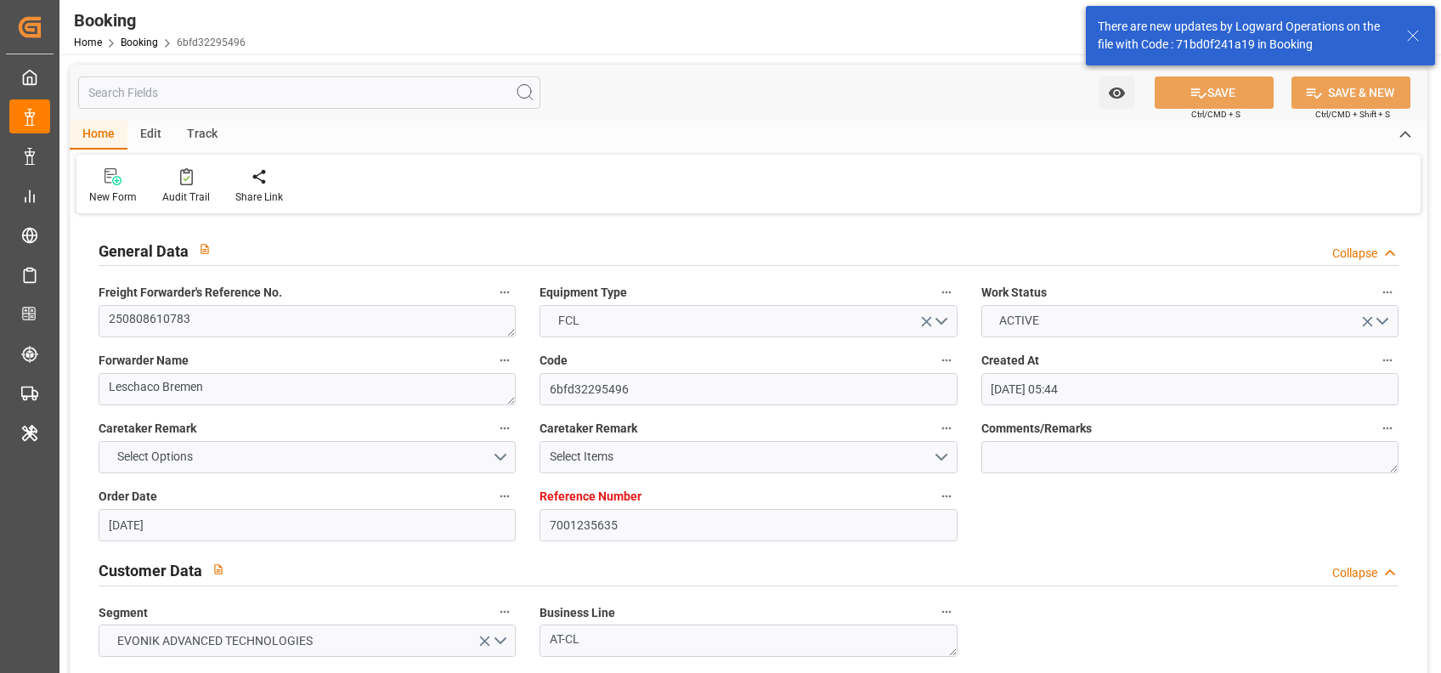
type input "[DATE] 10:00"
type input "[DATE] 00:00"
type input "[DATE]"
type input "[DATE] 06:43"
type input "[DATE]"
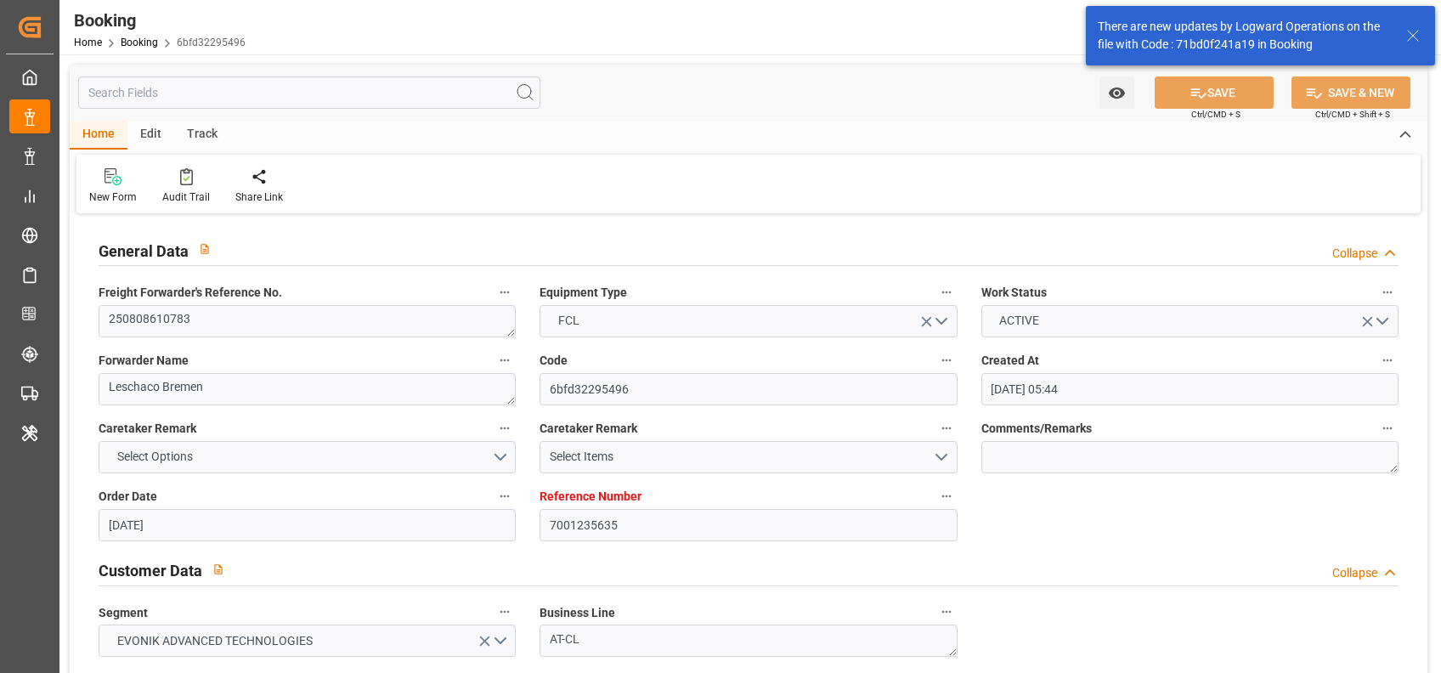
type input "[DATE] 14:35"
type input "[DATE] 14:00"
type input "[DATE] 01:00"
type input "[DATE] 18:11"
type input "[DATE] 10:00"
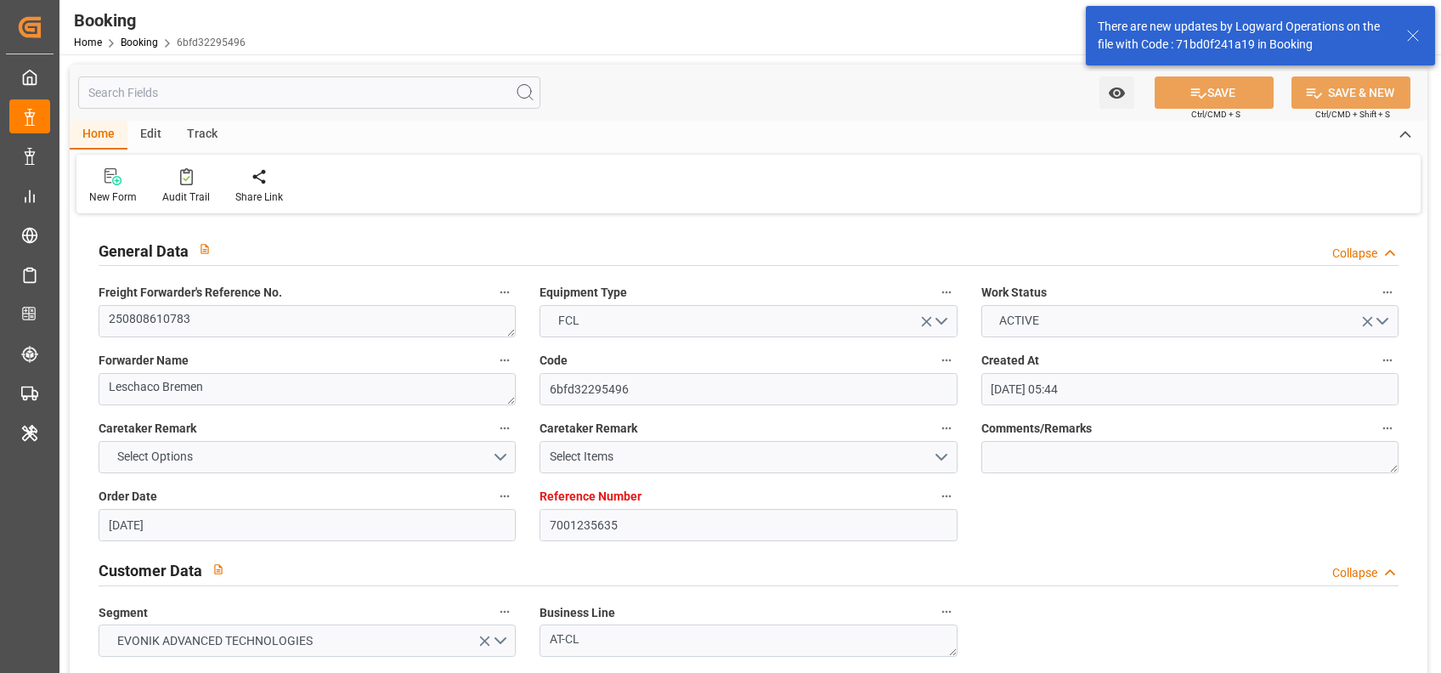
type input "[DATE] 17:00"
type input "[DATE] 23:00"
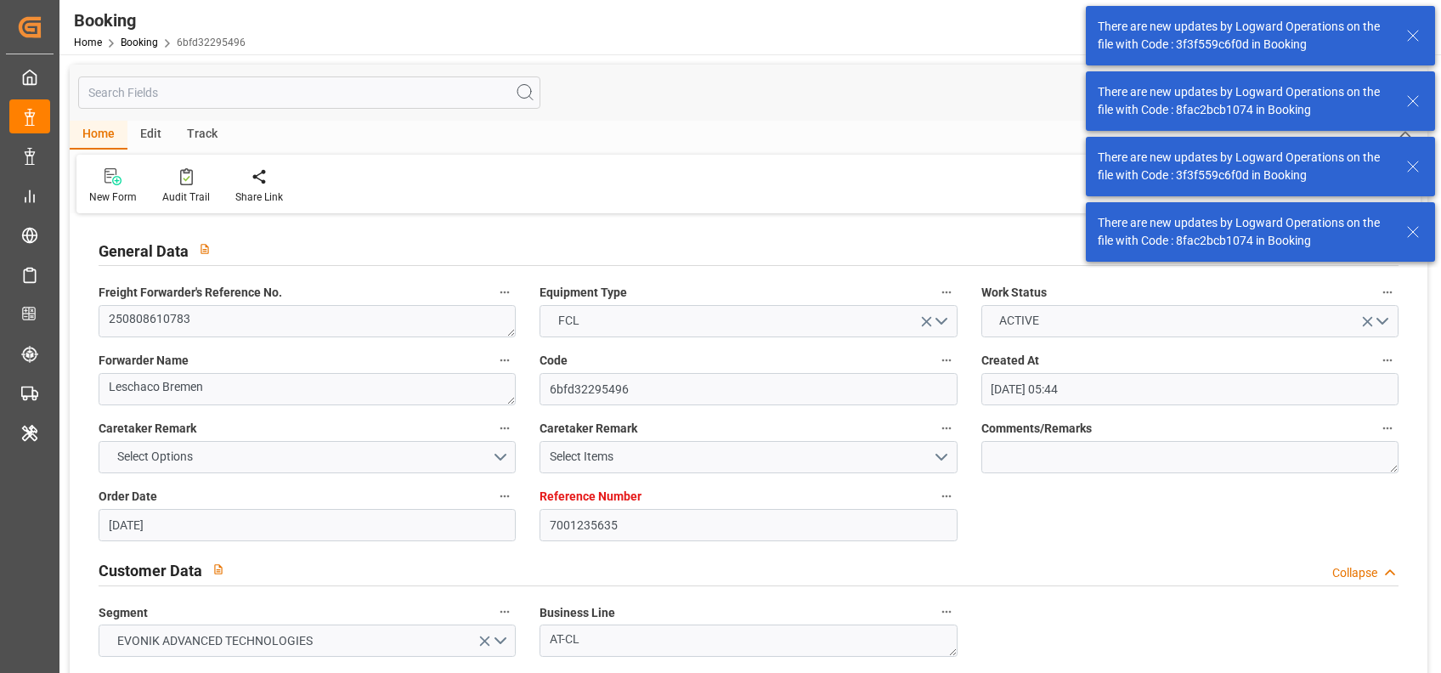
scroll to position [1019, 0]
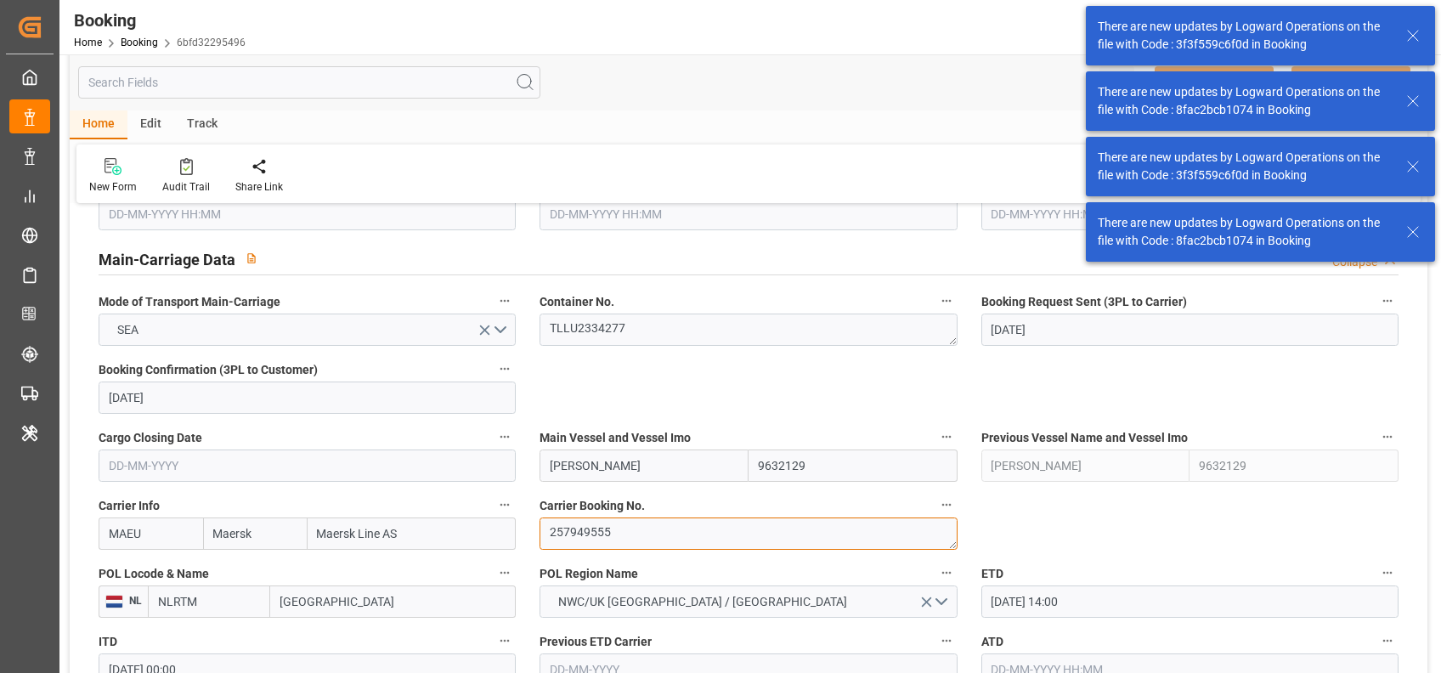
click at [596, 528] on textarea "257949555" at bounding box center [748, 533] width 417 height 32
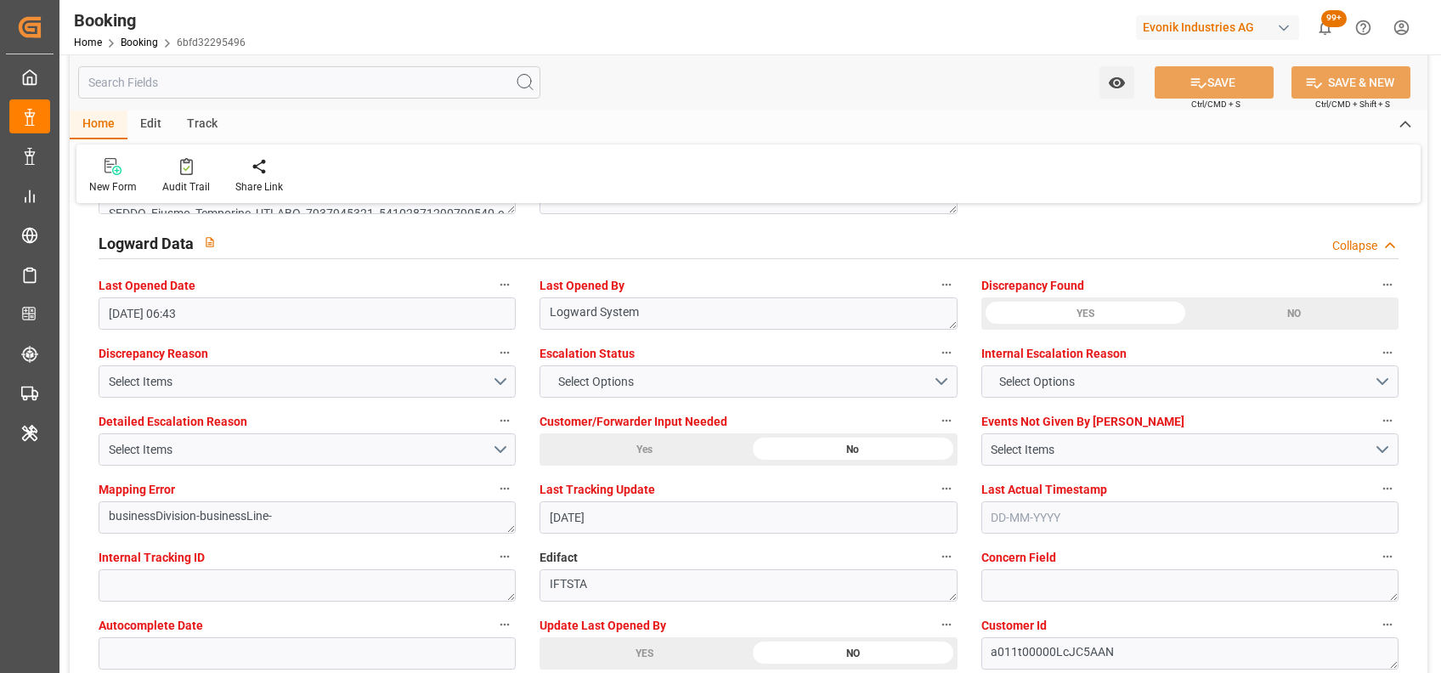
scroll to position [3067, 0]
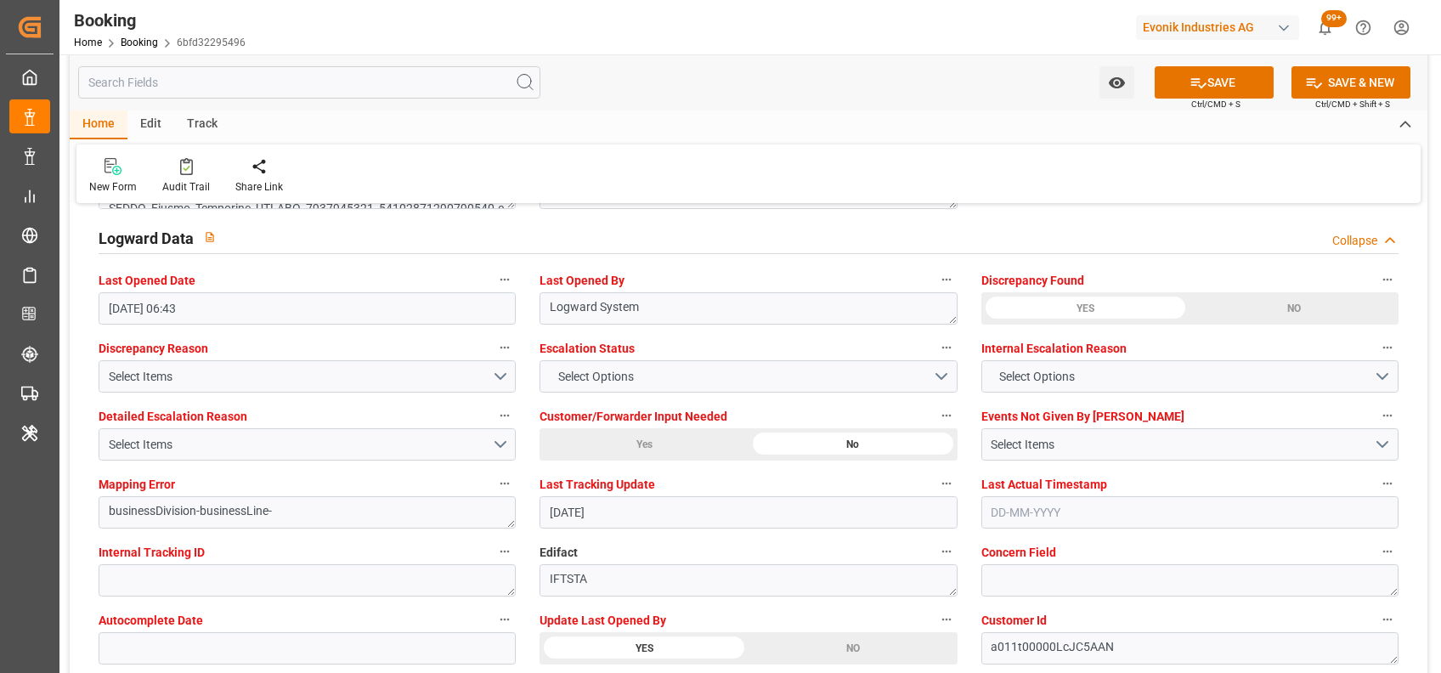
type input "0"
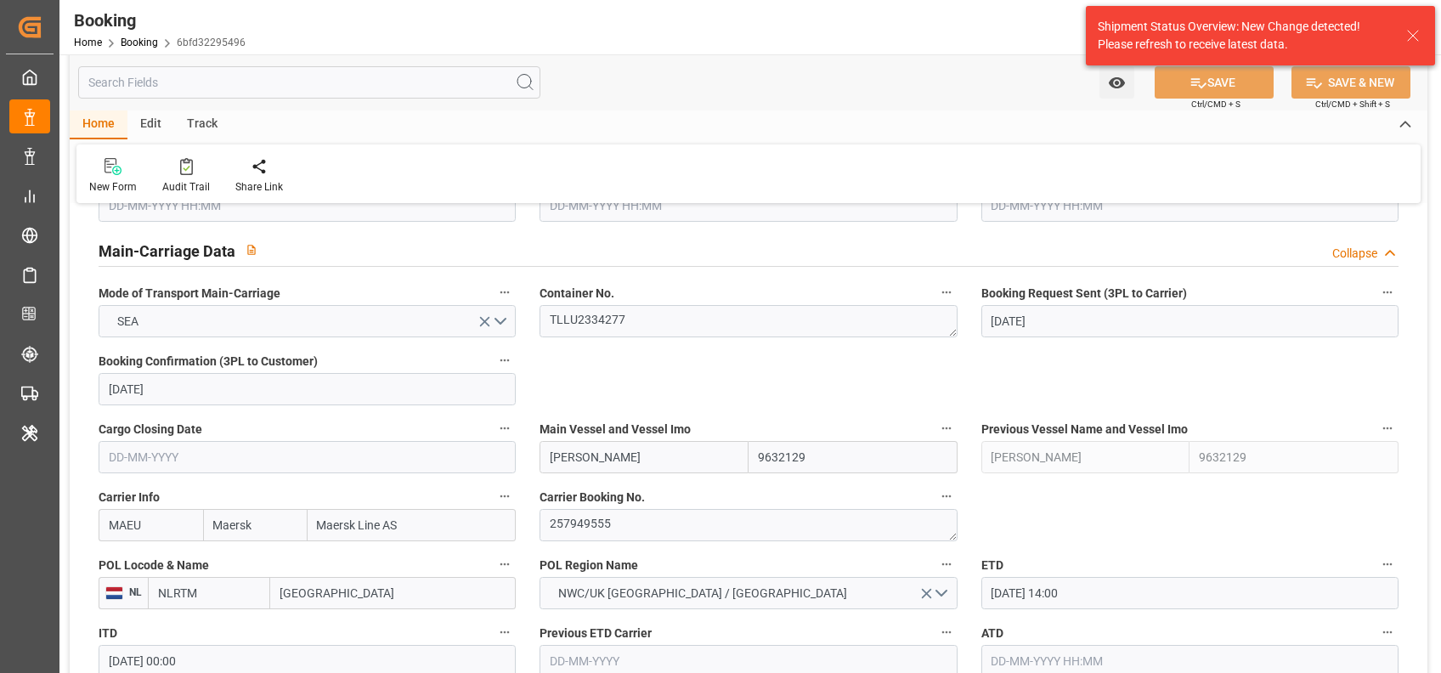
scroll to position [1019, 0]
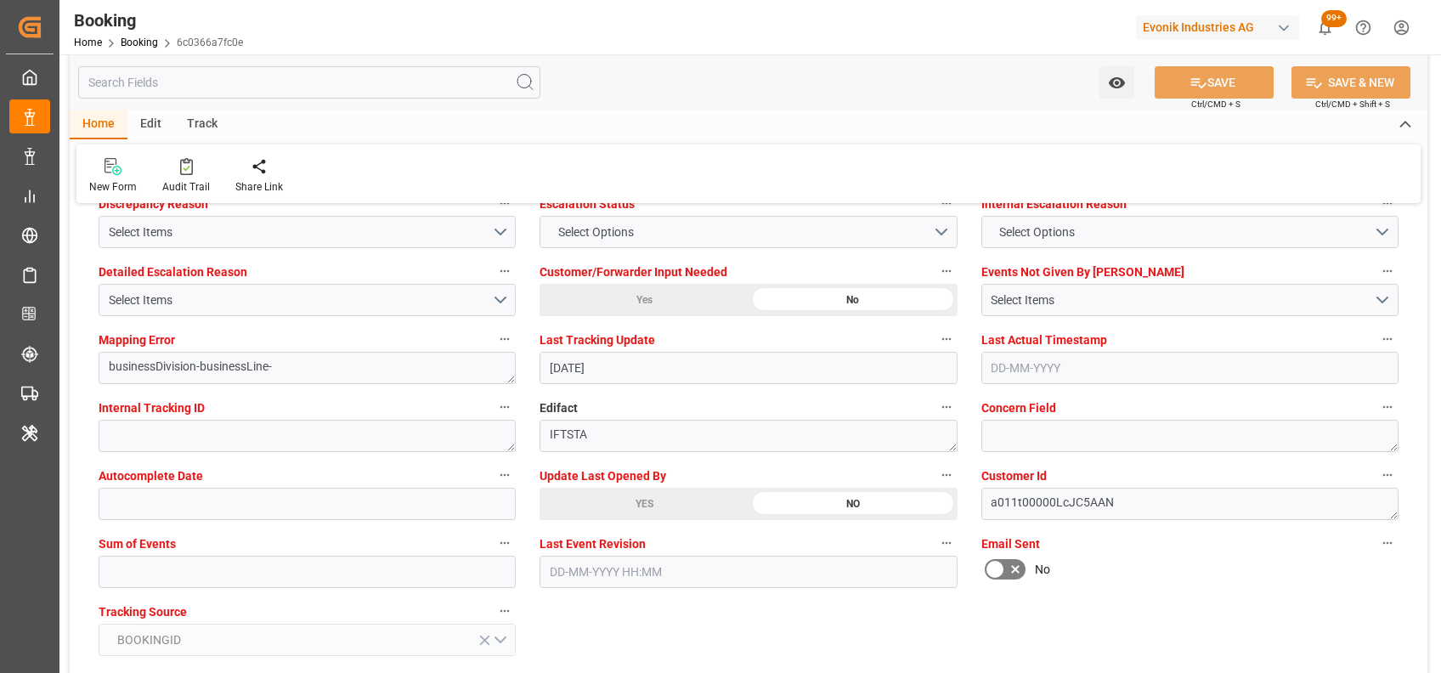
scroll to position [3215, 0]
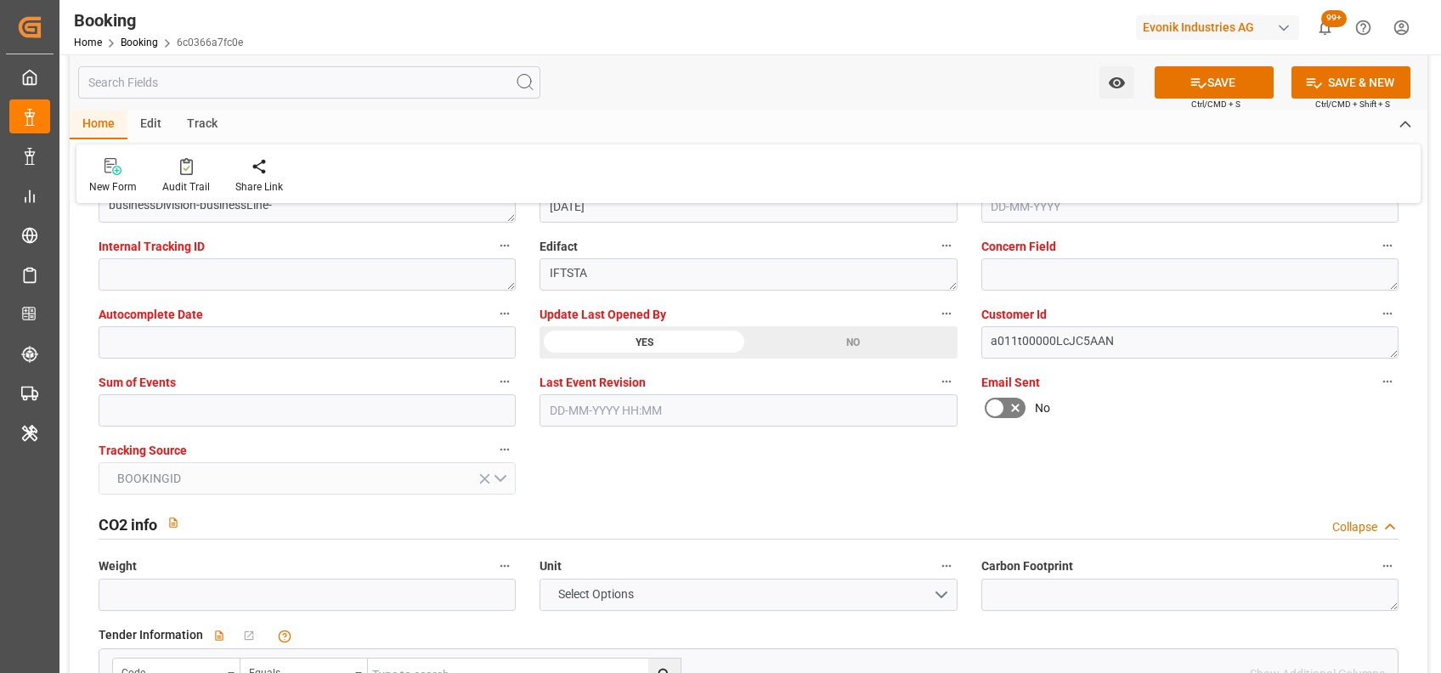
scroll to position [3379, 0]
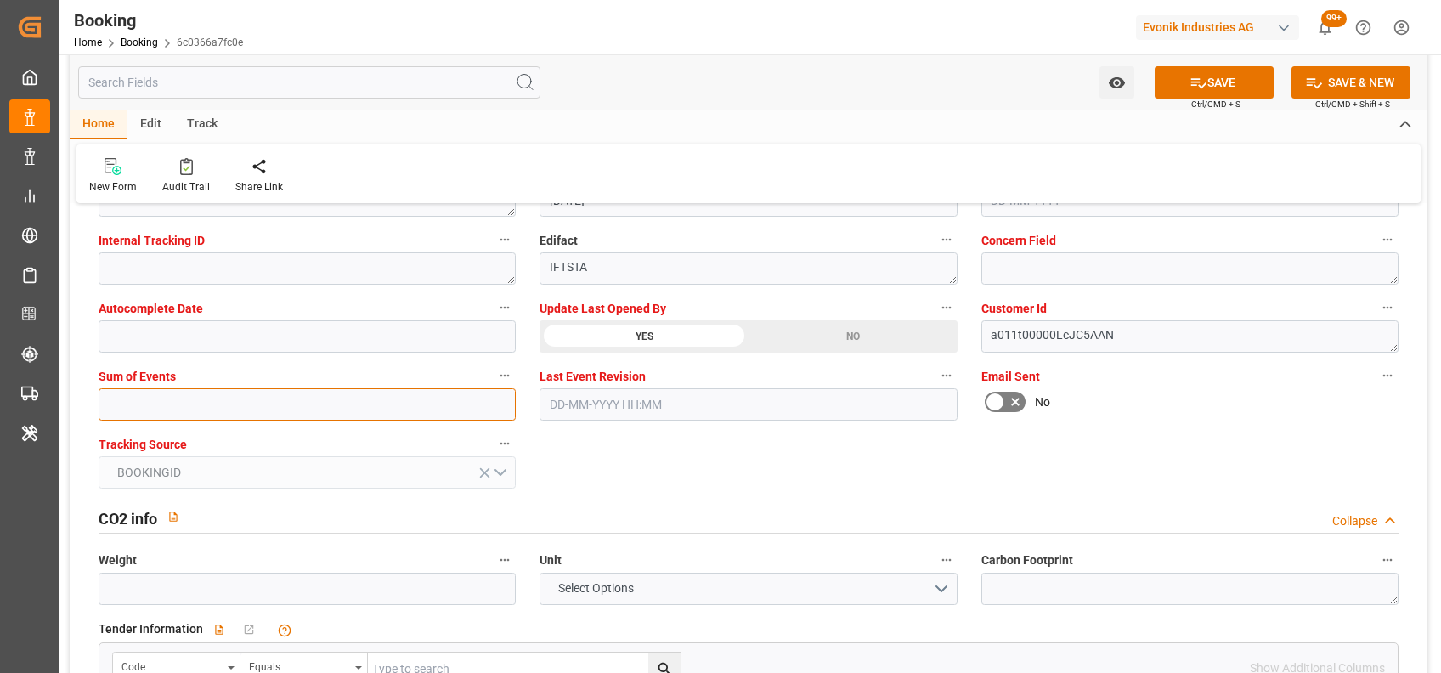
click at [163, 397] on input "text" at bounding box center [307, 404] width 417 height 32
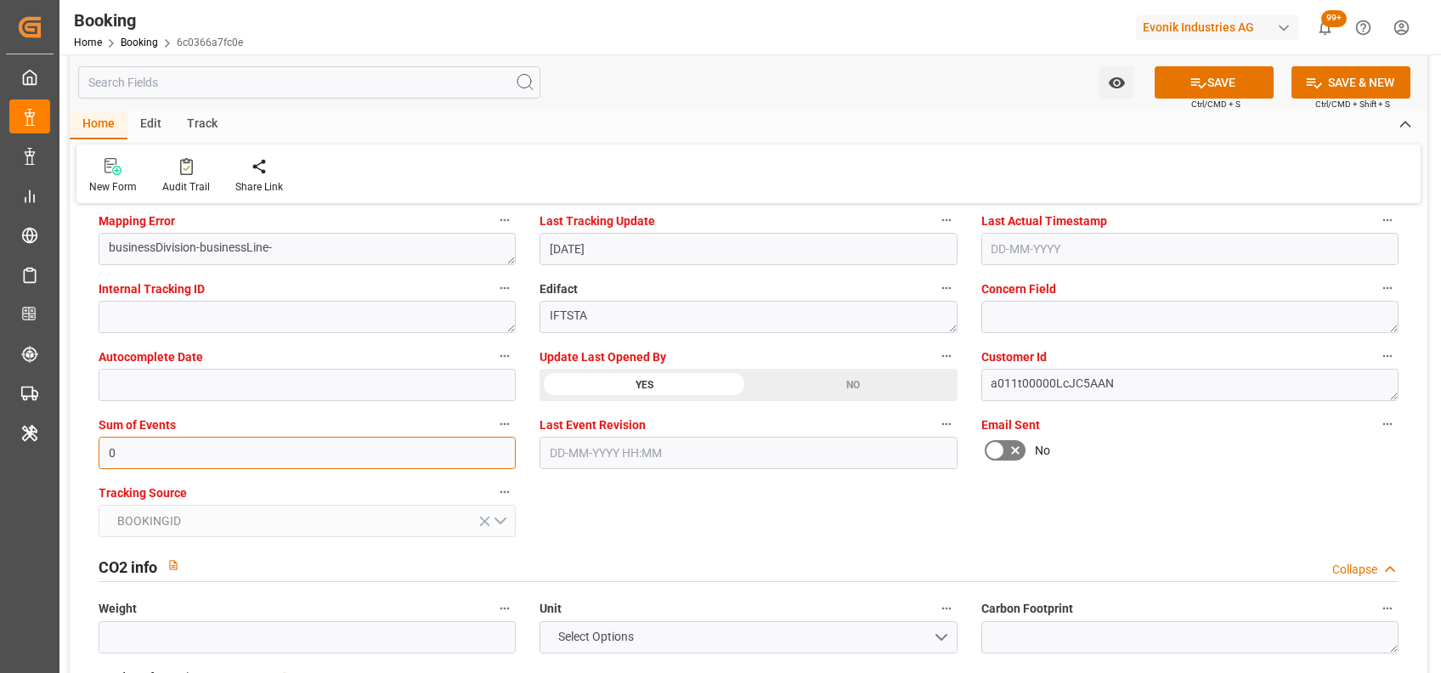
type input "0"
click at [654, 496] on div "General Data Collapse Freight Forwarder's Reference No. 250808610783 Equipment …" at bounding box center [749, 666] width 1358 height 7557
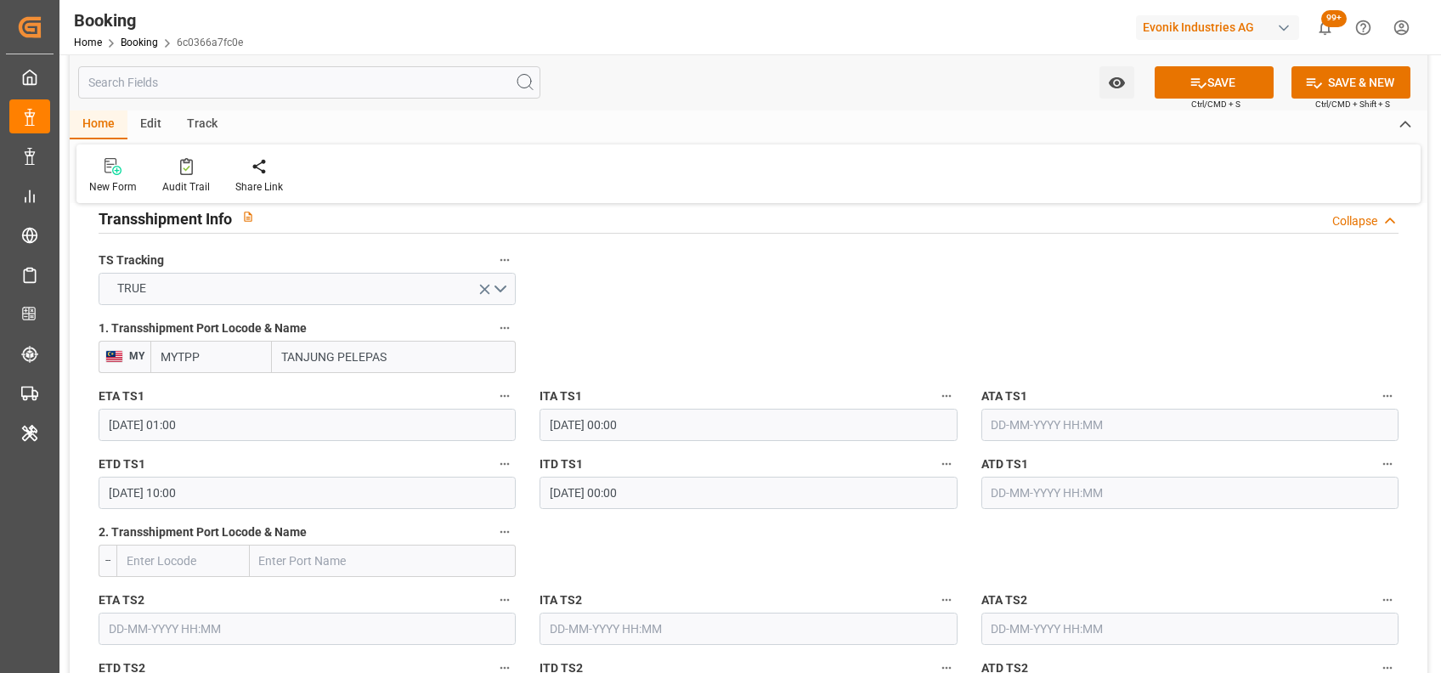
scroll to position [1258, 0]
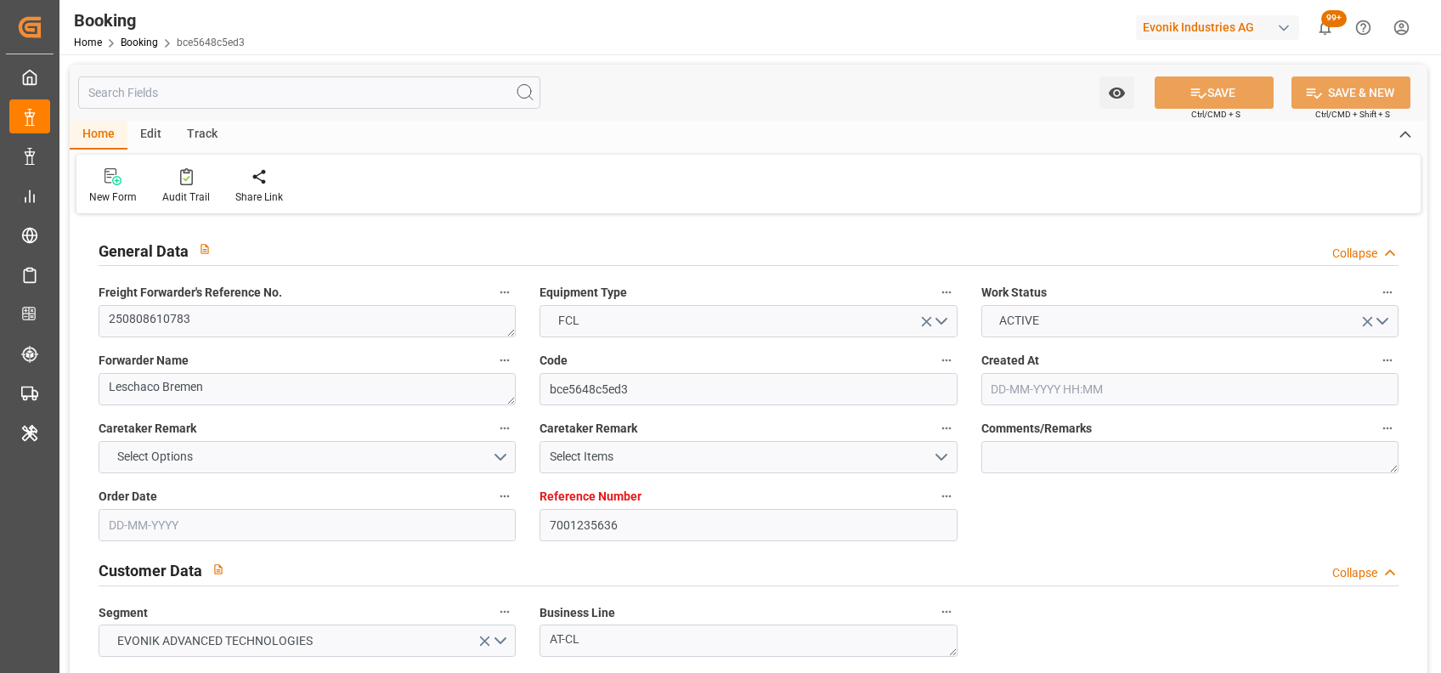
type input "7001235636"
type input "9632129"
type input "Maersk"
type input "Maersk Line AS"
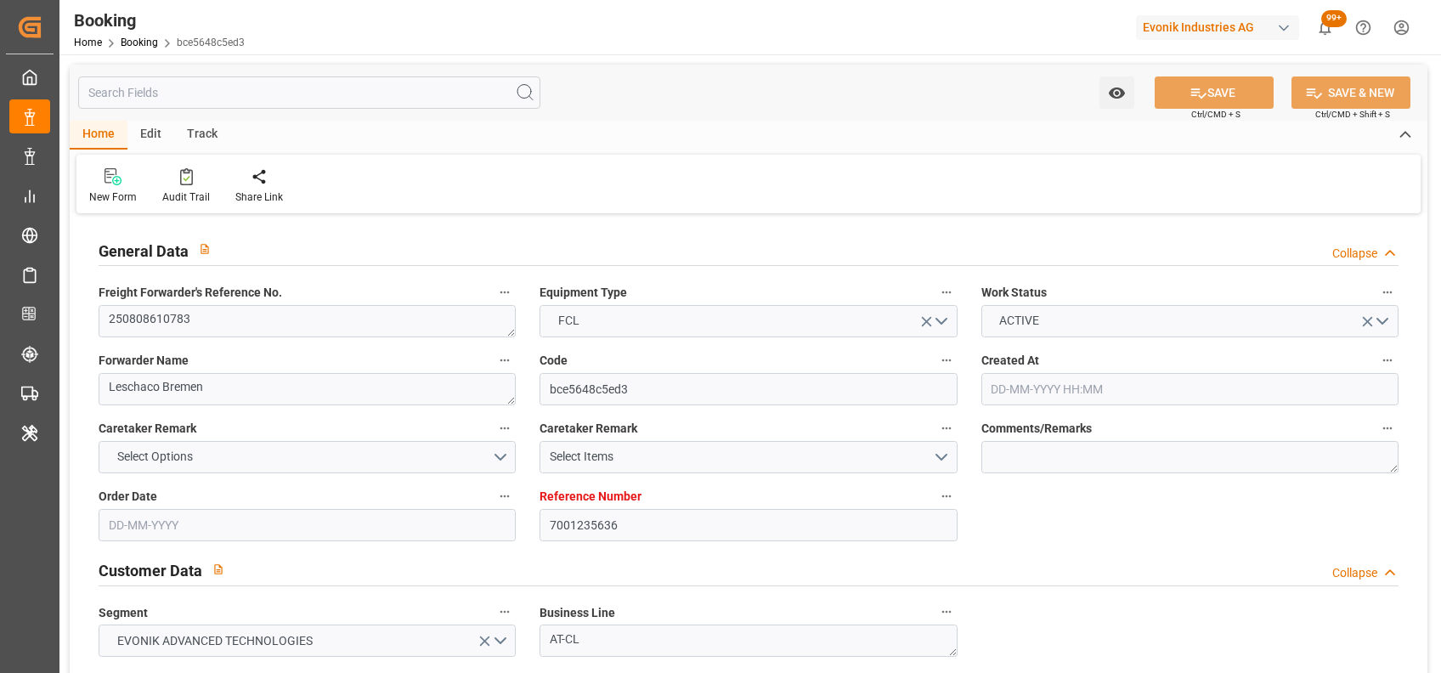
type input "NLRTM"
type input "CNNSA"
type input "MYTPP"
type input "NLRTM"
type input "CNNSA"
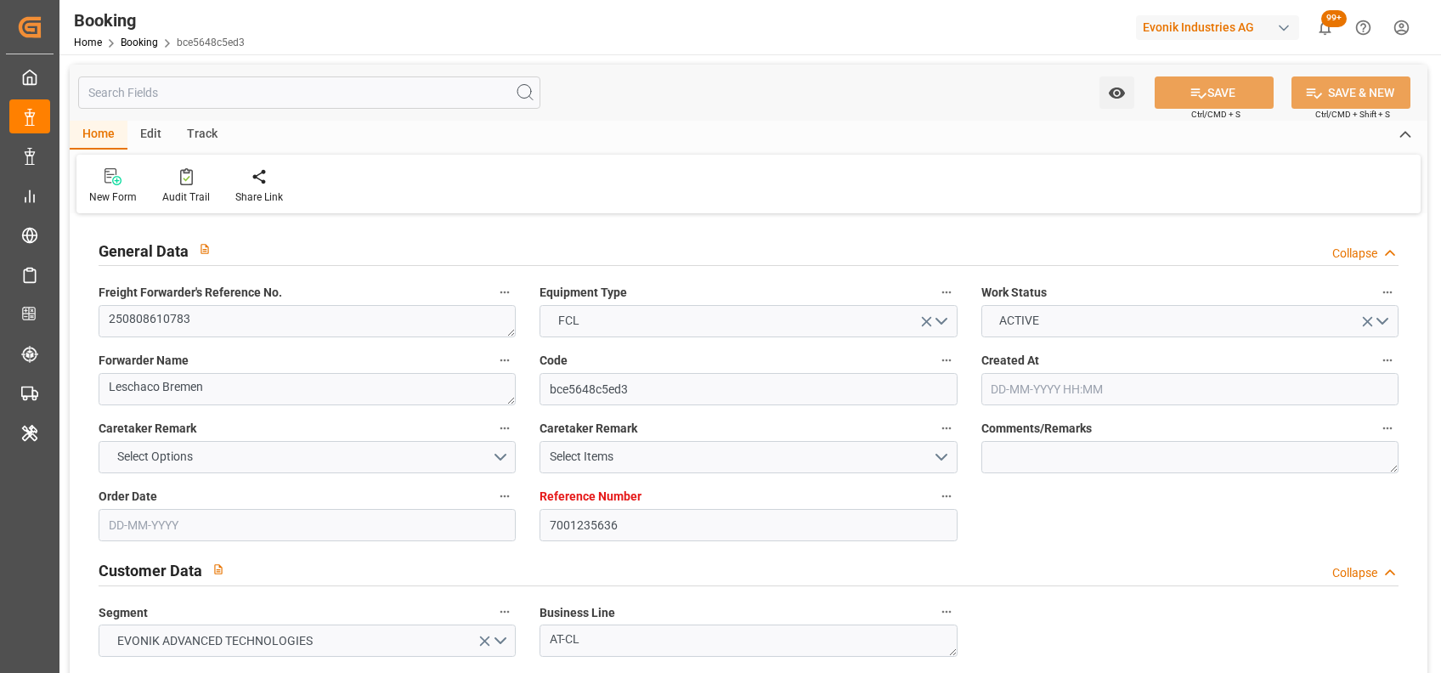
type input "9894674"
type input "30-07-2025 05:44"
type input "30-07-2025"
type input "08-10-2025"
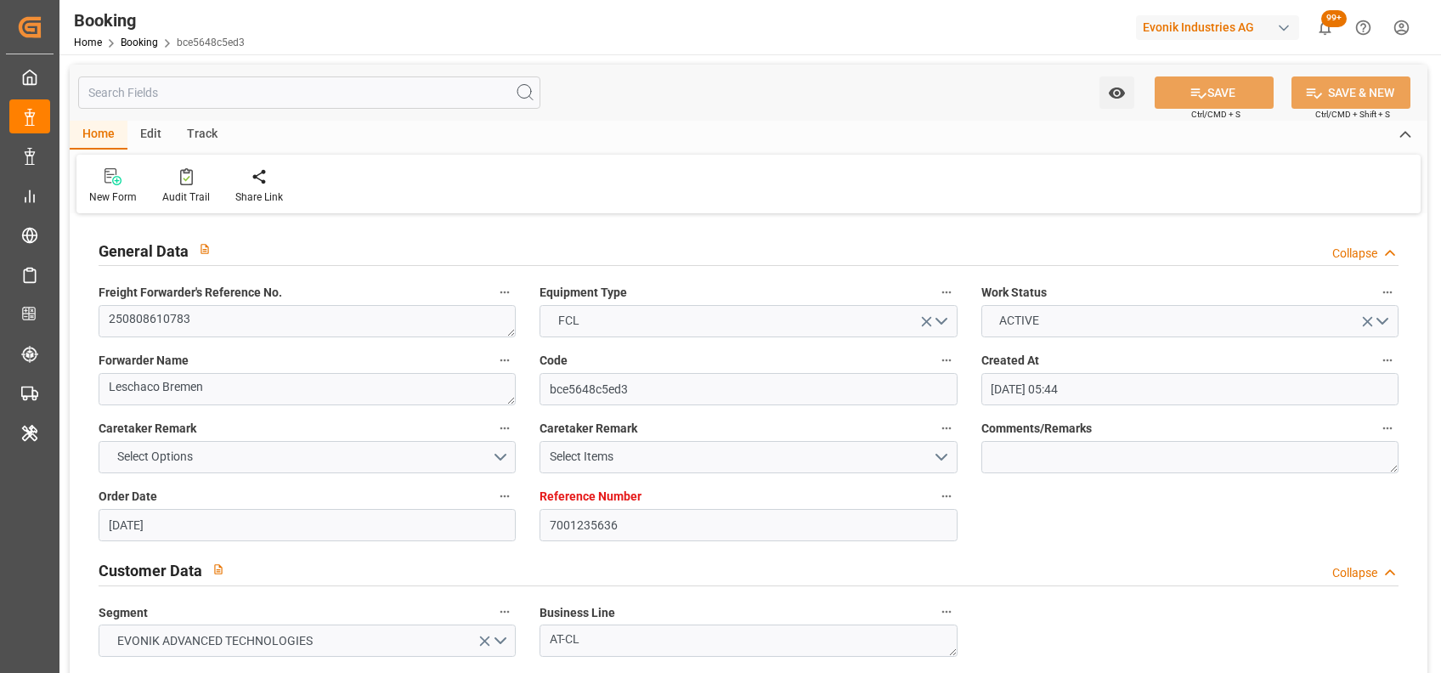
type input "14-08-2025"
type input "06-08-2025"
type input "07-08-2025"
type input "18-08-2025 14:00"
type input "18-08-2025 00:00"
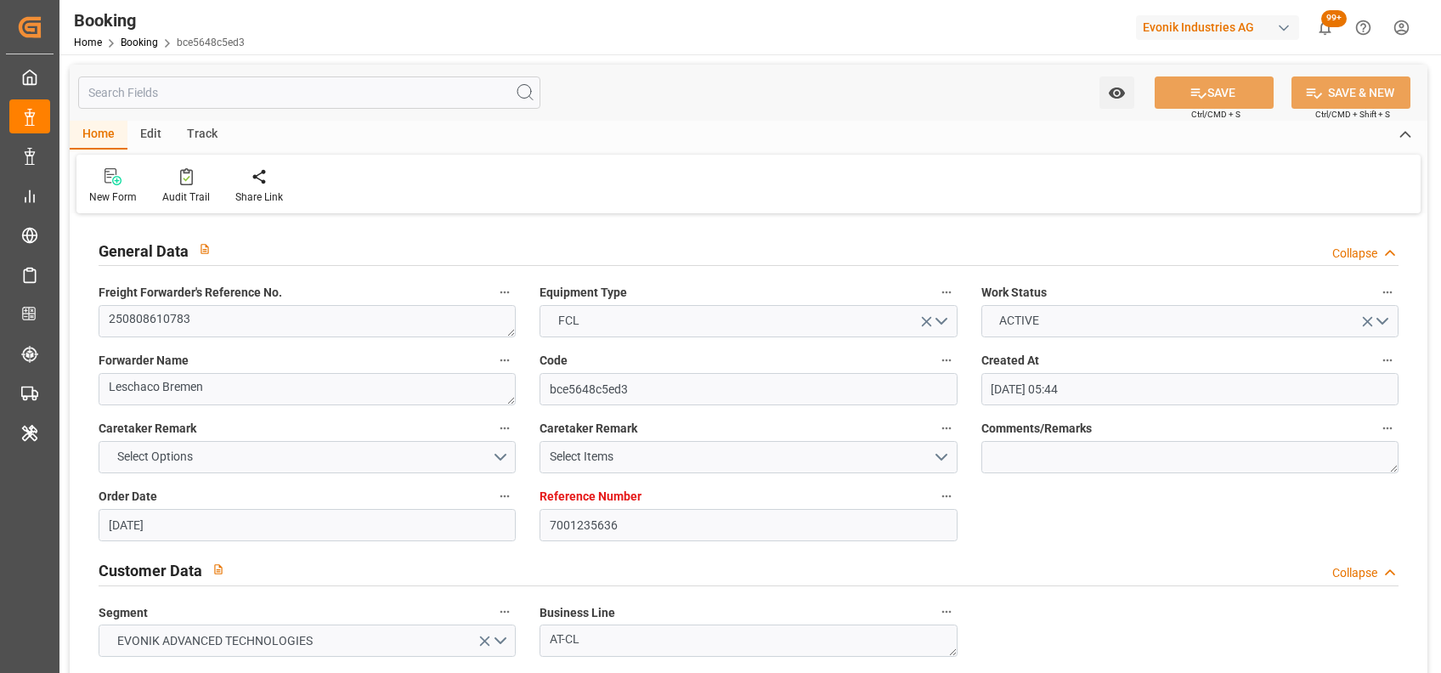
type input "13-08-2025 04:44"
type input "04-10-2025 17:00"
type input "04-10-2025 00:00"
type input "17-09-2025 01:00"
type input "20-09-2025 00:00"
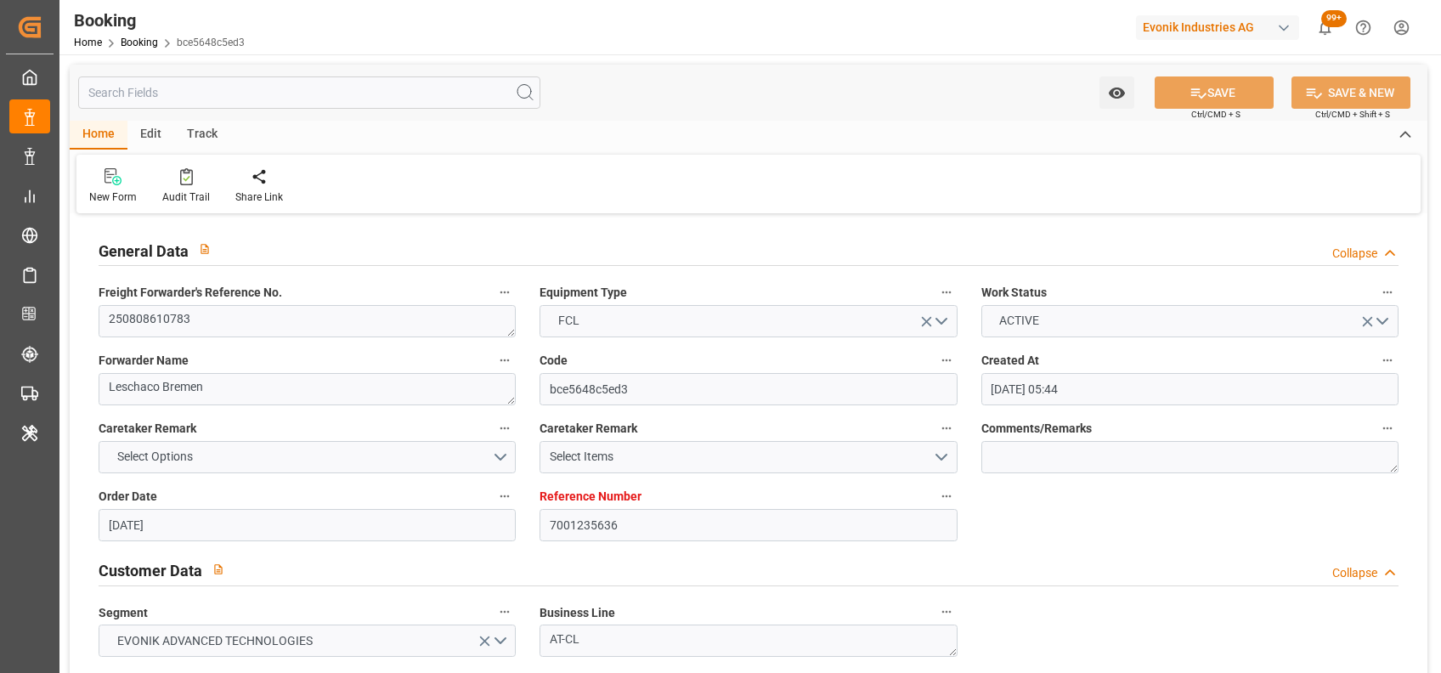
type input "22-09-2025 10:00"
type input "22-09-2025 00:00"
type input "14-08-2025"
type input "18-08-2025 06:43"
type input "18-08-2025"
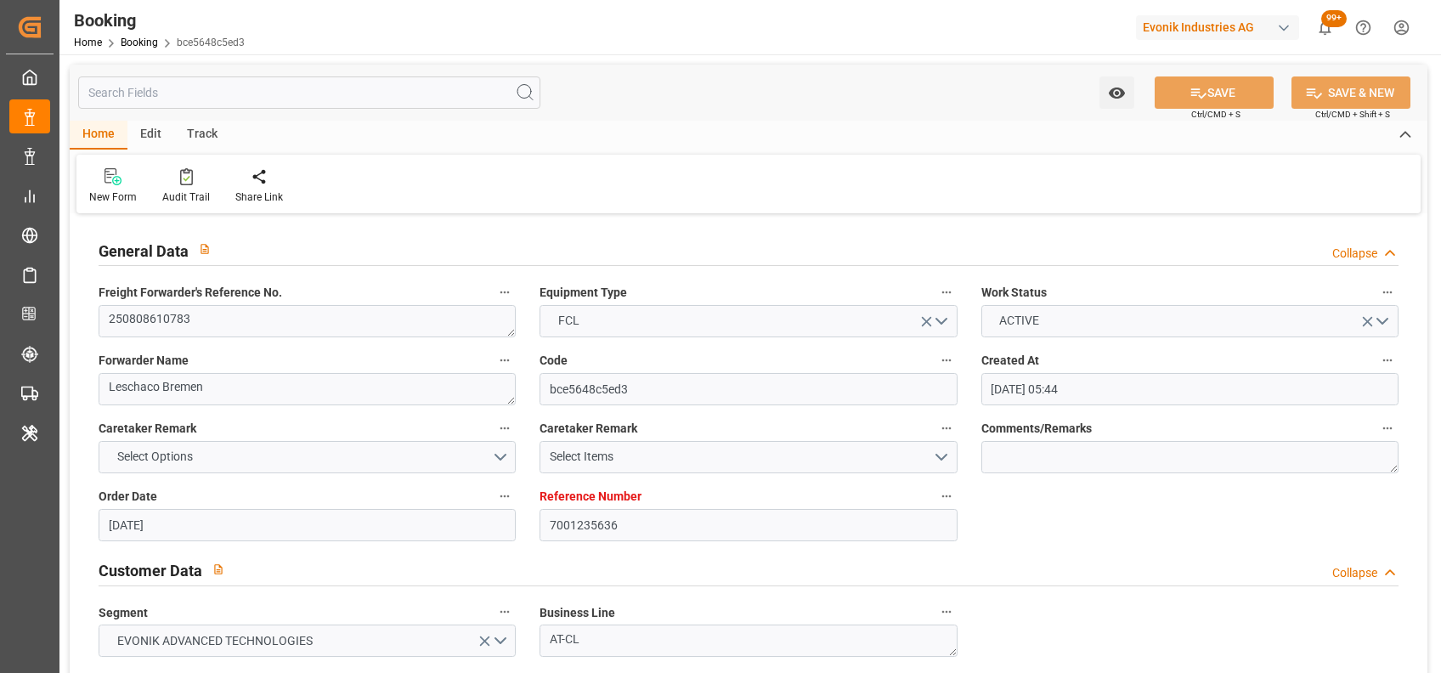
type input "12-08-2025 05:43"
type input "18-08-2025 01:12"
type input "18-08-2025 14:00"
type input "17-09-2025 01:00"
type input "17-09-2025 18:11"
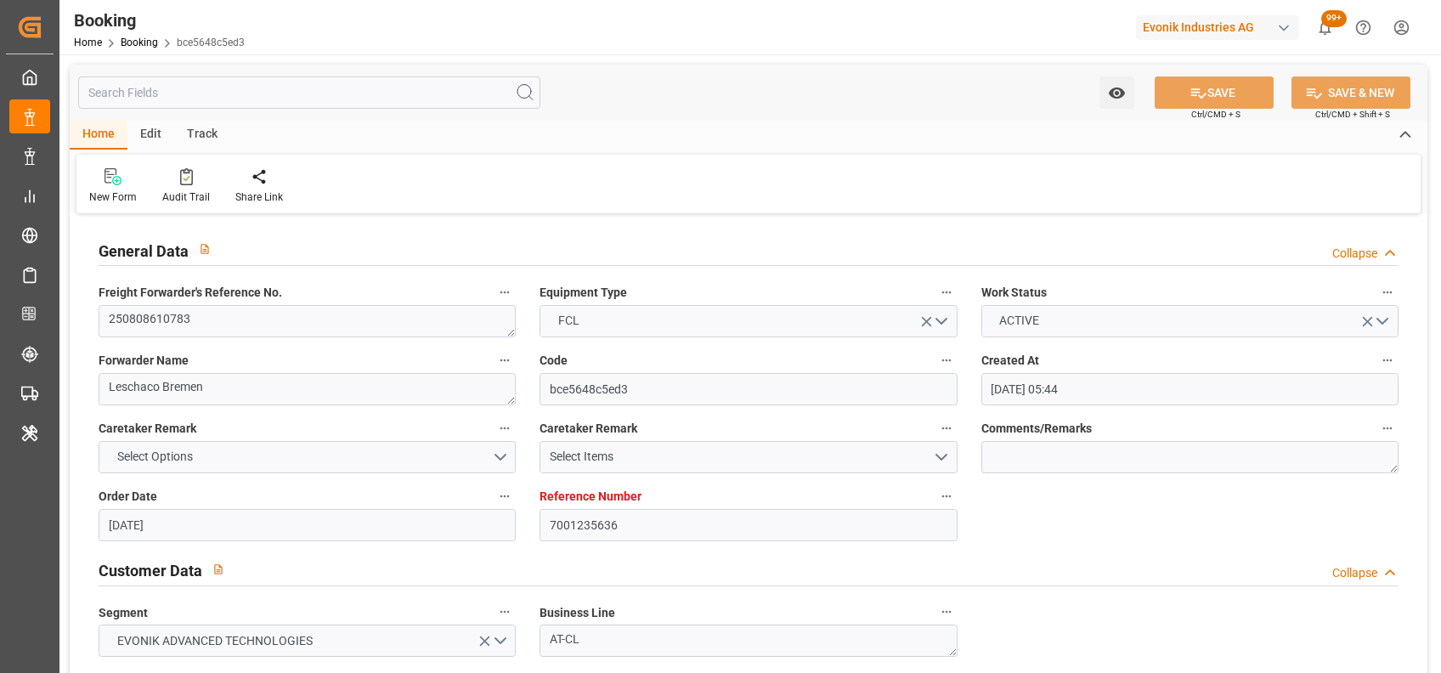
type input "22-09-2025 10:00"
type input "04-10-2025 17:00"
type input "04-10-2025 23:00"
type input "08-10-2025 23:00"
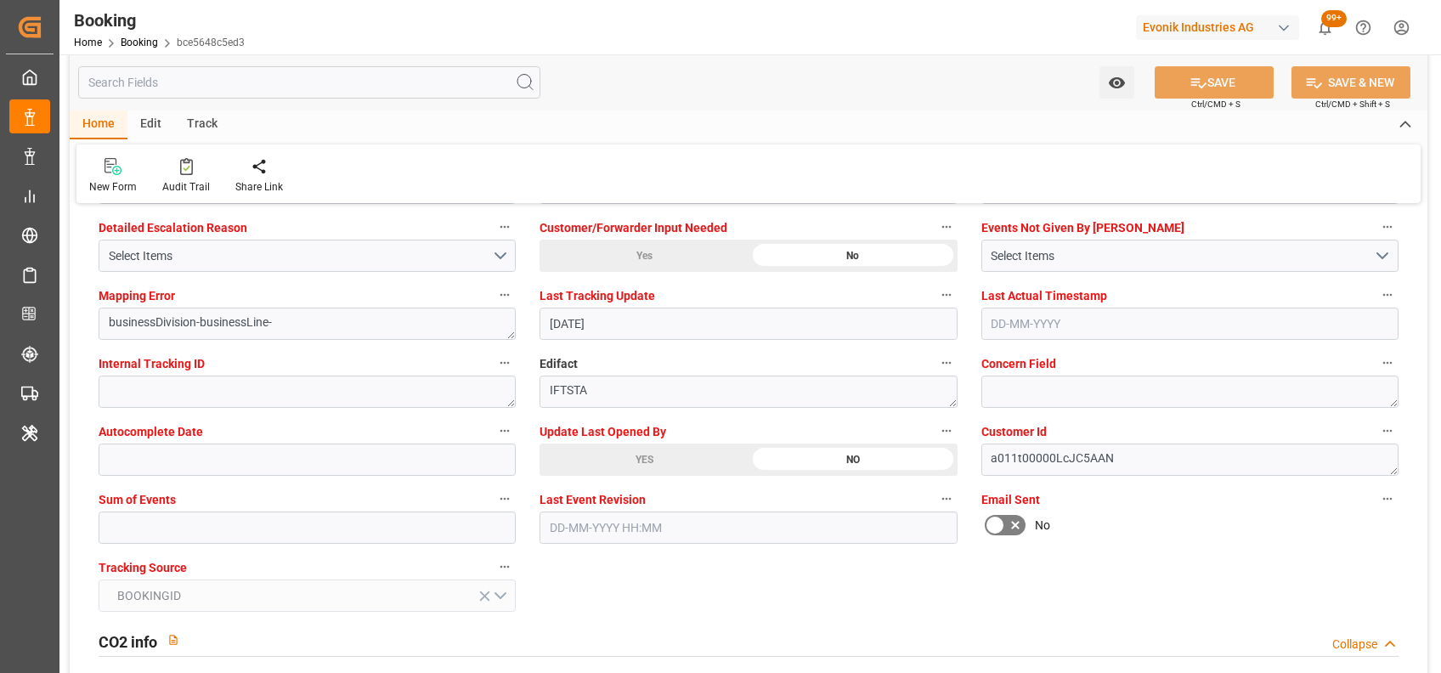
scroll to position [3257, 0]
click at [153, 517] on input "text" at bounding box center [307, 527] width 417 height 32
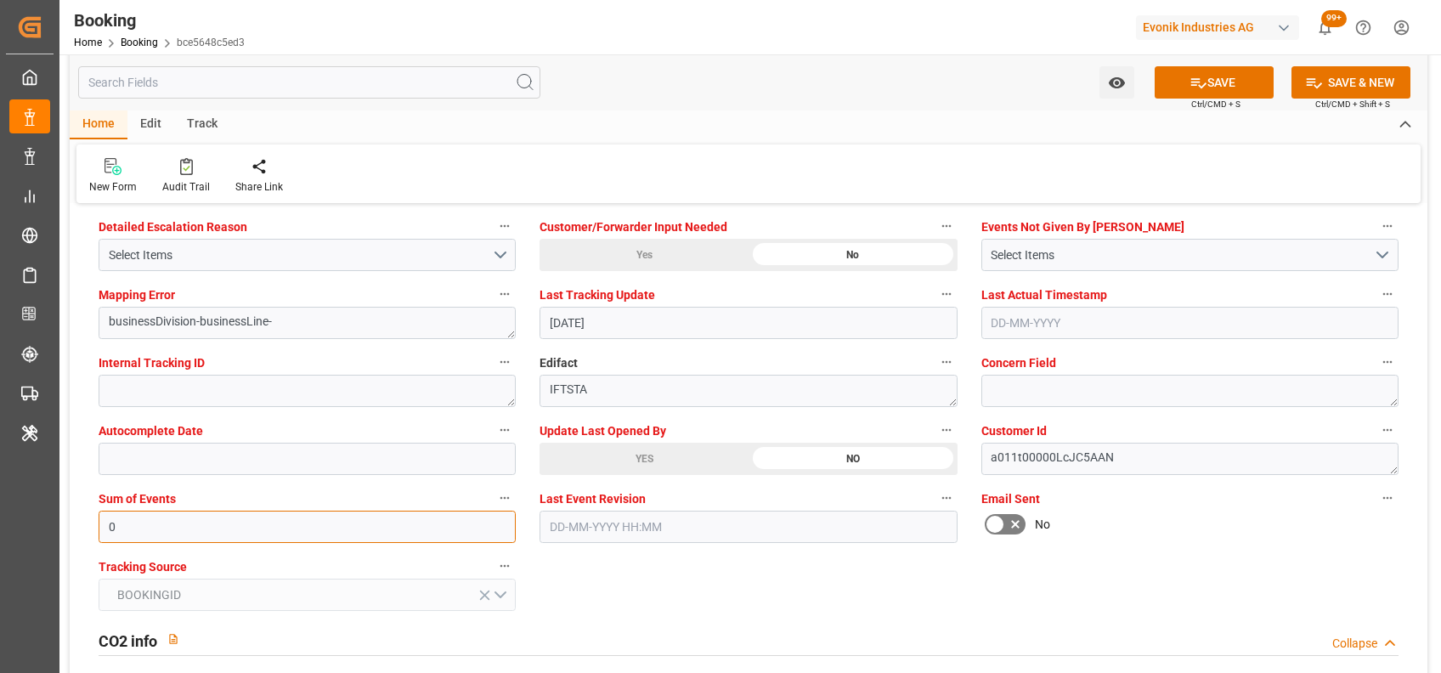
type input "0"
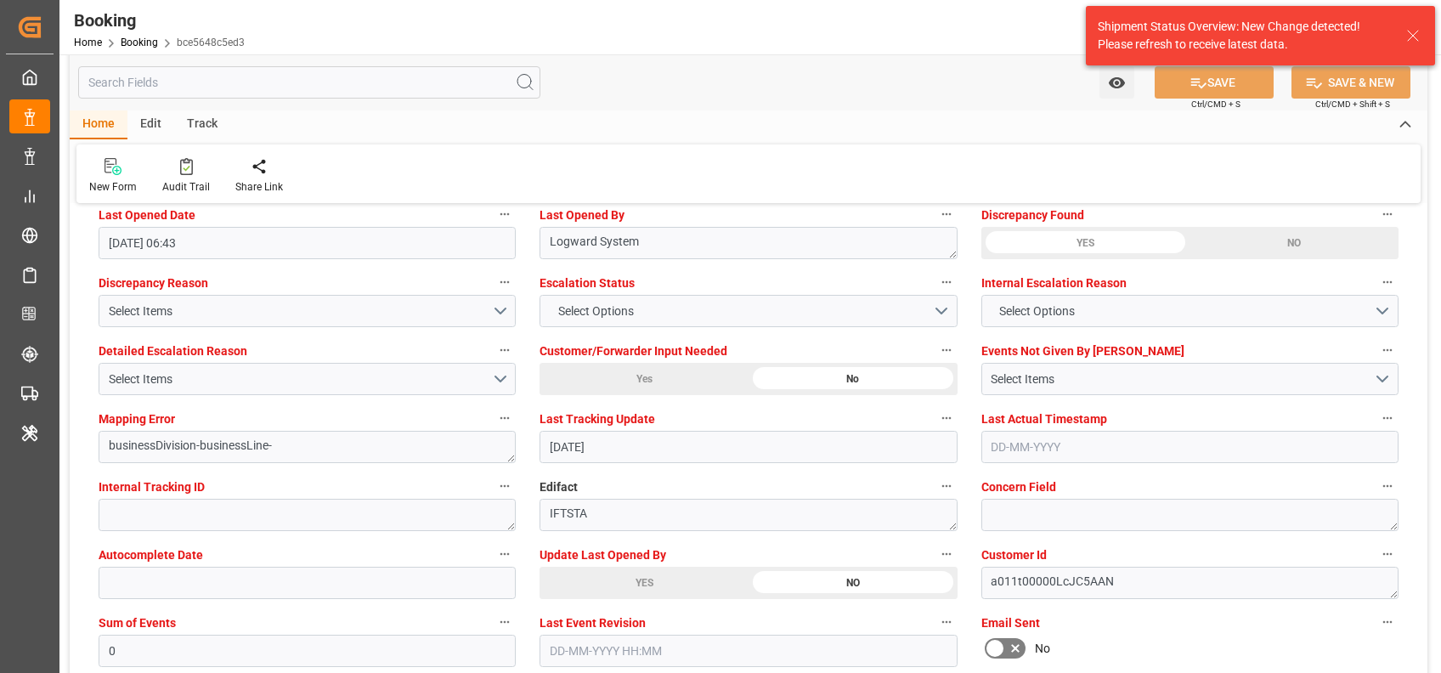
scroll to position [3130, 0]
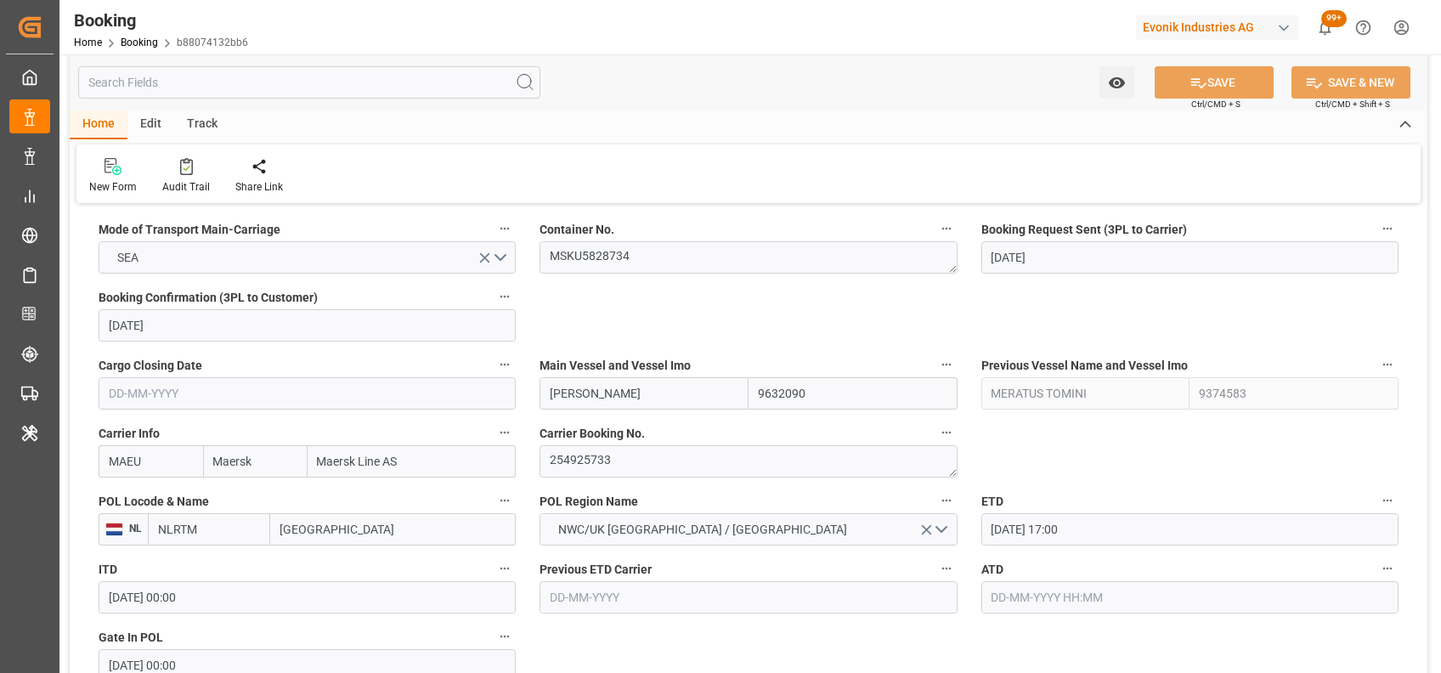
scroll to position [1092, 0]
click at [603, 452] on textarea "254925733" at bounding box center [748, 460] width 417 height 32
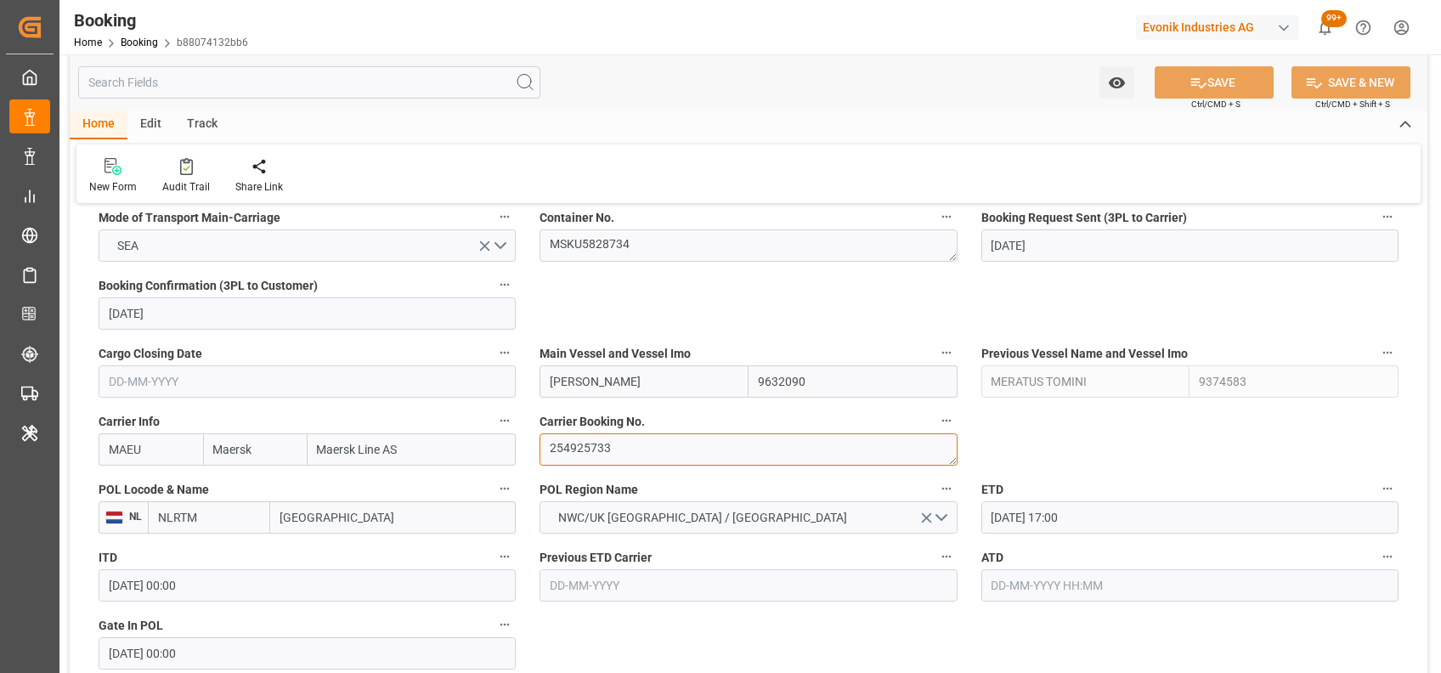
click at [574, 446] on textarea "254925733" at bounding box center [748, 449] width 417 height 32
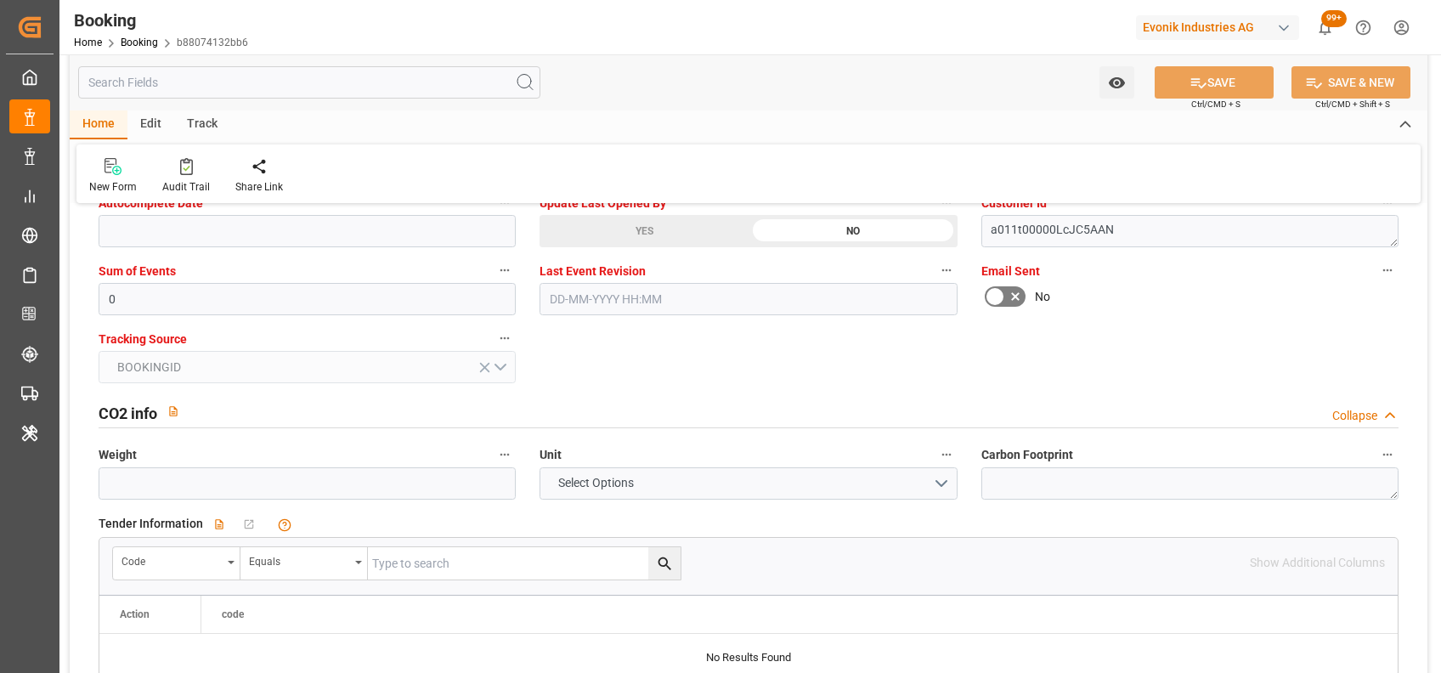
scroll to position [3488, 0]
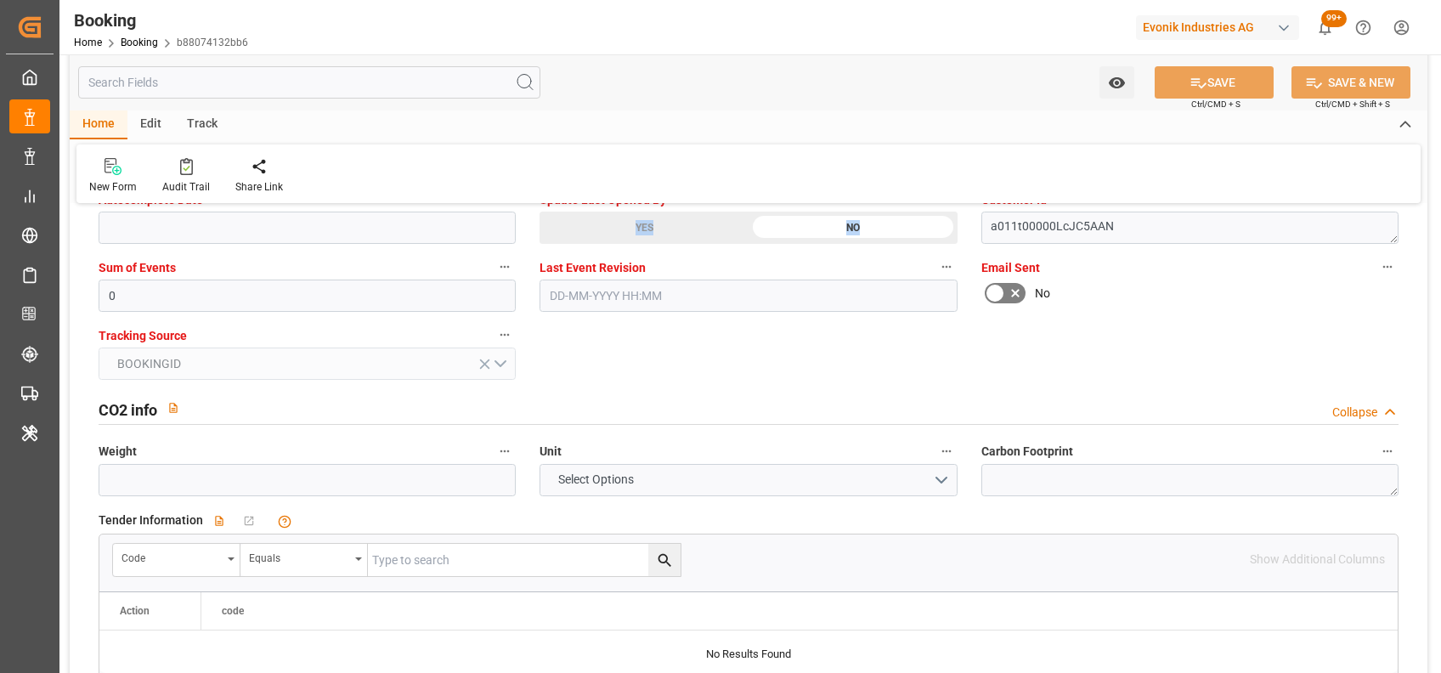
drag, startPoint x: 596, startPoint y: 245, endPoint x: 568, endPoint y: 213, distance: 42.7
click at [568, 213] on div "Update Last Opened By YES NO" at bounding box center [748, 216] width 441 height 68
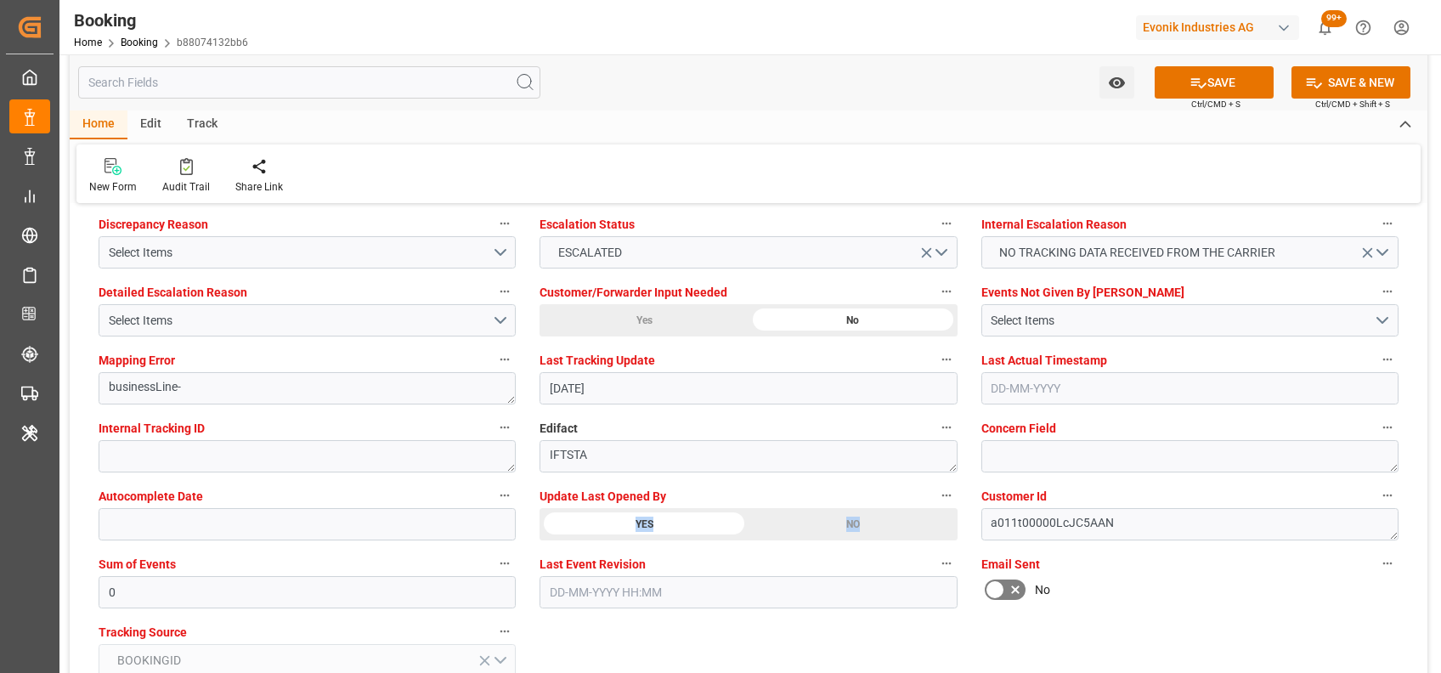
scroll to position [3178, 0]
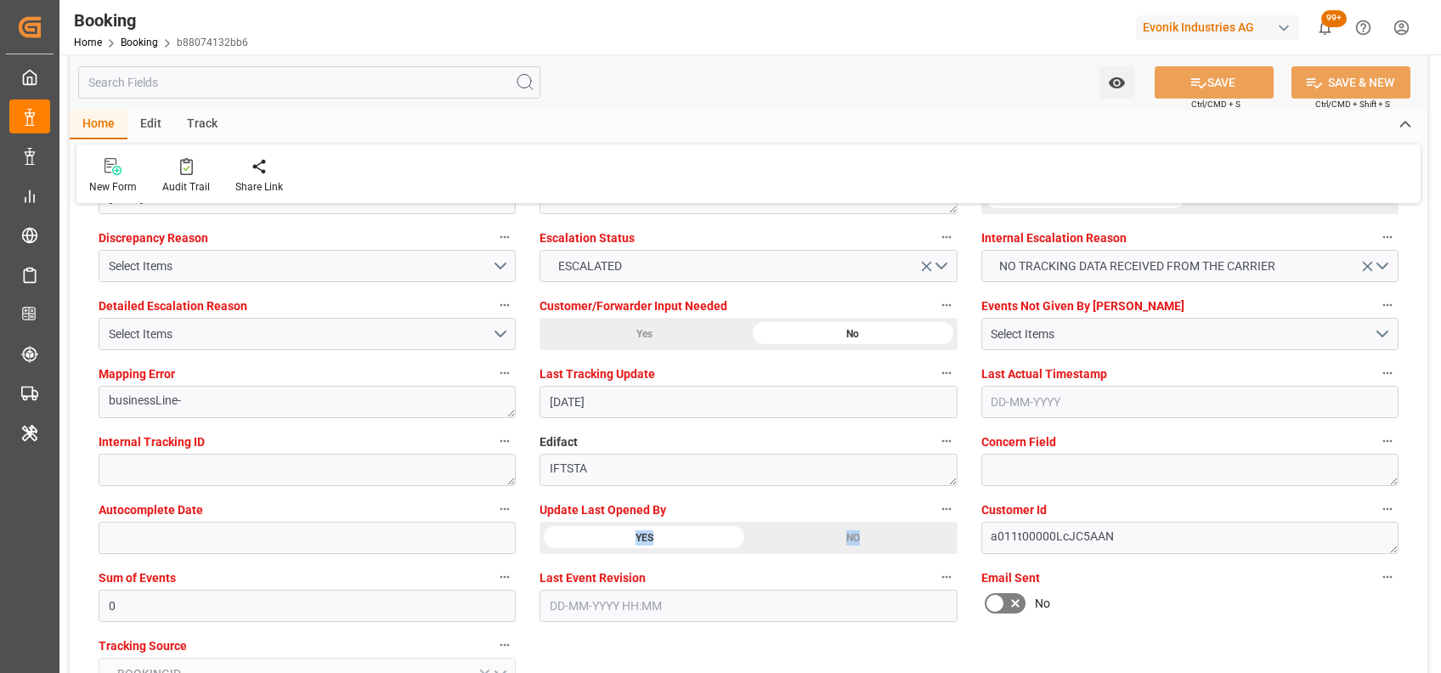
click at [785, 59] on div "Watch Option SAVE Ctrl/CMD + S SAVE & NEW Ctrl/CMD + Shift + S" at bounding box center [749, 82] width 1358 height 56
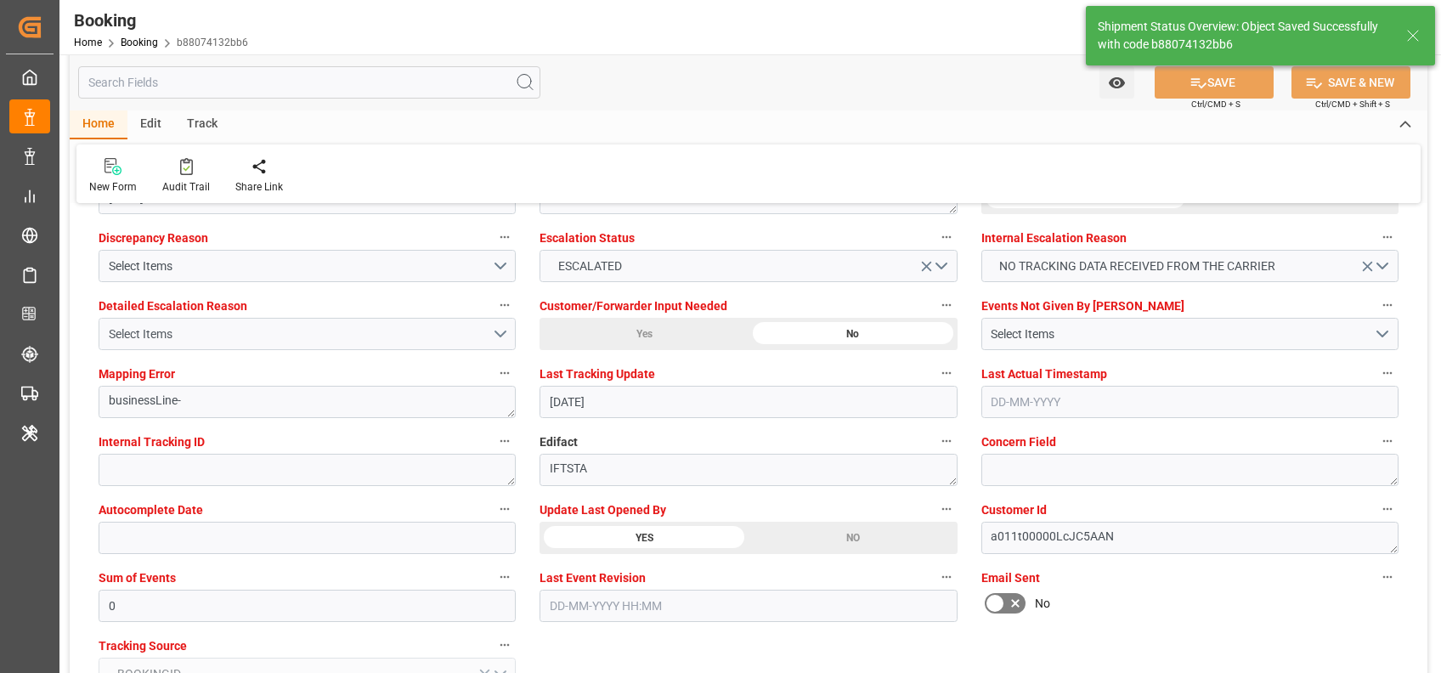
type textarea "[PERSON_NAME]"
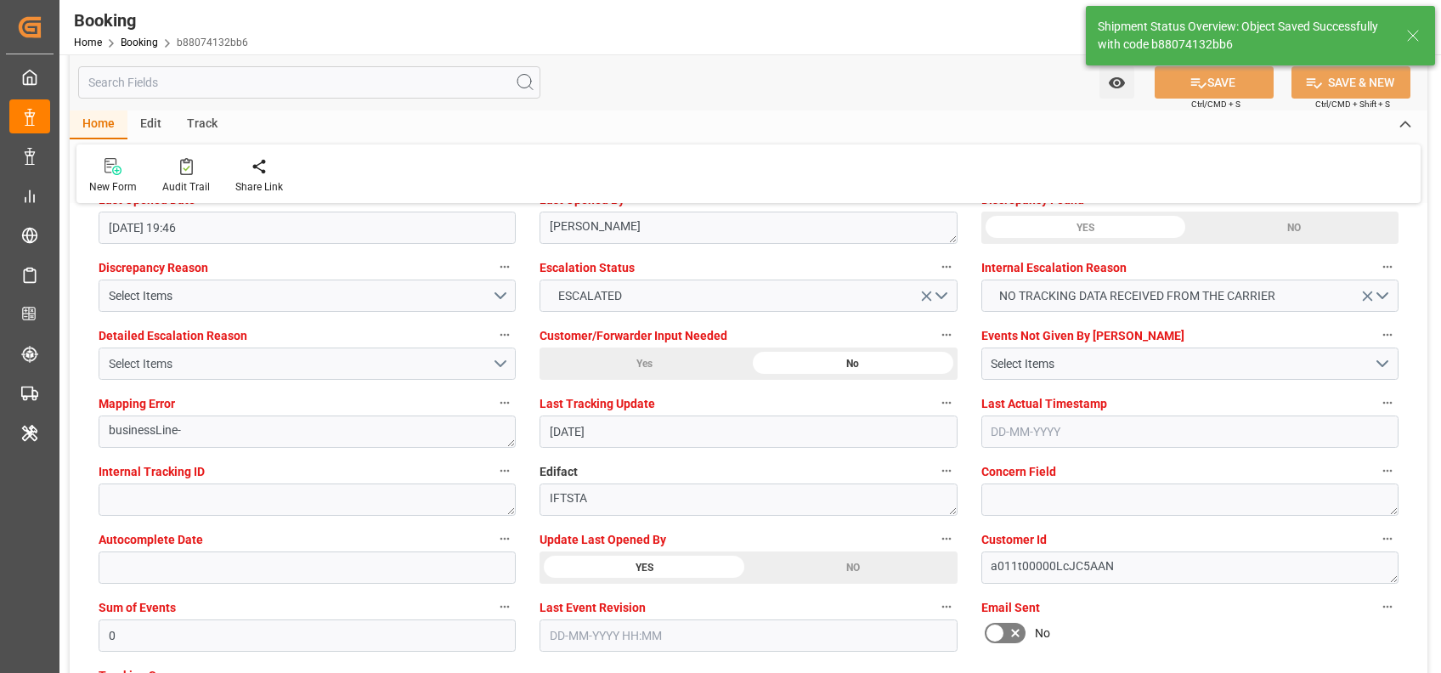
type input "[DATE] 09:51"
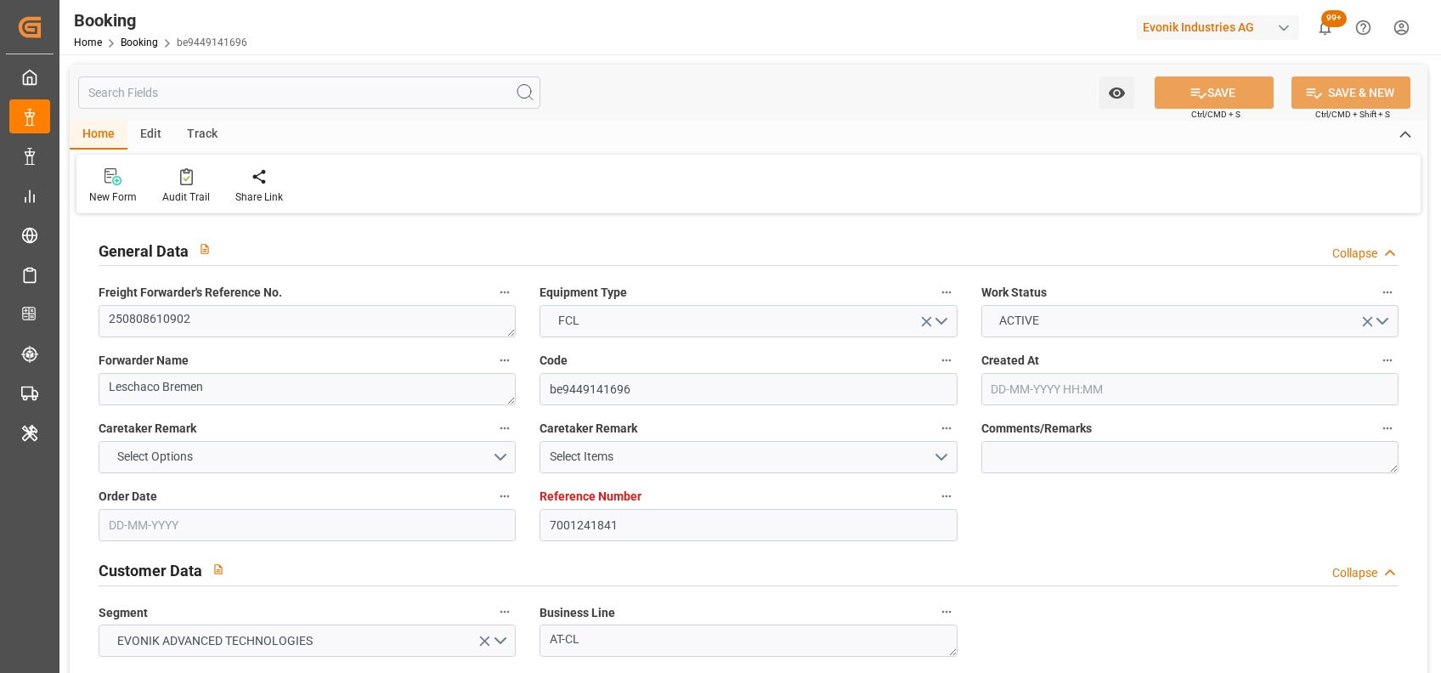
type input "06-08-2025 09:05"
type input "06-08-2025"
type input "09-10-2025"
type input "14-08-2025"
type input "07-08-2025"
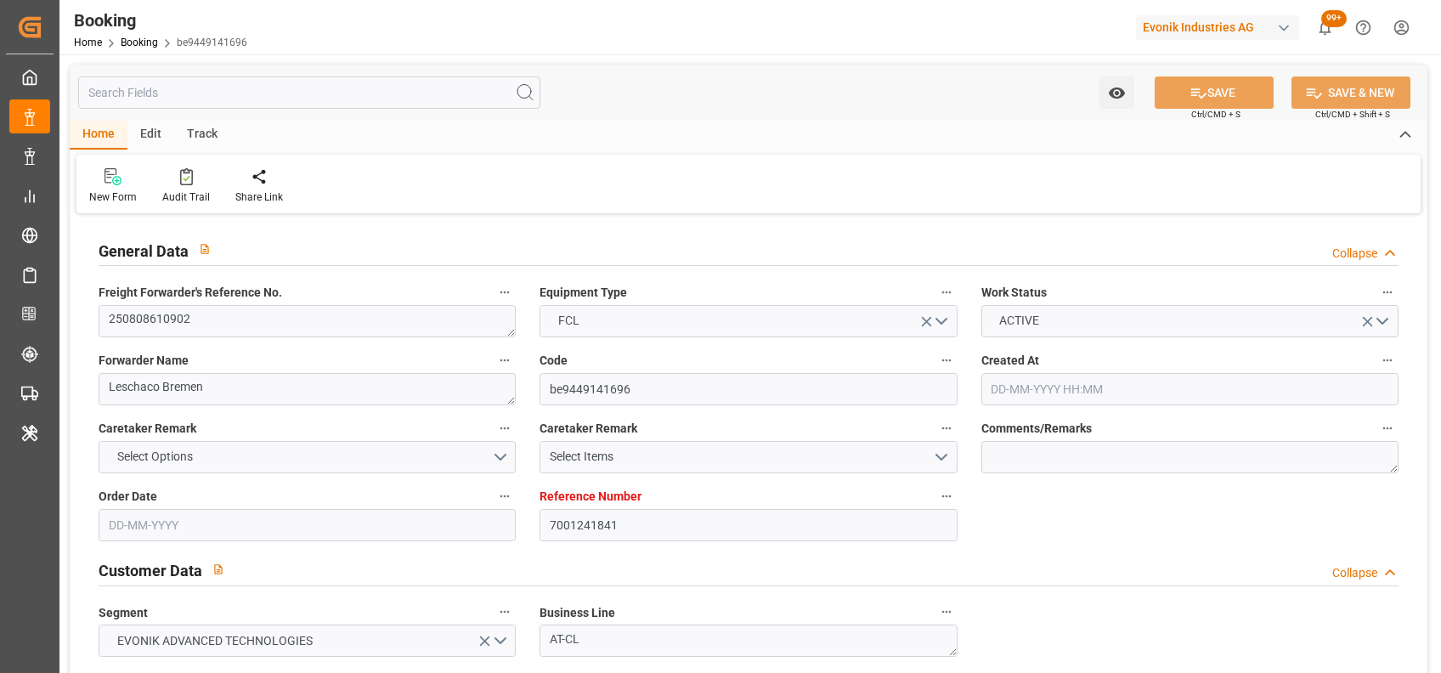
type input "18-08-2025 14:00"
type input "18-08-2025 00:00"
type input "15-08-2025 05:36"
type input "[DATE] 17:00"
type input "08-10-2025 00:00"
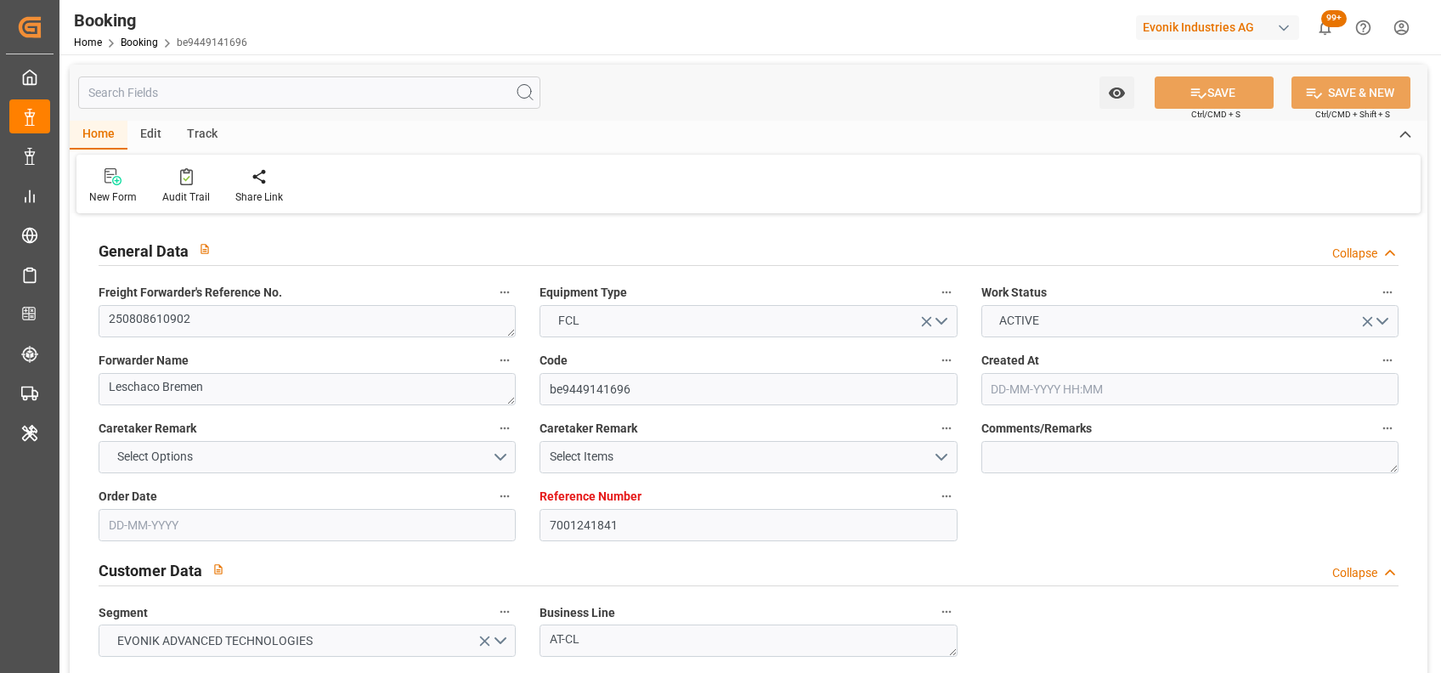
type input "[DATE] 01:00"
type input "[DATE] 00:00"
type input "[DATE] 10:00"
type input "[DATE] 00:00"
type input "[DATE]"
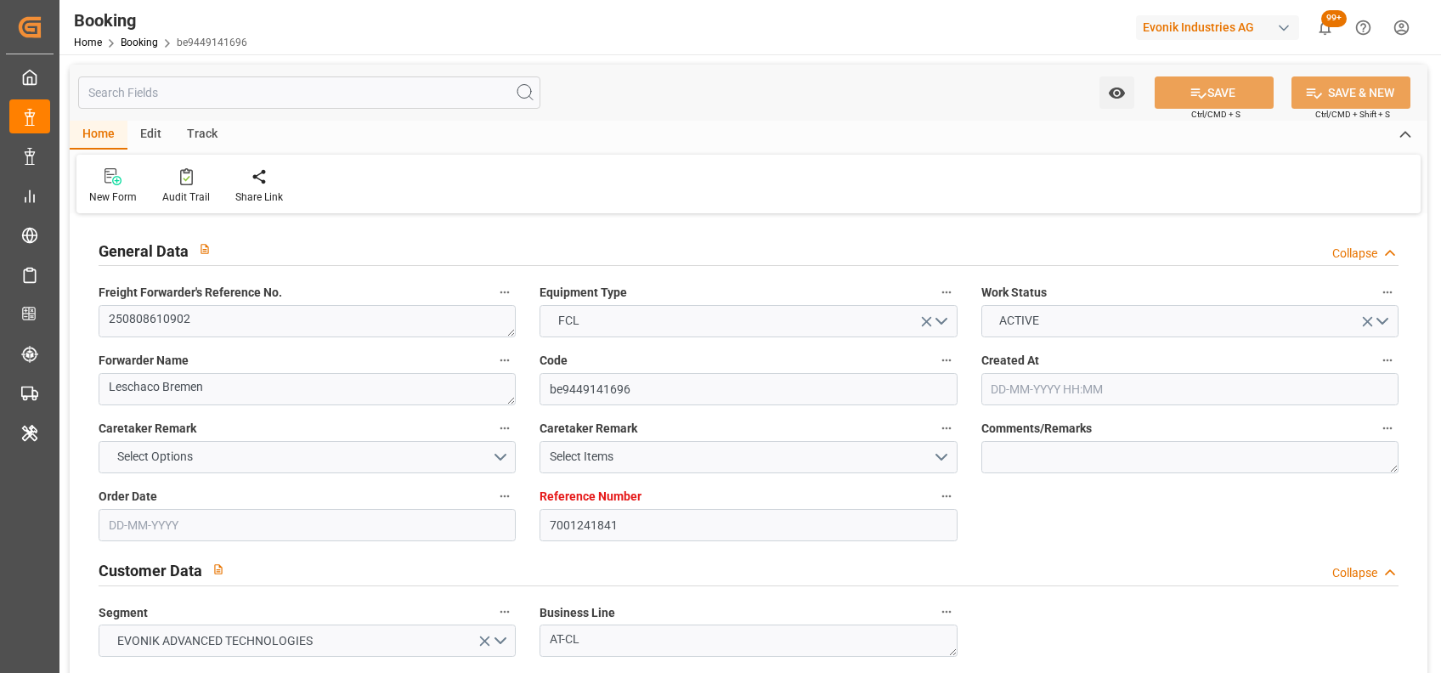
type input "17-08-2025 11:55"
type input "17-08-2025"
type input "13-08-2025 10:22"
type input "17-08-2025 10:05"
type input "[DATE] 14:00"
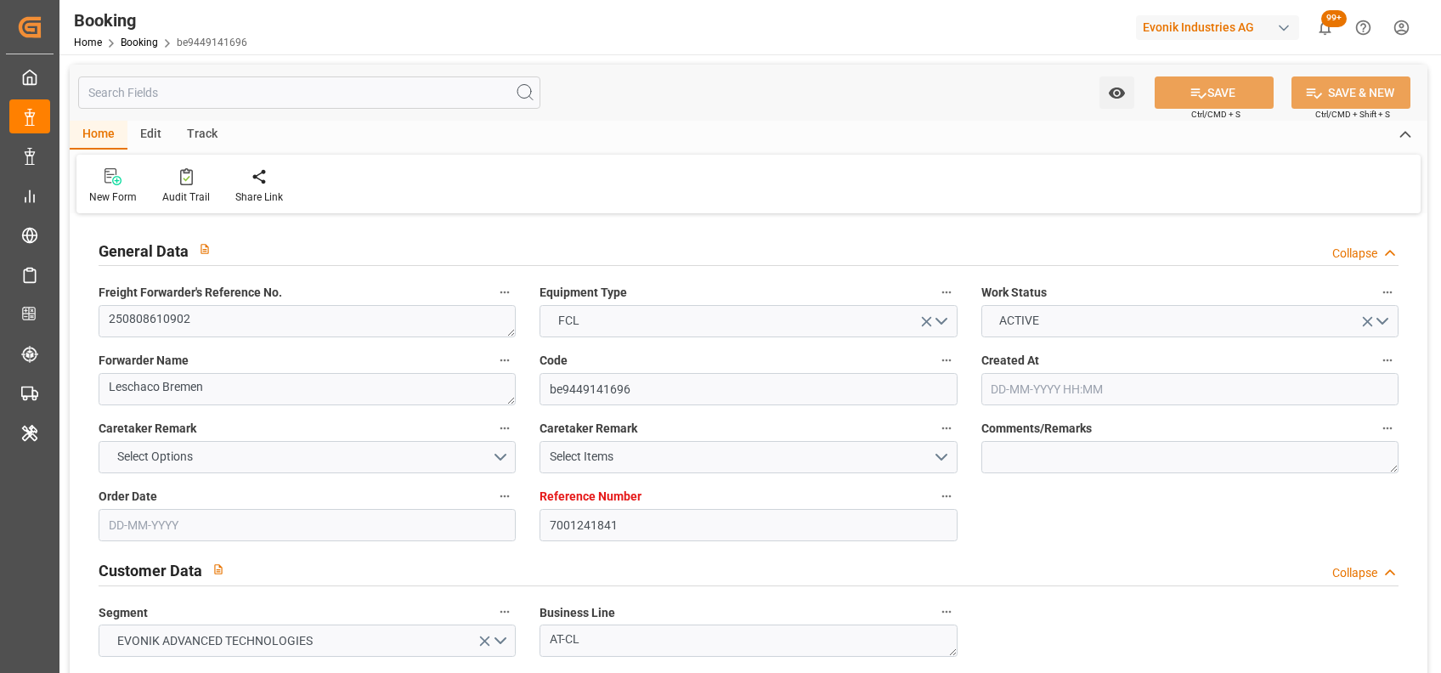
type input "[DATE] 01:00"
type input "[DATE] 18:11"
type input "[DATE] 10:00"
type input "[DATE] 17:00"
type input "[DATE] 23:00"
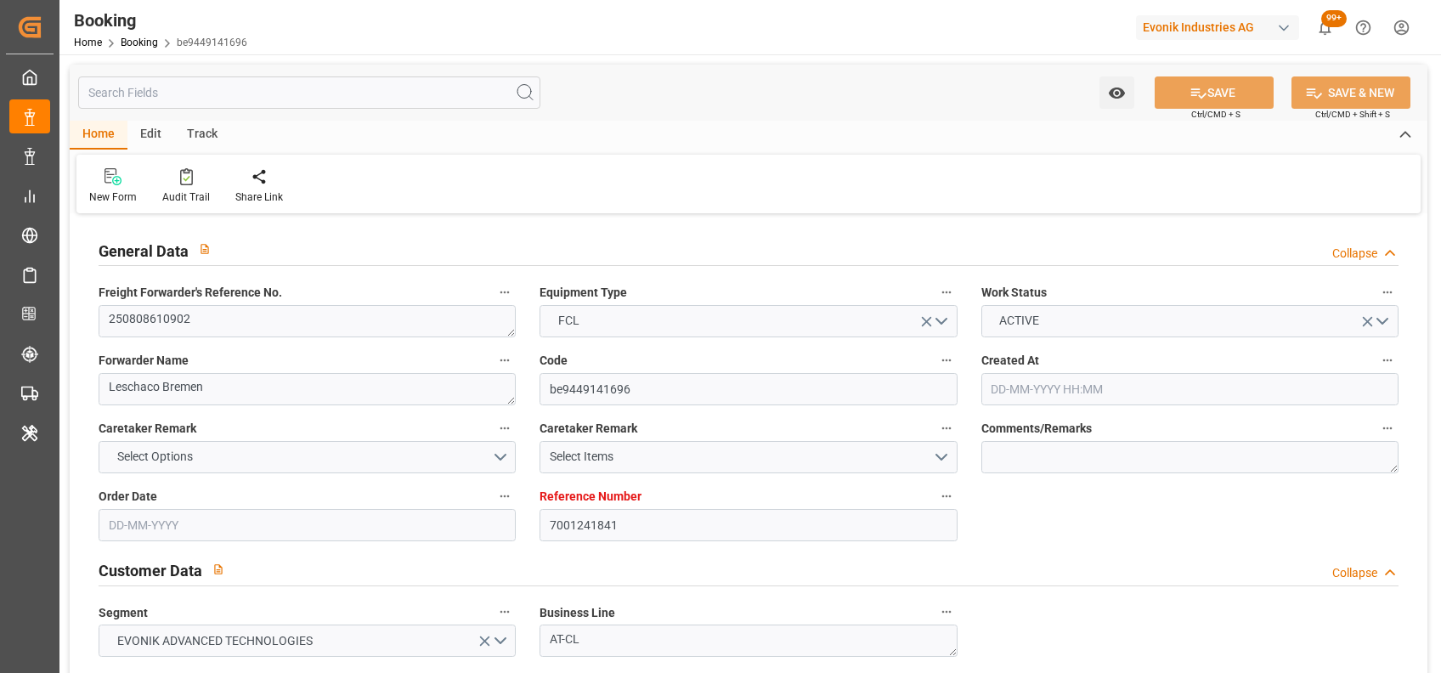
type input "[DATE] 23:00"
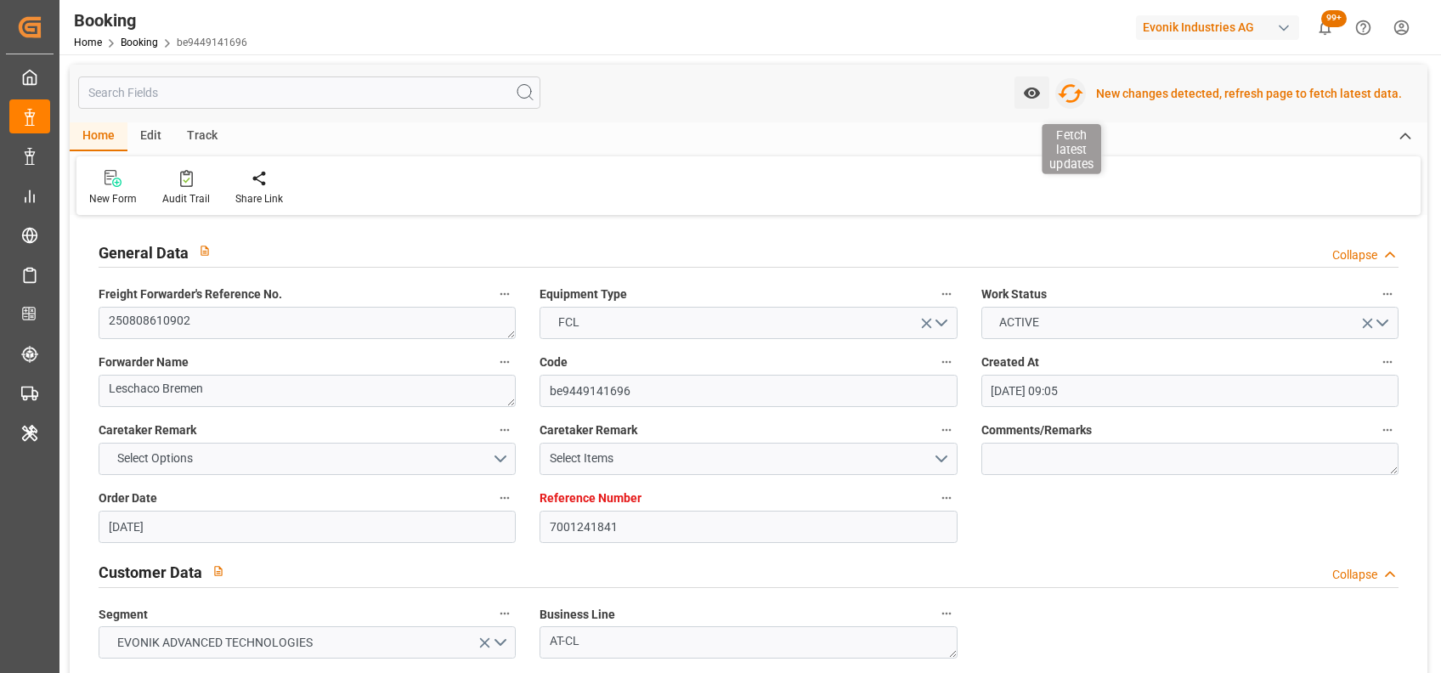
click at [1077, 99] on icon "button" at bounding box center [1070, 93] width 27 height 27
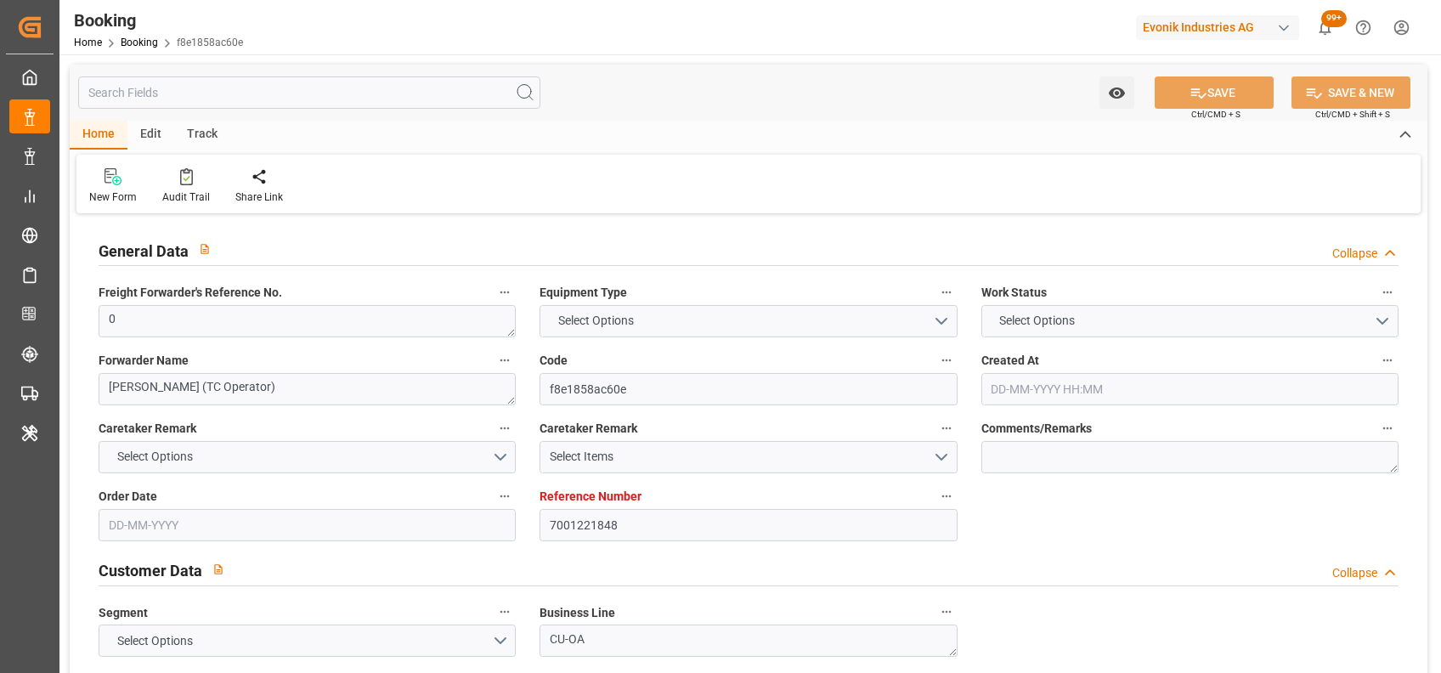
type input "7001221848"
type input "9321536"
type input "Maersk"
type input "Maersk Line AS"
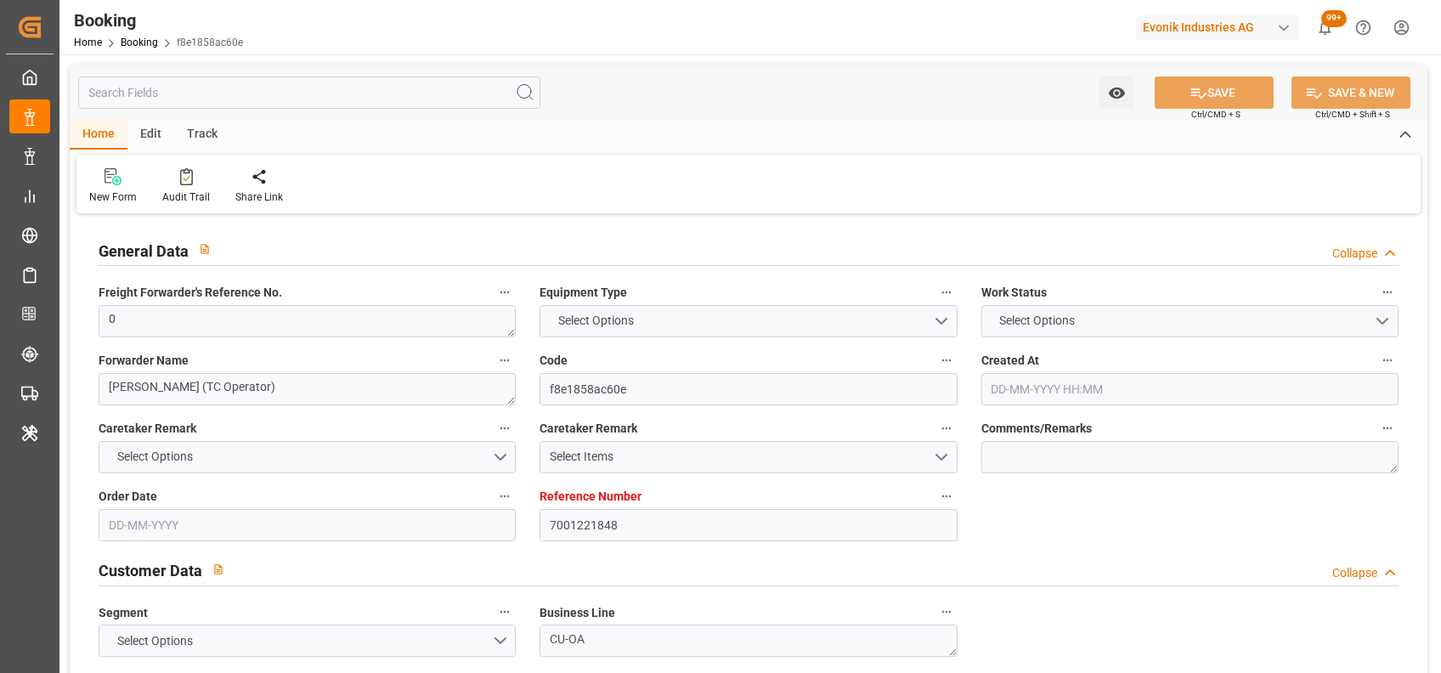
type input "NLRTM"
type input "SGSIN"
type input "0"
type input "14-07-2025 12:21"
type input "14-07-2025"
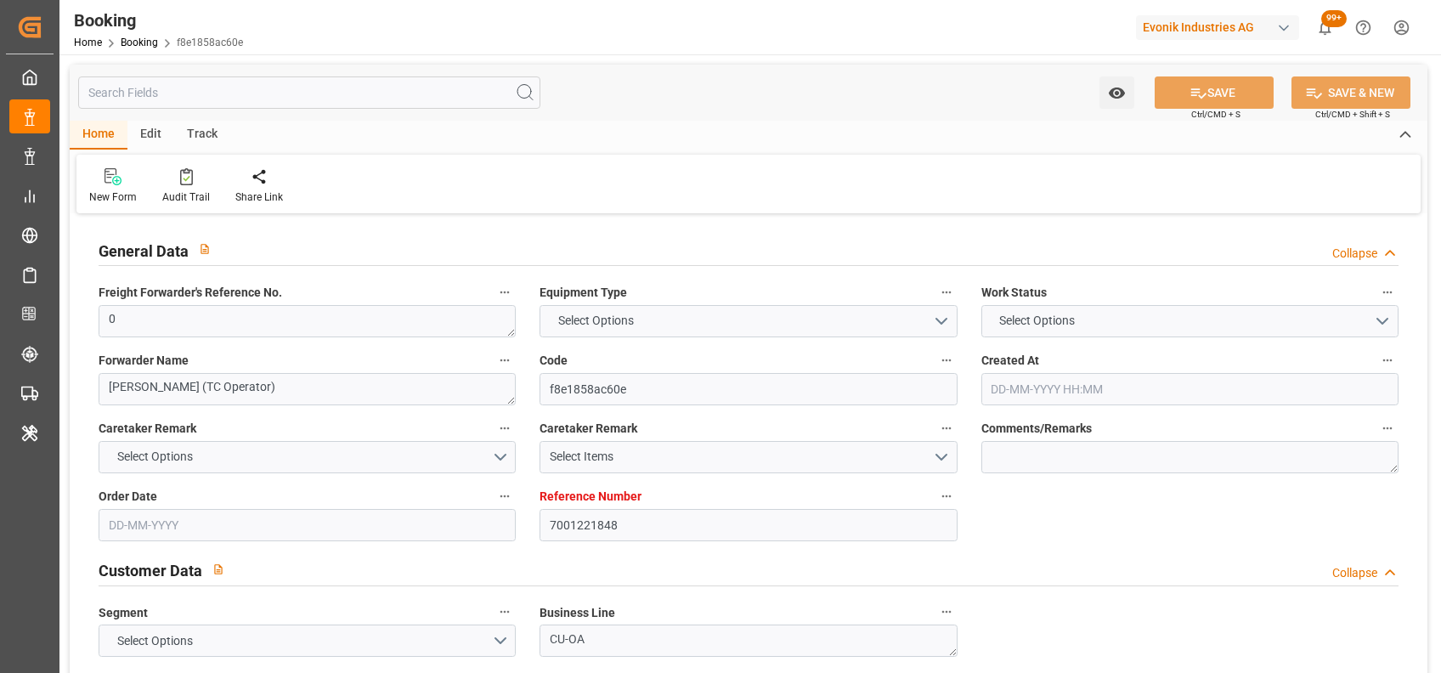
type input "03-09-2025"
type input "04-08-2025"
type input "17-08-2025 00:00"
type input "22-08-2025 00:00"
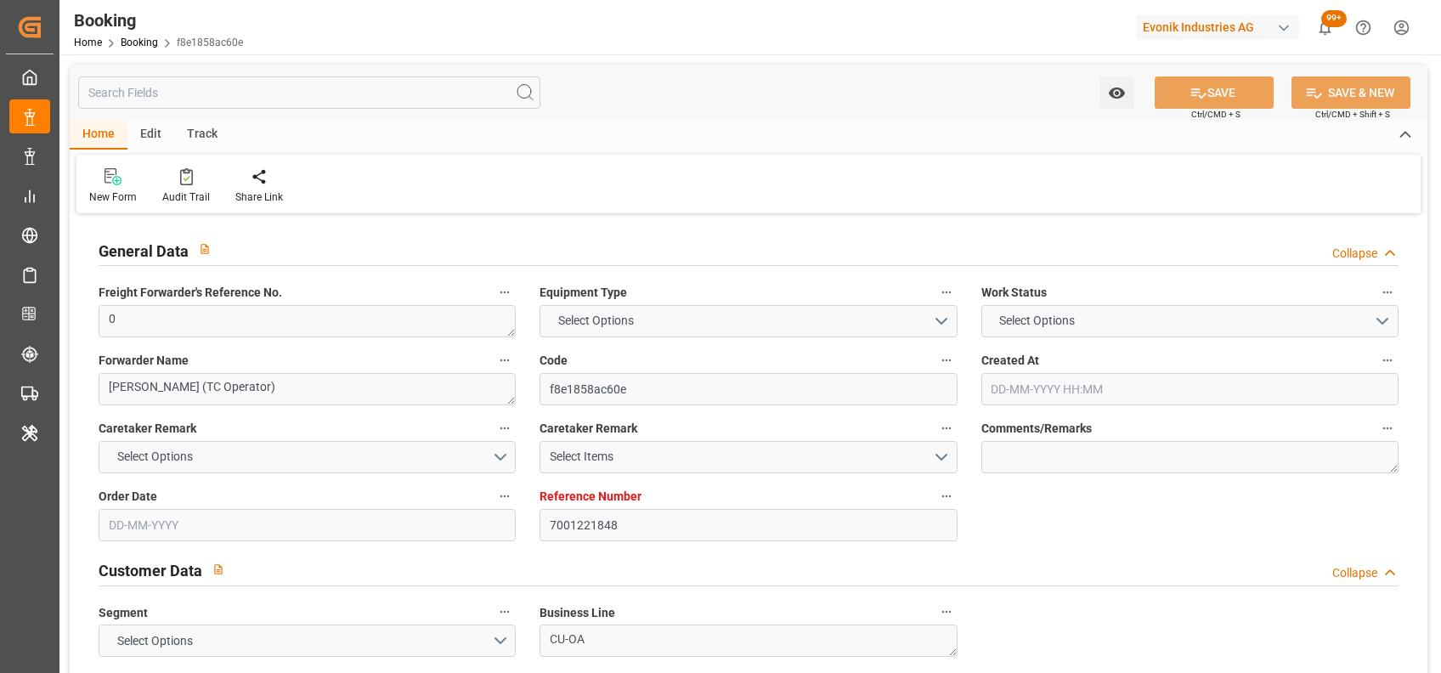
type input "22-08-2025 00:00"
type input "[DATE]"
type input "13-08-2025 15:32"
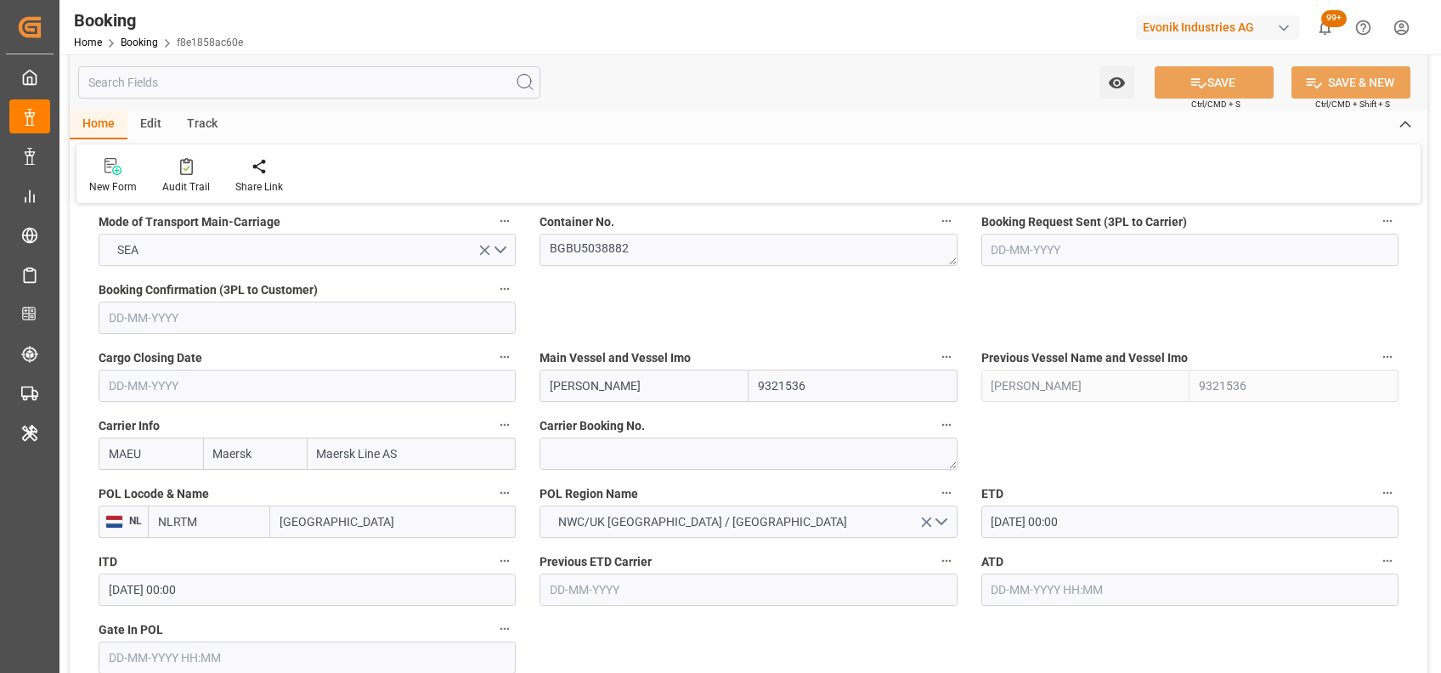
scroll to position [1100, 0]
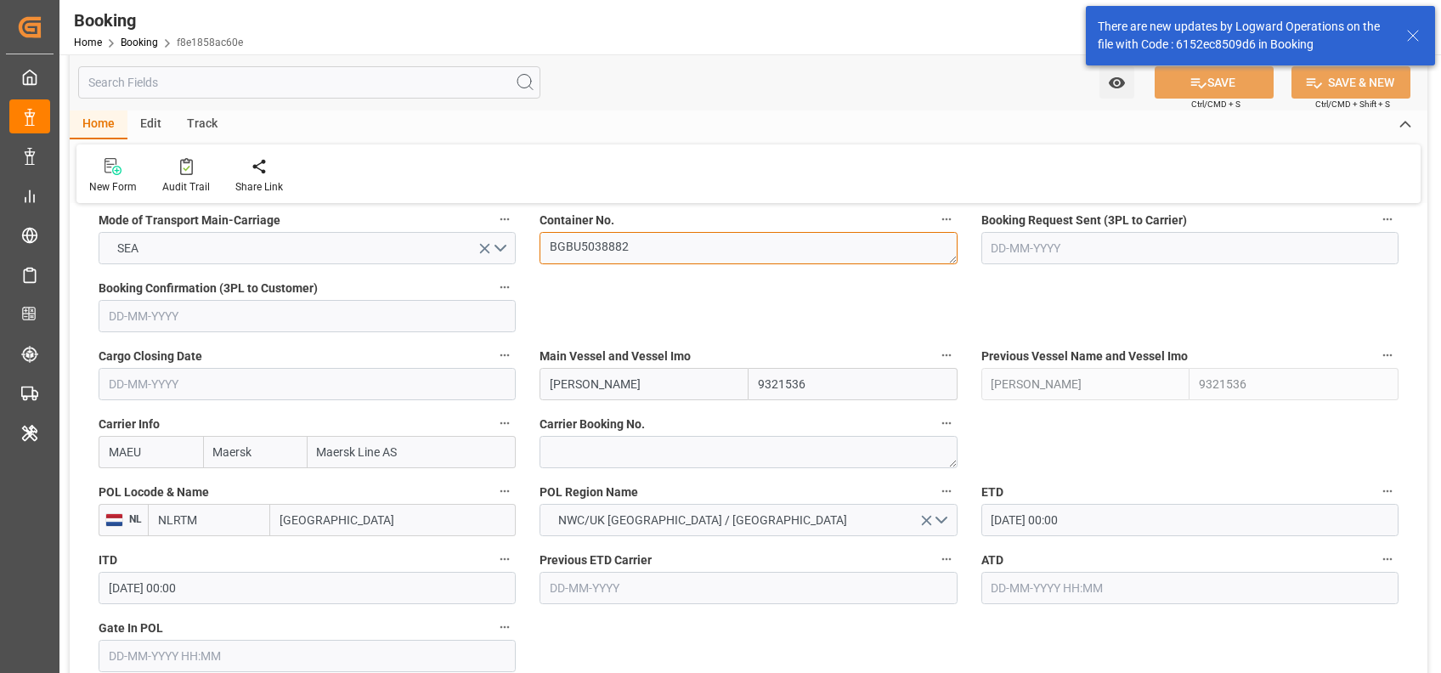
click at [574, 245] on textarea "BGBU5038882" at bounding box center [748, 248] width 417 height 32
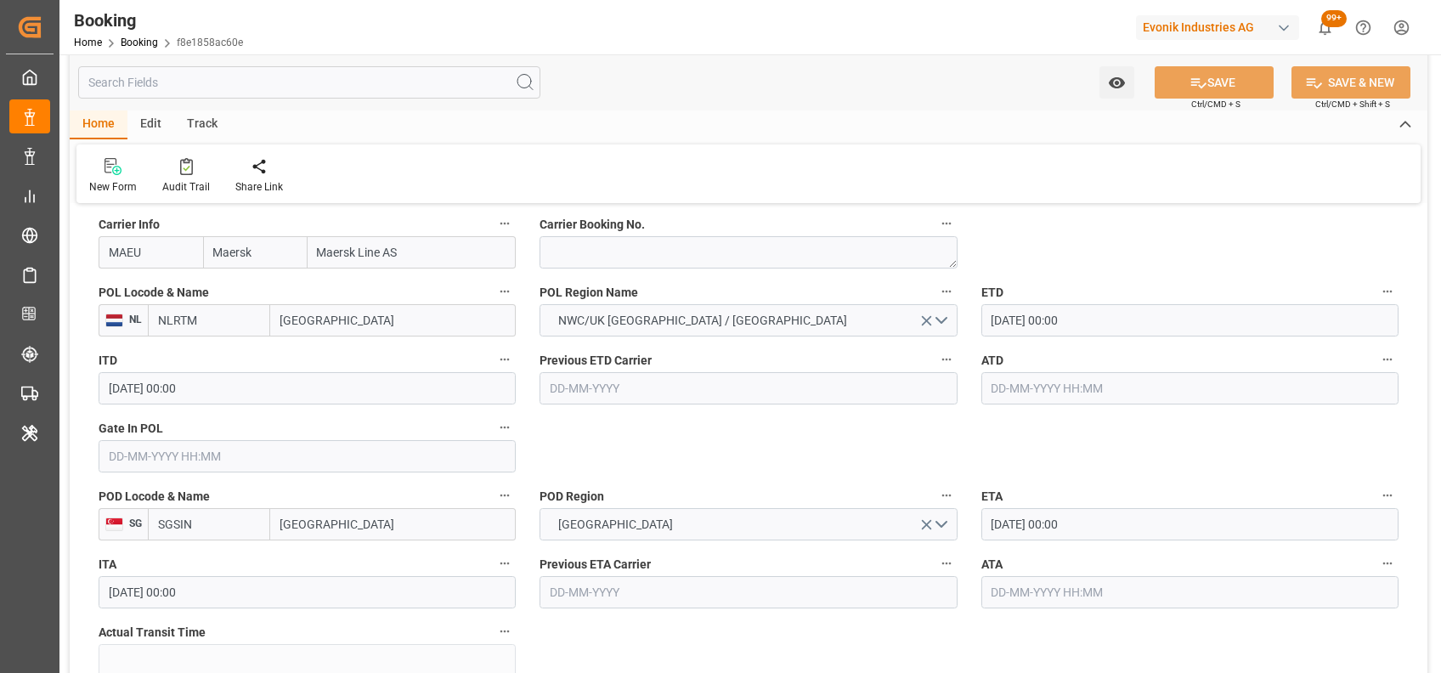
scroll to position [1313, 0]
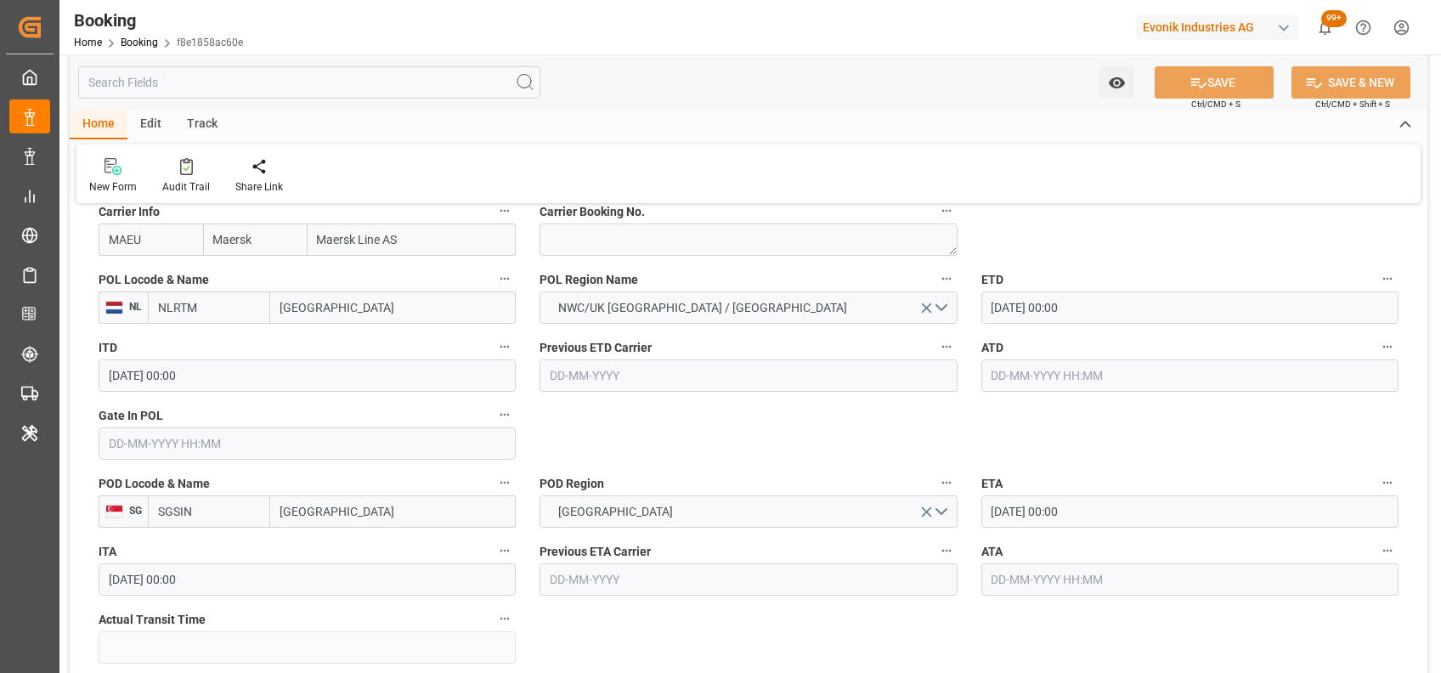
click at [441, 439] on input "text" at bounding box center [307, 443] width 417 height 32
type input "11-08-2025 00:00"
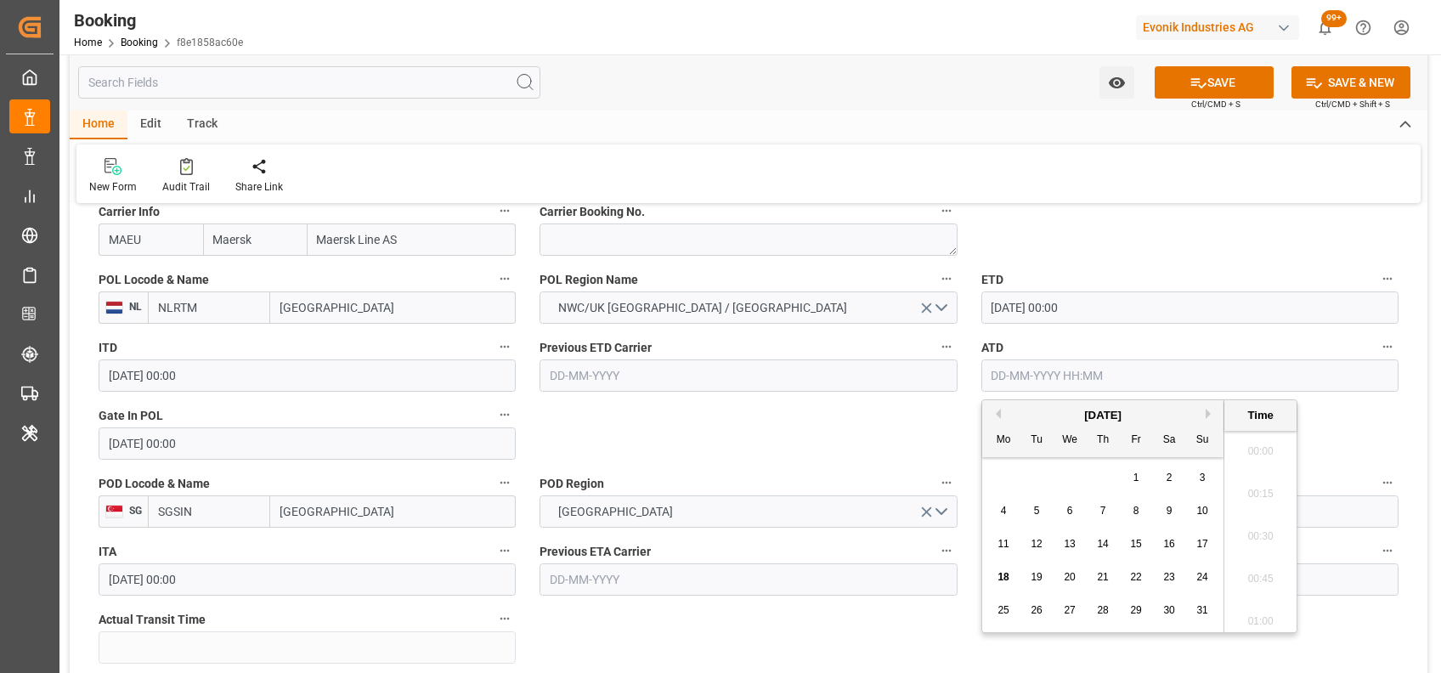
click at [1013, 385] on input "text" at bounding box center [1189, 375] width 417 height 32
type input "17-08-2025 00:00"
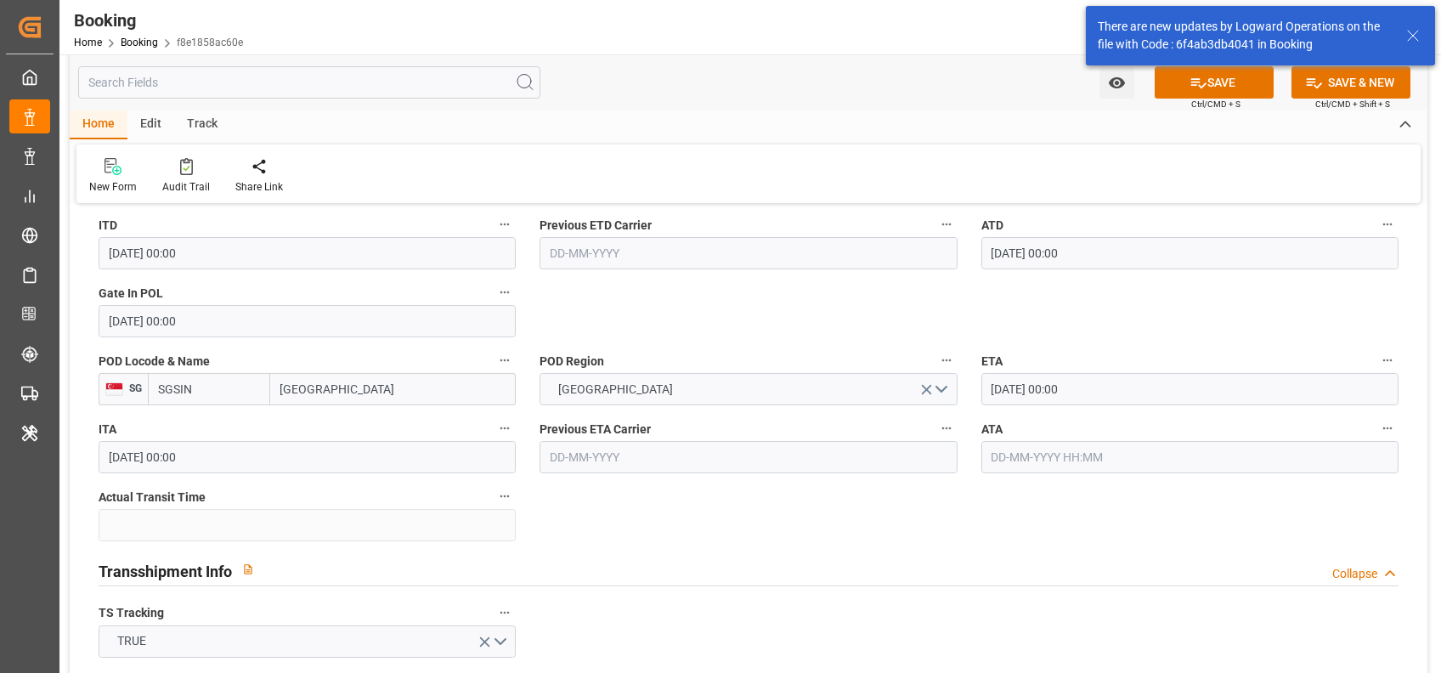
scroll to position [1442, 0]
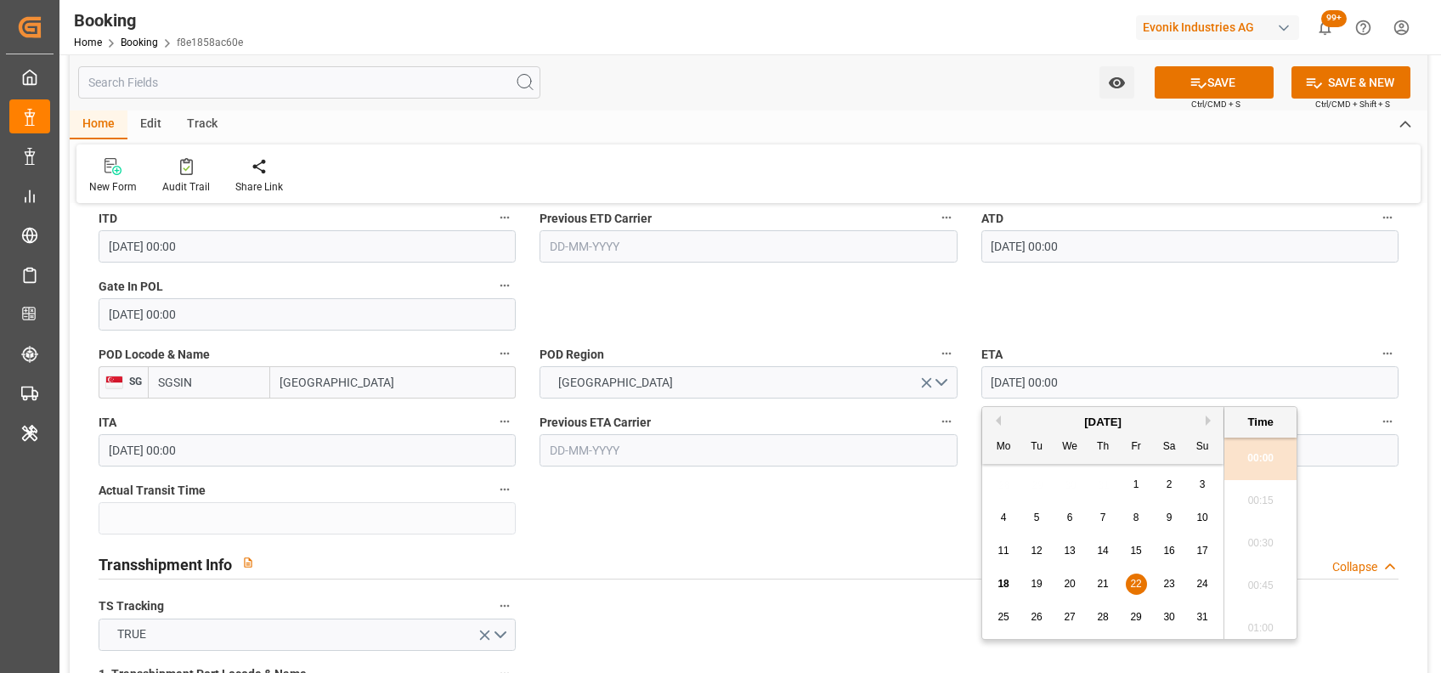
click at [1020, 374] on input "22-08-2025 00:00" at bounding box center [1189, 382] width 417 height 32
type input "[DATE] 00:00"
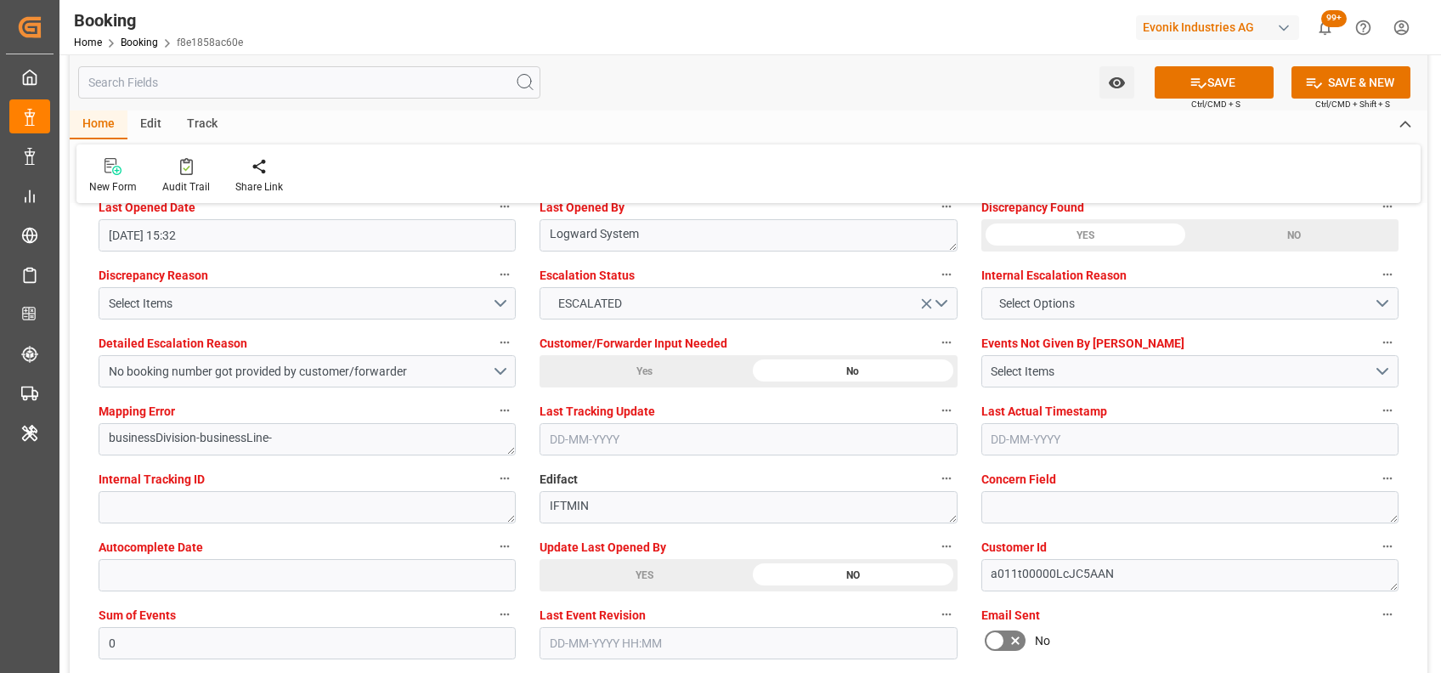
scroll to position [3128, 0]
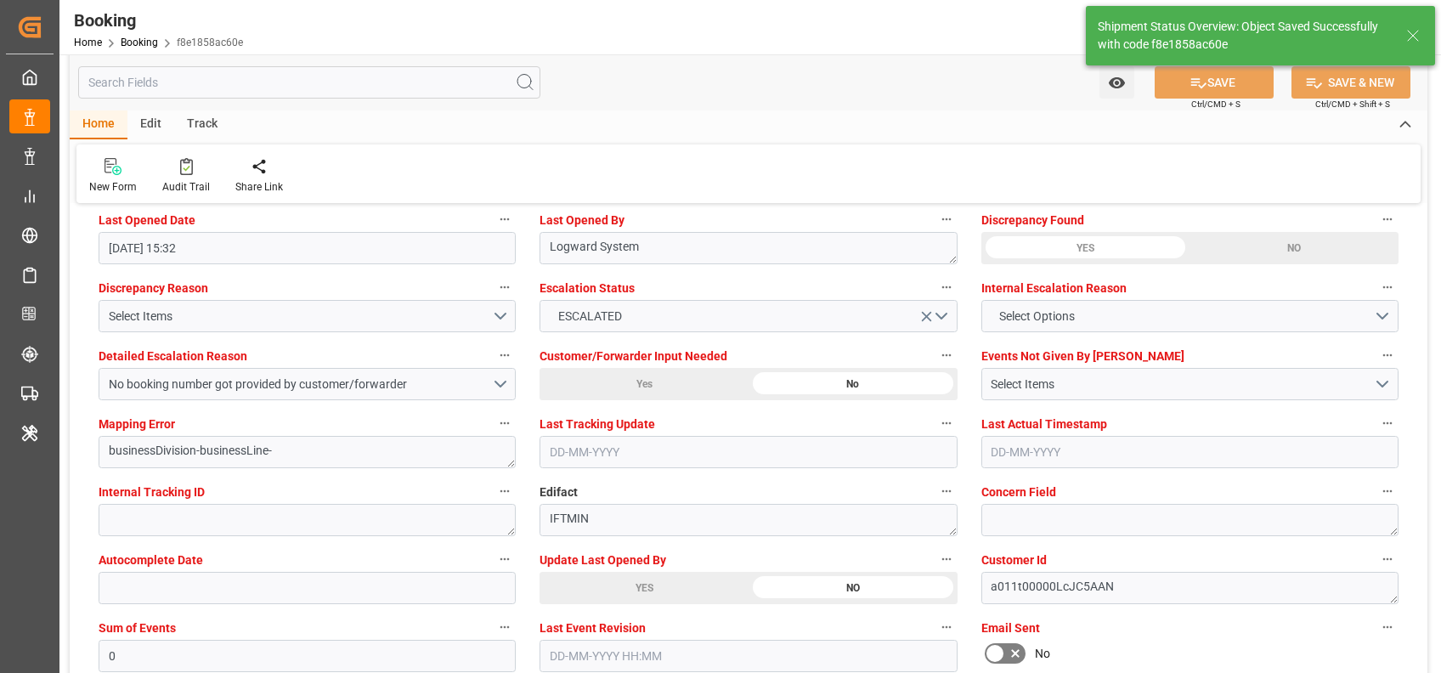
type textarea "[PERSON_NAME]"
type input "18-08-2025 09:56"
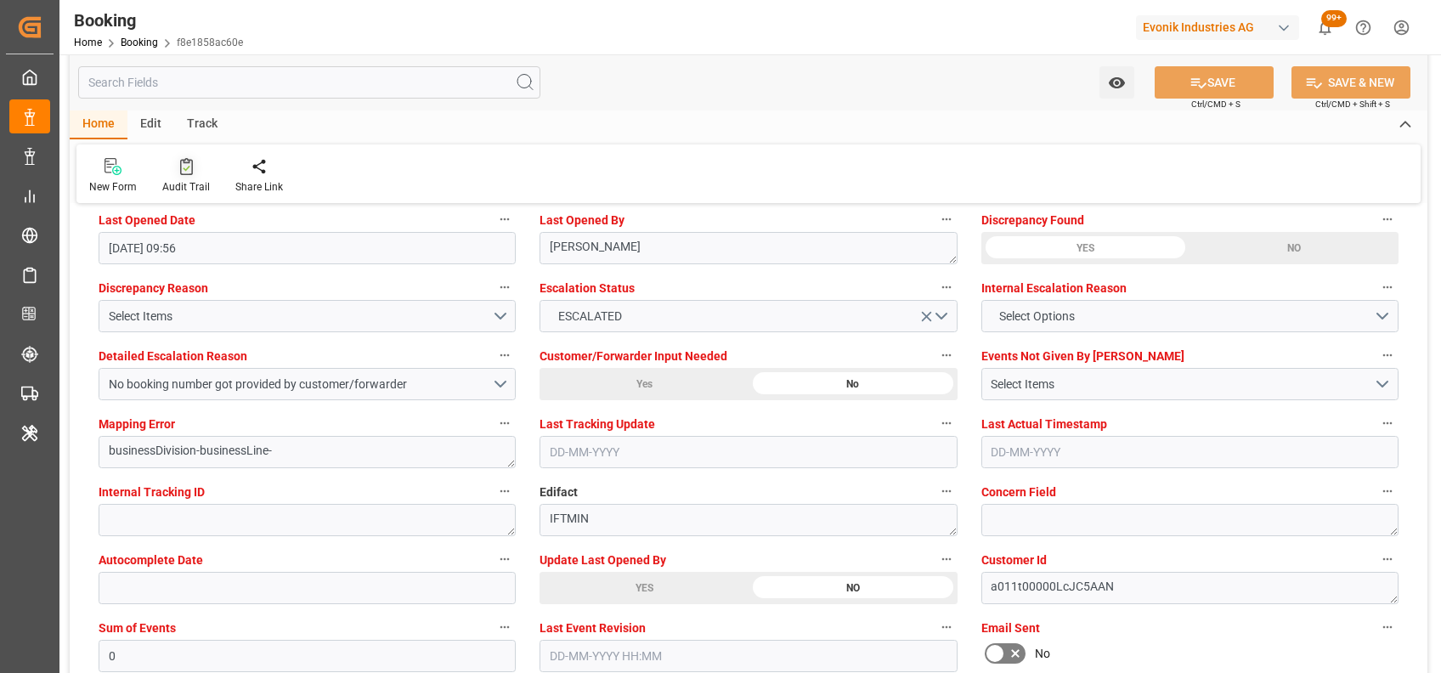
click at [174, 170] on div at bounding box center [186, 166] width 48 height 18
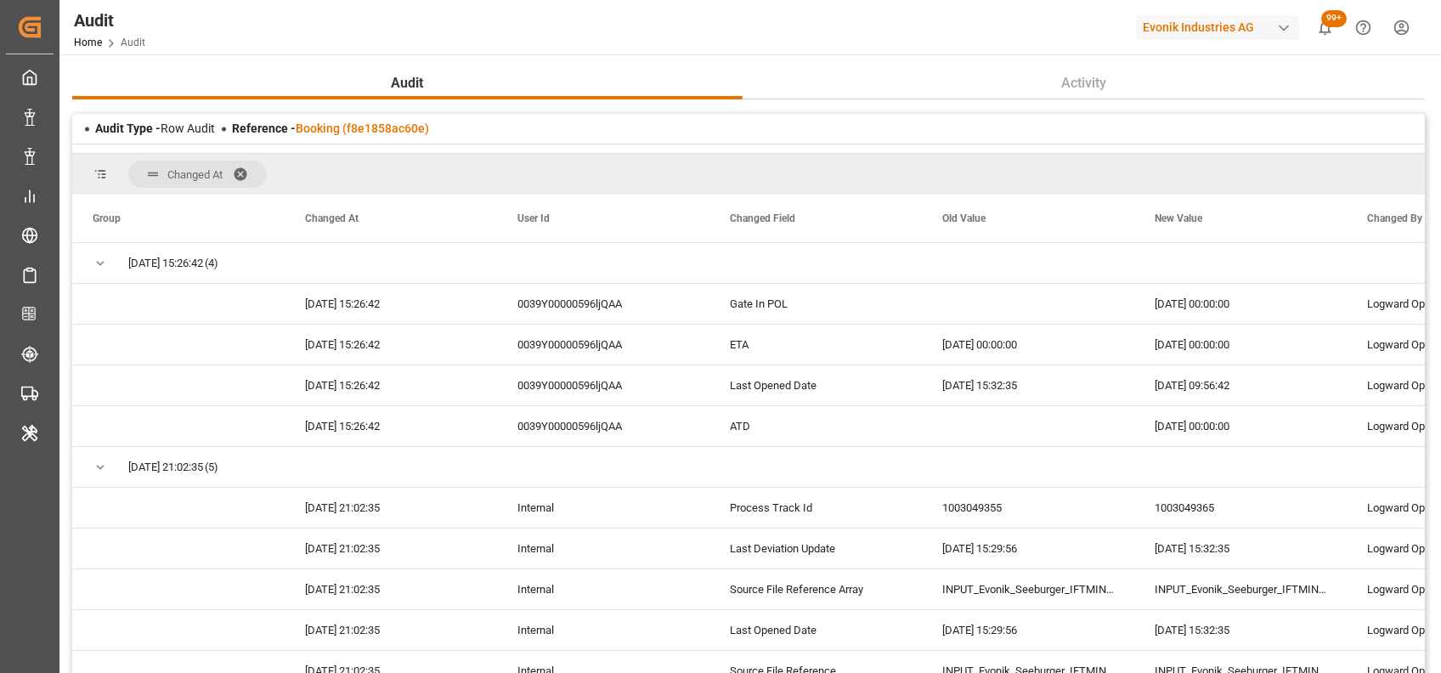
click at [242, 172] on span at bounding box center [246, 174] width 27 height 15
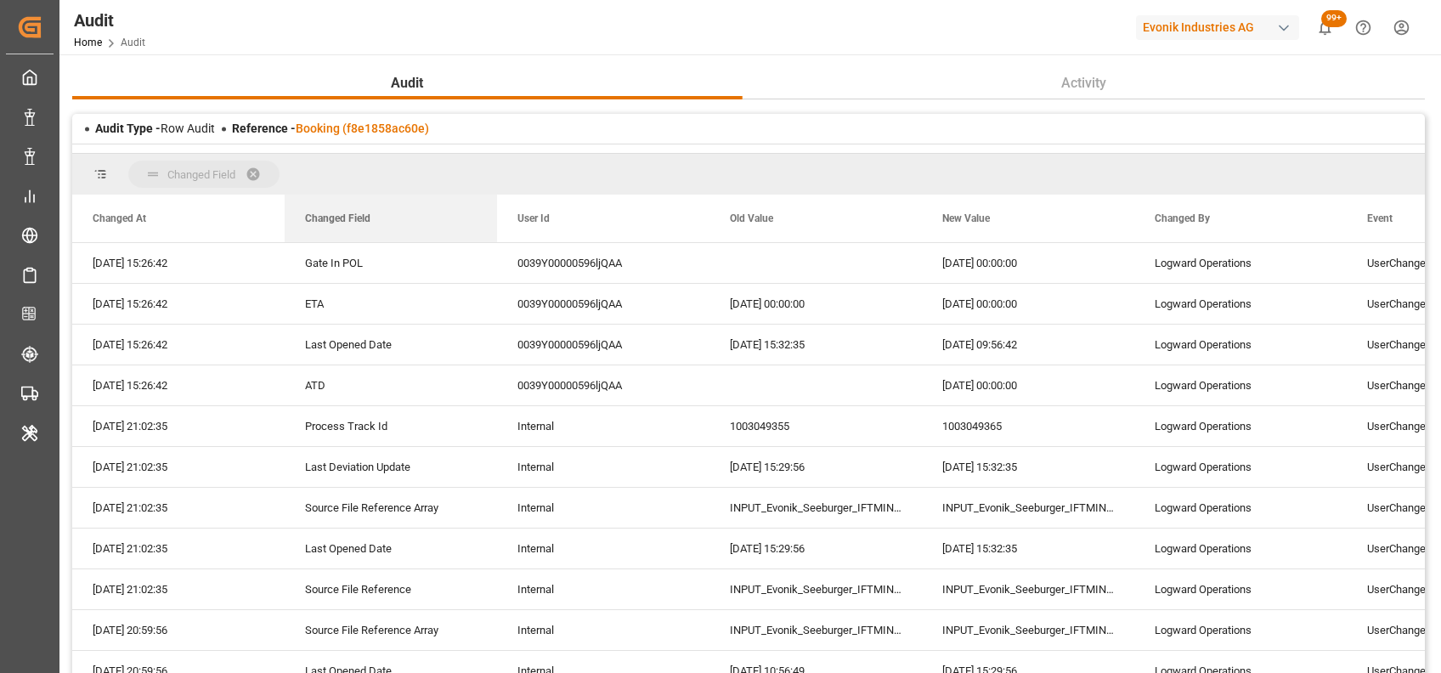
drag, startPoint x: 535, startPoint y: 224, endPoint x: 478, endPoint y: 177, distance: 74.2
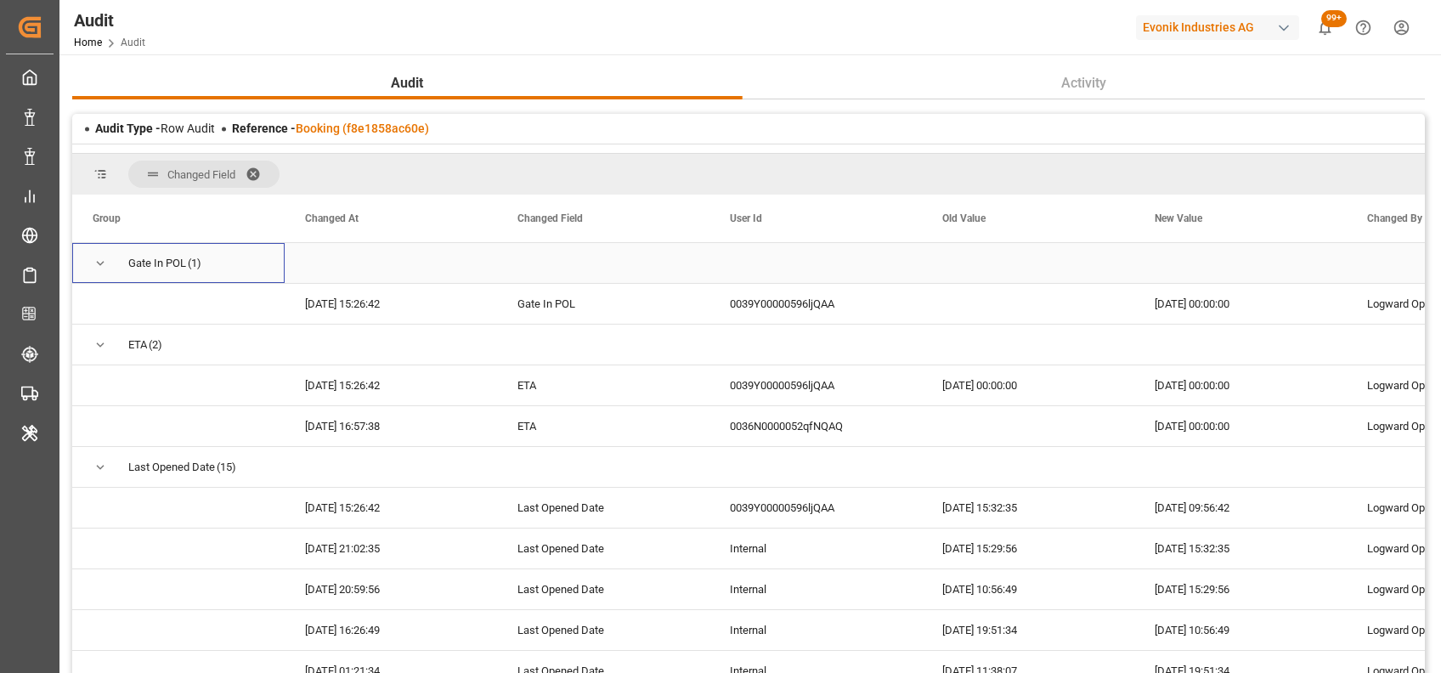
click at [96, 263] on span "Press SPACE to select this row." at bounding box center [100, 263] width 15 height 15
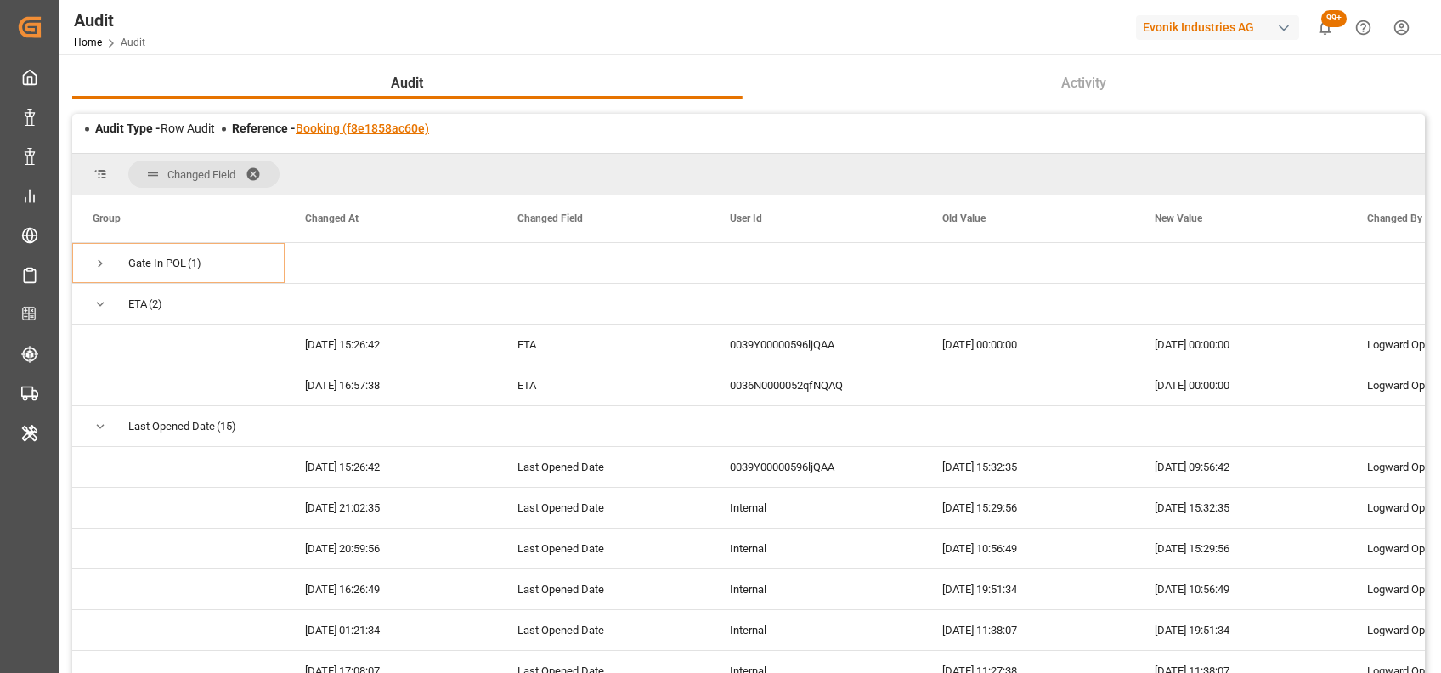
click at [346, 127] on link "Booking (f8e1858ac60e)" at bounding box center [362, 129] width 133 height 14
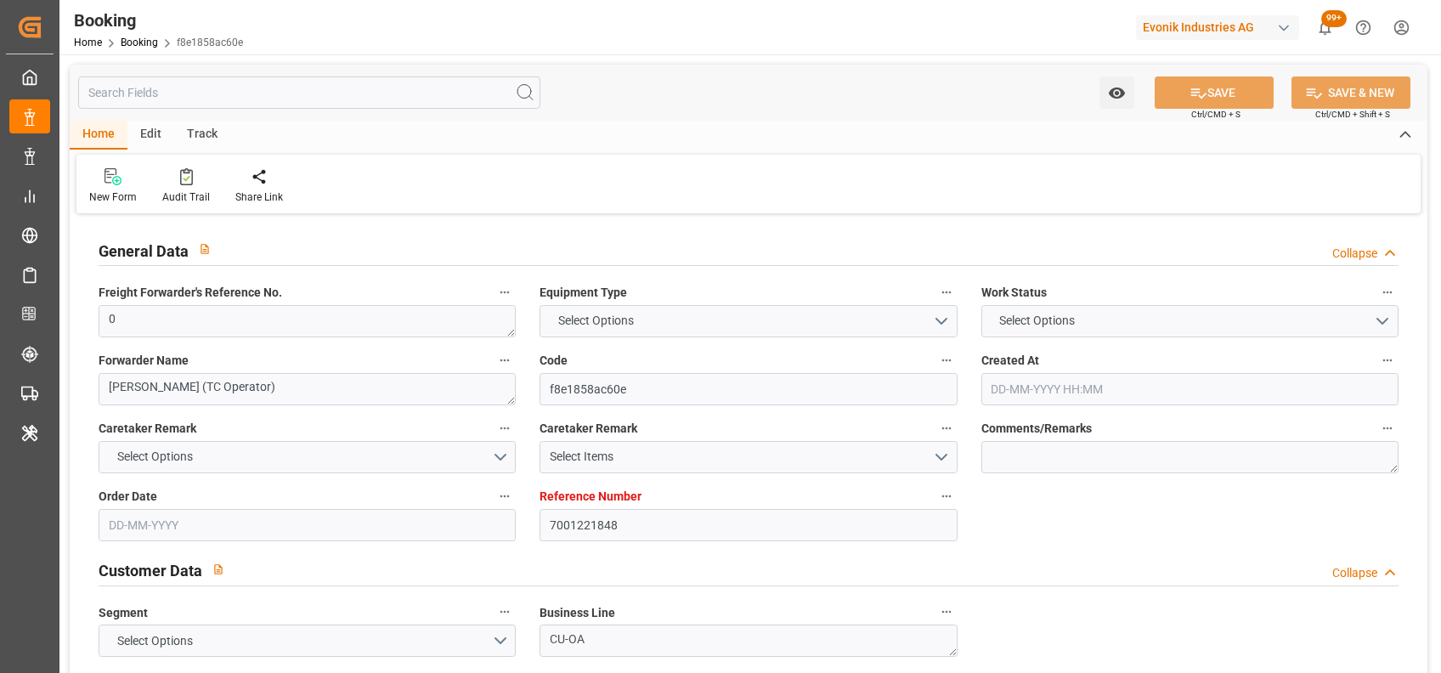
type textarea "0"
type textarea "Bertschi (TC Operator)"
type input "f8e1858ac60e"
type input "7001221848"
type textarea "CU-OA"
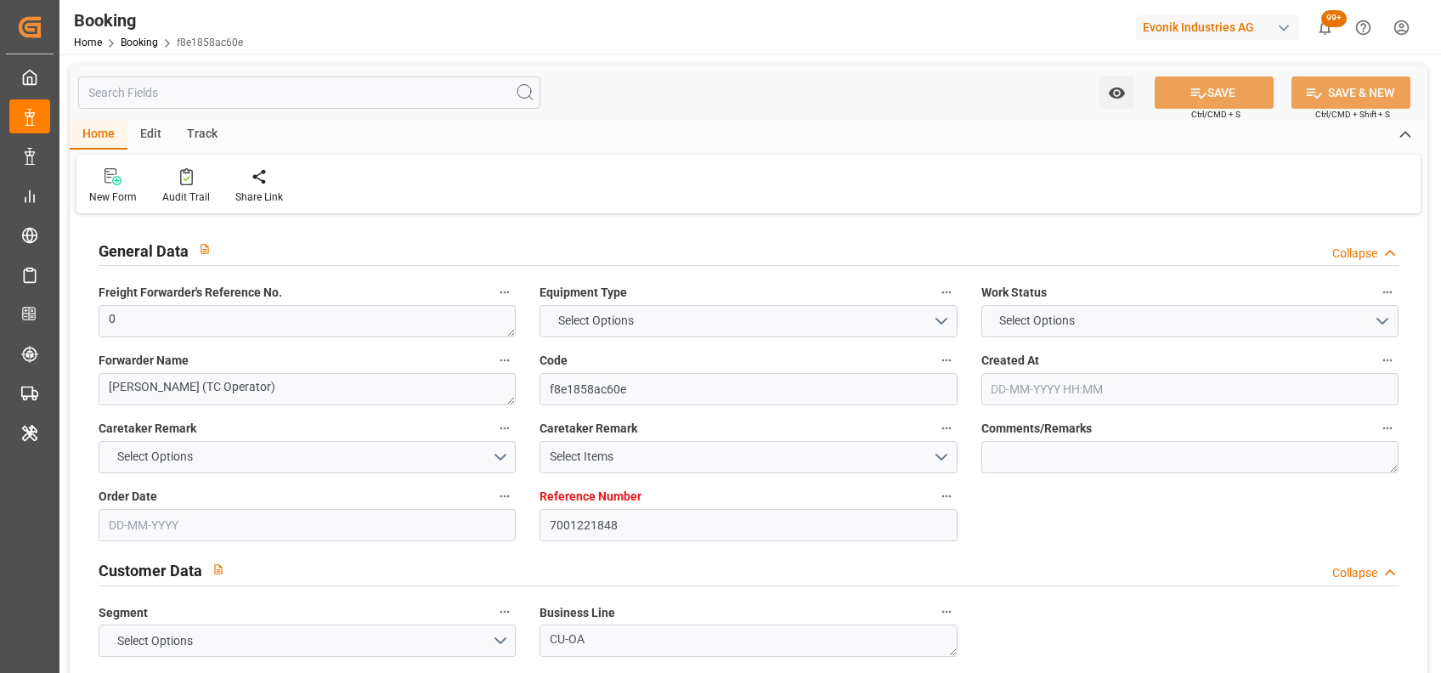
type input "7001221847"
type textarea "fion.chee@evonik.com"
type textarea "CIF"
type textarea "SINGAPORE"
type textarea "Darmstadt"
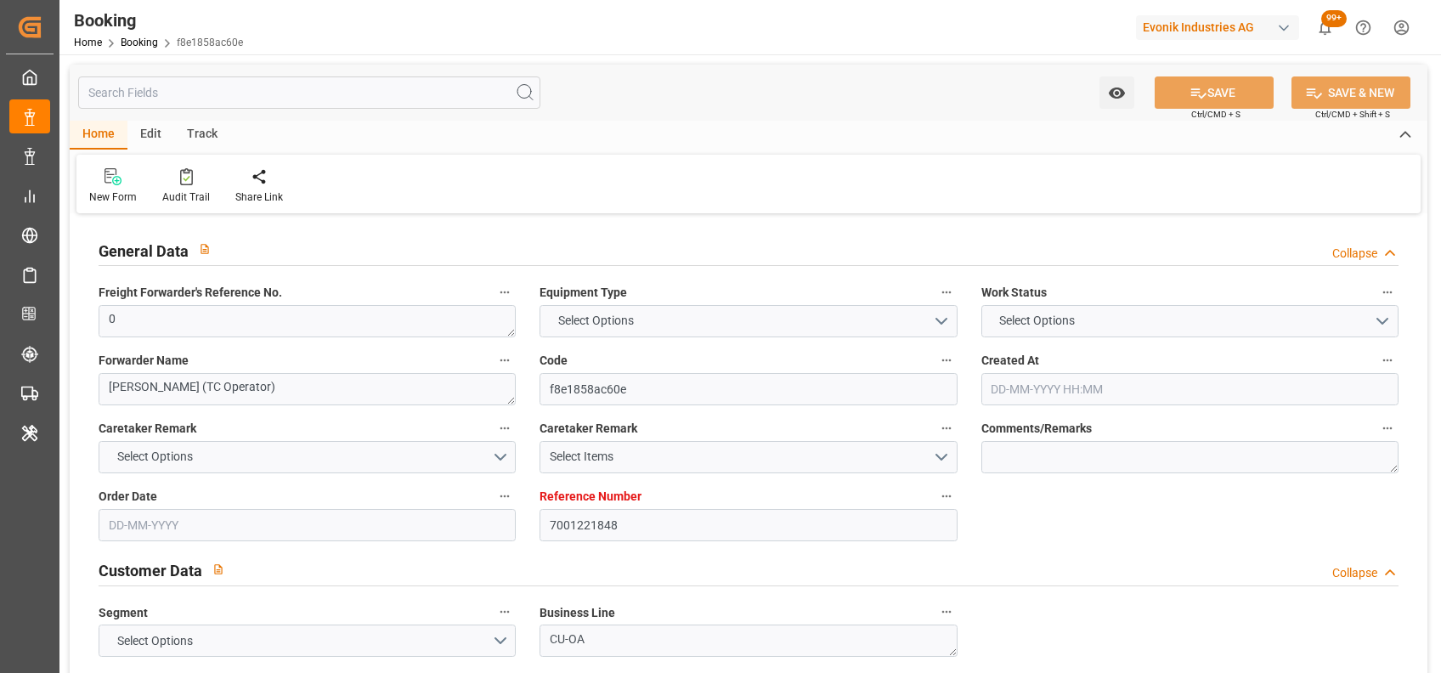
type textarea "BGBU5038882"
type input "ELLY MAERSK"
type input "MAEU"
type input "[GEOGRAPHIC_DATA]"
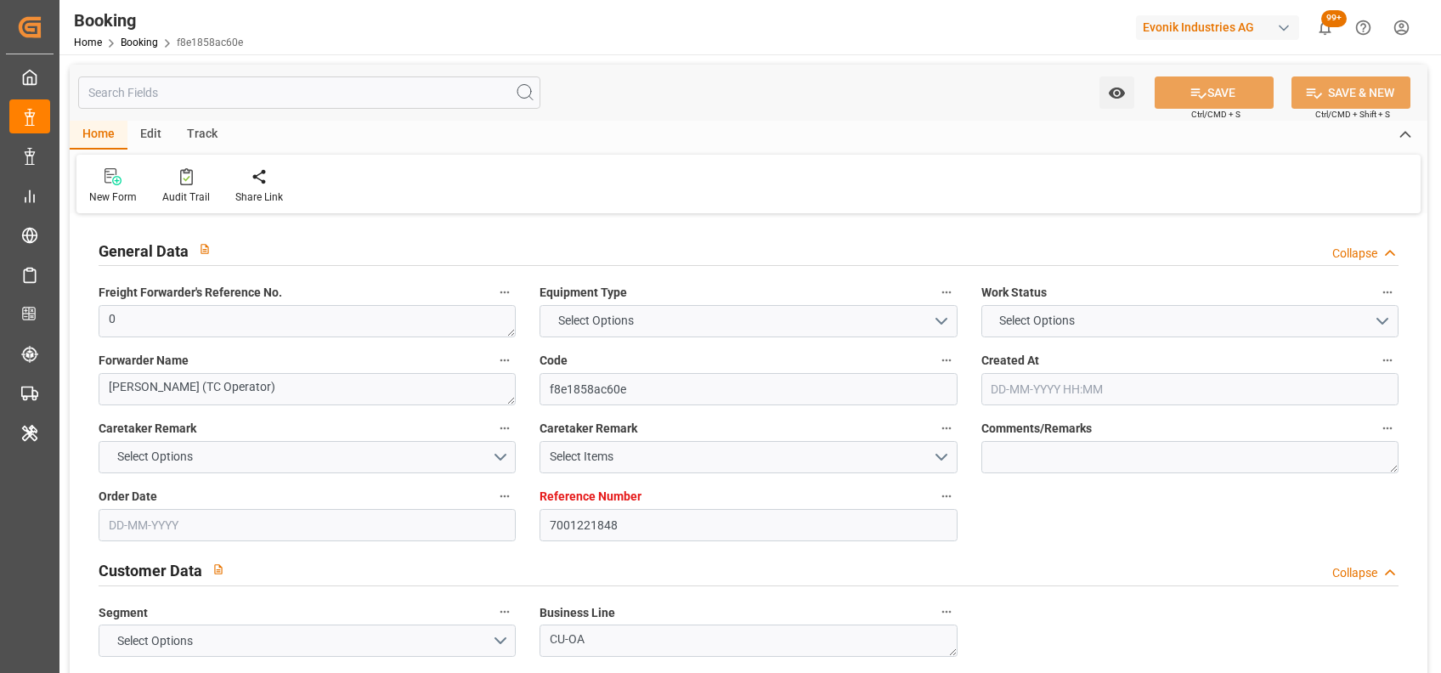
type input "Singapore"
type textarea "vesselName etd [PERSON_NAME]"
type textarea "INPUT_Evonik_Seeburger_IFTMIN_1003049365_20250813172556829.edi"
type textarea "NWC/UK North West Continent / UK_SGSIN_MAEU_CU-OA"
type textarea "INPUT_Evonik_Seeburger_IFTMIN_1002952077_20250714142024819.edi,INPUT_Evonik_See…"
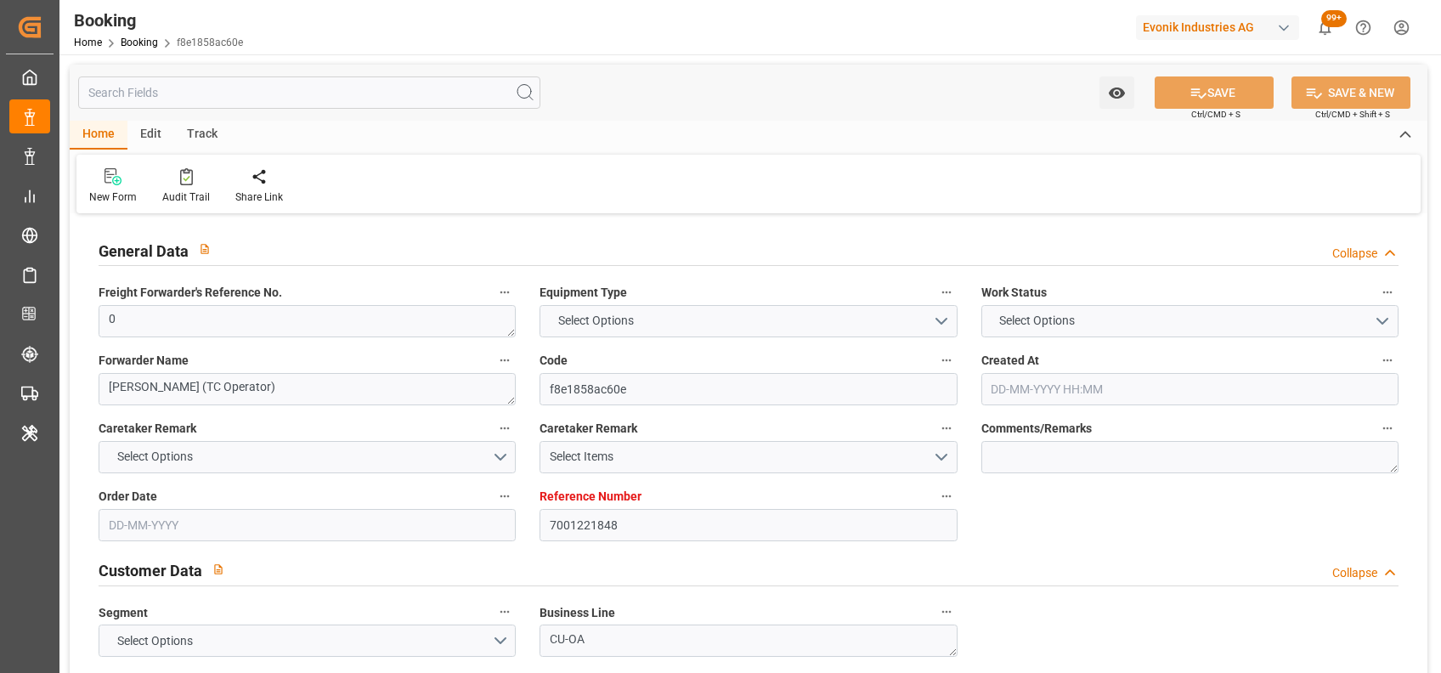
type textarea "1003049365"
type textarea "[PERSON_NAME]"
type textarea "businessDivision-businessLine-"
type textarea "IFTMIN"
type textarea "a011t00000LcJC5AAN"
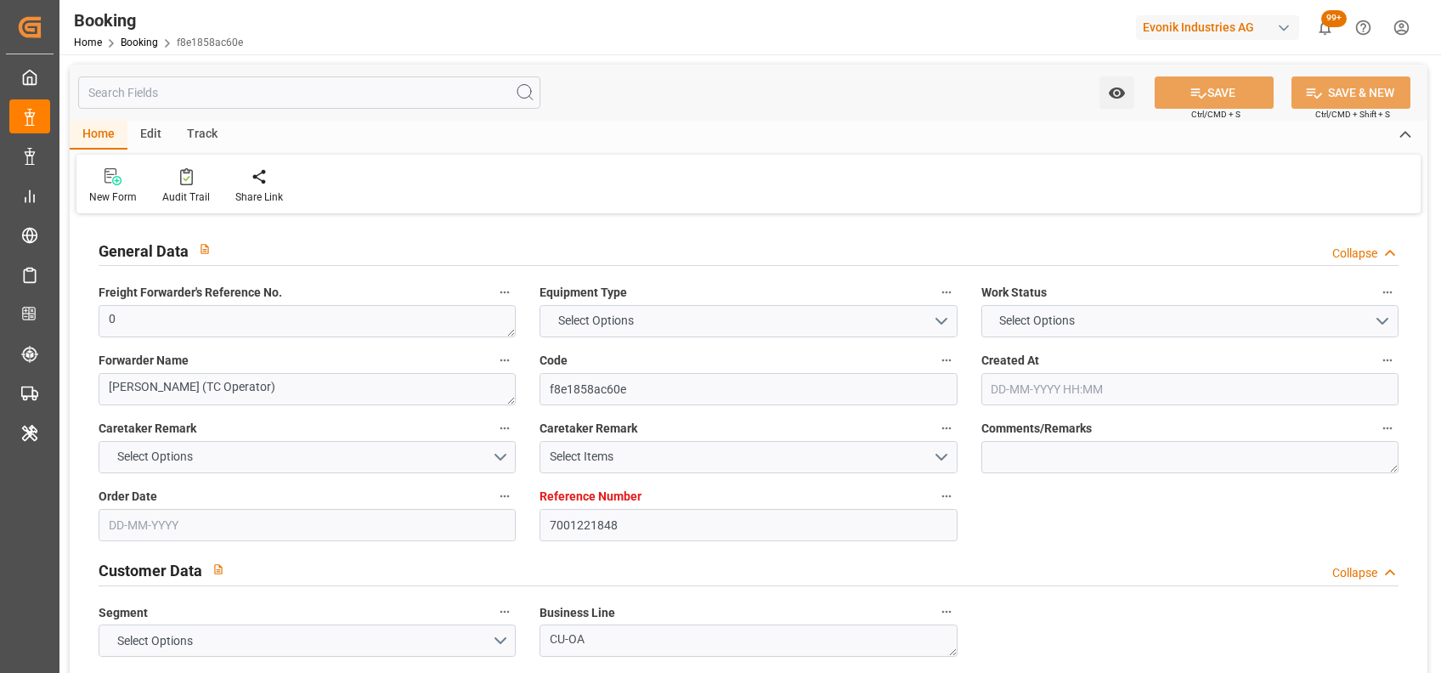
type textarea "No"
type input "7001221848"
type input "9321536"
type input "Maersk"
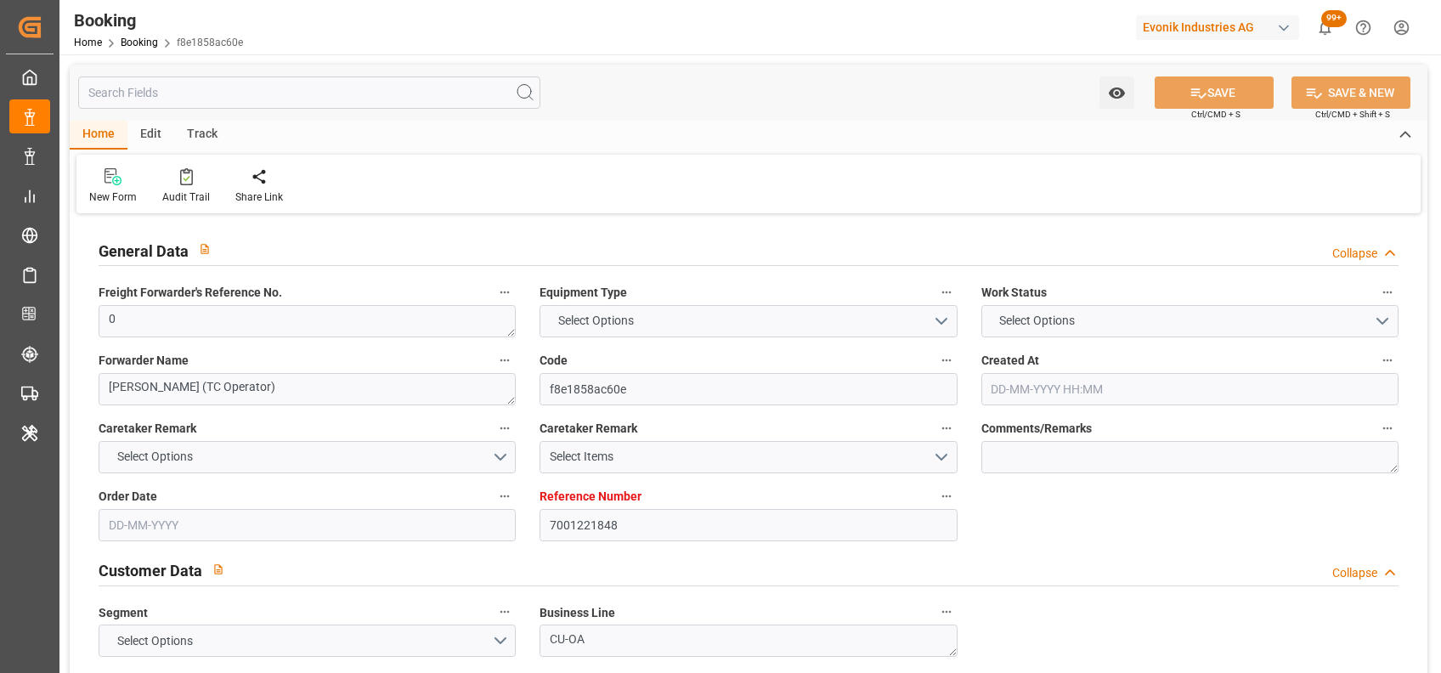
type input "Maersk Line AS"
type input "NLRTM"
type input "SGSIN"
type input "0"
type input "14-07-2025 12:21"
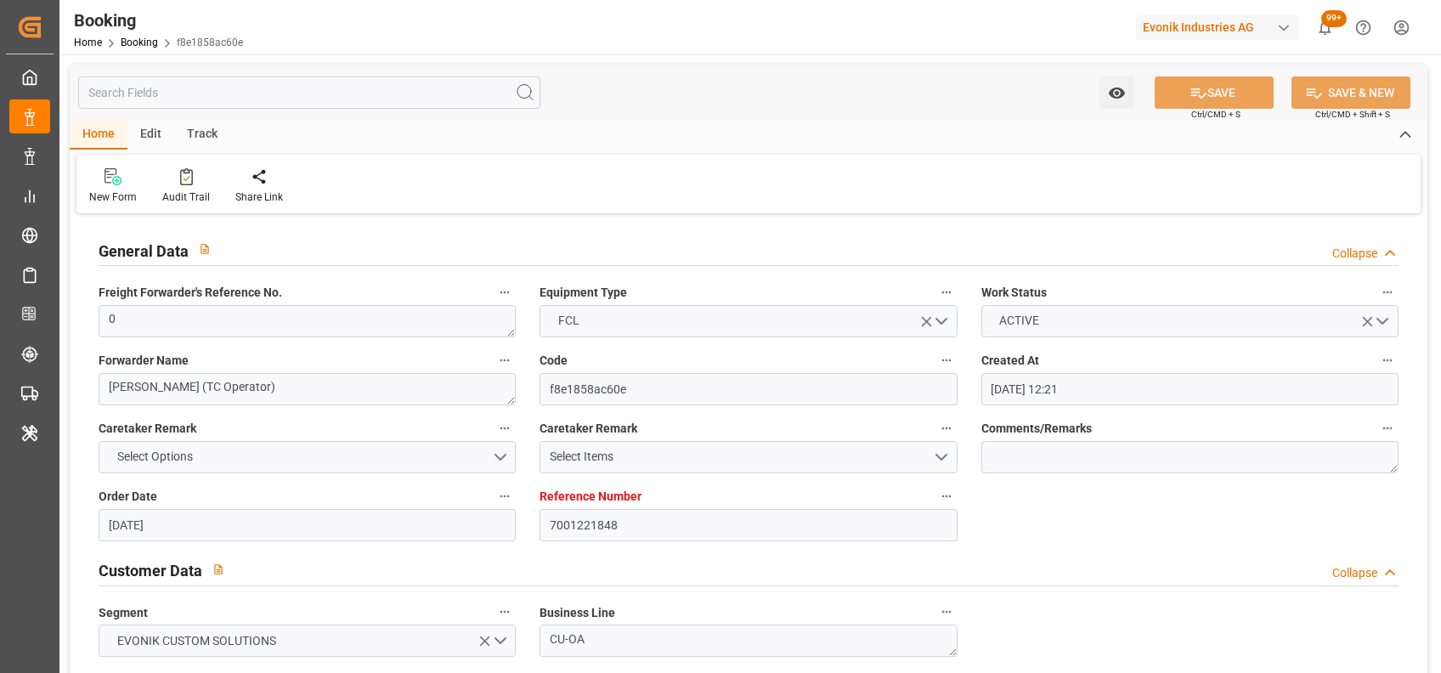
type input "14-07-2025"
type input "03-09-2025"
type input "04-08-2025"
type input "17-08-2025 00:00"
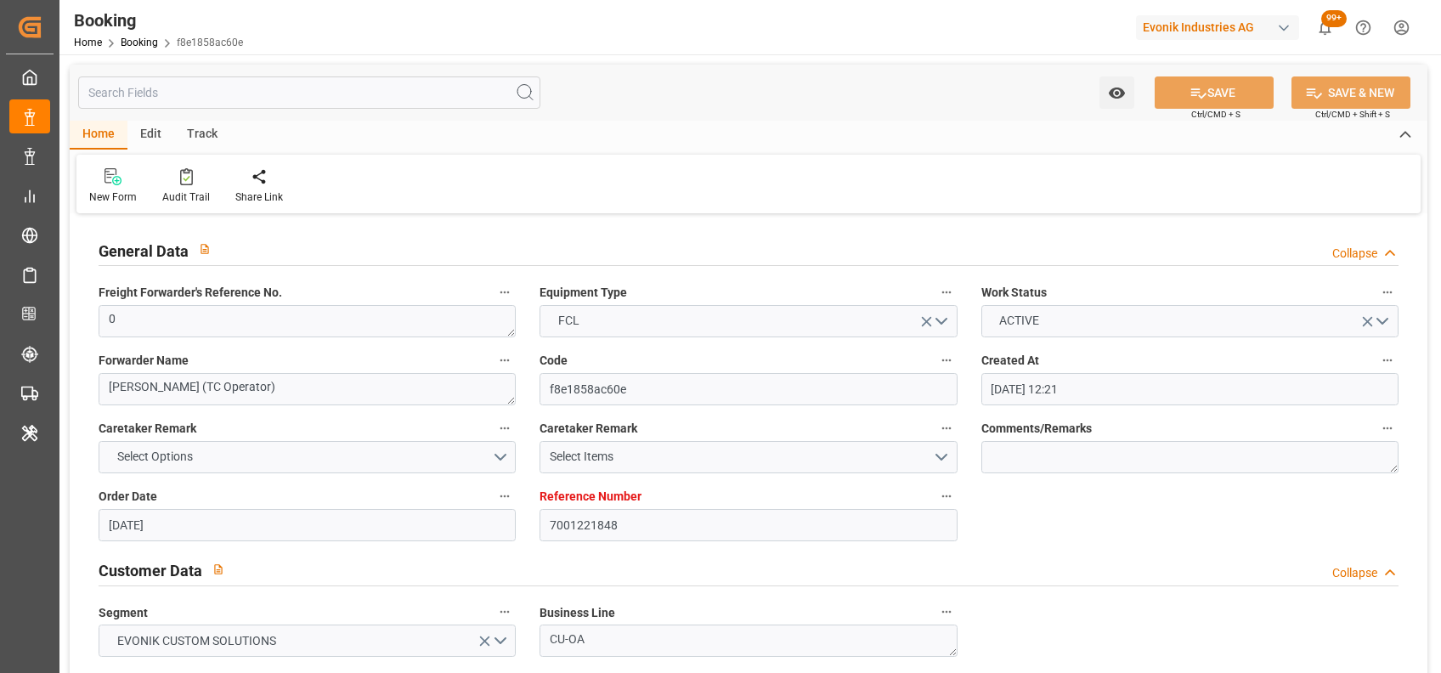
type input "17-08-2025 00:00"
type input "11-08-2025 00:00"
type input "22-09-2025 00:00"
type input "22-08-2025 00:00"
type input "13-08-2025"
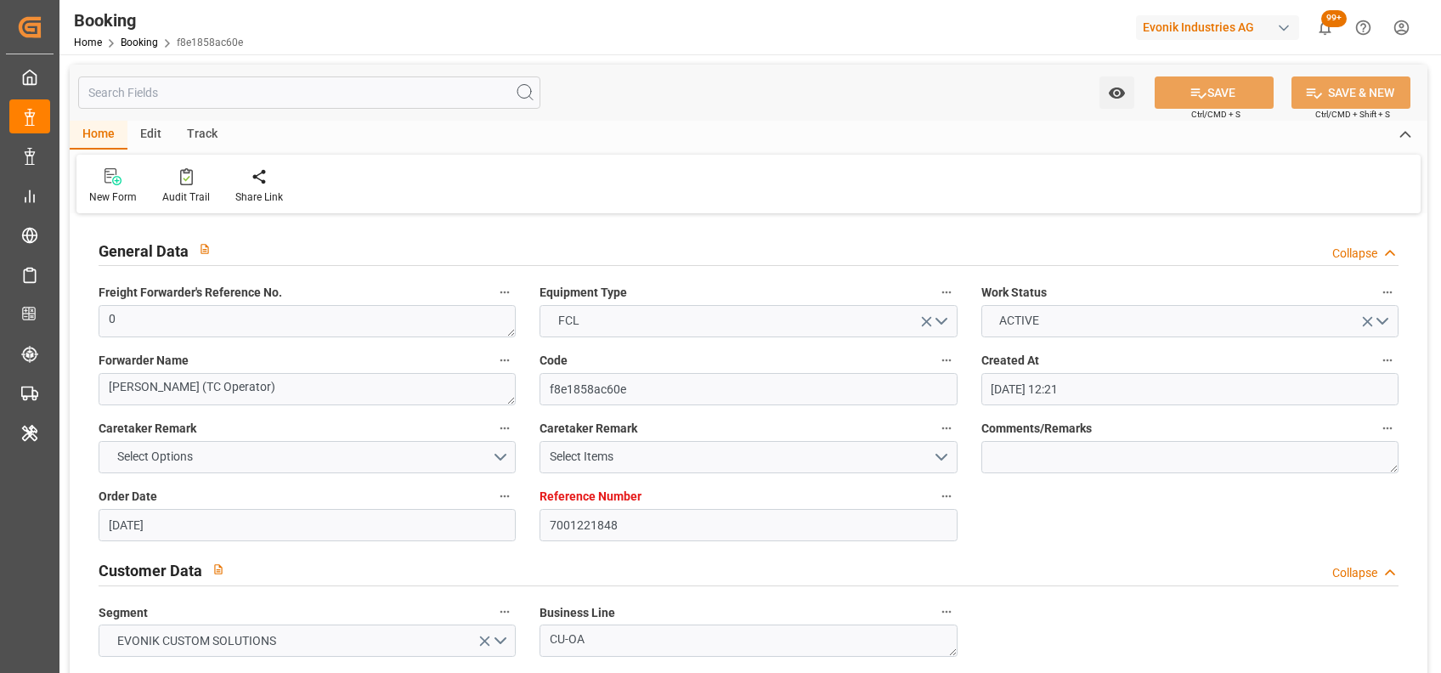
type input "18-08-2025 09:56"
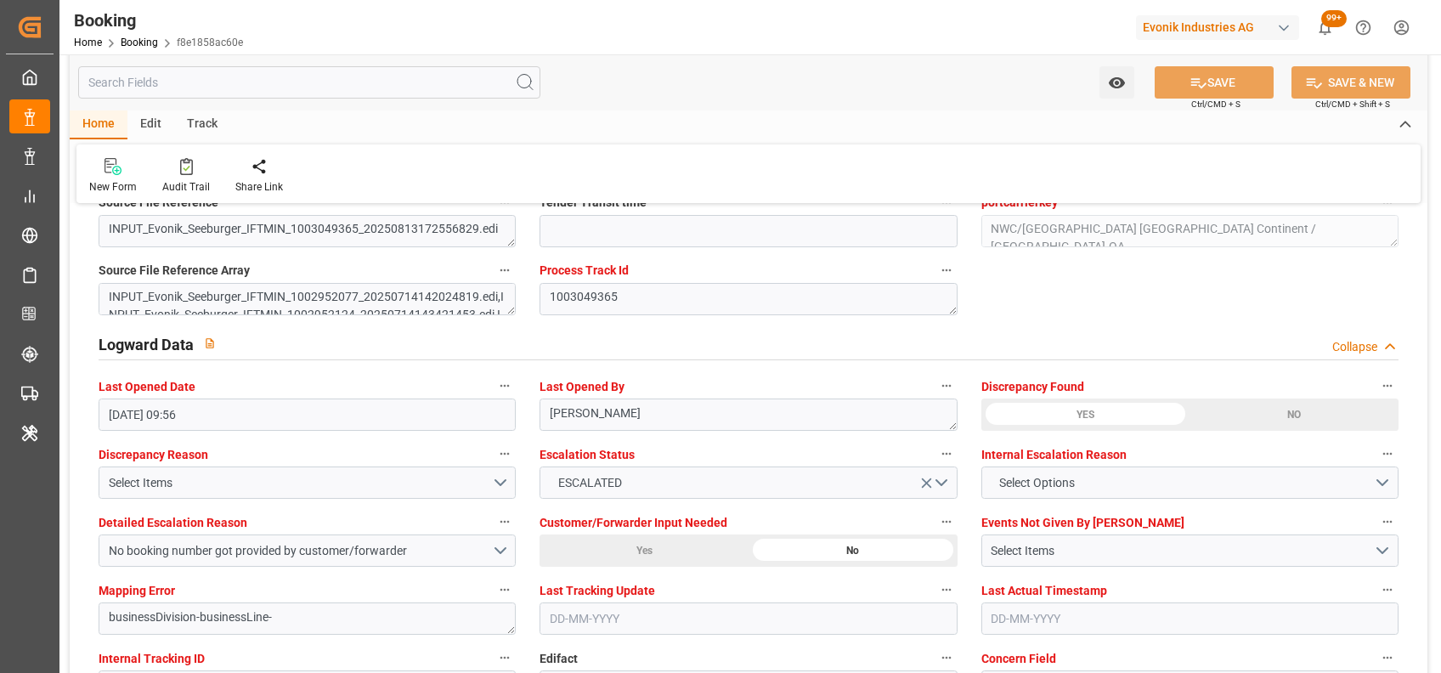
scroll to position [3053, 0]
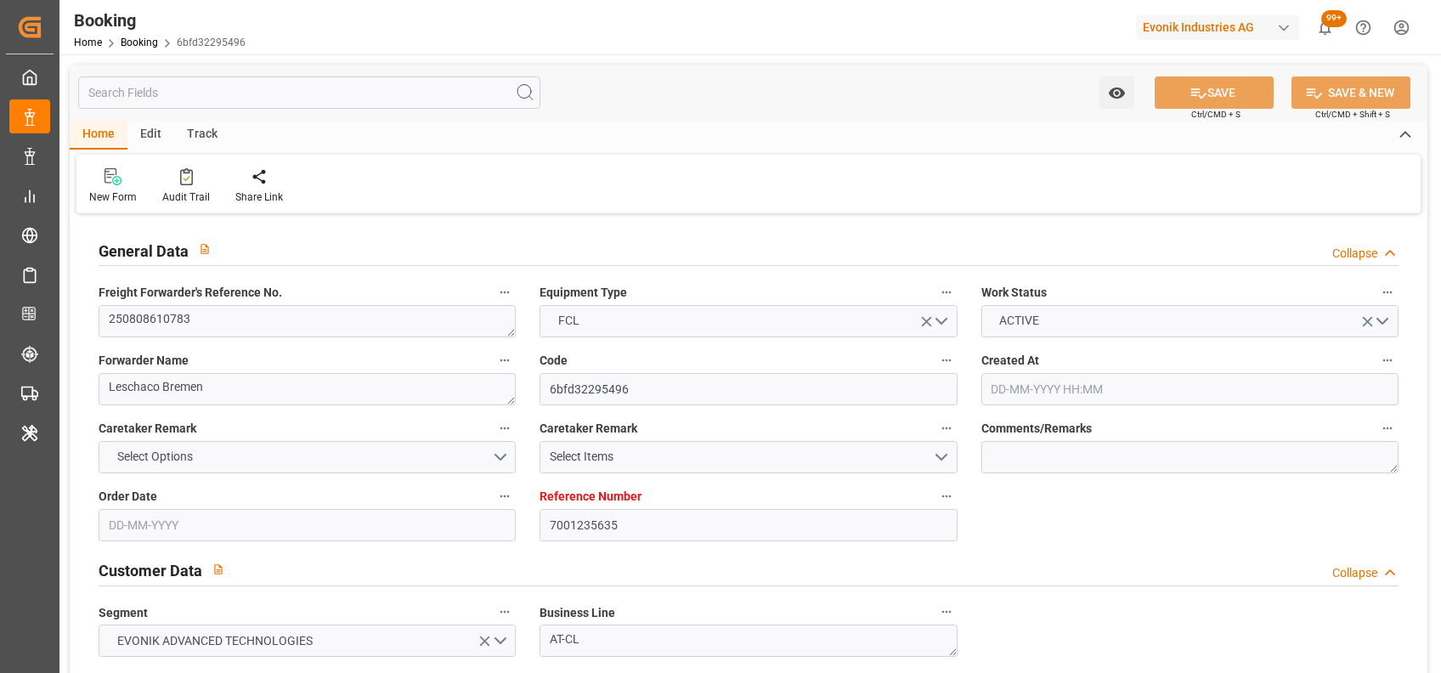
type input "7001235635"
type input "9632129"
type input "Maersk"
type input "Maersk Line AS"
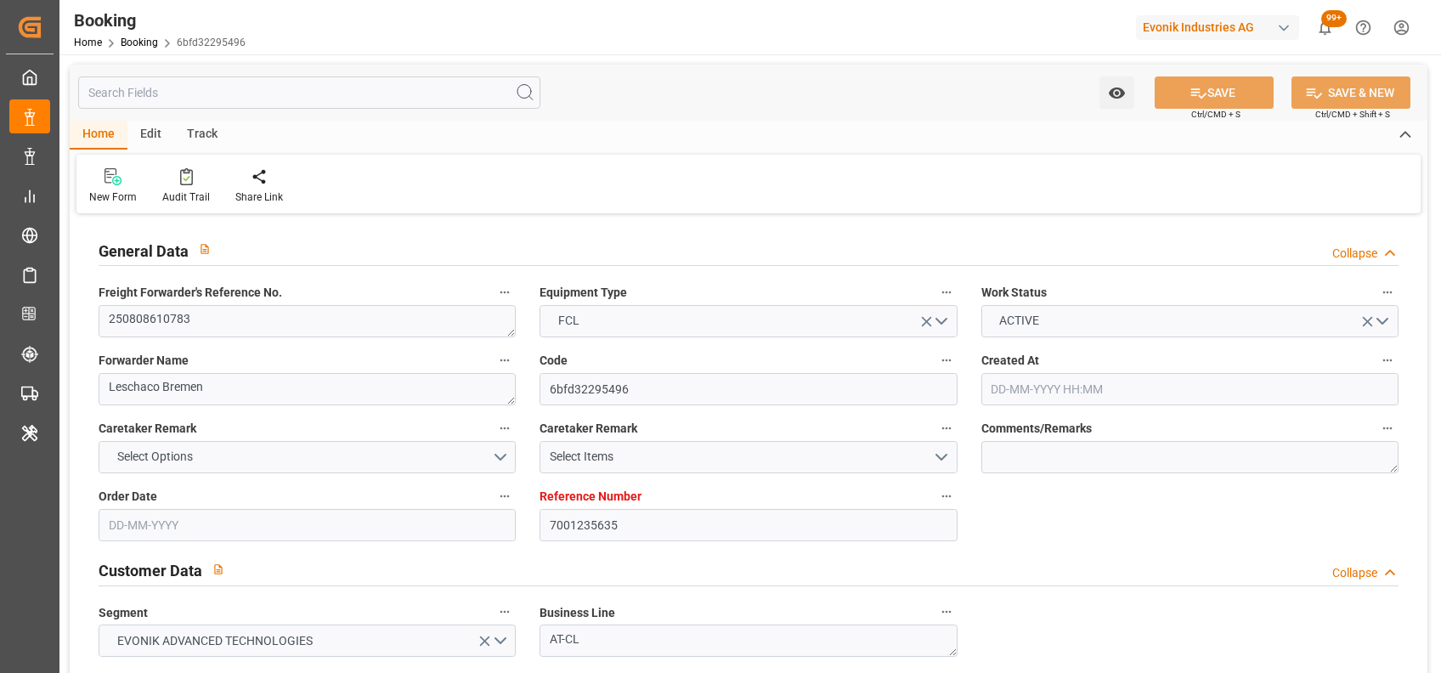
type input "NLRTM"
type input "CNNSA"
type input "MYTPP"
type input "NLRTM"
type input "CNNSA"
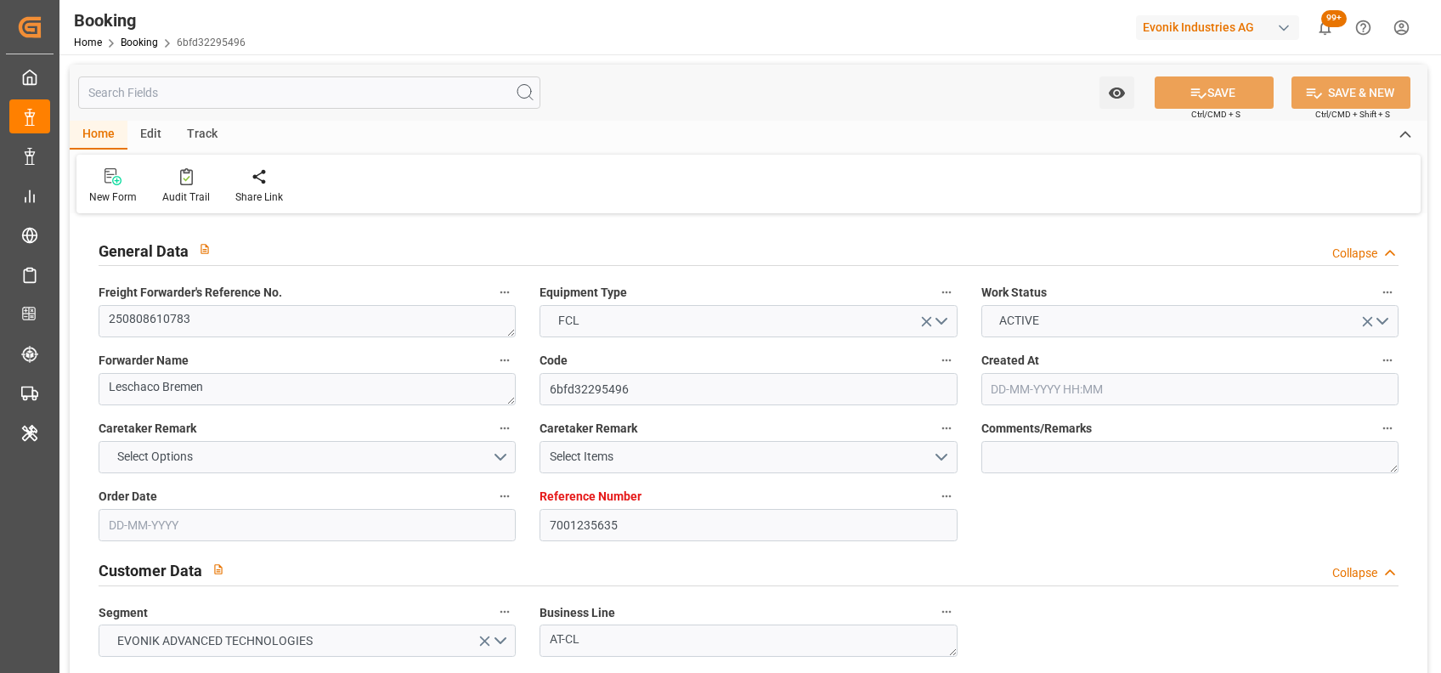
type input "9894674"
type input "[DATE] 05:44"
type input "[DATE]"
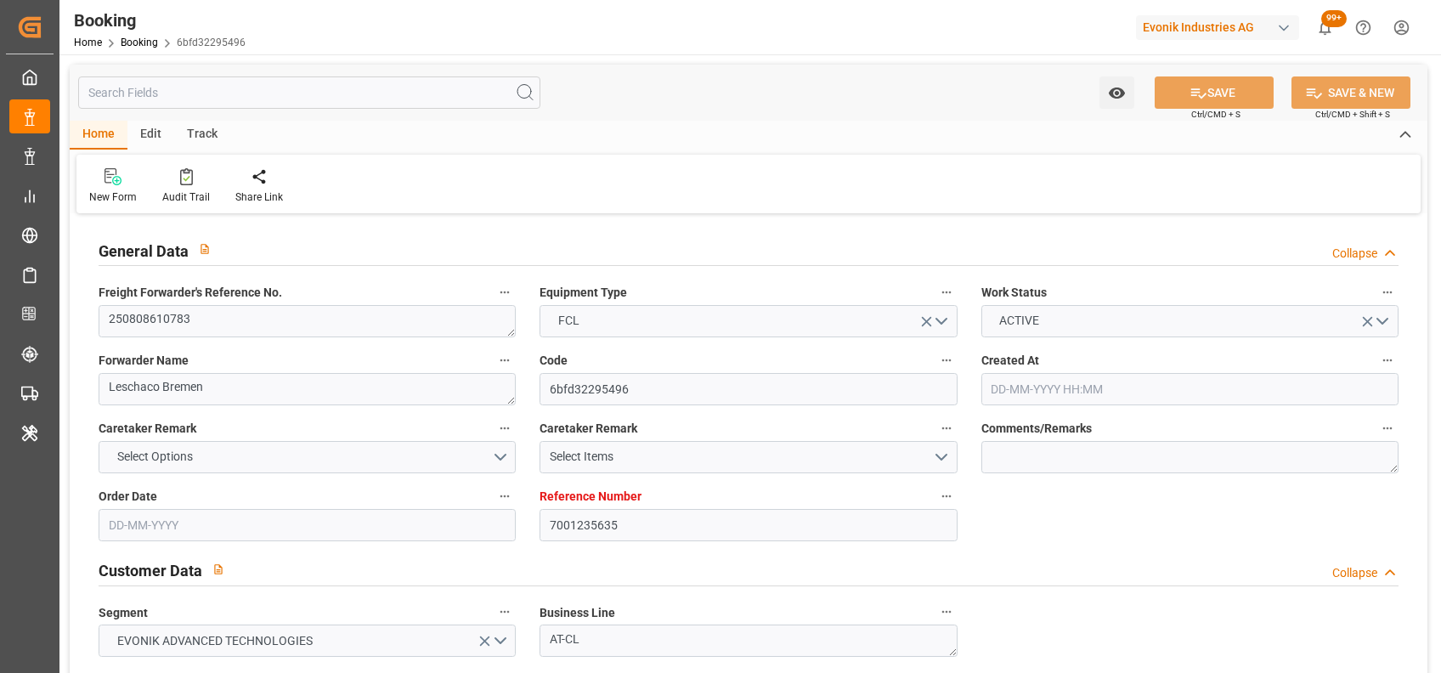
type input "[DATE]"
type input "[DATE] 14:00"
type input "[DATE] 00:00"
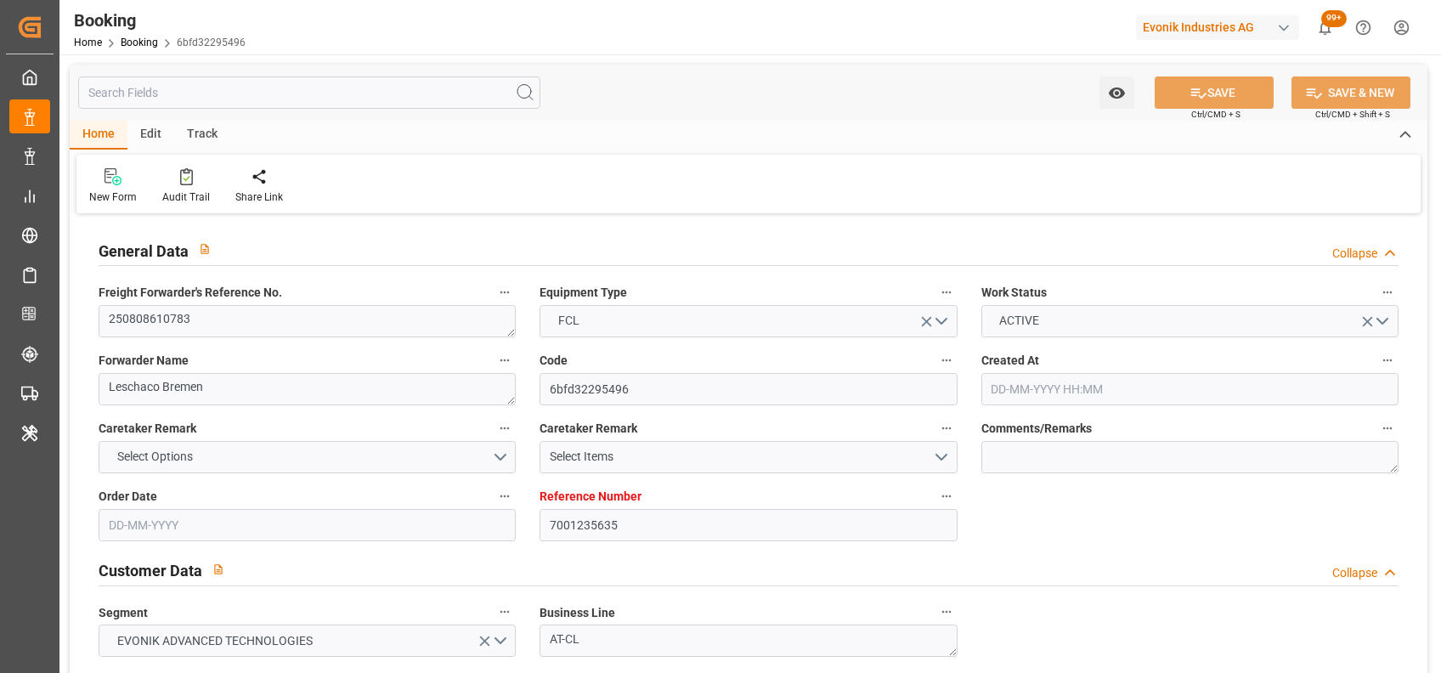
type input "13-08-2025 14:47"
type input "[DATE] 17:00"
type input "[DATE] 00:00"
type input "[DATE] 01:00"
type input "[DATE] 00:00"
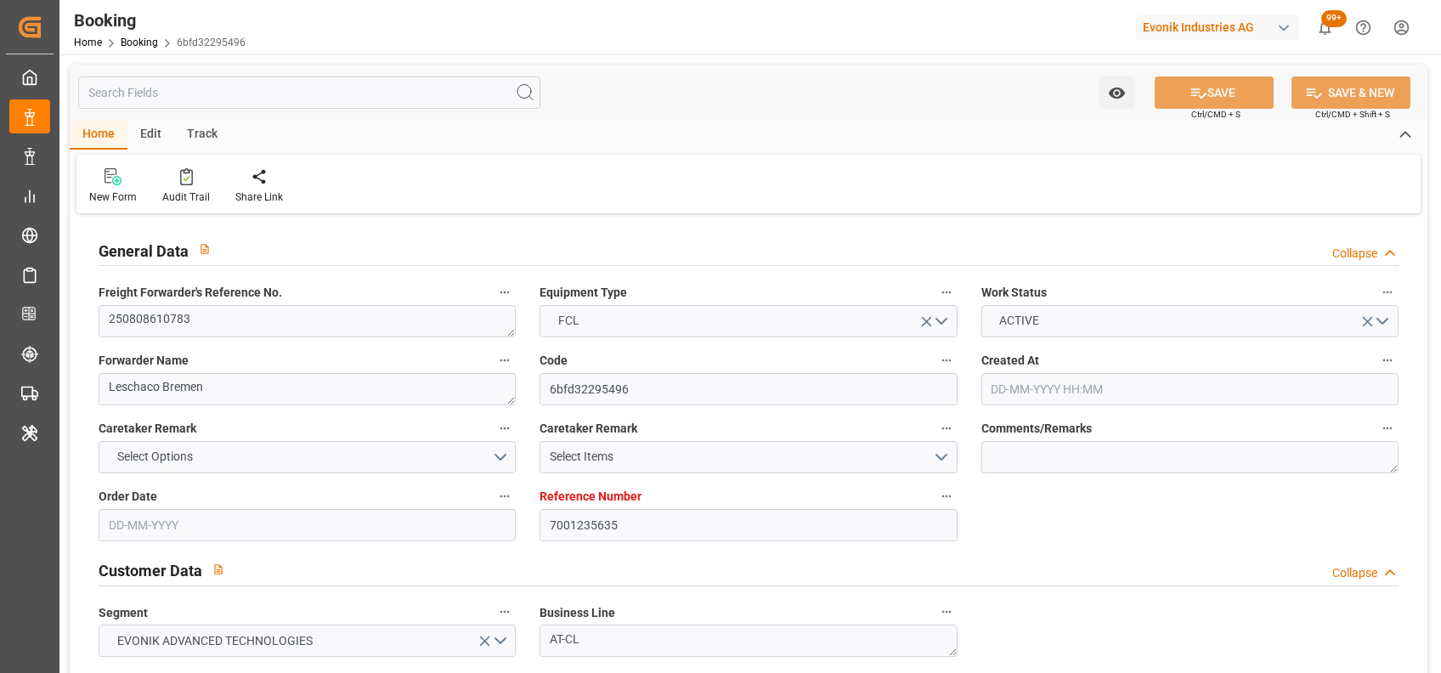
type input "[DATE] 10:00"
type input "[DATE] 00:00"
type input "[DATE]"
type input "[DATE] 09:33"
type input "[DATE]"
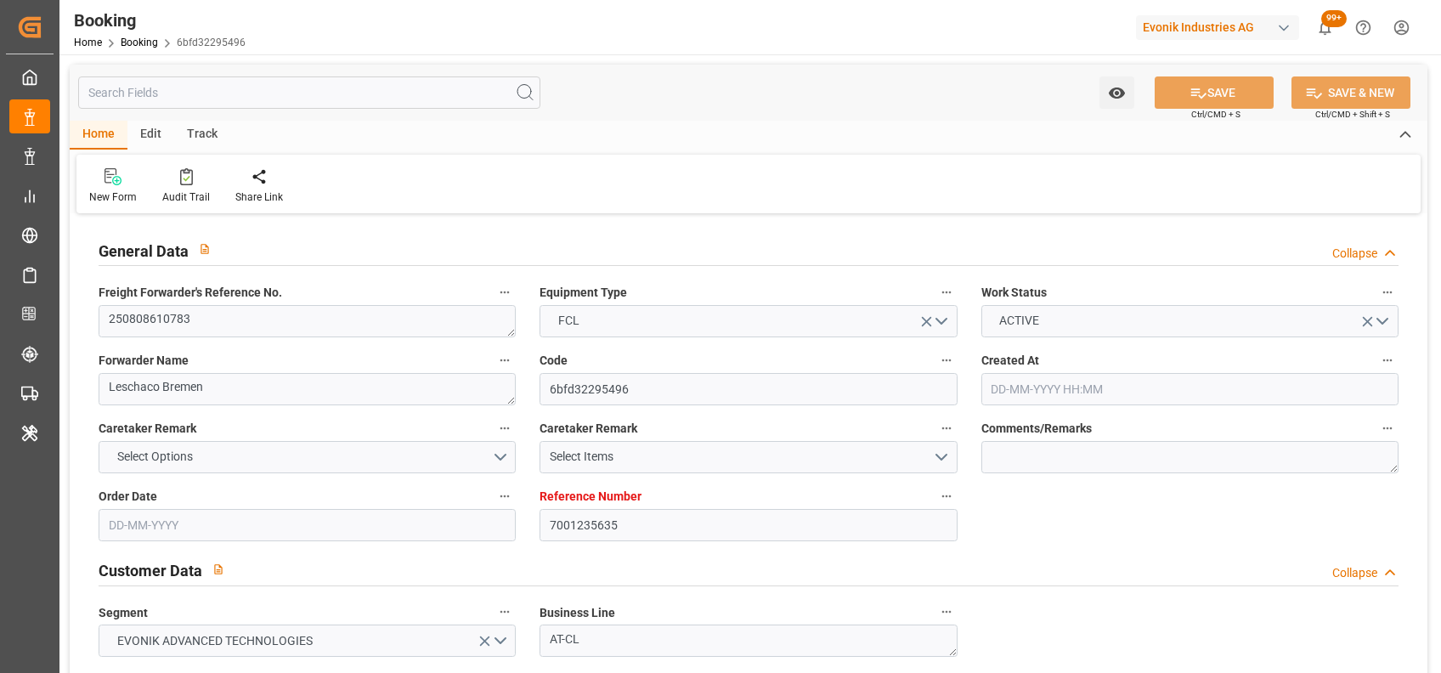
type input "12-08-2025 14:35"
type input "18-08-2025 06:48"
type input "[DATE] 14:00"
type input "[DATE] 01:00"
type input "[DATE] 18:11"
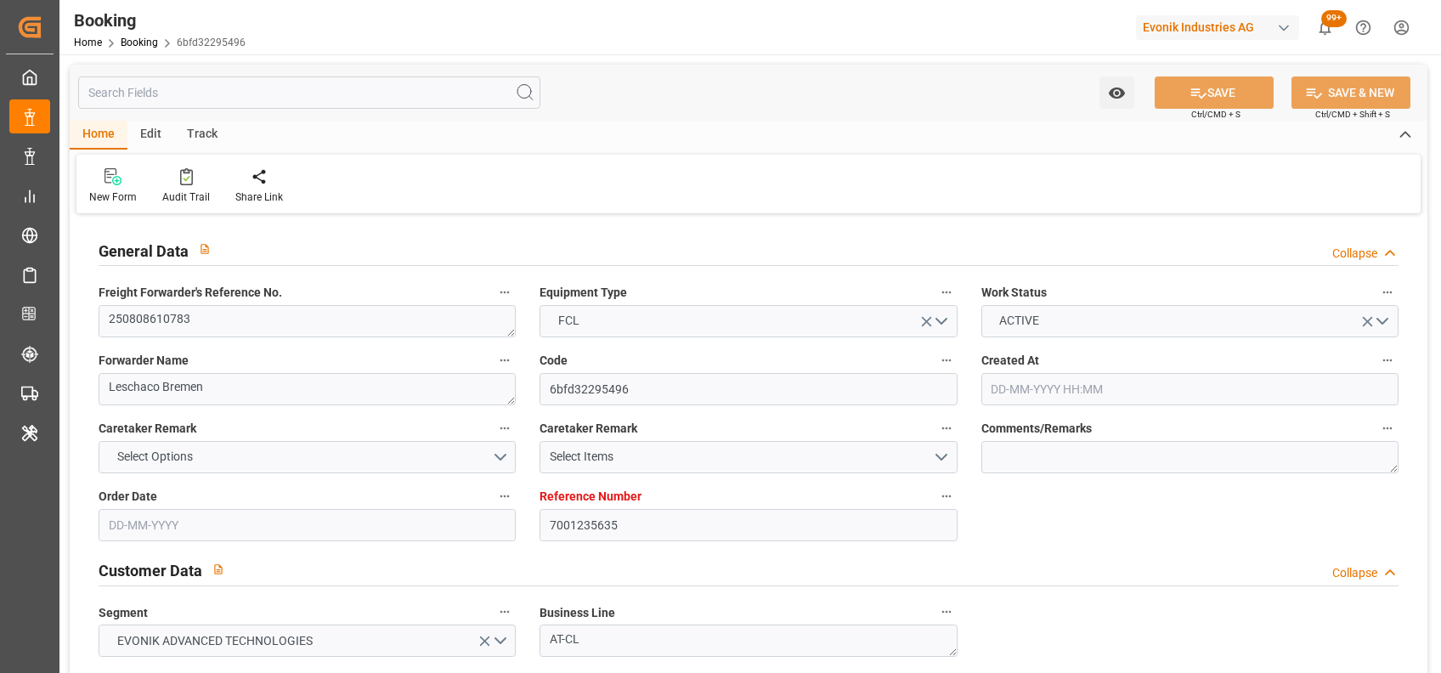
type input "[DATE] 10:00"
type input "[DATE] 17:00"
type input "[DATE] 23:00"
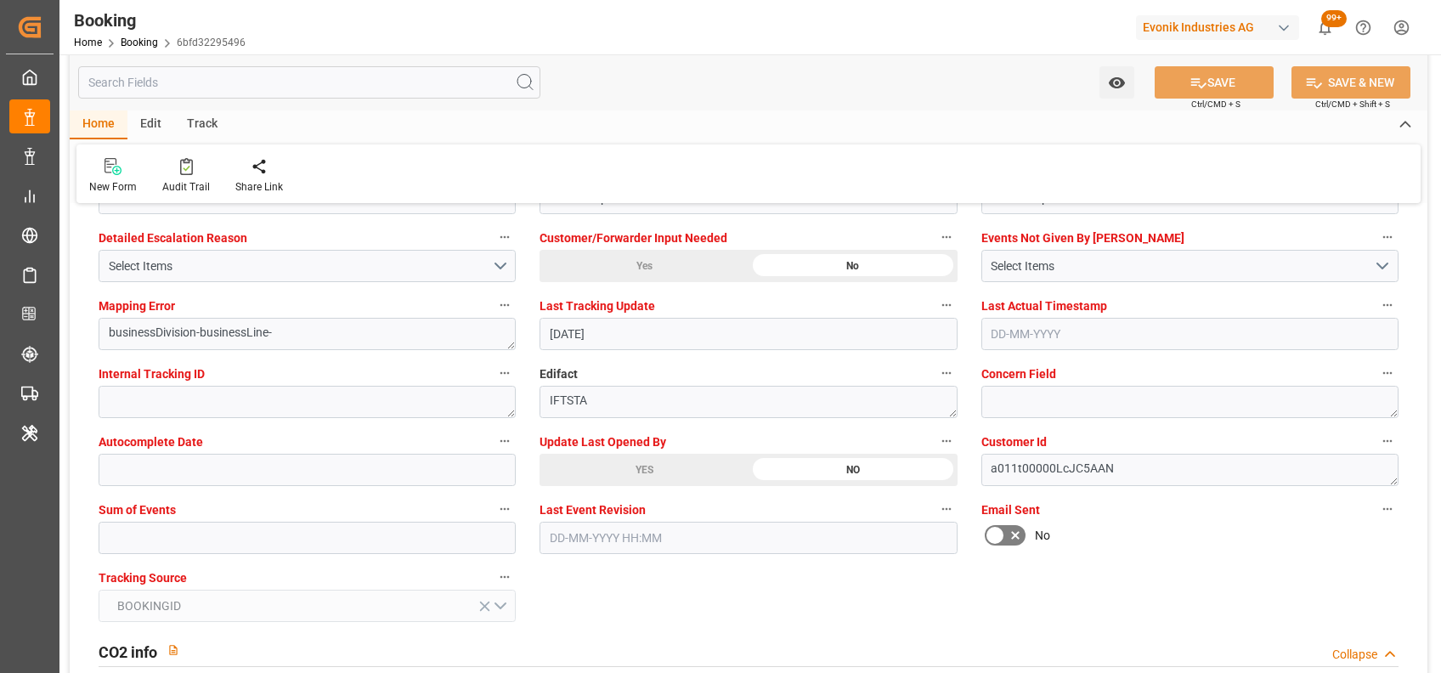
scroll to position [3253, 0]
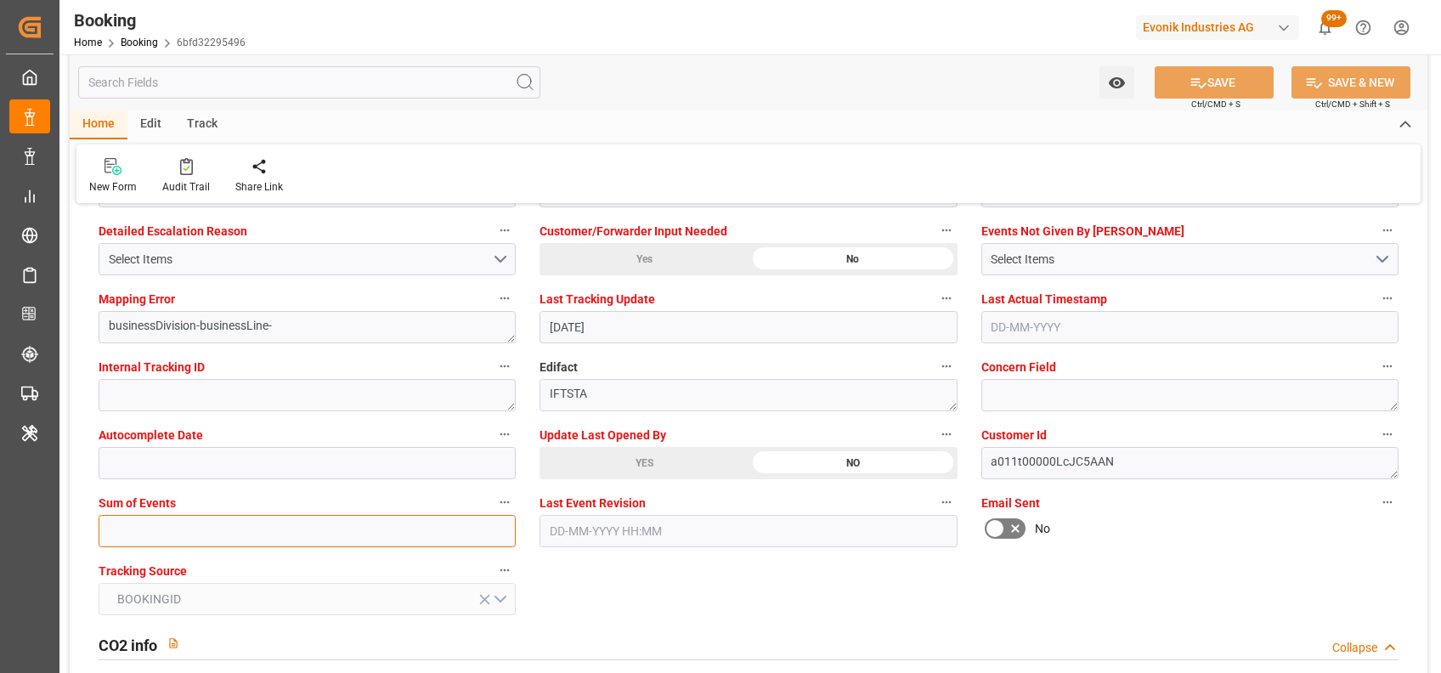
click at [393, 524] on input "text" at bounding box center [307, 531] width 417 height 32
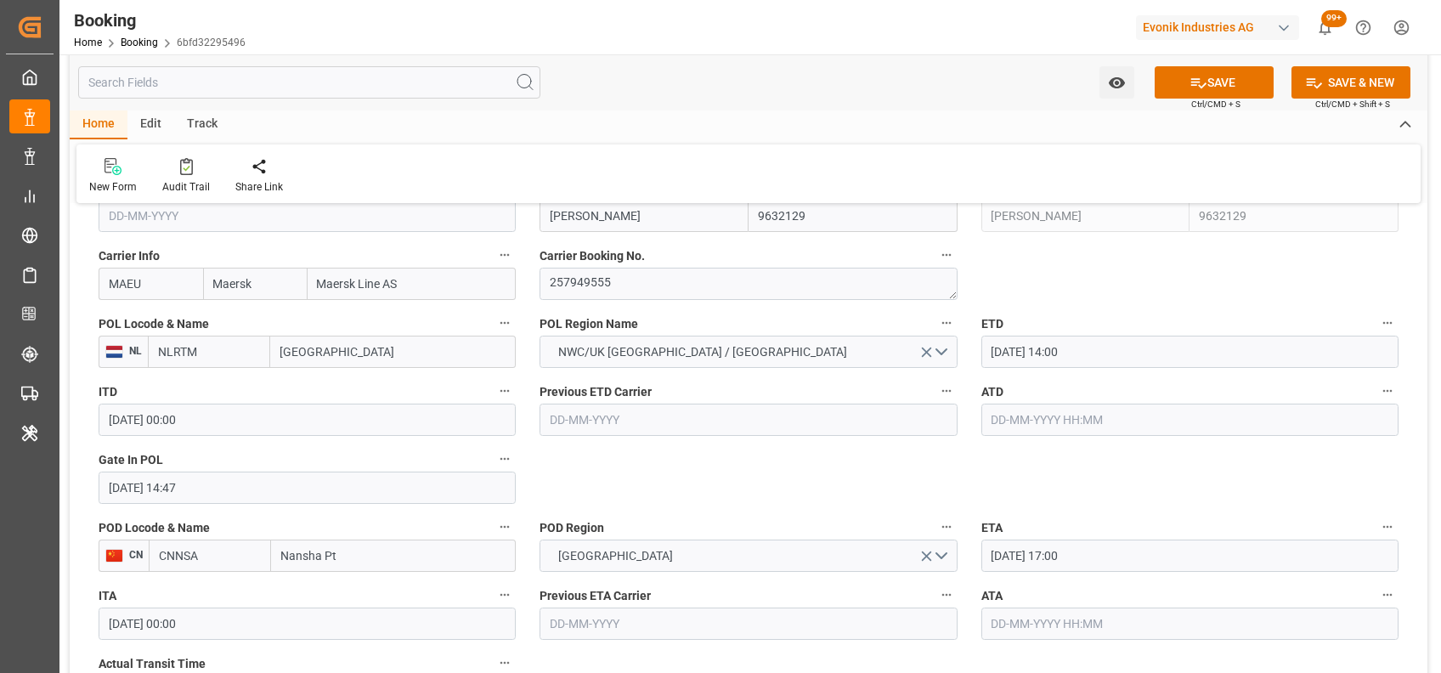
scroll to position [1292, 0]
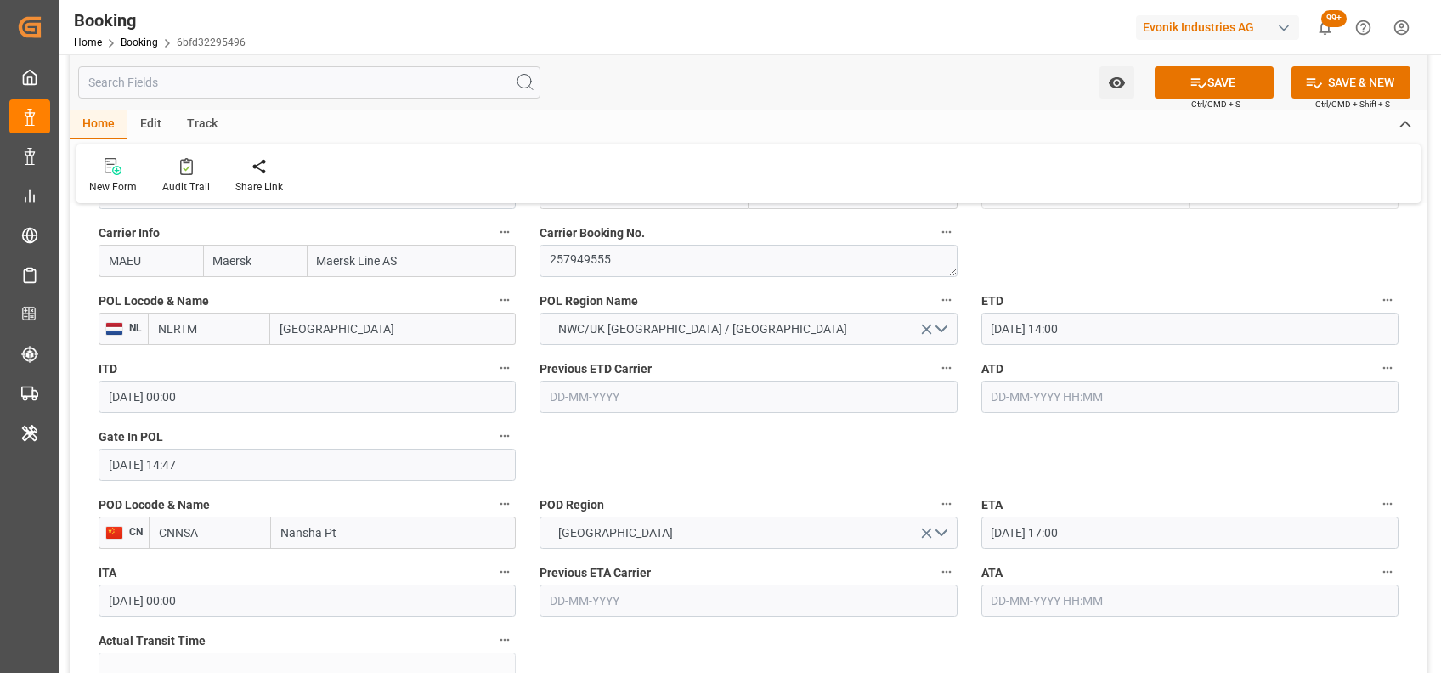
type input "0"
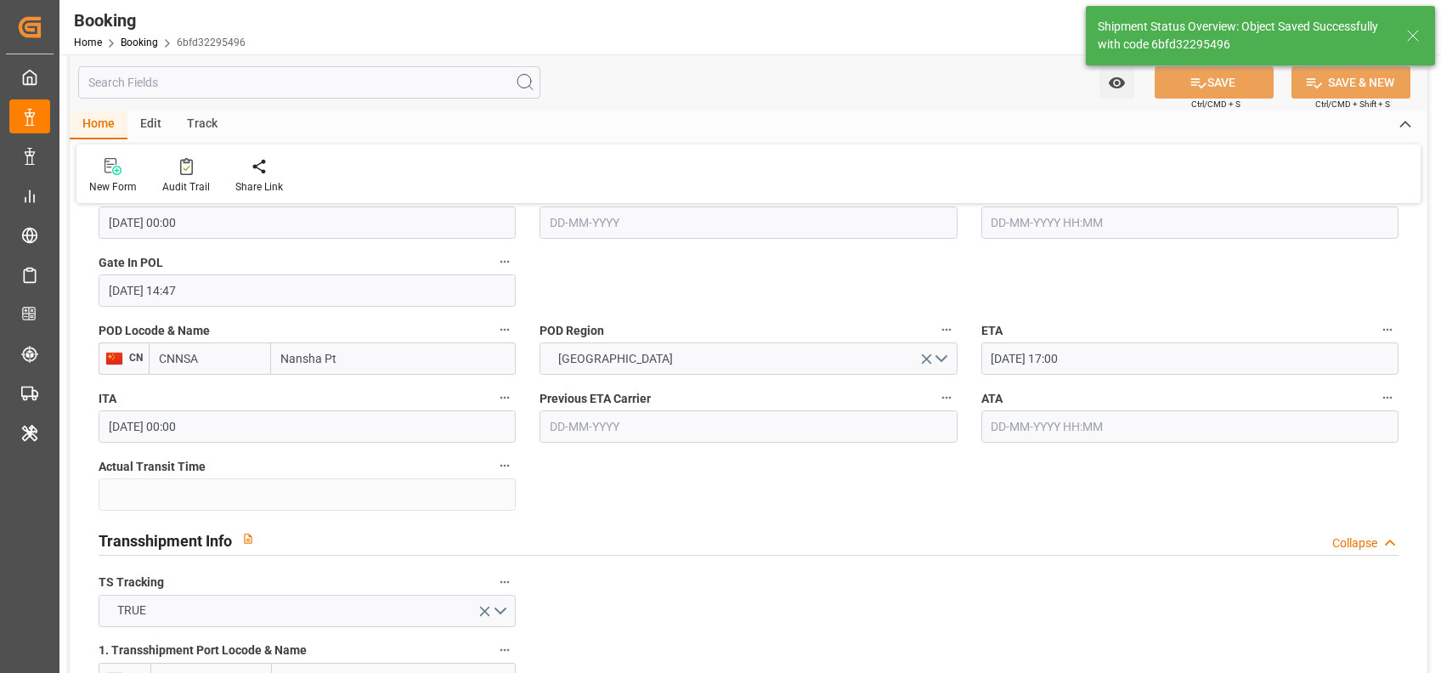
scroll to position [2182, 0]
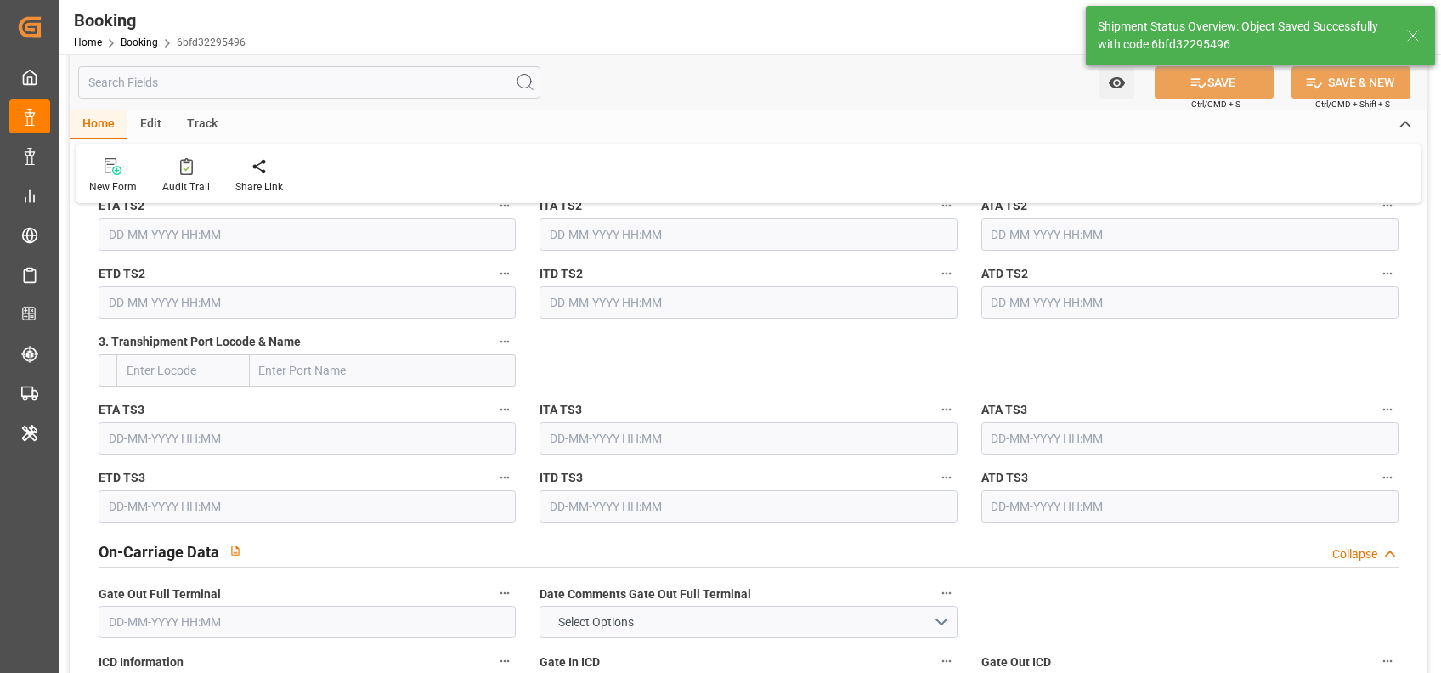
type textarea "[PERSON_NAME]"
type input "18-08-2025 09:43"
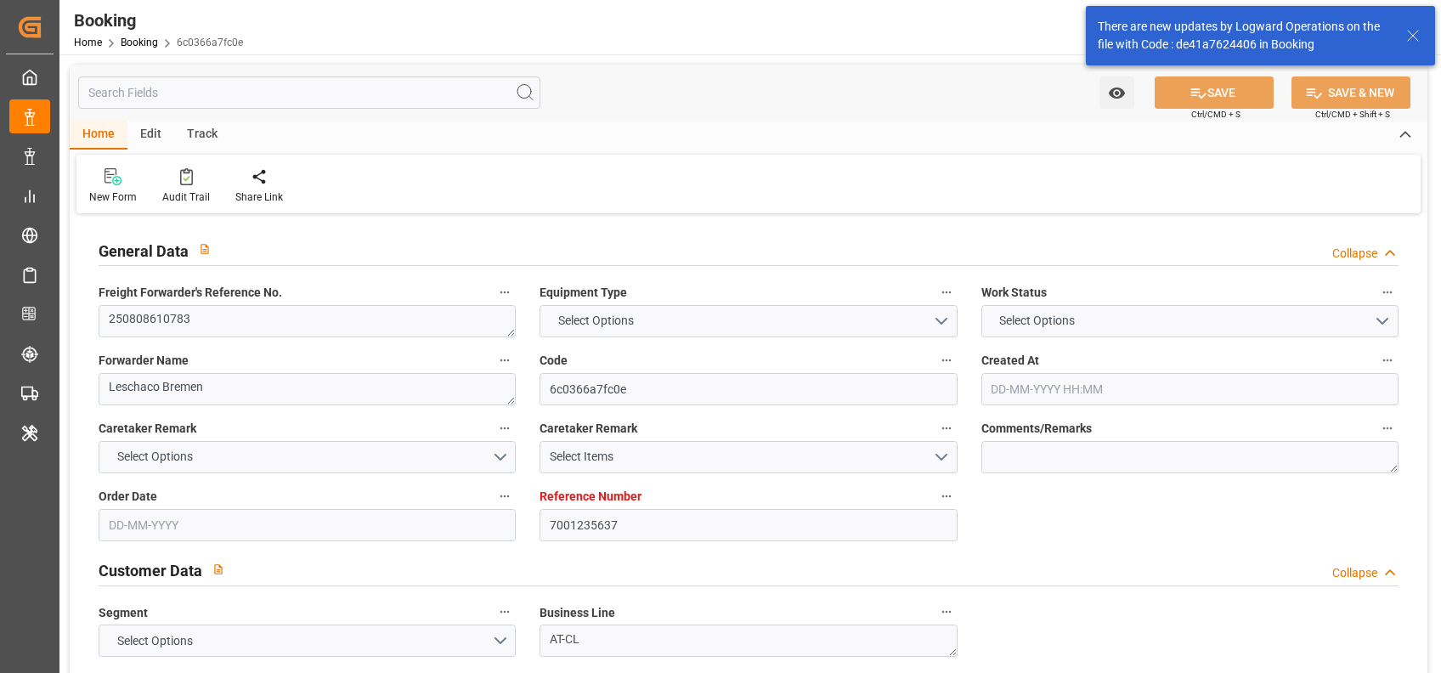
type textarea "250808610783"
type textarea "Leschaco Bremen"
type input "6c0366a7fc0e"
type input "7001235637"
type textarea "AT-CL"
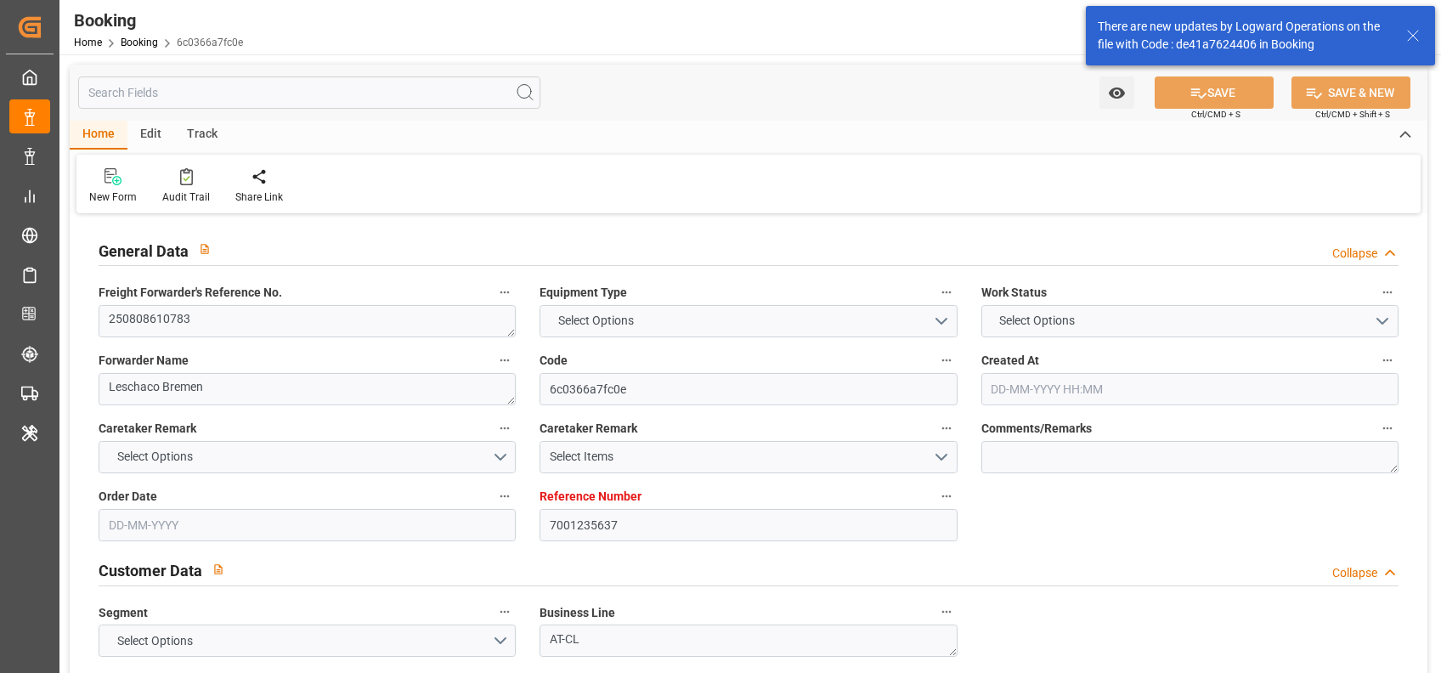
type input "7001235634"
type textarea "[PERSON_NAME][EMAIL_ADDRESS][PERSON_NAME][DOMAIN_NAME]"
type textarea "CIF"
type textarea "NANSHA"
type textarea "6.1"
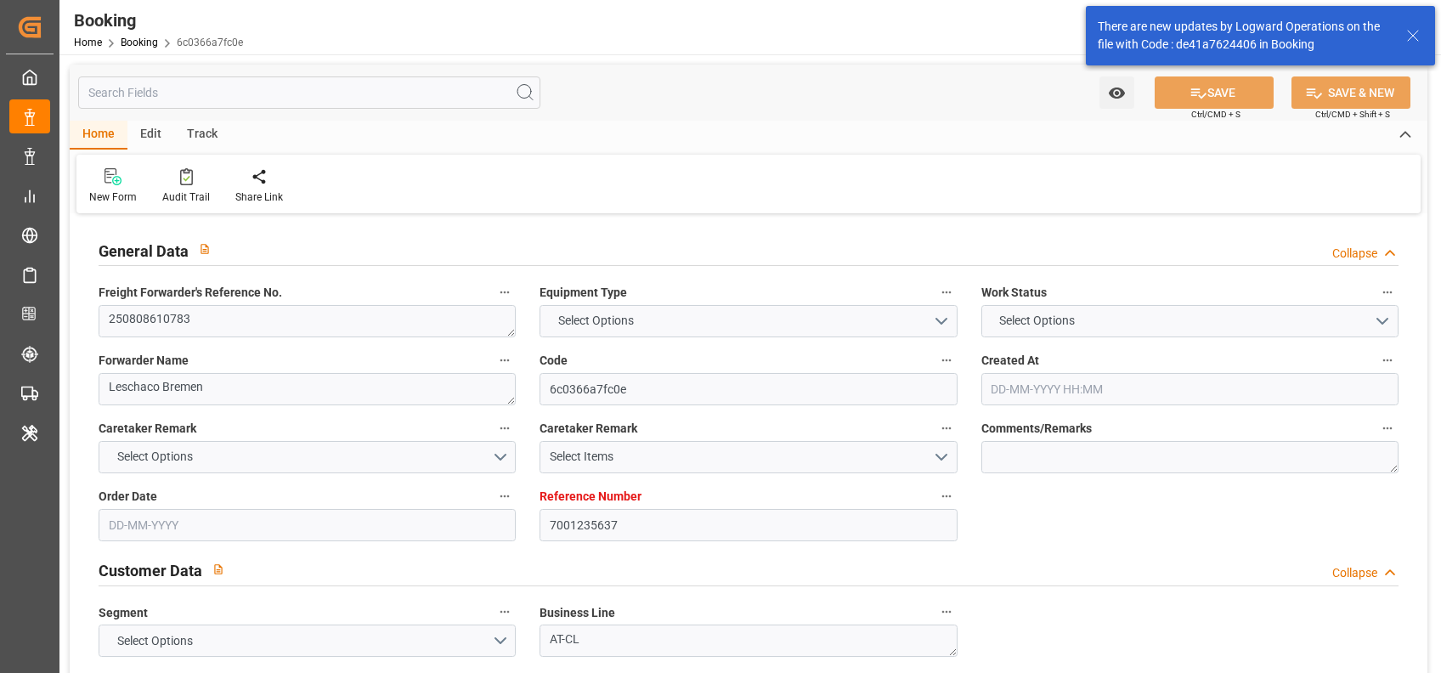
type textarea "Herne"
type textarea "MRKU9444118"
type input "[PERSON_NAME]"
type input "MAEU"
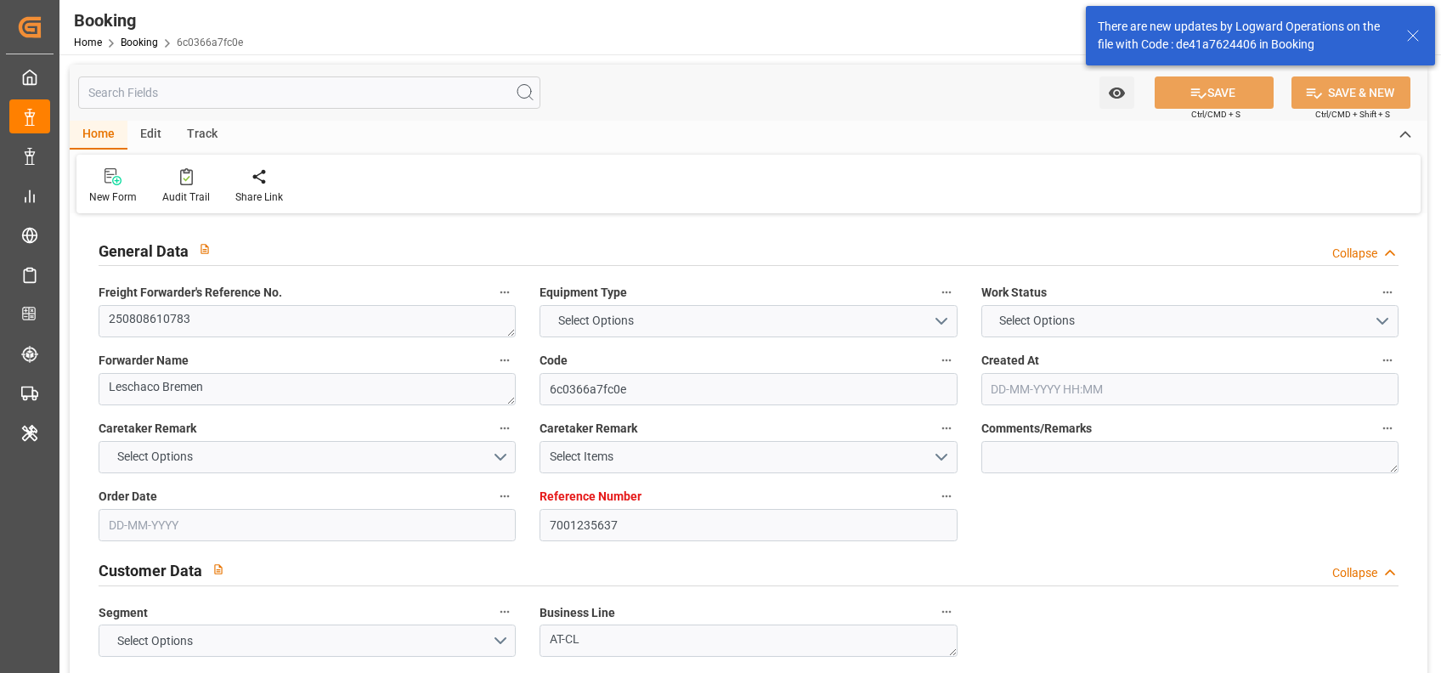
type textarea "257949555"
type input "[GEOGRAPHIC_DATA]"
type input "Nansha Pt"
type input "TANJUNG PELEPAS"
type textarea "vesselName etd [PERSON_NAME]"
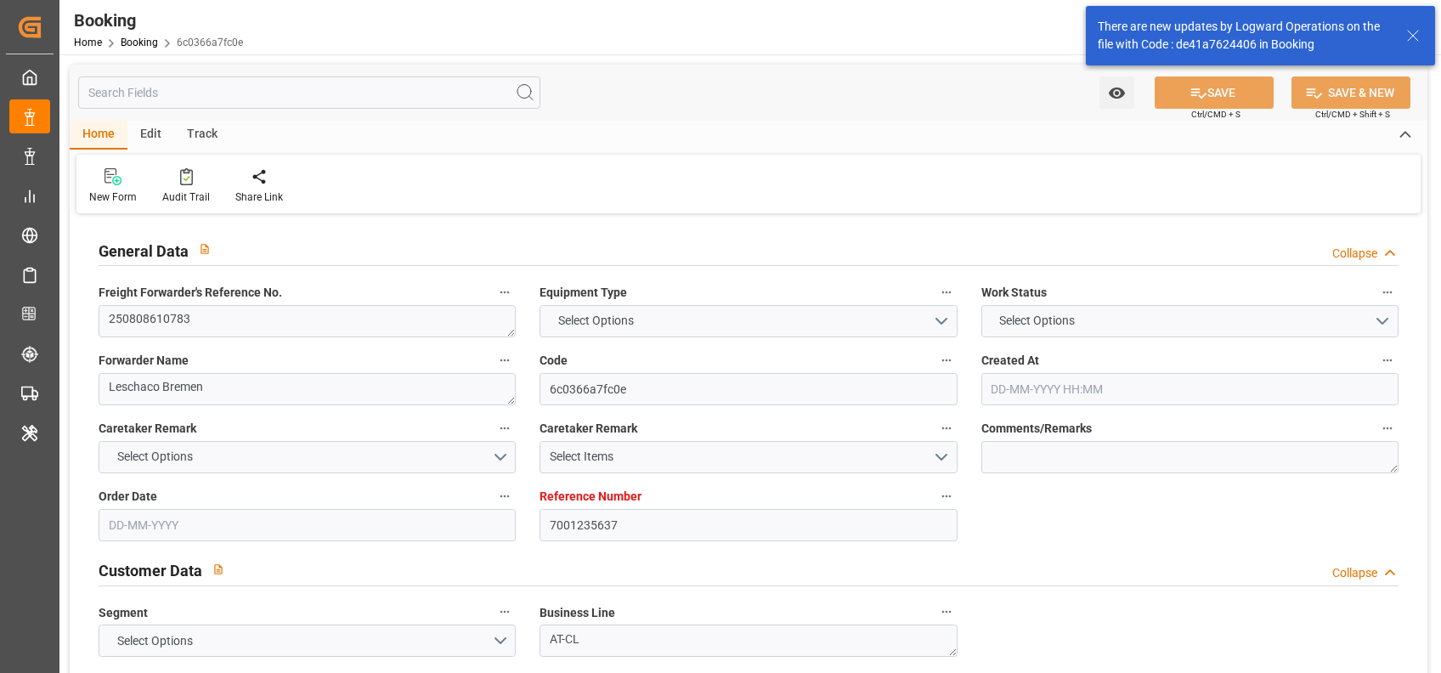
type textarea "INPUT_Evonik_Seeburger_IFTMIN_1003052928_20250814155234640.edi"
type textarea "NWC/UK [GEOGRAPHIC_DATA] Continent / [GEOGRAPHIC_DATA]-CL"
type textarea "INPUT_Evonik_Seeburger_IFTMIN_1003003562_20250730074302485.edi,INPUT_Evonik_See…"
type textarea "1003052928"
type textarea "Logward System"
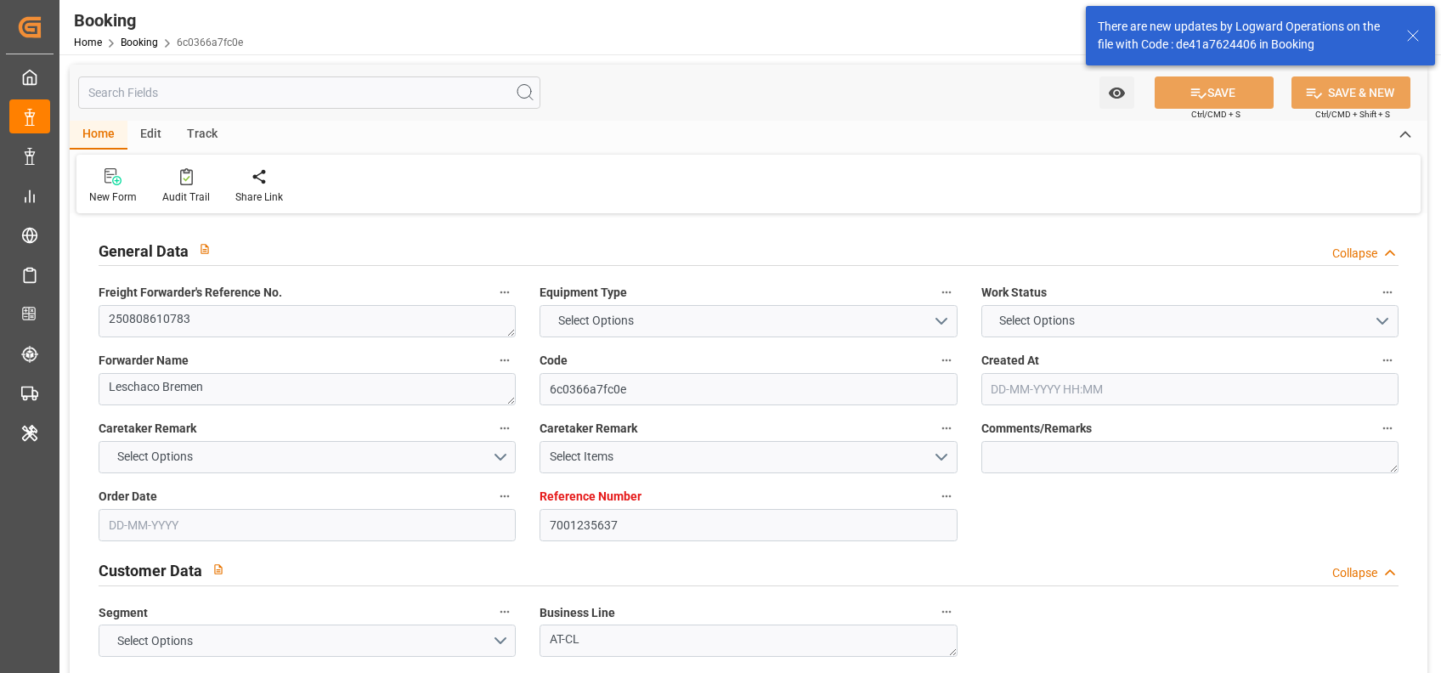
type textarea "businessDivision-businessLine-"
type textarea "IFTSTA"
type textarea "a011t00000LcJC5AAN"
type textarea "Yes"
type input "[GEOGRAPHIC_DATA]"
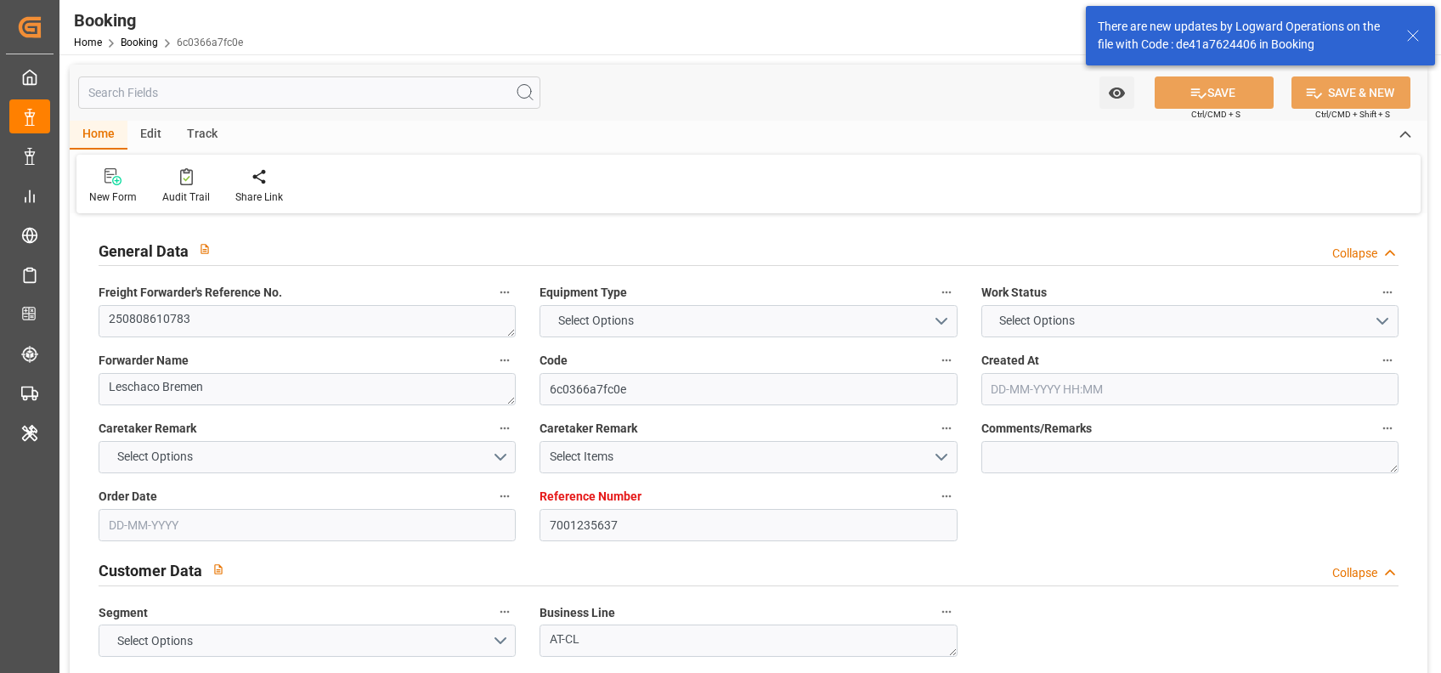
type input "NANSHA PT"
type input "[GEOGRAPHIC_DATA]"
type input "NL"
type input "TRUCK"
type input "532E"
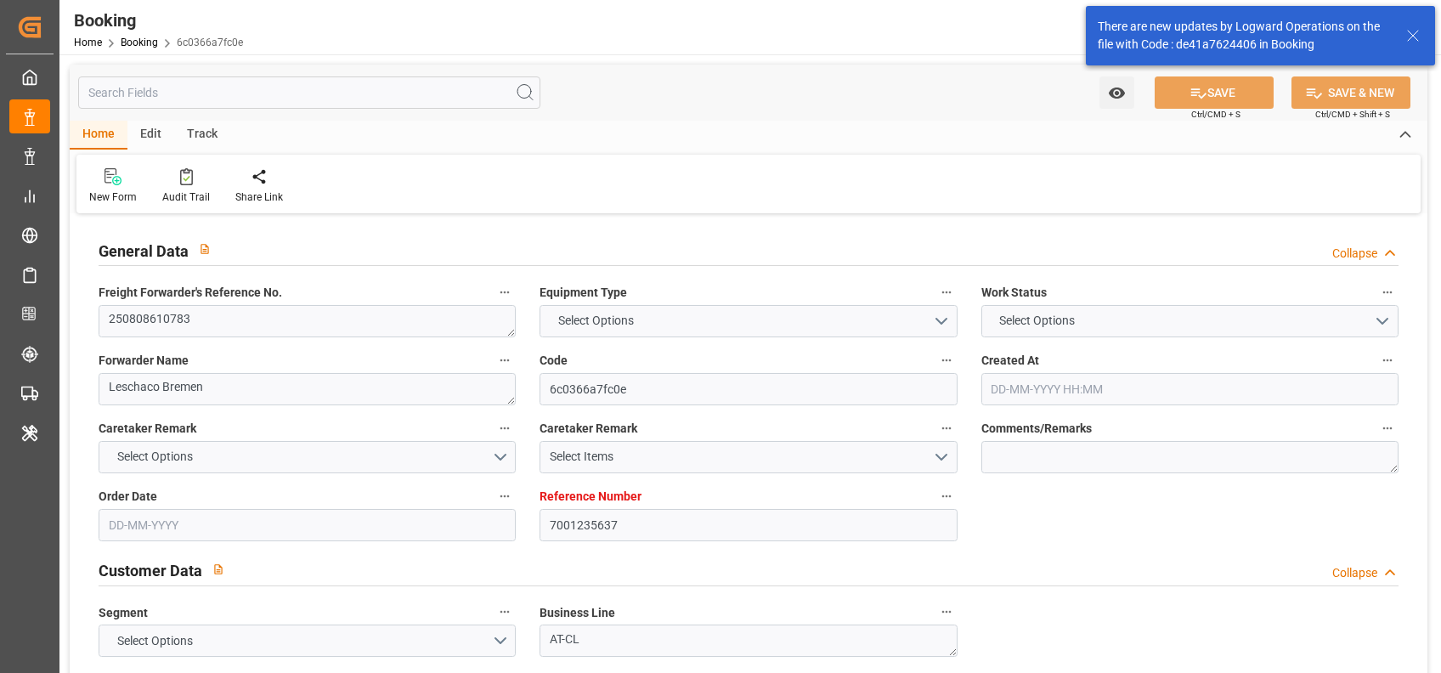
type input "VESSEL"
type input "MAERSK NORDDAL"
type input "529N"
type input "MAERSK NORDDAL"
type input "TRUCK"
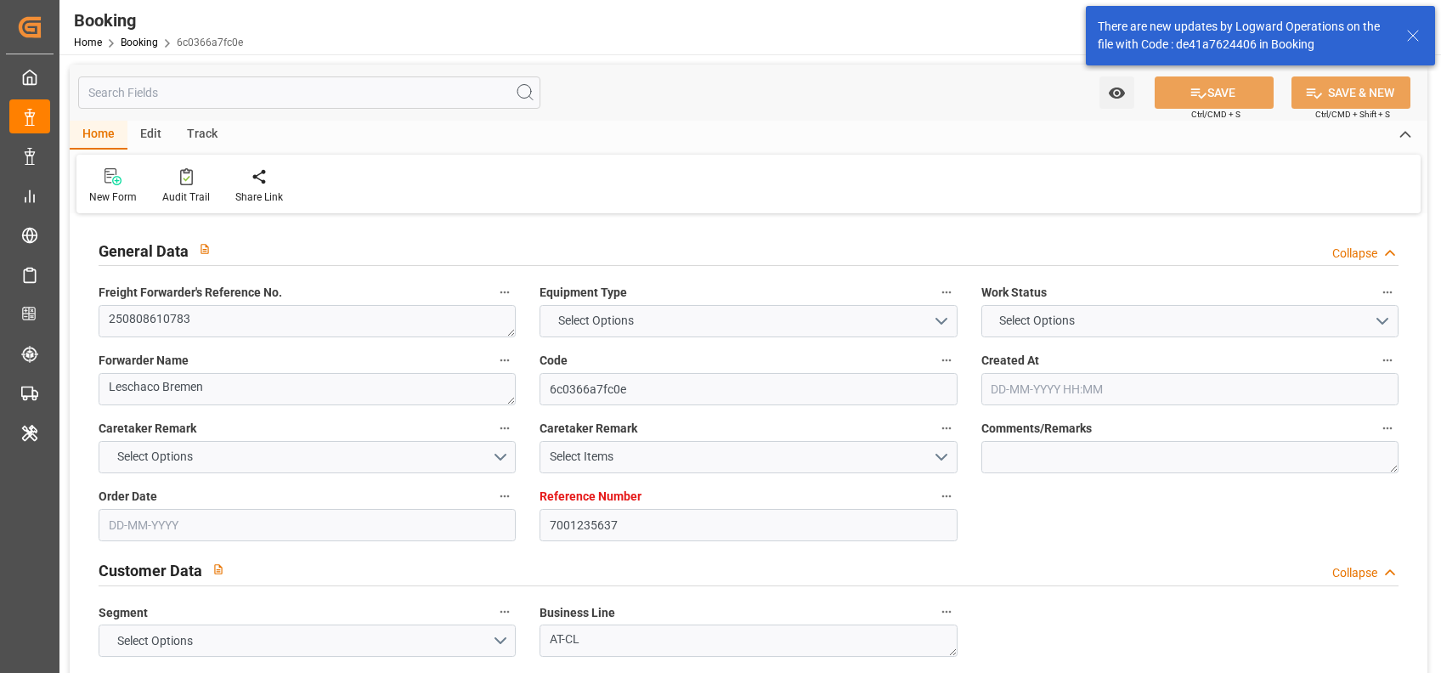
type input "7001235637"
type input "9632129"
type input "Maersk"
type input "Maersk Line AS"
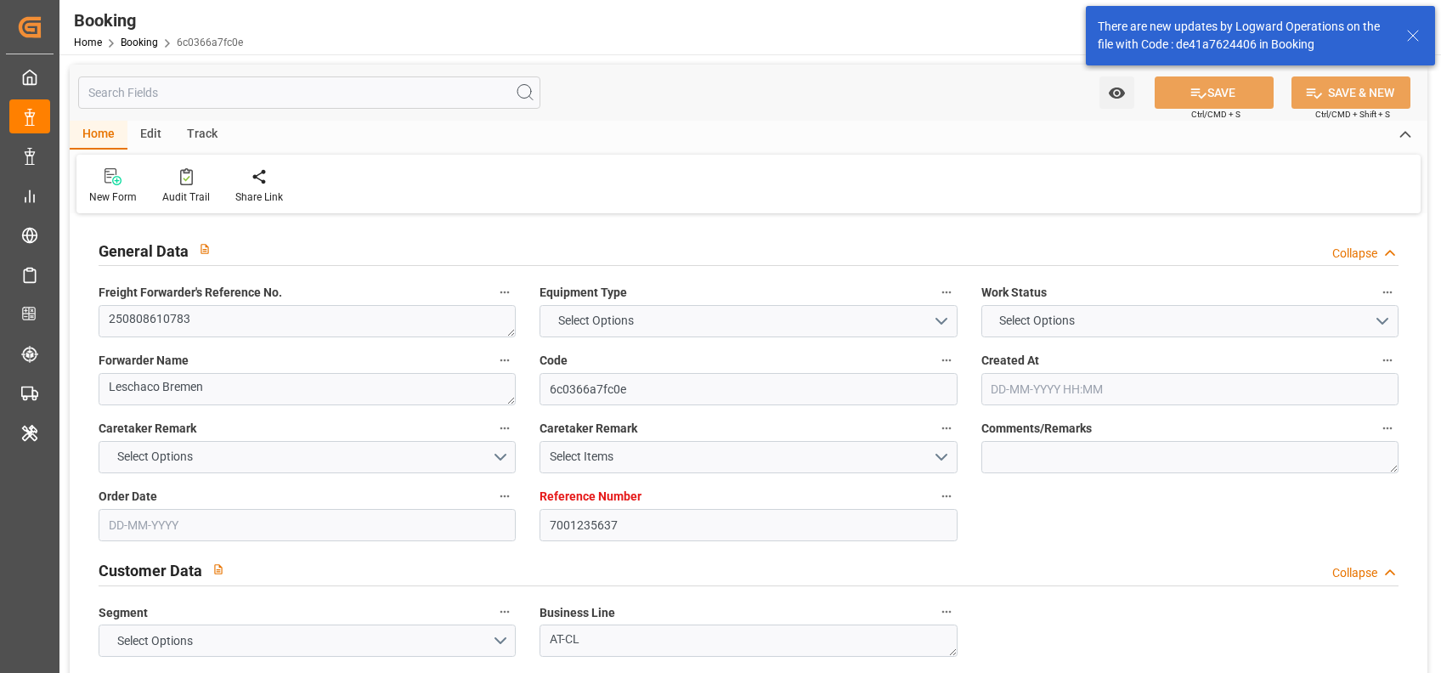
type input "NLRTM"
type input "CNNSA"
type input "MYTPP"
type input "NLRTM"
type input "CNNSA"
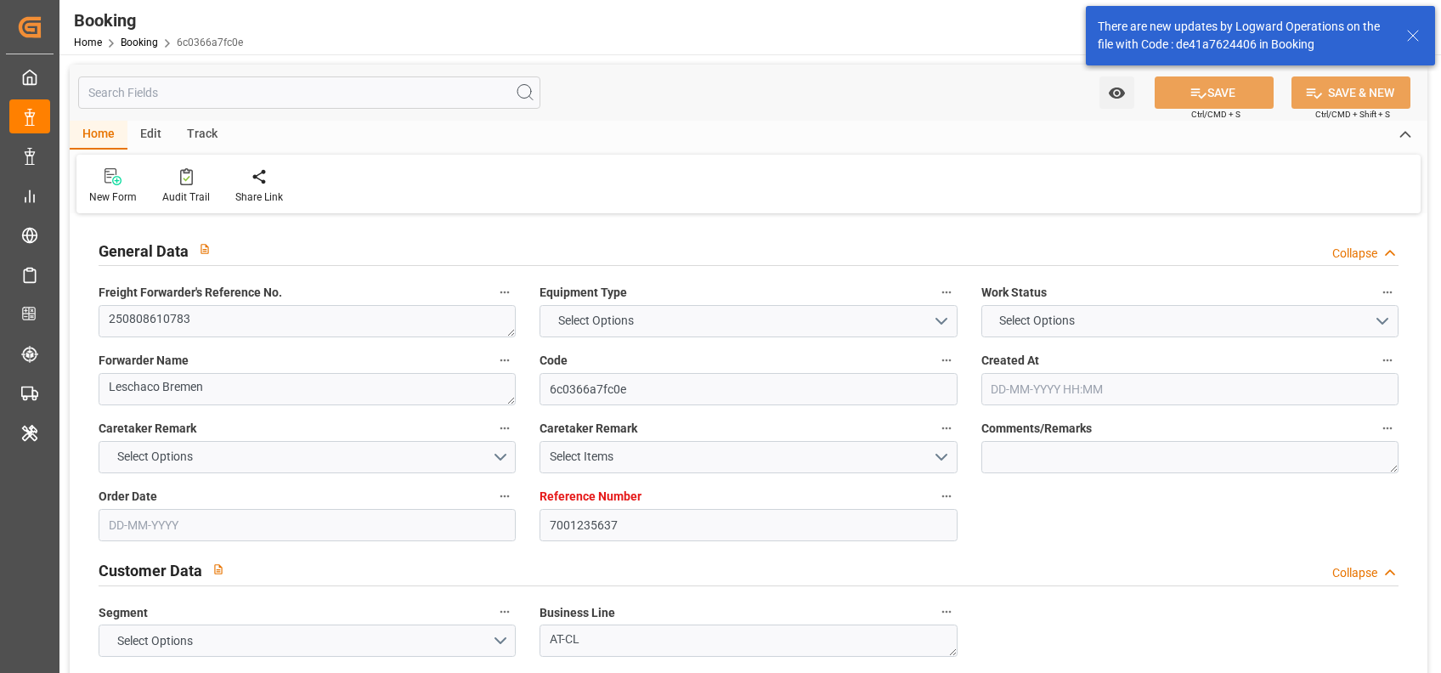
type input "9894674"
type input "30-07-2025 05:44"
type input "30-07-2025"
type input "08-10-2025"
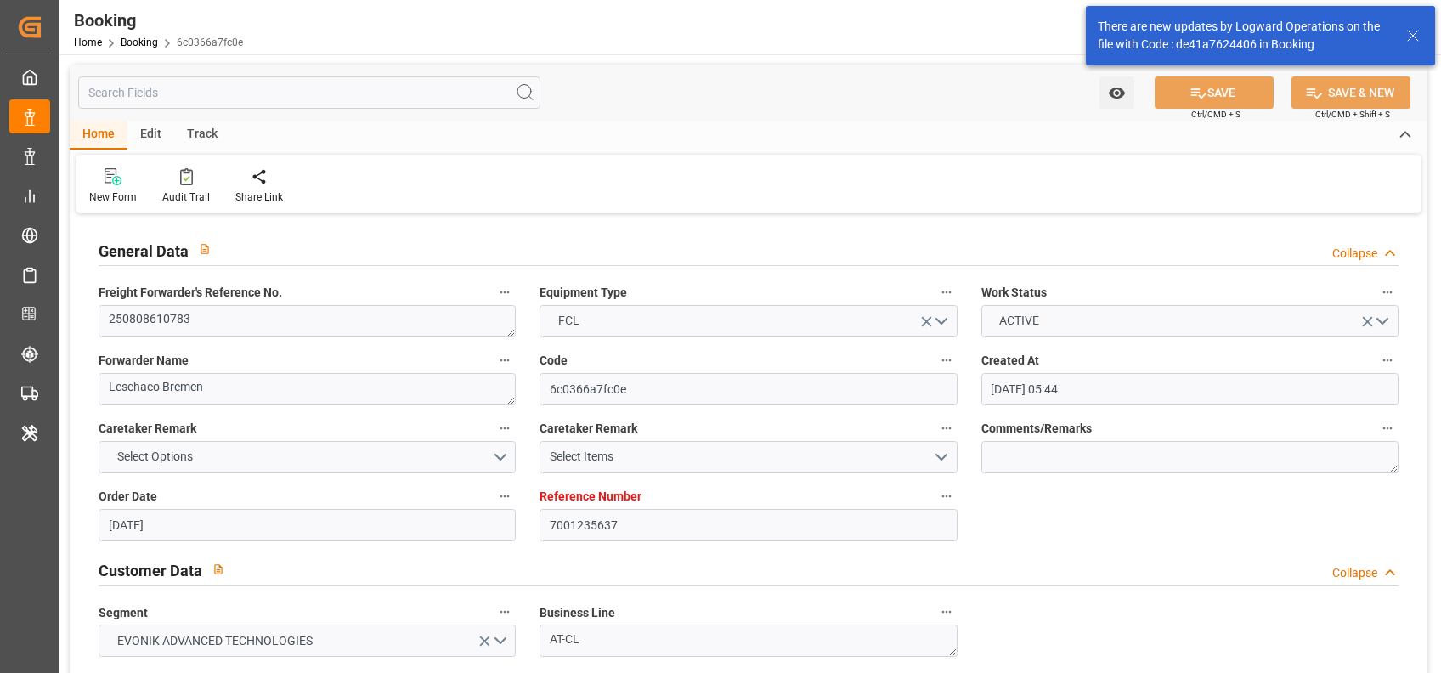
type input "14-08-2025"
type input "06-08-2025"
type input "07-08-2025"
type input "18-08-2025 14:00"
type input "18-08-2025 00:00"
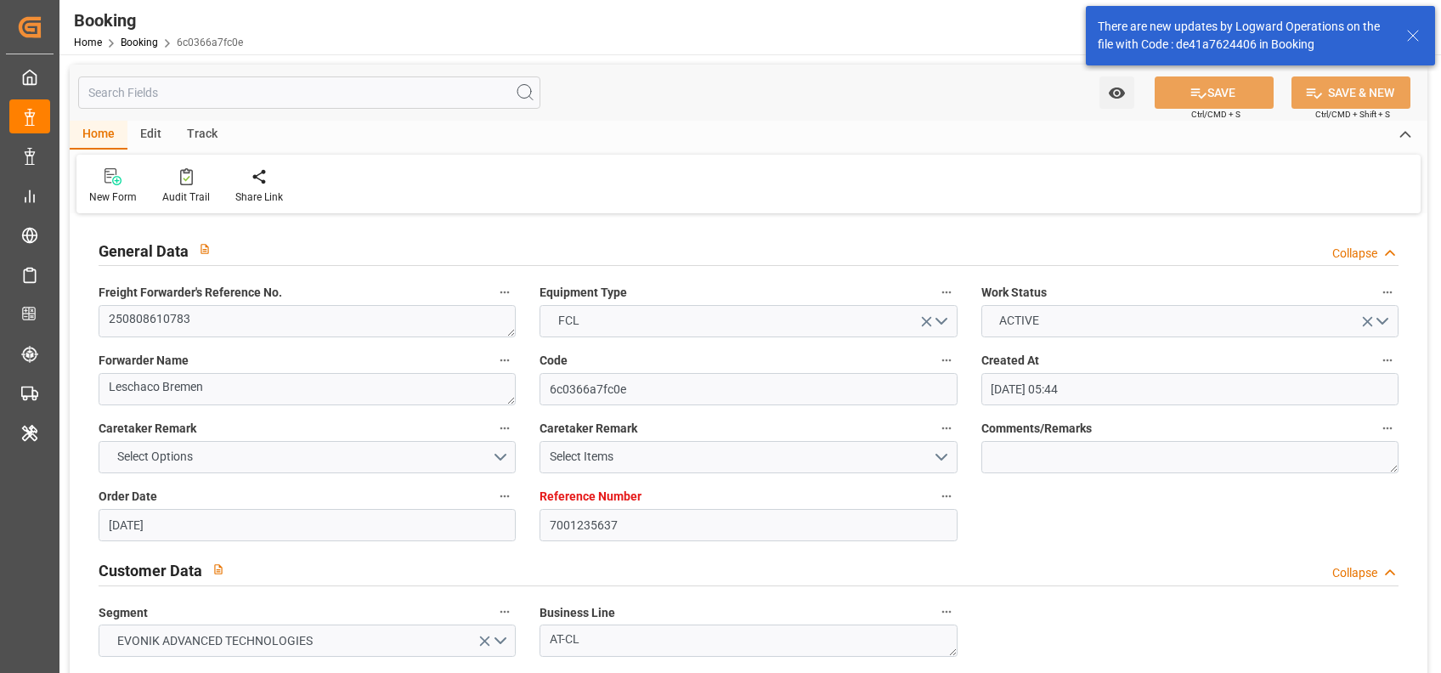
type input "14-08-2025 15:15"
type input "04-10-2025 17:00"
type input "04-10-2025 00:00"
type input "17-09-2025 01:00"
type input "20-09-2025 00:00"
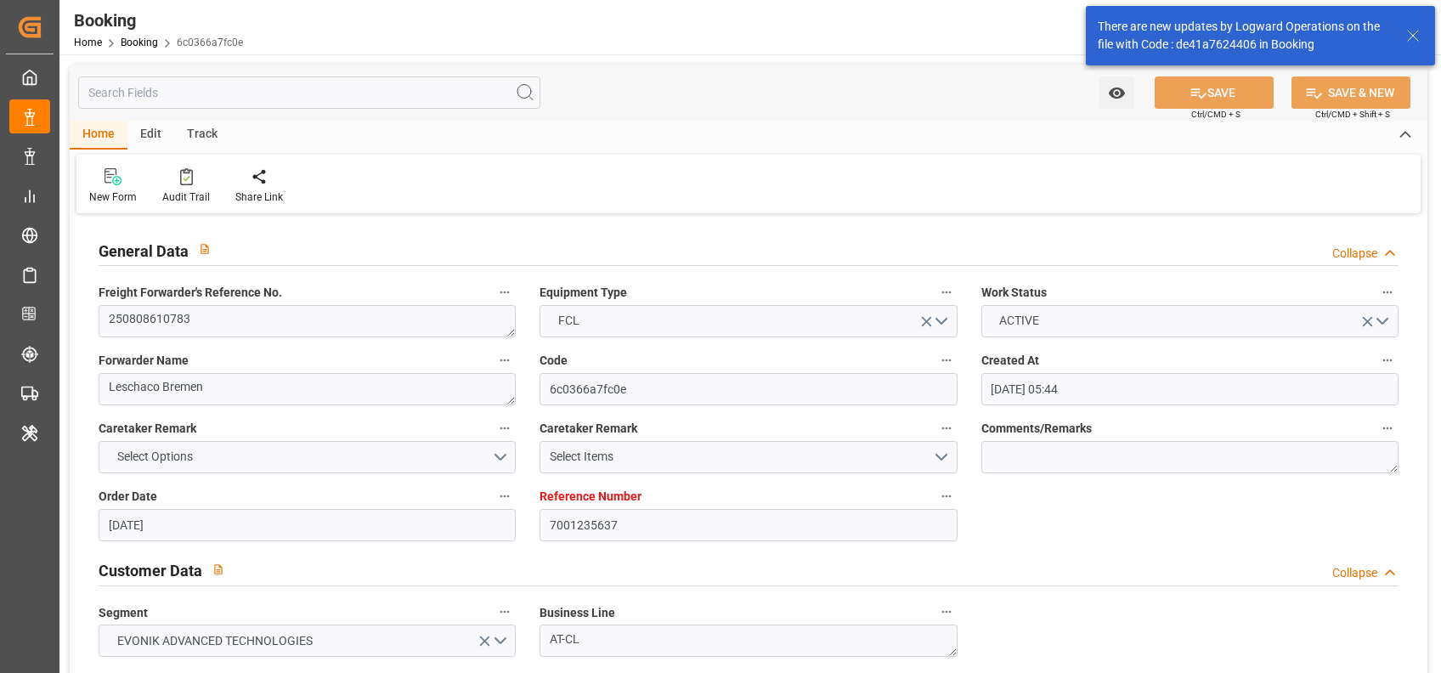
type input "22-09-2025 10:00"
type input "22-09-2025 00:00"
type input "14-08-2025"
type input "18-08-2025 09:33"
type input "18-08-2025"
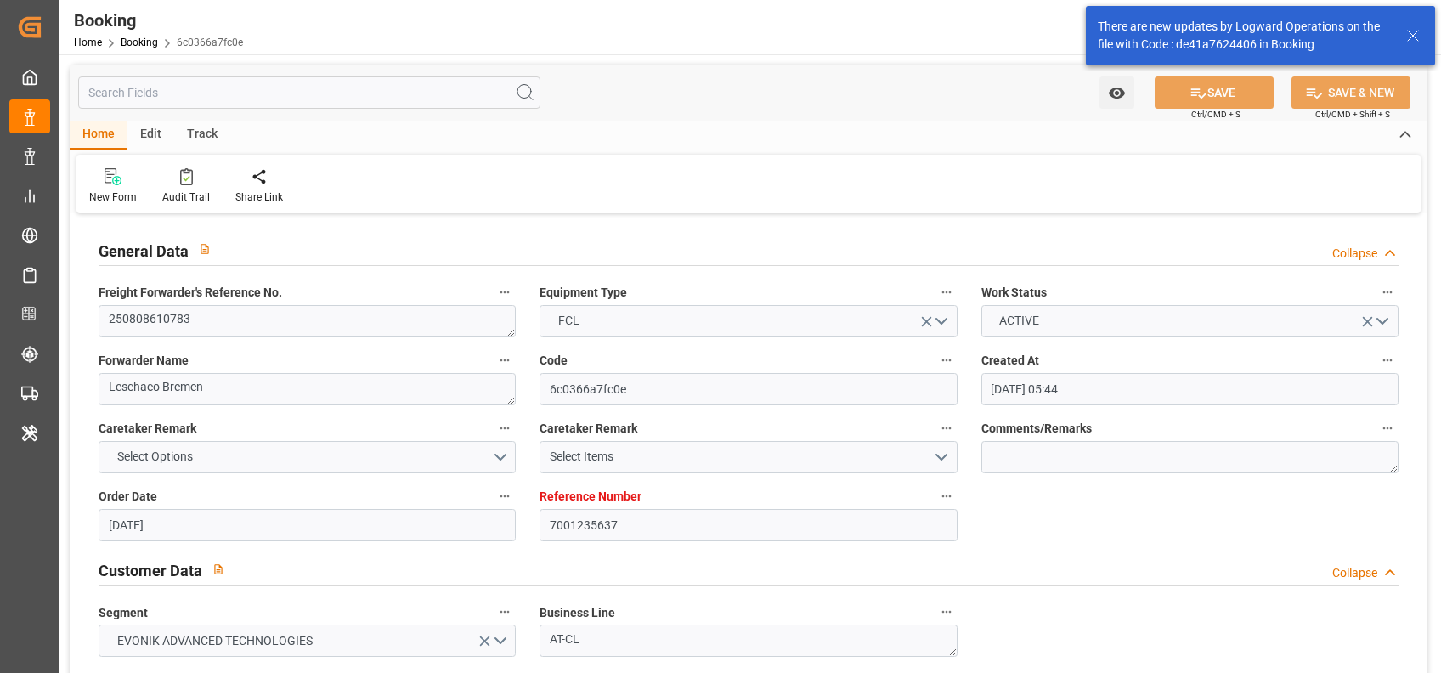
type input "13-08-2025 10:22"
type input "18-08-2025 01:12"
type input "18-08-2025 14:00"
type input "17-09-2025 01:00"
type input "17-09-2025 18:11"
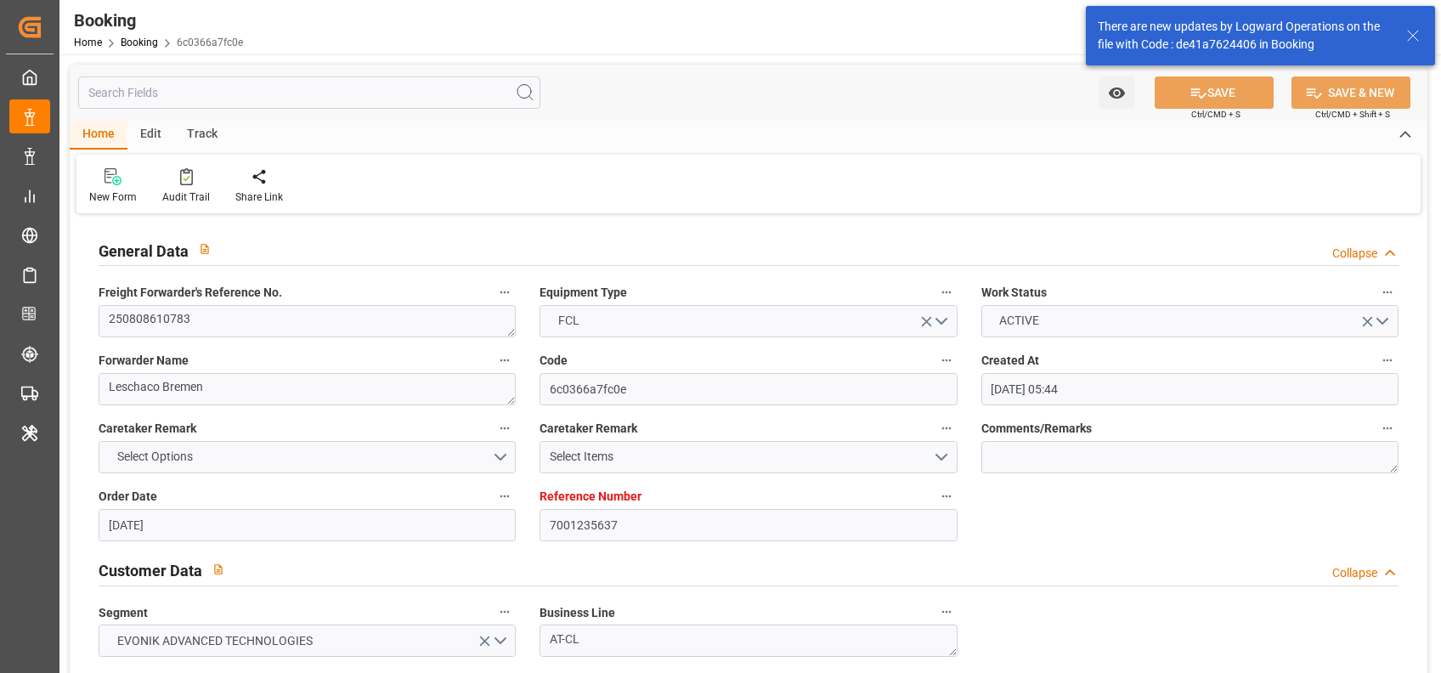
type input "22-09-2025 10:00"
type input "04-10-2025 17:00"
type input "04-10-2025 23:00"
type input "08-10-2025 23:00"
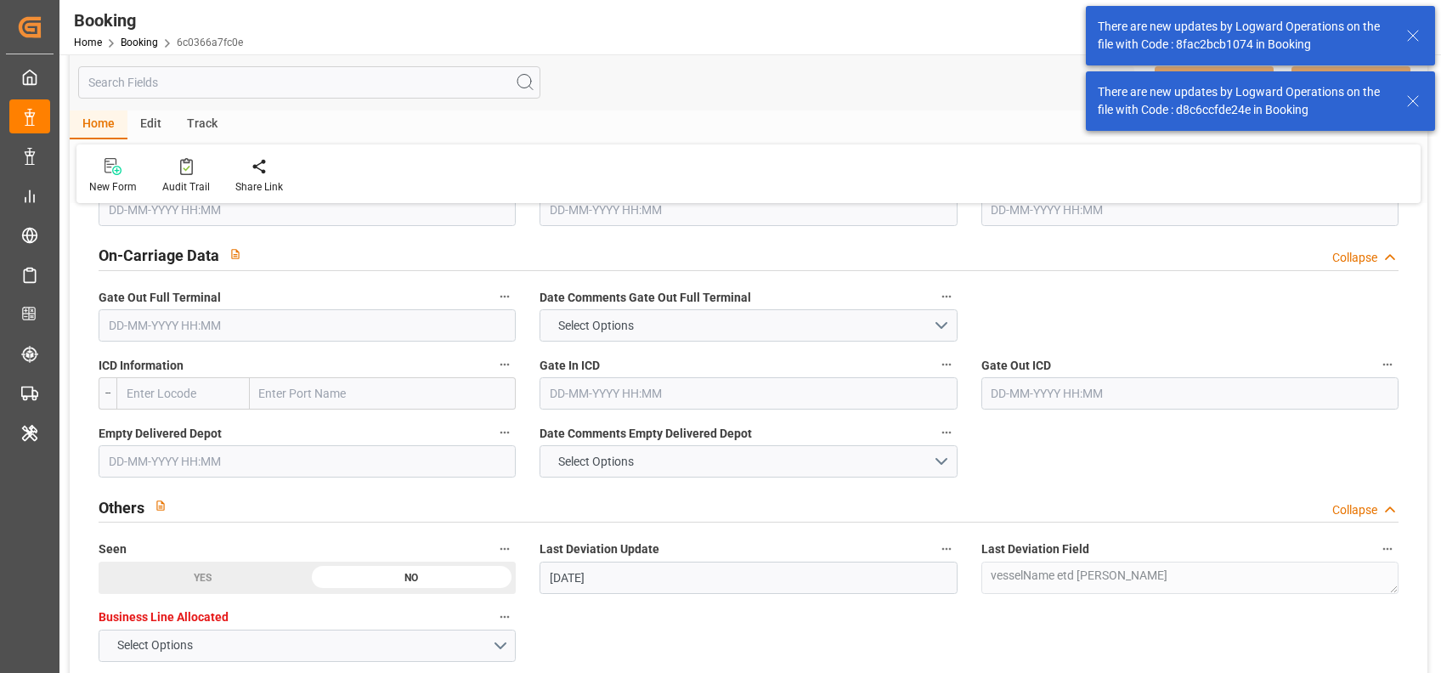
scroll to position [3066, 0]
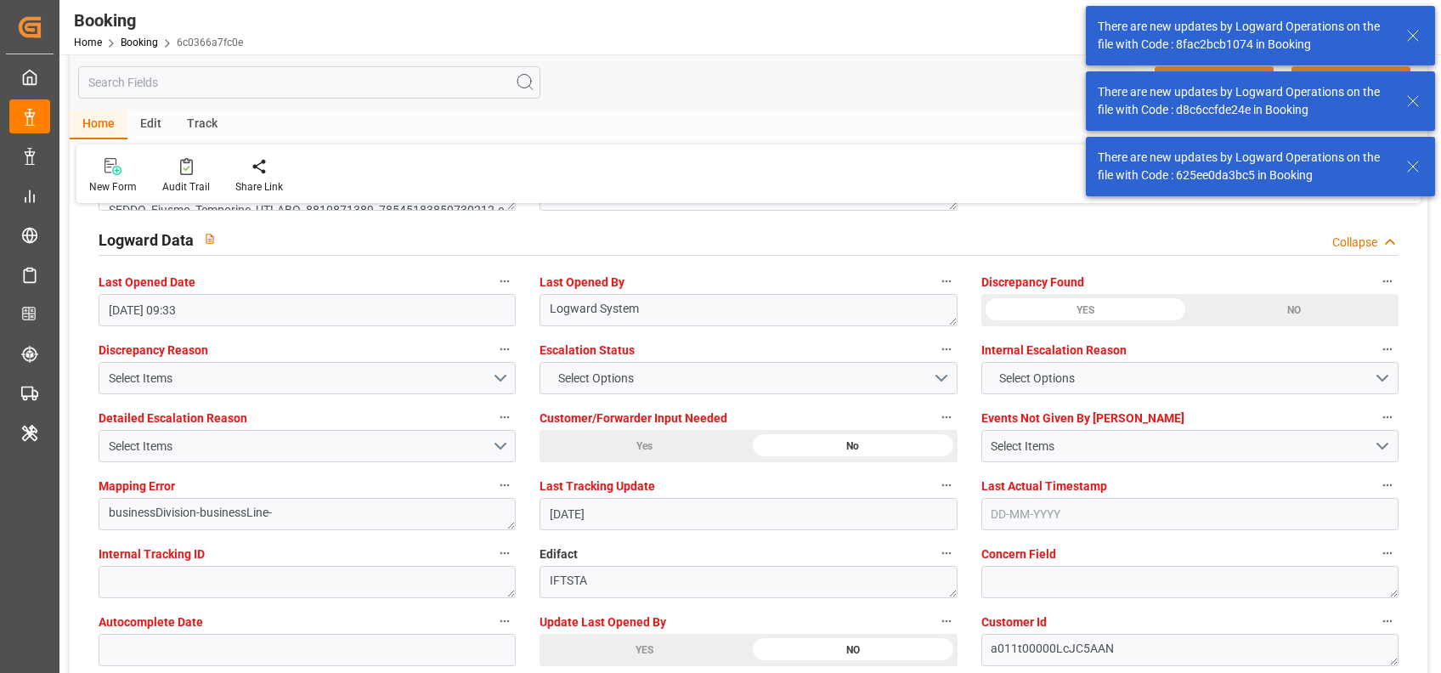
type input "0"
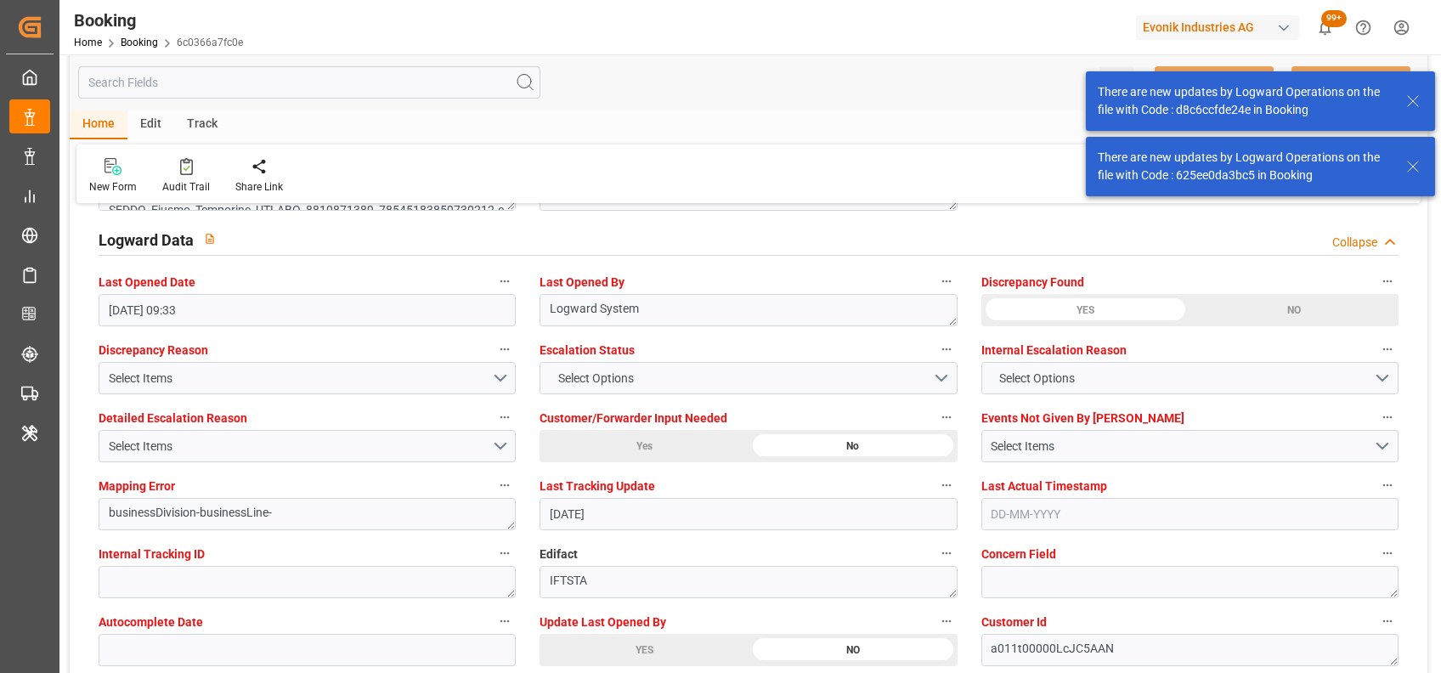
scroll to position [1928, 0]
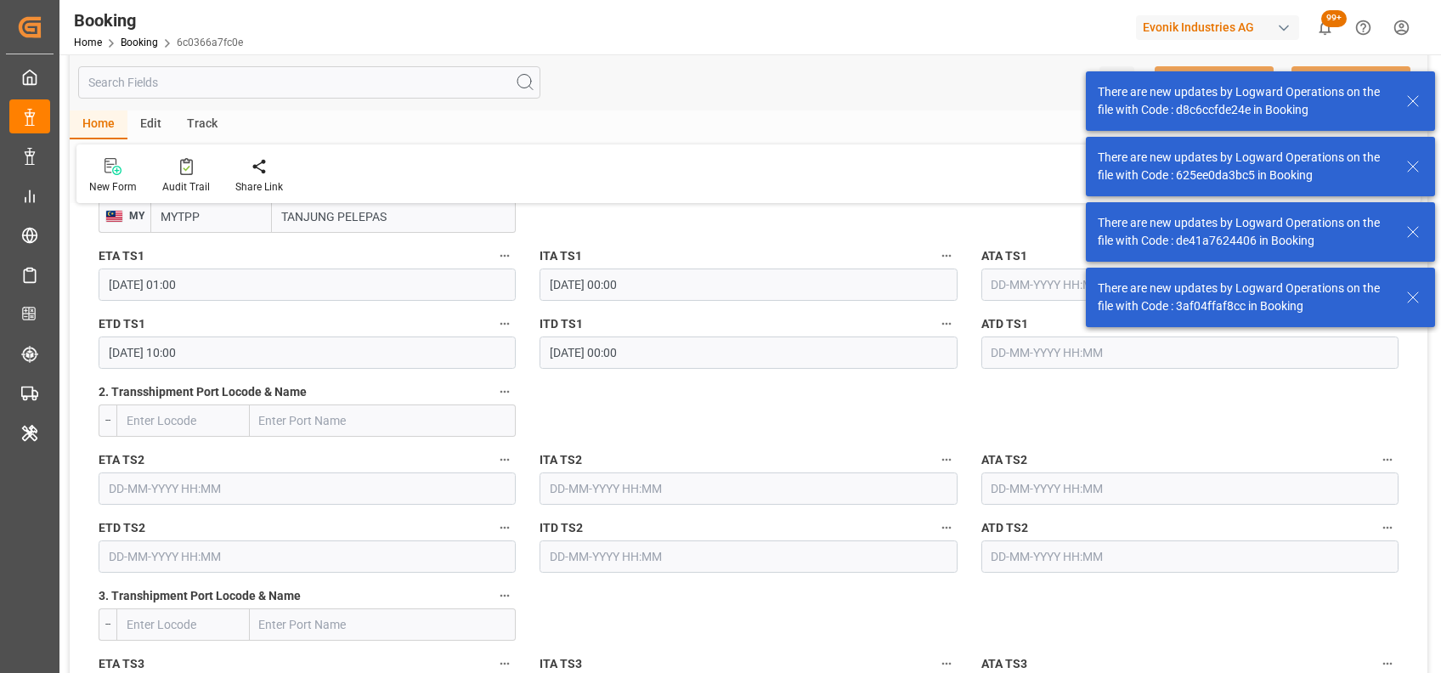
type textarea "shaini ghorai"
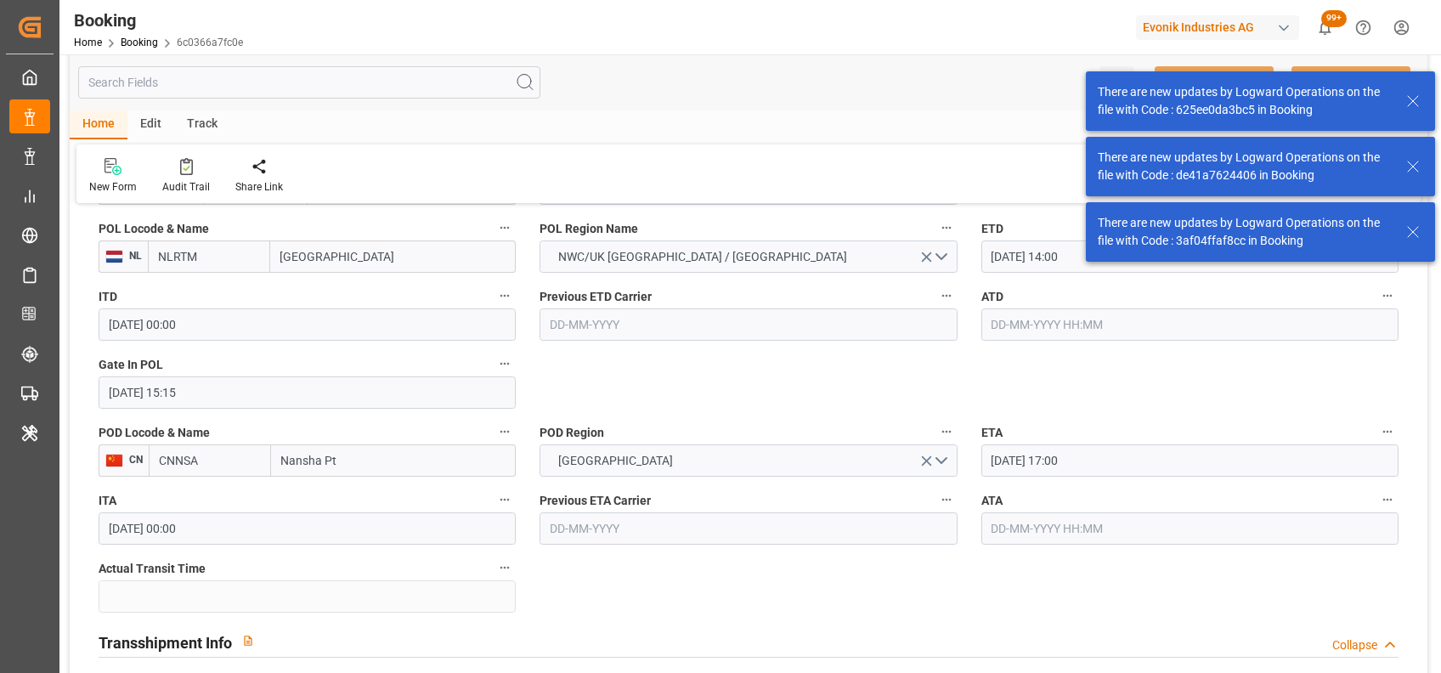
type input "18-08-2025 09:47"
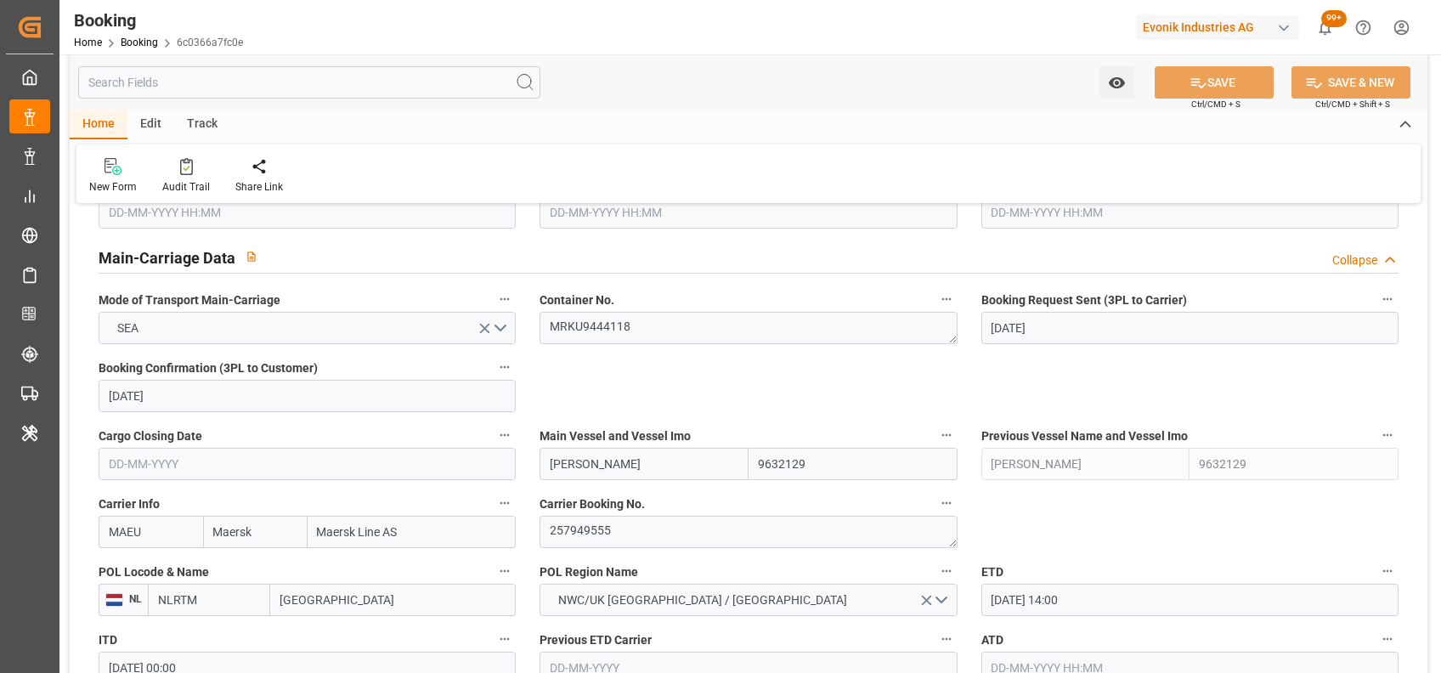
scroll to position [1020, 0]
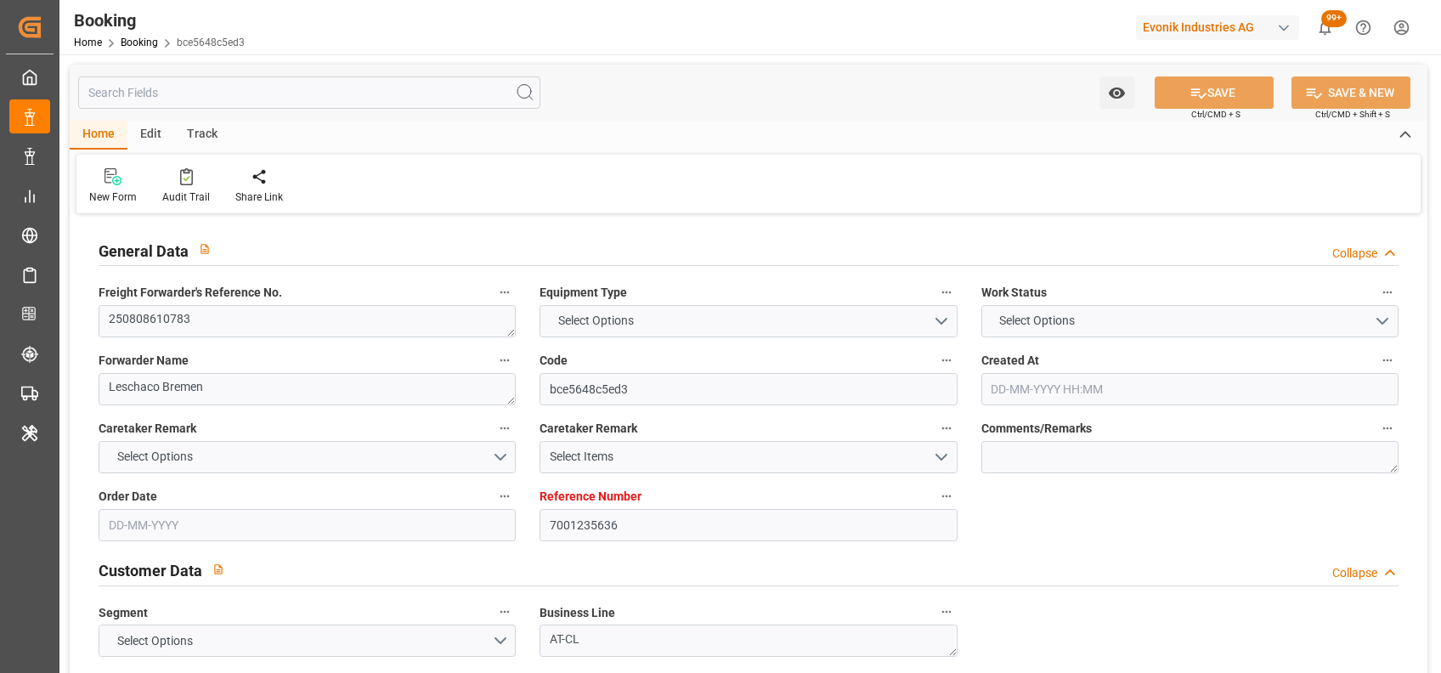
type input "7001235636"
type input "9632129"
type input "Maersk"
type input "Maersk Line AS"
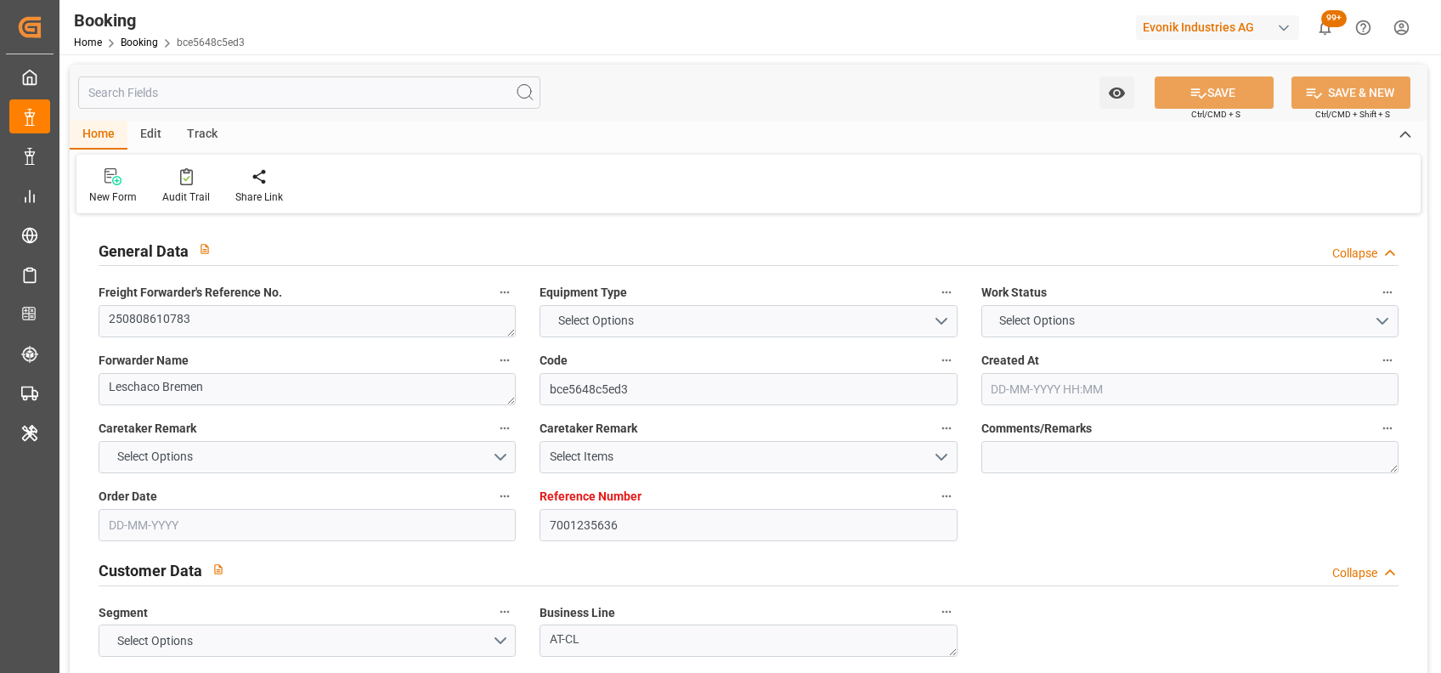
type input "NLRTM"
type input "CNNSA"
type input "MYTPP"
type input "NLRTM"
type input "CNNSA"
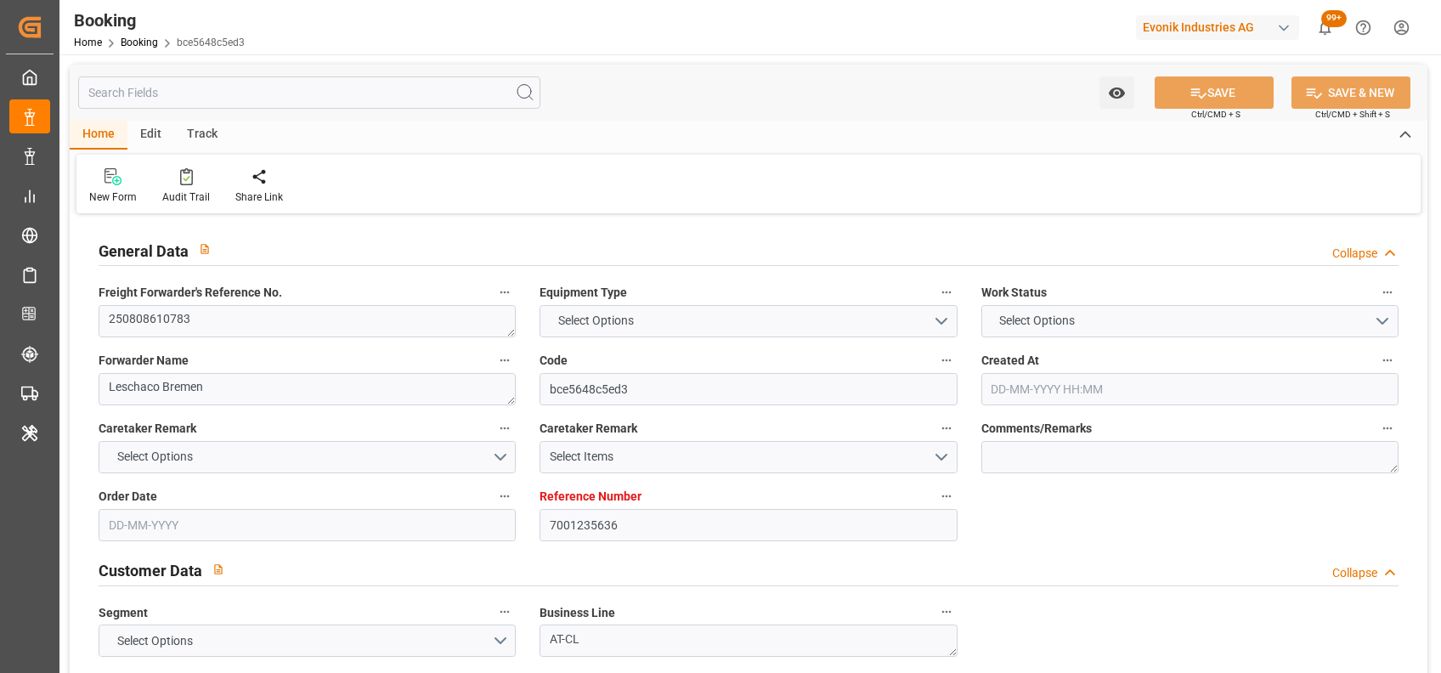
type input "9894674"
type input "[DATE] 05:44"
type input "[DATE]"
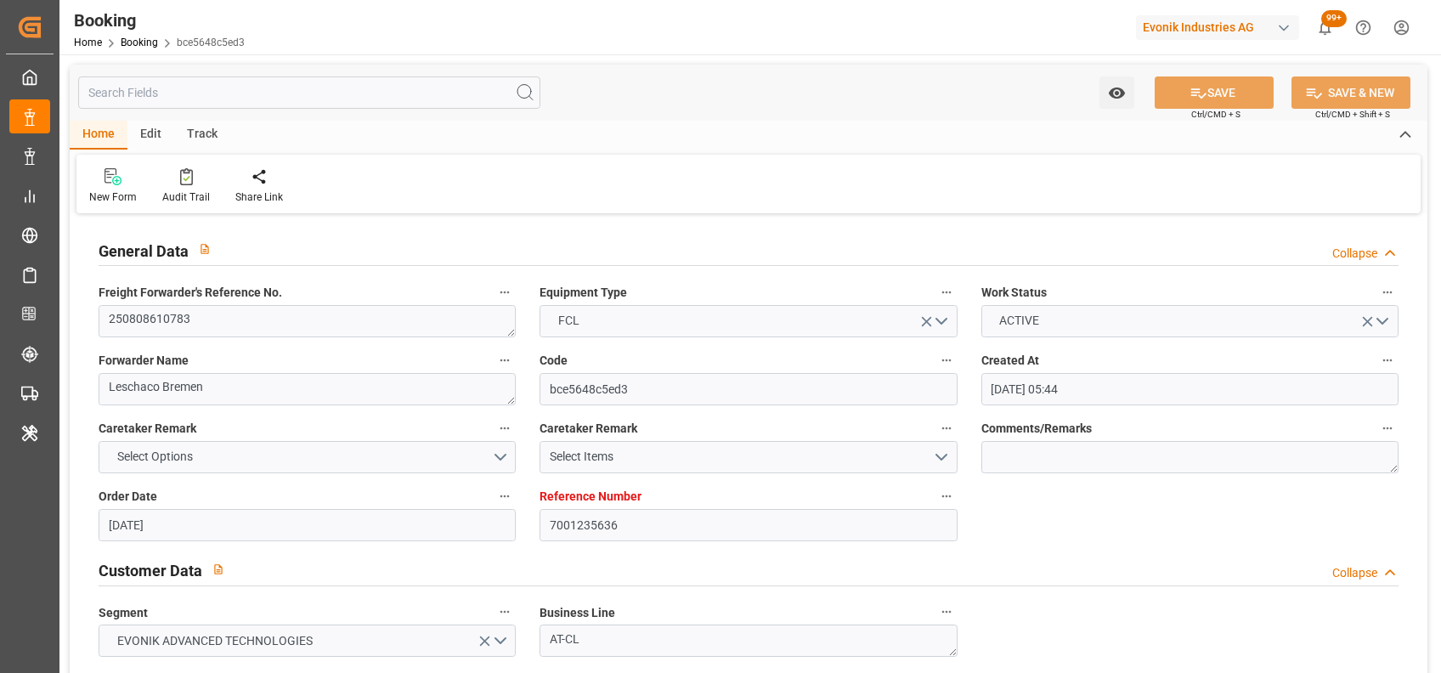
type input "[DATE]"
type input "[DATE] 14:00"
type input "[DATE] 00:00"
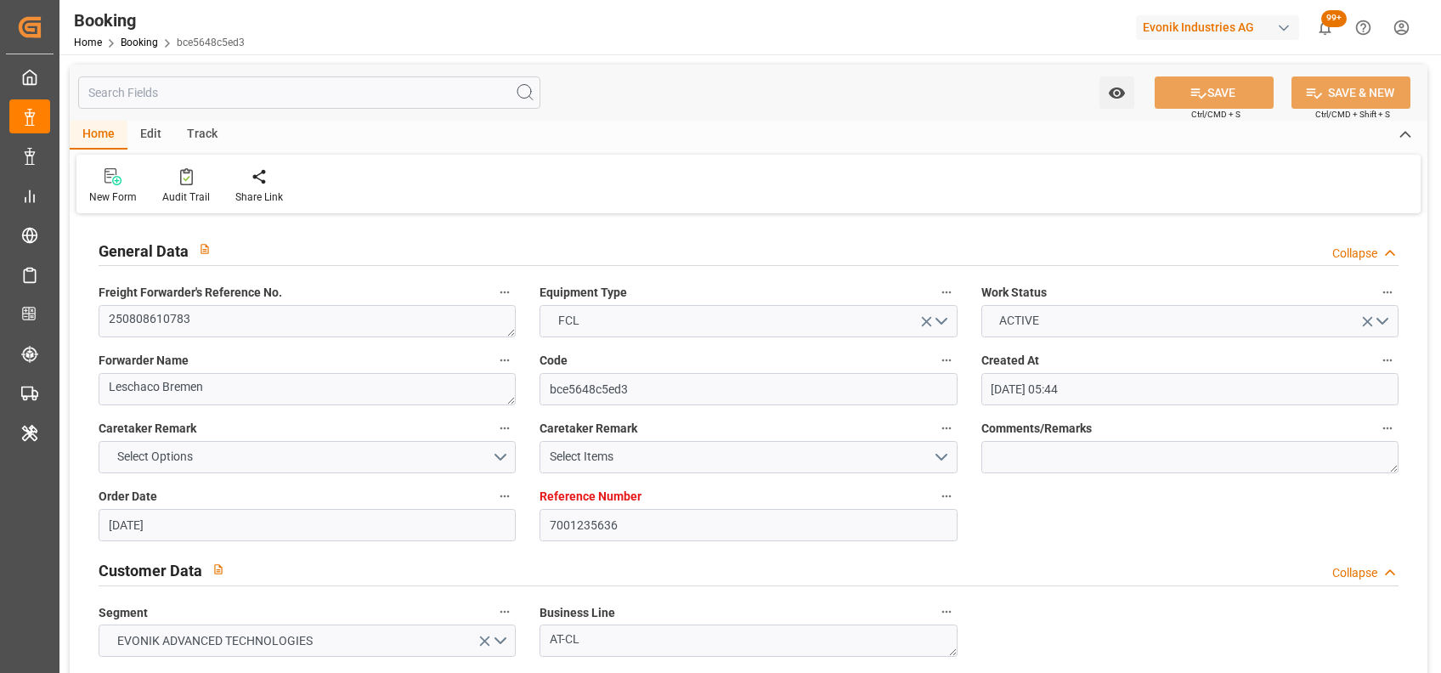
type input "13-08-2025 04:44"
type input "[DATE] 17:00"
type input "04-10-2025 00:00"
type input "[DATE] 01:00"
type input "[DATE] 00:00"
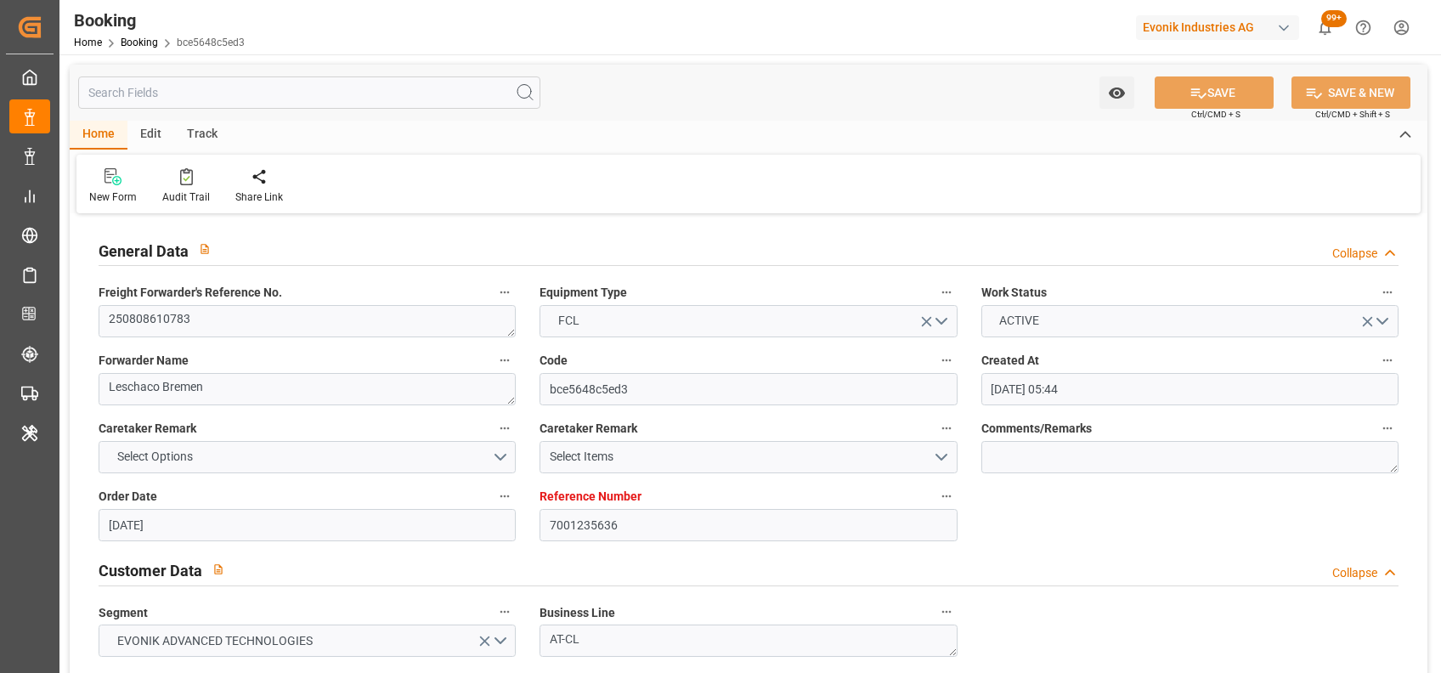
type input "[DATE] 10:00"
type input "[DATE] 00:00"
type input "[DATE]"
type input "18-08-2025 09:33"
type input "[DATE]"
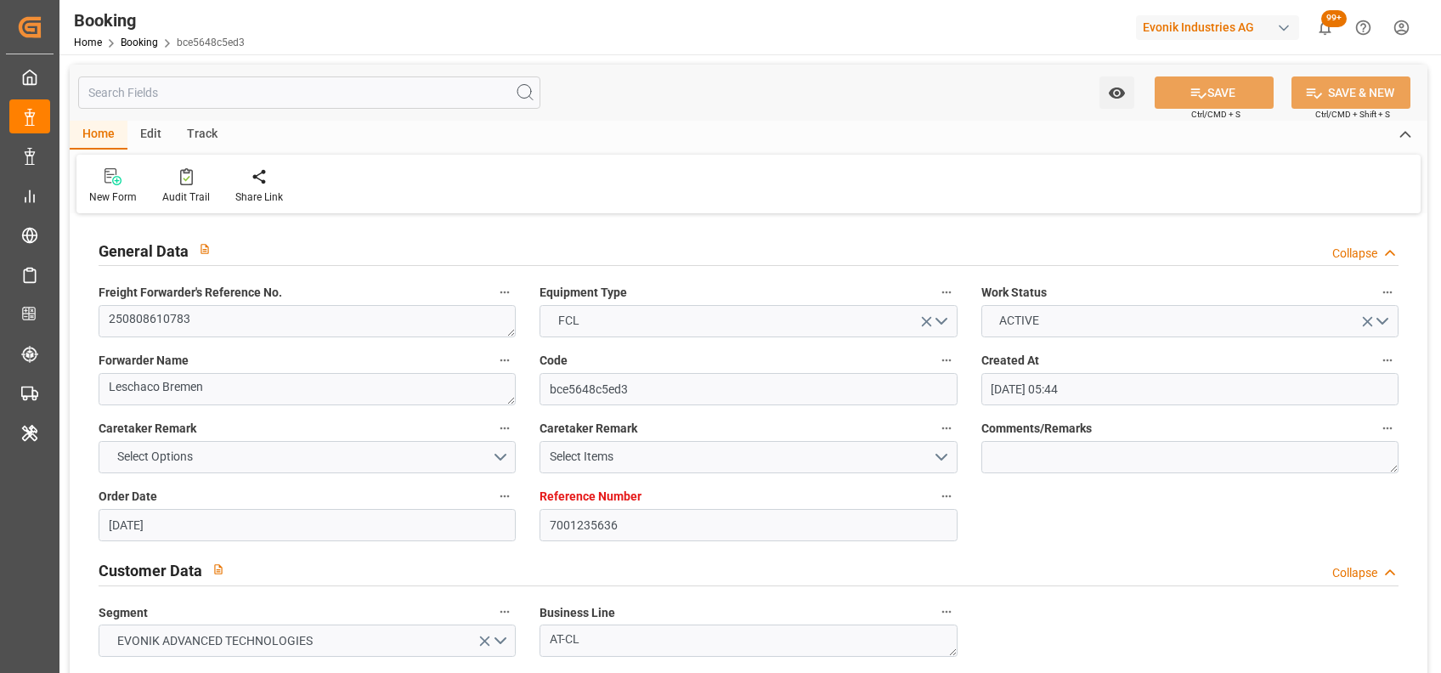
type input "12-08-2025 05:43"
type input "18-08-2025 01:12"
type input "[DATE] 14:00"
type input "[DATE] 01:00"
type input "[DATE] 18:11"
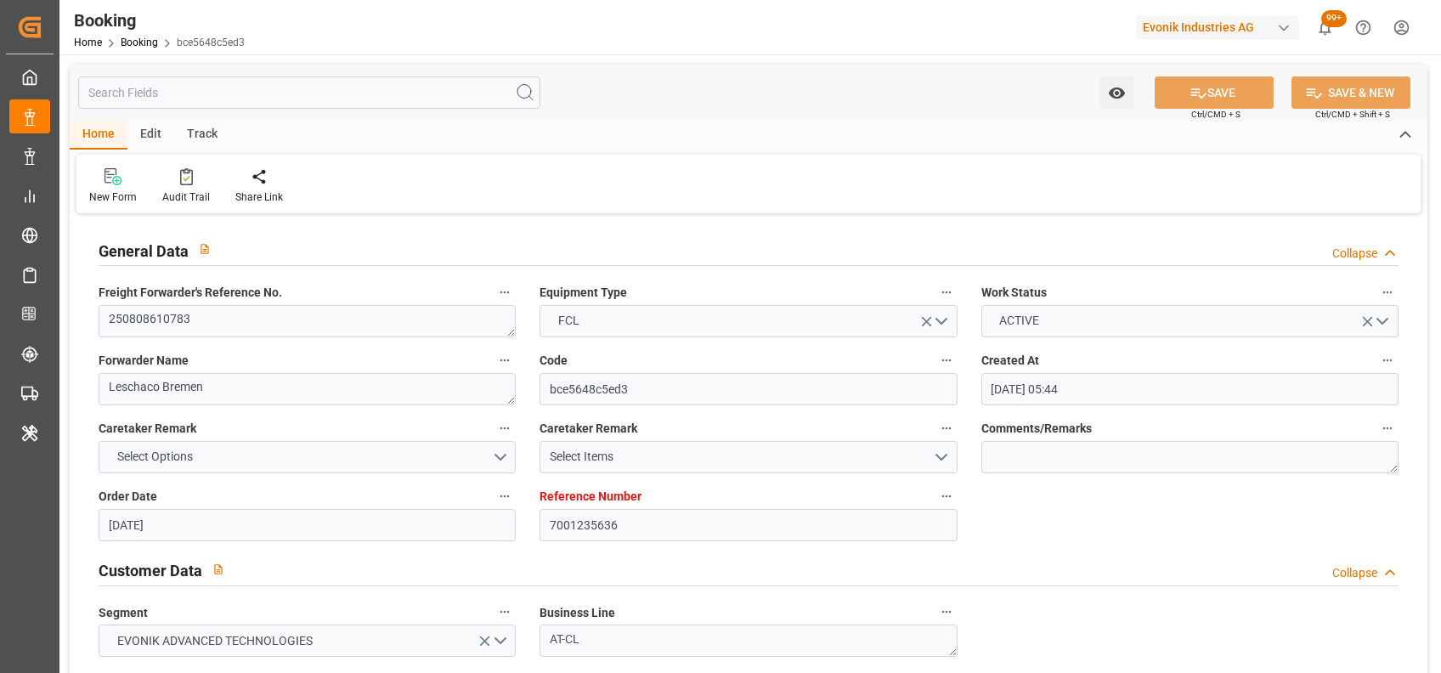
type input "[DATE] 10:00"
type input "[DATE] 17:00"
type input "[DATE] 23:00"
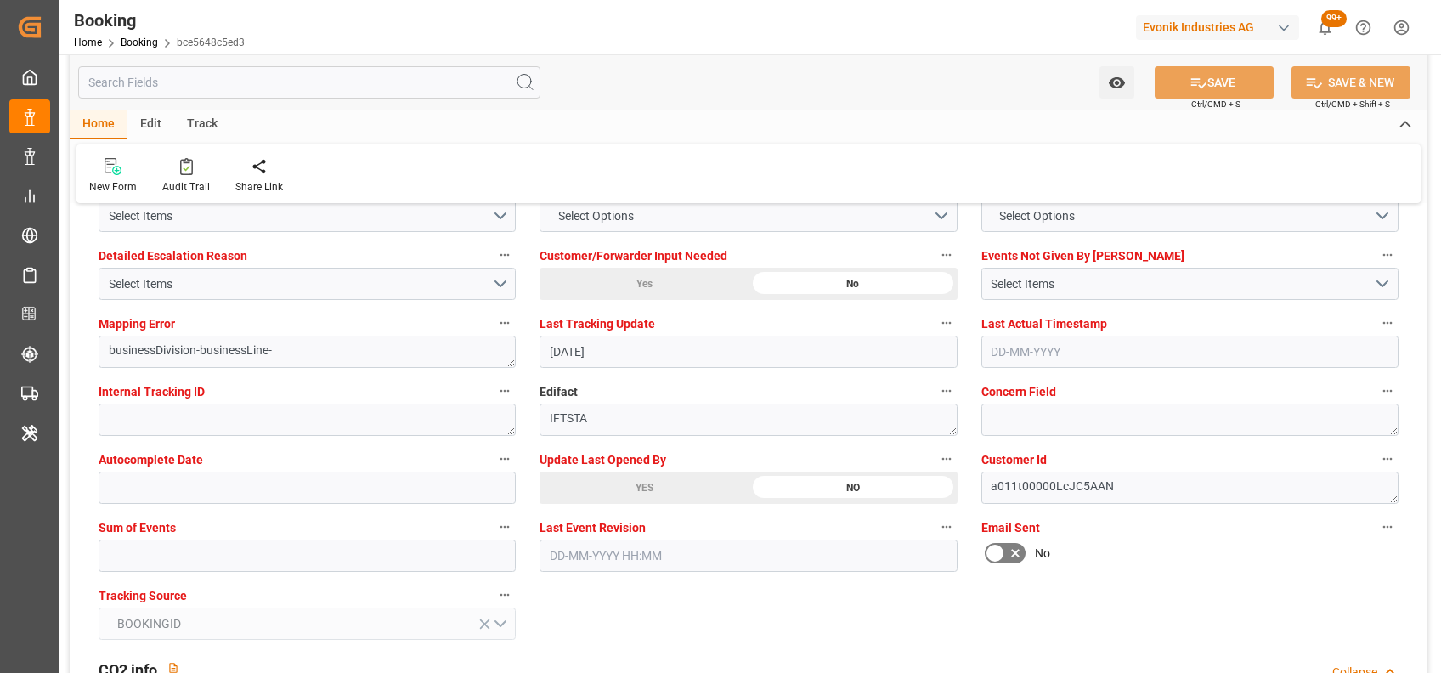
scroll to position [3231, 0]
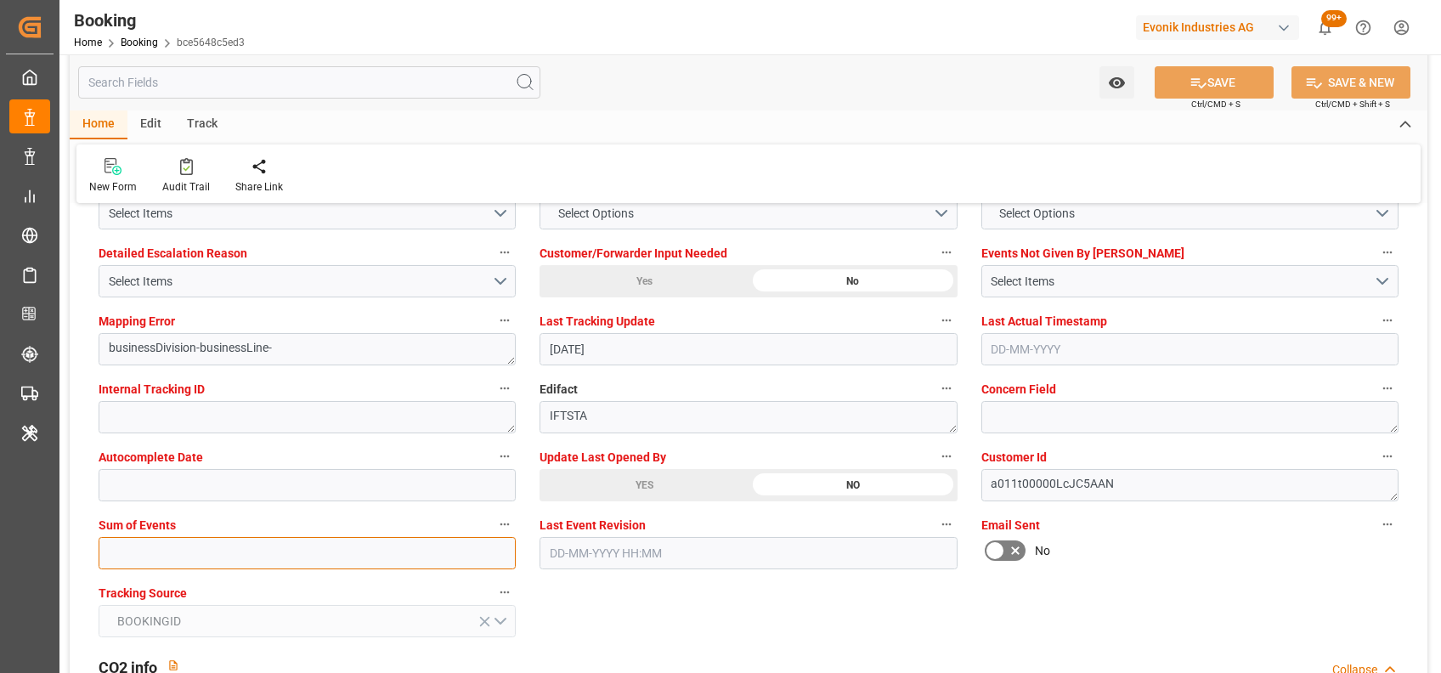
click at [144, 553] on input "text" at bounding box center [307, 553] width 417 height 32
type input "0"
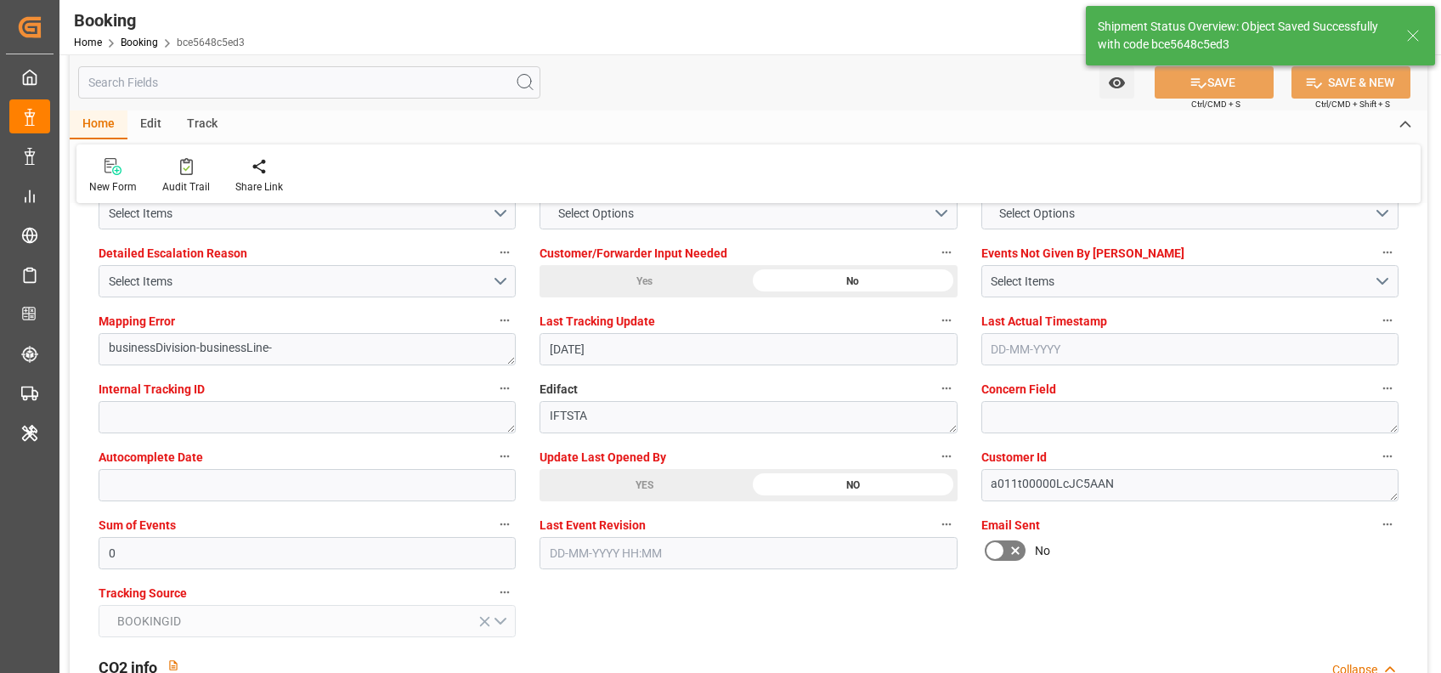
scroll to position [1808, 0]
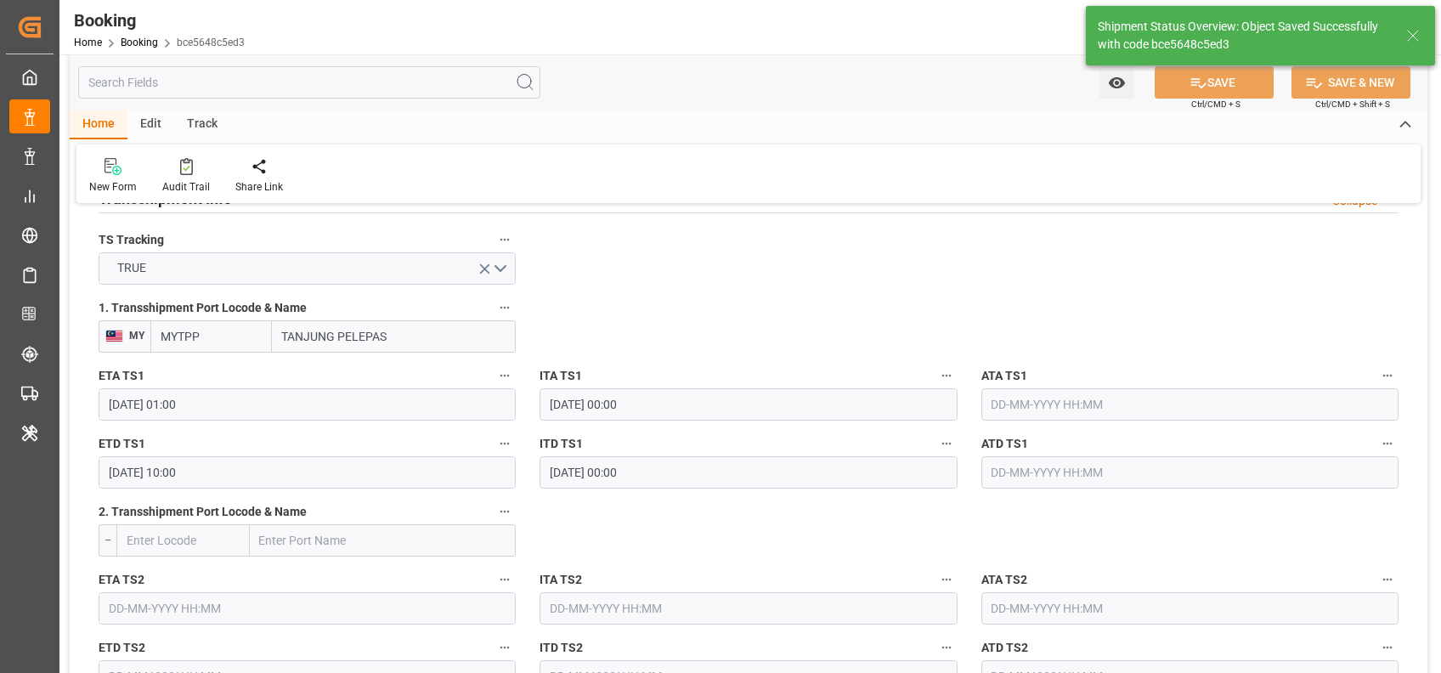
type textarea "[PERSON_NAME]"
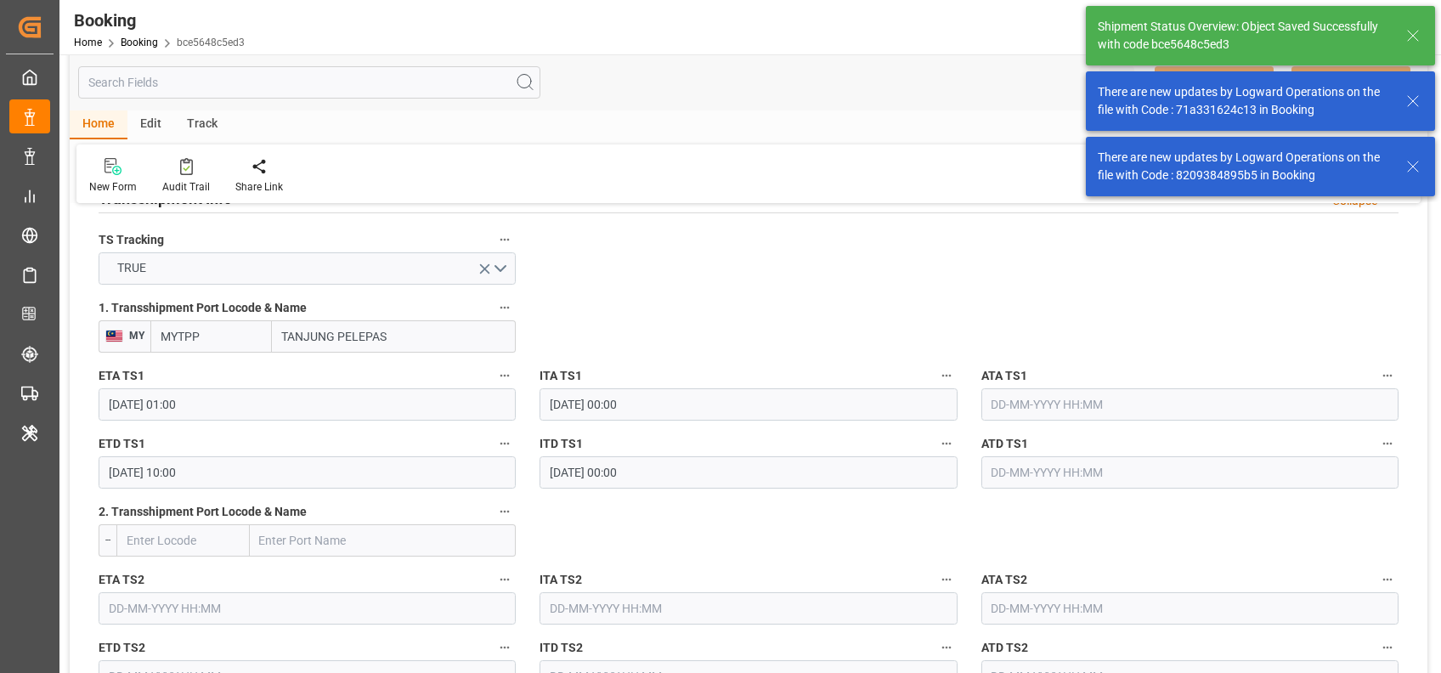
scroll to position [1806, 0]
type input "18-08-2025 09:48"
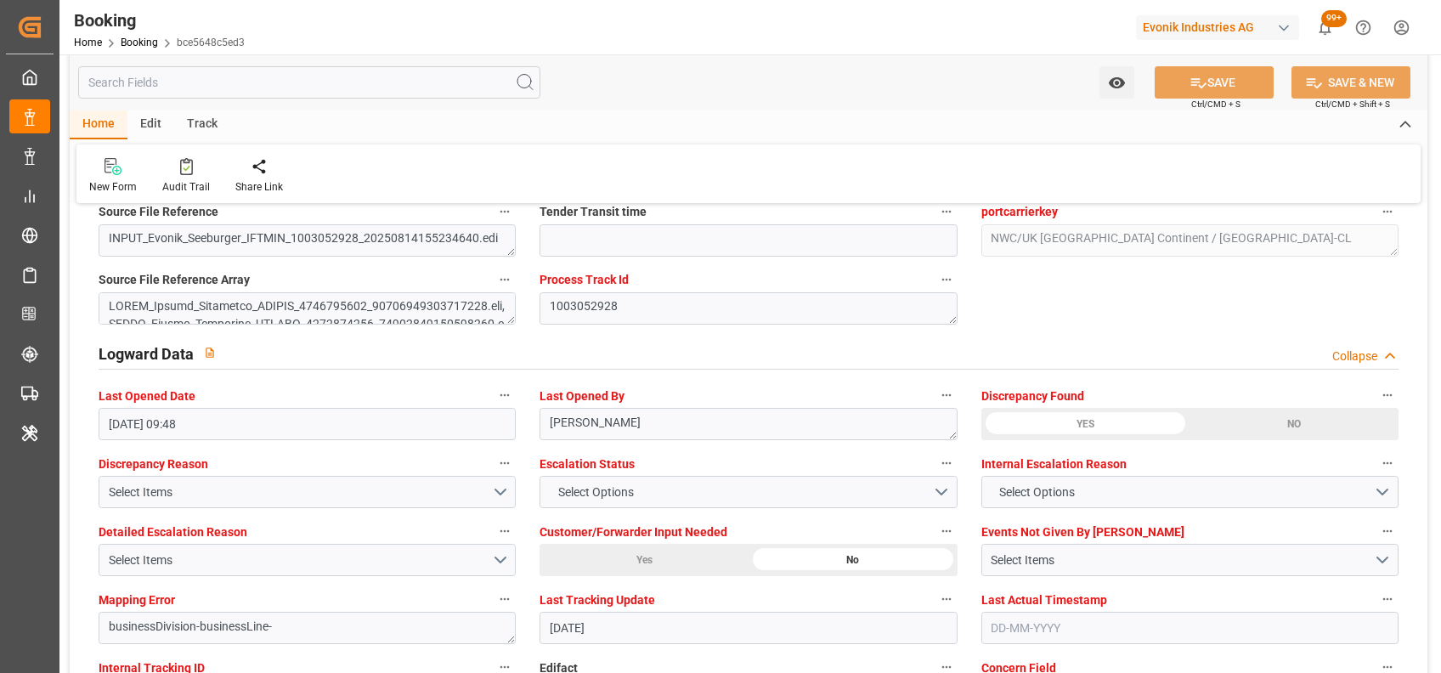
scroll to position [2951, 0]
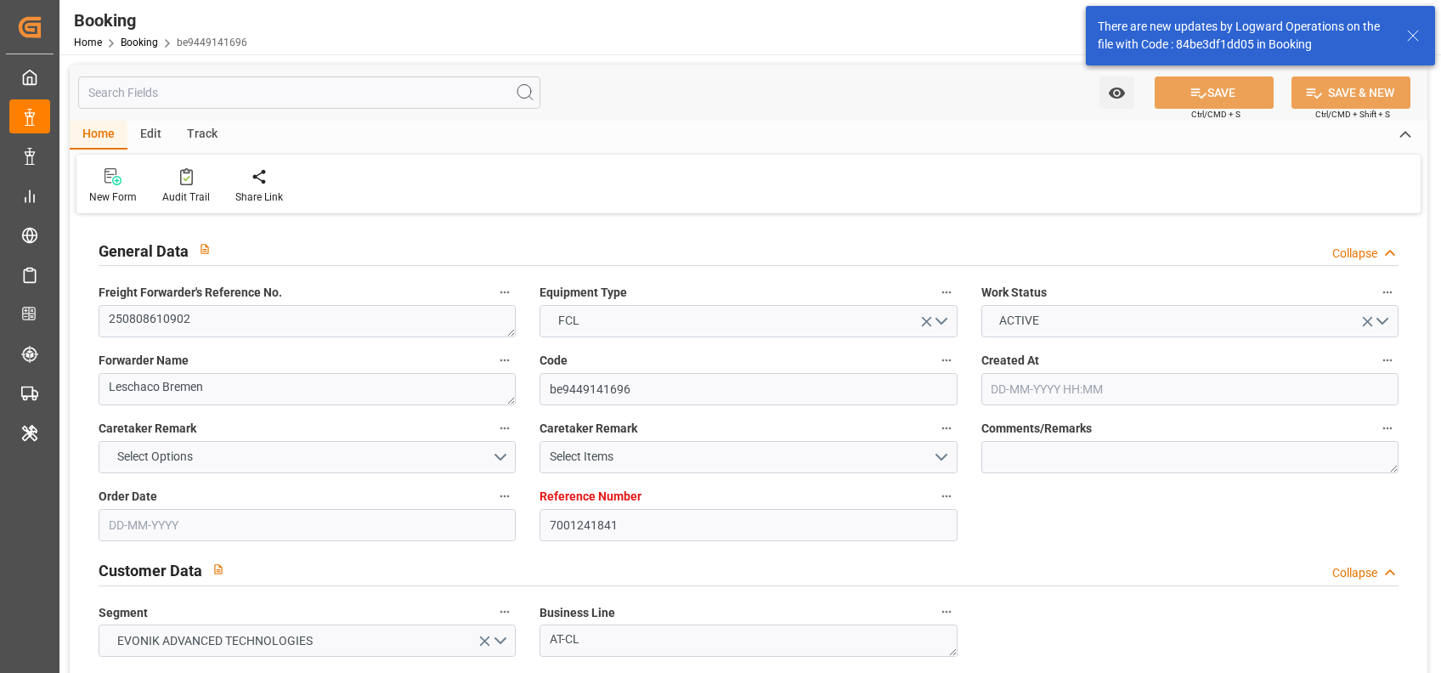
type input "7001241841"
type input "9632129"
type input "Maersk"
type input "Maersk Line AS"
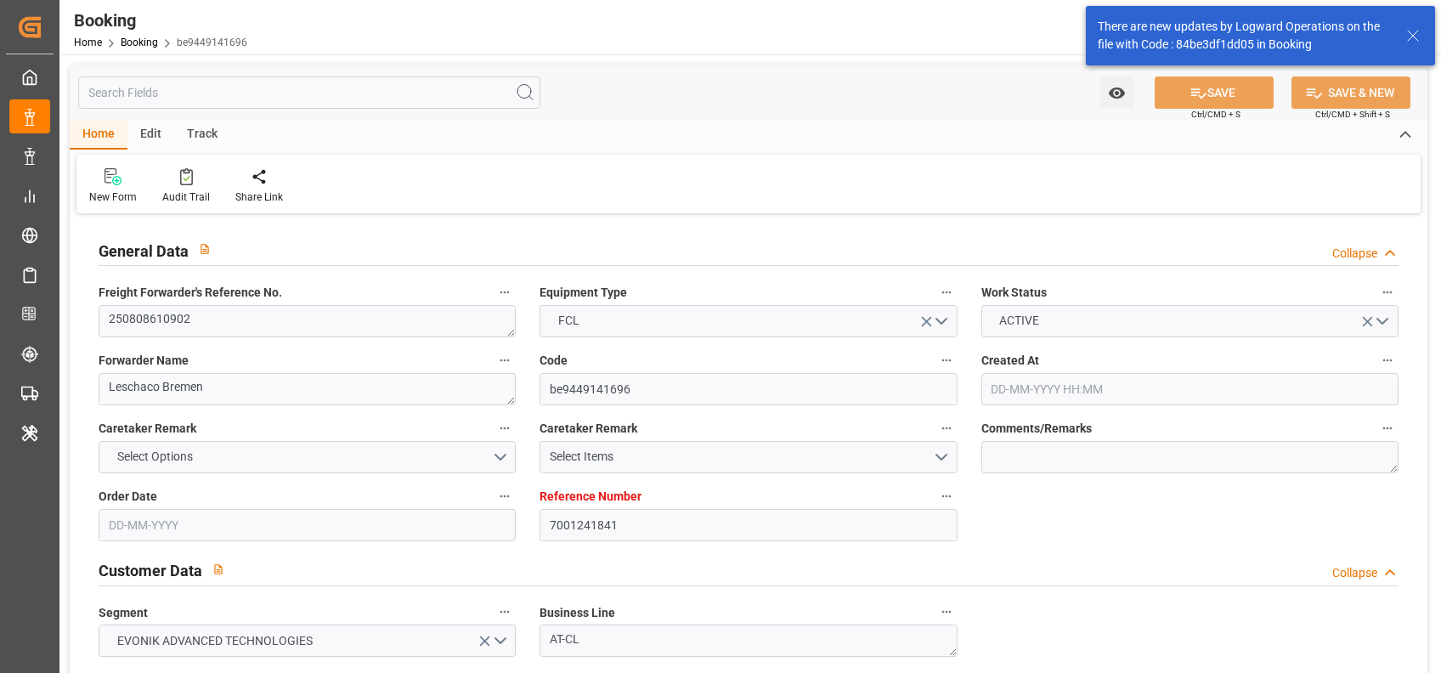
type input "NLRTM"
type input "CNNSA"
type input "MYTPP"
type input "0"
type input "NLRTM"
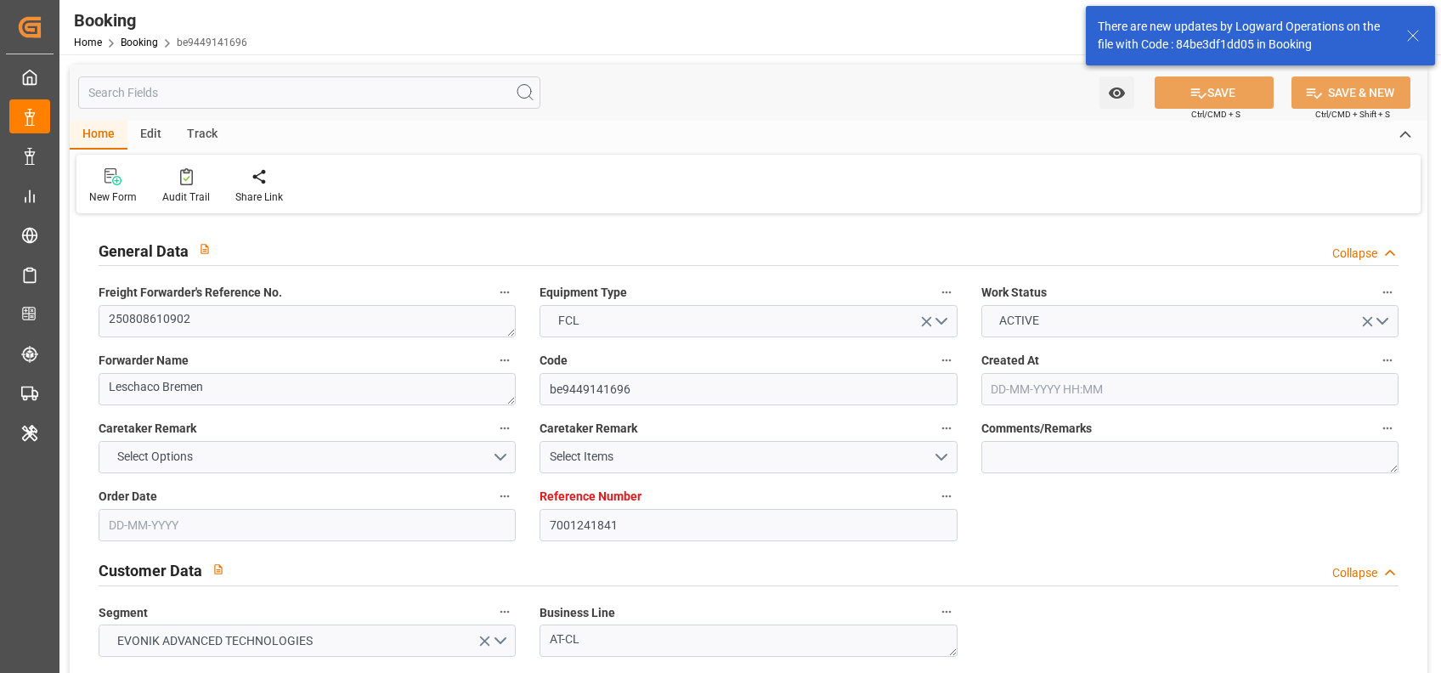
type input "CNNSA"
type input "9894674"
type input "06-08-2025 09:05"
type input "[DATE]"
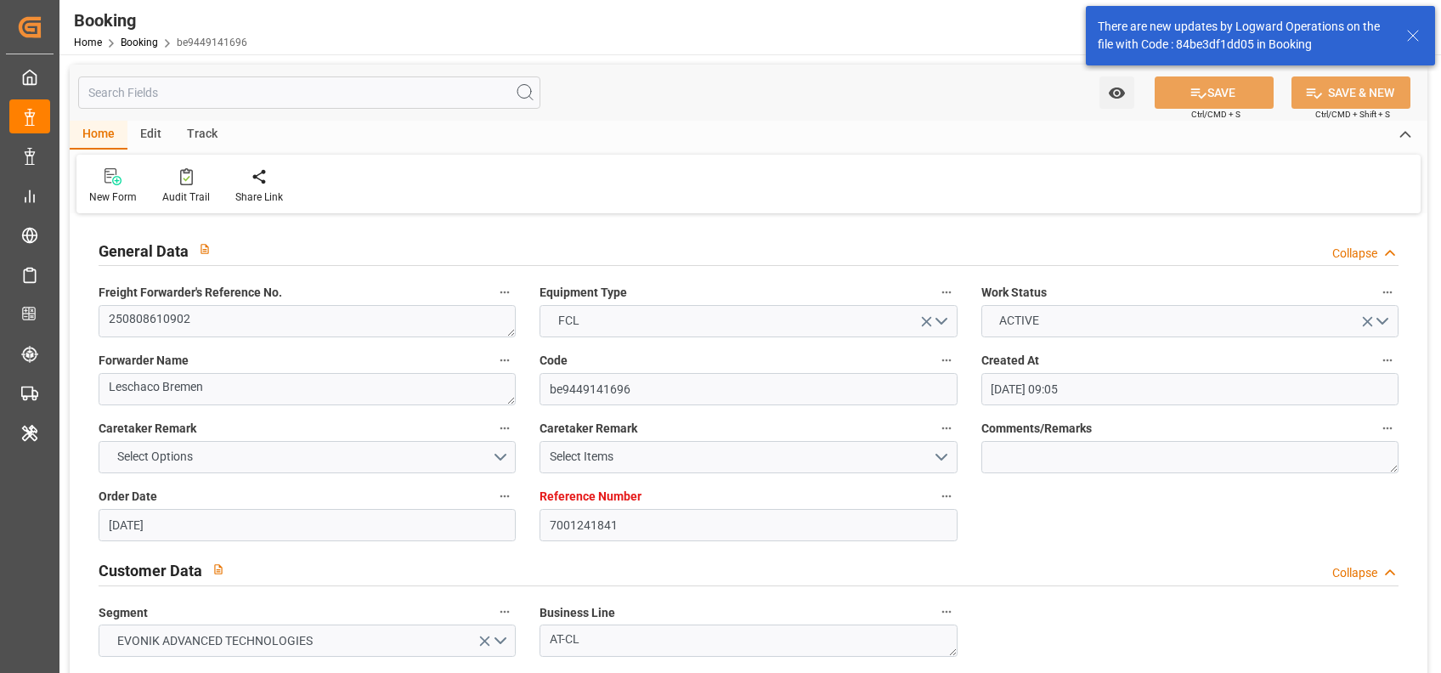
type input "09-10-2025"
type input "14-08-2025"
type input "07-08-2025"
type input "18-08-2025 14:00"
type input "18-08-2025 00:00"
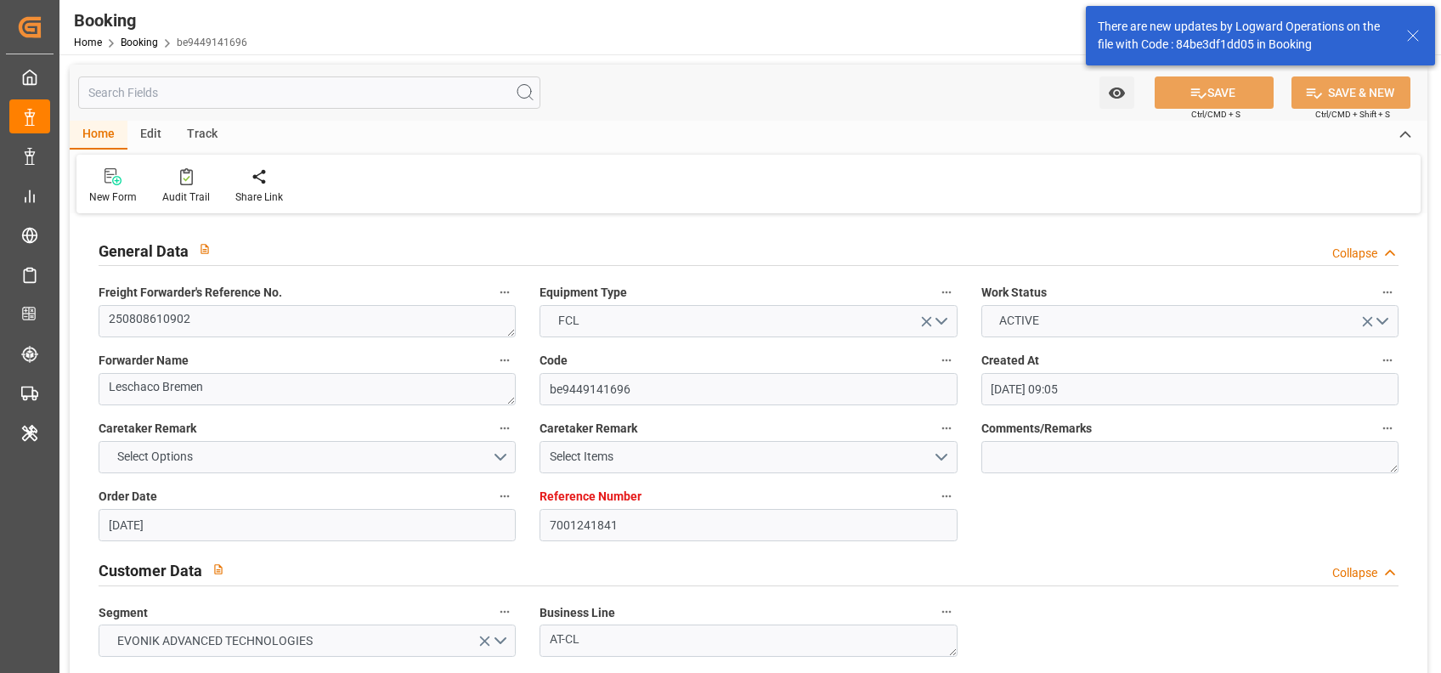
type input "15-08-2025 05:36"
type input "04-10-2025 17:00"
type input "08-10-2025 00:00"
type input "17-09-2025 01:00"
type input "20-09-2025 00:00"
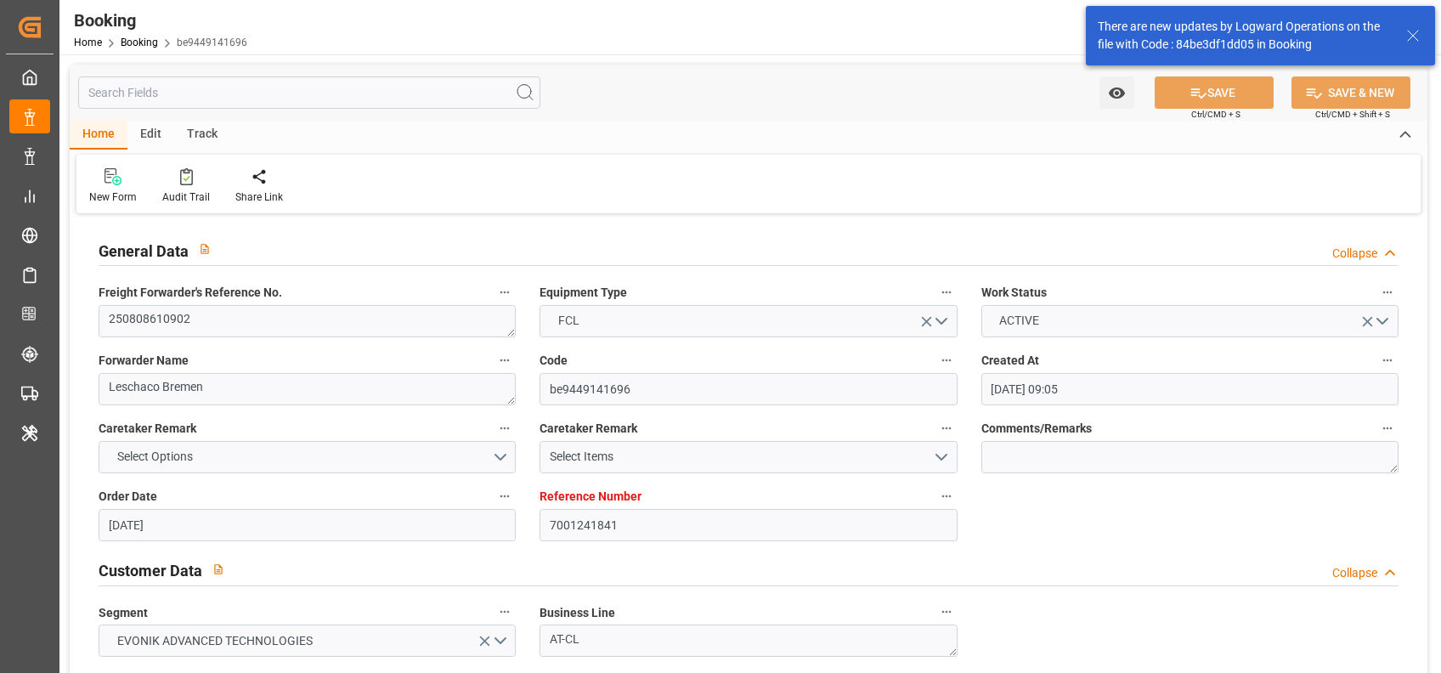
type input "22-09-2025 10:00"
type input "22-09-2025 00:00"
type input "14-08-2025"
type input "18-08-2025 09:52"
type input "18-08-2025"
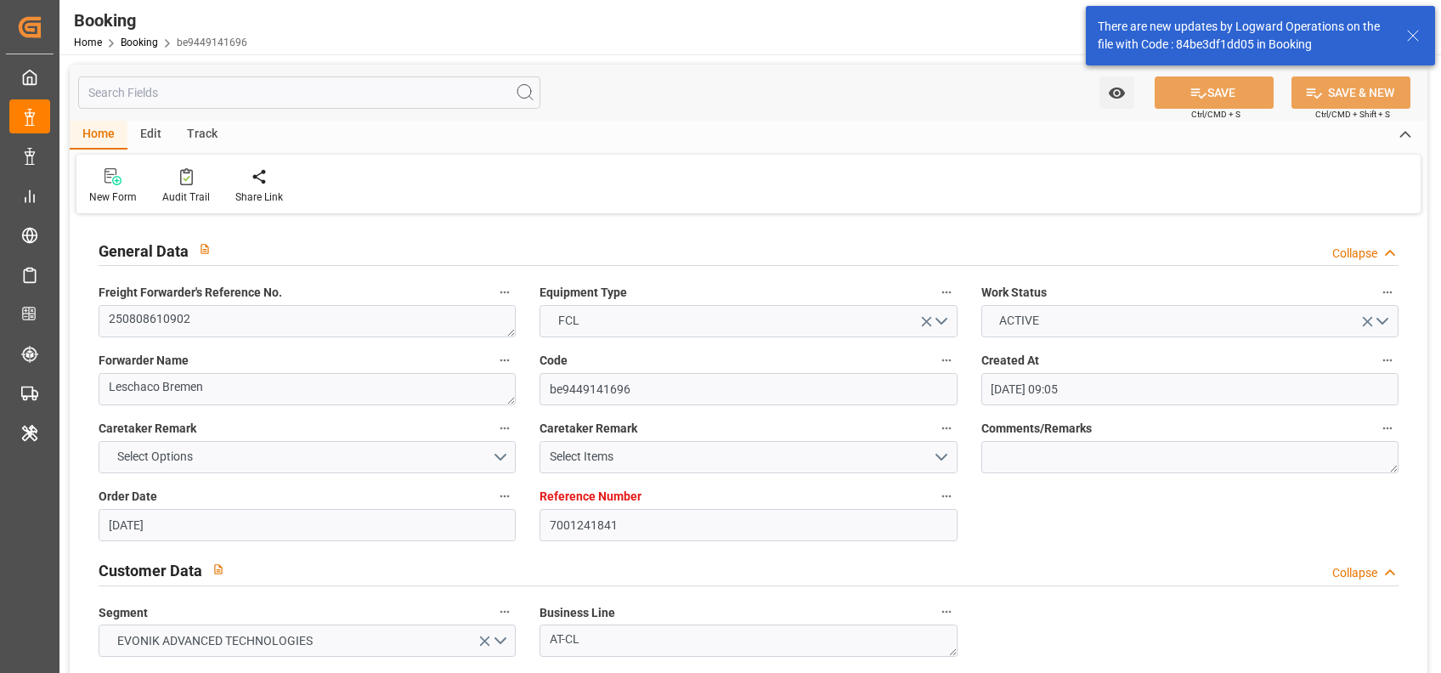
type input "13-08-2025 10:22"
type input "17-08-2025 10:05"
type input "18-08-2025 14:00"
type input "17-09-2025 01:00"
type input "17-09-2025 18:11"
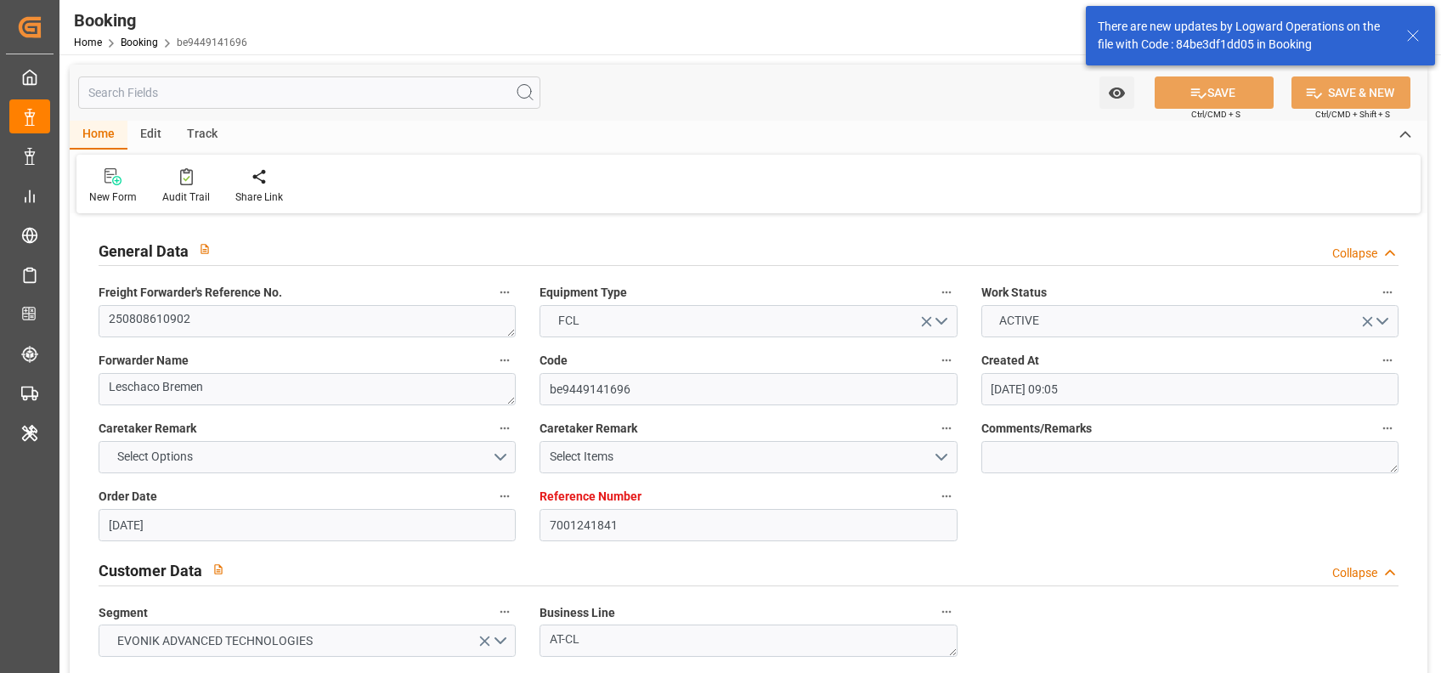
type input "22-09-2025 10:00"
type input "04-10-2025 17:00"
type input "04-10-2025 23:00"
type input "08-10-2025 23:00"
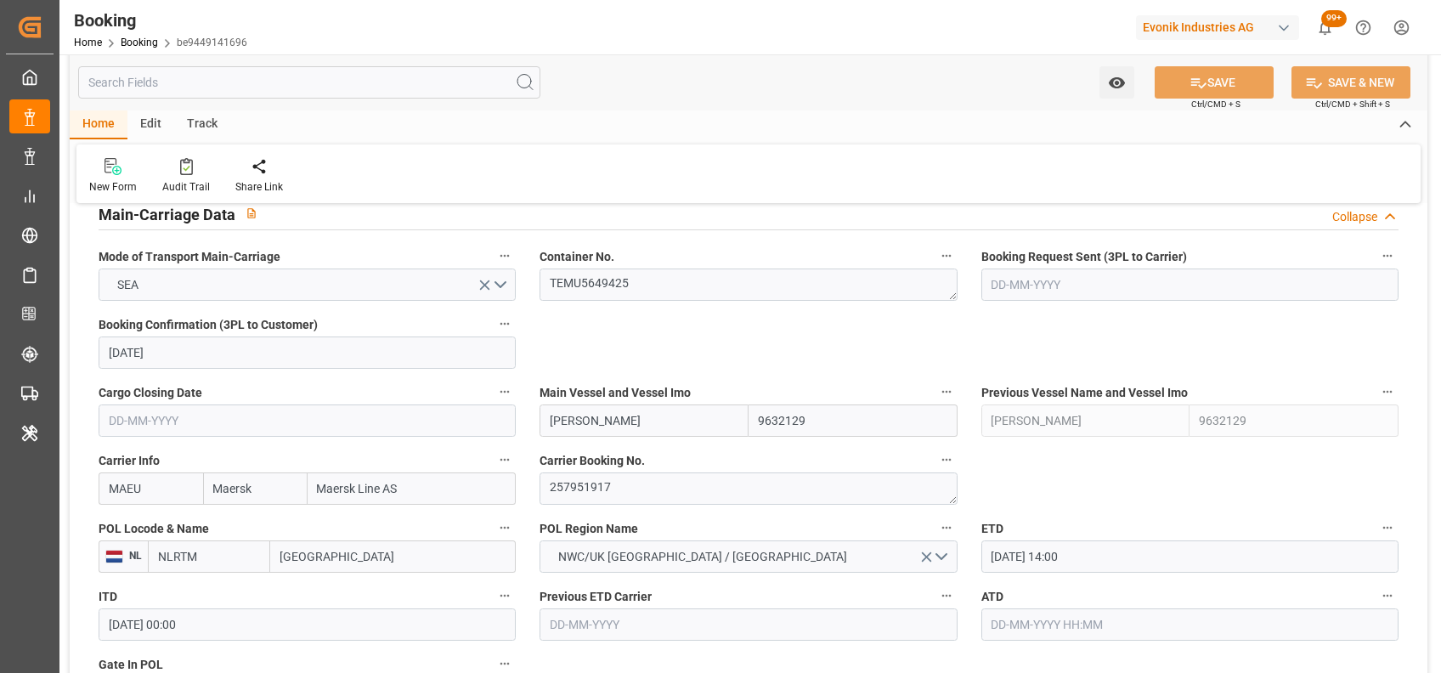
scroll to position [1048, 0]
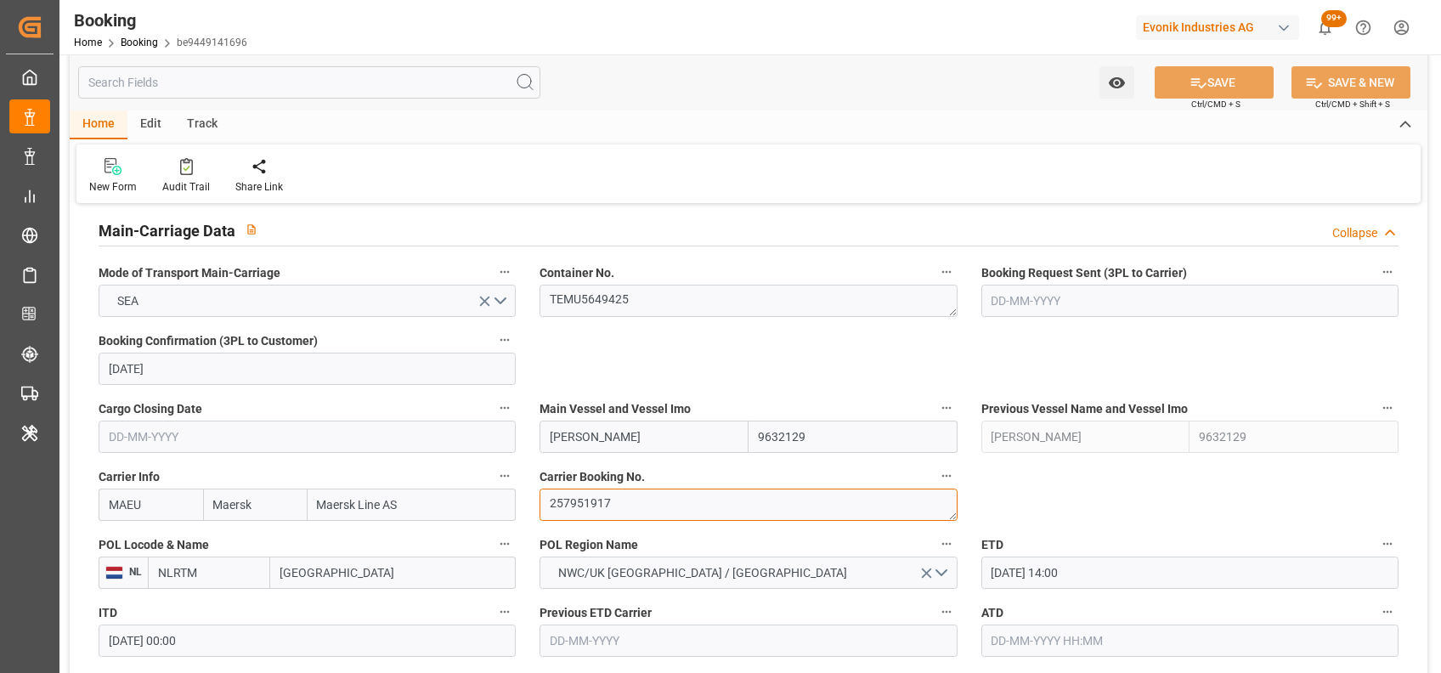
click at [602, 510] on textarea "257951917" at bounding box center [748, 505] width 417 height 32
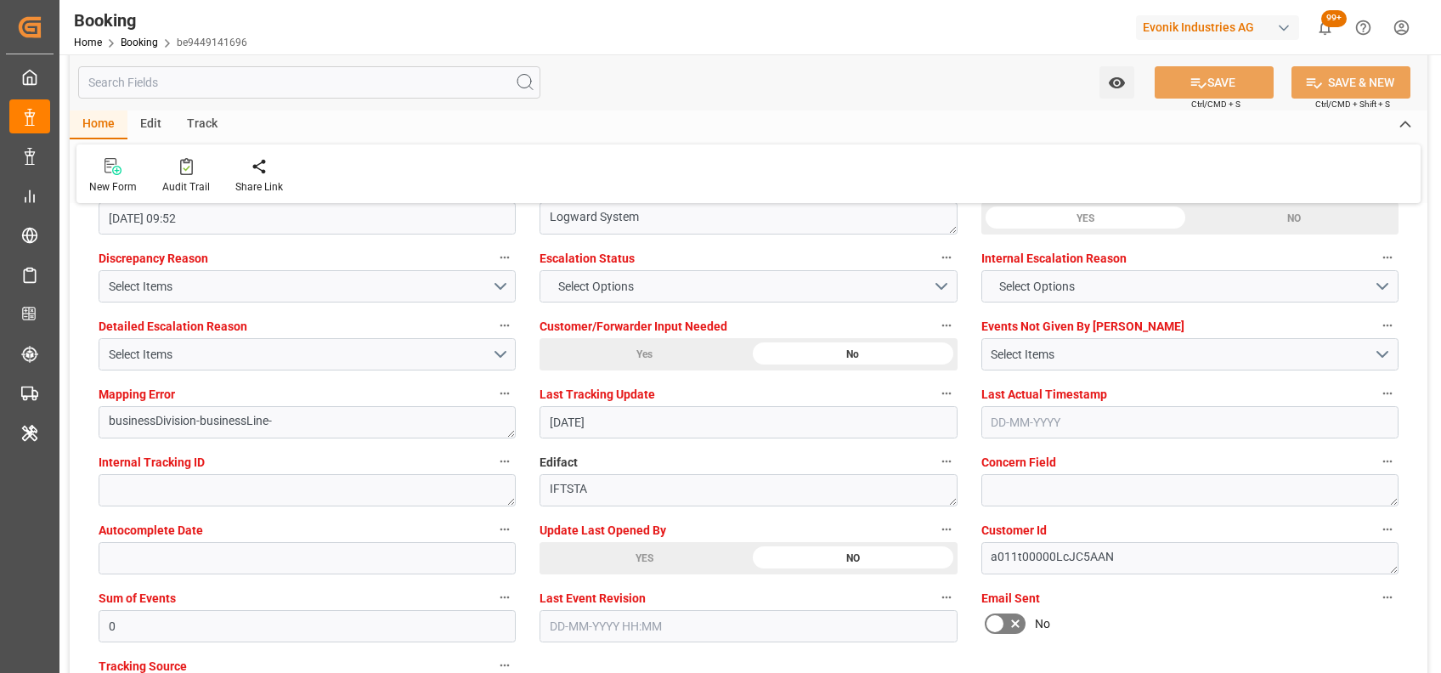
scroll to position [3158, 0]
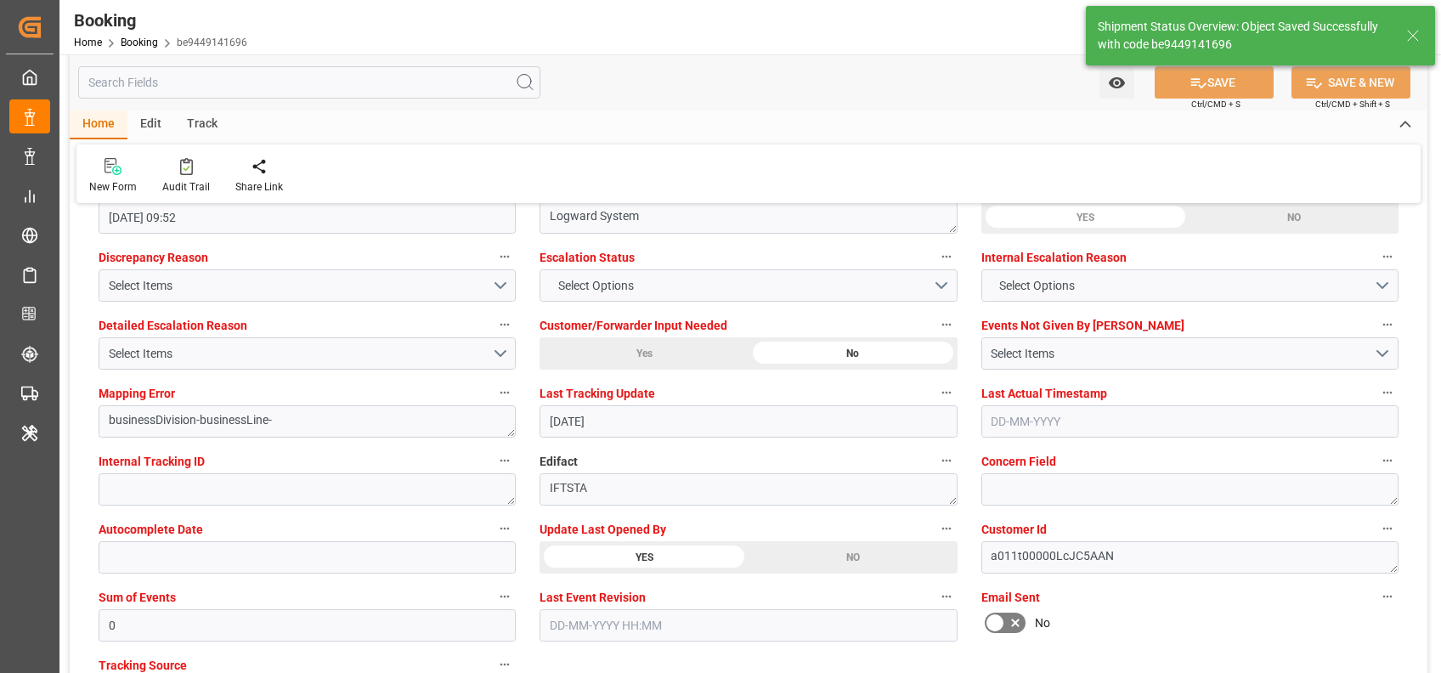
type textarea "shaini ghorai"
type input "18-08-2025 09:54"
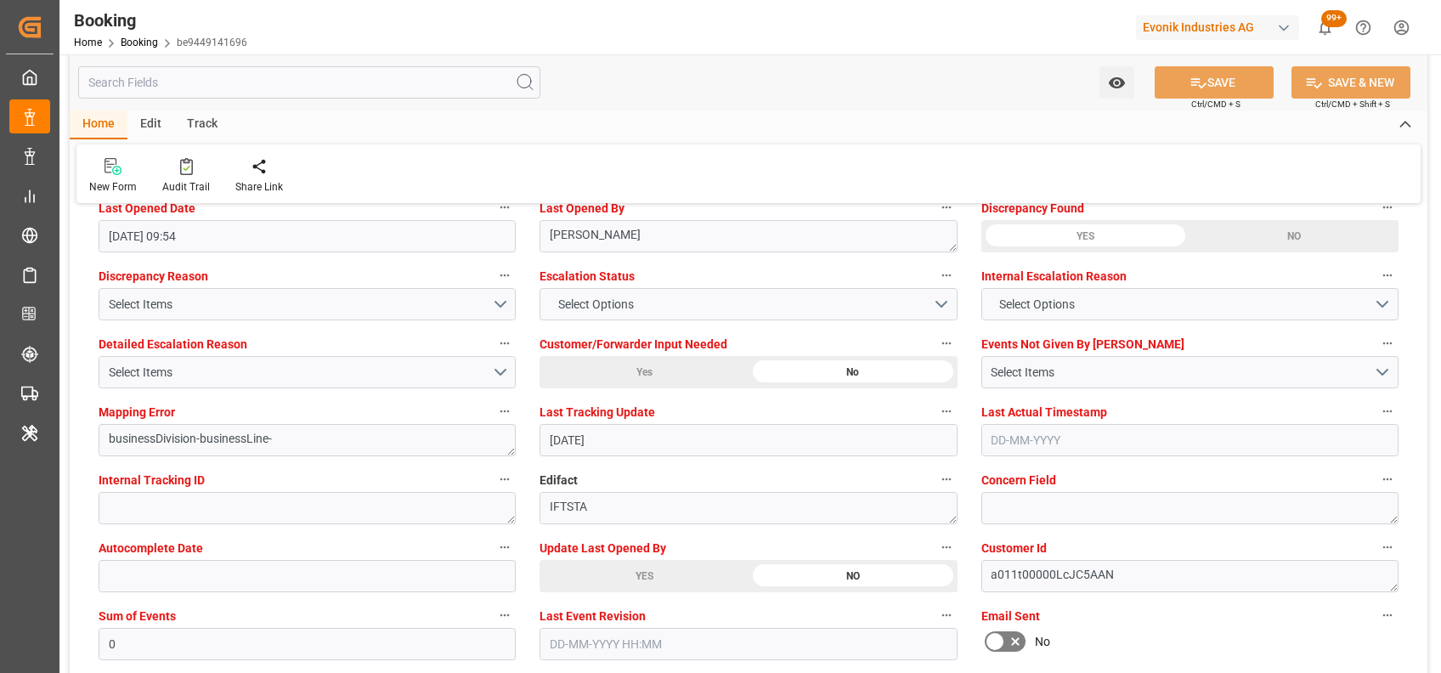
scroll to position [3131, 0]
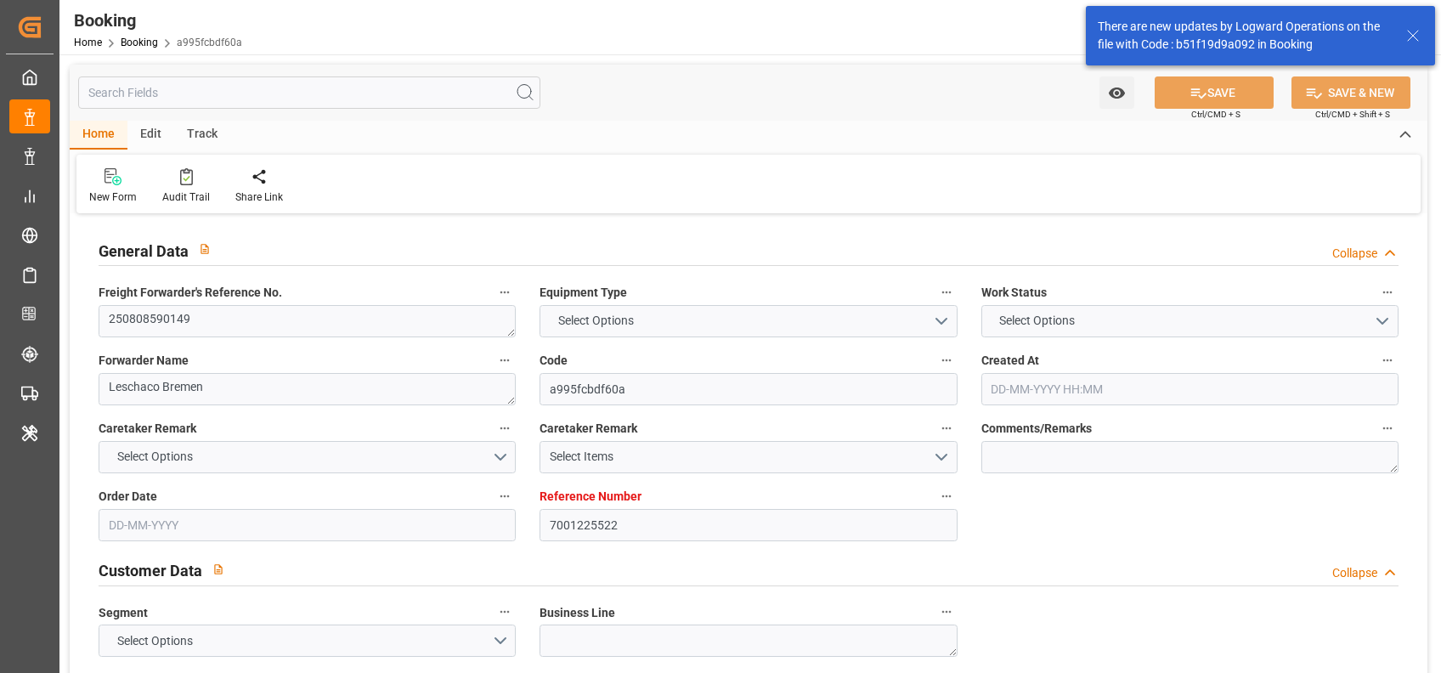
type textarea "250808590149"
type textarea "Leschaco Bremen"
type input "a995fcbdf60a"
type input "7001225522"
type input "7001225521"
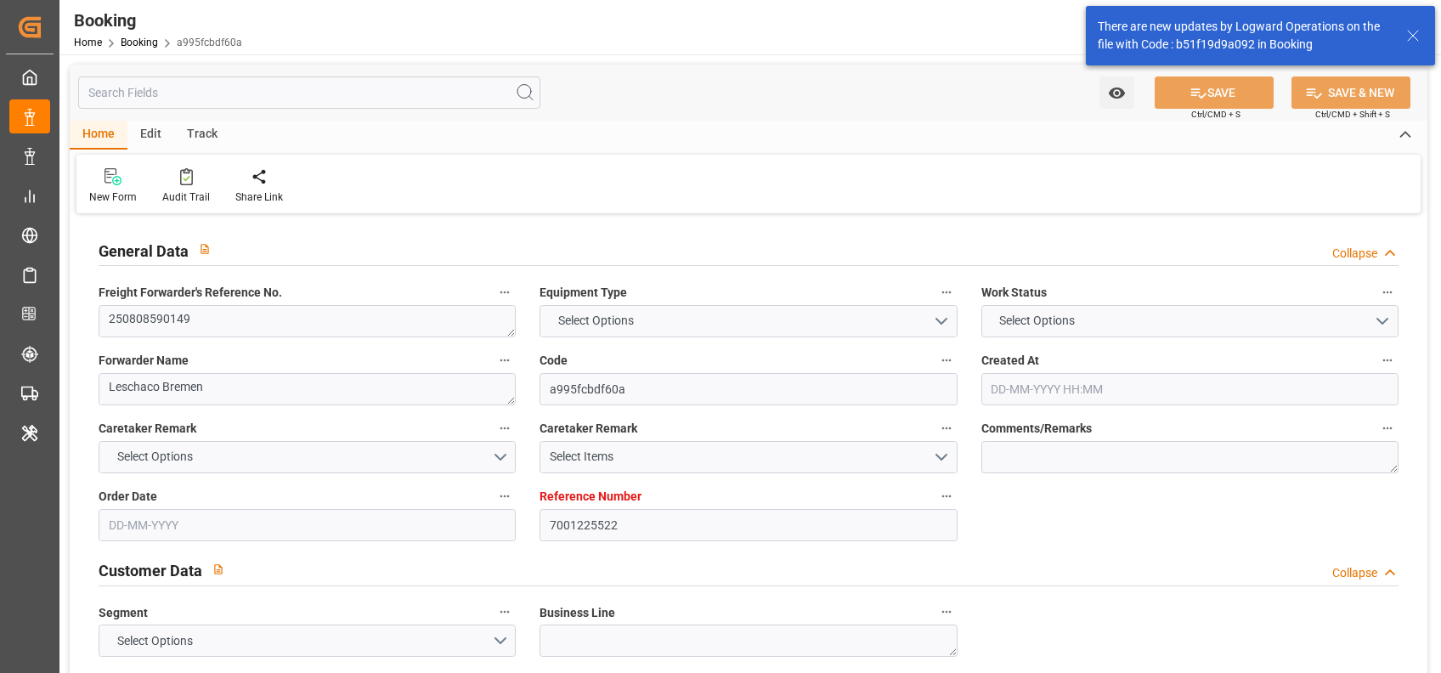
type textarea "[PERSON_NAME][EMAIL_ADDRESS][PERSON_NAME][DOMAIN_NAME]"
type textarea "DAP"
type textarea "[GEOGRAPHIC_DATA]"
type textarea "8"
type textarea "Marl"
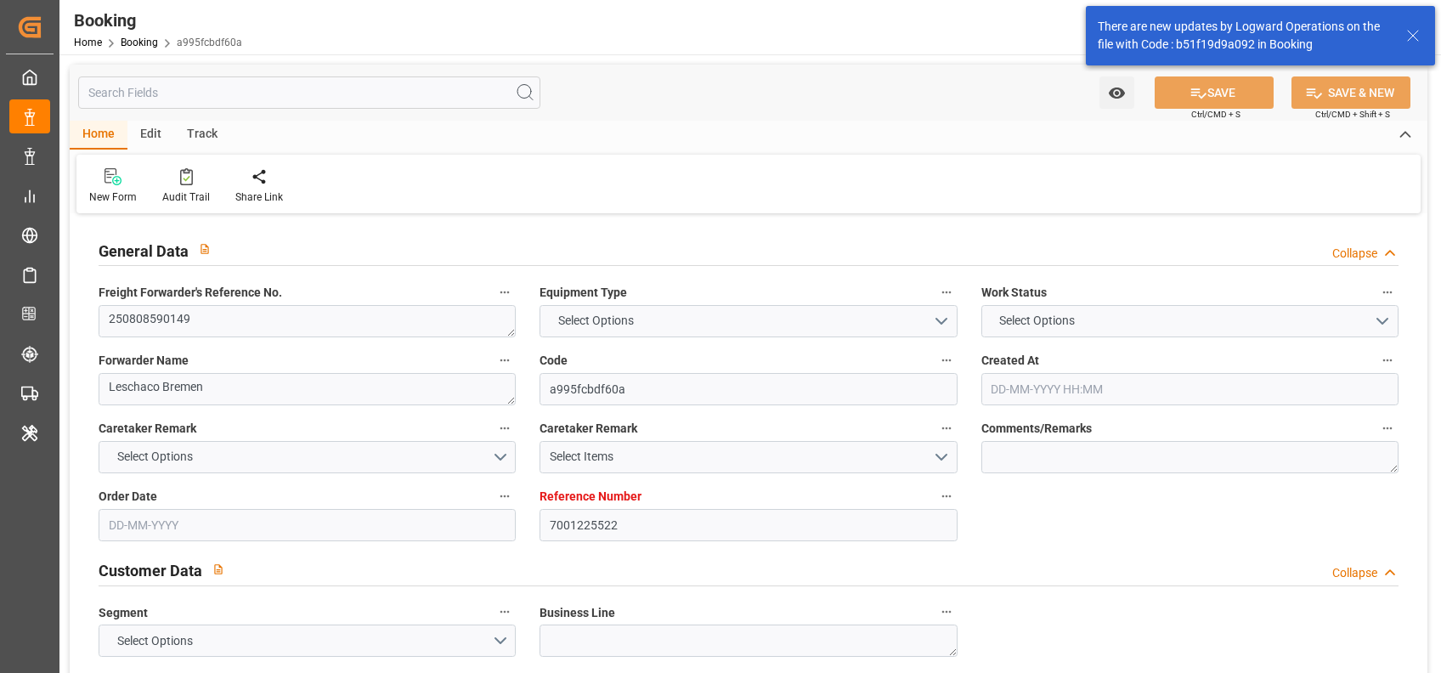
type textarea "MEDU4075084"
type input "MSC JULIA R."
type input "MSC ELA"
type input "MSCU"
type textarea "459IHA1405921"
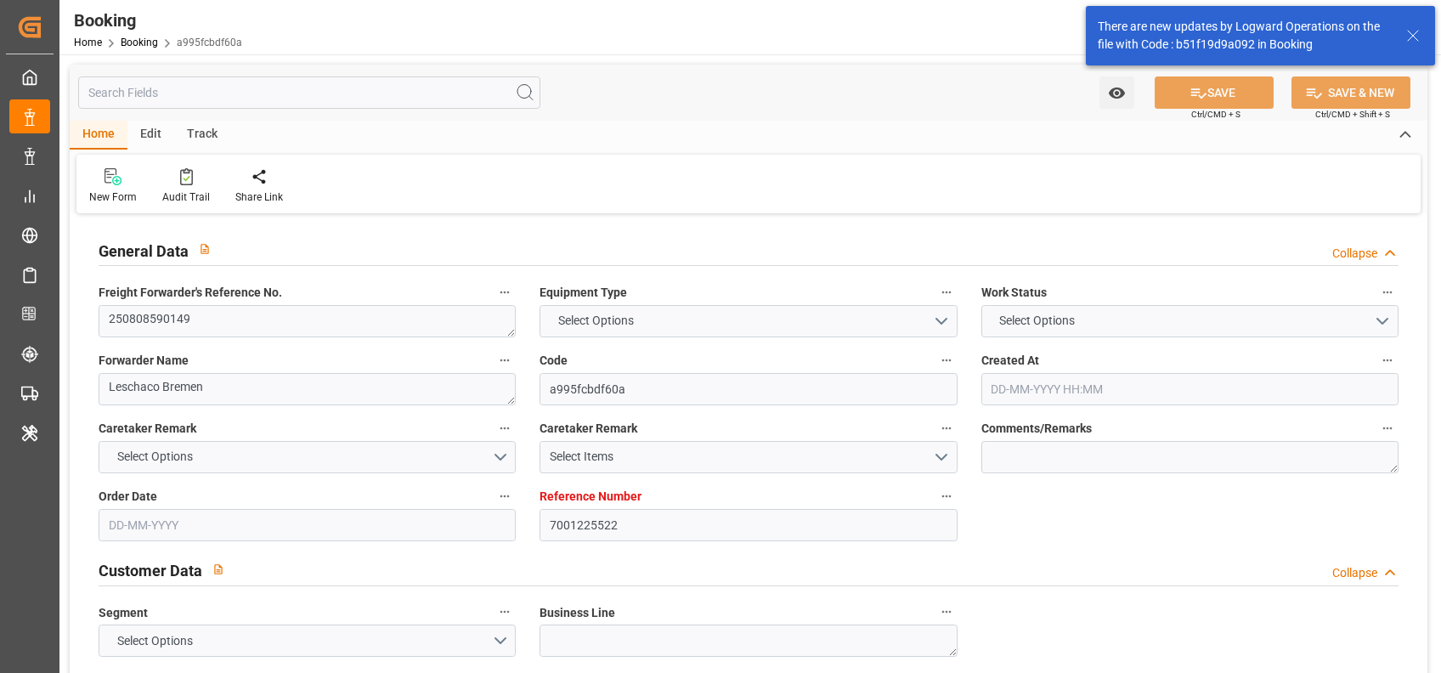
type input "Rotterdam"
type input "New York"
type input "BREMERHAVEN"
type textarea "vesselName etd [PERSON_NAME]"
type textarea "INPUT_Evonik_Seeburger_IFTMIN_1003025260_20250806094929971.edi"
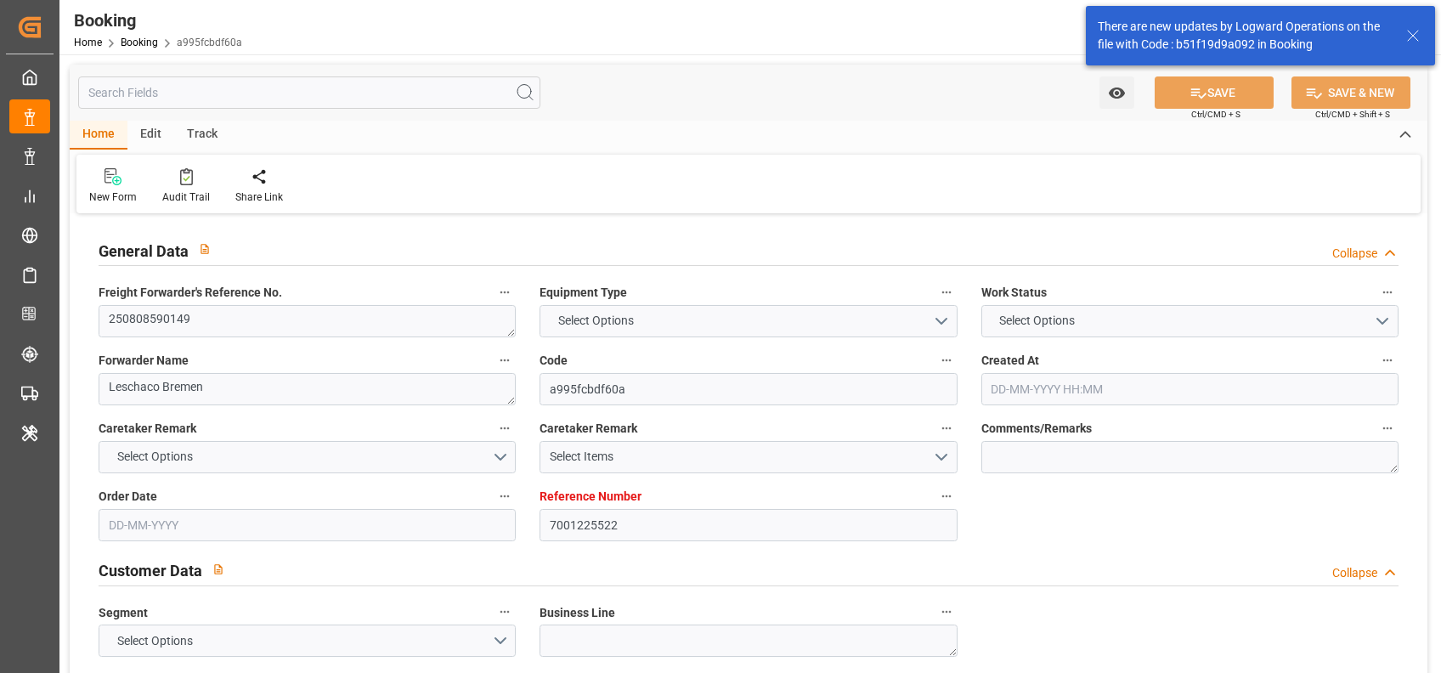
type textarea "INPUT_Evonik_Seeburger_IFTMIN_1002965000_20250717141912119.edi,INPUT_Evonik_See…"
type textarea "1003025260"
type textarea "Logward System"
type textarea "IFTMIN"
type textarea "a011t00000LcJC5AAN"
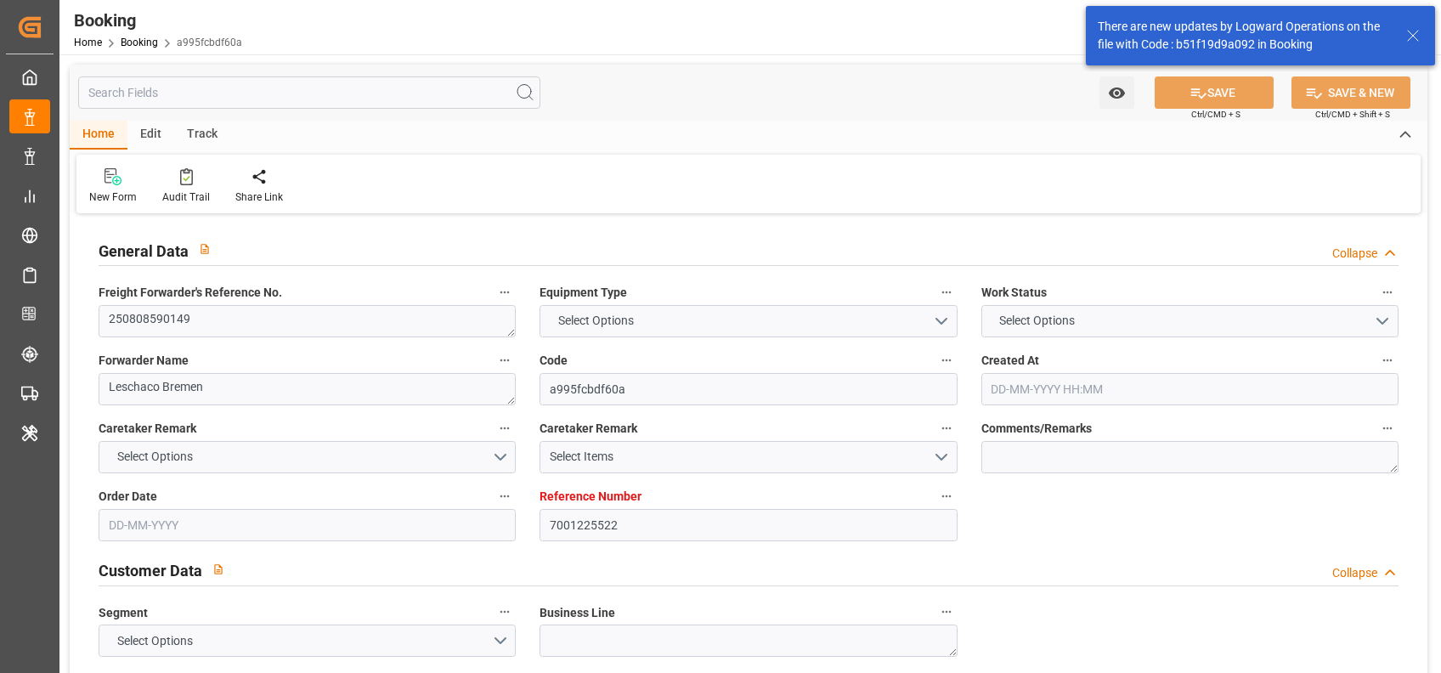
type textarea "Yes"
type input "ROTTERDAM"
type input "NEW YORK"
type input "DUISBURG"
type input "DE"
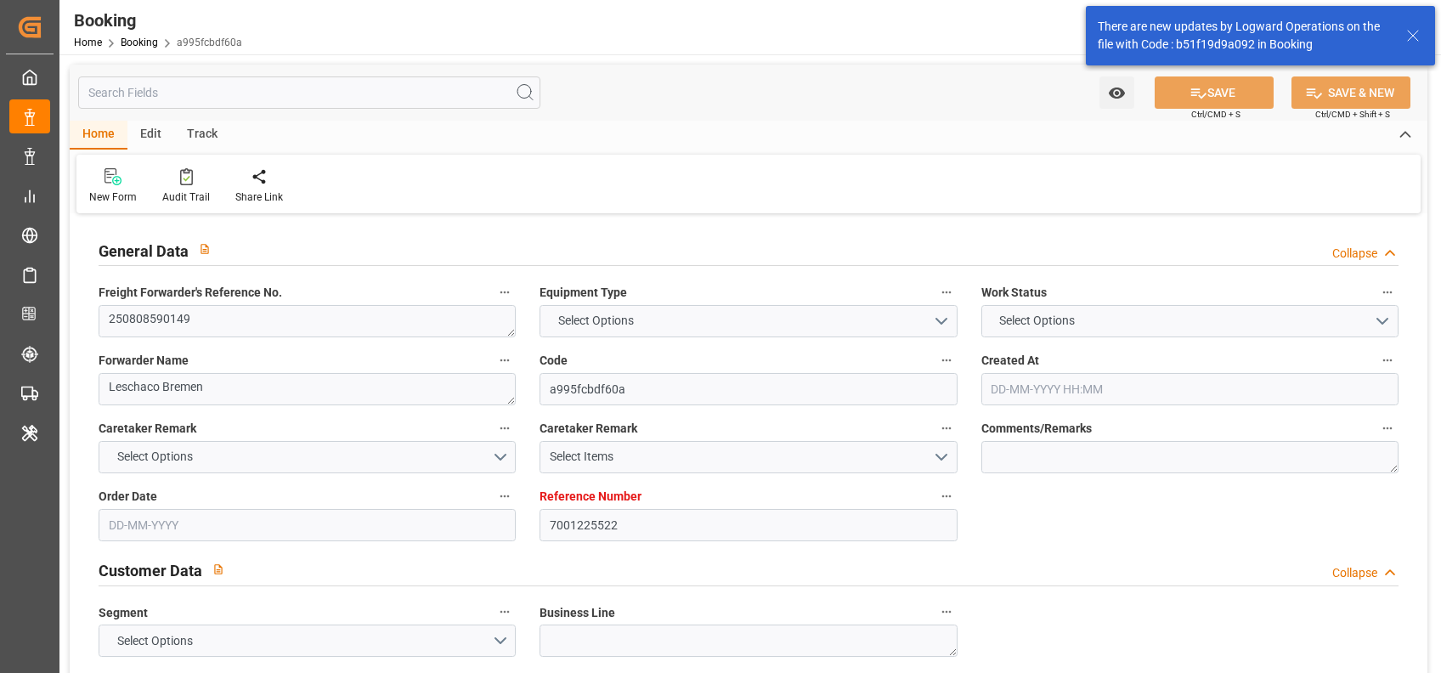
type input "TRUCK"
type input "NN532A"
type input "VESSEL"
type input "MSC BERANGERE"
type input "GA533E"
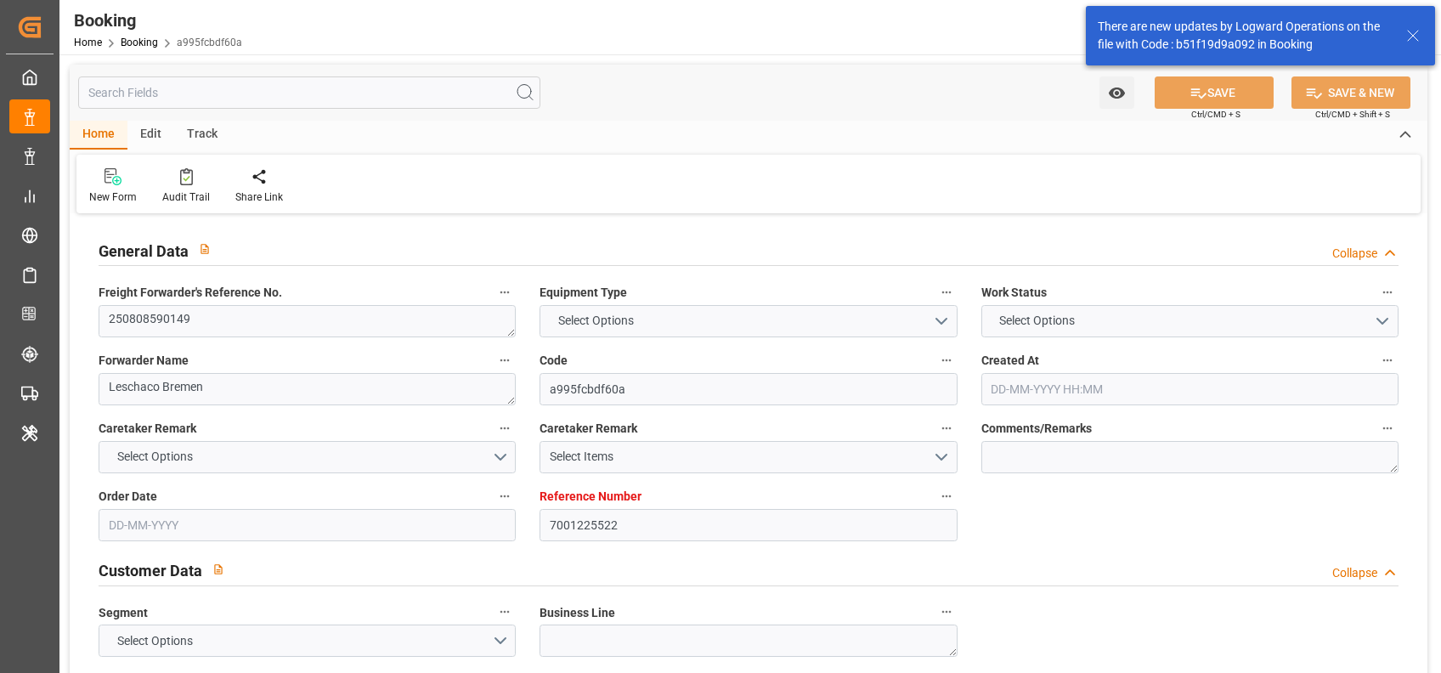
type input "MSC JULIA R."
type input "TRUCK"
type input "7001225522"
type input "9227338"
type input "9282259"
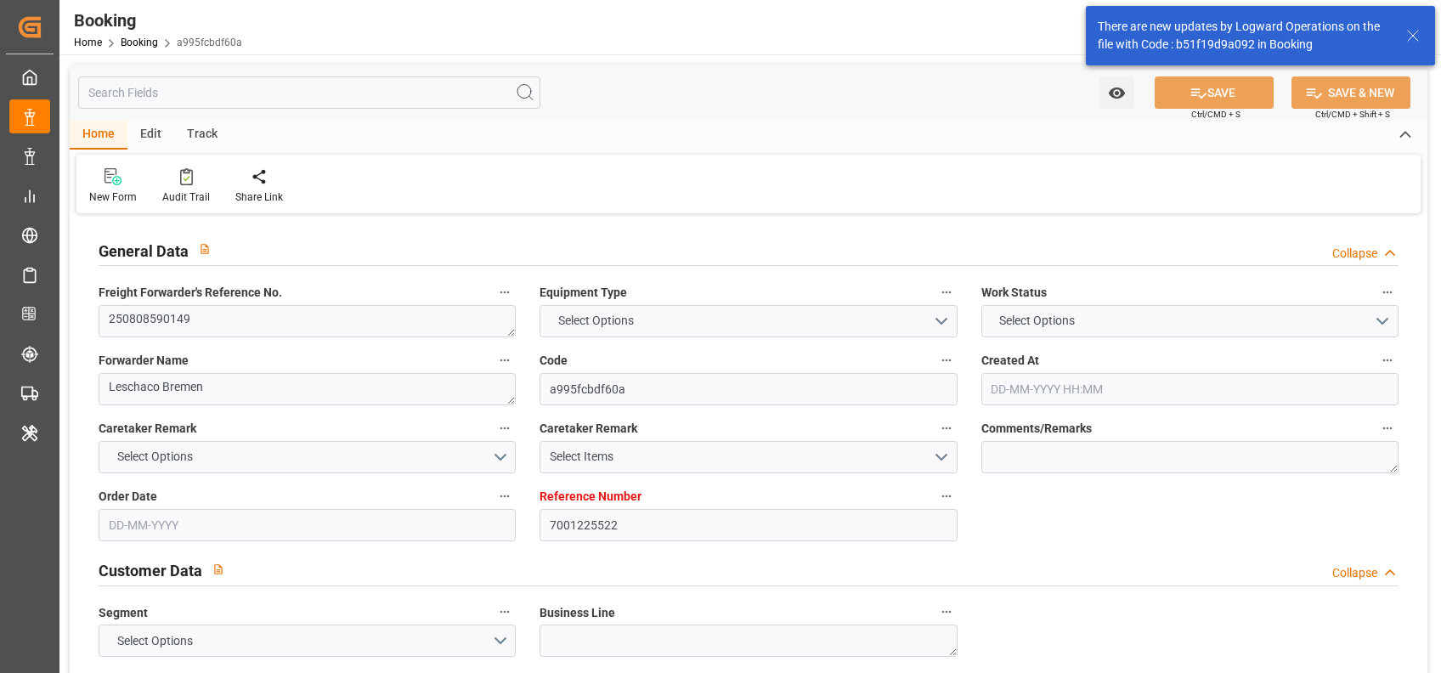
type input "MSC"
type input "Mediterranean Shipping Company"
type input "NLRTM"
type input "USNYC"
type input "DEBRV"
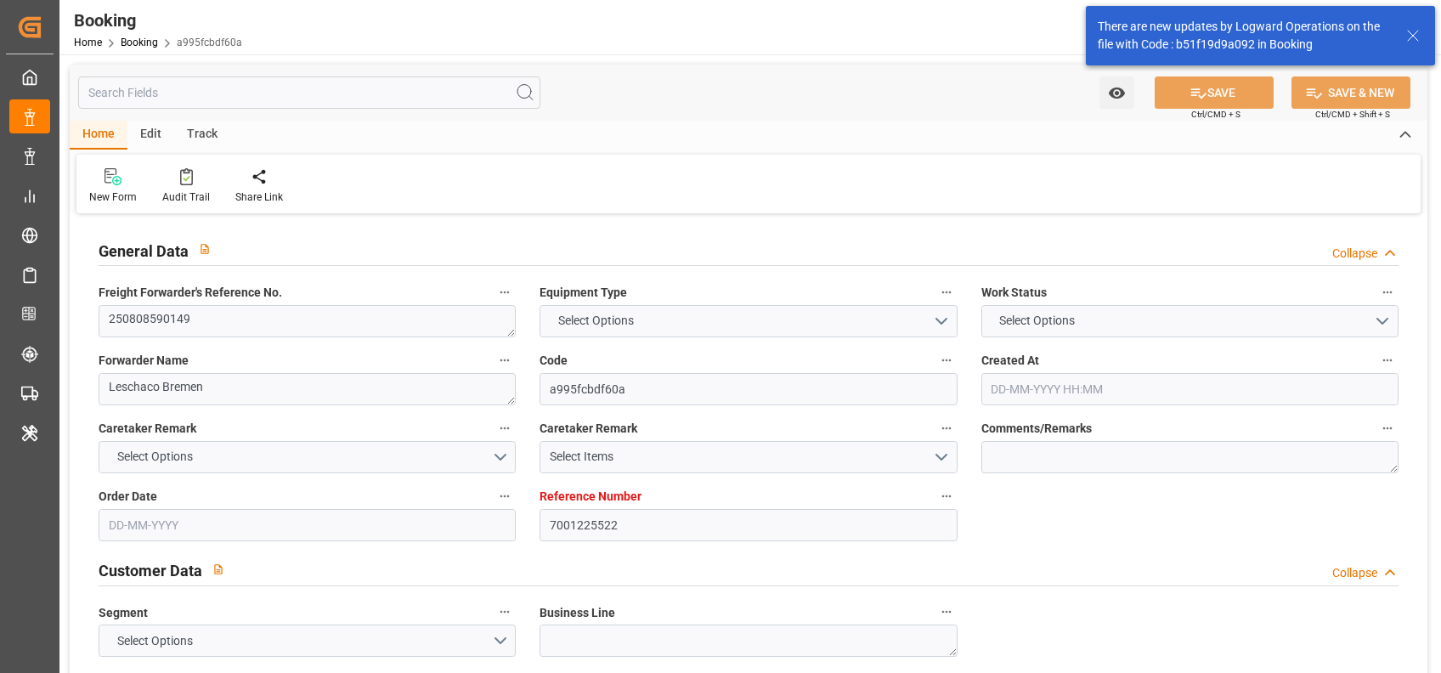
type input "0"
type input "NLRTM"
type input "USNYC"
type input "9930947"
type input "9227338"
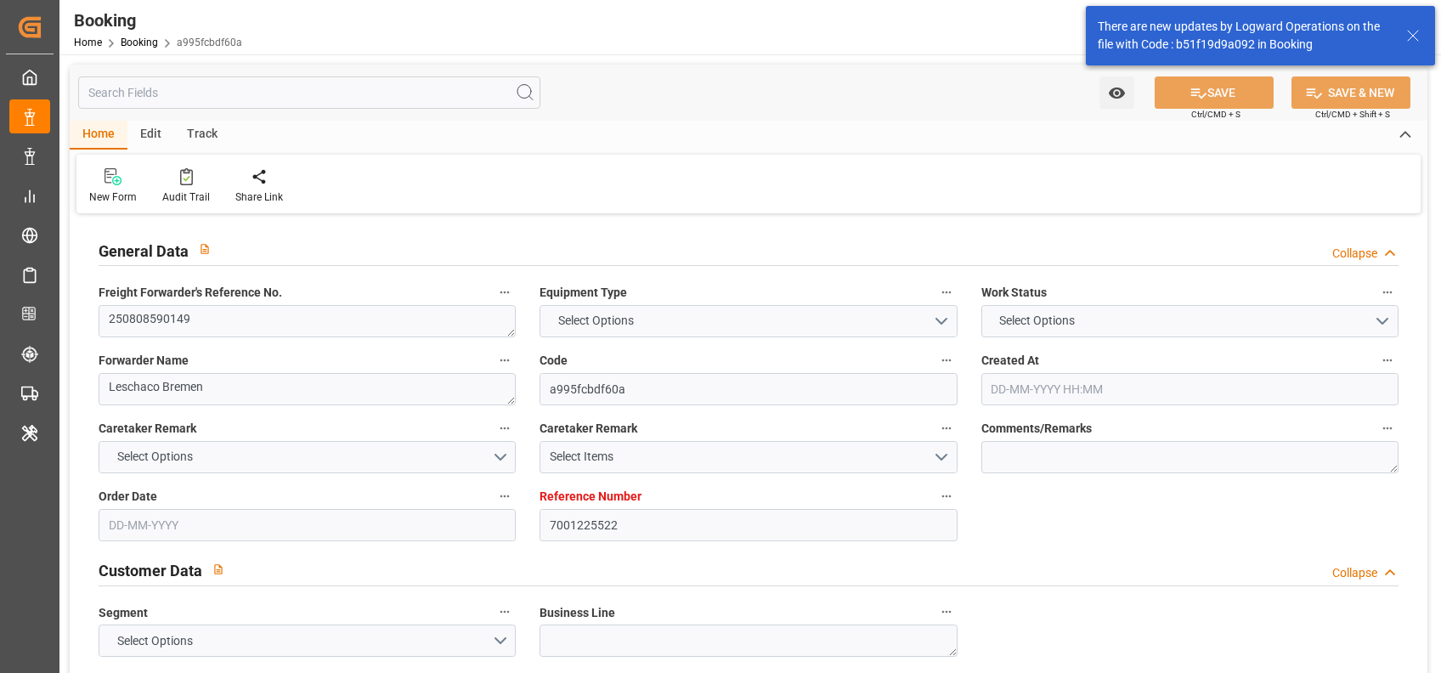
type input "17-07-2025 12:21"
type input "17-07-2025"
type input "16-08-2025 12:00"
type input "13-08-2025 00:00"
type input "11-08-2025 12:00"
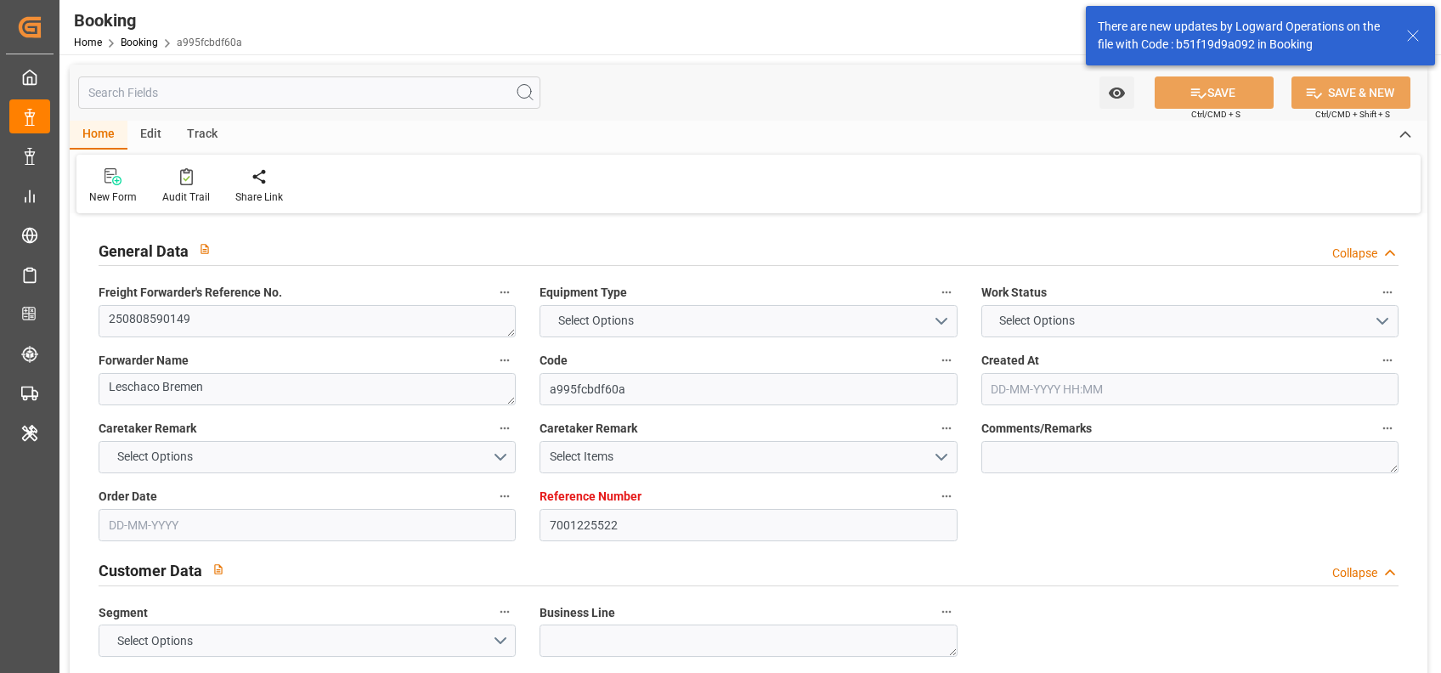
type input "30-08-2025 12:00"
type input "27-08-2025 00:00"
type input "18-08-2025 00:00"
type input "19-08-2025 00:00"
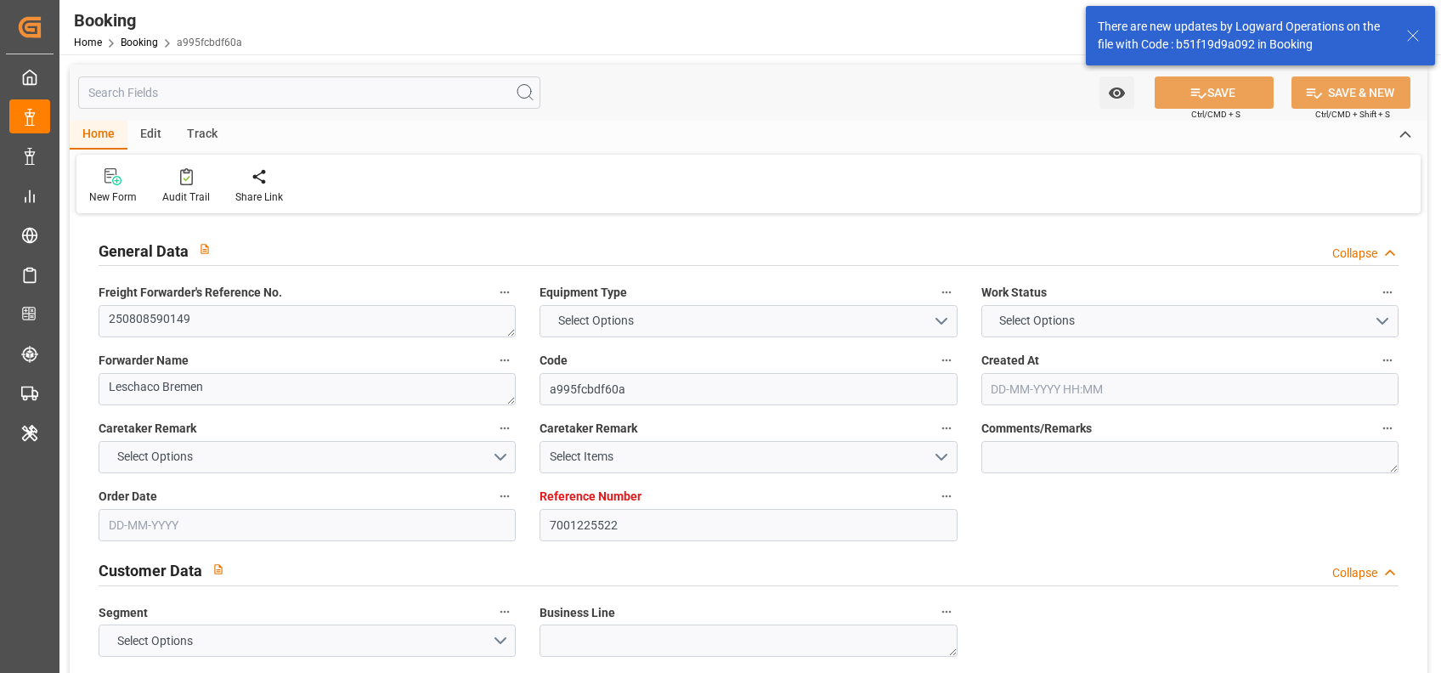
type input "19-08-2025 00:00"
type input "06-08-2025"
type input "18-08-2025 09:02"
type input "18-08-2025"
type input "31-07-2025 12:00"
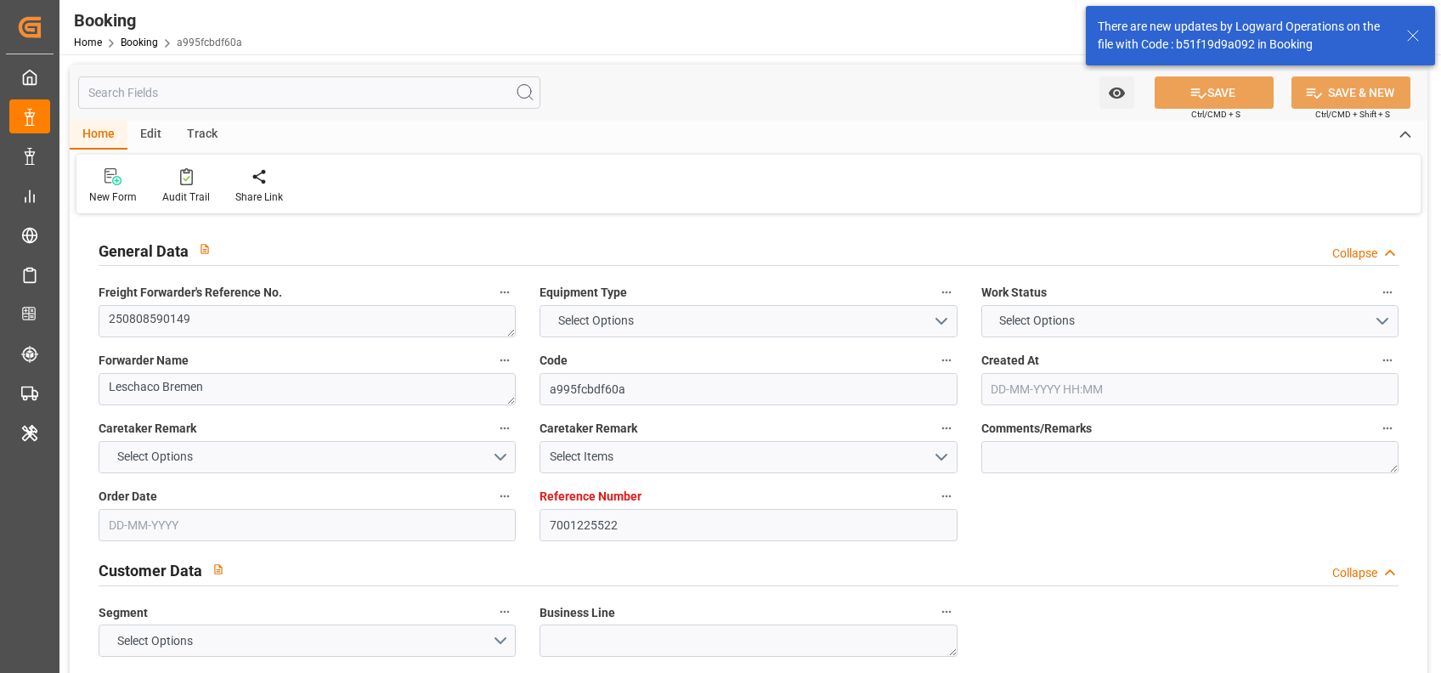
type input "11-08-2025 12:00"
type input "17-08-2025 00:02"
type input "17-08-2025 00:01"
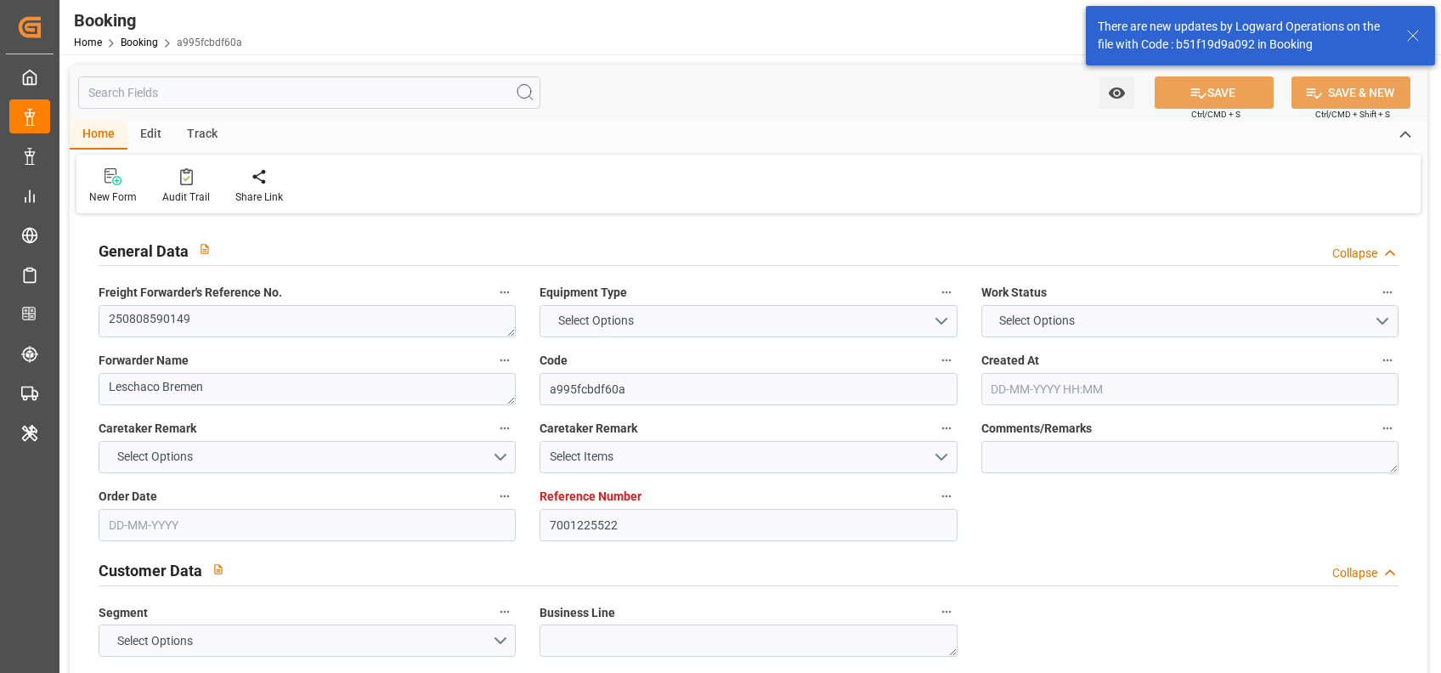
type input "16-08-2025 12:00"
type input "17-08-2025 08:57"
type input "21-08-2025 00:02"
type input "30-08-2025 12:00"
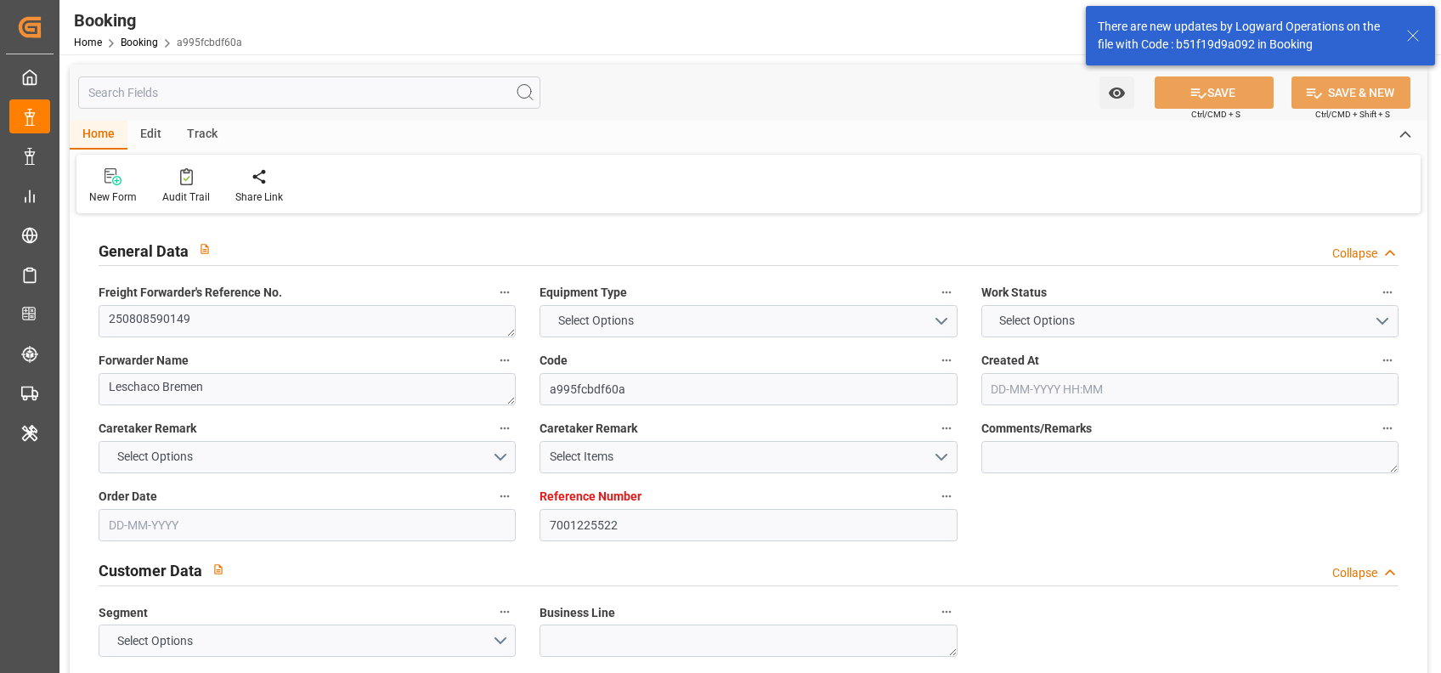
type input "31-08-2025 06:16"
type input "04-09-2025 06:16"
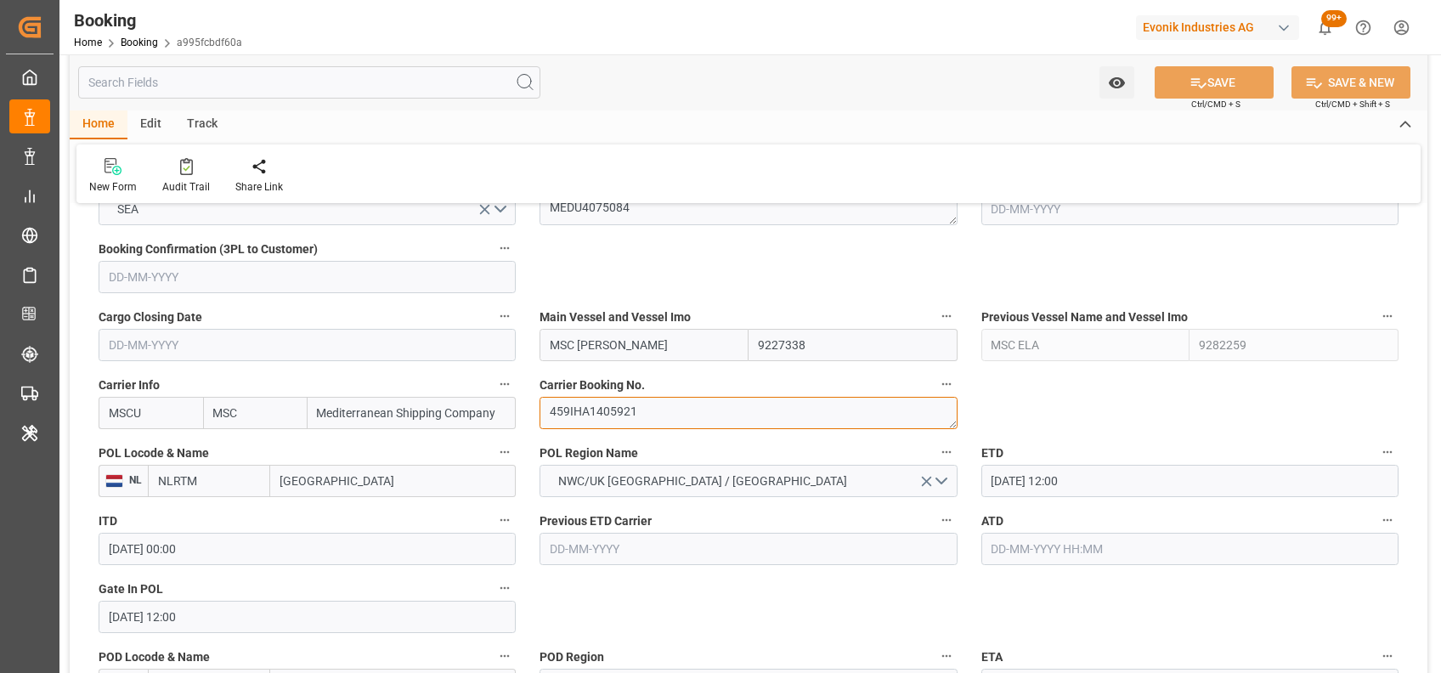
scroll to position [1142, 0]
click at [1020, 530] on input "text" at bounding box center [1189, 546] width 417 height 32
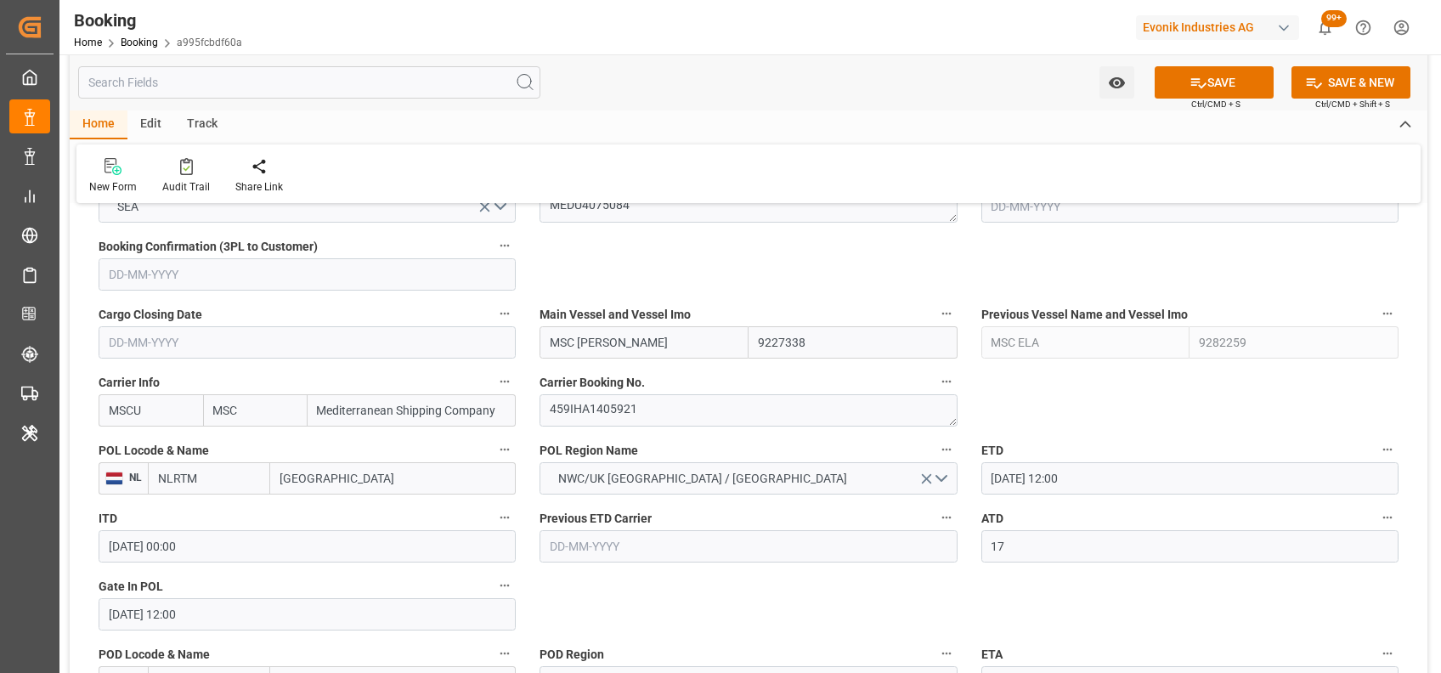
type input "17-08-2025 00:00"
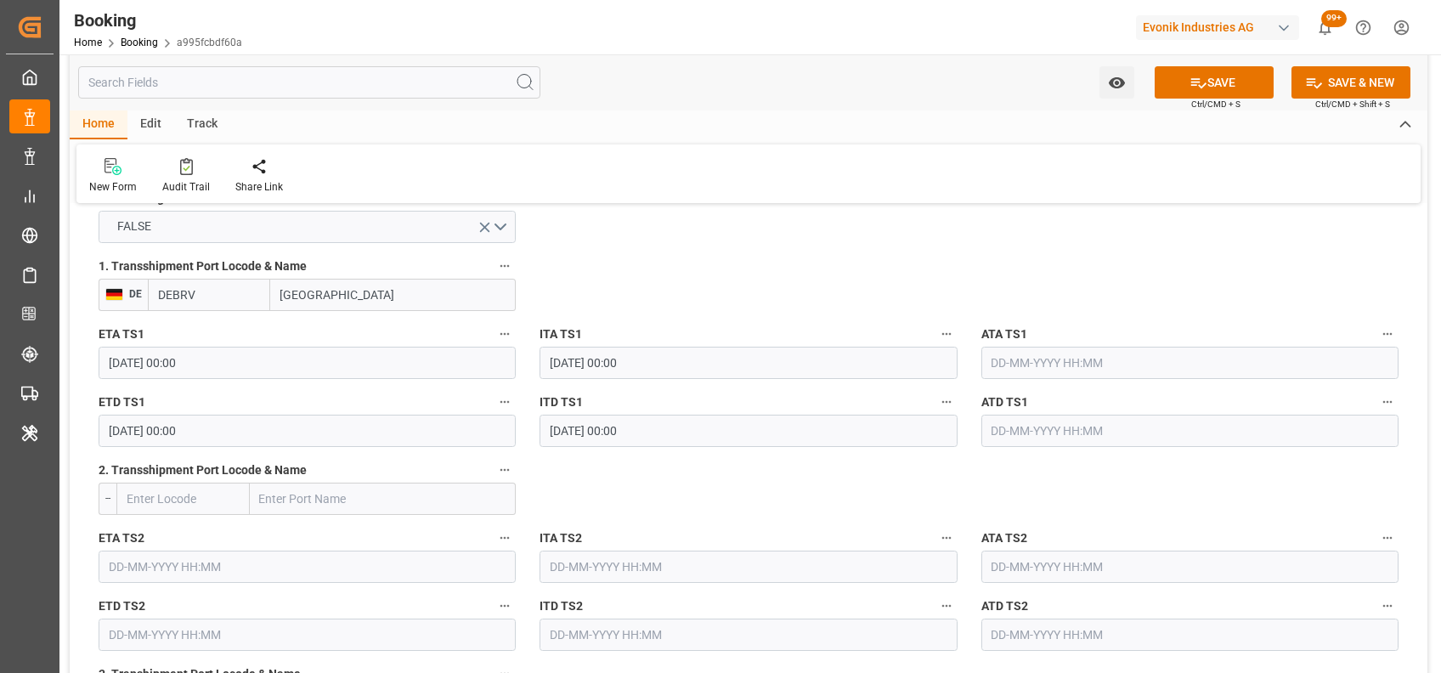
scroll to position [1853, 0]
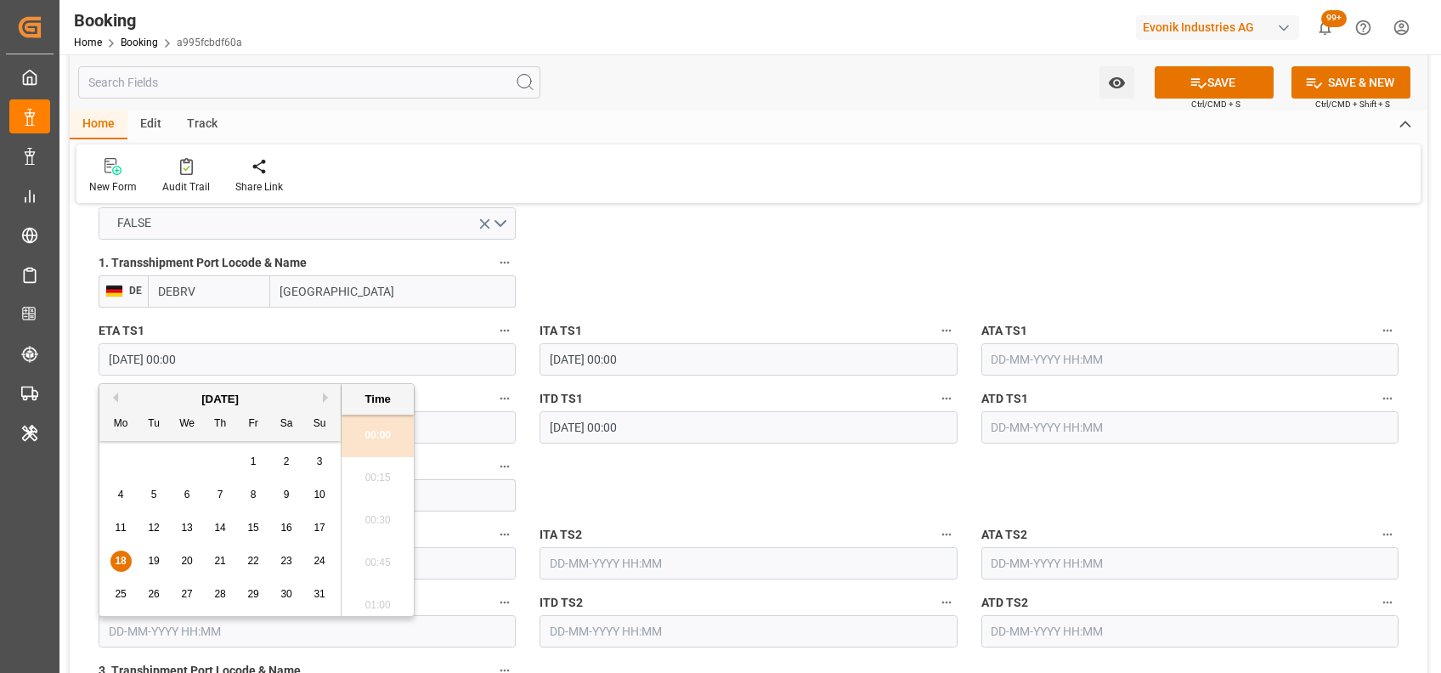
drag, startPoint x: 203, startPoint y: 353, endPoint x: 101, endPoint y: 353, distance: 102.0
click at [101, 353] on input "18-08-2025 00:00" at bounding box center [307, 359] width 417 height 32
click at [166, 302] on input "DEBRV" at bounding box center [209, 291] width 122 height 32
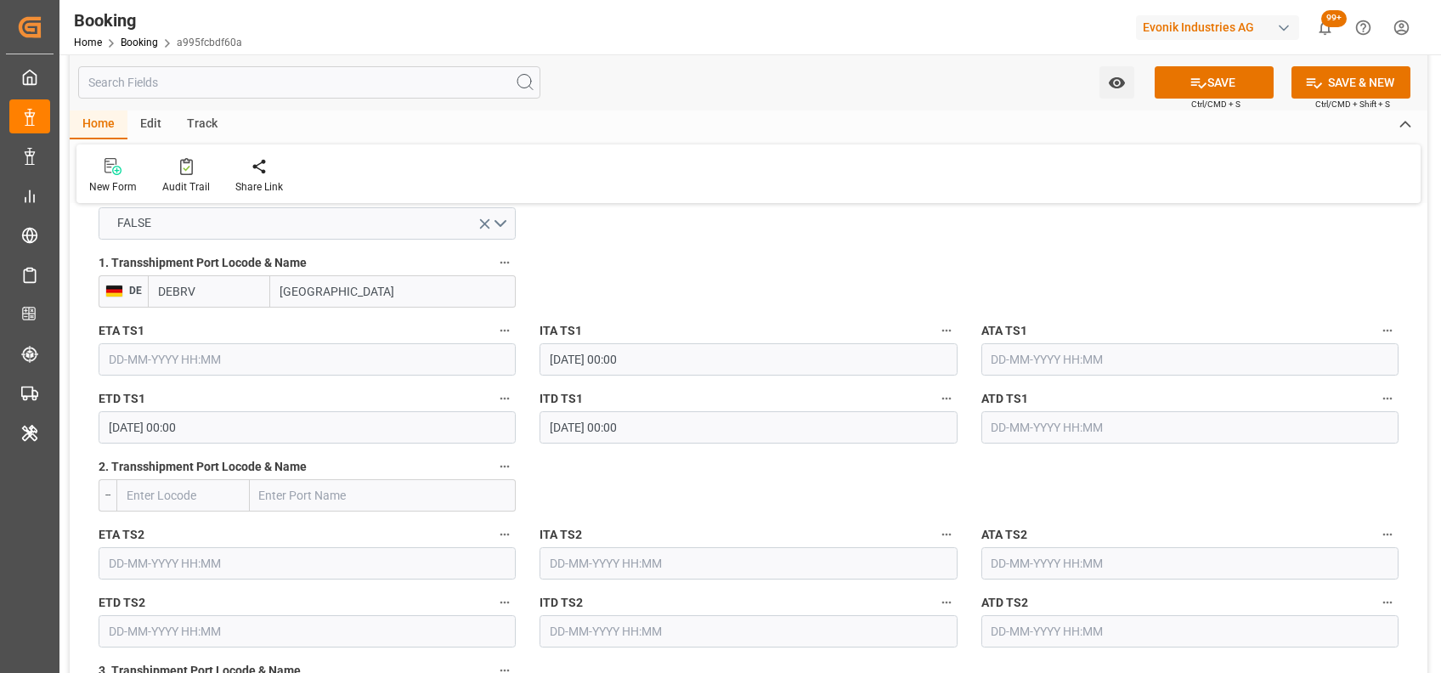
click at [166, 302] on input "DEBRV" at bounding box center [209, 291] width 122 height 32
click at [302, 290] on input "BREMERHAVEN" at bounding box center [393, 291] width 246 height 32
drag, startPoint x: 217, startPoint y: 422, endPoint x: 73, endPoint y: 438, distance: 144.5
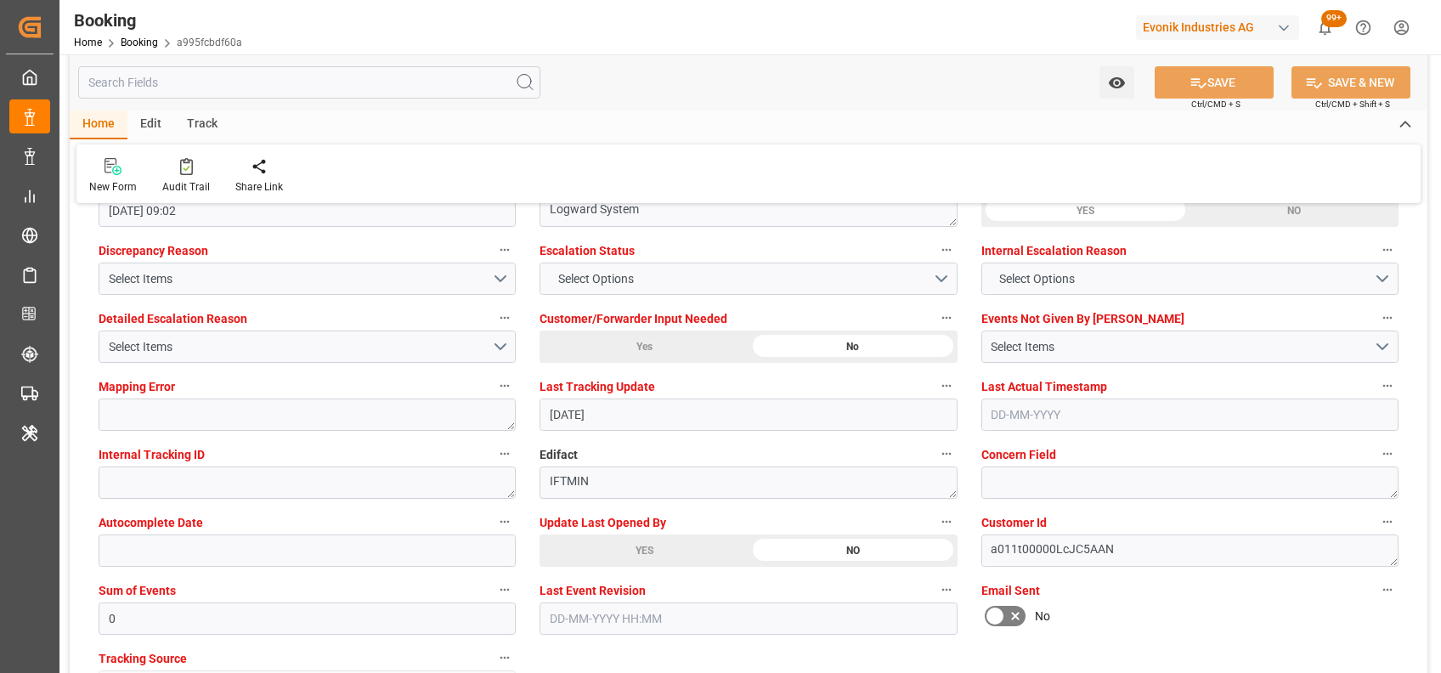
scroll to position [3031, 0]
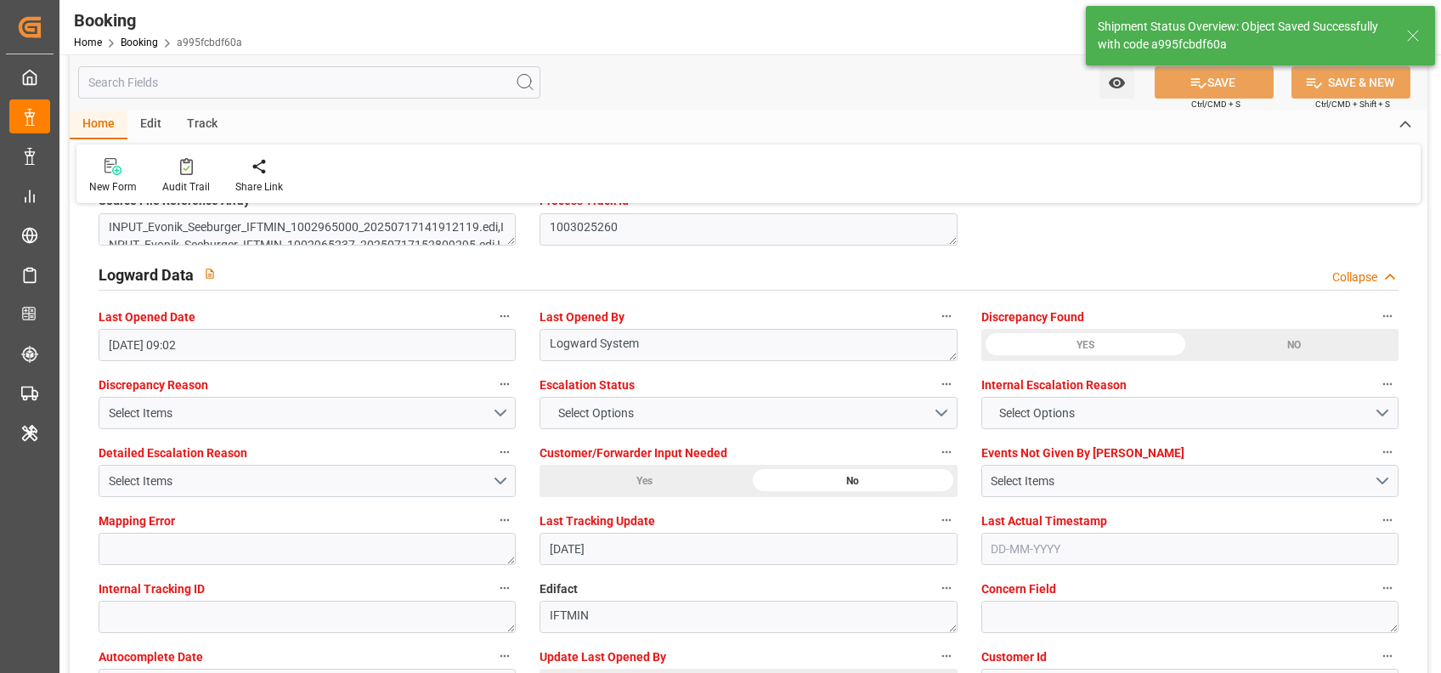
type textarea "shaini ghorai"
type textarea "No"
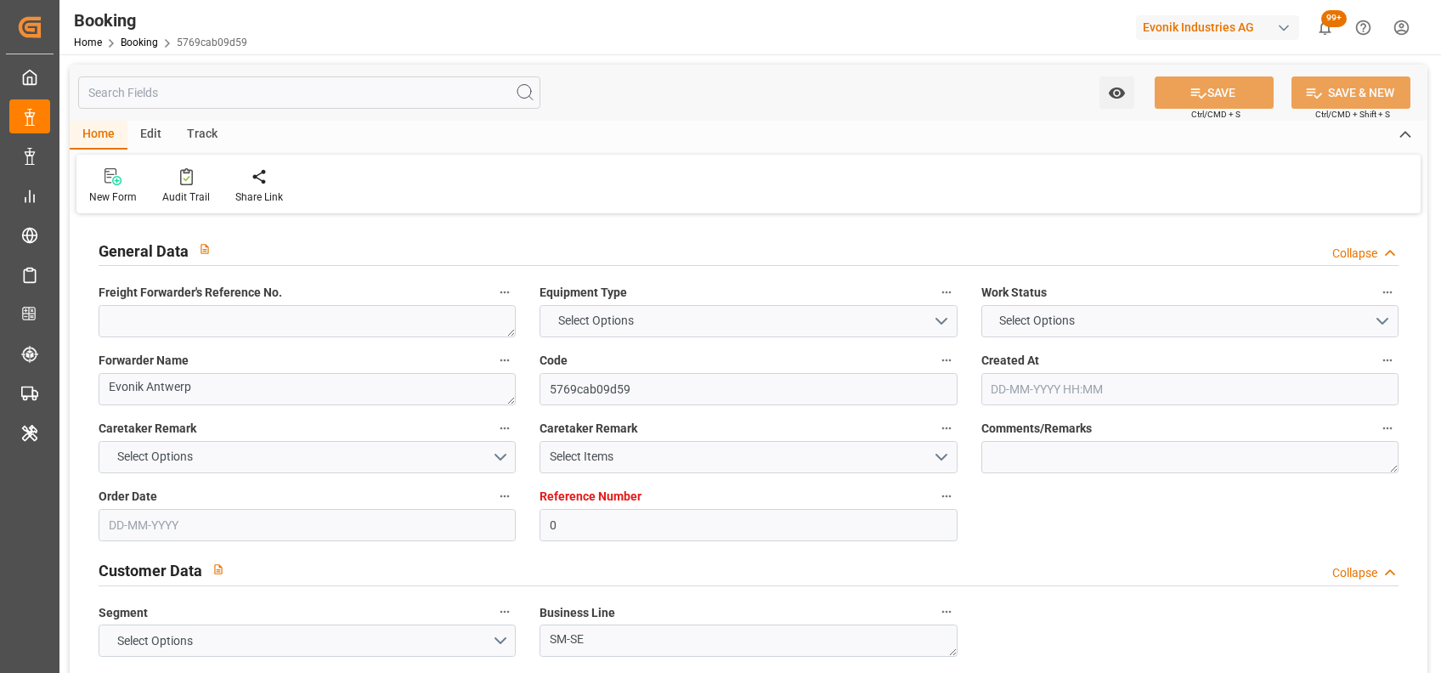
type textarea "Evonik Antwerp"
type input "5769cab09d59"
type input "0"
type textarea "SM-SE"
type input "4006564783"
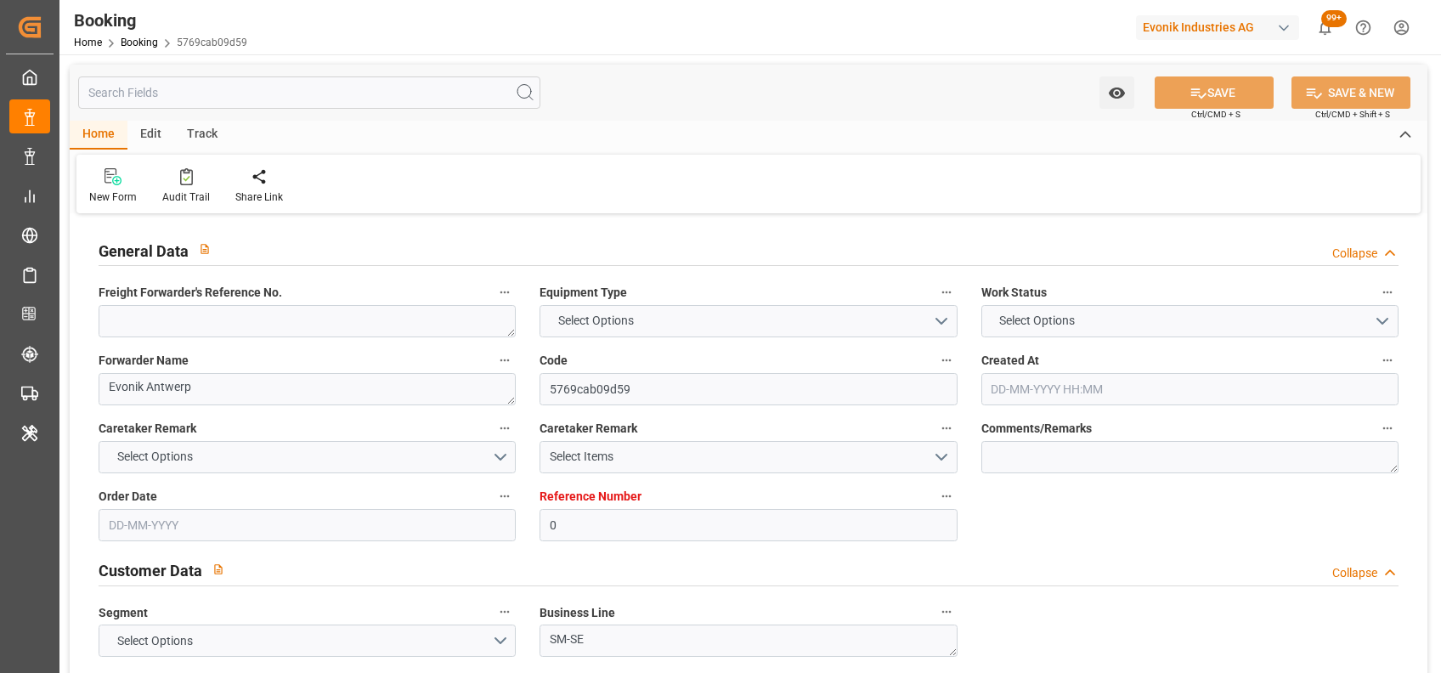
type textarea "[PERSON_NAME][EMAIL_ADDRESS][DOMAIN_NAME]"
type textarea "CIF"
type textarea "10112 [GEOGRAPHIC_DATA]"
type textarea "Evonik Plant 7000320775"
type textarea "[GEOGRAPHIC_DATA]"
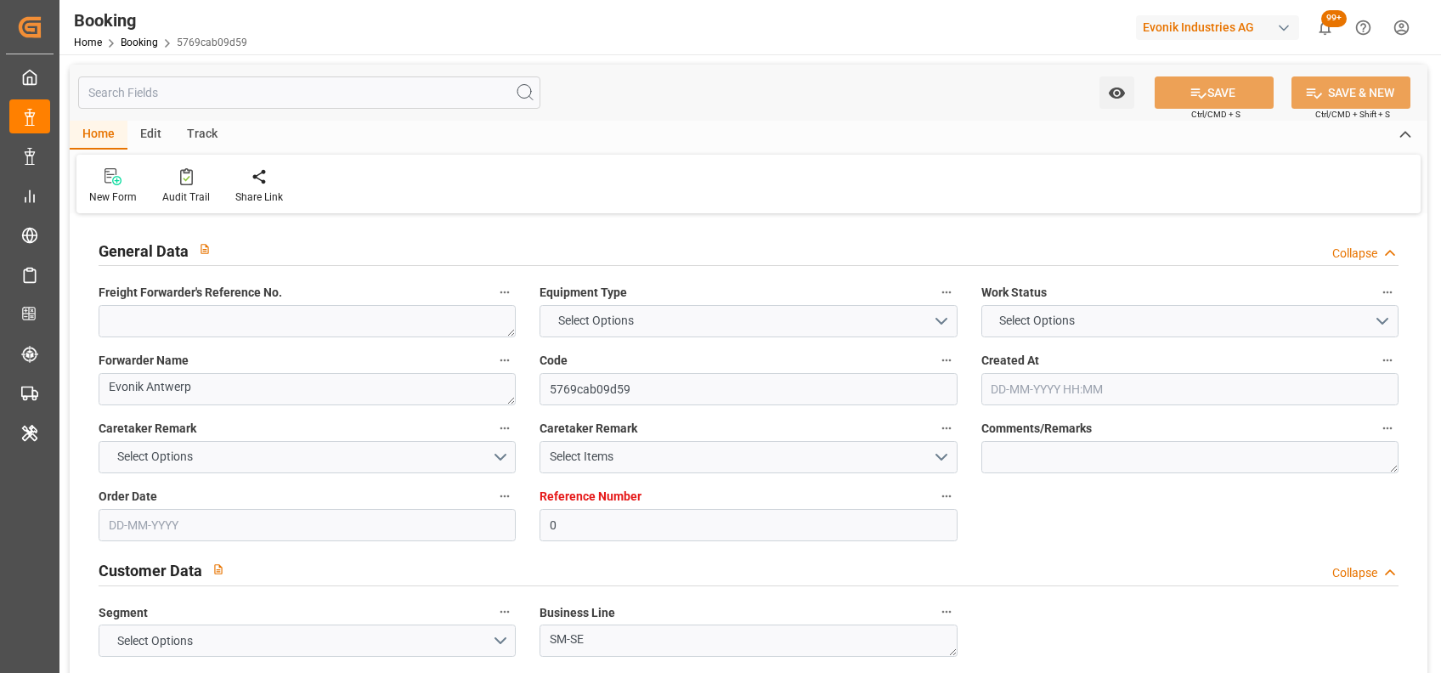
type input "MSC ELKE F"
type input "MSCU"
type textarea "213B1891712"
type input "[GEOGRAPHIC_DATA]"
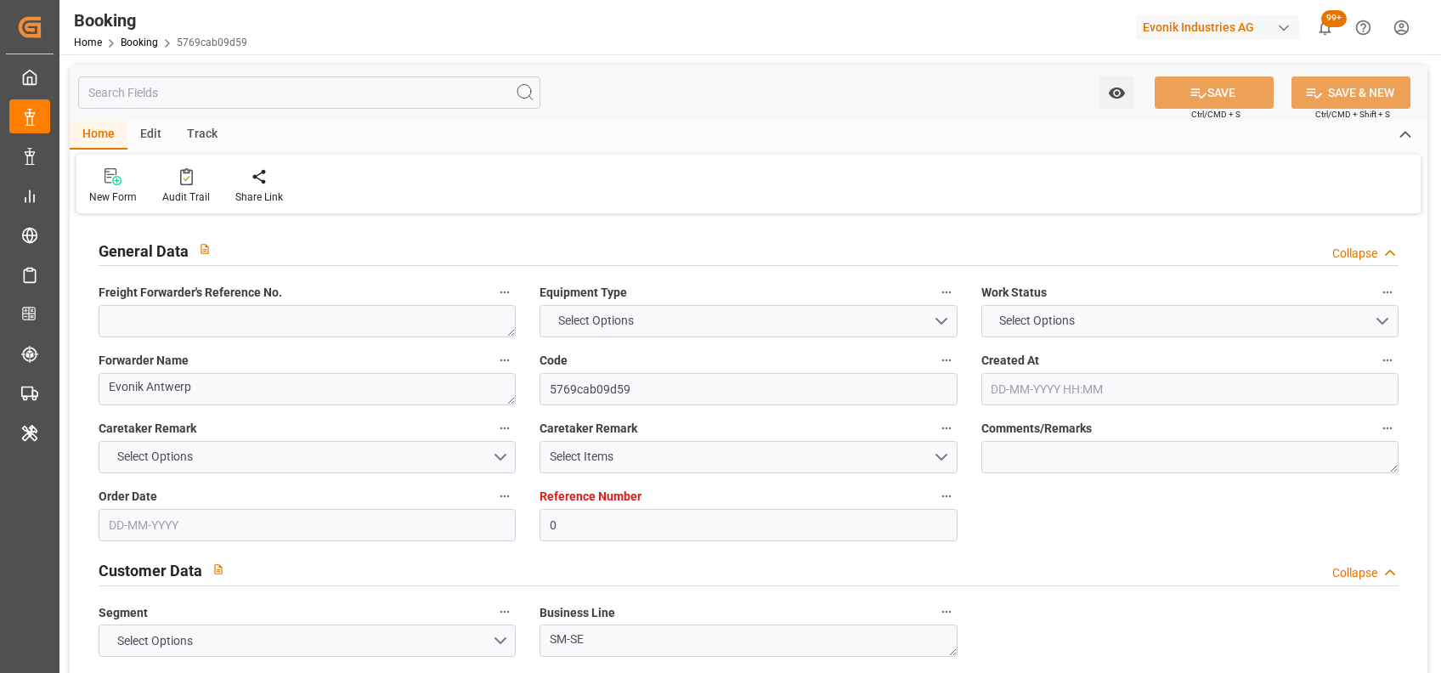
type textarea "vesselName etd [PERSON_NAME]"
type textarea "INPUT_Evonik_Seeburger_LoadTenderOcean_1002713998_20250430133345723.xml"
type textarea "NWC/[GEOGRAPHIC_DATA] [GEOGRAPHIC_DATA] Continent / [GEOGRAPHIC_DATA]-SE"
type textarea "INPUT_Evonik_Seeburger_LoadTenderOcean_1002704952_20250428141940706.xml,INPUT_E…"
type textarea "1002713998"
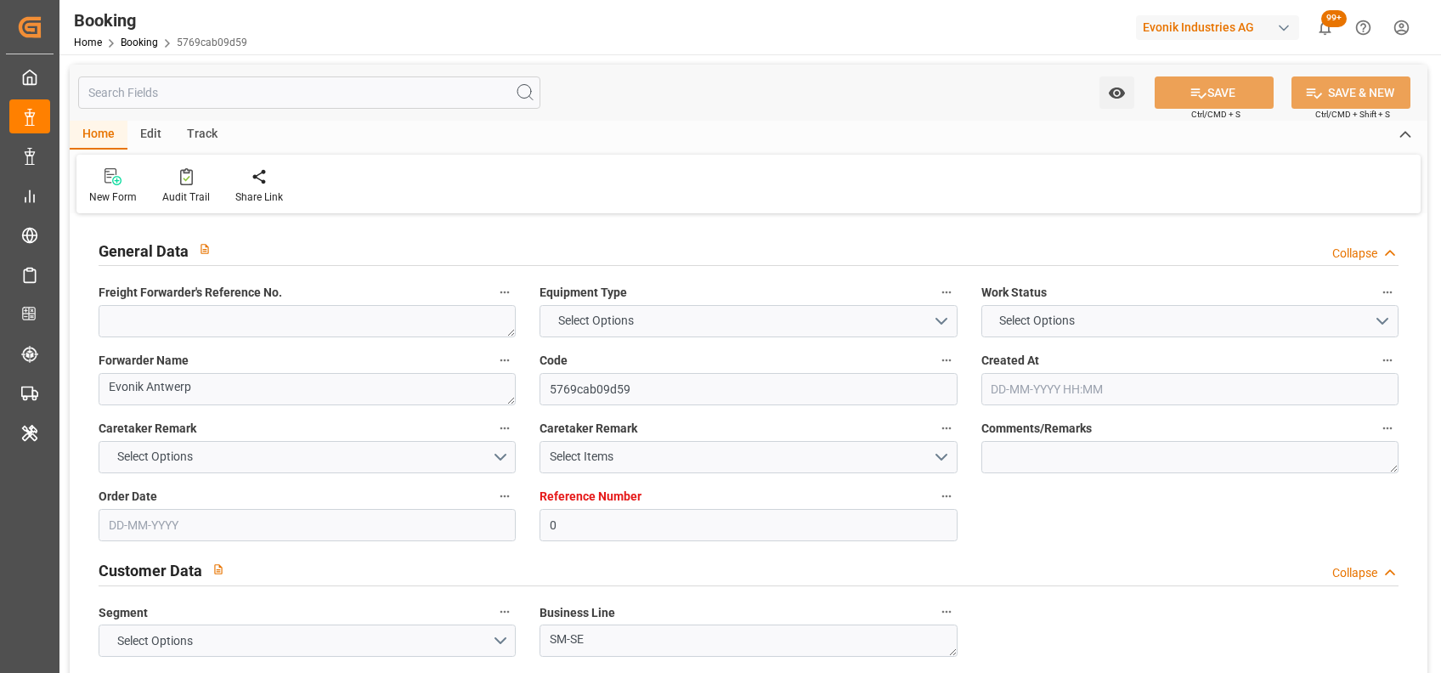
type textarea "[PERSON_NAME]"
type textarea "Pod-businessLine-"
type textarea "EVONIK Load Tender XML"
type textarea "a011t00000LcJC5AAN"
type textarea "No"
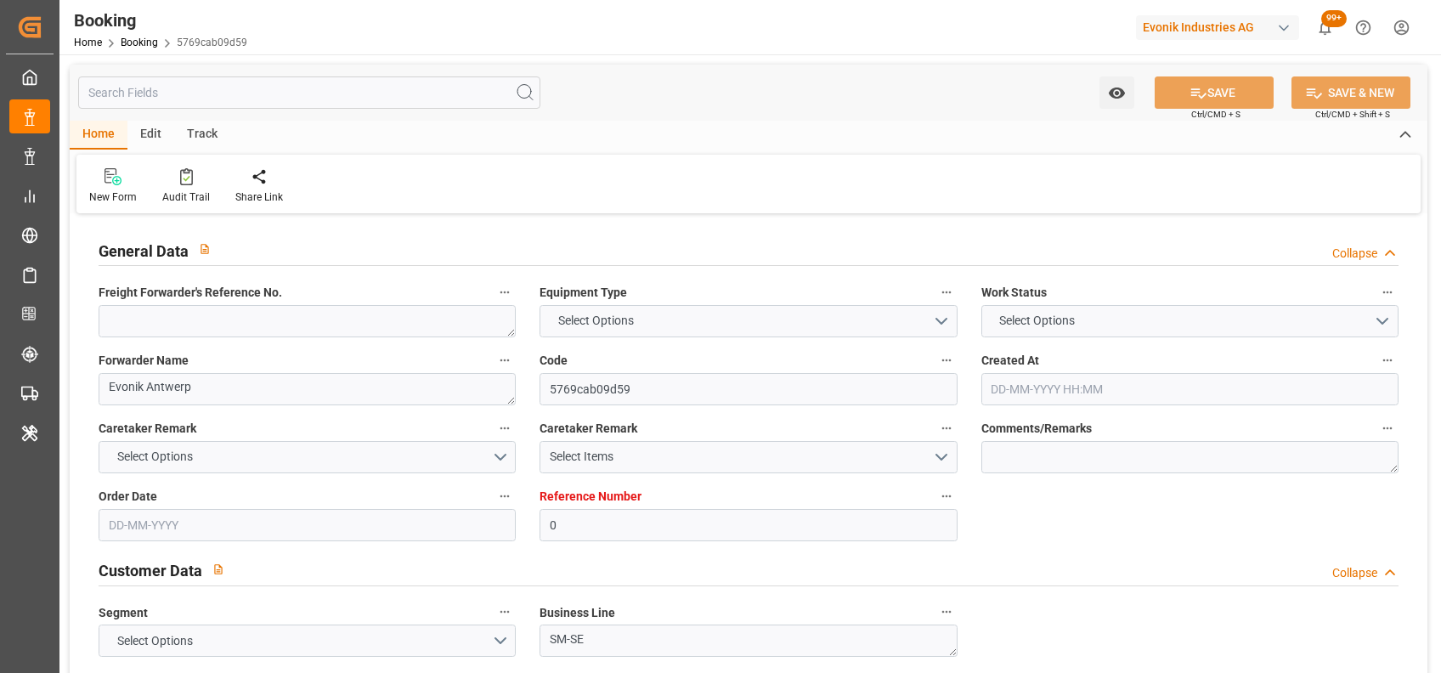
type input "0"
type input "9318773"
type input "MSC"
type input "Mediterranean Shipping Company"
type input "BEANR"
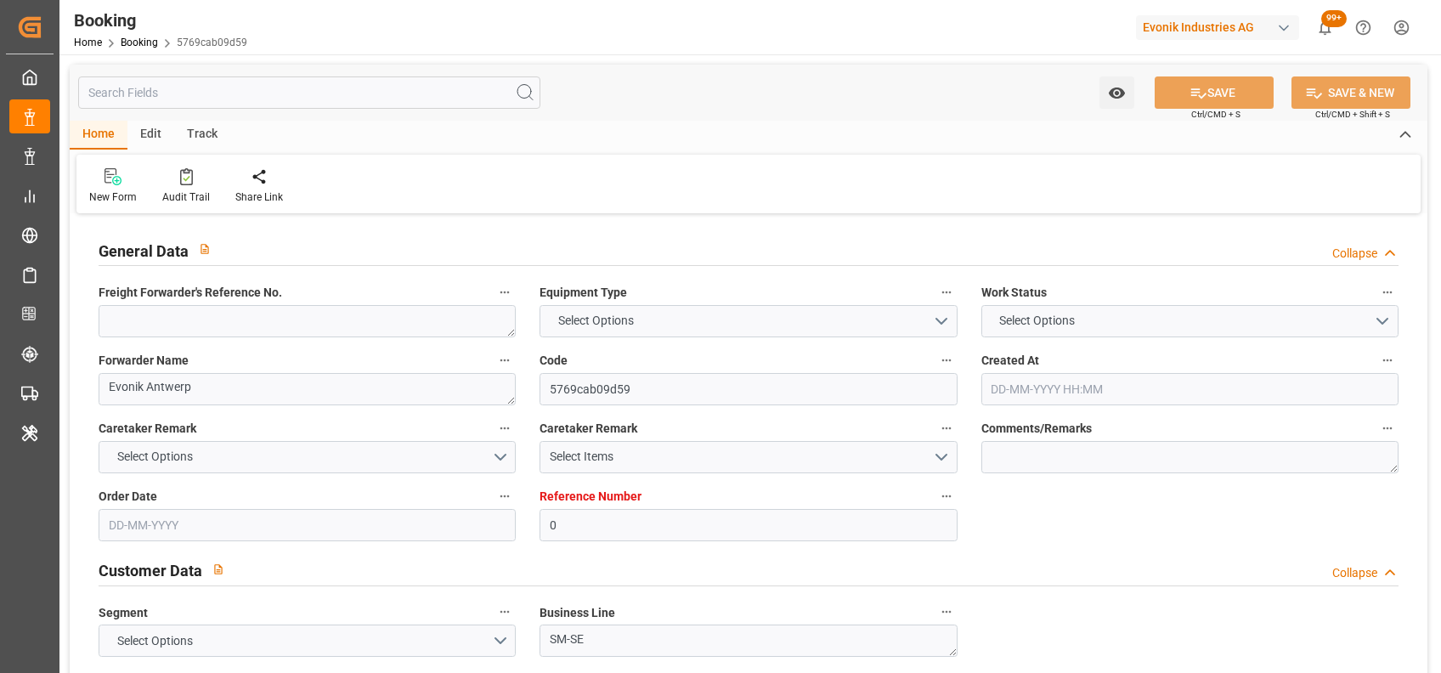
type input "EETLL"
type input "[DATE] 12:21"
type input "[DATE]"
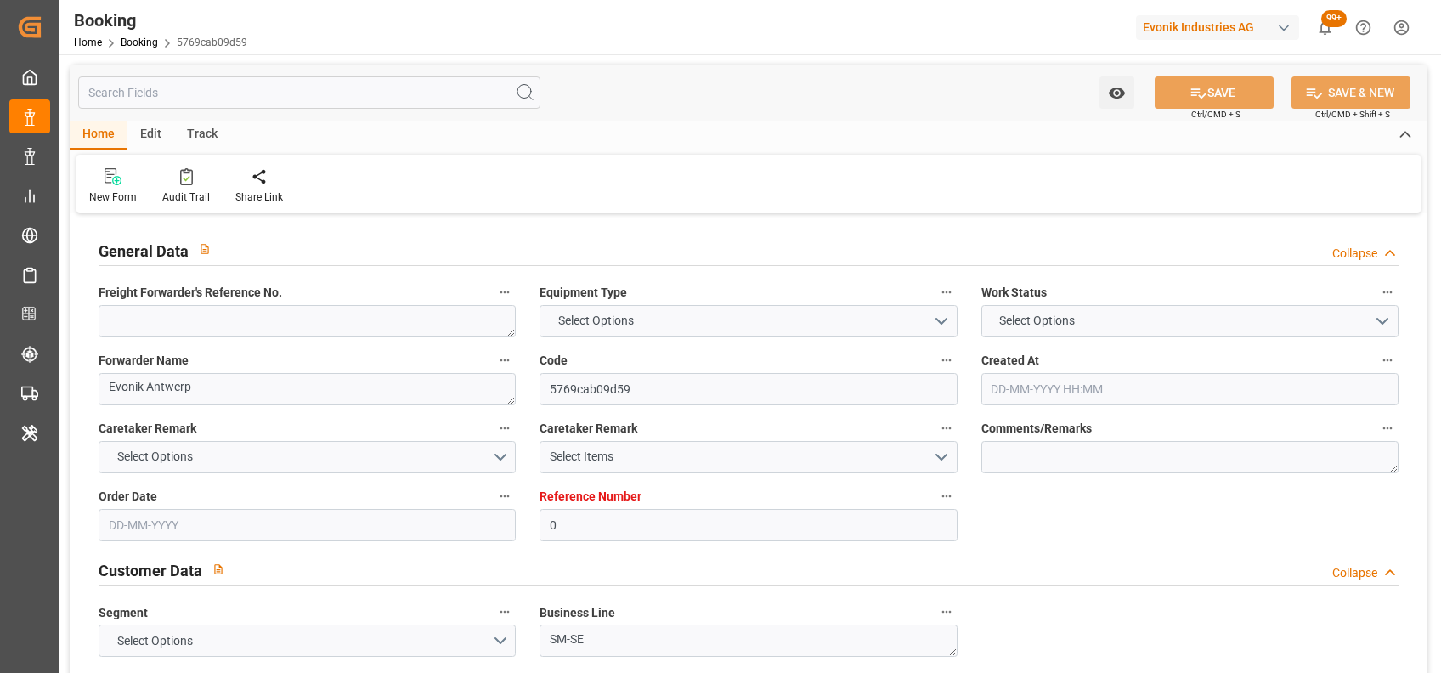
type input "[DATE] 00:00"
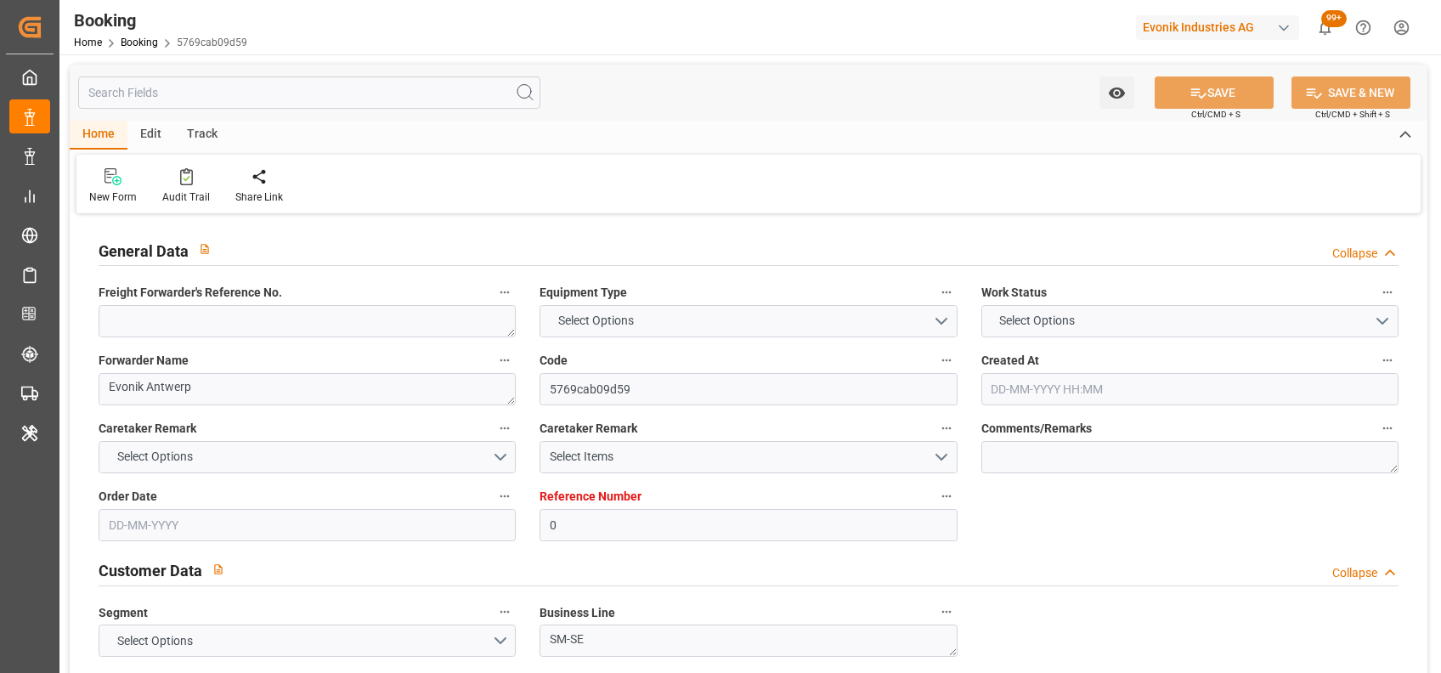
type input "[DATE]"
type input "[DATE] 08:25"
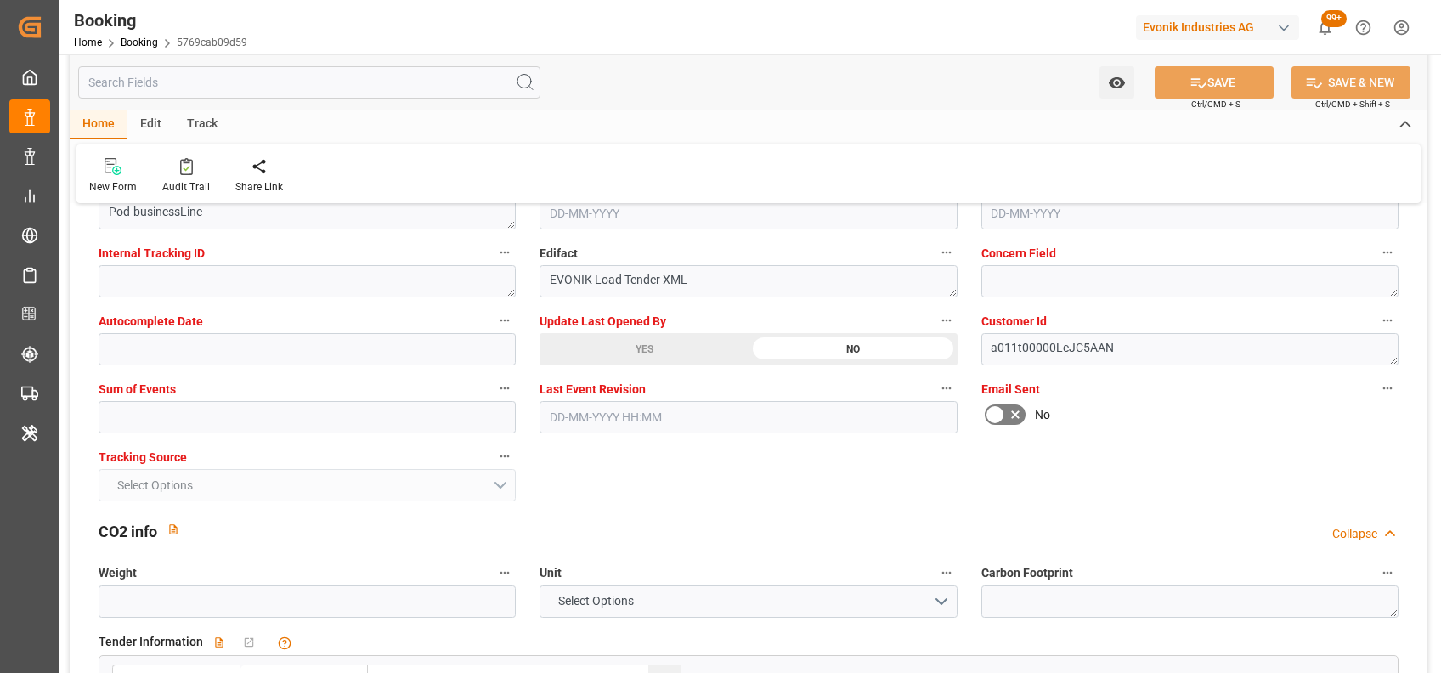
scroll to position [3368, 0]
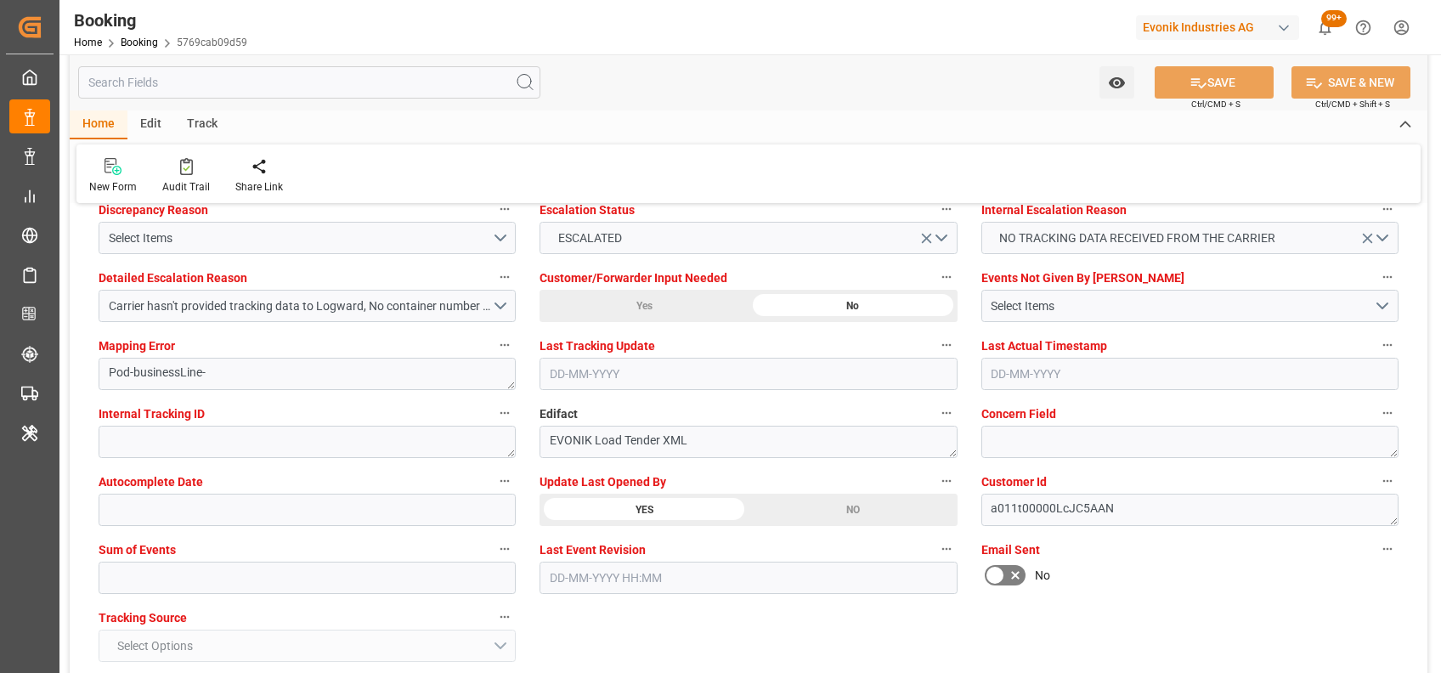
scroll to position [3205, 0]
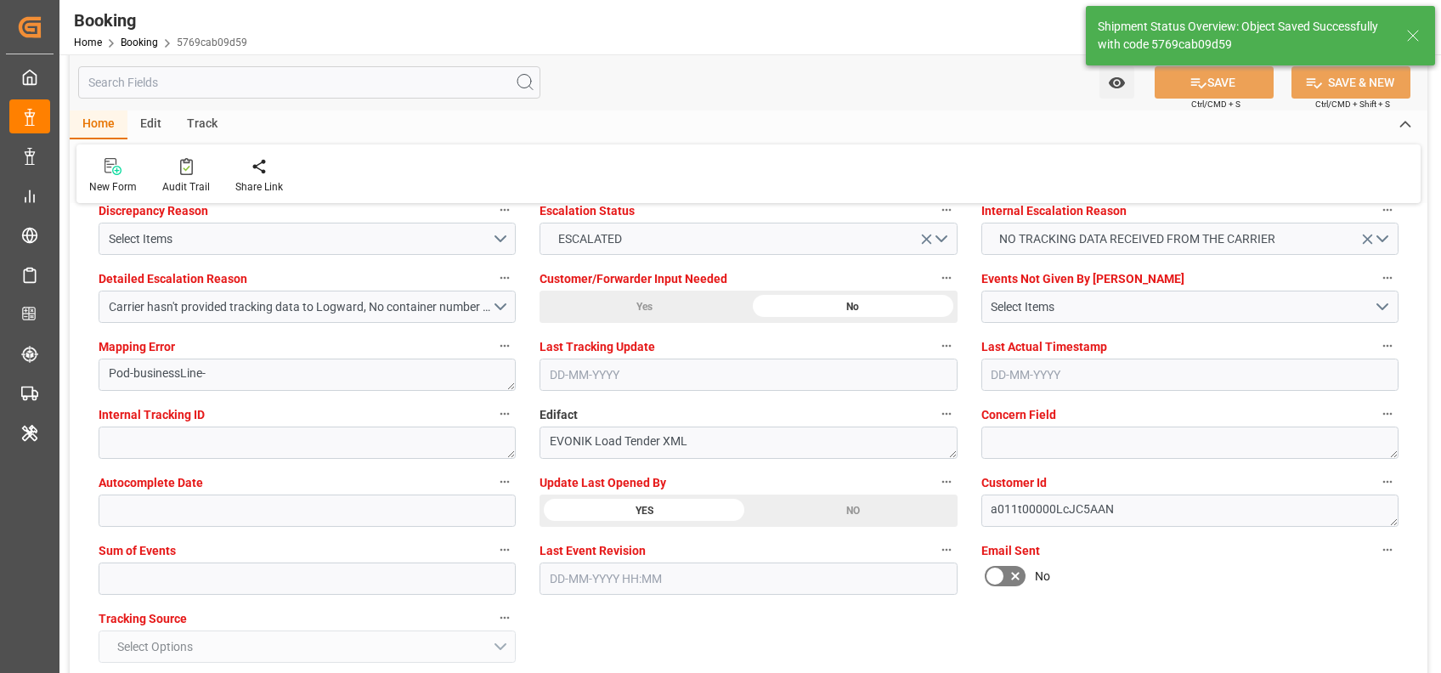
type textarea "[PERSON_NAME]"
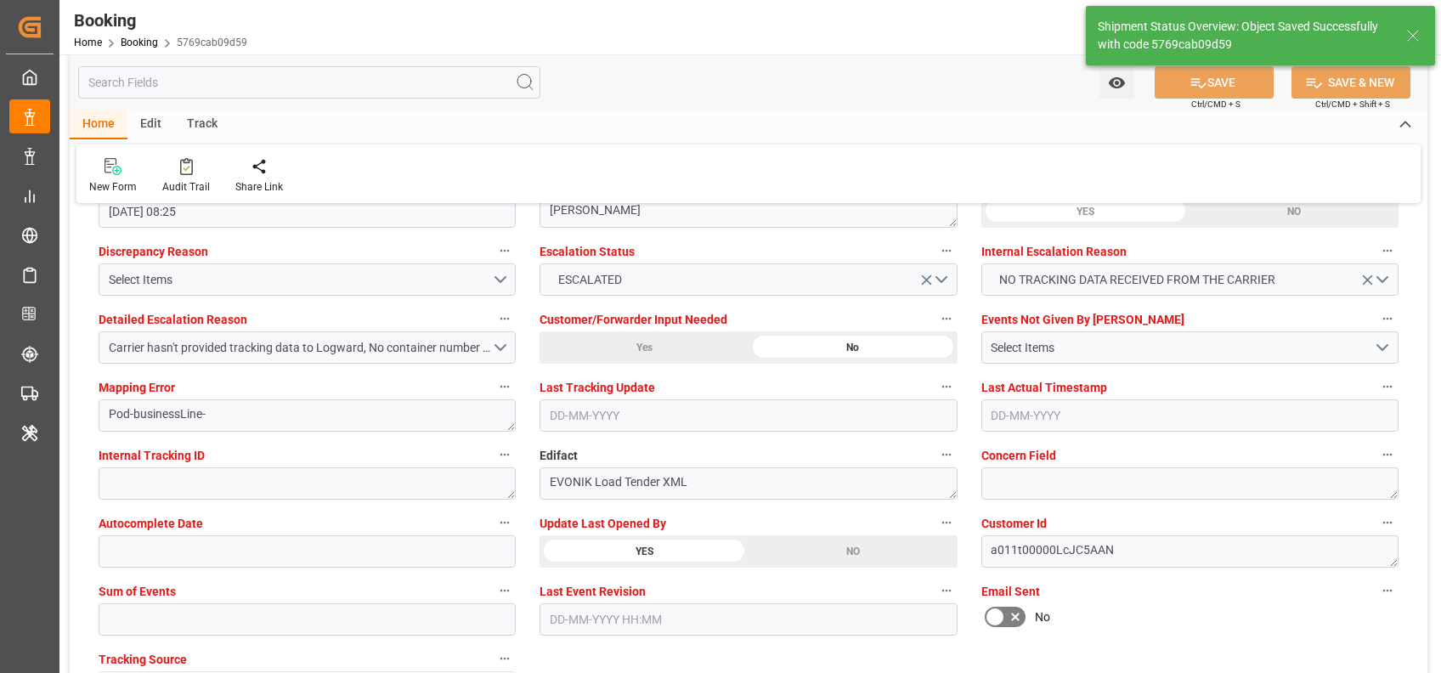
type input "[DATE] 10:04"
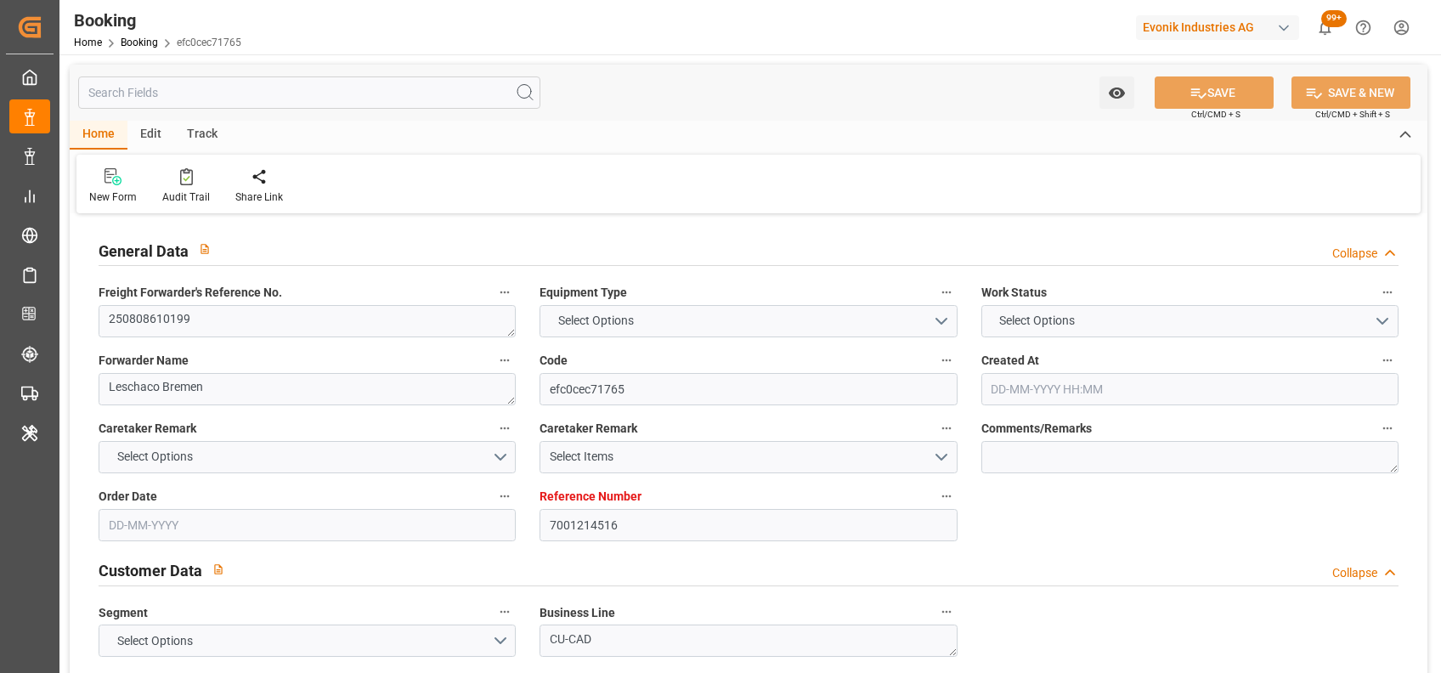
type input "7001214516"
type input "9227338"
type input "MSC"
type input "Mediterranean Shipping Company"
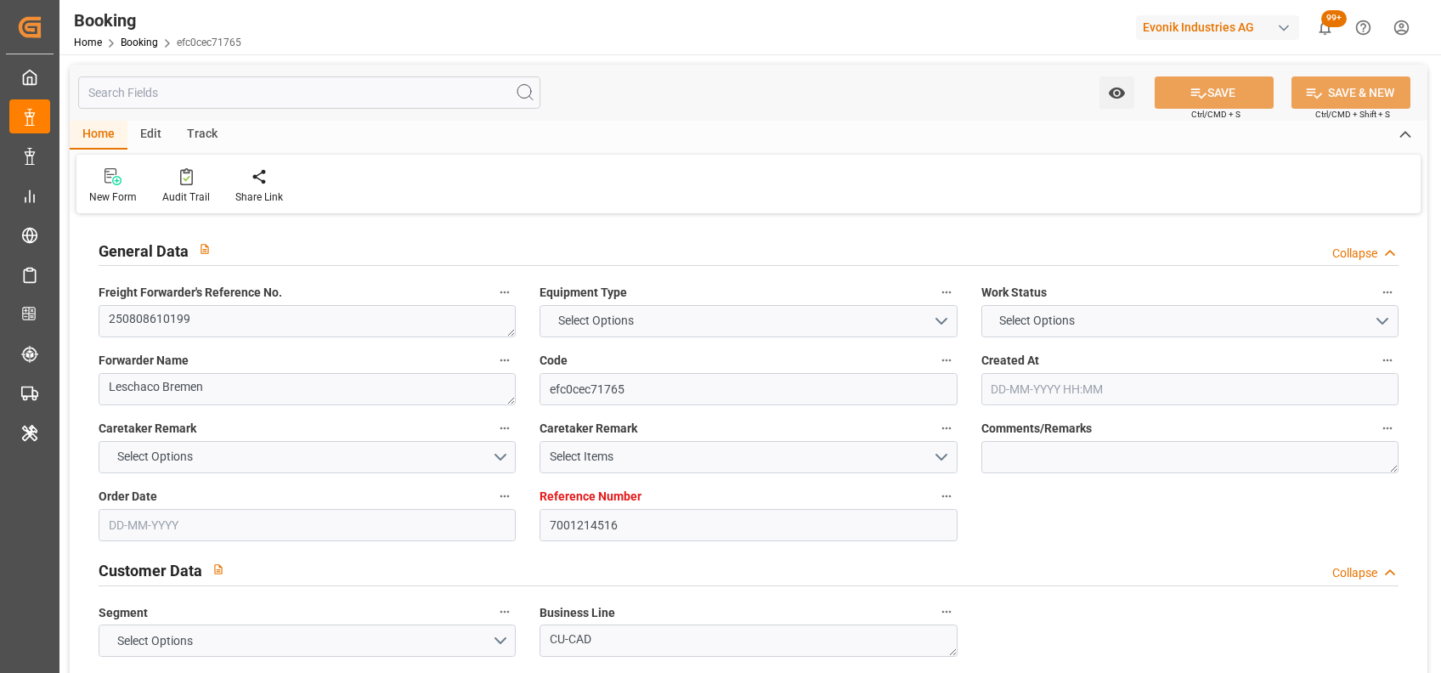
type input "BEANR"
type input "USBOS"
type input "07-07-2025 05:41"
type input "07-07-2025"
type input "22-08-2025"
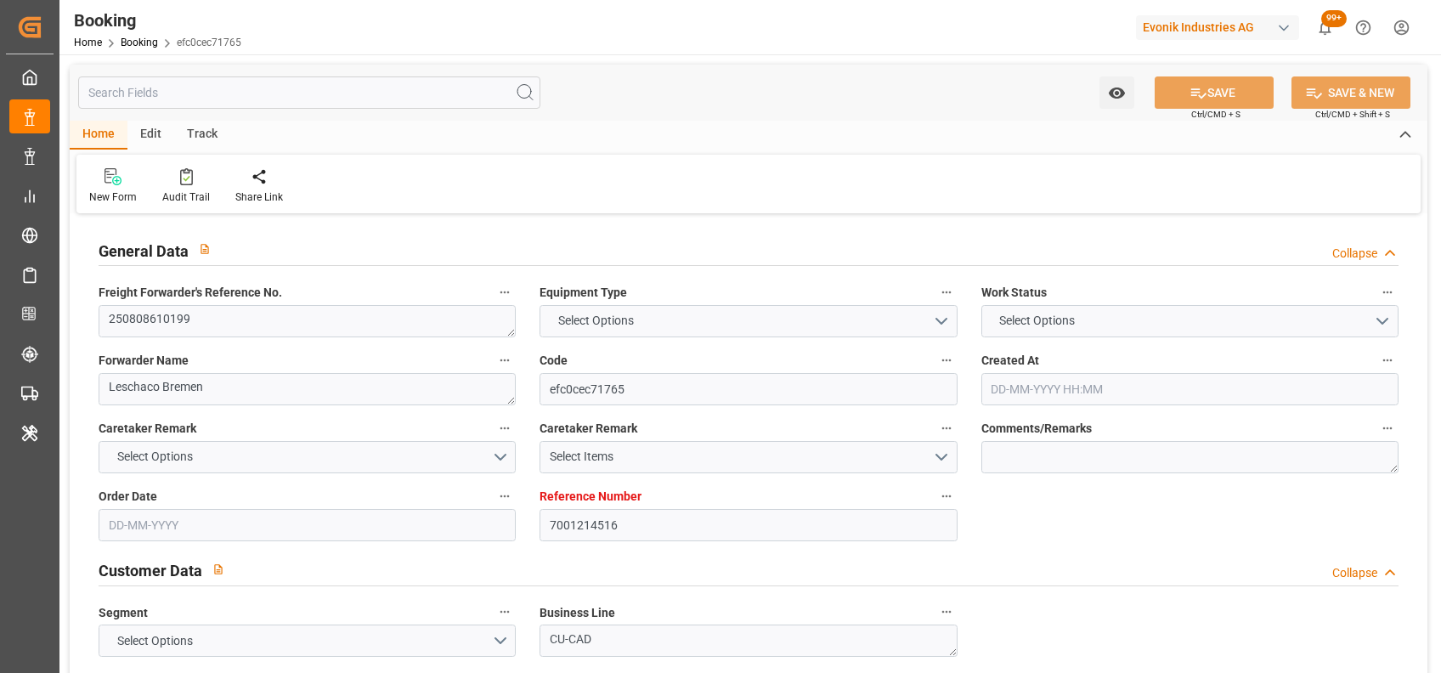
type input "23-07-2025"
type input "31-07-2025"
type input "24-07-2025"
type input "[DATE] 00:00"
type input "02-08-2025 00:00"
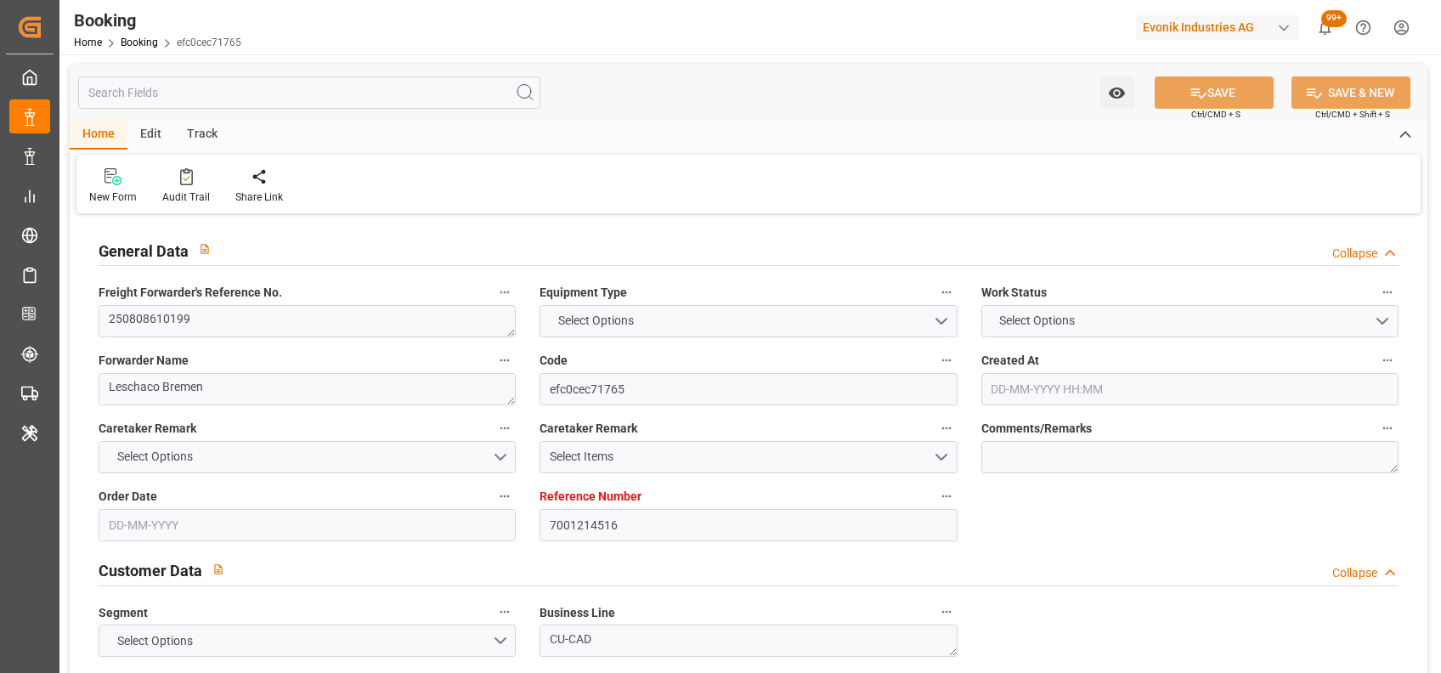
type input "15-09-2025 00:00"
type input "12-08-2025 00:00"
type input "24-07-2025"
type input "18-08-2025 07:28"
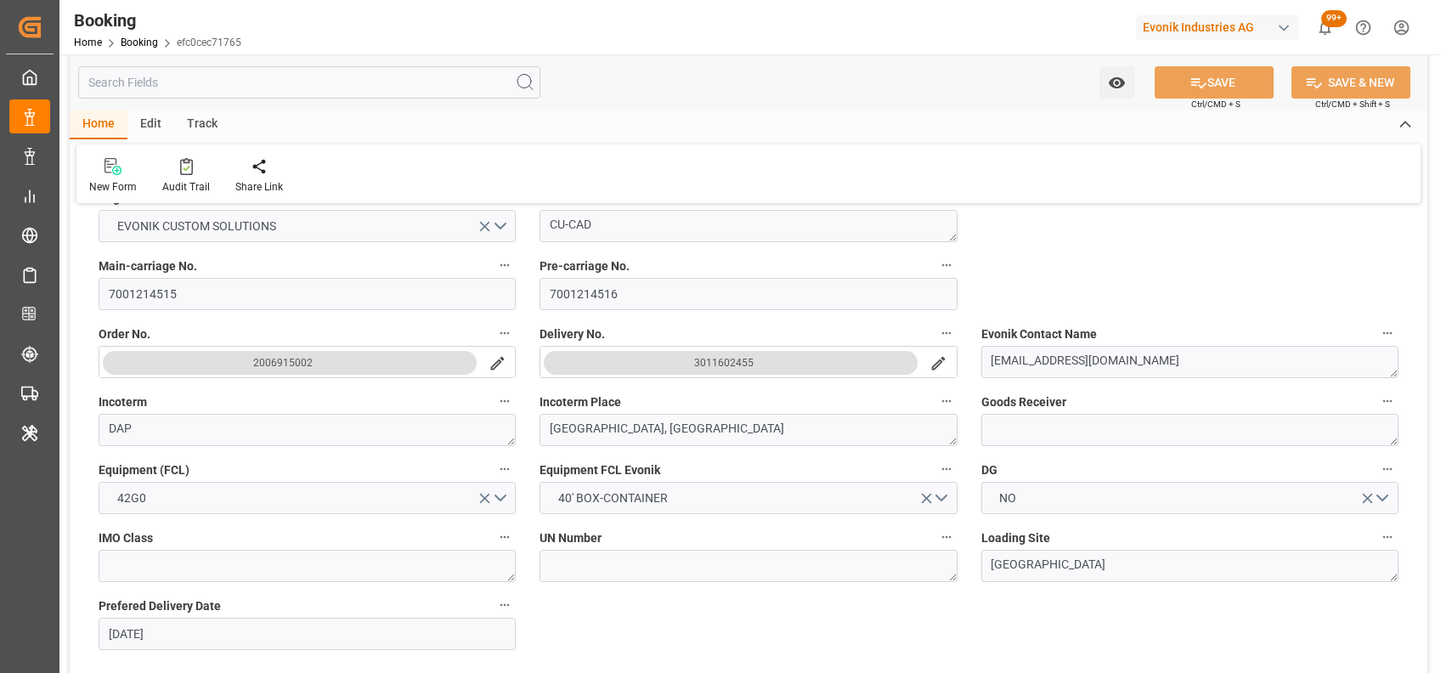
scroll to position [506, 0]
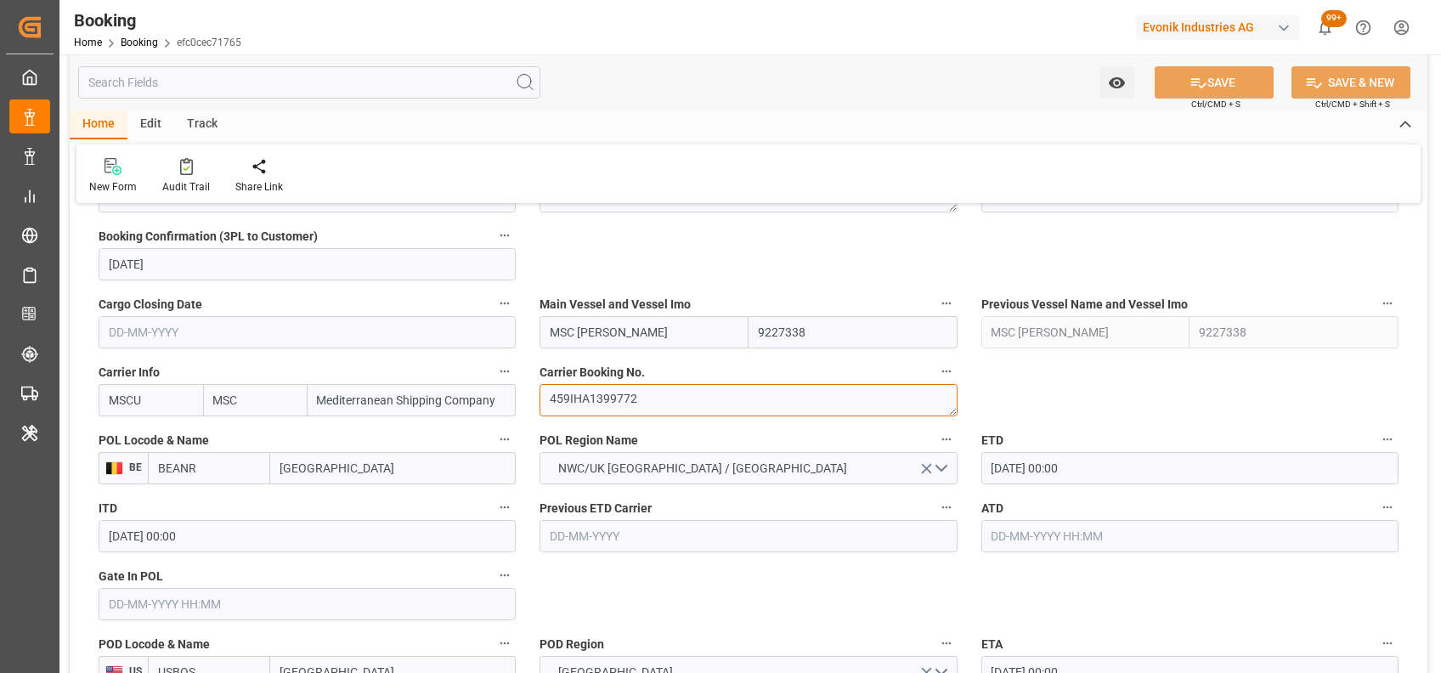
scroll to position [1153, 0]
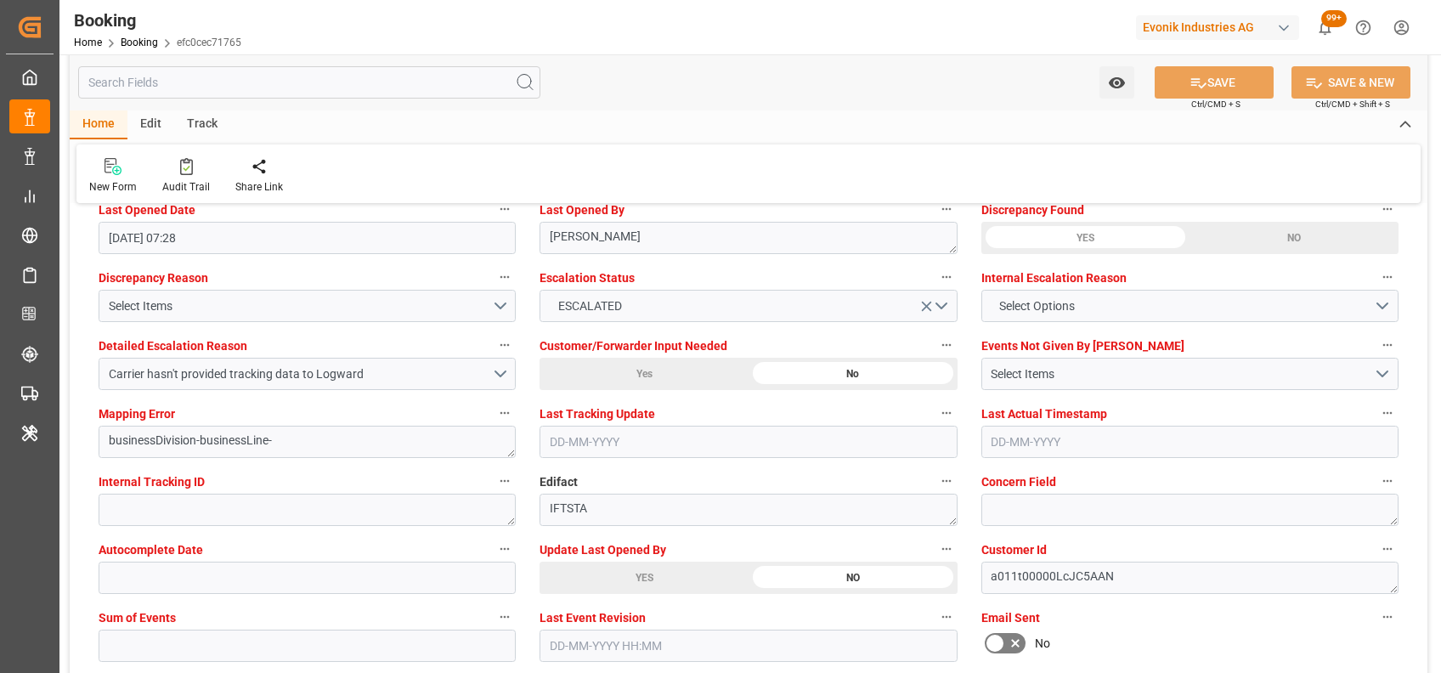
scroll to position [3140, 0]
click at [788, 526] on div "Edifact IFTSTA" at bounding box center [748, 496] width 441 height 68
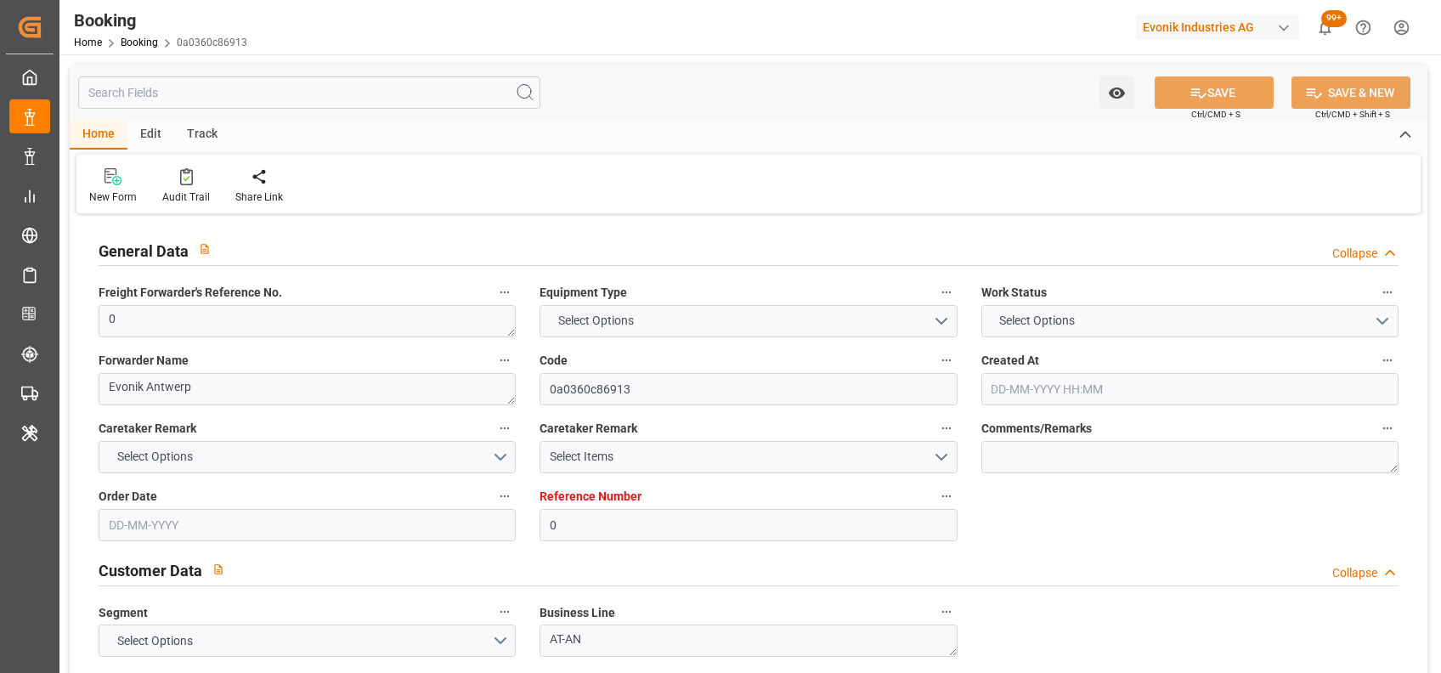
type textarea "0"
type textarea "Evonik Antwerp"
type input "0a0360c86913"
type input "0"
type textarea "AT-AN"
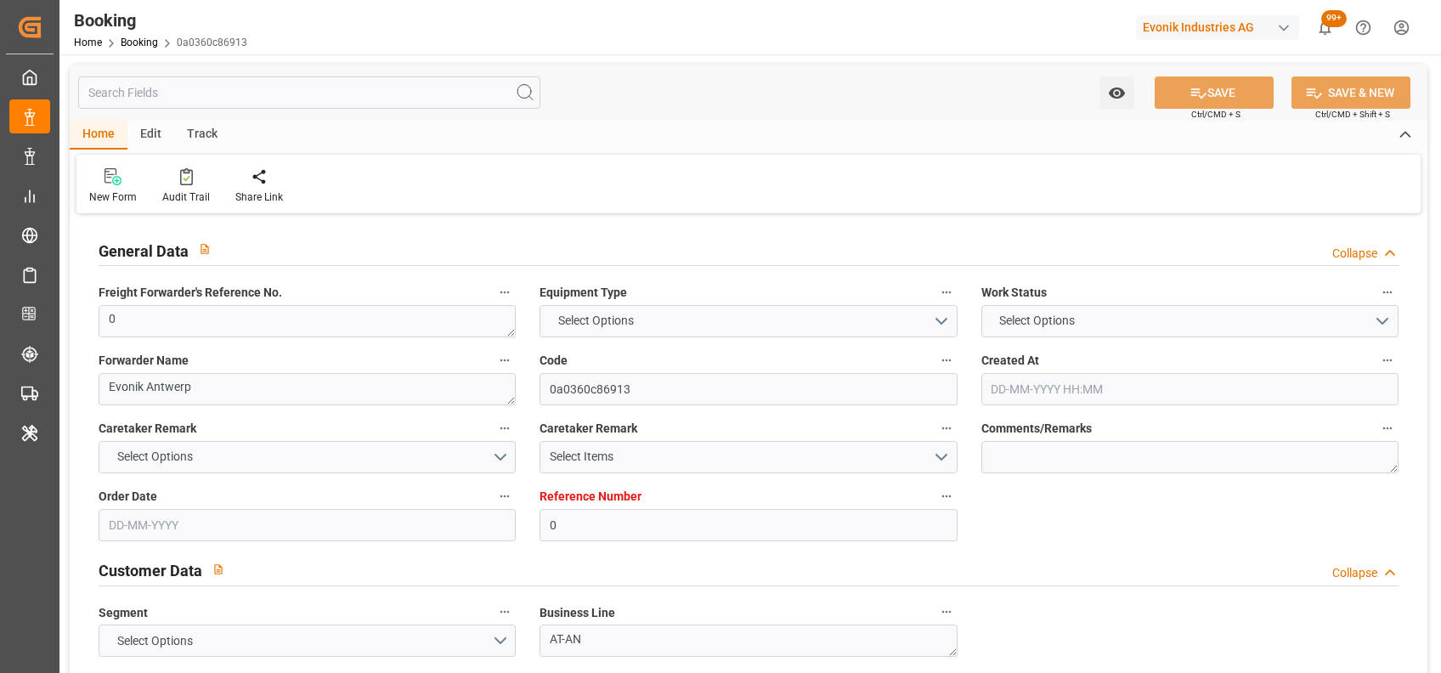
type input "4006679690"
type textarea "[PERSON_NAME][EMAIL_ADDRESS][PERSON_NAME][DOMAIN_NAME]"
type textarea "DAP"
type textarea "Mobil, [GEOGRAPHIC_DATA]"
type textarea "Evonik Plant 0000500154"
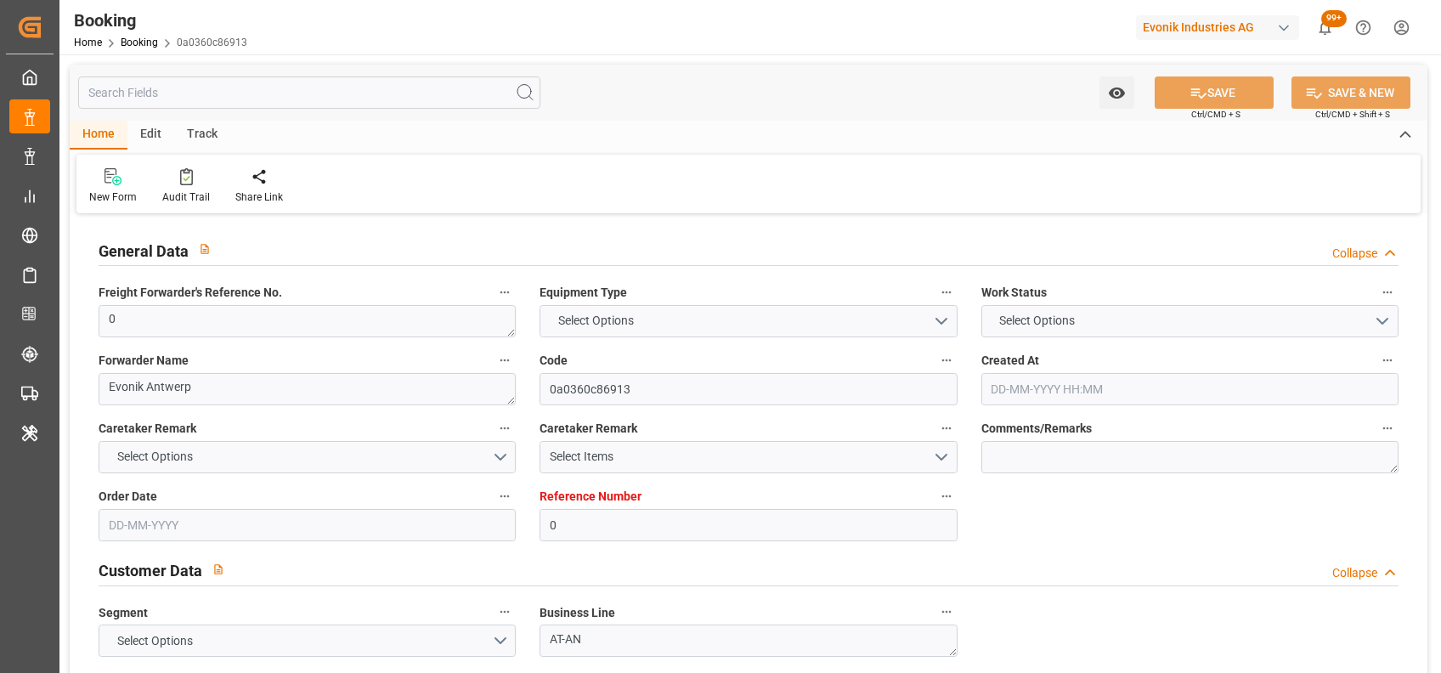
type textarea "[GEOGRAPHIC_DATA]"
type textarea "MSBU3024502"
type input "MSC SHANGHAI V"
type input "MSCU"
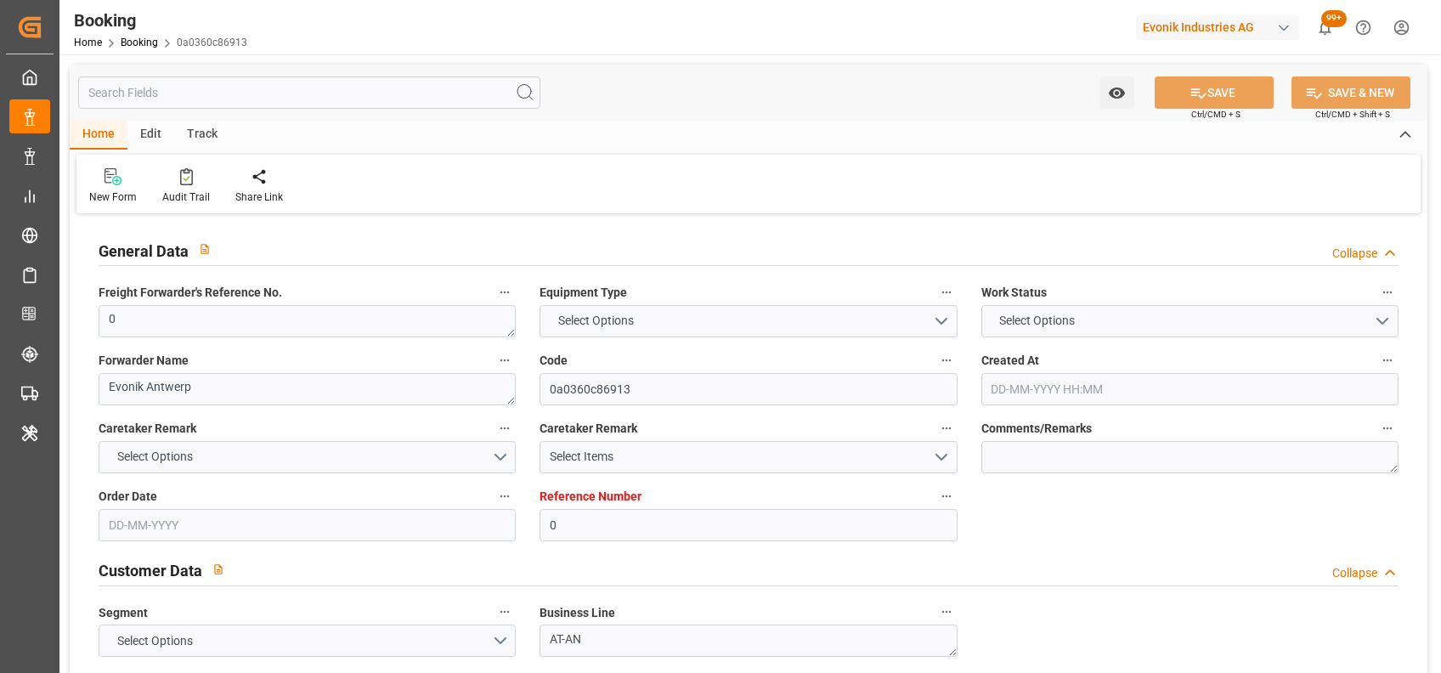
type textarea "213B1924222"
type input "[GEOGRAPHIC_DATA]"
type input "Mobile"
type textarea "INPUT_Evonik_Seeburger_LoadTenderOcean_1003040214_20250811143356458.xml"
type textarea "NWC/[GEOGRAPHIC_DATA] [GEOGRAPHIC_DATA] Continent / [GEOGRAPHIC_DATA]-AN"
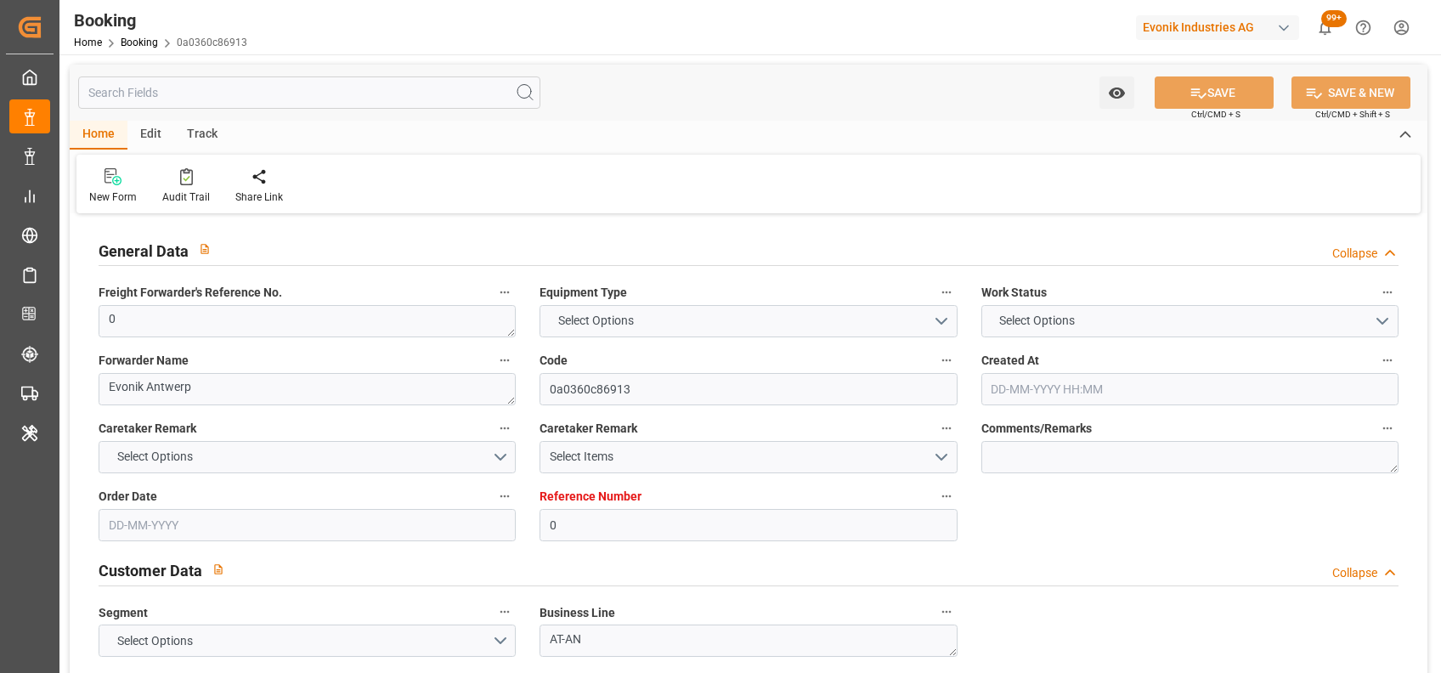
type textarea "INPUT_Evonik_Seeburger_LoadTenderOcean_1003021145_20250805082943684.xml,INPUT_E…"
type textarea "1003040214"
type textarea "Logward System"
type textarea "businessDivision-businessLine-"
type textarea "EVONIK Load Tender XML"
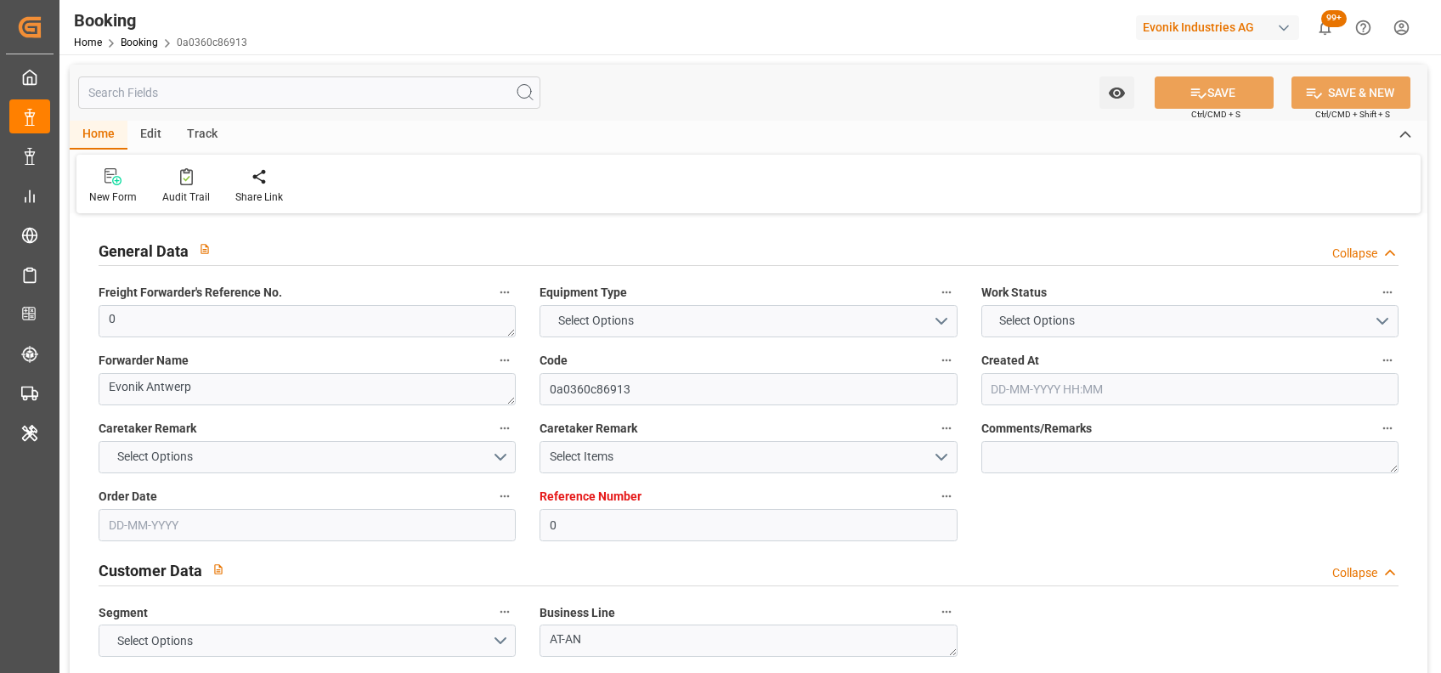
type textarea "a011t00000LcJC5AAN"
type textarea "No"
type input "[GEOGRAPHIC_DATA]"
type input "MOBILE"
type input "[GEOGRAPHIC_DATA]"
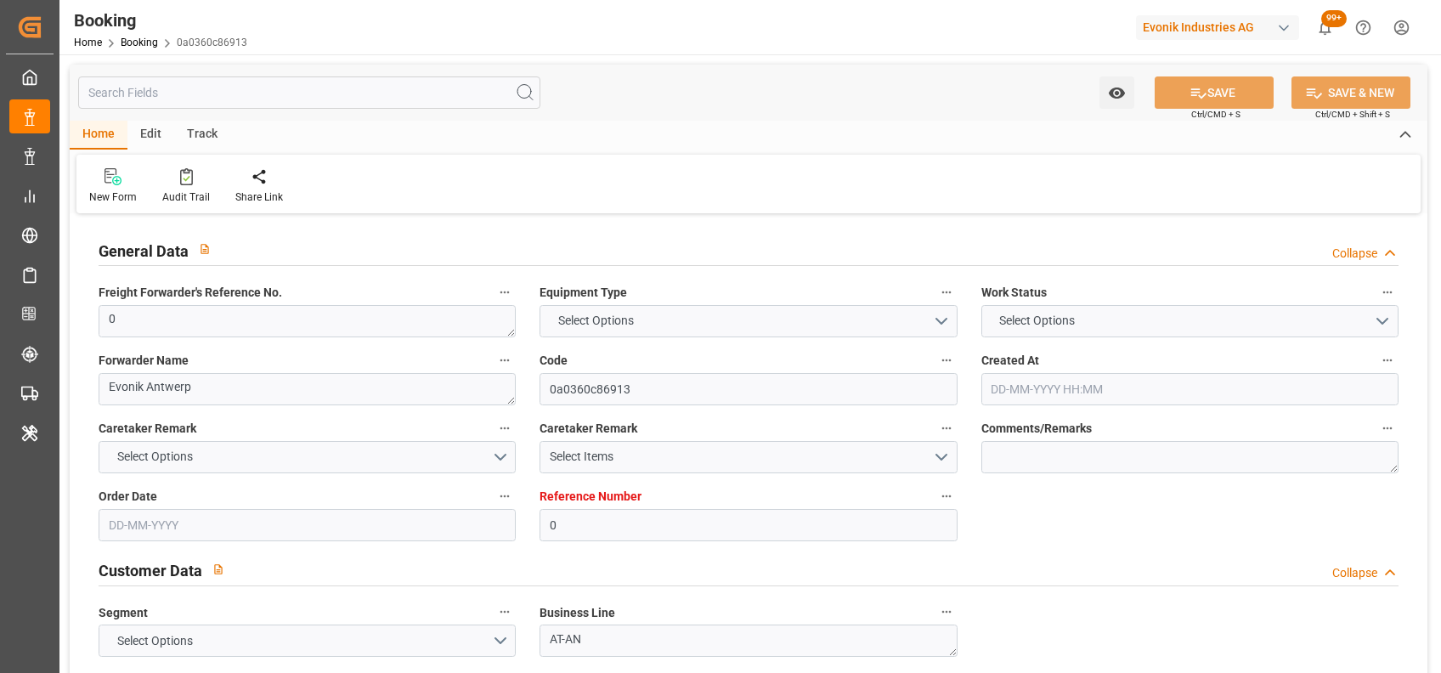
type input "BE"
type input "TRUCK"
type input "NH533A"
type input "VESSEL"
type input "MSC SHANGHAI V"
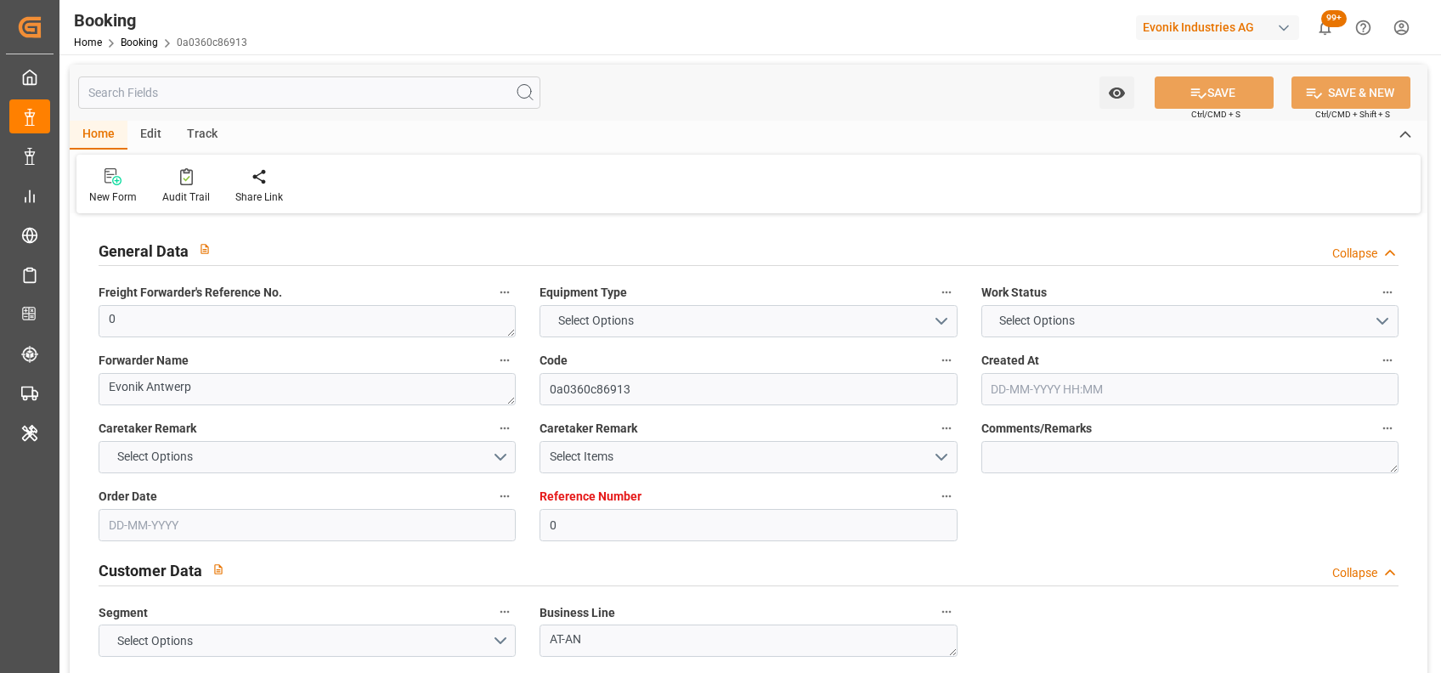
type input "TRUCK"
type input "0"
type input "9231822"
type input "MSC"
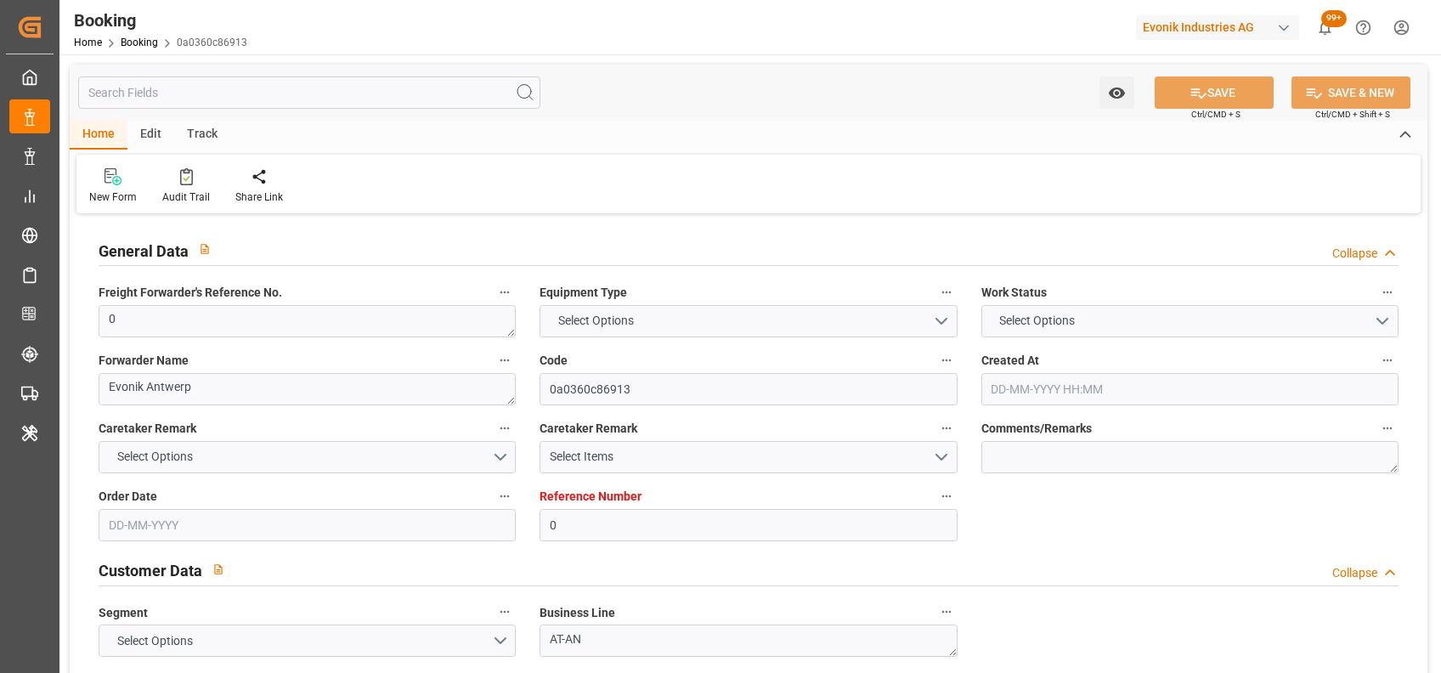
type input "Mediterranean Shipping Company"
type input "BEANR"
type input "USMOB"
type input "0"
type input "BEANR"
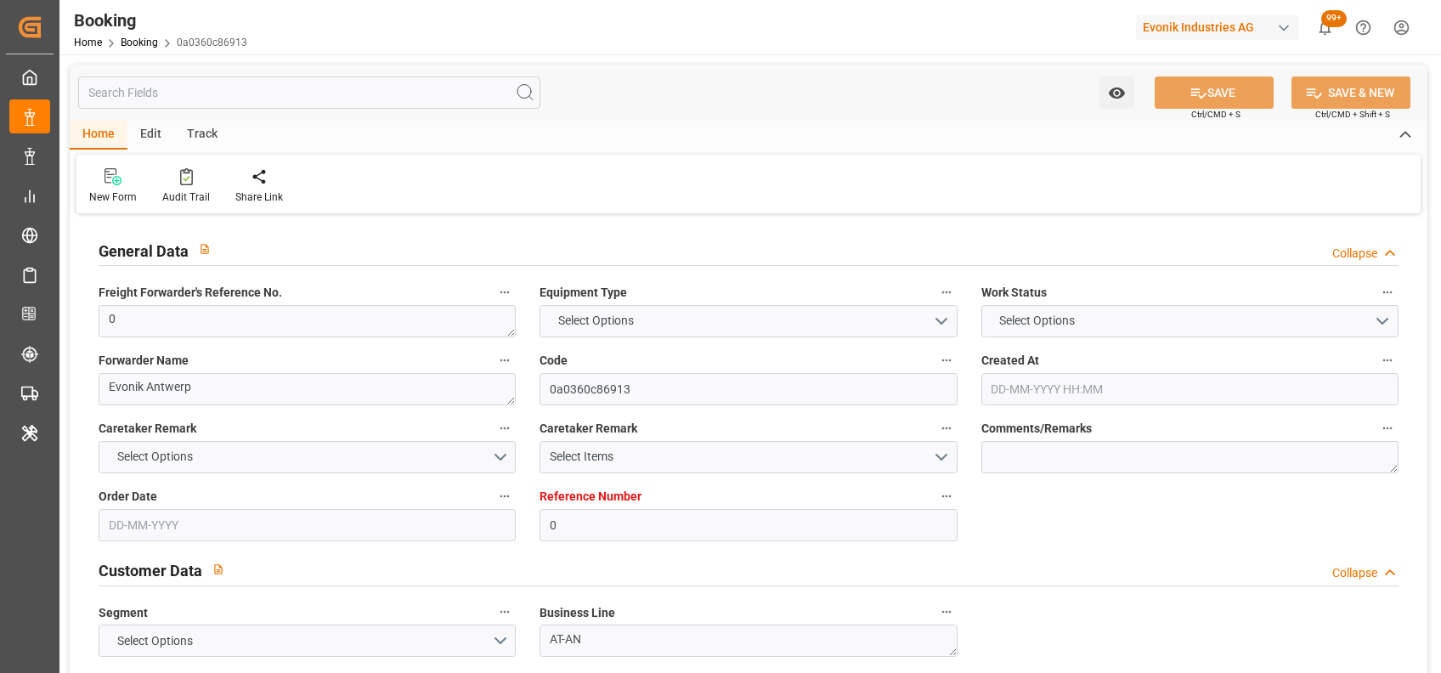
type input "USMOB"
type input "9231822"
type input "05-08-2025 06:32"
type input "05-08-2025"
type input "[DATE]"
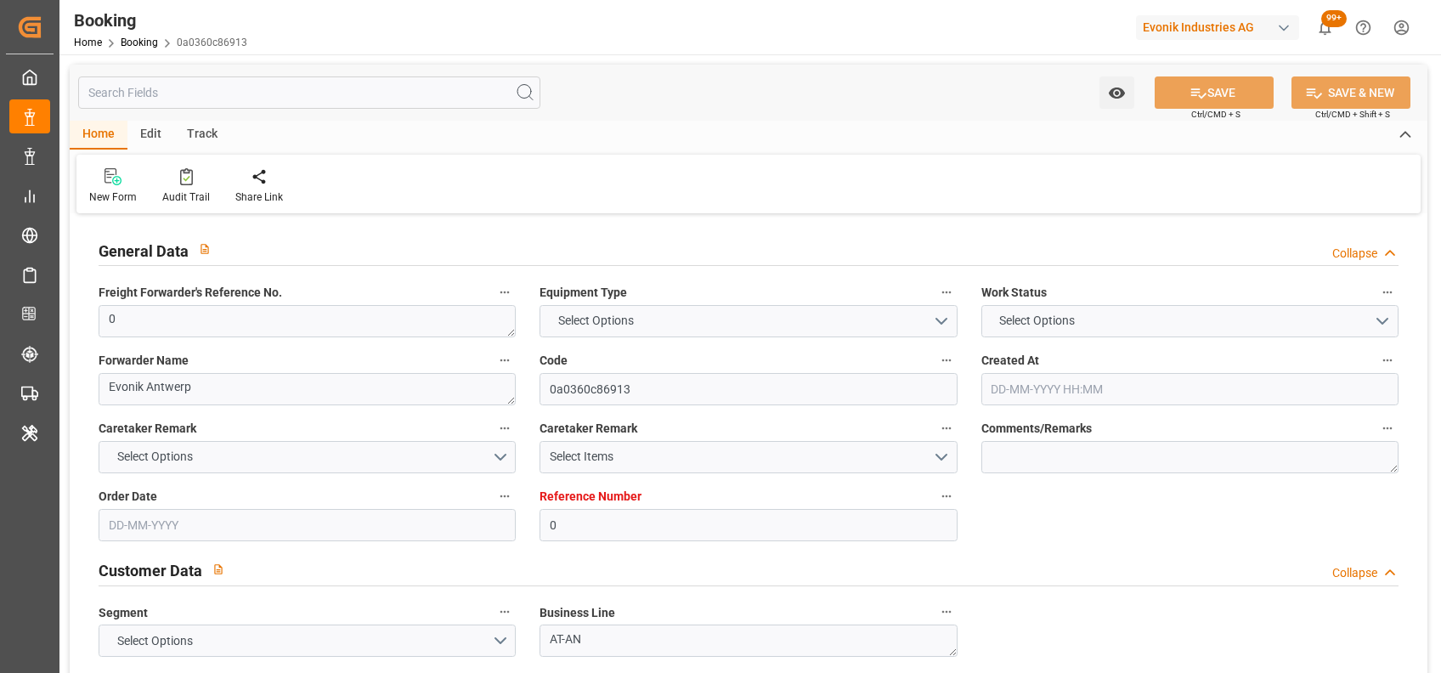
type input "04-08-2025"
type input "[DATE] 12:00"
type input "[DATE] 00:00"
type input "[DATE] 12:00"
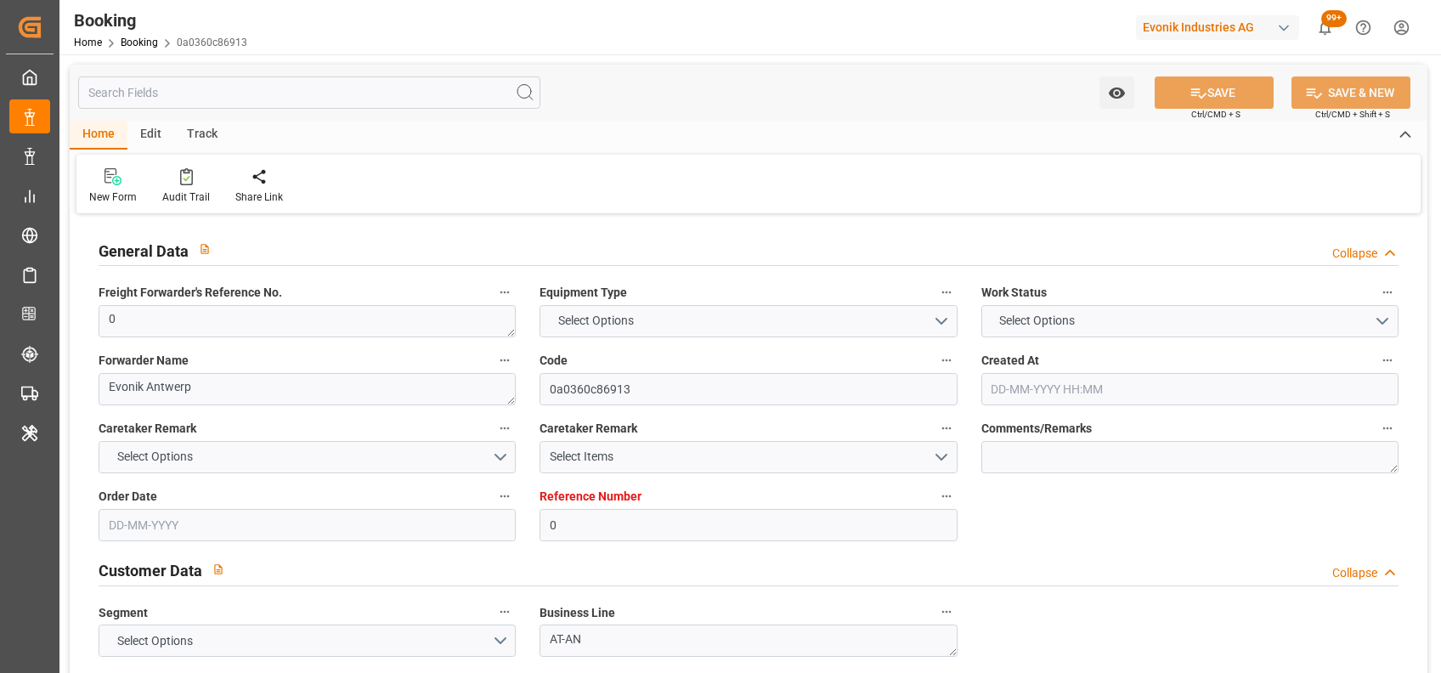
type input "[DATE] 00:00"
type input "[DATE] 07:03"
type input "[DATE]"
type input "[DATE] 12:00"
type input "[DATE] 00:02"
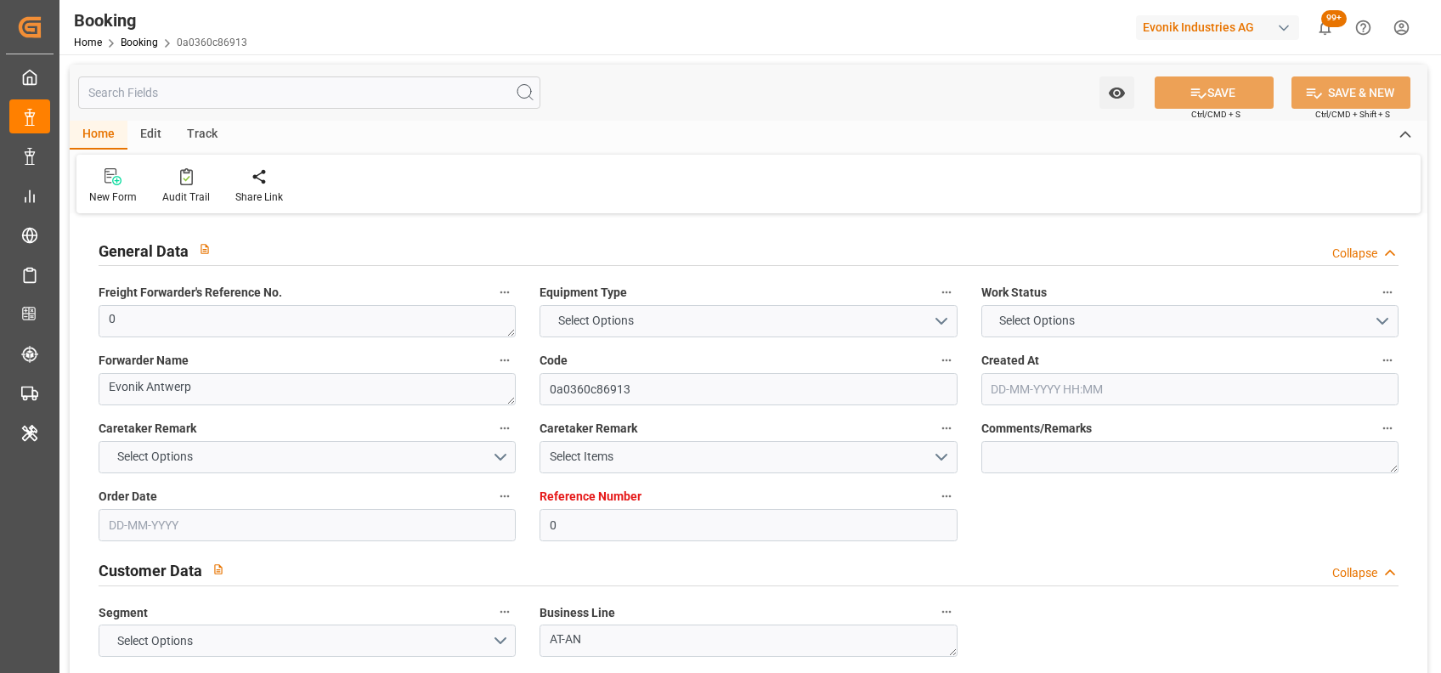
type input "[DATE] 00:02"
type input "[DATE] 00:01"
type input "[DATE] 12:00"
type input "[DATE] 13:10"
type input "[DATE] 12:00"
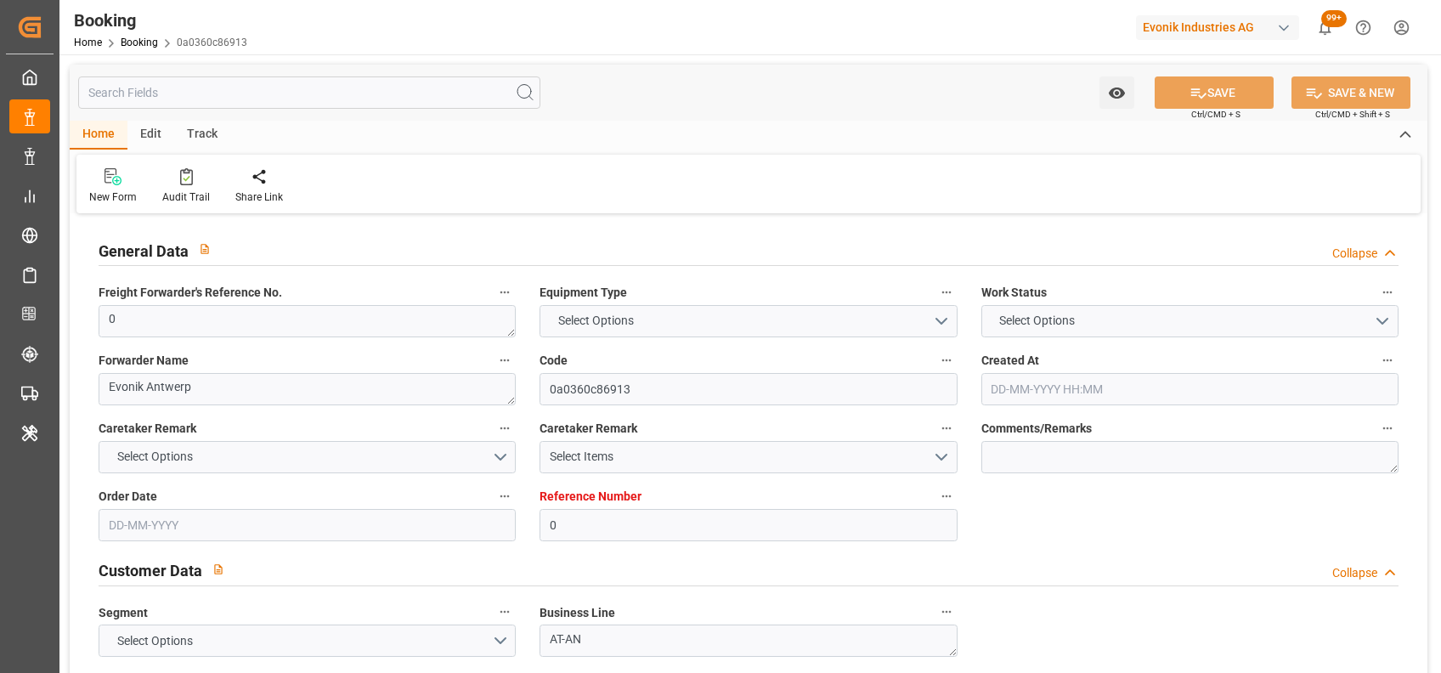
type input "[DATE] 01:06"
type input "0"
type input "9231822"
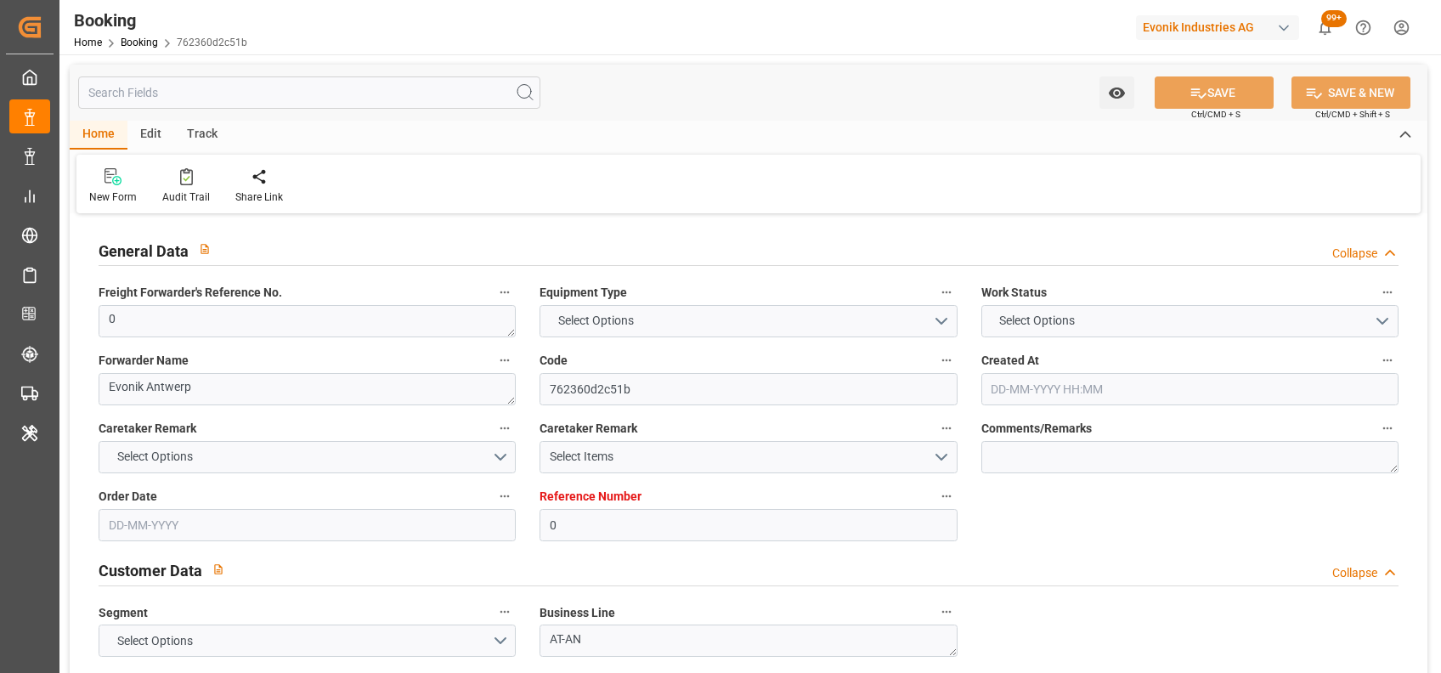
type input "MSC"
type input "Mediterranean Shipping Company"
type input "BEANR"
type input "USMOB"
type input "0"
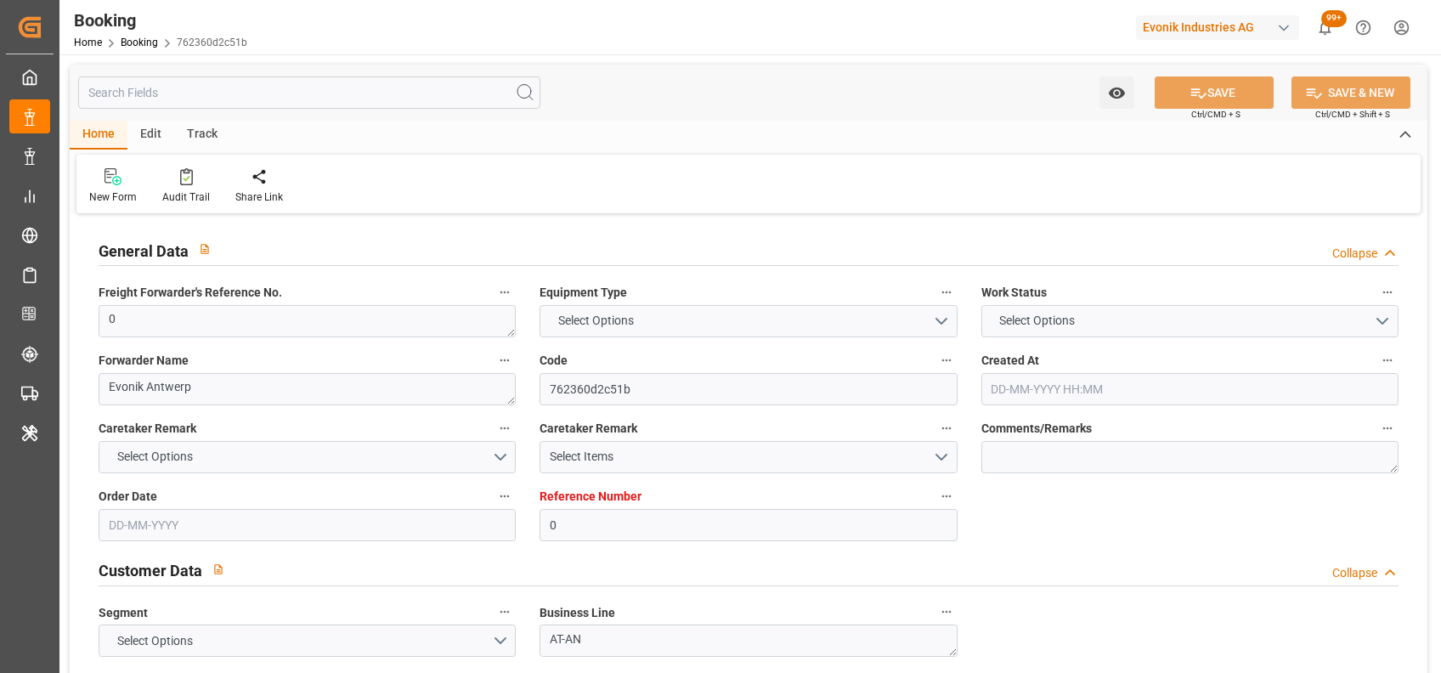
type input "BEANR"
type input "USMOB"
type input "9231822"
type input "05-08-2025 06:32"
type input "05-08-2025"
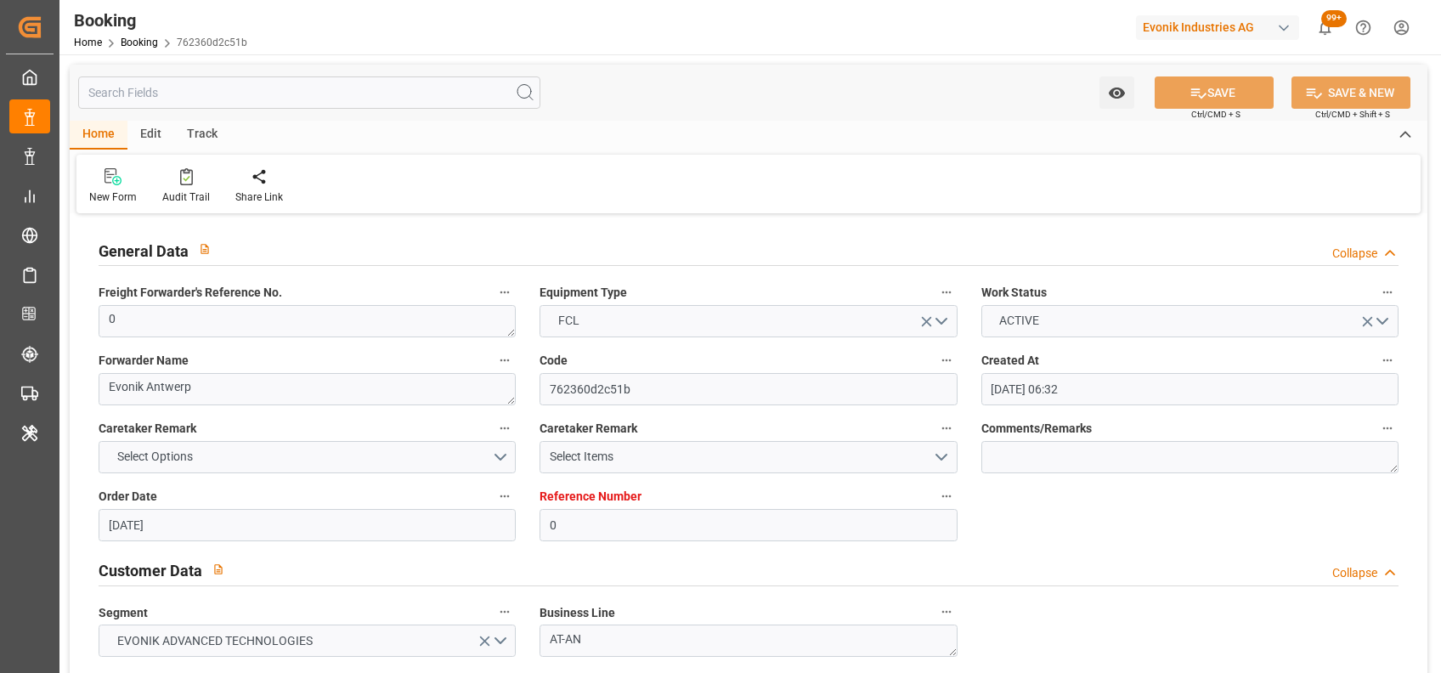
type input "[DATE]"
type input "04-08-2025"
type input "[DATE] 12:00"
type input "[DATE] 00:00"
type input "[DATE] 12:00"
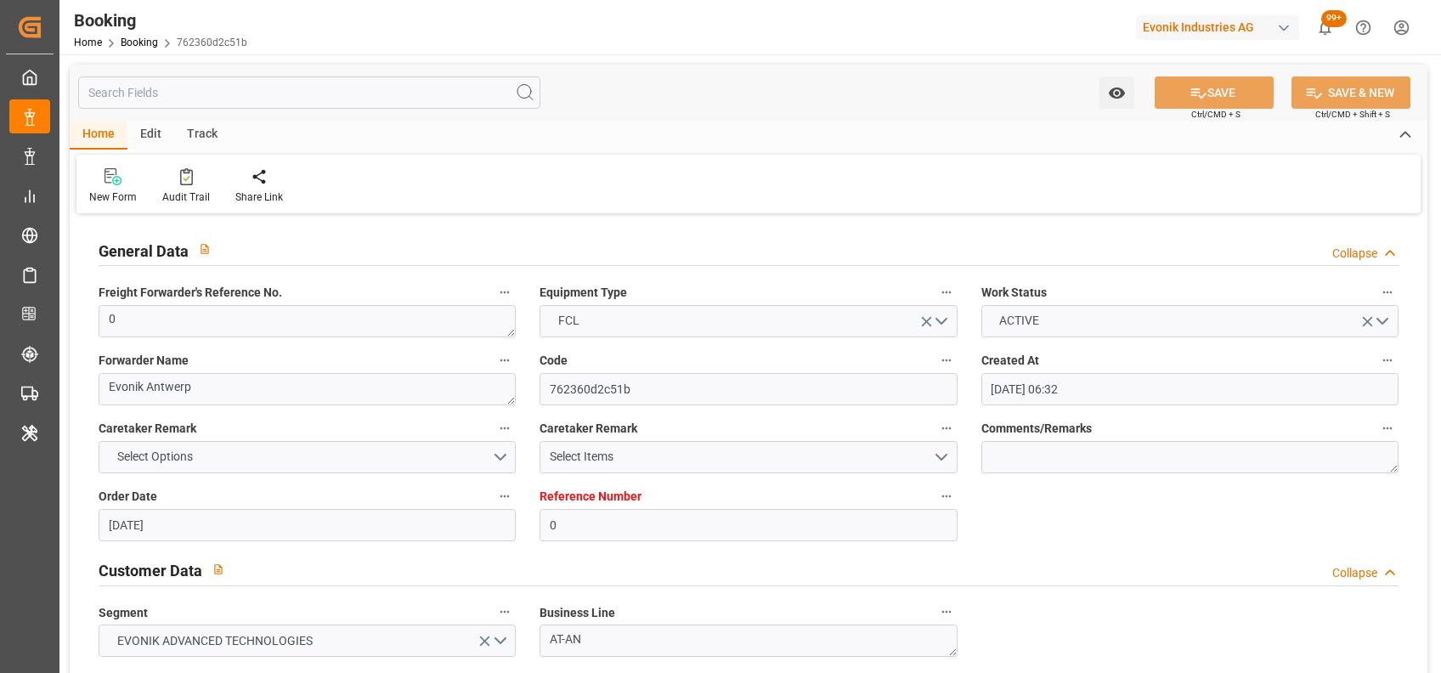
type input "[DATE] 12:00"
type input "[DATE] 00:00"
type input "[DATE] 07:03"
type input "[DATE]"
type input "[DATE] 12:00"
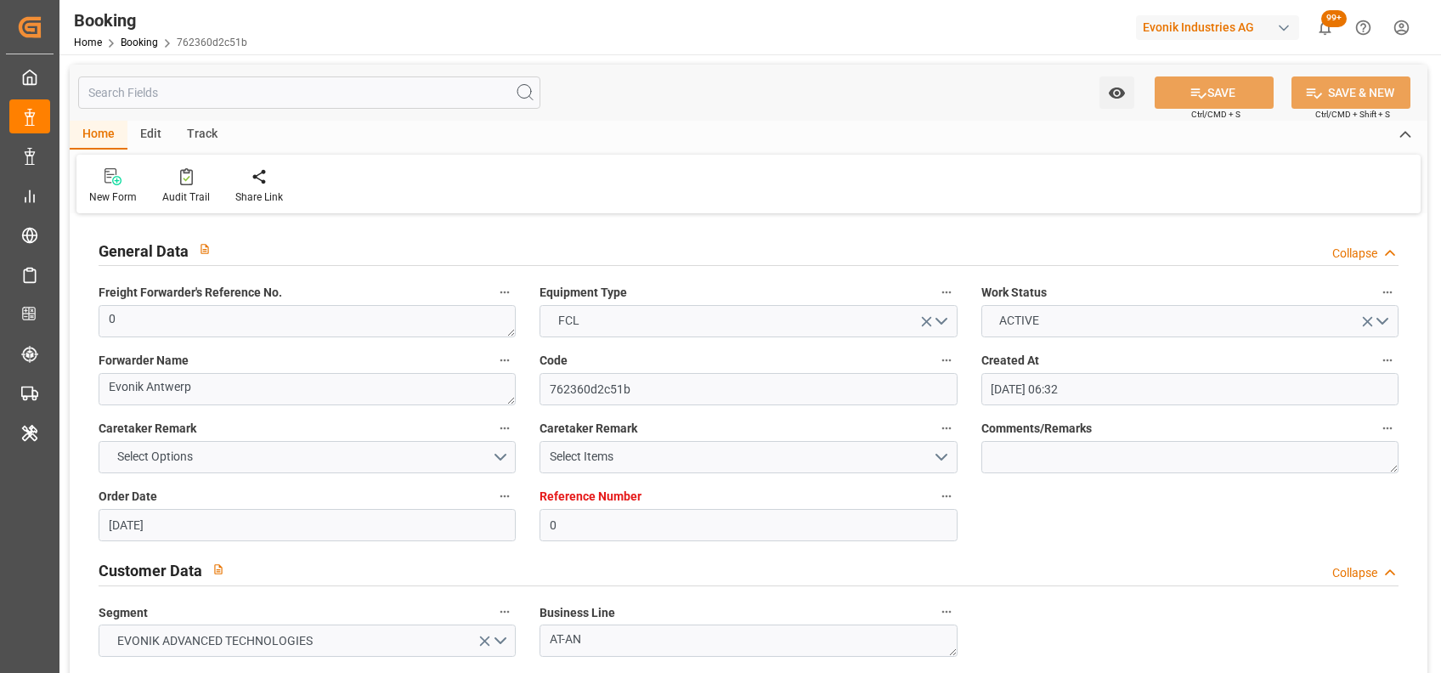
type input "[DATE] 00:02"
type input "[DATE] 00:01"
type input "[DATE] 12:00"
type input "[DATE] 13:10"
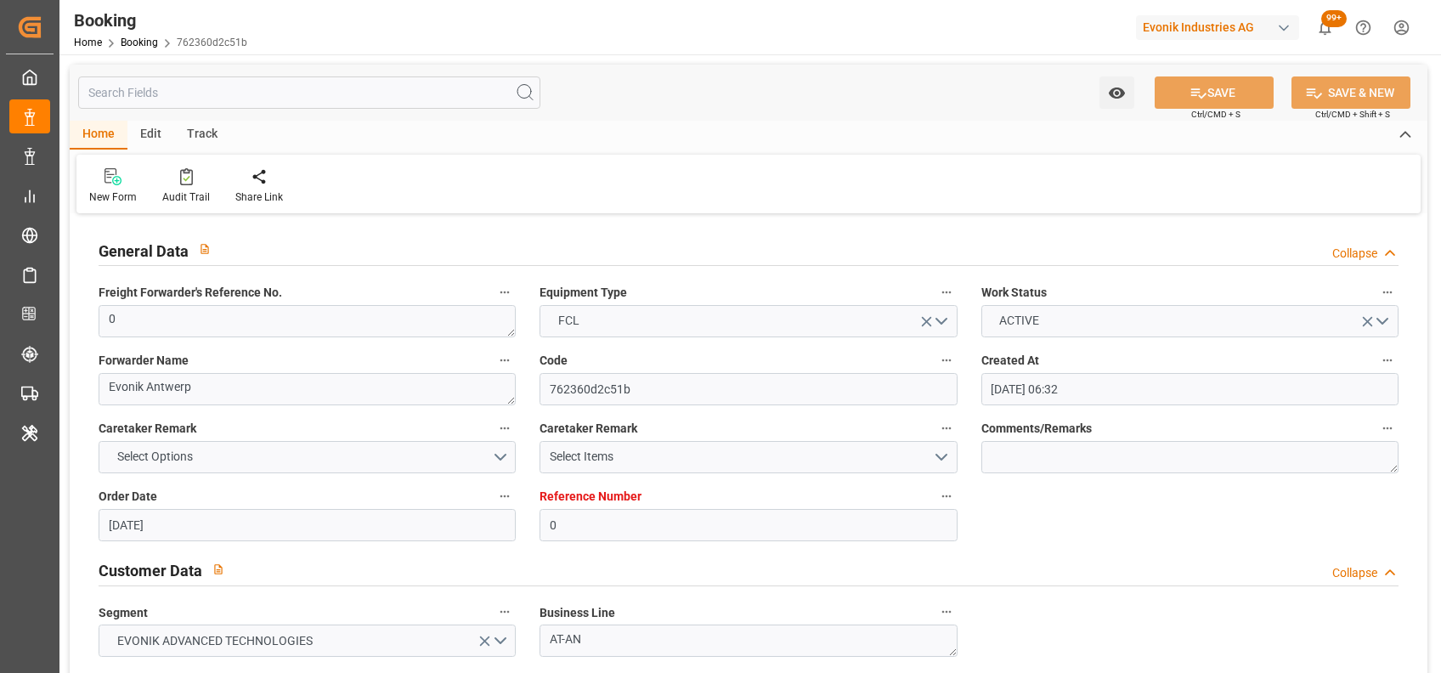
type input "[DATE] 12:00"
type input "[DATE] 01:06"
type input "0"
type input "9231822"
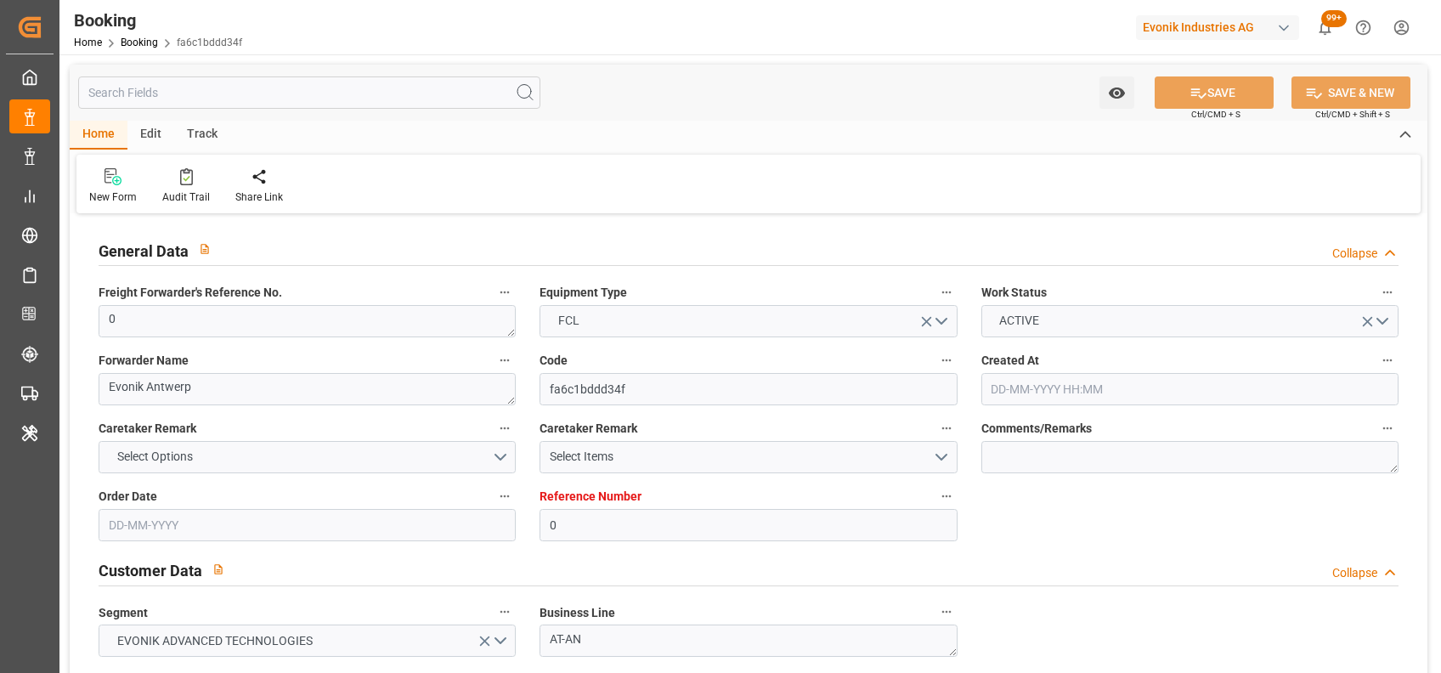
type input "9231822"
type input "MSC"
type input "Mediterranean Shipping Company"
type input "BEANR"
type input "USMOB"
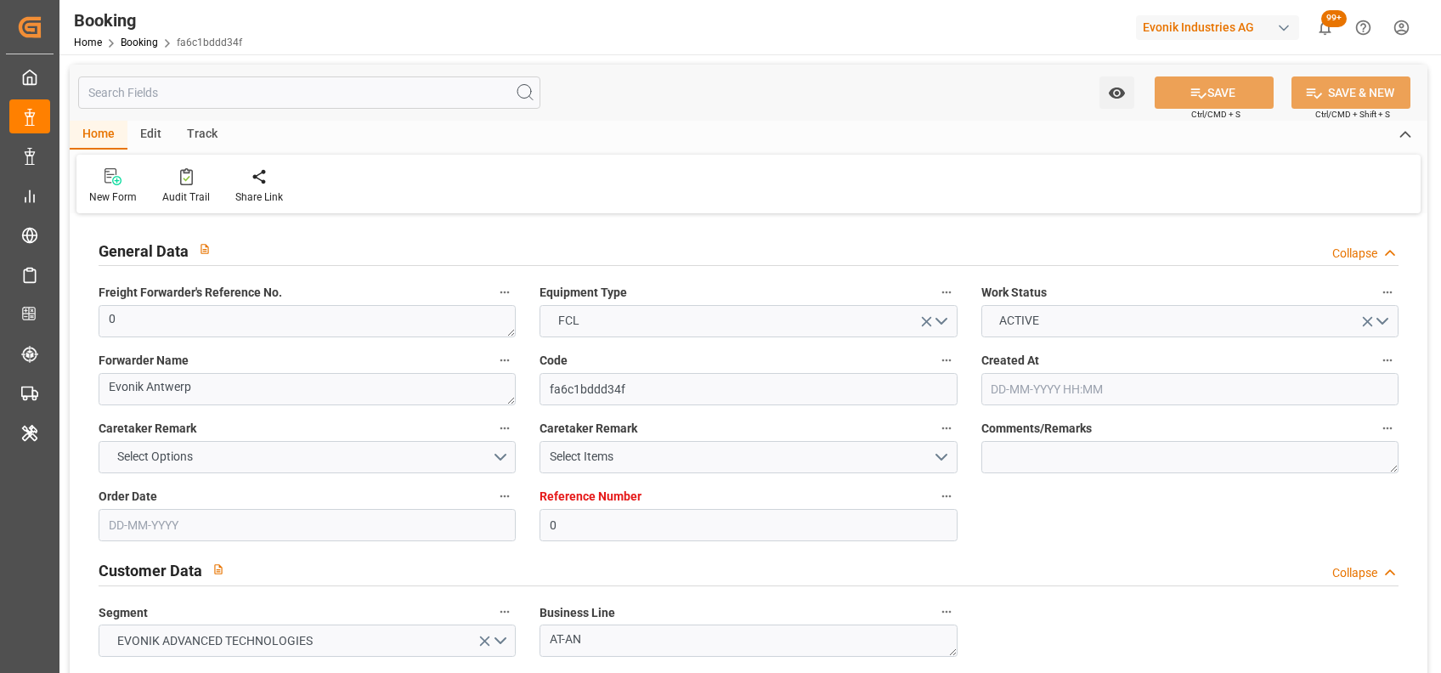
type input "0"
type input "BEANR"
type input "USMOB"
type input "9231822"
type input "[DATE] 12:15"
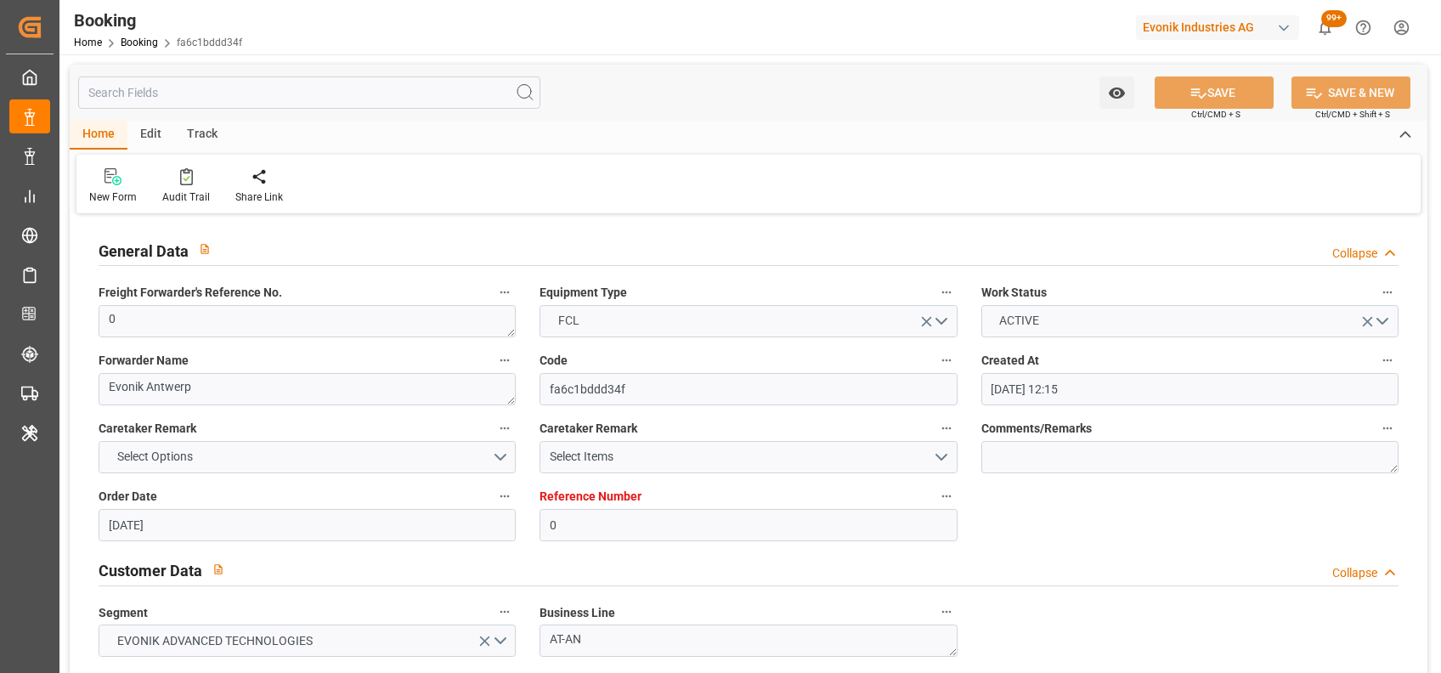
type input "[DATE]"
type input "[DATE] 12:00"
type input "[DATE] 00:00"
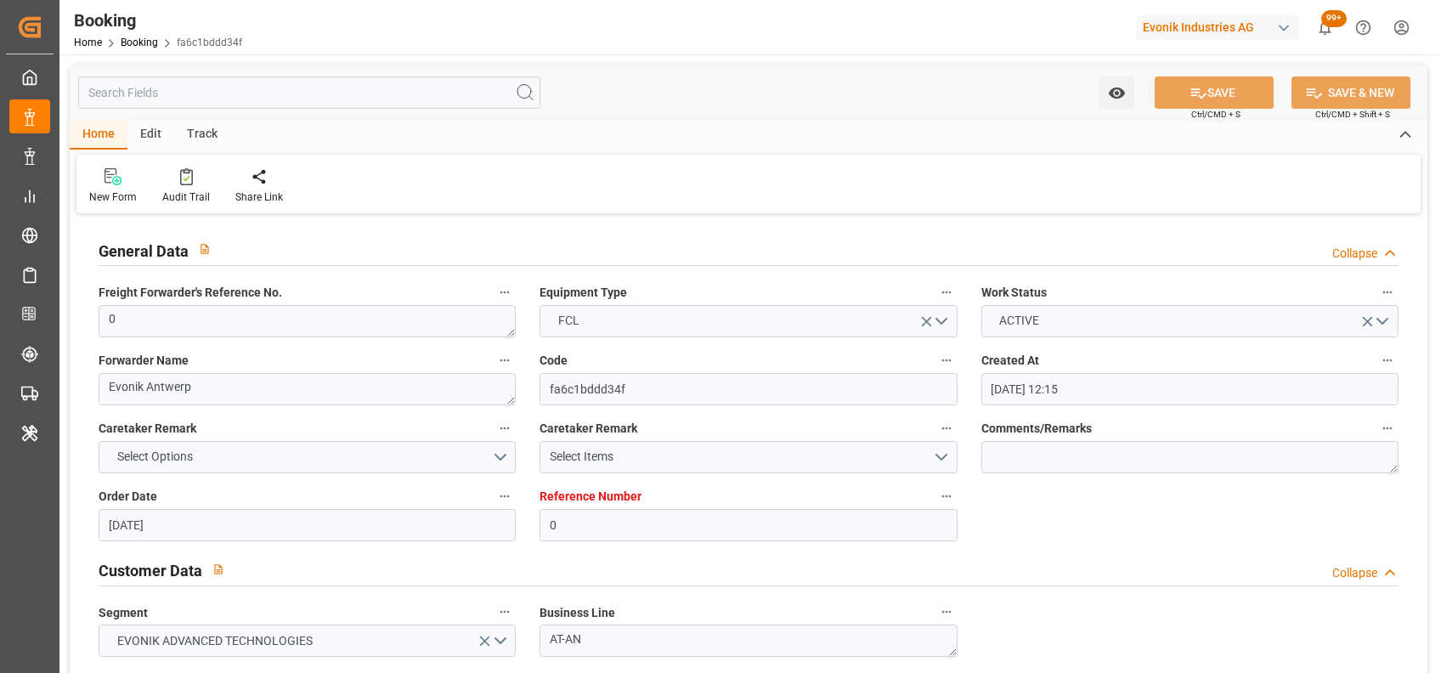
type input "[DATE] 12:00"
type input "[DATE] 00:00"
type input "[DATE] 07:03"
type input "[DATE]"
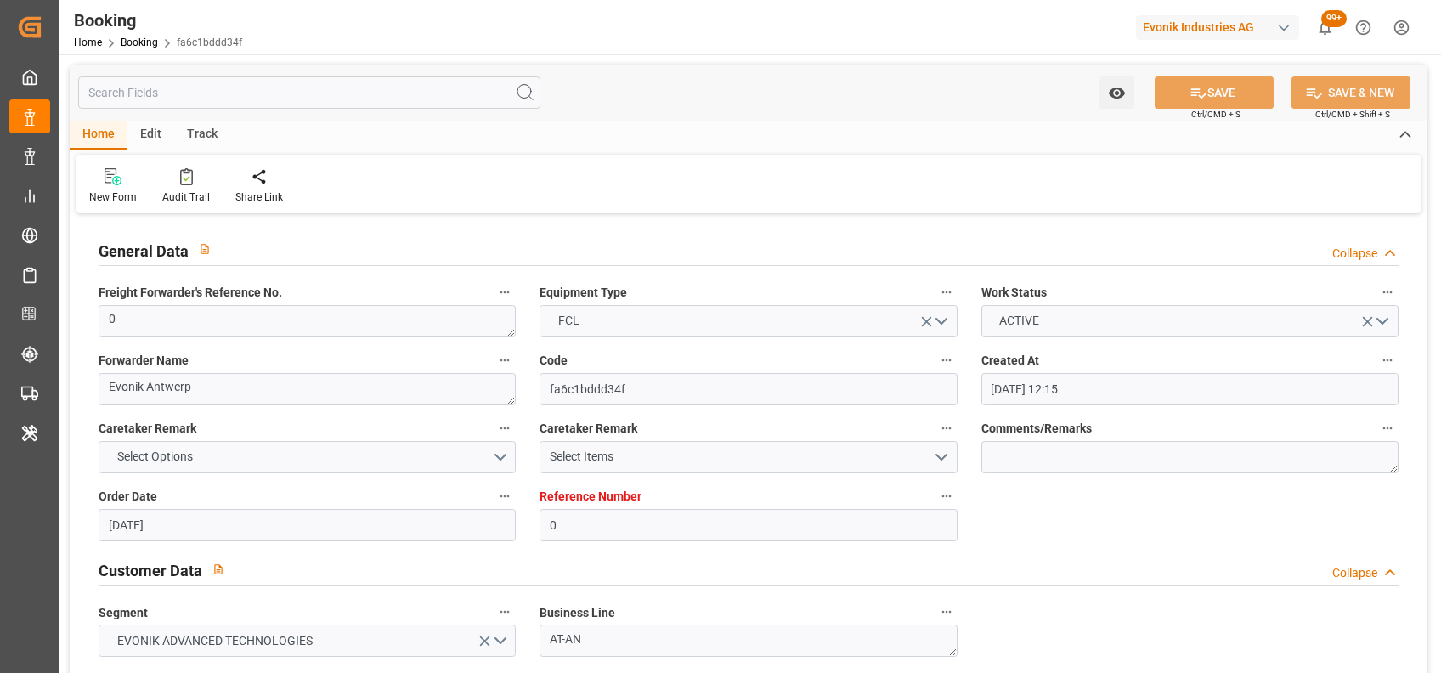
type input "[DATE] 12:00"
type input "[DATE] 00:02"
type input "[DATE] 00:01"
type input "[DATE] 12:00"
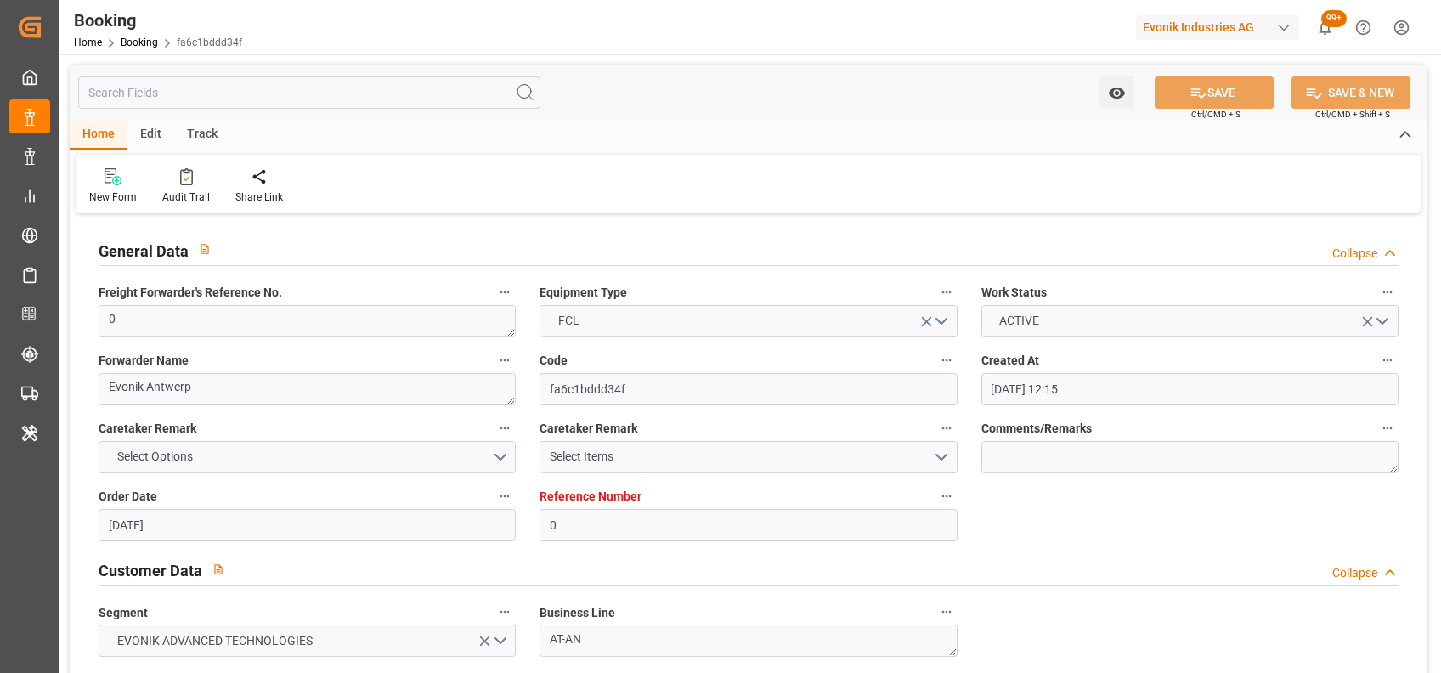
type input "[DATE] 13:10"
type input "[DATE] 12:00"
type input "[DATE] 01:06"
